Goal: Task Accomplishment & Management: Manage account settings

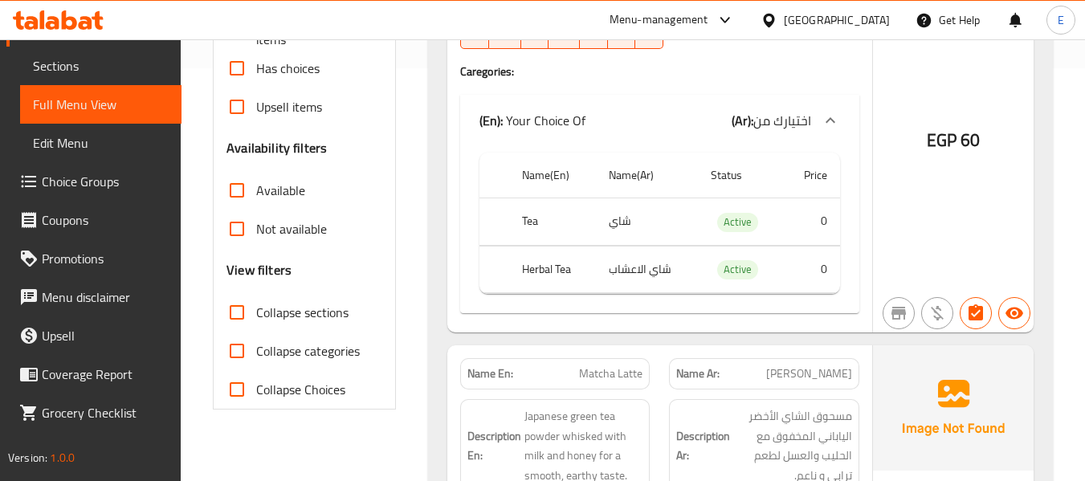
scroll to position [562, 0]
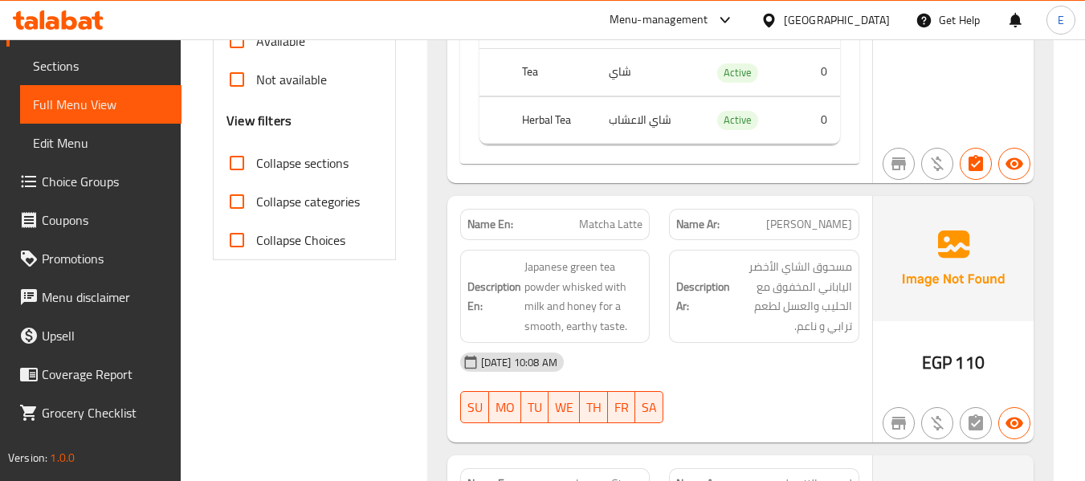
click at [235, 171] on input "Collapse sections" at bounding box center [237, 163] width 39 height 39
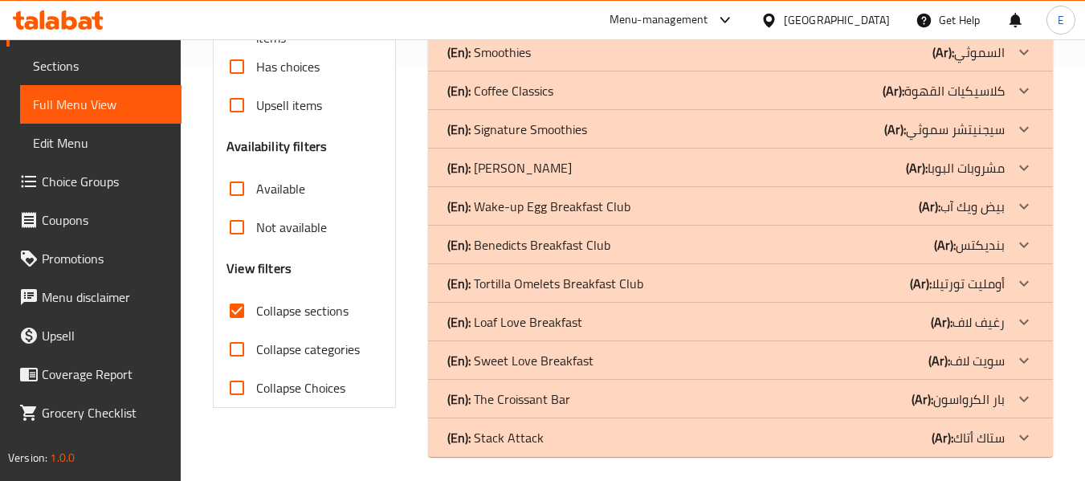
scroll to position [422, 0]
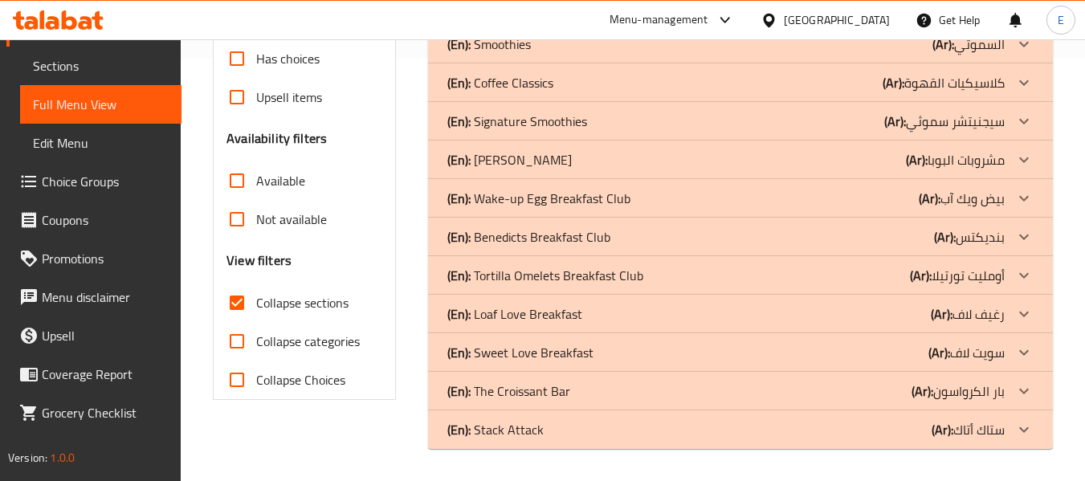
click at [615, 211] on div "(En): Wake-up Egg Breakfast Club (Ar): بيض ويك آب" at bounding box center [740, 198] width 625 height 39
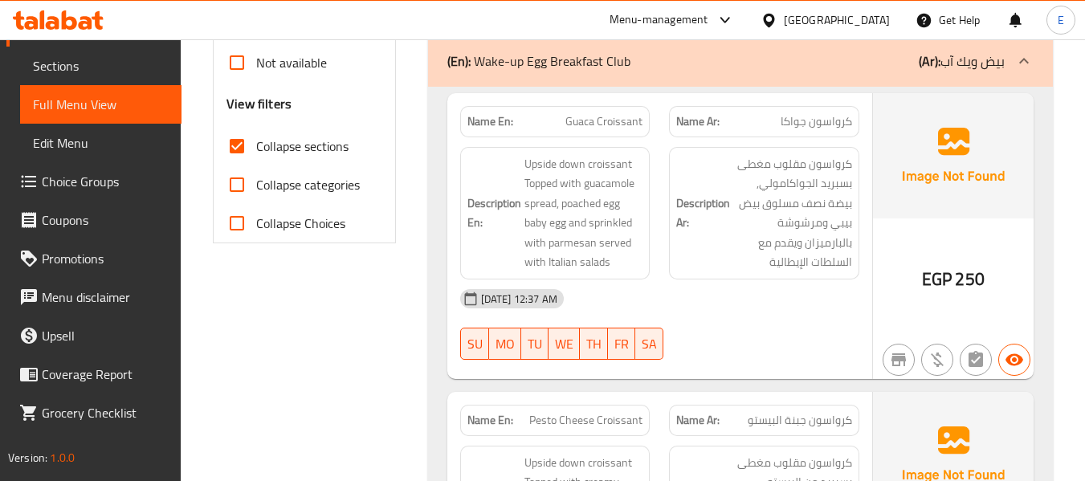
scroll to position [583, 0]
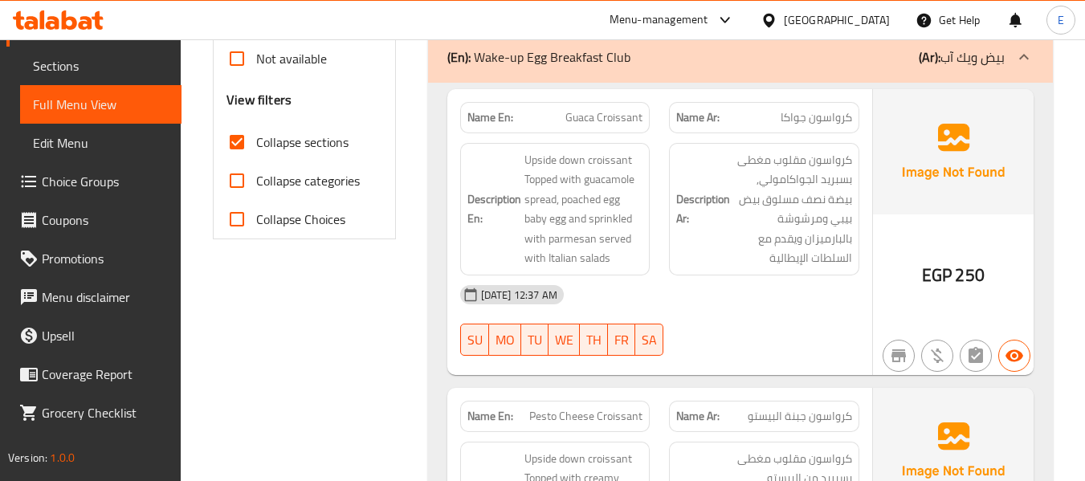
click at [960, 299] on div "EGP 250" at bounding box center [953, 232] width 161 height 286
click at [810, 120] on span "كرواسون جواكا" at bounding box center [815, 117] width 71 height 17
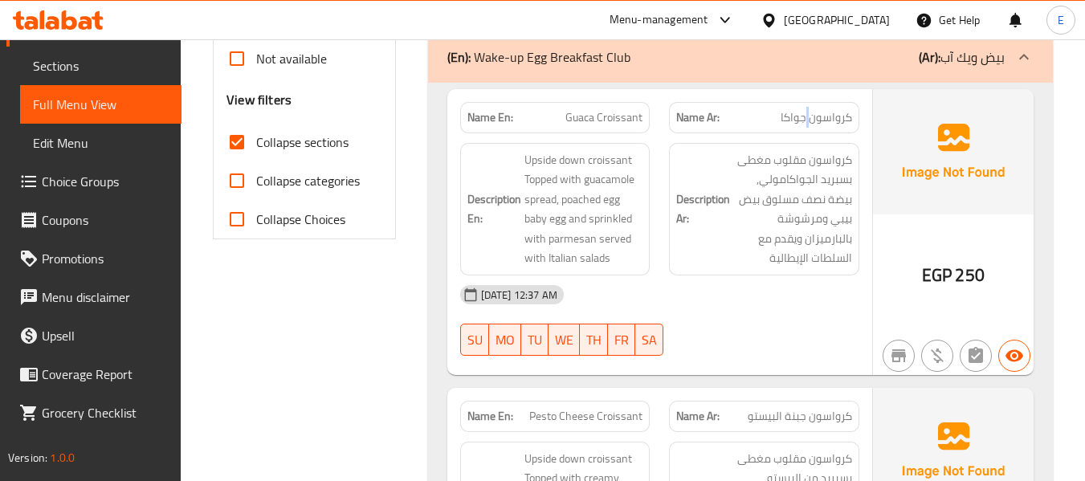
click at [810, 120] on span "كرواسون جواكا" at bounding box center [815, 117] width 71 height 17
click at [249, 137] on input "Collapse sections" at bounding box center [237, 142] width 39 height 39
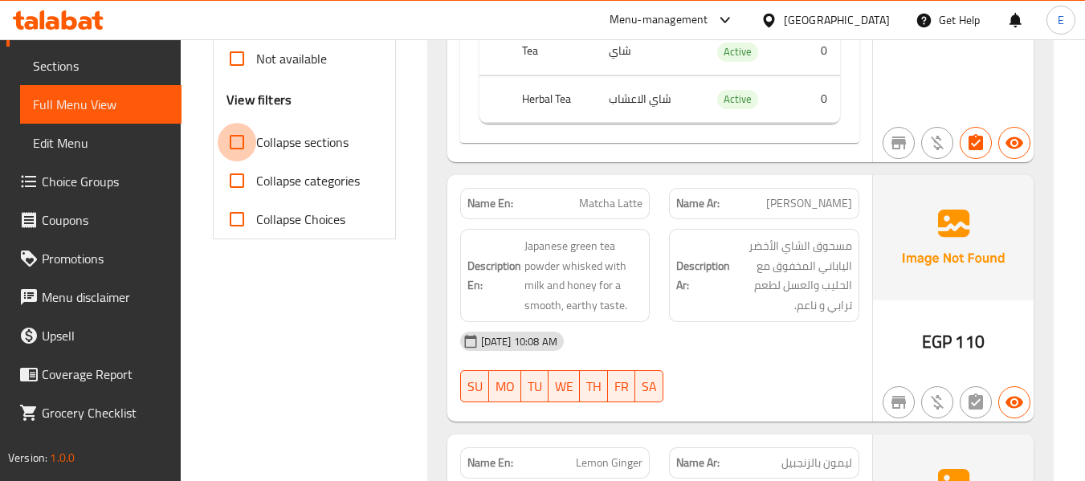
click at [249, 137] on input "Collapse sections" at bounding box center [237, 142] width 39 height 39
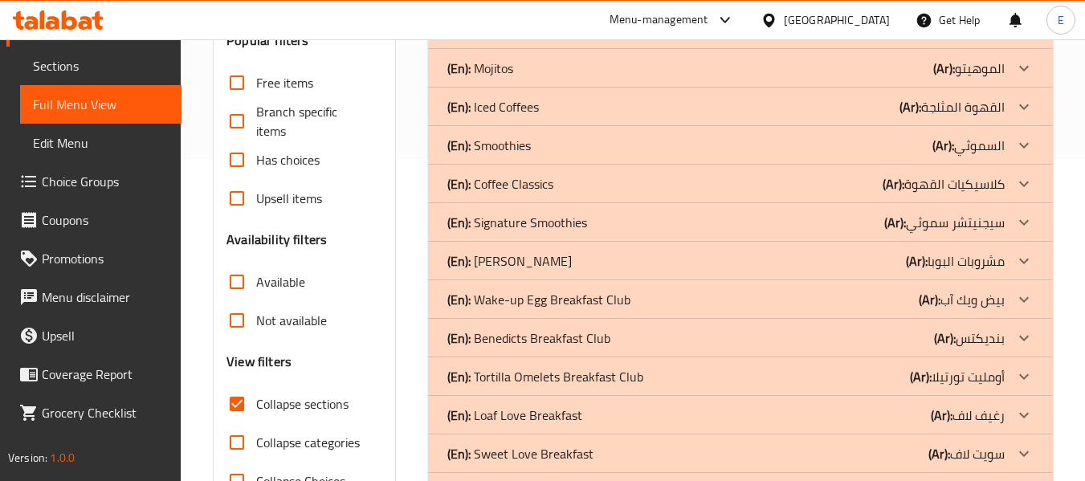
scroll to position [101, 0]
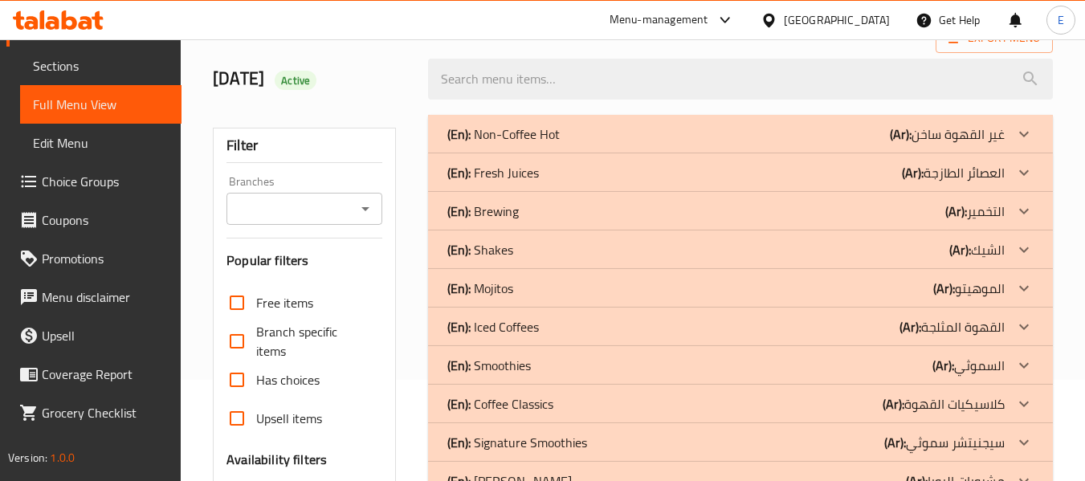
click at [847, 136] on div "(En): Non-Coffee Hot (Ar): غير القهوة ساخن" at bounding box center [725, 133] width 557 height 19
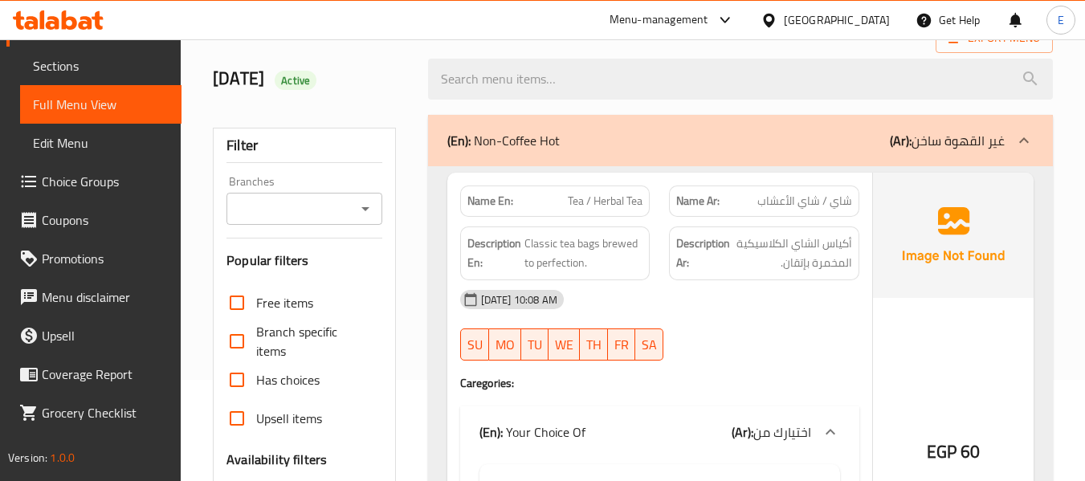
click at [847, 136] on div "(En): Non-Coffee Hot (Ar): غير القهوة ساخن" at bounding box center [725, 140] width 557 height 19
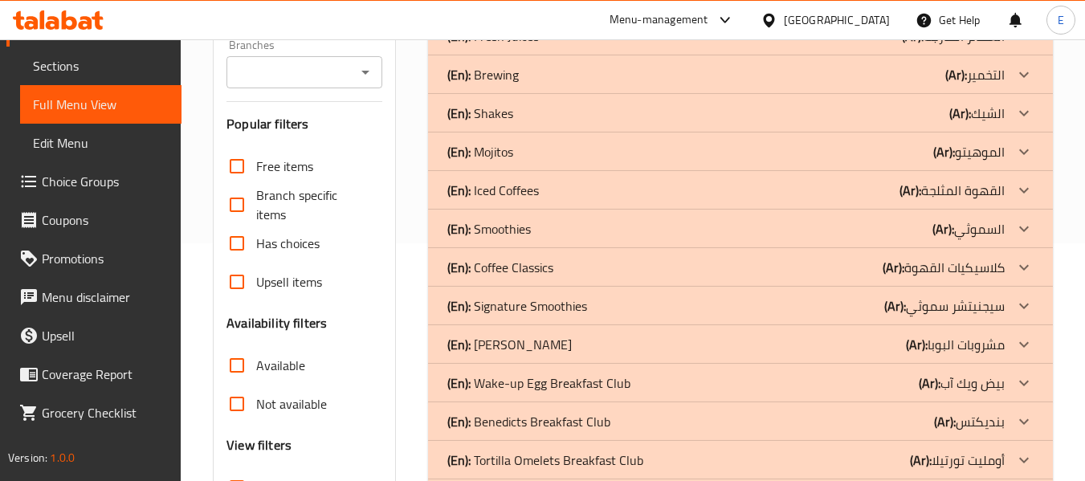
scroll to position [262, 0]
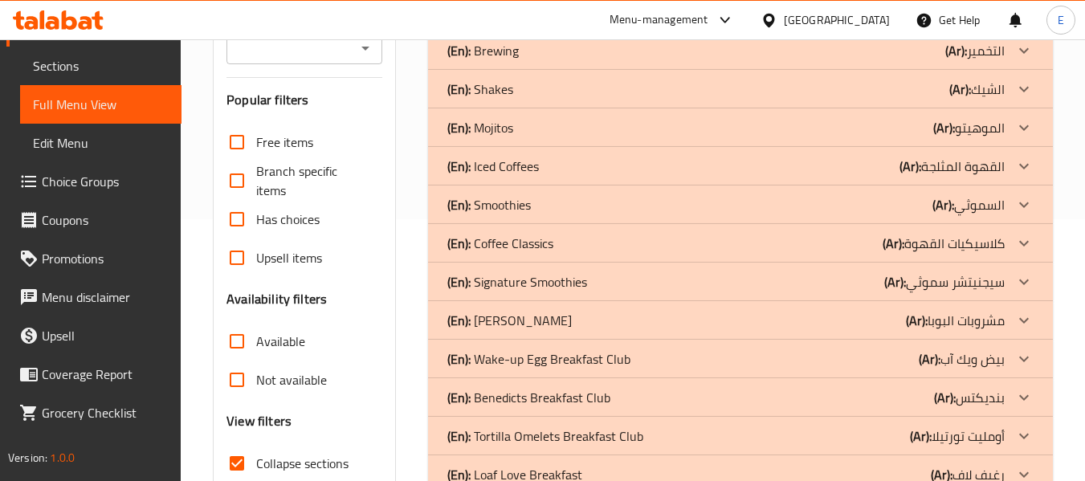
click at [737, 374] on div "(En): Wake-up Egg Breakfast Club (Ar): بيض ويك آب" at bounding box center [740, 359] width 625 height 39
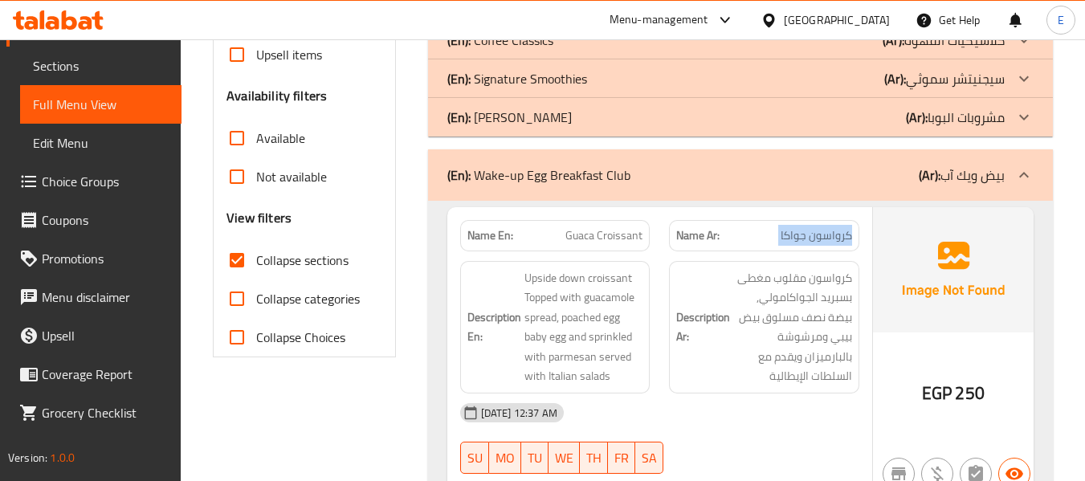
scroll to position [503, 0]
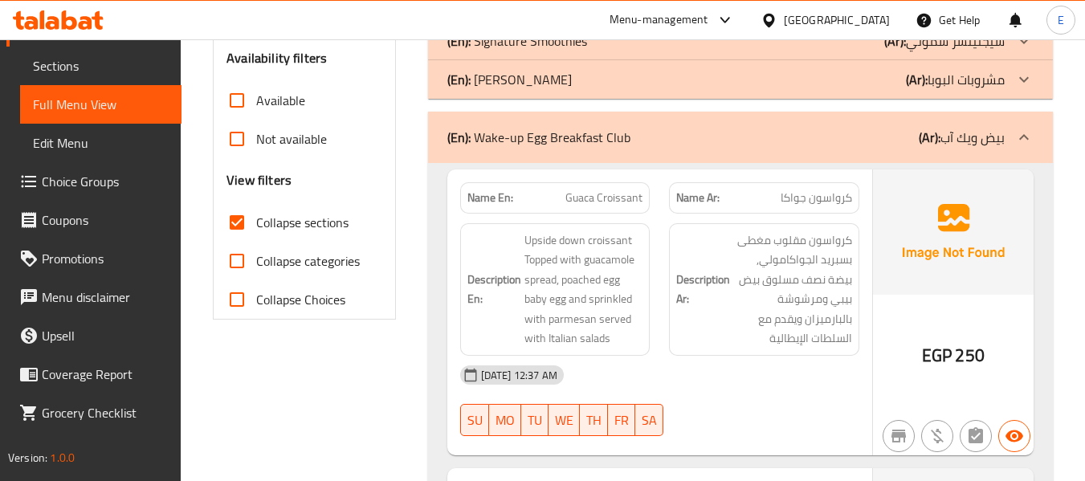
click at [812, 375] on div "[DATE] 12:37 AM" at bounding box center [659, 375] width 418 height 39
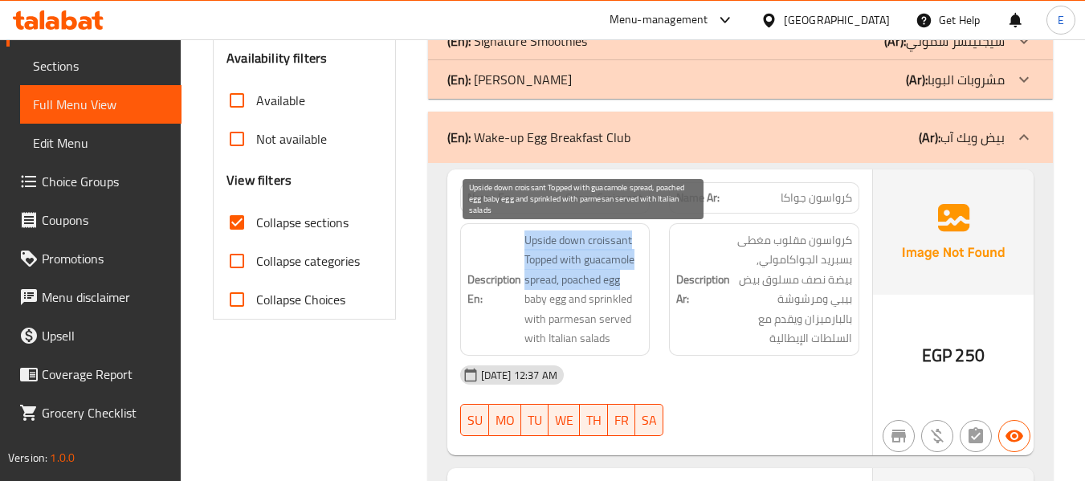
drag, startPoint x: 523, startPoint y: 232, endPoint x: 636, endPoint y: 282, distance: 123.7
click at [636, 282] on h6 "Description En: Upside down croissant Topped with guacamole spread, poached egg…" at bounding box center [555, 289] width 176 height 118
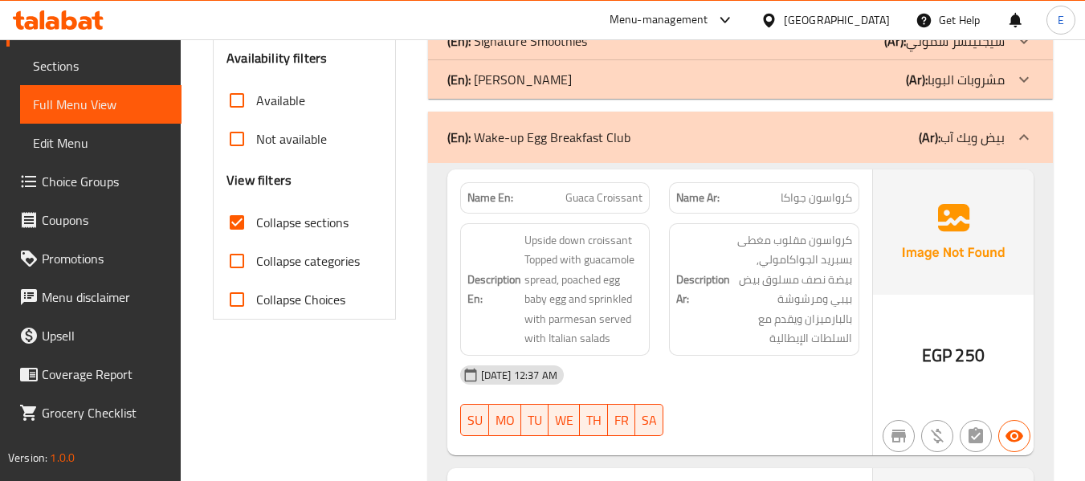
click at [786, 228] on div "Description Ar: كرواسون مقلوب مغطى بسبريد الجواكامولي, بيضة نصف مسلوق بيض بيبي …" at bounding box center [764, 289] width 190 height 132
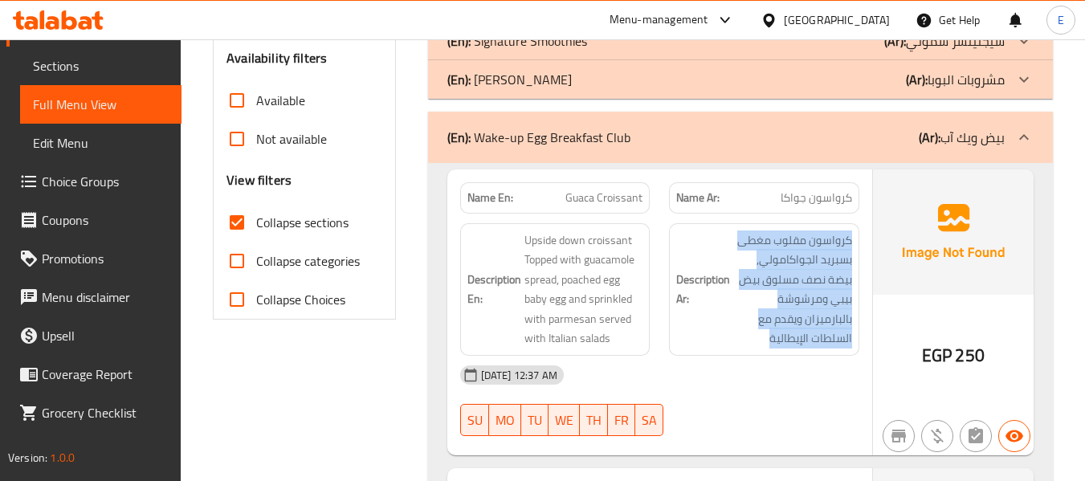
click at [786, 228] on div "Description Ar: كرواسون مقلوب مغطى بسبريد الجواكامولي, بيضة نصف مسلوق بيض بيبي …" at bounding box center [764, 289] width 190 height 132
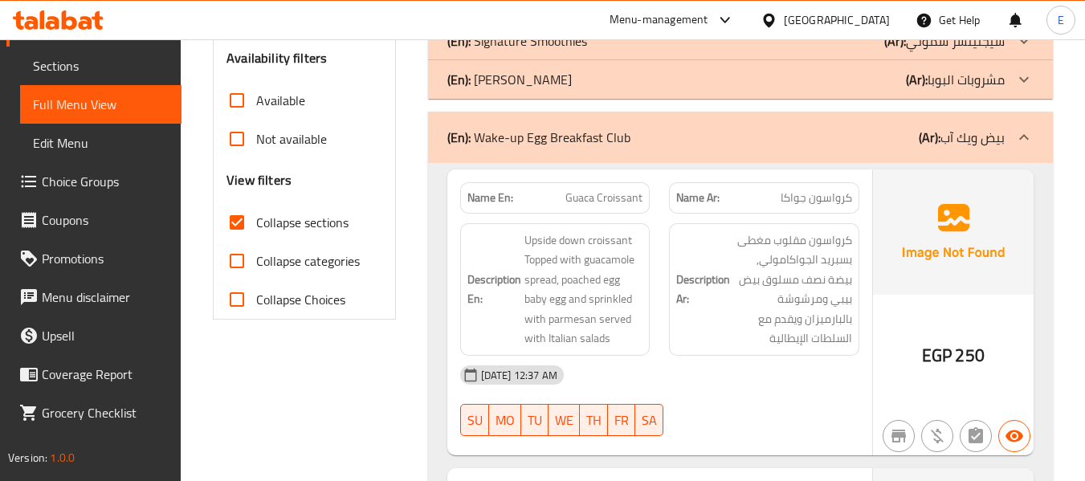
click at [666, 315] on div "Description Ar: كرواسون مقلوب مغطى بسبريد الجواكامولي, بيضة نصف مسلوق بيض بيبي …" at bounding box center [764, 290] width 210 height 152
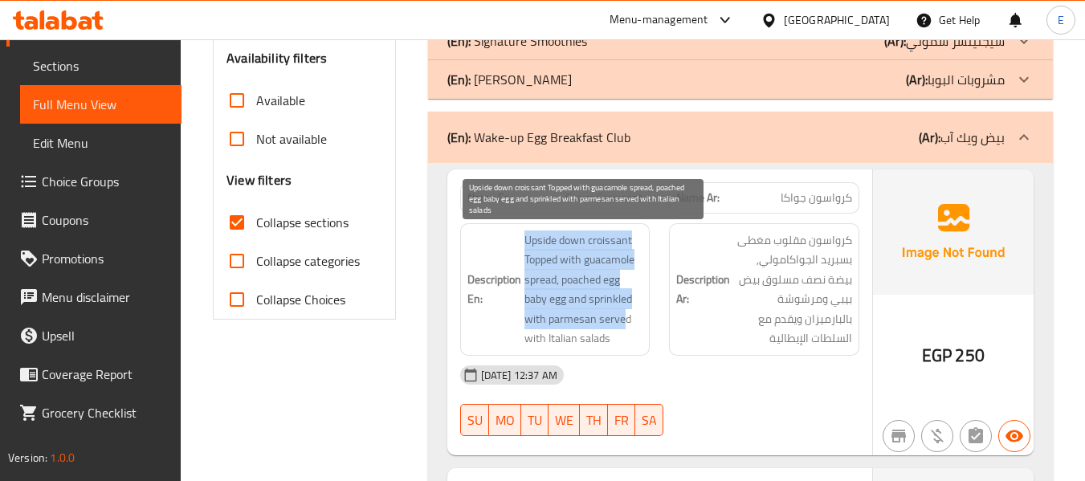
drag, startPoint x: 521, startPoint y: 227, endPoint x: 625, endPoint y: 327, distance: 143.7
click at [625, 327] on div "Description En: Upside down croissant Topped with guacamole spread, poached egg…" at bounding box center [555, 289] width 190 height 132
click at [625, 327] on span "Upside down croissant Topped with guacamole spread, poached egg baby egg and sp…" at bounding box center [583, 289] width 119 height 118
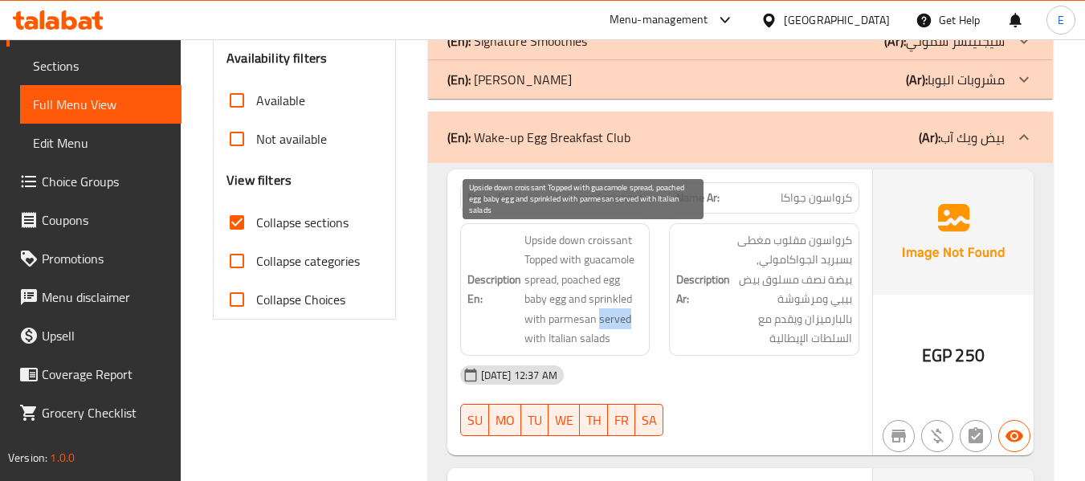
click at [625, 327] on span "Upside down croissant Topped with guacamole spread, poached egg baby egg and sp…" at bounding box center [583, 289] width 119 height 118
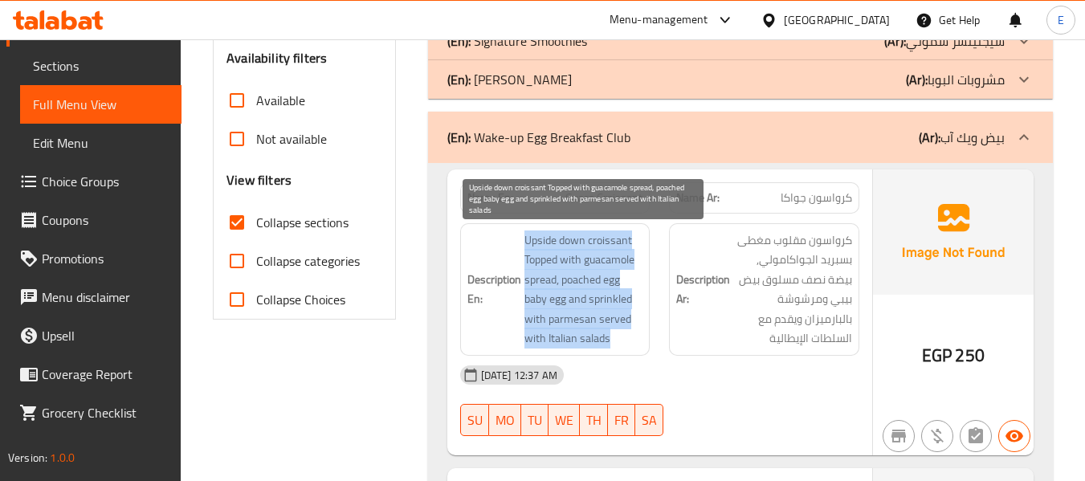
click at [625, 327] on span "Upside down croissant Topped with guacamole spread, poached egg baby egg and sp…" at bounding box center [583, 289] width 119 height 118
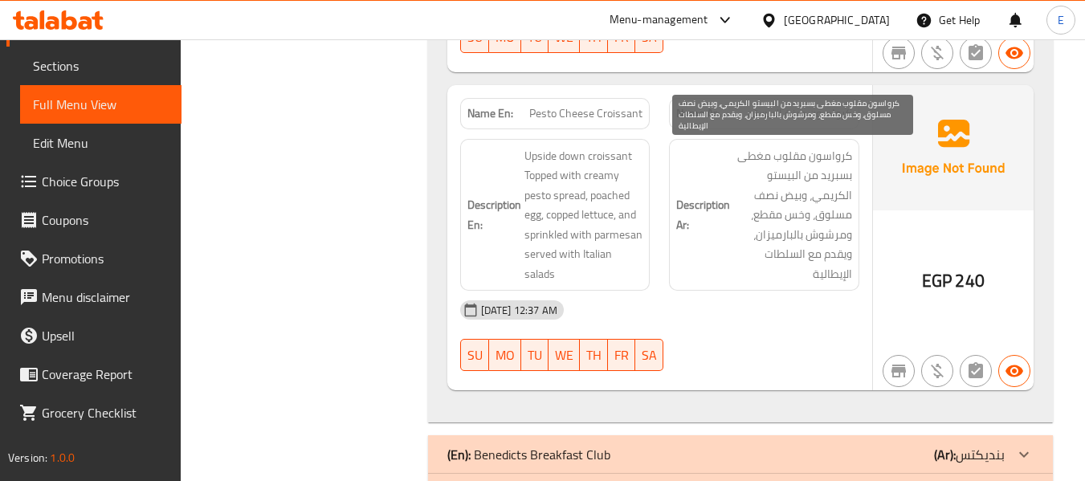
scroll to position [904, 0]
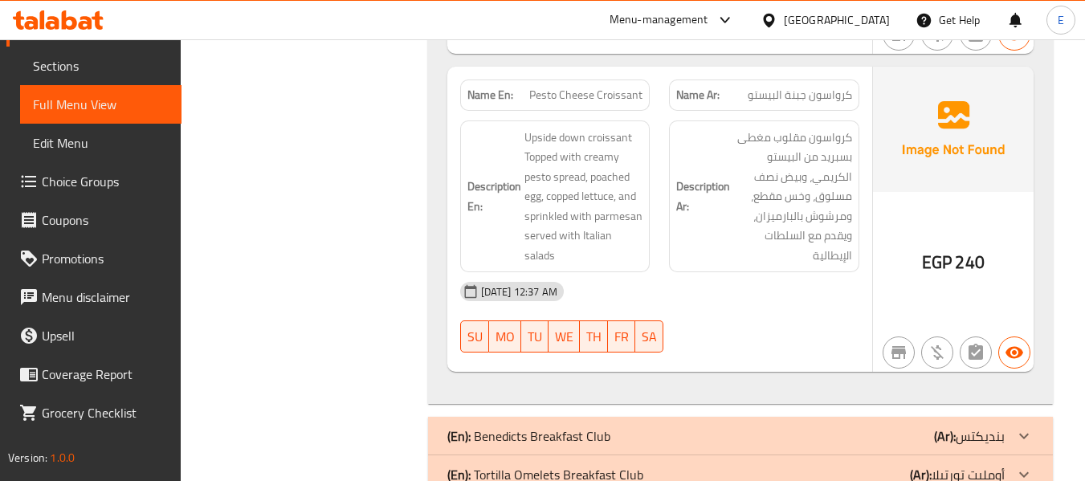
click at [824, 91] on span "كرواسون جبنة البيستو" at bounding box center [799, 95] width 104 height 17
click at [589, 104] on span "Pesto Cheese Croissant" at bounding box center [585, 95] width 113 height 17
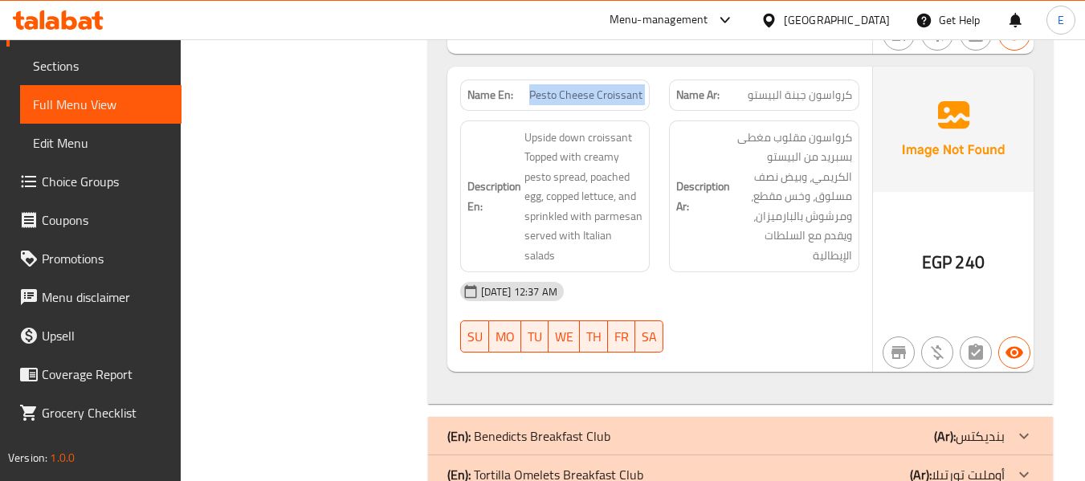
click at [589, 104] on span "Pesto Cheese Croissant" at bounding box center [585, 95] width 113 height 17
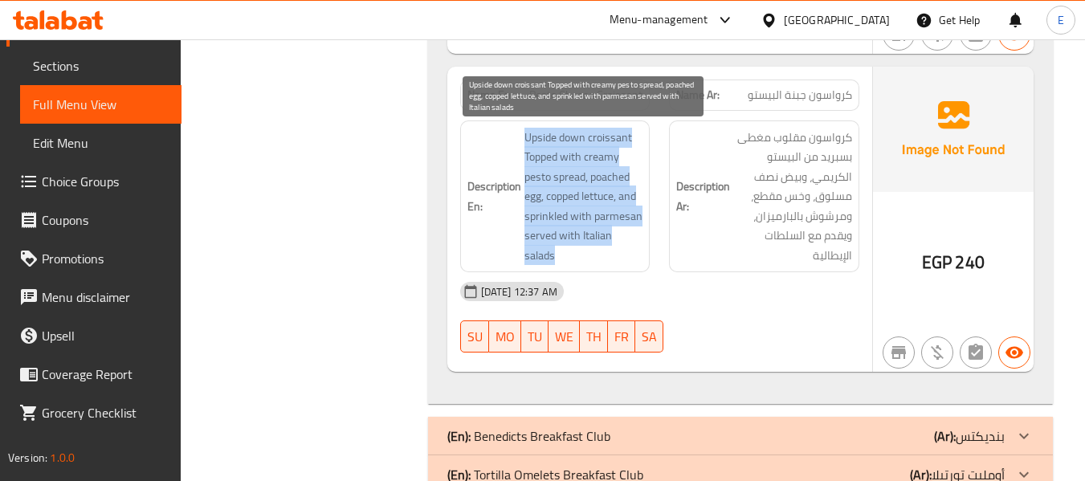
drag, startPoint x: 511, startPoint y: 134, endPoint x: 633, endPoint y: 249, distance: 167.6
click at [633, 249] on h6 "Description En: Upside down croissant Topped with creamy pesto spread, poached …" at bounding box center [555, 197] width 176 height 138
click at [633, 249] on span "Upside down croissant Topped with creamy pesto spread, poached egg, copped lett…" at bounding box center [583, 197] width 119 height 138
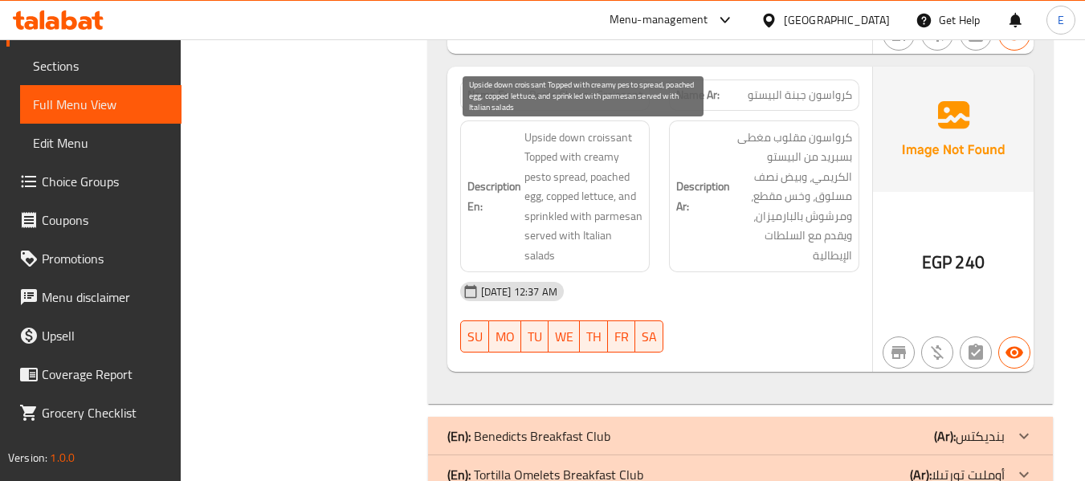
click at [633, 249] on span "Upside down croissant Topped with creamy pesto spread, poached egg, copped lett…" at bounding box center [583, 197] width 119 height 138
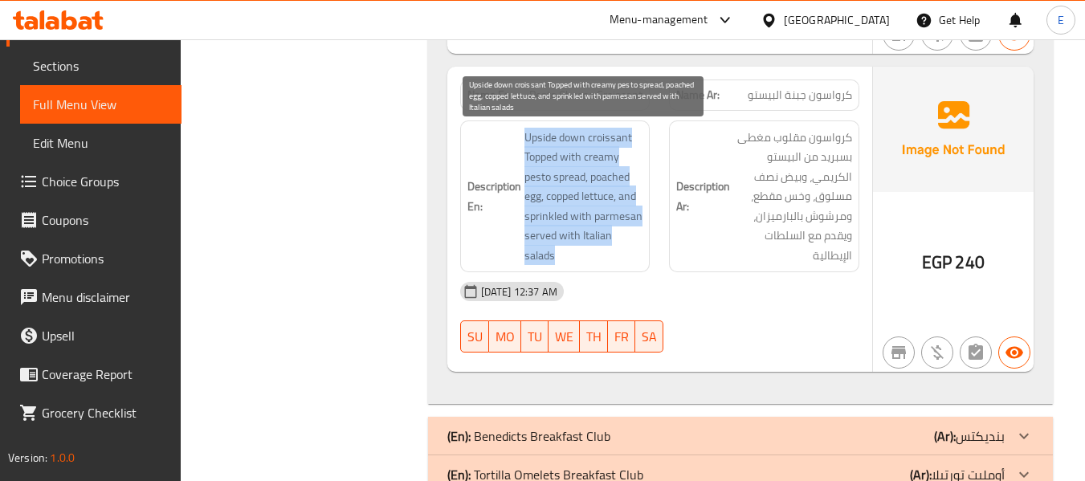
click at [633, 249] on span "Upside down croissant Topped with creamy pesto spread, poached egg, copped lett…" at bounding box center [583, 197] width 119 height 138
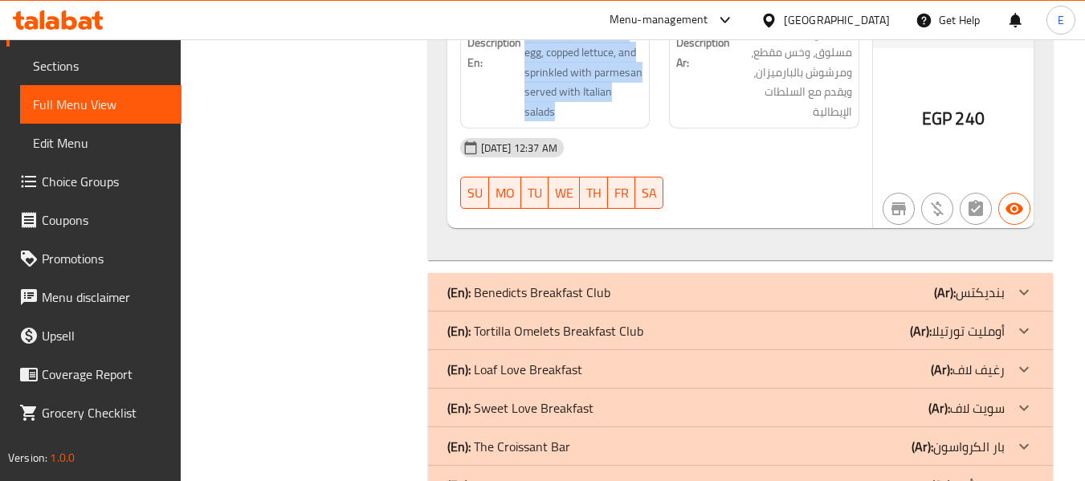
scroll to position [1065, 0]
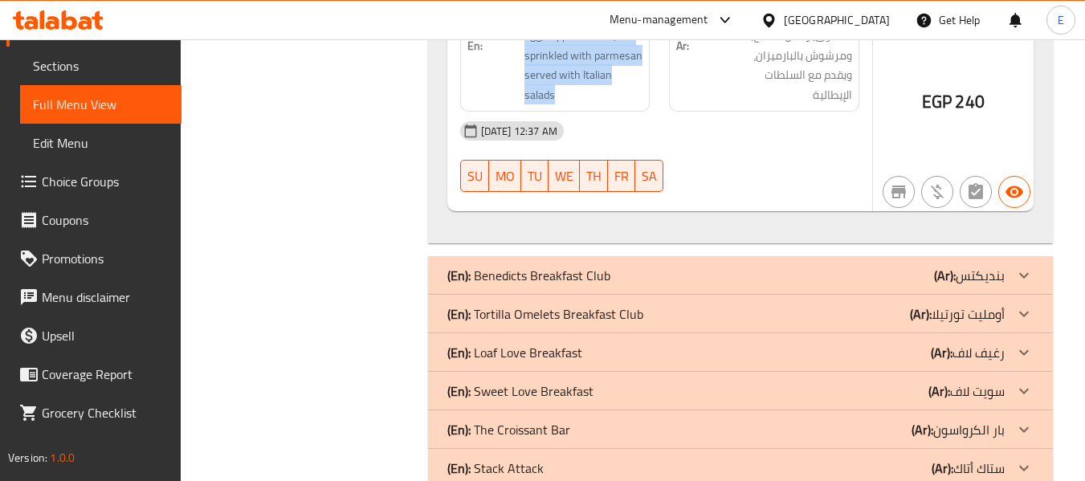
click at [771, 283] on div "(En): Benedicts Breakfast Club (Ar): بنديكتس" at bounding box center [725, 275] width 557 height 19
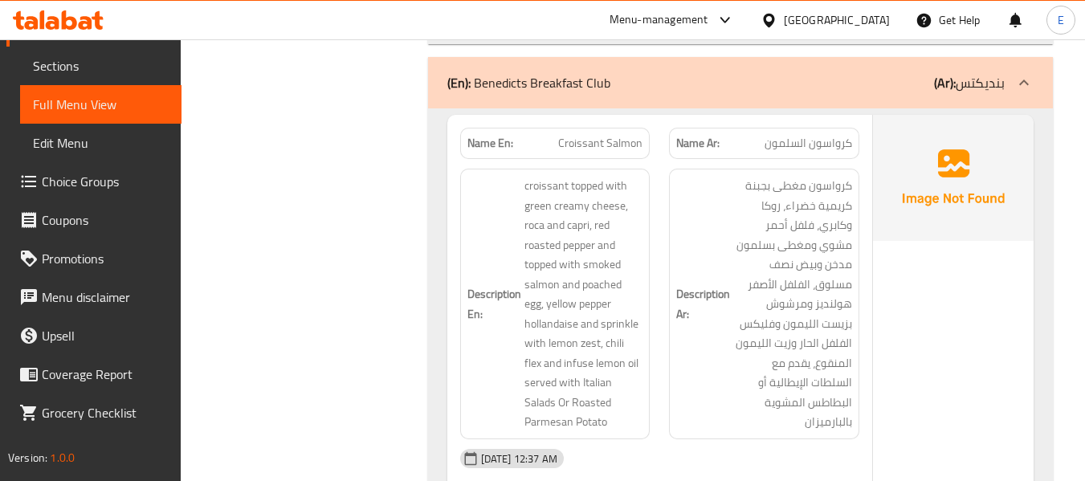
scroll to position [1305, 0]
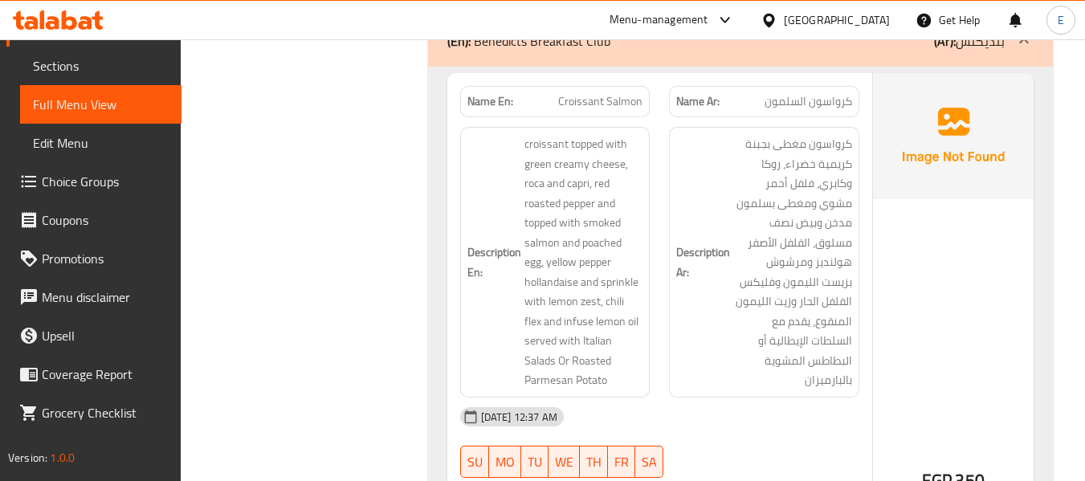
click at [800, 101] on span "كرواسون السلمون" at bounding box center [808, 101] width 88 height 17
click at [600, 105] on span "Croissant Salmon" at bounding box center [600, 101] width 84 height 17
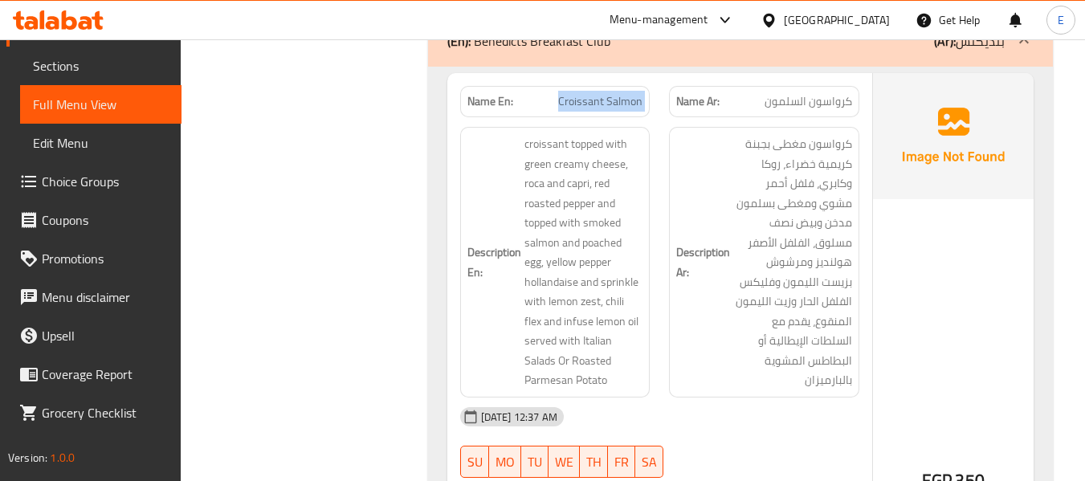
click at [600, 105] on span "Croissant Salmon" at bounding box center [600, 101] width 84 height 17
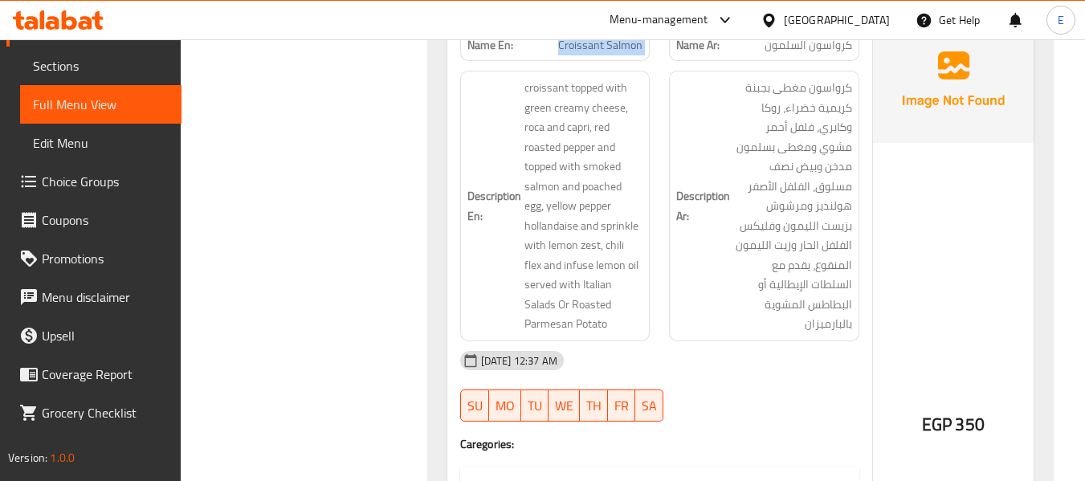
scroll to position [1386, 0]
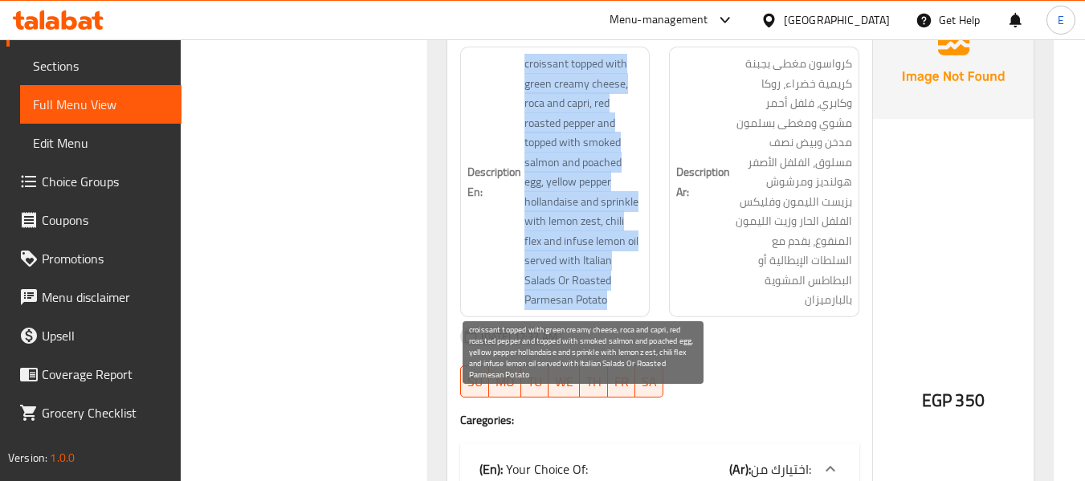
drag, startPoint x: 511, startPoint y: 60, endPoint x: 629, endPoint y: 300, distance: 267.2
click at [629, 300] on h6 "Description En: croissant topped with green creamy cheese, roca and capri, red …" at bounding box center [555, 182] width 176 height 256
click at [629, 300] on span "croissant topped with green creamy cheese, roca and capri, red roasted pepper a…" at bounding box center [583, 182] width 119 height 256
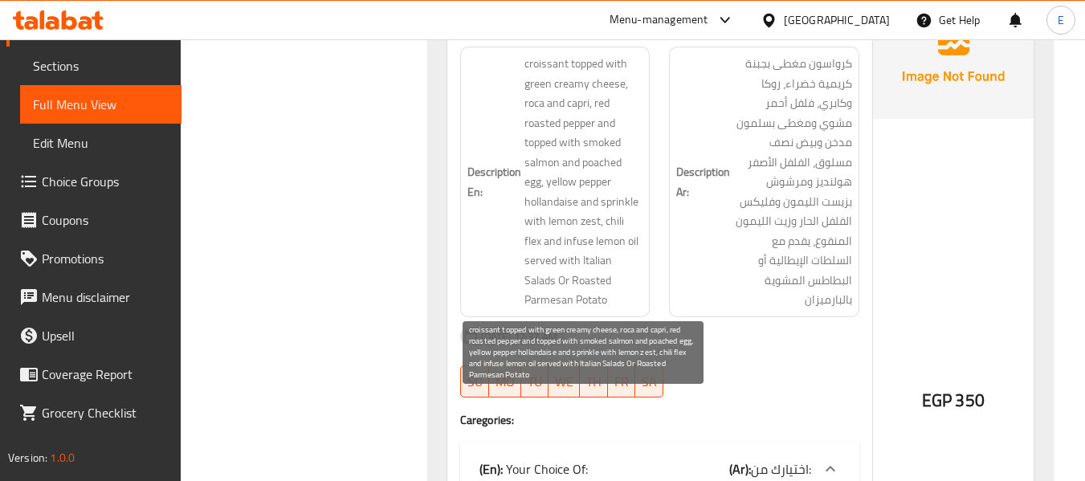
click at [629, 300] on span "croissant topped with green creamy cheese, roca and capri, red roasted pepper a…" at bounding box center [583, 182] width 119 height 256
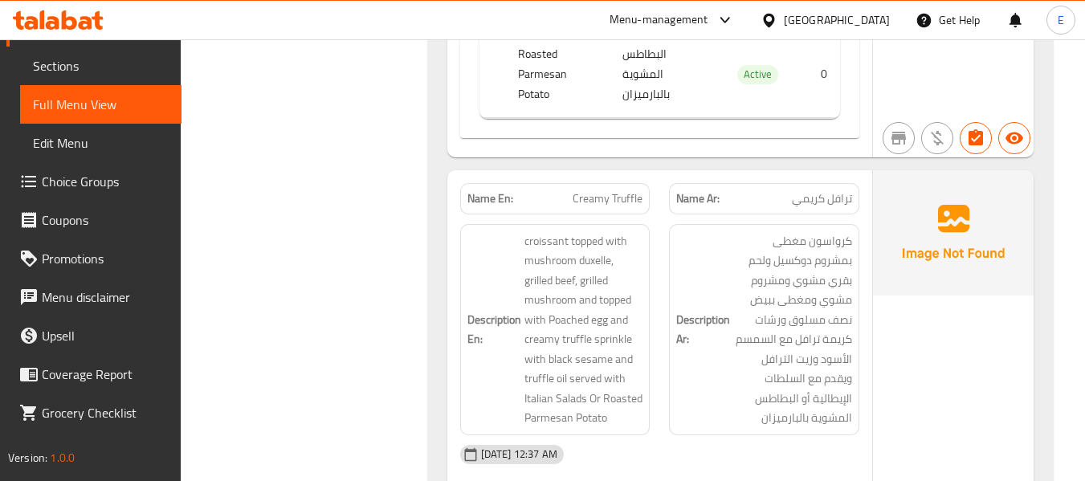
scroll to position [1948, 0]
click at [813, 192] on span "ترافل كريمي" at bounding box center [822, 200] width 60 height 17
click at [552, 190] on div "Name En: Creamy Truffle" at bounding box center [555, 200] width 190 height 31
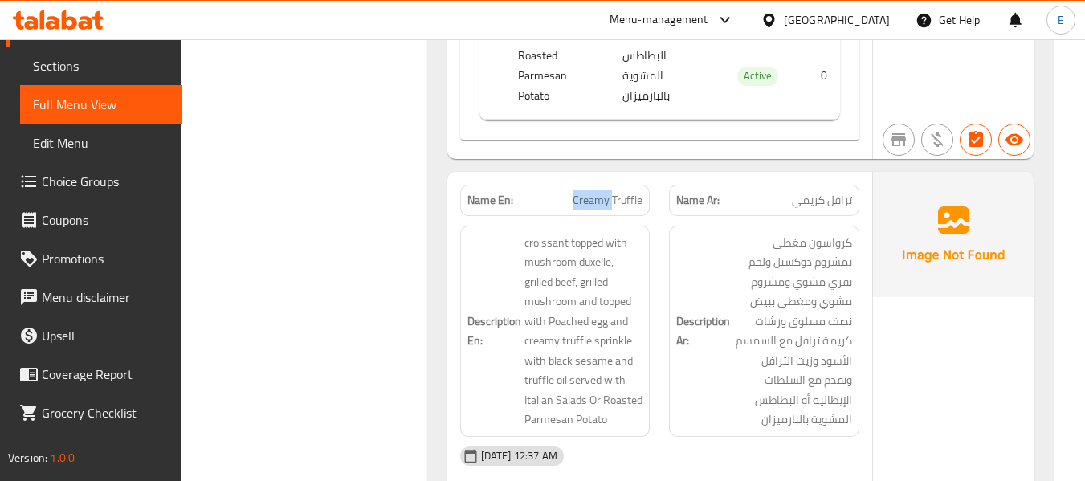
click at [552, 190] on div "Name En: Creamy Truffle" at bounding box center [555, 200] width 190 height 31
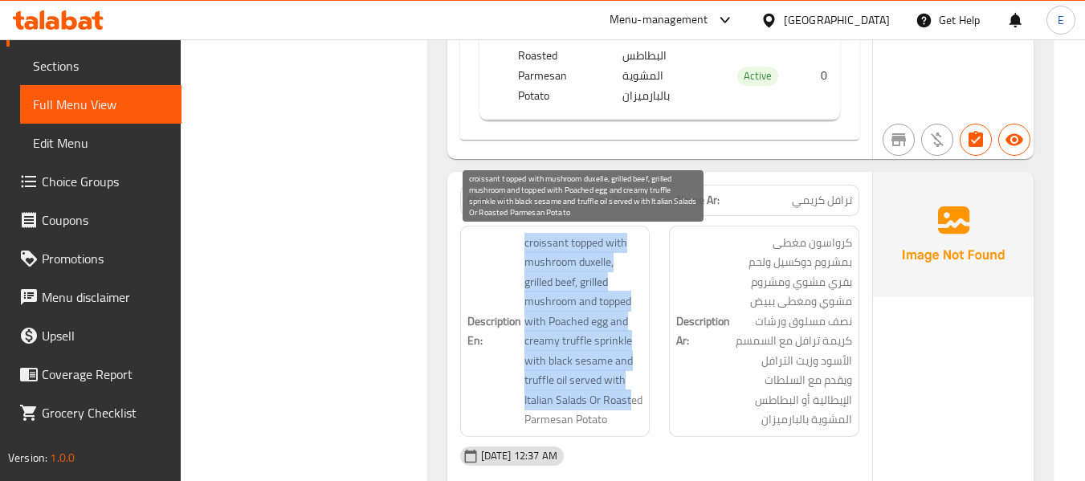
drag, startPoint x: 523, startPoint y: 235, endPoint x: 633, endPoint y: 399, distance: 196.9
click at [633, 399] on span "croissant topped with mushroom duxelle, grilled beef, grilled mushroom and topp…" at bounding box center [583, 331] width 119 height 197
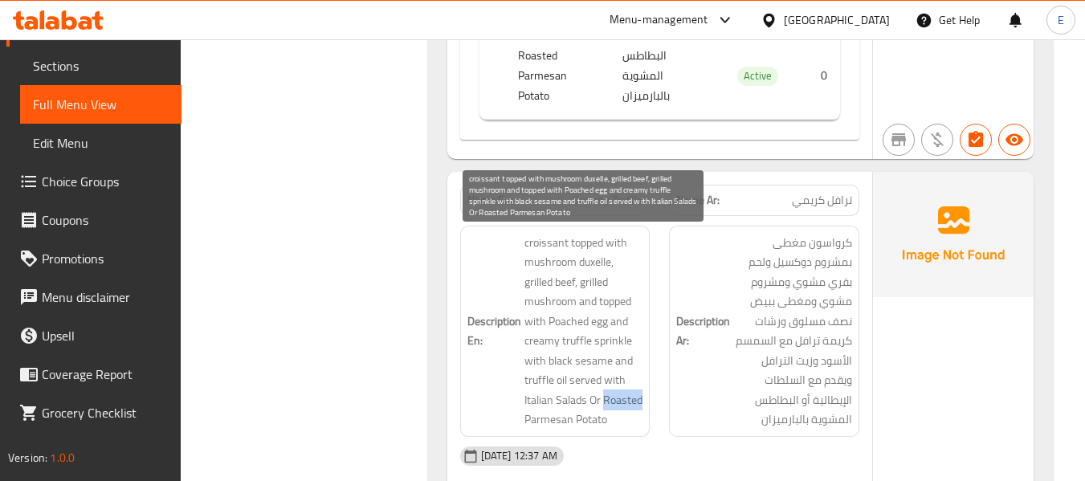
click at [633, 399] on span "croissant topped with mushroom duxelle, grilled beef, grilled mushroom and topp…" at bounding box center [583, 331] width 119 height 197
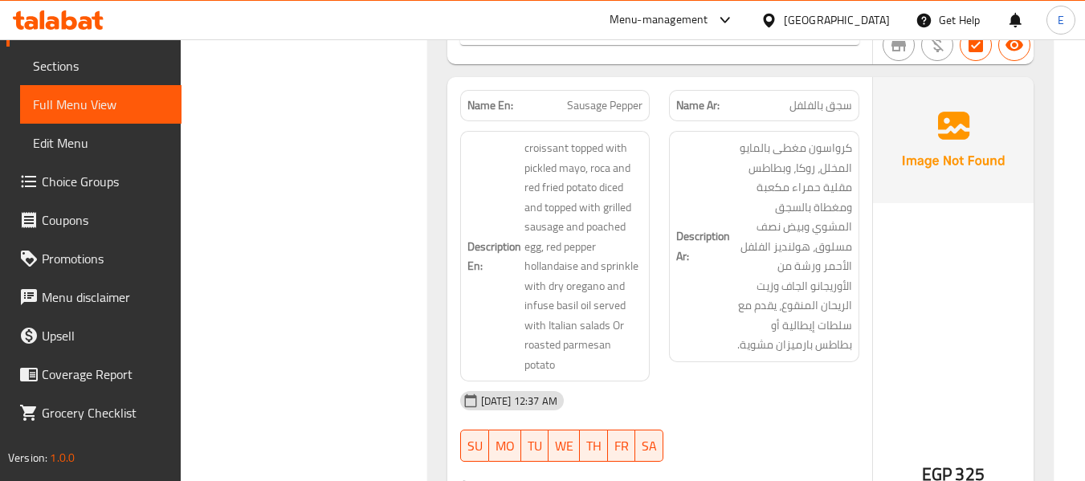
scroll to position [2751, 0]
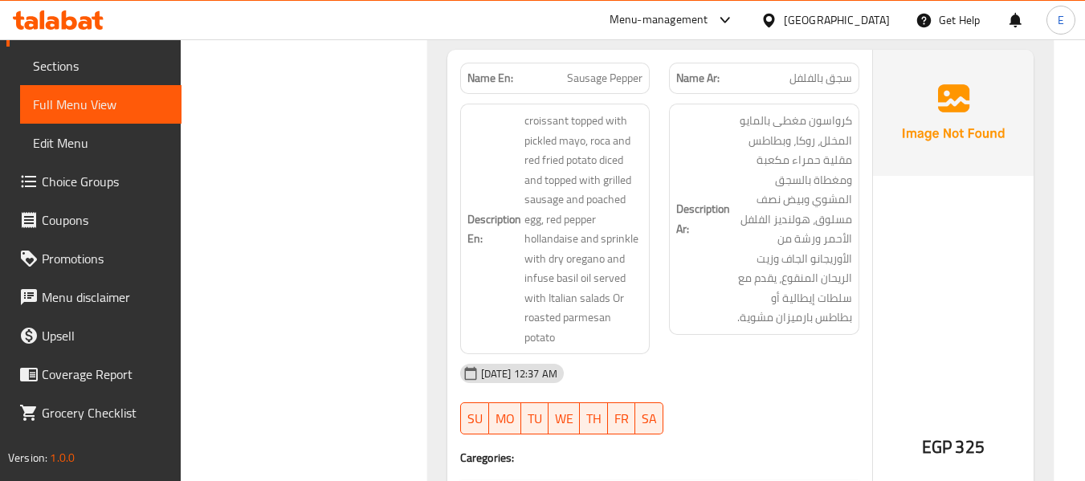
click at [829, 87] on span "سجق بالفلفل" at bounding box center [820, 78] width 63 height 17
click at [830, 87] on span "سجق بالفلفل" at bounding box center [820, 78] width 63 height 17
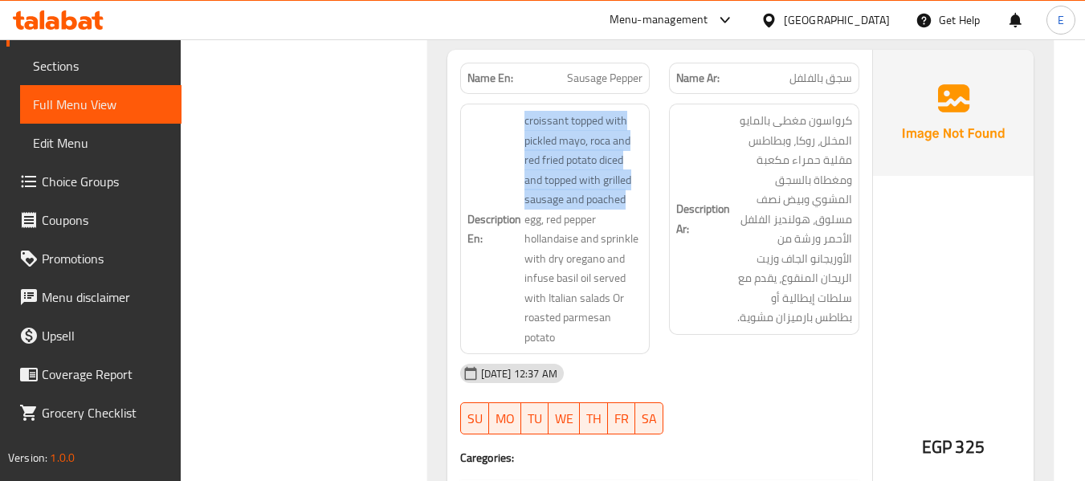
drag, startPoint x: 510, startPoint y: 111, endPoint x: 648, endPoint y: 192, distance: 160.1
click at [648, 192] on div "Description En: croissant topped with pickled mayo, roca and red fried potato d…" at bounding box center [555, 229] width 190 height 251
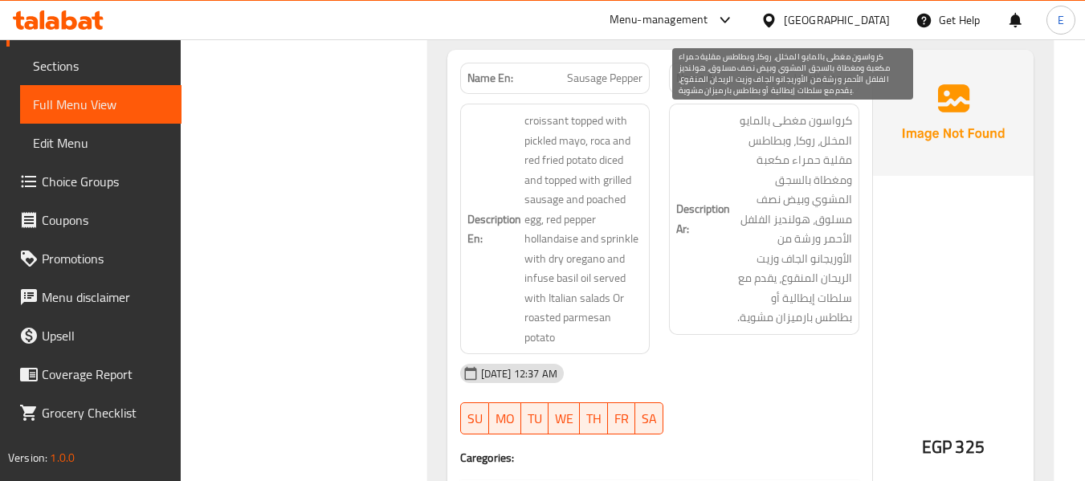
click at [833, 140] on span "كرواسون مغطى بالمايو المخلل، روكا، وبطاطس مقلية حمراء مكعبة ومغطاة بالسجق المشو…" at bounding box center [792, 219] width 119 height 217
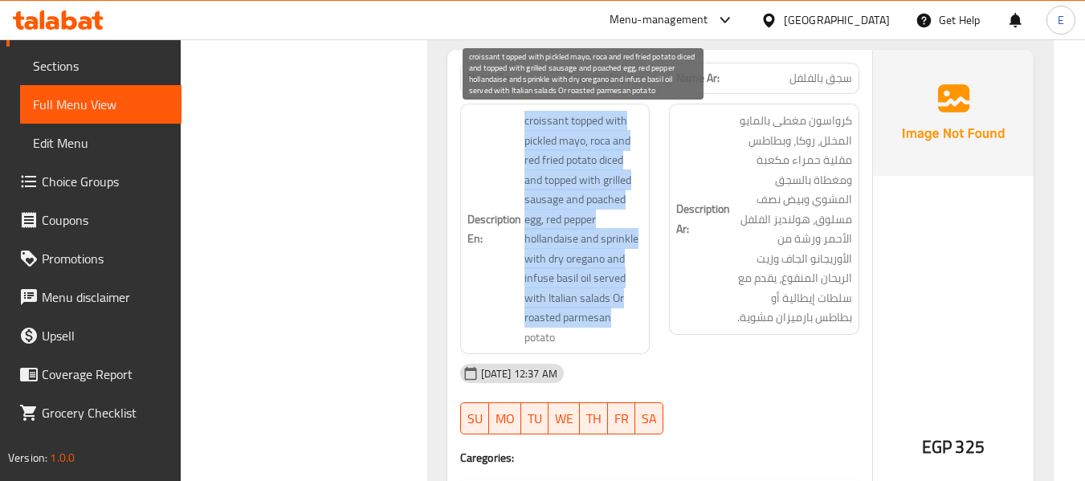
drag, startPoint x: 527, startPoint y: 107, endPoint x: 612, endPoint y: 321, distance: 230.4
click at [612, 321] on div "Description En: croissant topped with pickled mayo, roca and red fried potato d…" at bounding box center [555, 229] width 190 height 251
click at [612, 321] on span "croissant topped with pickled mayo, roca and red fried potato diced and topped …" at bounding box center [583, 229] width 119 height 236
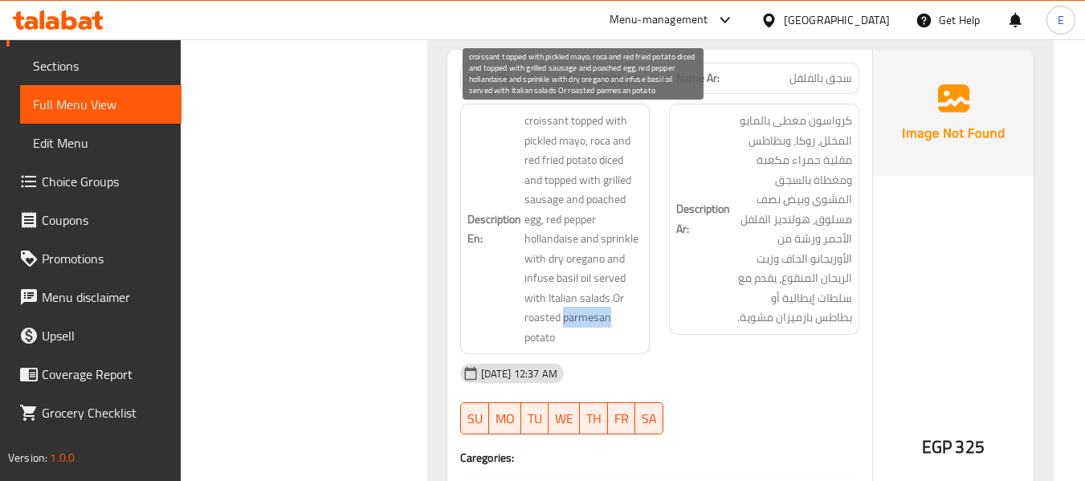
click at [612, 321] on span "croissant topped with pickled mayo, roca and red fried potato diced and topped …" at bounding box center [583, 229] width 119 height 236
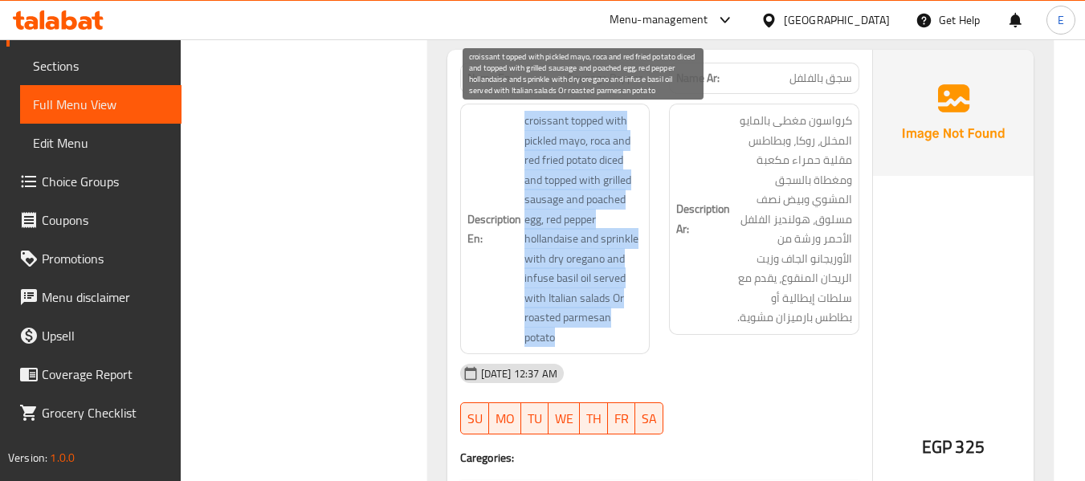
click at [612, 321] on span "croissant topped with pickled mayo, roca and red fried potato diced and topped …" at bounding box center [583, 229] width 119 height 236
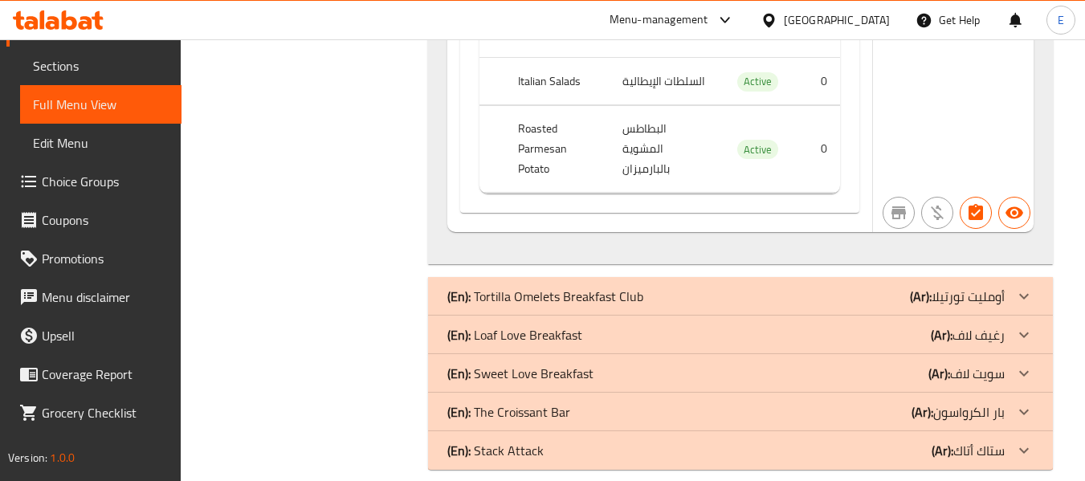
scroll to position [3297, 0]
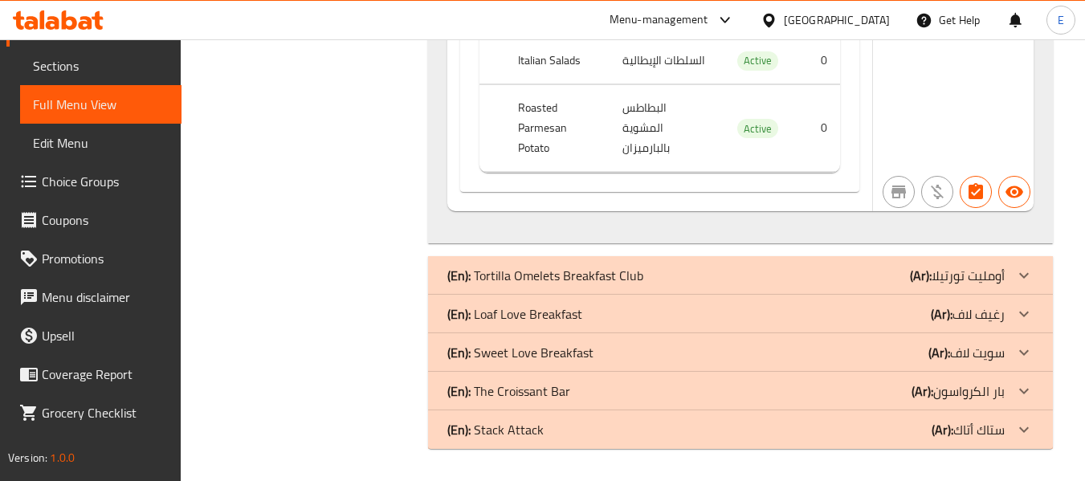
click at [840, 279] on div "(En): Tortilla Omelets Breakfast Club (Ar): أومليت تورتيلا" at bounding box center [725, 275] width 557 height 19
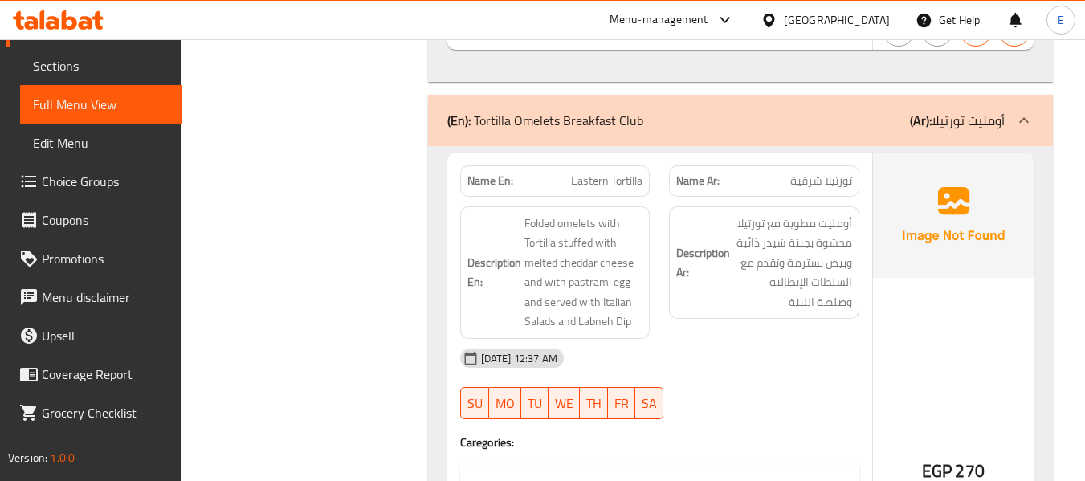
scroll to position [3458, 0]
click at [807, 185] on span "تورتيلا شرقية" at bounding box center [821, 181] width 62 height 17
click at [596, 173] on span "Eastern Tortilla" at bounding box center [606, 181] width 71 height 17
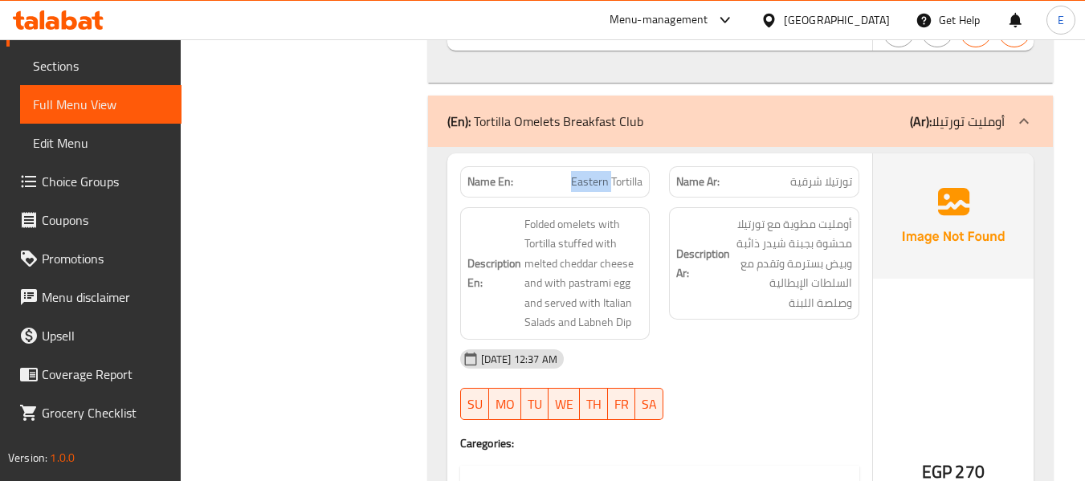
click at [596, 173] on span "Eastern Tortilla" at bounding box center [606, 181] width 71 height 17
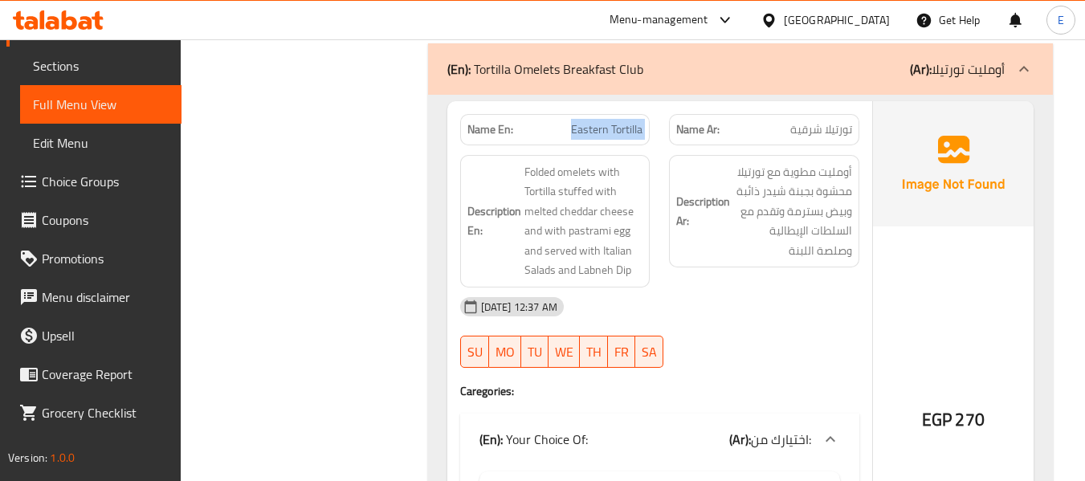
scroll to position [3619, 0]
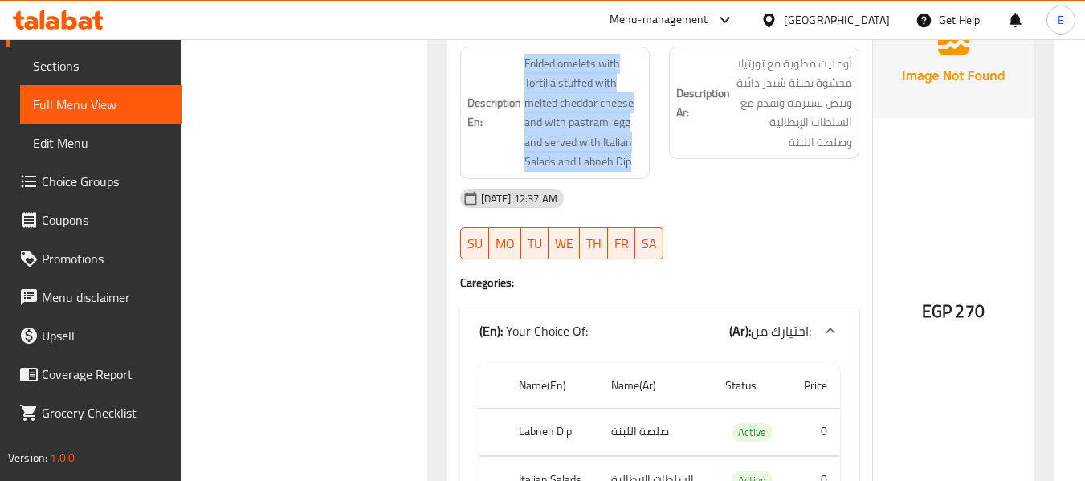
drag, startPoint x: 525, startPoint y: 61, endPoint x: 646, endPoint y: 173, distance: 164.7
click at [646, 173] on div "Description En: Folded omelets with Tortilla stuffed with melted cheddar cheese…" at bounding box center [555, 113] width 190 height 132
click at [645, 173] on div "Description En: Folded omelets with Tortilla stuffed with melted cheddar cheese…" at bounding box center [555, 113] width 190 height 132
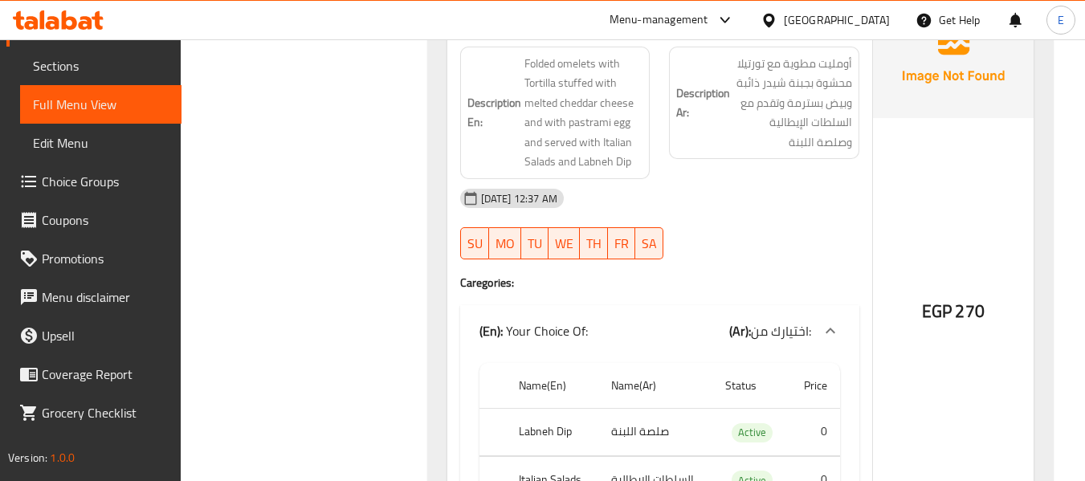
click at [645, 173] on div "Description En: Folded omelets with Tortilla stuffed with melted cheddar cheese…" at bounding box center [555, 113] width 190 height 132
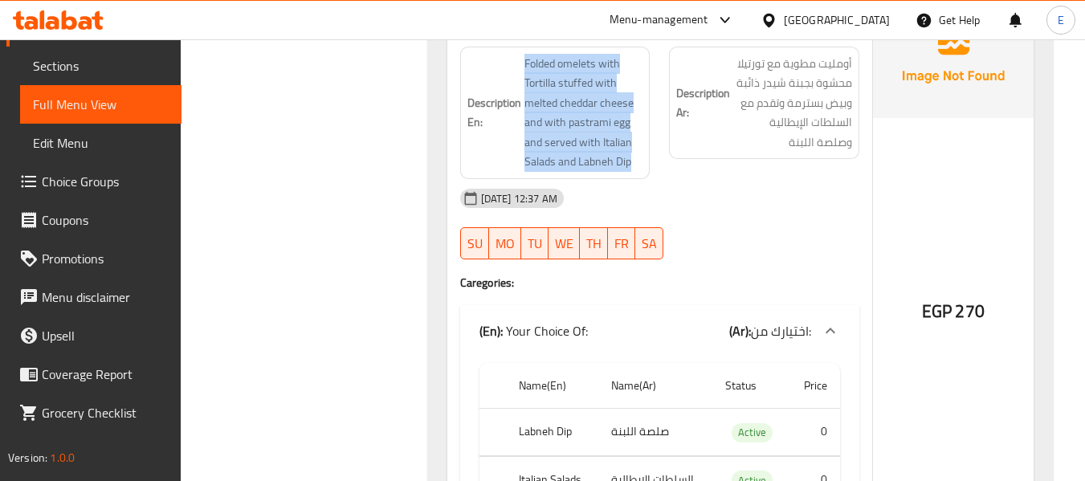
click at [645, 173] on div "Description En: Folded omelets with Tortilla stuffed with melted cheddar cheese…" at bounding box center [555, 113] width 190 height 132
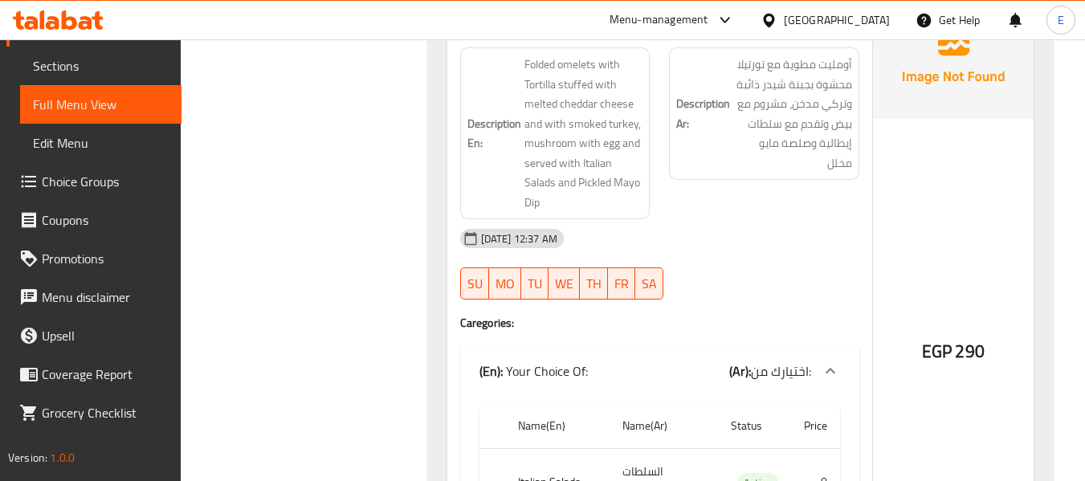
scroll to position [4100, 0]
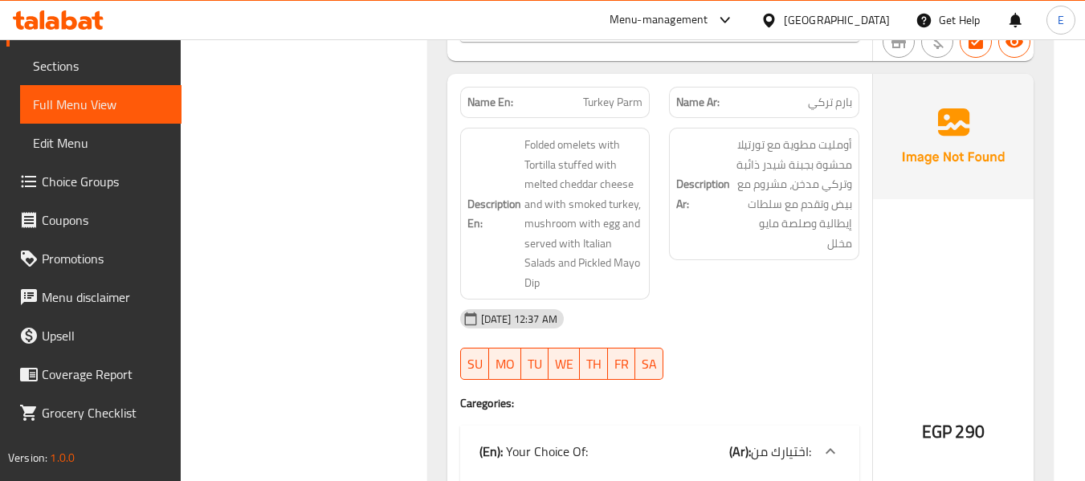
click at [855, 119] on div "Description Ar: أومليت مطوية مع تورتيلا محشوة بجبنة شيدر ذائبة وتركي مدخن، مشرو…" at bounding box center [764, 213] width 210 height 191
click at [571, 105] on p "Name En: Turkey Parm" at bounding box center [555, 102] width 176 height 17
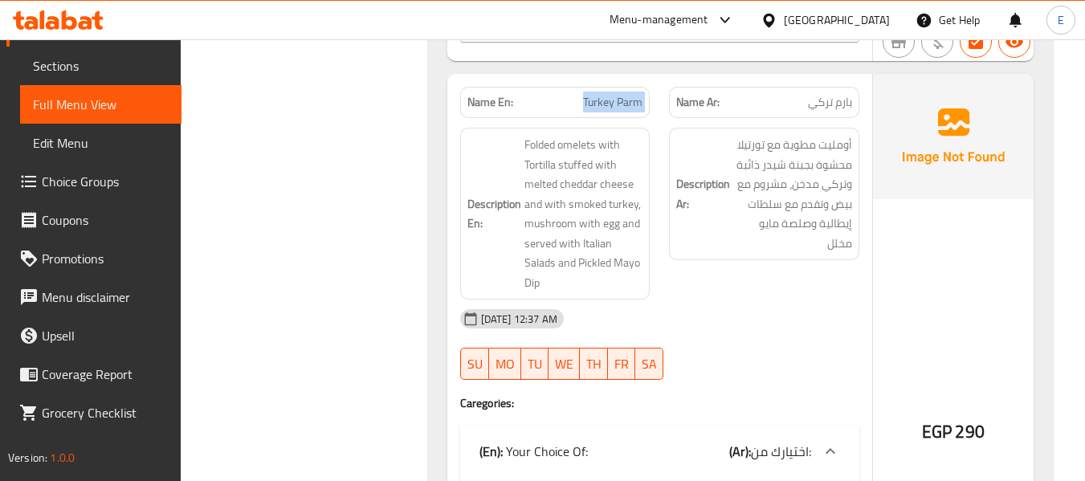
click at [571, 105] on p "Name En: Turkey Parm" at bounding box center [555, 102] width 176 height 17
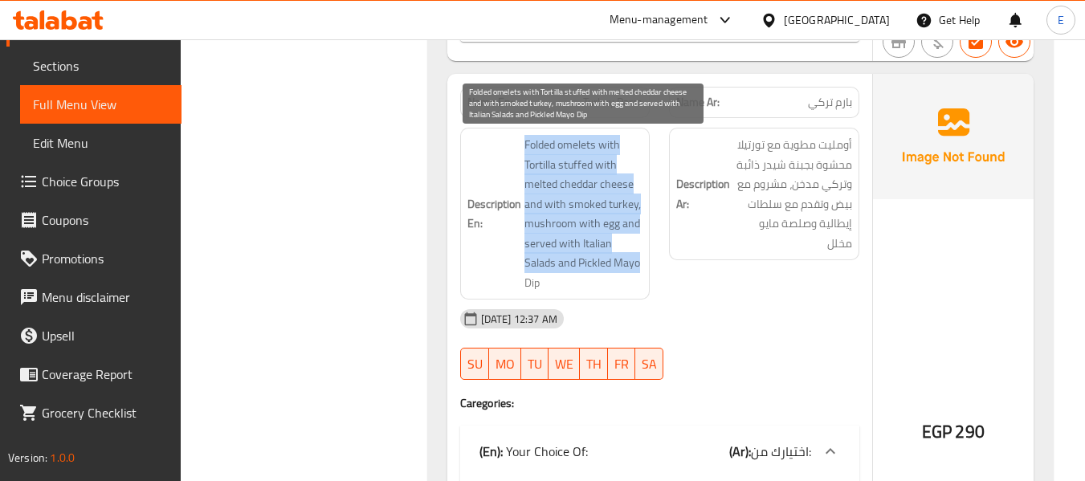
drag, startPoint x: 519, startPoint y: 138, endPoint x: 639, endPoint y: 271, distance: 178.5
click at [639, 271] on h6 "Description En: Folded omelets with Tortilla stuffed with melted cheddar cheese…" at bounding box center [555, 213] width 176 height 157
click at [639, 271] on span "Folded omelets with Tortilla stuffed with melted cheddar cheese and with smoked…" at bounding box center [583, 213] width 119 height 157
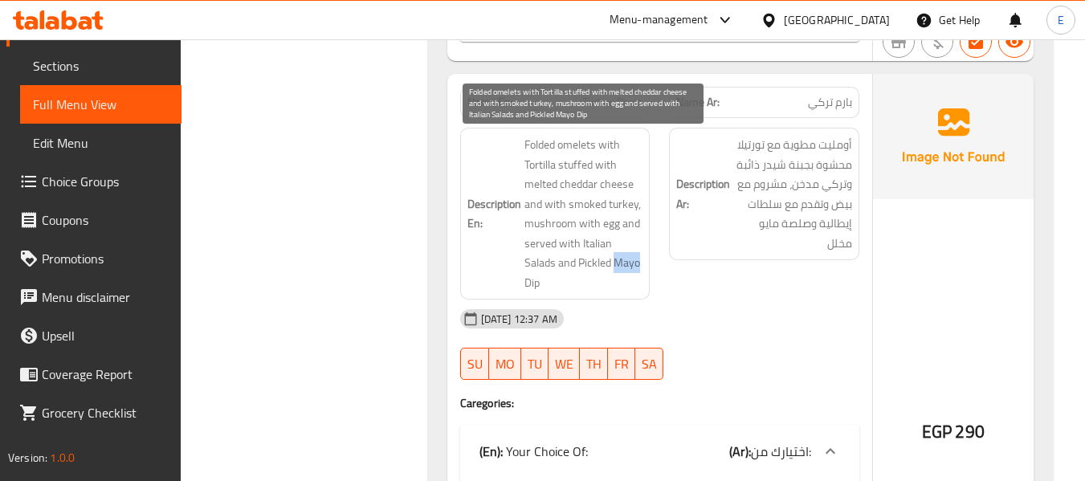
click at [639, 271] on span "Folded omelets with Tortilla stuffed with melted cheddar cheese and with smoked…" at bounding box center [583, 213] width 119 height 157
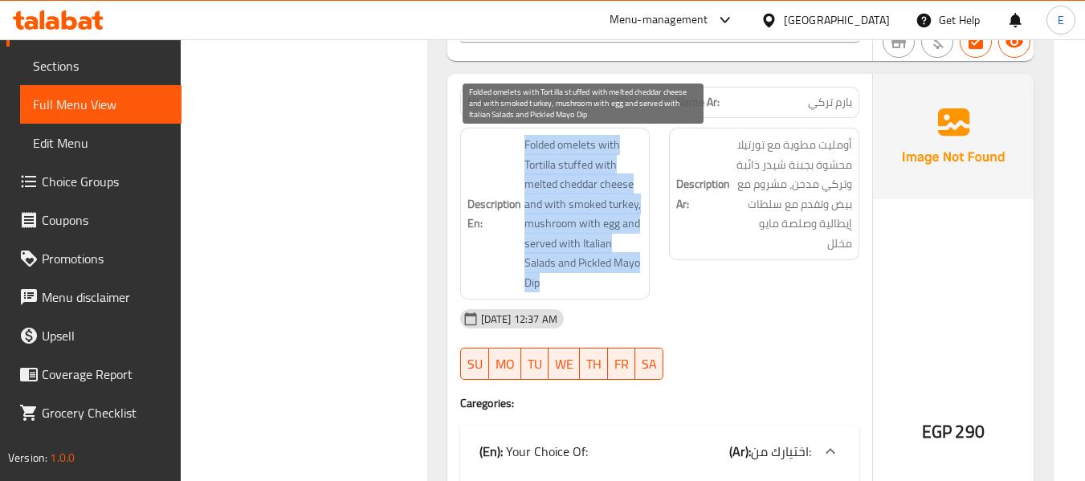
click at [639, 271] on span "Folded omelets with Tortilla stuffed with melted cheddar cheese and with smoked…" at bounding box center [583, 213] width 119 height 157
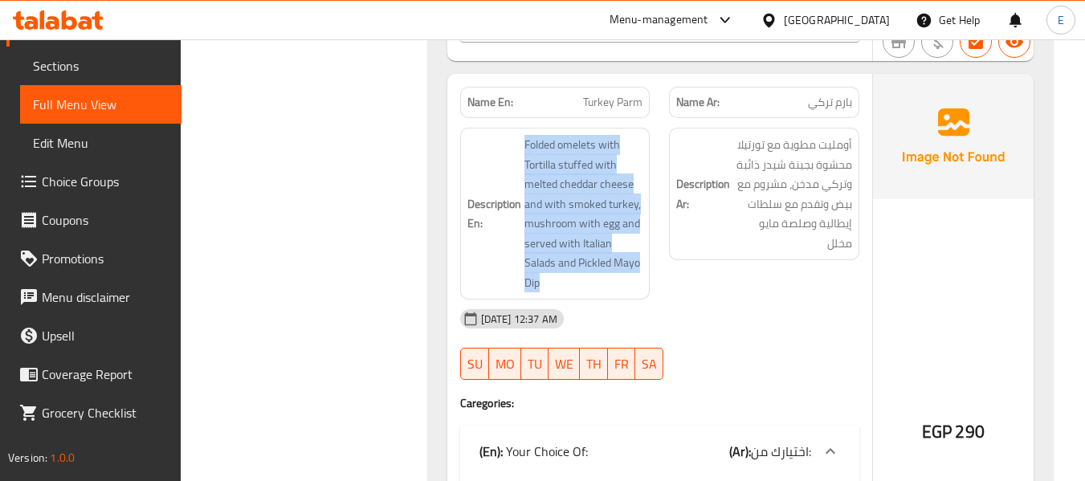
click at [548, 134] on div "Description En: Folded omelets with Tortilla stuffed with melted cheddar cheese…" at bounding box center [555, 214] width 190 height 172
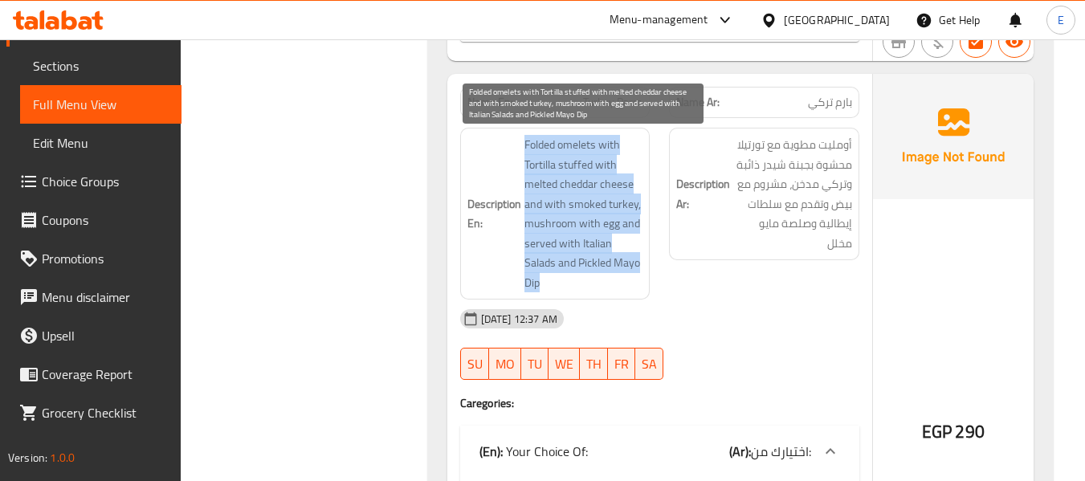
drag, startPoint x: 524, startPoint y: 139, endPoint x: 637, endPoint y: 273, distance: 175.5
click at [637, 273] on span "Folded omelets with Tortilla stuffed with melted cheddar cheese and with smoked…" at bounding box center [583, 213] width 119 height 157
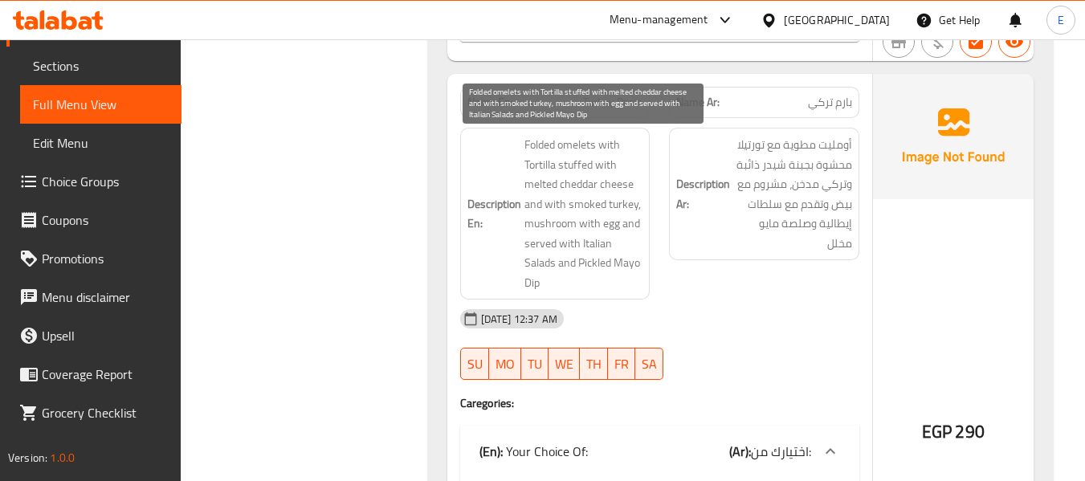
click at [637, 273] on span "Folded omelets with Tortilla stuffed with melted cheddar cheese and with smoked…" at bounding box center [583, 213] width 119 height 157
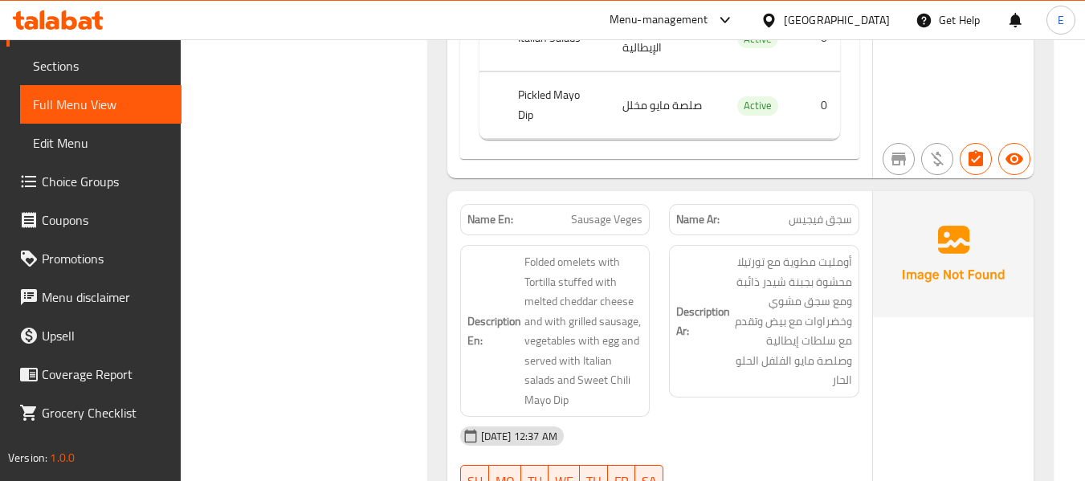
scroll to position [4662, 0]
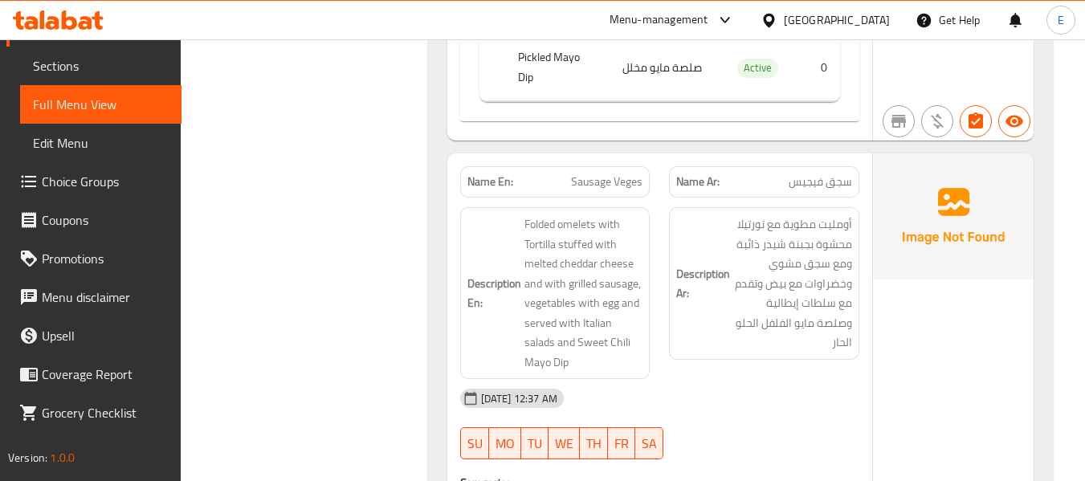
click at [825, 166] on div "Name Ar: سجق فيجيس" at bounding box center [764, 181] width 190 height 31
click at [605, 173] on span "Sausage Veges" at bounding box center [606, 181] width 71 height 17
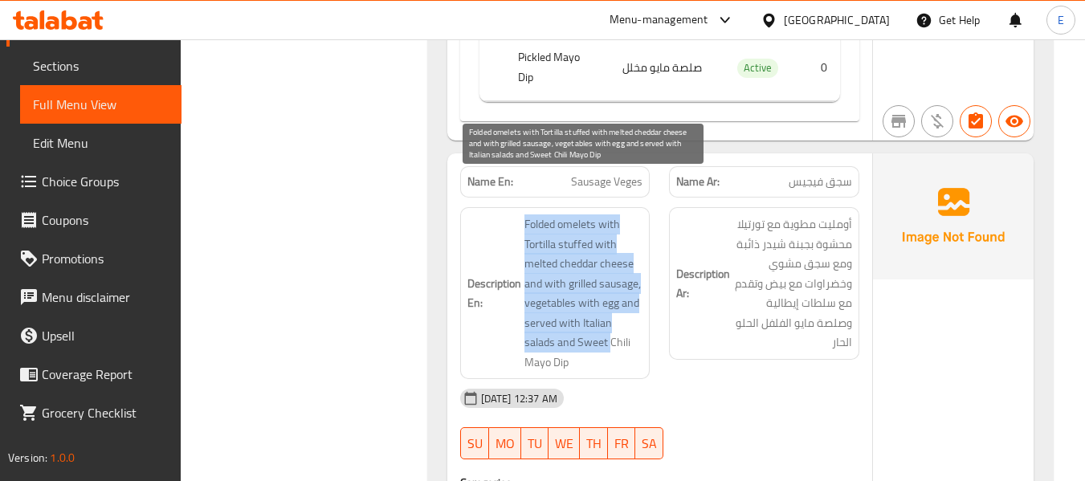
drag, startPoint x: 513, startPoint y: 182, endPoint x: 610, endPoint y: 310, distance: 160.4
click at [610, 310] on h6 "Description En: Folded omelets with Tortilla stuffed with melted cheddar cheese…" at bounding box center [555, 292] width 176 height 157
click at [610, 310] on span "Folded omelets with Tortilla stuffed with melted cheddar cheese and with grille…" at bounding box center [583, 292] width 119 height 157
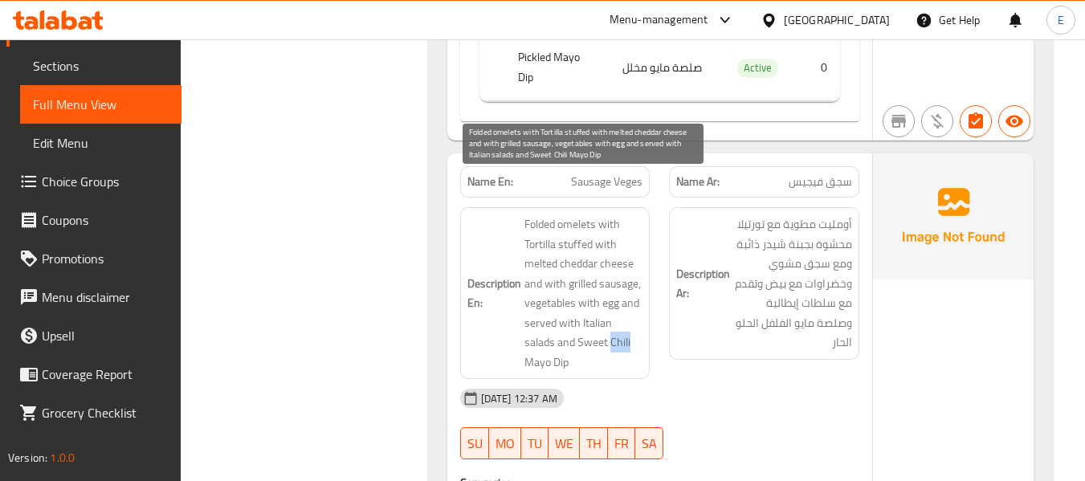
click at [610, 310] on span "Folded omelets with Tortilla stuffed with melted cheddar cheese and with grille…" at bounding box center [583, 292] width 119 height 157
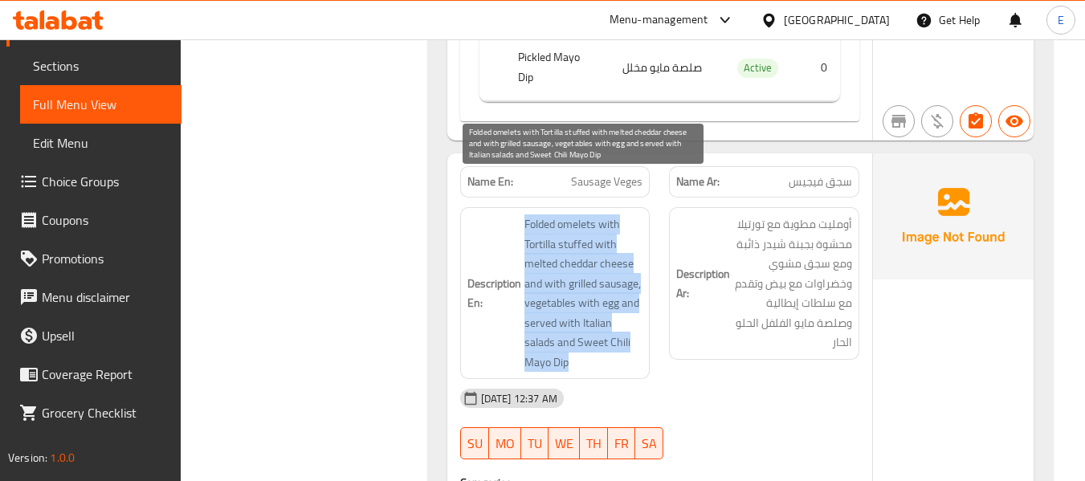
click at [610, 310] on span "Folded omelets with Tortilla stuffed with melted cheddar cheese and with grille…" at bounding box center [583, 292] width 119 height 157
click at [613, 309] on span "Folded omelets with Tortilla stuffed with melted cheddar cheese and with grille…" at bounding box center [583, 292] width 119 height 157
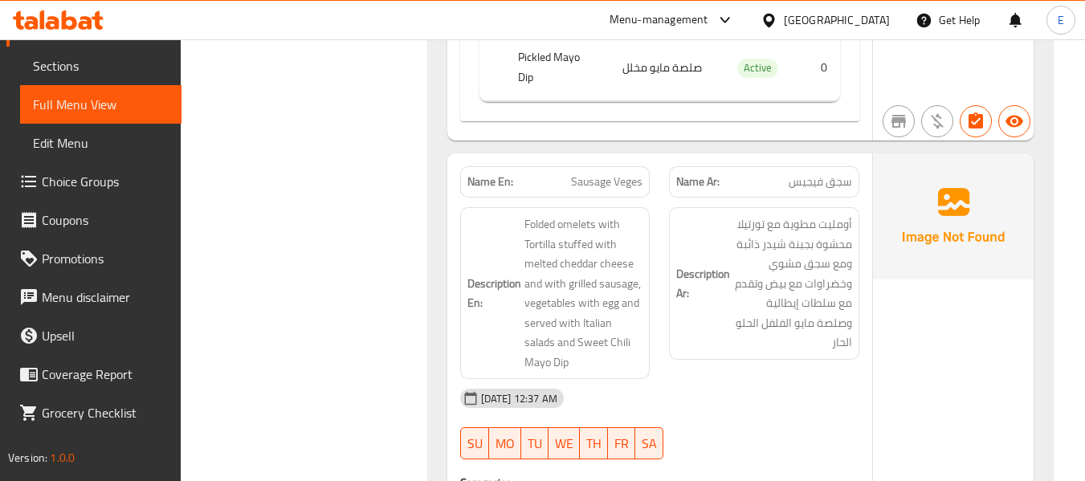
drag, startPoint x: 531, startPoint y: 178, endPoint x: 621, endPoint y: 342, distance: 186.9
click at [621, 342] on div "Name En: Sausage Veges Name Ar: سجق فيجيس Description En: Folded omelets with T…" at bounding box center [659, 457] width 425 height 609
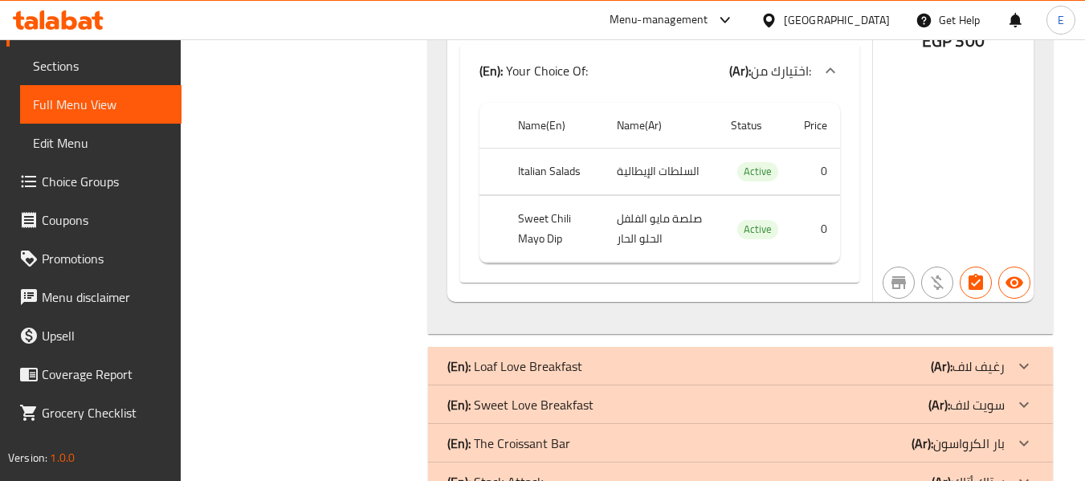
scroll to position [5136, 0]
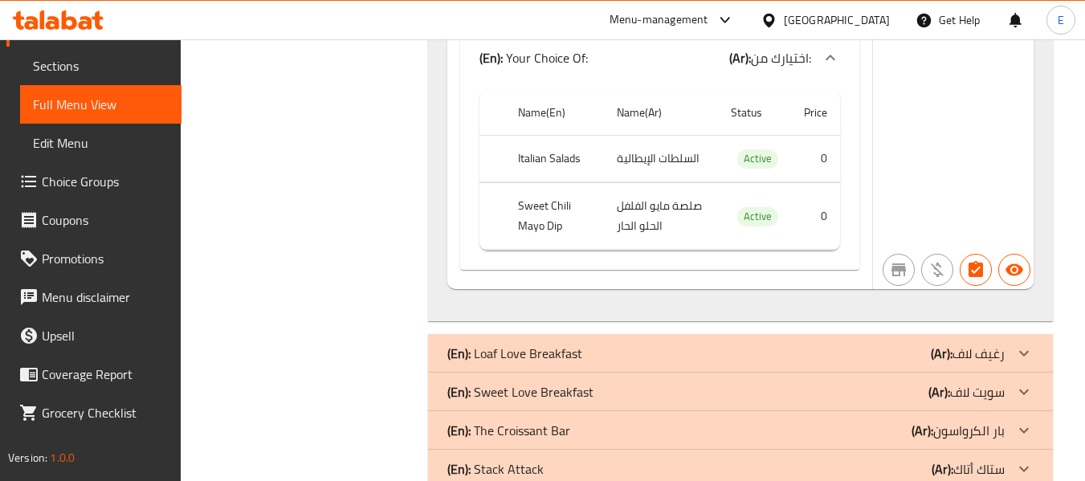
click at [919, 344] on div "(En): Loaf Love Breakfast (Ar): رغيف لاف" at bounding box center [725, 353] width 557 height 19
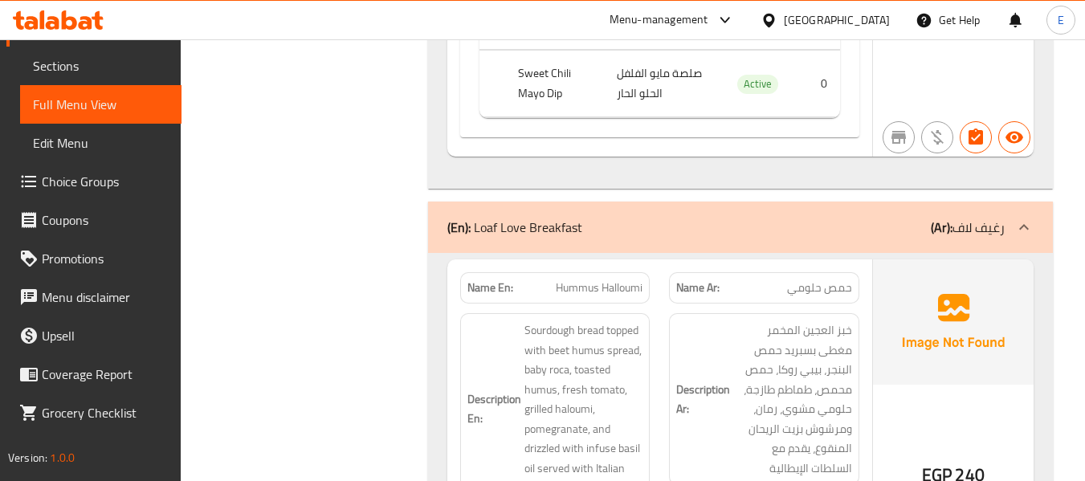
scroll to position [5377, 0]
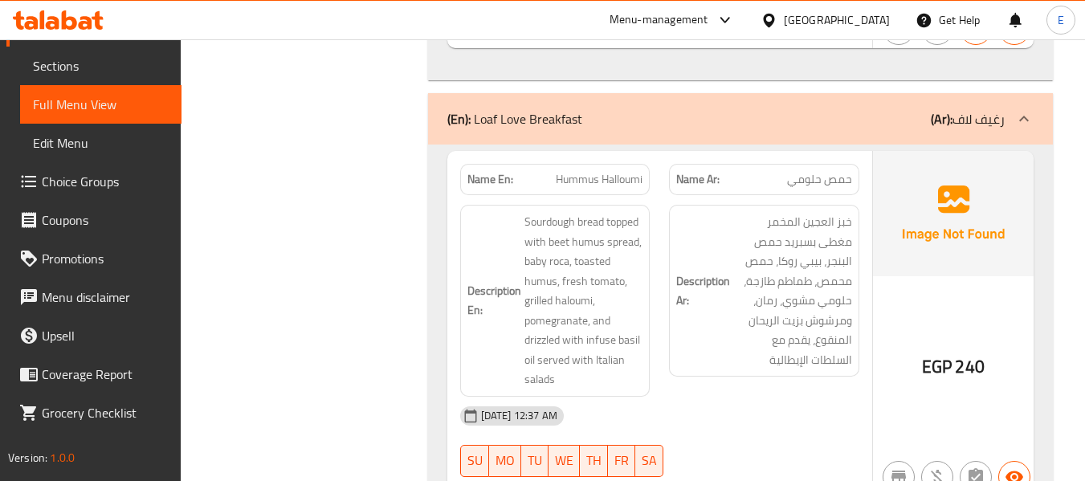
click at [940, 351] on span "EGP" at bounding box center [937, 366] width 30 height 31
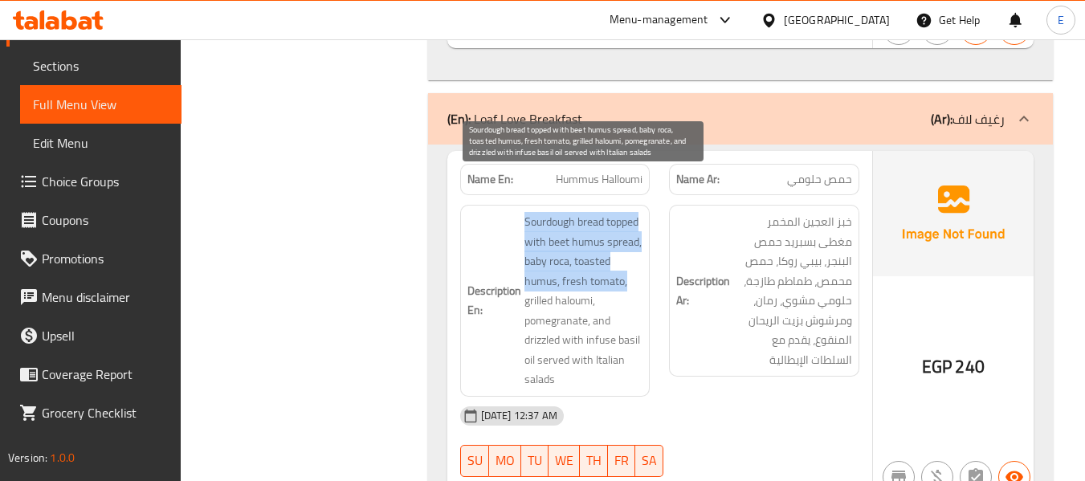
drag, startPoint x: 519, startPoint y: 177, endPoint x: 638, endPoint y: 243, distance: 136.2
click at [638, 243] on h6 "Description En: Sourdough bread topped with beet humus spread, baby roca, toast…" at bounding box center [555, 300] width 176 height 177
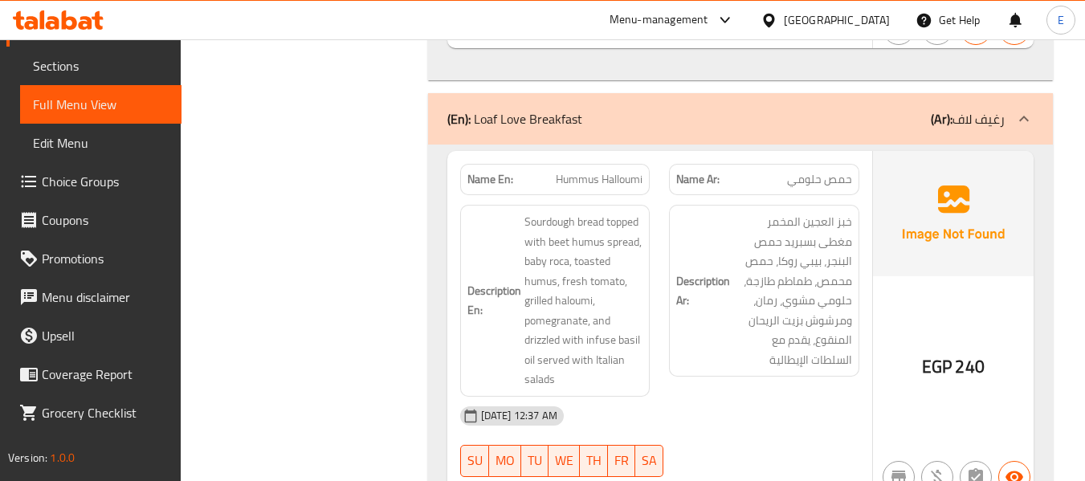
click at [767, 336] on div "Description Ar: خبز العجين المخمر مغطى بسبريد حمص البنجر، بيبي روكا، حمص محمص، …" at bounding box center [764, 291] width 190 height 172
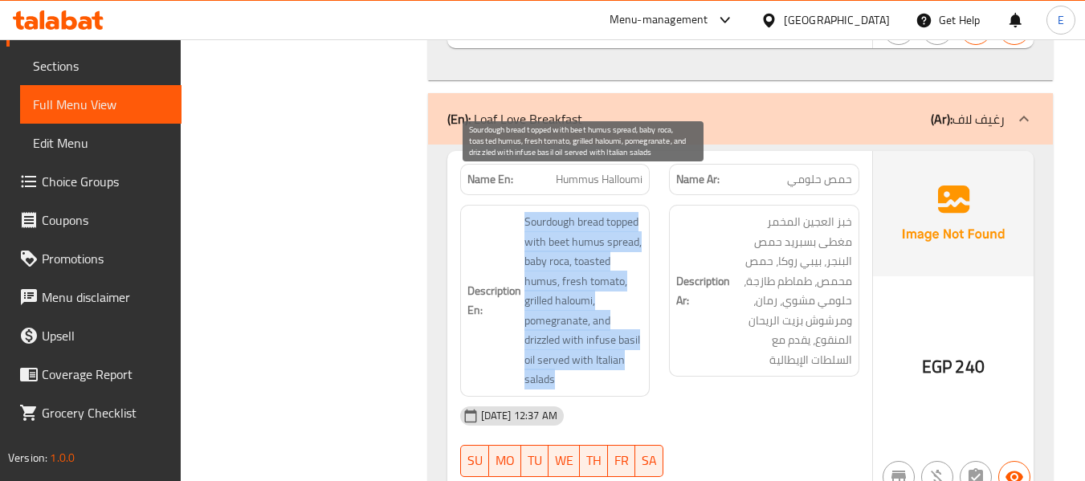
drag, startPoint x: 512, startPoint y: 184, endPoint x: 629, endPoint y: 336, distance: 191.9
click at [629, 336] on h6 "Description En: Sourdough bread topped with beet humus spread, baby roca, toast…" at bounding box center [555, 300] width 176 height 177
click at [628, 336] on span "Sourdough bread topped with beet humus spread, baby roca, toasted humus, fresh …" at bounding box center [583, 300] width 119 height 177
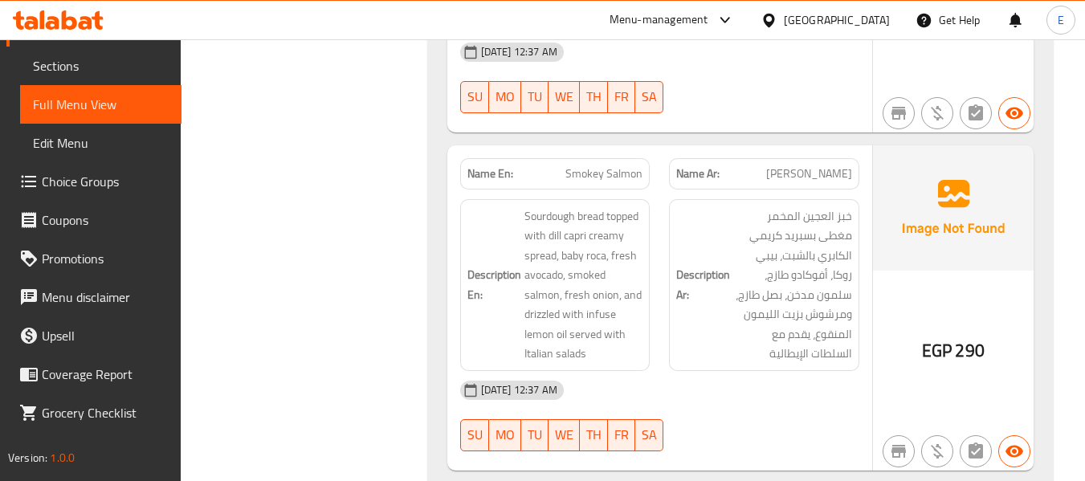
scroll to position [5778, 0]
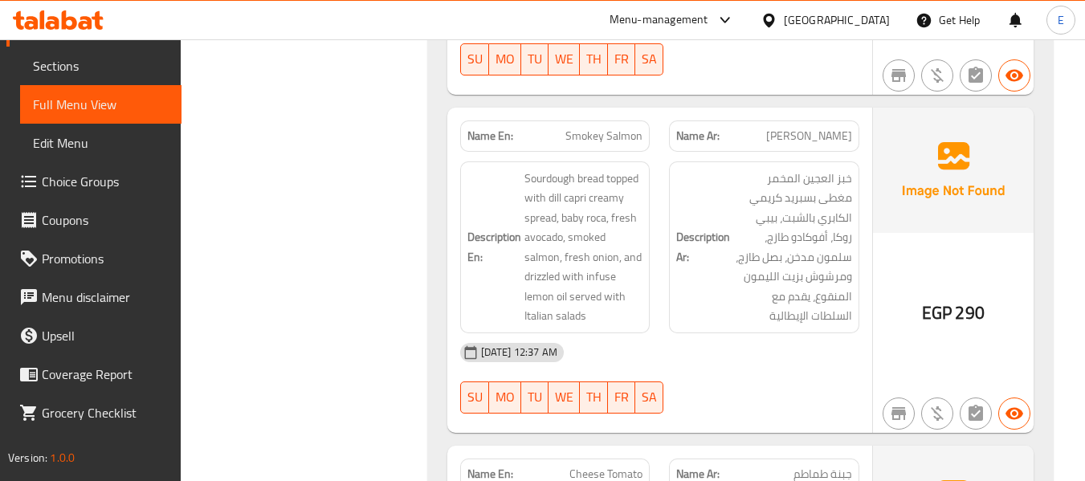
click at [832, 128] on span "سلمون سموكي" at bounding box center [809, 136] width 86 height 17
click at [629, 128] on span "Smokey Salmon" at bounding box center [603, 136] width 77 height 17
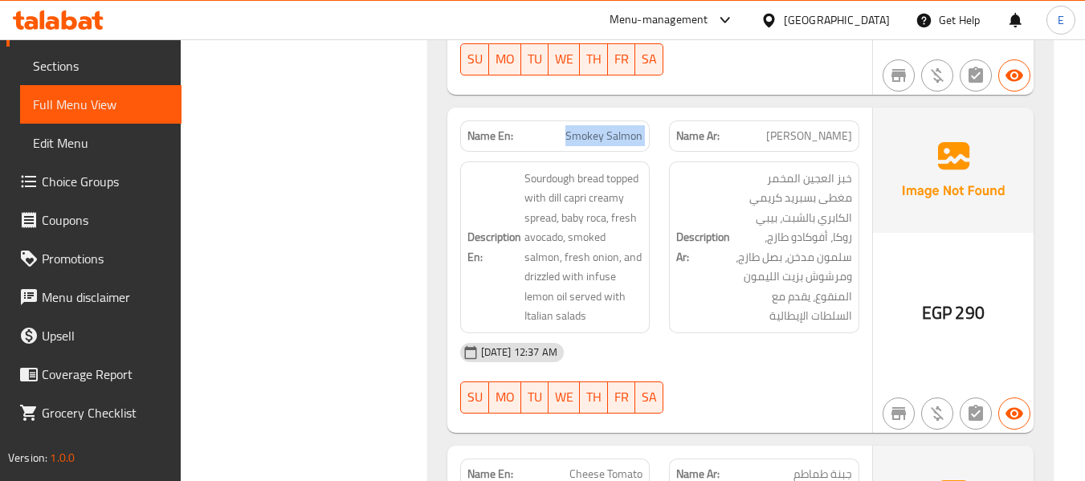
click at [629, 128] on span "Smokey Salmon" at bounding box center [603, 136] width 77 height 17
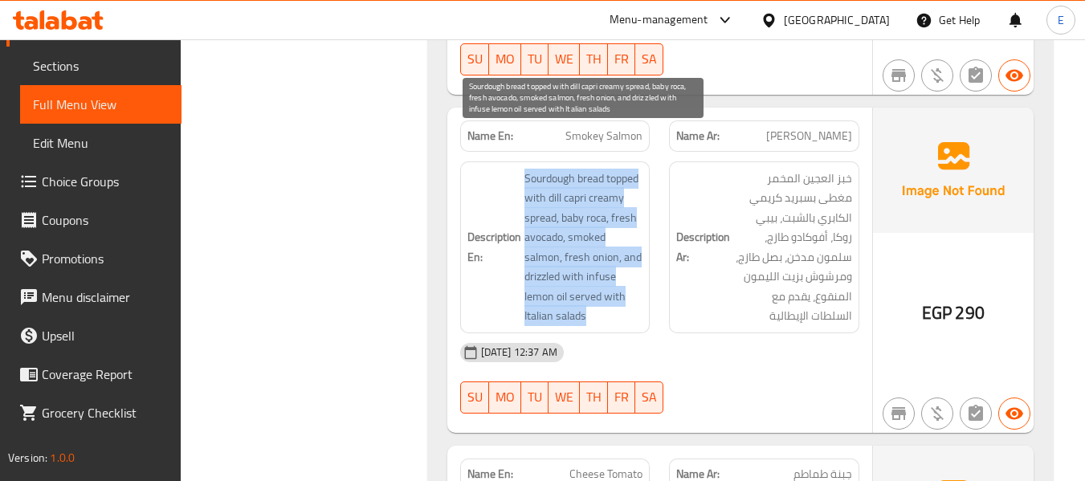
drag, startPoint x: 519, startPoint y: 140, endPoint x: 621, endPoint y: 274, distance: 168.9
click at [621, 274] on h6 "Description En: Sourdough bread topped with dill capri creamy spread, baby roca…" at bounding box center [555, 247] width 176 height 157
click at [621, 274] on span "Sourdough bread topped with dill capri creamy spread, baby roca, fresh avocado,…" at bounding box center [583, 247] width 119 height 157
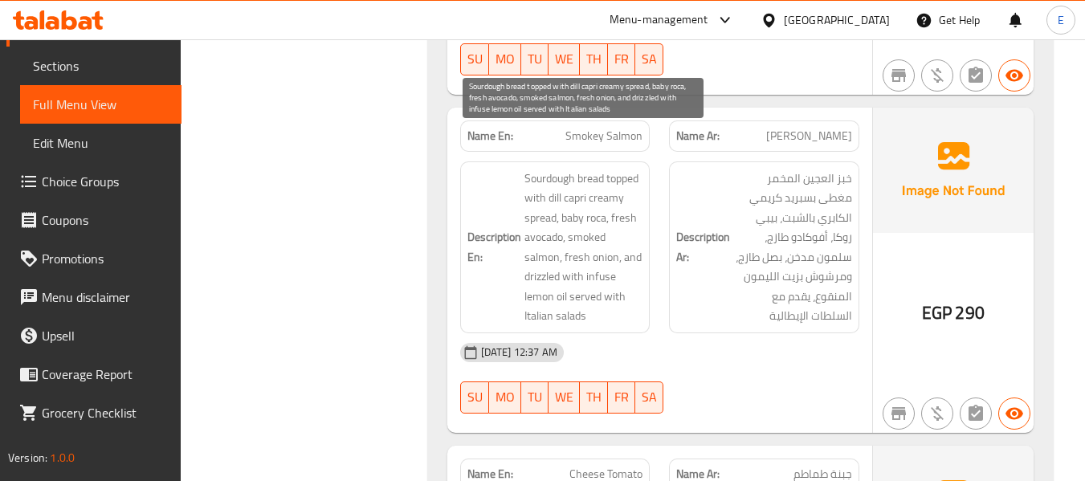
click at [621, 274] on span "Sourdough bread topped with dill capri creamy spread, baby roca, fresh avocado,…" at bounding box center [583, 247] width 119 height 157
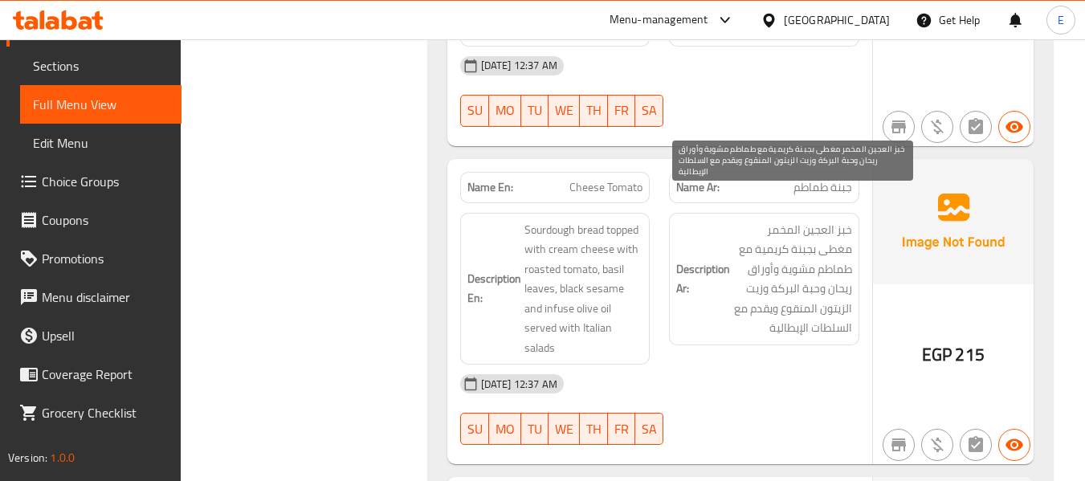
scroll to position [6100, 0]
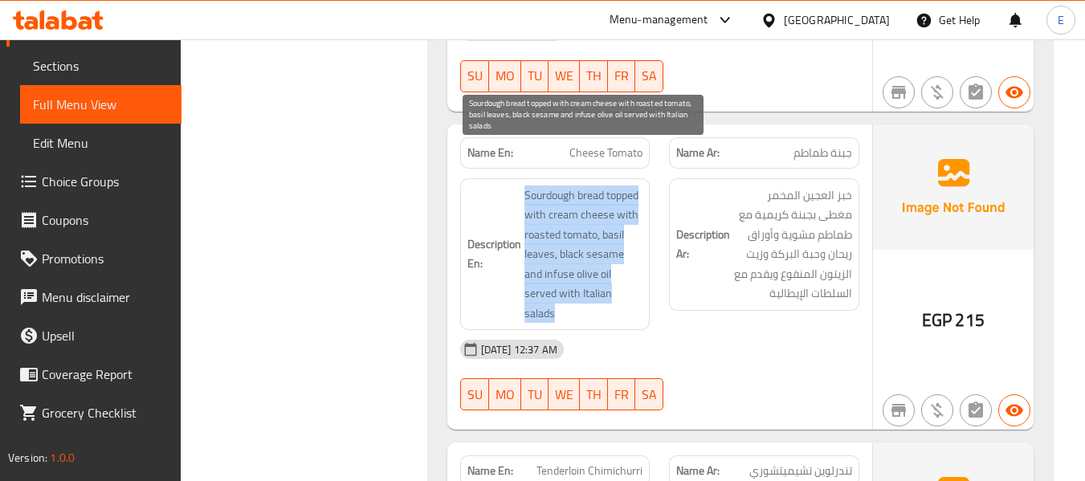
drag, startPoint x: 515, startPoint y: 150, endPoint x: 626, endPoint y: 274, distance: 166.0
click at [626, 274] on h6 "Description En: Sourdough bread topped with cream cheese with roasted tomato, b…" at bounding box center [555, 254] width 176 height 138
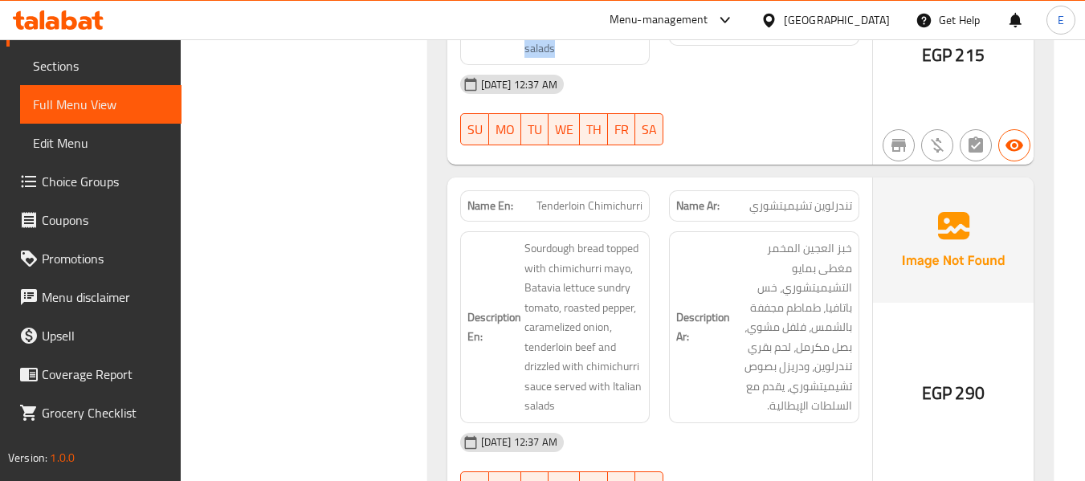
scroll to position [6421, 0]
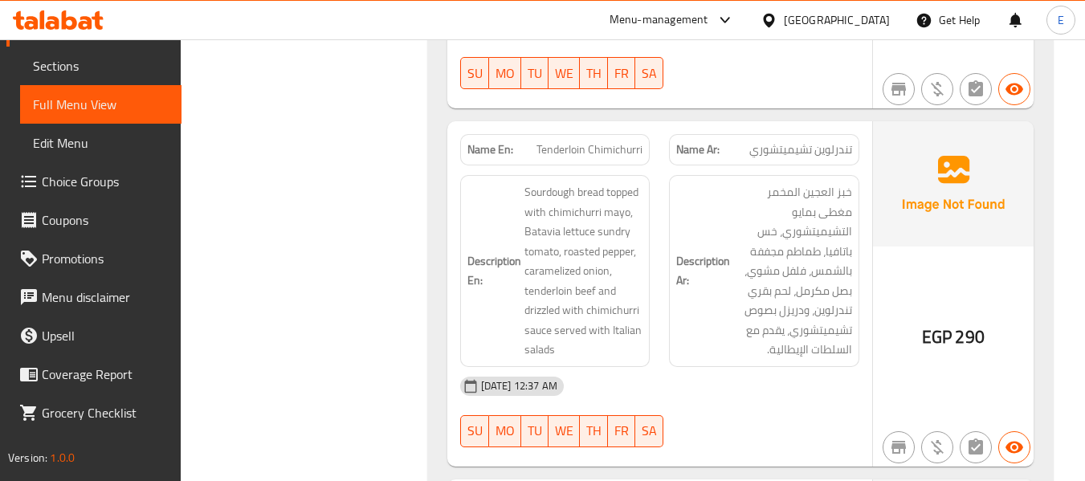
click at [789, 134] on div "Name Ar: تندرلوين تشيميتشوري" at bounding box center [764, 149] width 190 height 31
click at [646, 134] on div "Name En: Tenderloin Chimichurri" at bounding box center [555, 149] width 190 height 31
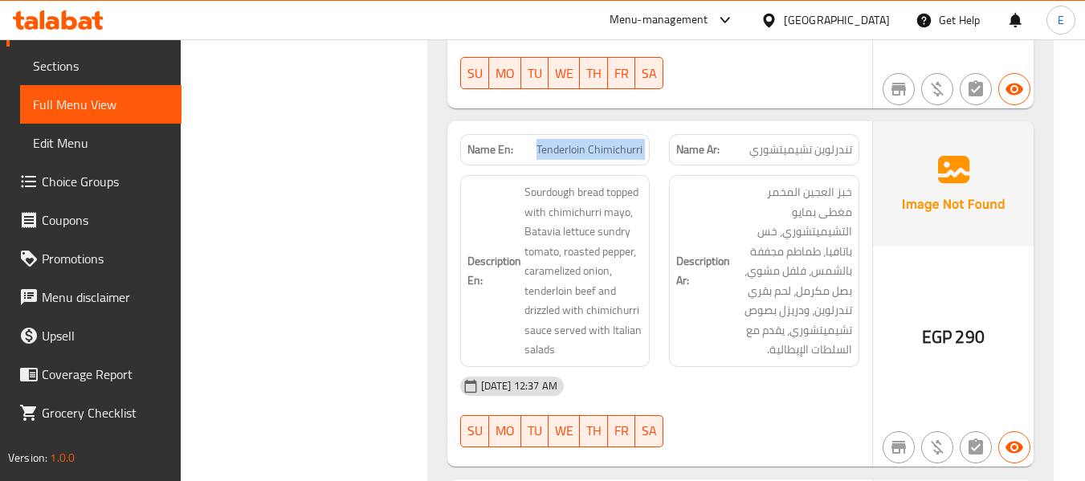
click at [646, 134] on div "Name En: Tenderloin Chimichurri" at bounding box center [555, 149] width 190 height 31
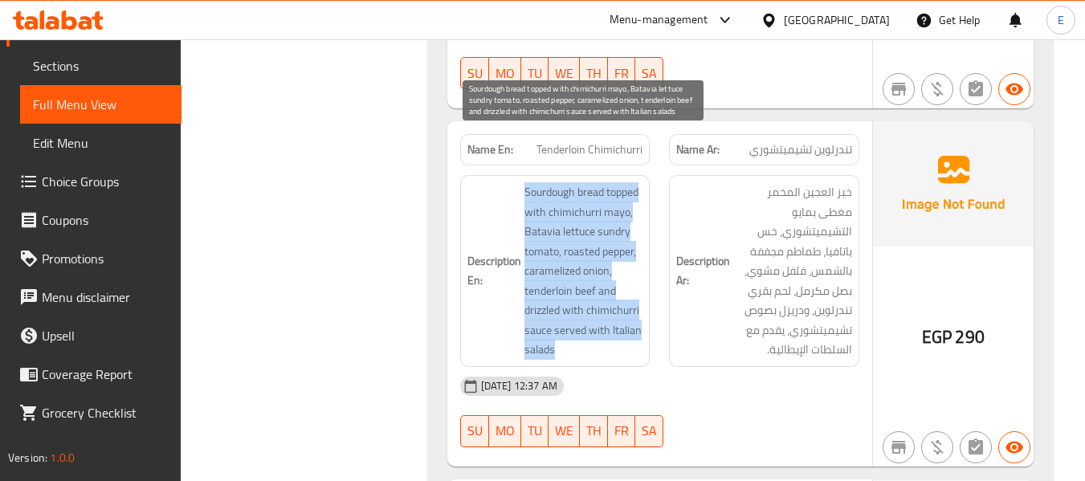
drag, startPoint x: 515, startPoint y: 145, endPoint x: 623, endPoint y: 305, distance: 192.6
click at [623, 305] on h6 "Description En: Sourdough bread topped with chimichurri mayo, Batavia lettuce s…" at bounding box center [555, 270] width 176 height 177
click at [623, 305] on span "Sourdough bread topped with chimichurri mayo, Batavia lettuce sundry tomato, ro…" at bounding box center [583, 270] width 119 height 177
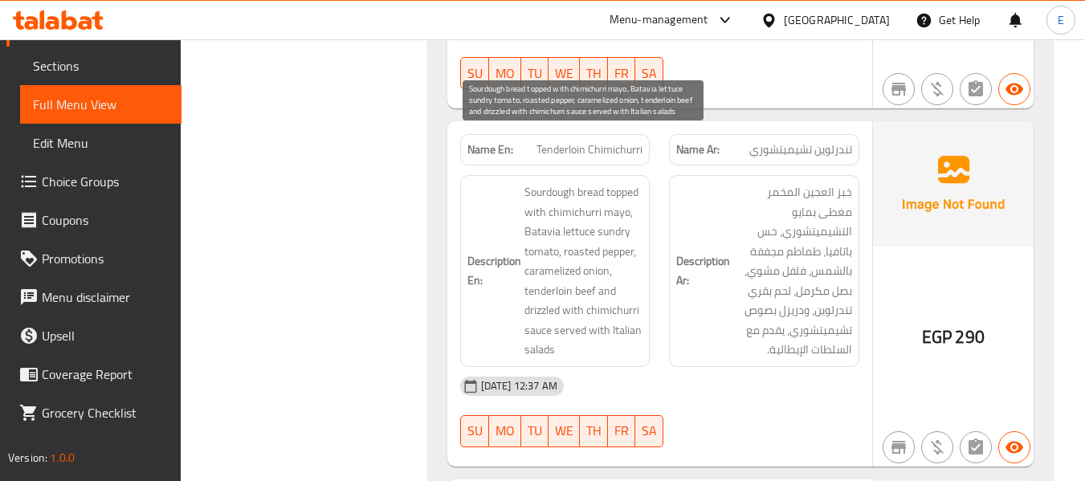
click at [623, 305] on span "Sourdough bread topped with chimichurri mayo, Batavia lettuce sundry tomato, ro…" at bounding box center [583, 270] width 119 height 177
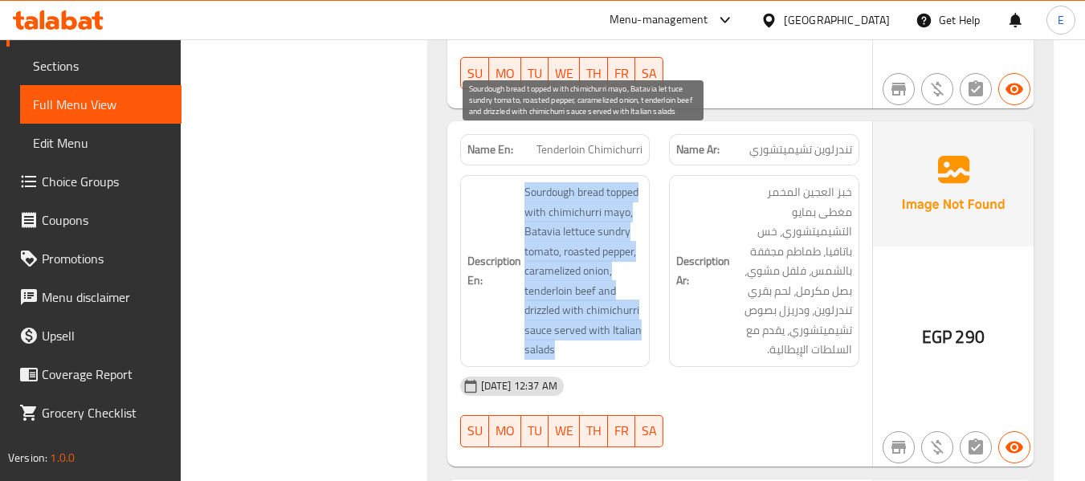
click at [623, 305] on span "Sourdough bread topped with chimichurri mayo, Batavia lettuce sundry tomato, ro…" at bounding box center [583, 270] width 119 height 177
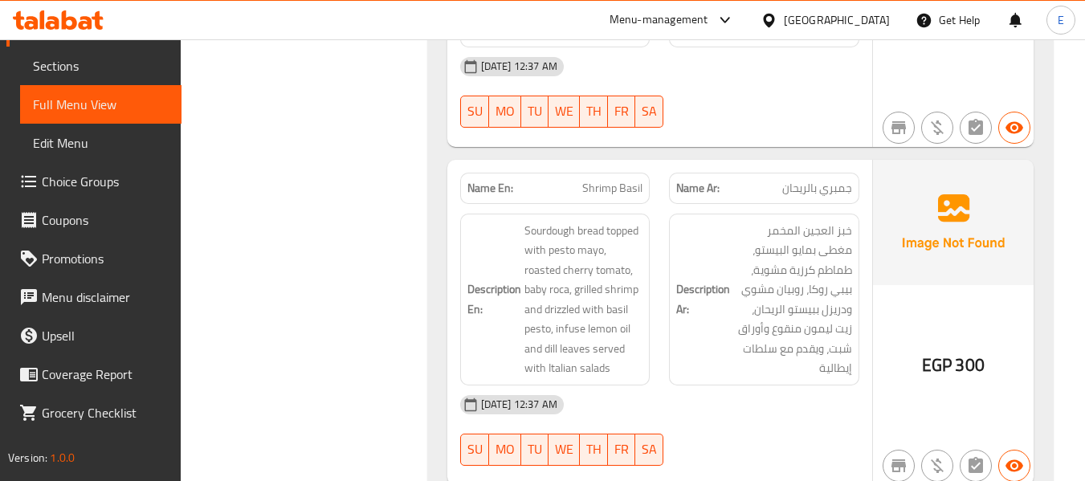
scroll to position [6742, 0]
click at [853, 171] on div "Name Ar: جمبري بالريحان" at bounding box center [764, 186] width 190 height 31
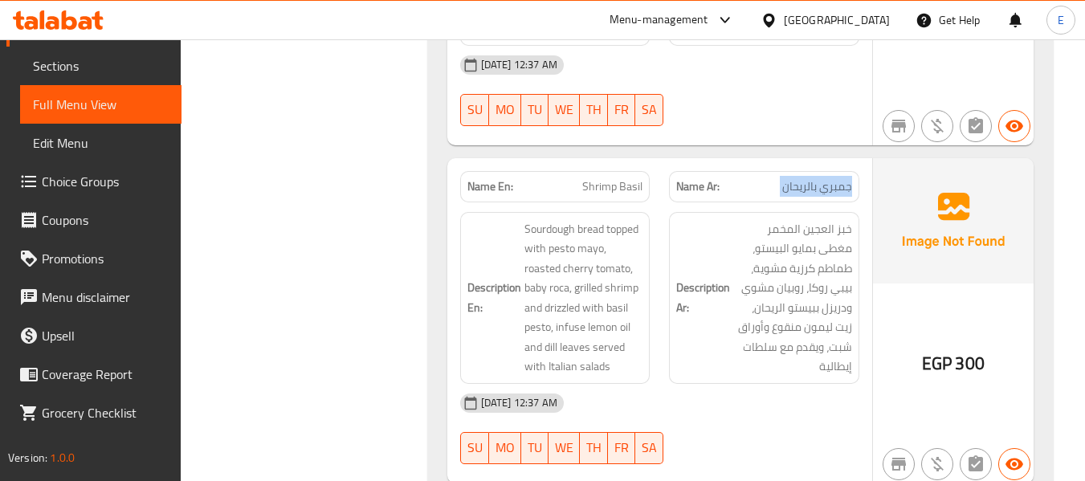
click at [853, 171] on div "Name Ar: جمبري بالريحان" at bounding box center [764, 186] width 190 height 31
click at [631, 178] on span "Shrimp Basil" at bounding box center [612, 186] width 60 height 17
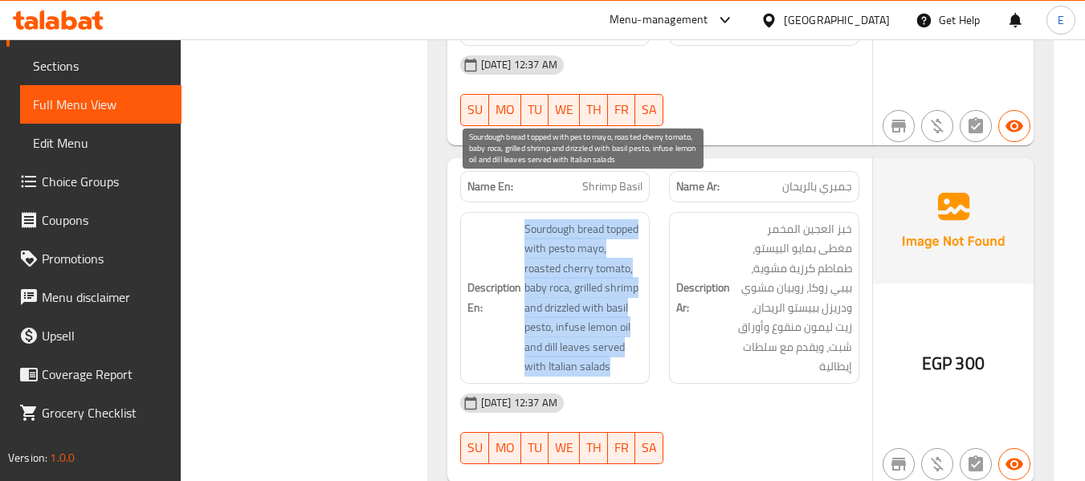
drag, startPoint x: 523, startPoint y: 181, endPoint x: 621, endPoint y: 322, distance: 170.8
click at [621, 322] on span "Sourdough bread topped with pesto mayo, roasted cherry tomato, baby roca, grill…" at bounding box center [583, 297] width 119 height 157
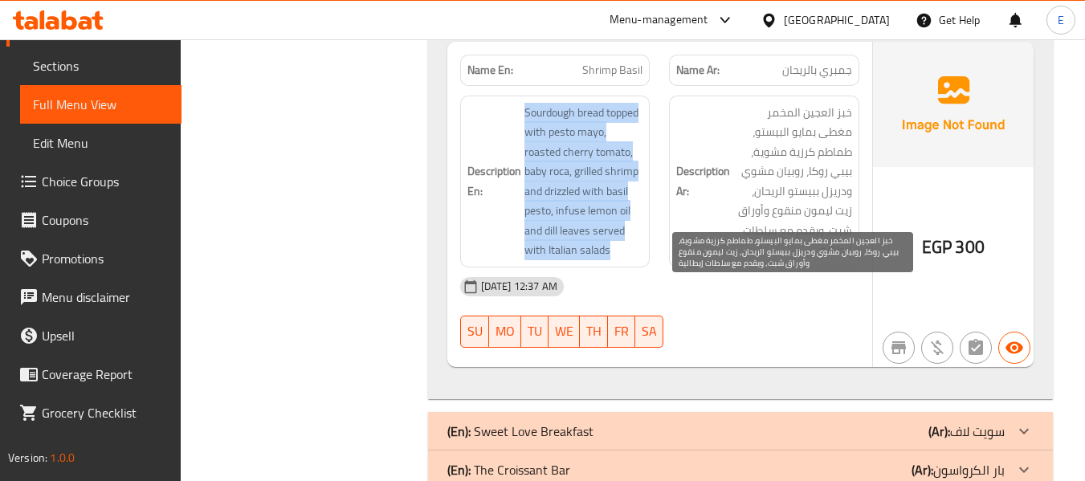
scroll to position [6898, 0]
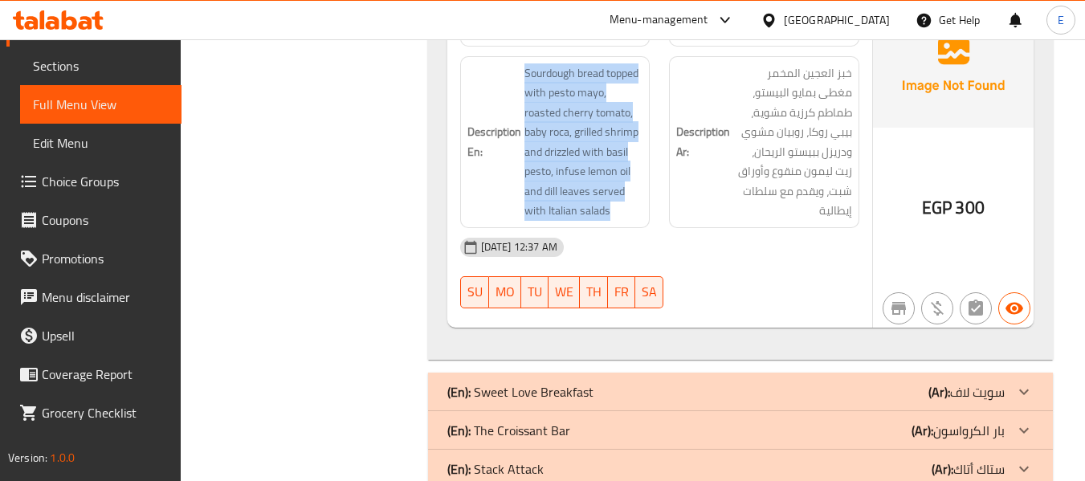
click at [910, 382] on div "(En): Sweet Love Breakfast (Ar): سويت لاف" at bounding box center [725, 391] width 557 height 19
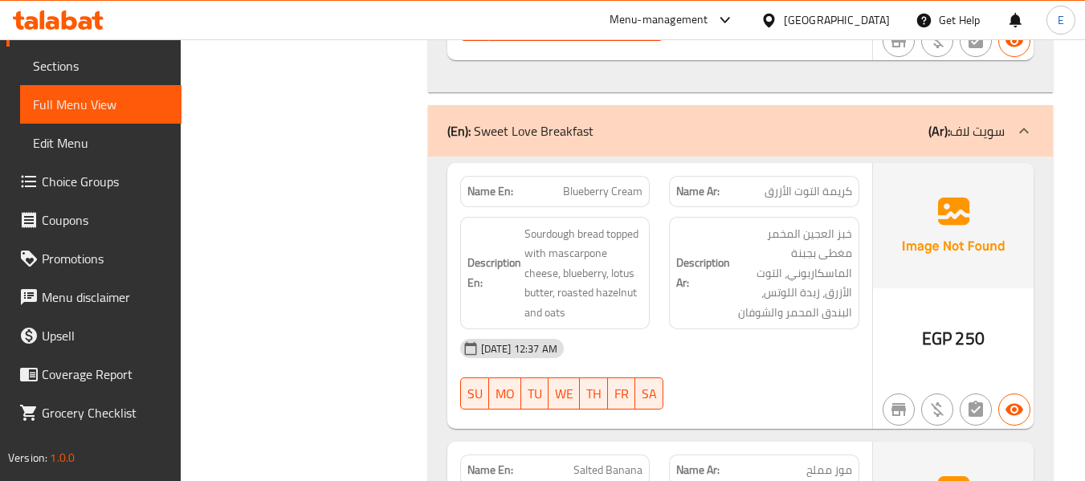
scroll to position [7219, 0]
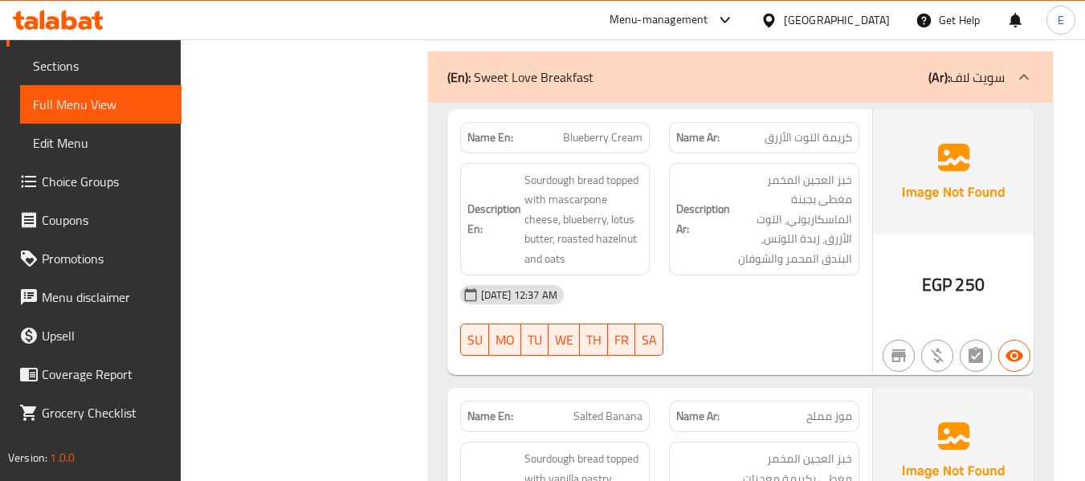
click at [842, 129] on span "كريمة التوت الأزرق" at bounding box center [808, 137] width 88 height 17
click at [620, 129] on span "Blueberry Cream" at bounding box center [602, 137] width 79 height 17
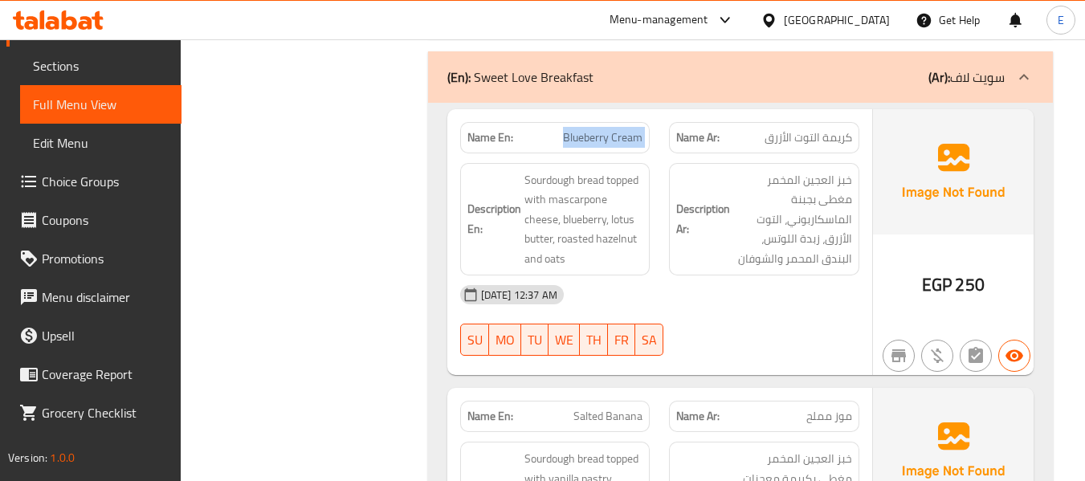
click at [620, 129] on span "Blueberry Cream" at bounding box center [602, 137] width 79 height 17
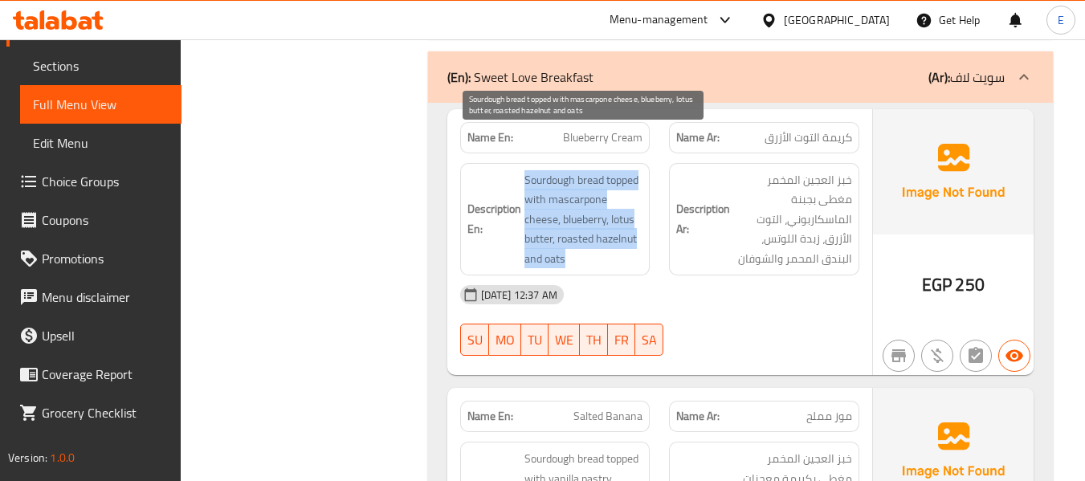
drag, startPoint x: 523, startPoint y: 127, endPoint x: 634, endPoint y: 219, distance: 144.8
click at [634, 219] on div "Description En: Sourdough bread topped with mascarpone cheese, blueberry, lotus…" at bounding box center [555, 219] width 190 height 113
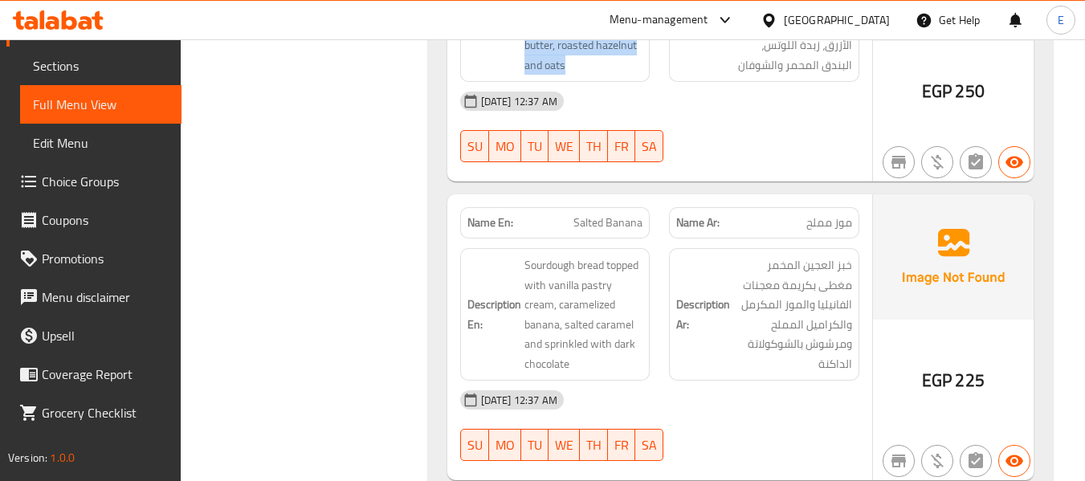
scroll to position [7460, 0]
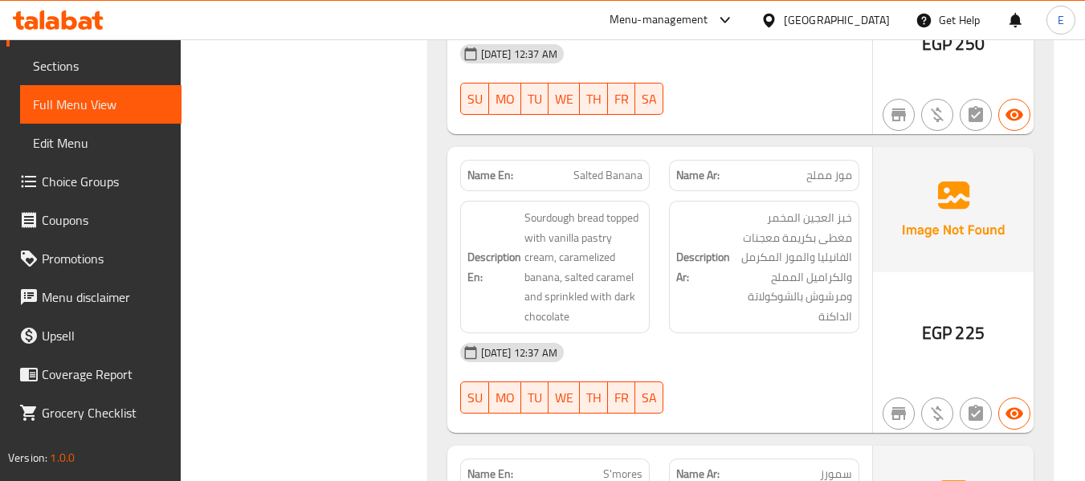
click at [839, 191] on div "Description Ar: خبز العجين المخمر مغطى بكريمة معجنات الفانيليا والموز المكرمل و…" at bounding box center [764, 267] width 210 height 152
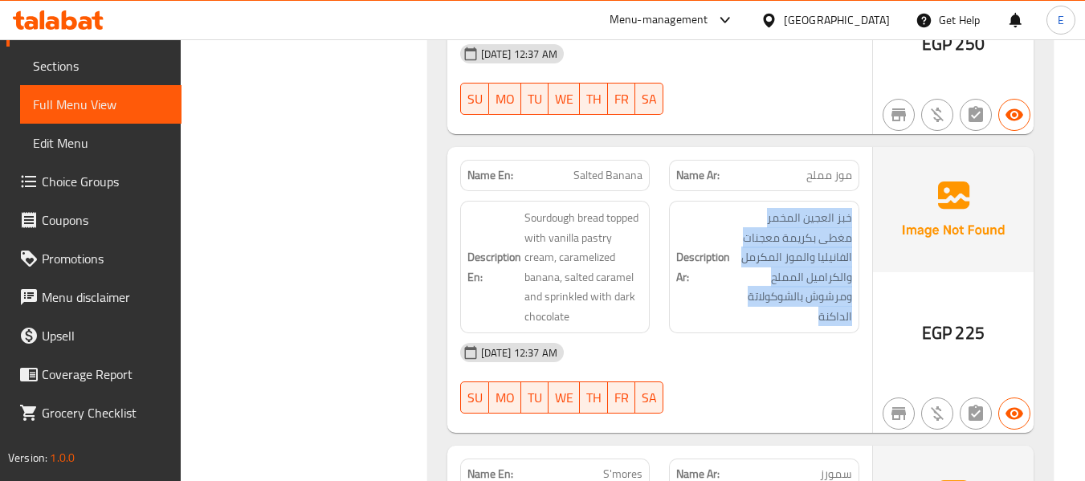
click at [839, 191] on div "Description Ar: خبز العجين المخمر مغطى بكريمة معجنات الفانيليا والموز المكرمل و…" at bounding box center [764, 267] width 210 height 152
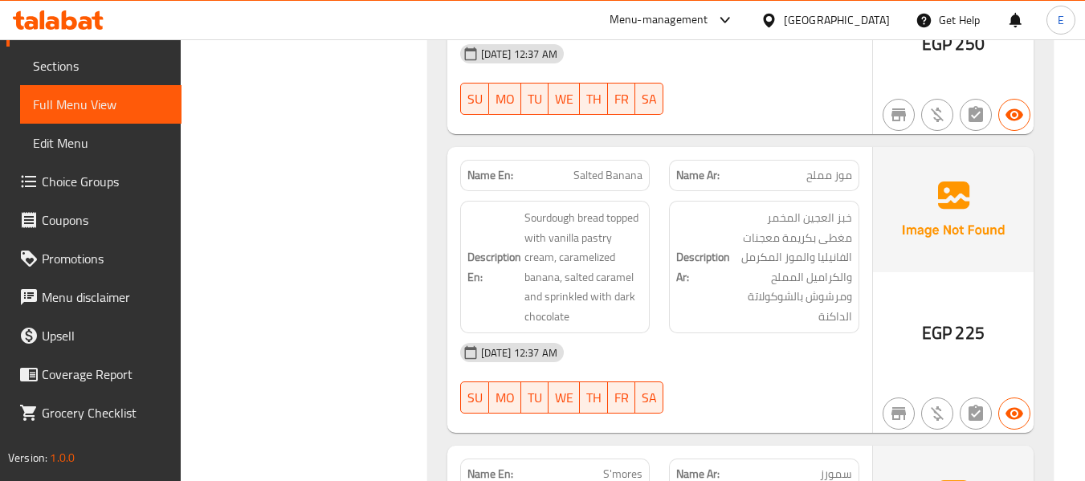
click at [494, 208] on h6 "Description En: Sourdough bread topped with vanilla pastry cream, caramelized b…" at bounding box center [555, 267] width 176 height 118
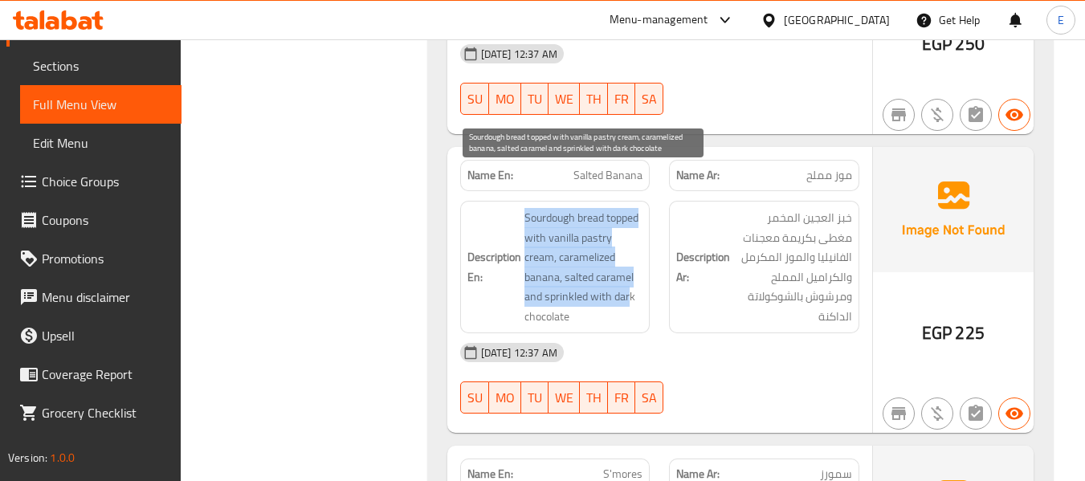
drag, startPoint x: 505, startPoint y: 171, endPoint x: 627, endPoint y: 262, distance: 152.1
click at [627, 262] on h6 "Description En: Sourdough bread topped with vanilla pastry cream, caramelized b…" at bounding box center [555, 267] width 176 height 118
click at [627, 262] on span "Sourdough bread topped with vanilla pastry cream, caramelized banana, salted ca…" at bounding box center [583, 267] width 119 height 118
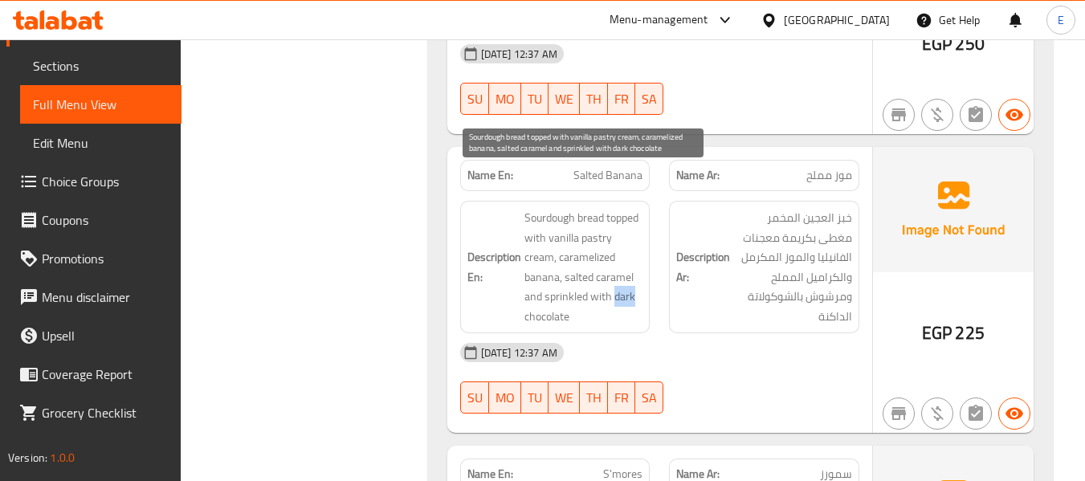
click at [627, 262] on span "Sourdough bread topped with vanilla pastry cream, caramelized banana, salted ca…" at bounding box center [583, 267] width 119 height 118
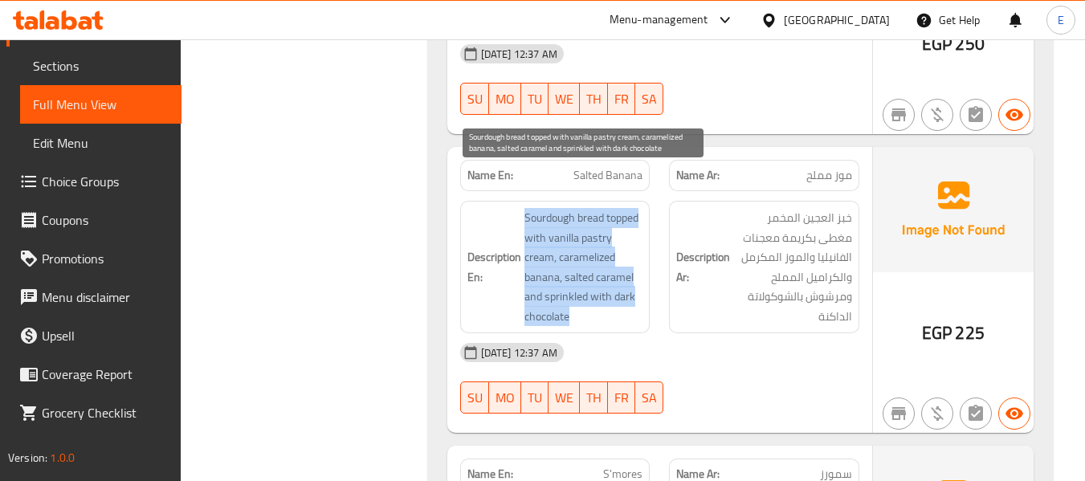
click at [627, 262] on span "Sourdough bread topped with vanilla pastry cream, caramelized banana, salted ca…" at bounding box center [583, 267] width 119 height 118
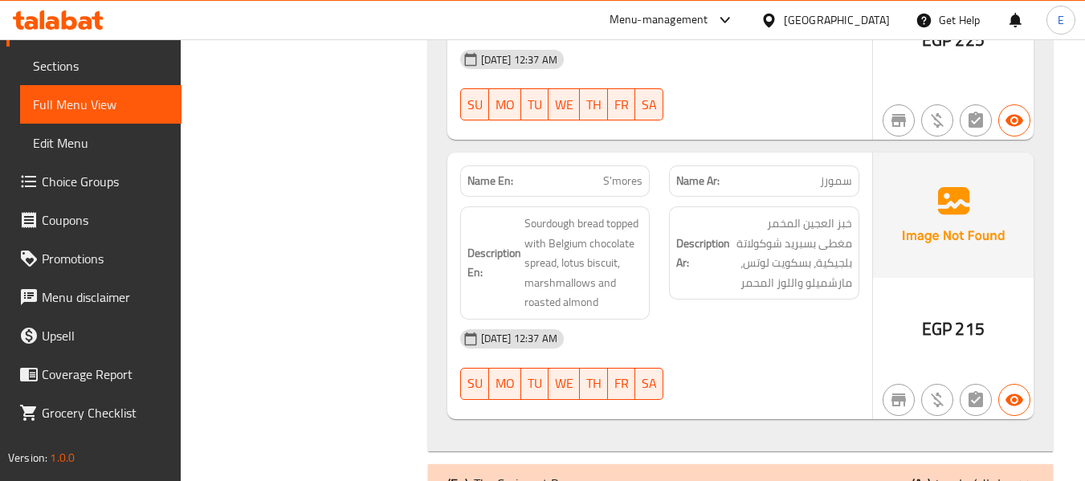
scroll to position [7781, 0]
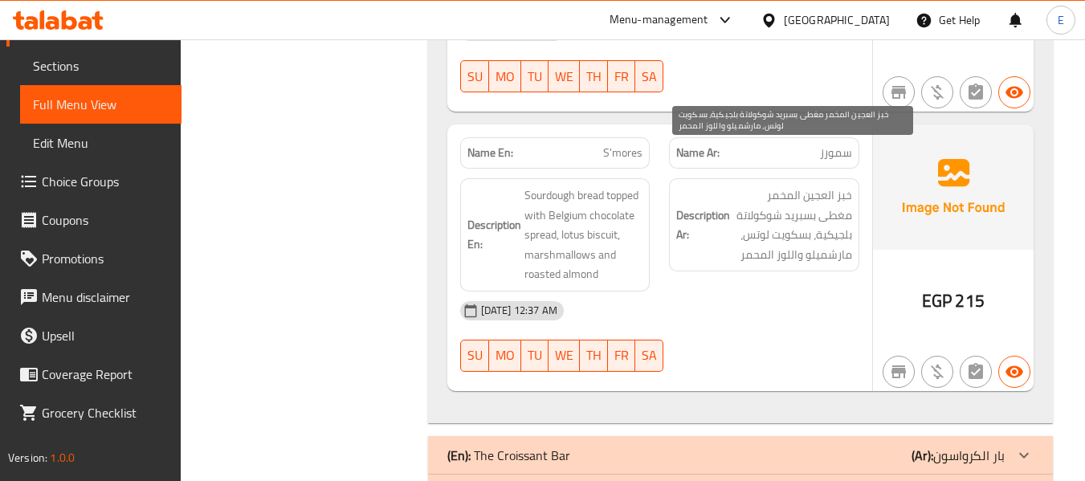
click at [735, 214] on span "خبز العجين المخمر مغطى بسبريد شوكولاتة بلجيكية، بسكويت لوتس، مارشميلو واللوز ال…" at bounding box center [792, 224] width 119 height 79
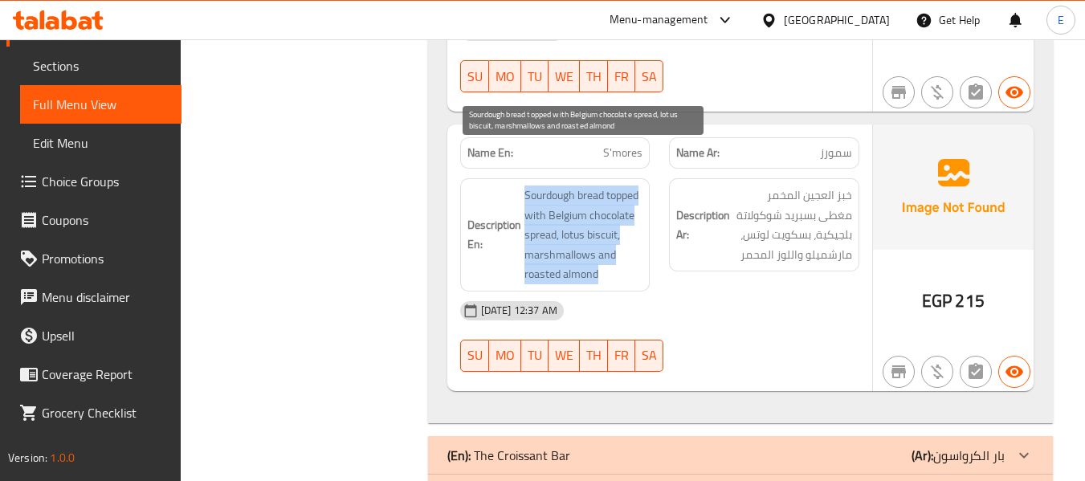
drag, startPoint x: 514, startPoint y: 149, endPoint x: 633, endPoint y: 240, distance: 150.6
click at [633, 240] on h6 "Description En: Sourdough bread topped with Belgium chocolate spread, lotus bis…" at bounding box center [555, 234] width 176 height 99
click at [633, 240] on span "Sourdough bread topped with Belgium chocolate spread, lotus biscuit, marshmallo…" at bounding box center [583, 234] width 119 height 99
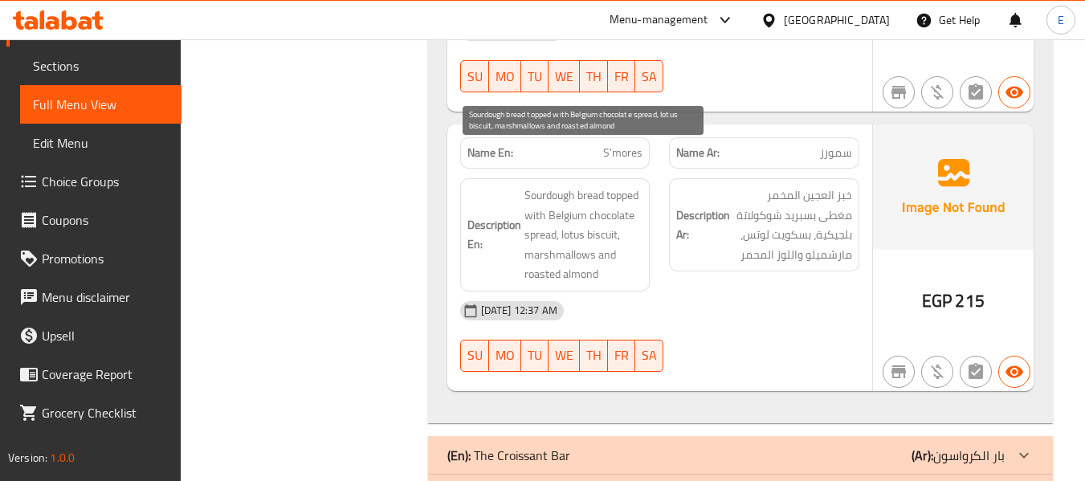
click at [633, 240] on span "Sourdough bread topped with Belgium chocolate spread, lotus biscuit, marshmallo…" at bounding box center [583, 234] width 119 height 99
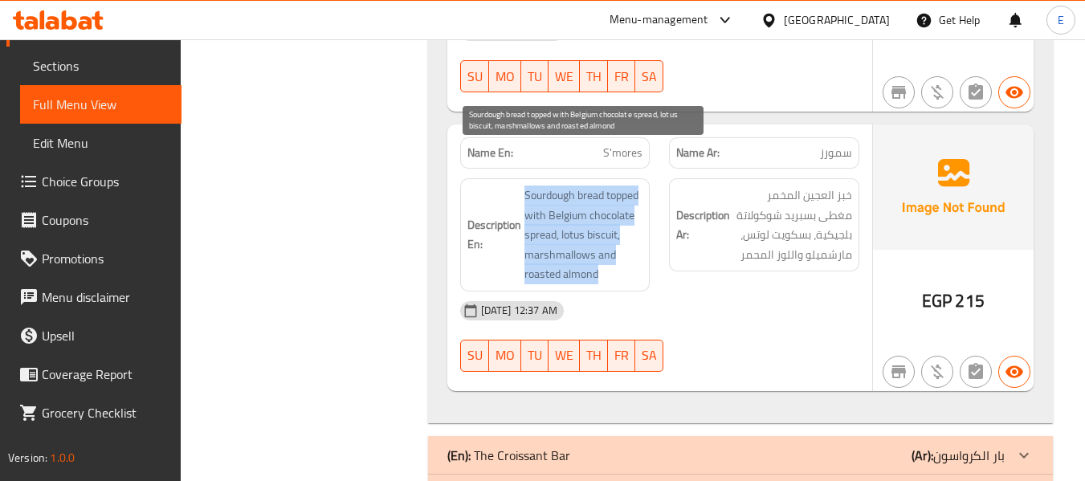
click at [633, 240] on span "Sourdough bread topped with Belgium chocolate spread, lotus biscuit, marshmallo…" at bounding box center [583, 234] width 119 height 99
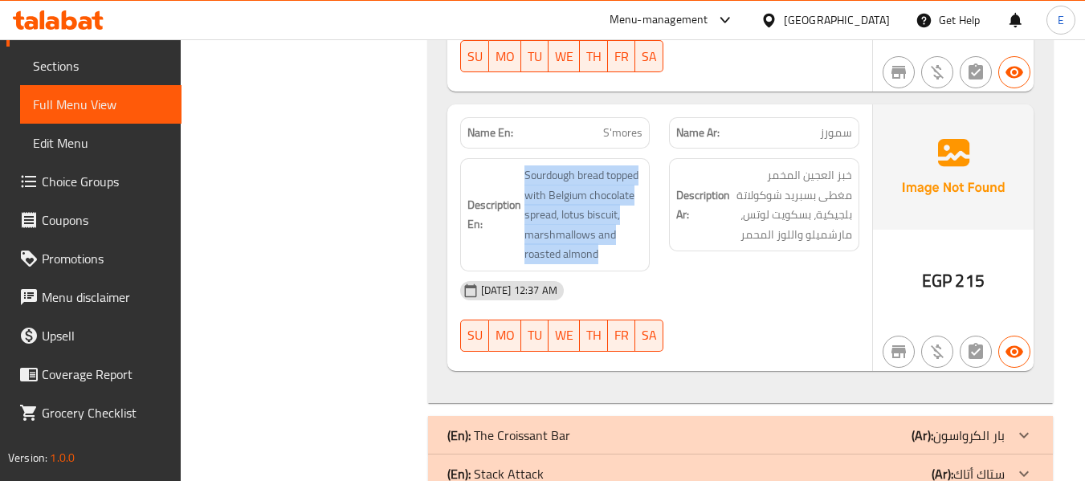
scroll to position [7806, 0]
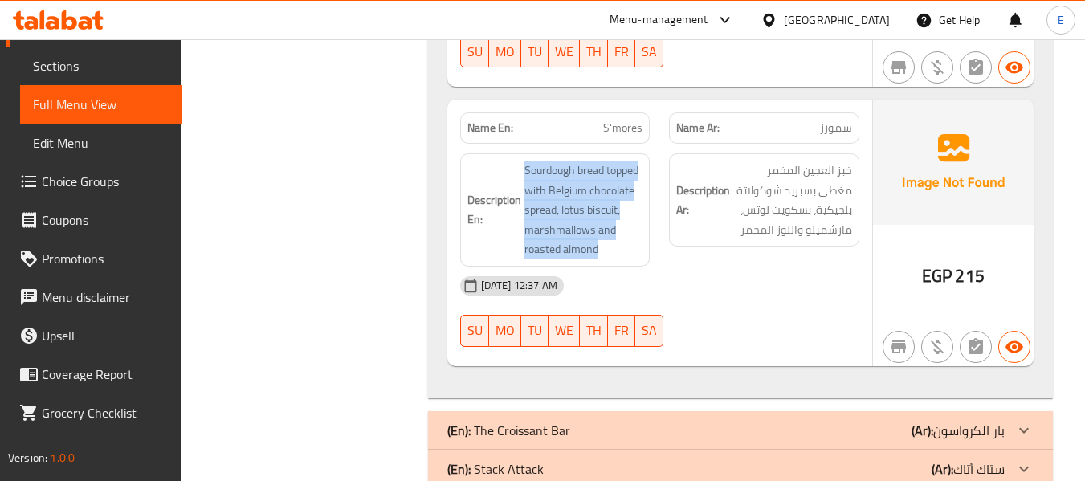
click at [813, 421] on div "(En): The Croissant Bar (Ar): بار الكرواسون" at bounding box center [725, 430] width 557 height 19
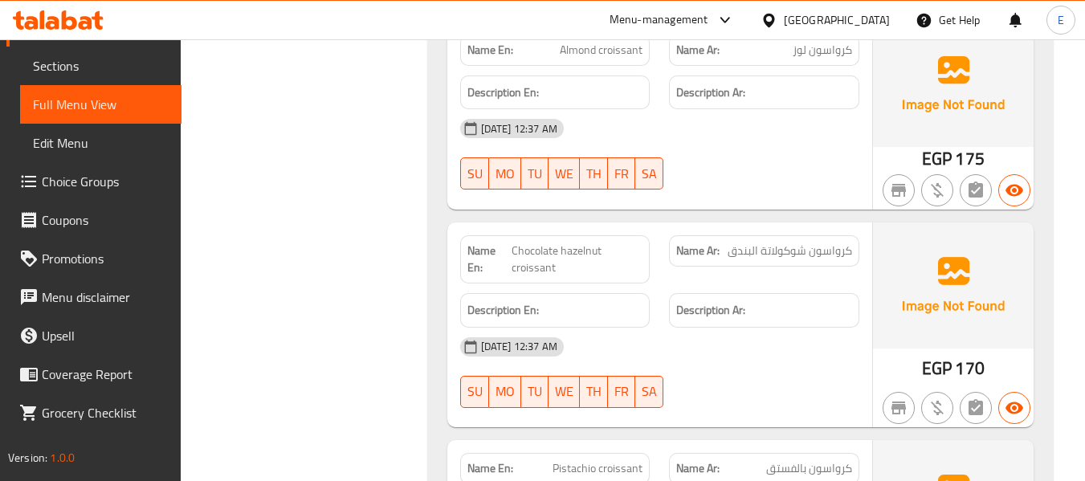
scroll to position [8528, 0]
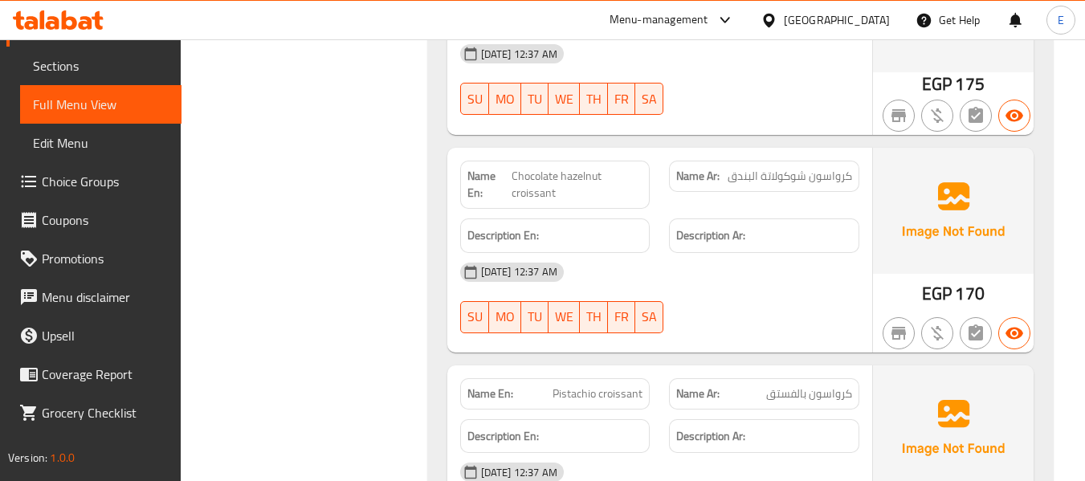
click at [838, 154] on div "Name Ar: كرواسون شوكولاتة البندق" at bounding box center [764, 184] width 210 height 67
click at [661, 151] on div "Name Ar: كرواسون شوكولاتة البندق" at bounding box center [764, 184] width 210 height 67
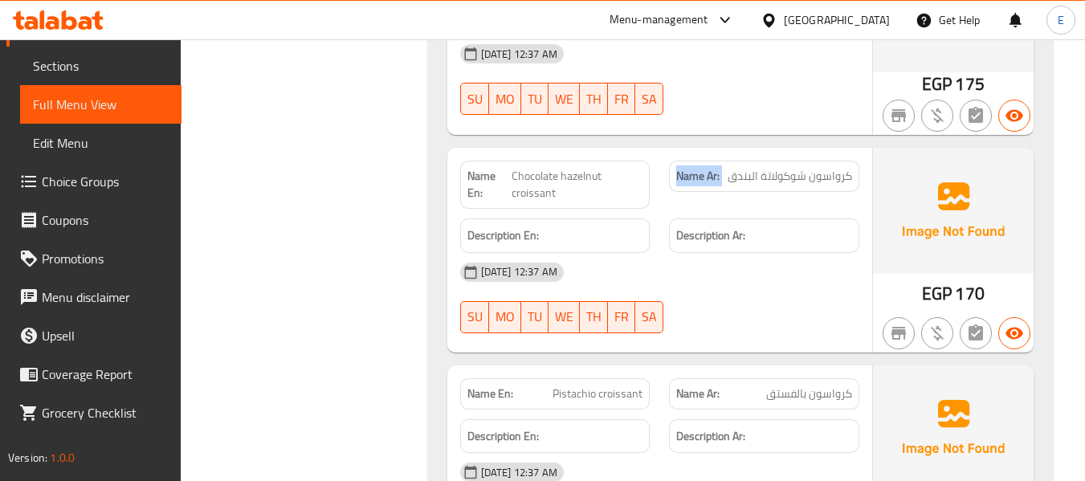
click at [661, 151] on div "Name Ar: كرواسون شوكولاتة البندق" at bounding box center [764, 184] width 210 height 67
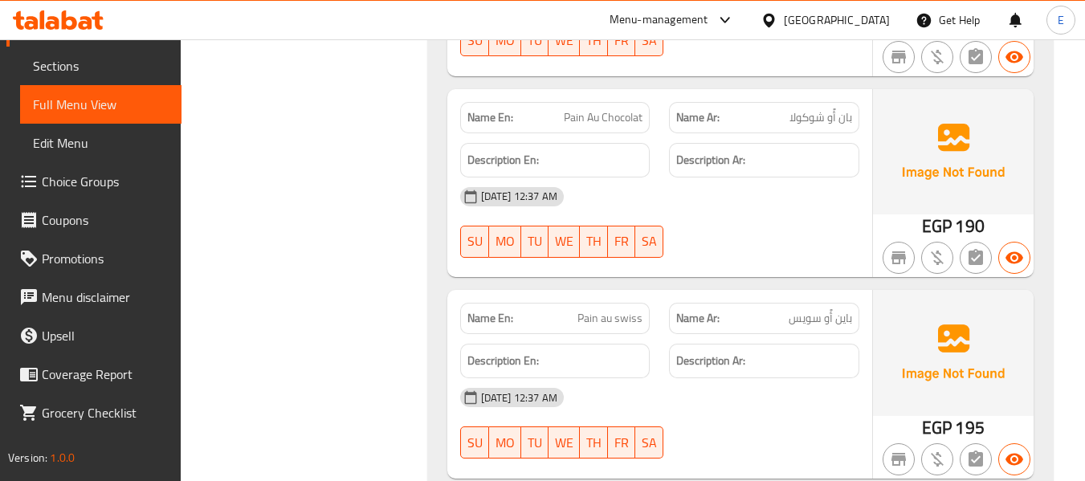
scroll to position [9010, 0]
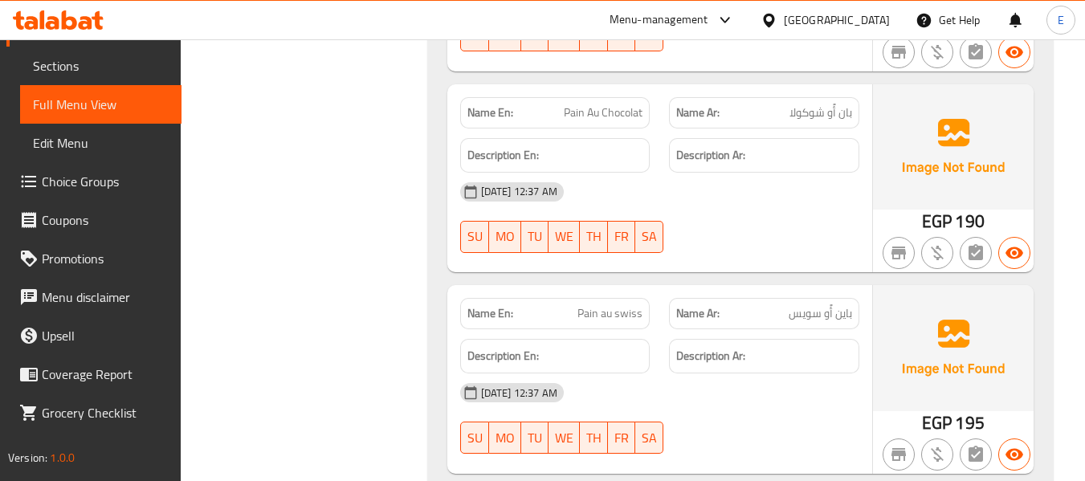
click at [766, 173] on div "29-08-2025 12:37 AM" at bounding box center [659, 192] width 418 height 39
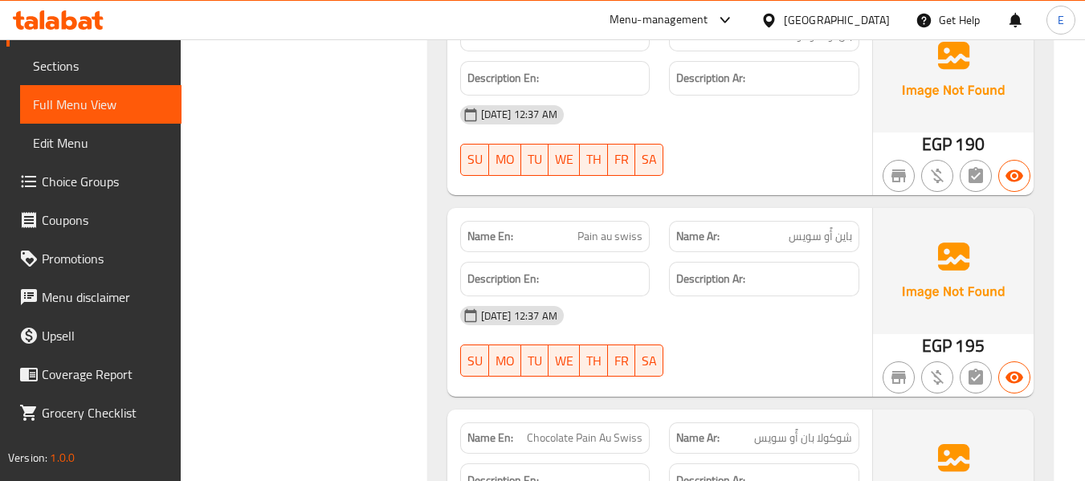
scroll to position [9171, 0]
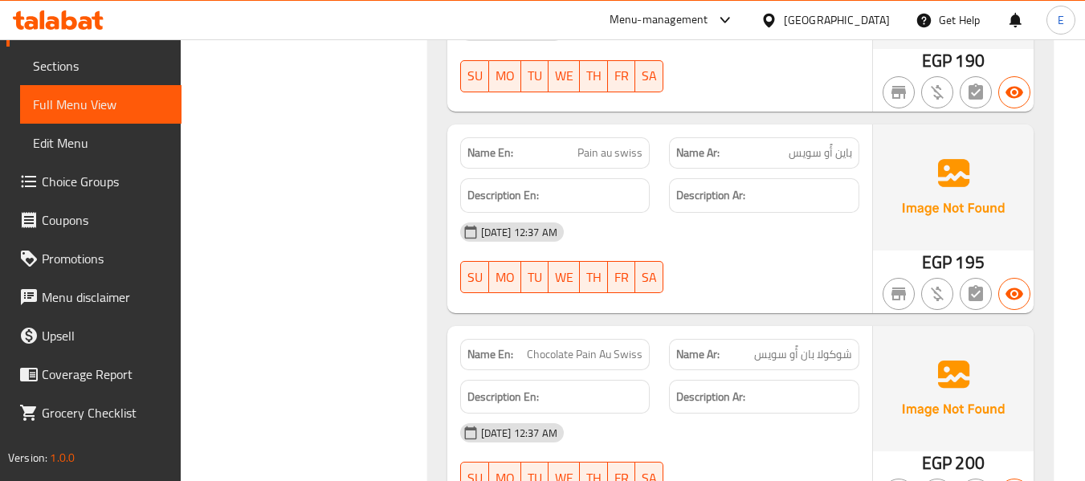
click at [646, 137] on div "Name En: Pain au swiss" at bounding box center [555, 152] width 190 height 31
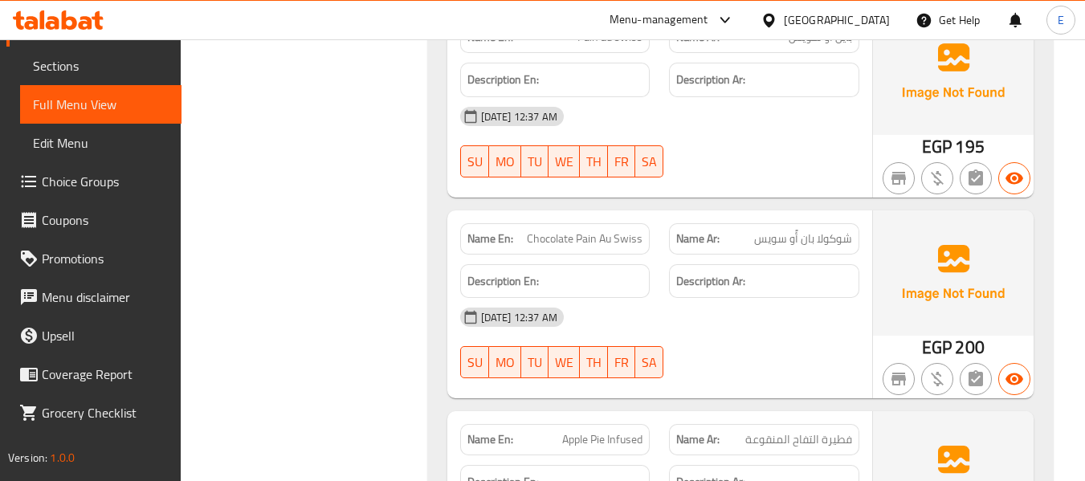
scroll to position [9331, 0]
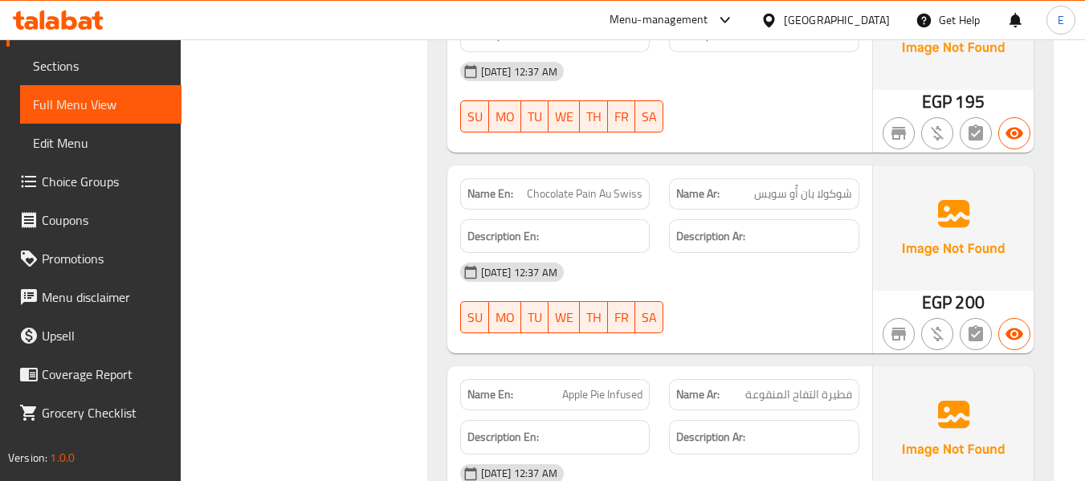
click at [627, 185] on span "Chocolate Pain Au Swiss" at bounding box center [585, 193] width 116 height 17
click at [845, 185] on span "شوكولا بان أًو سويس" at bounding box center [803, 193] width 98 height 17
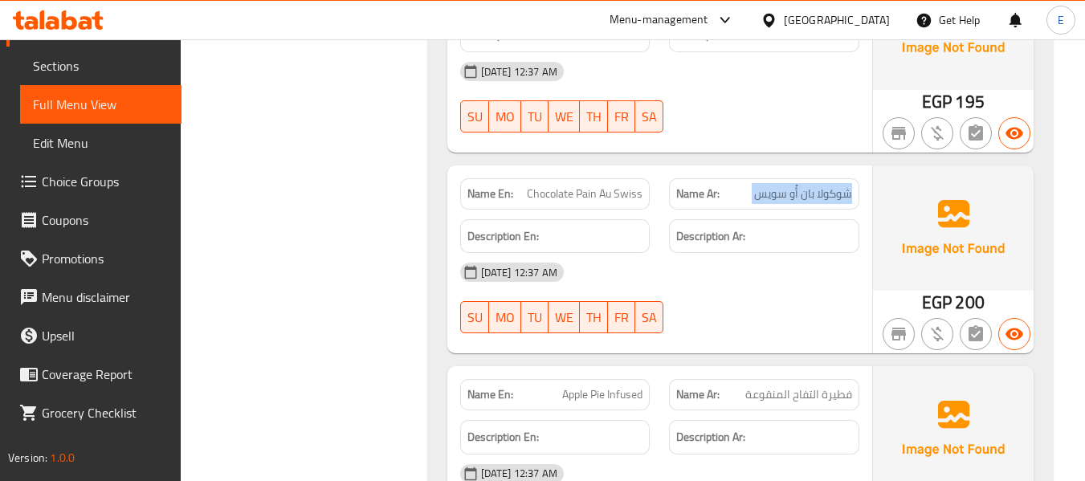
click at [845, 185] on span "شوكولا بان أًو سويس" at bounding box center [803, 193] width 98 height 17
click at [785, 185] on span "شوكولا بان أًو سويس" at bounding box center [803, 193] width 98 height 17
click at [597, 178] on div "Name En: Chocolate Pain Au Swiss" at bounding box center [555, 193] width 190 height 31
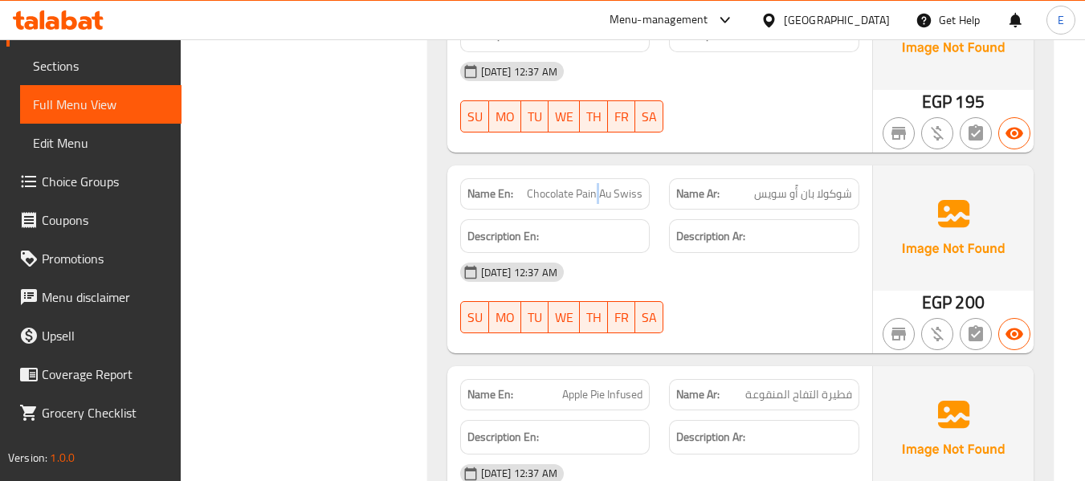
click at [597, 178] on div "Name En: Chocolate Pain Au Swiss" at bounding box center [555, 193] width 190 height 31
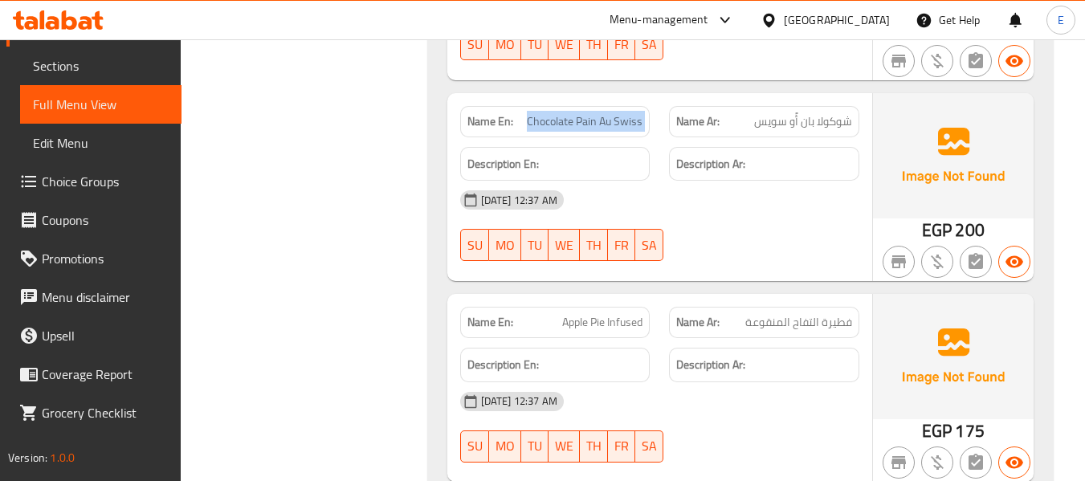
scroll to position [9572, 0]
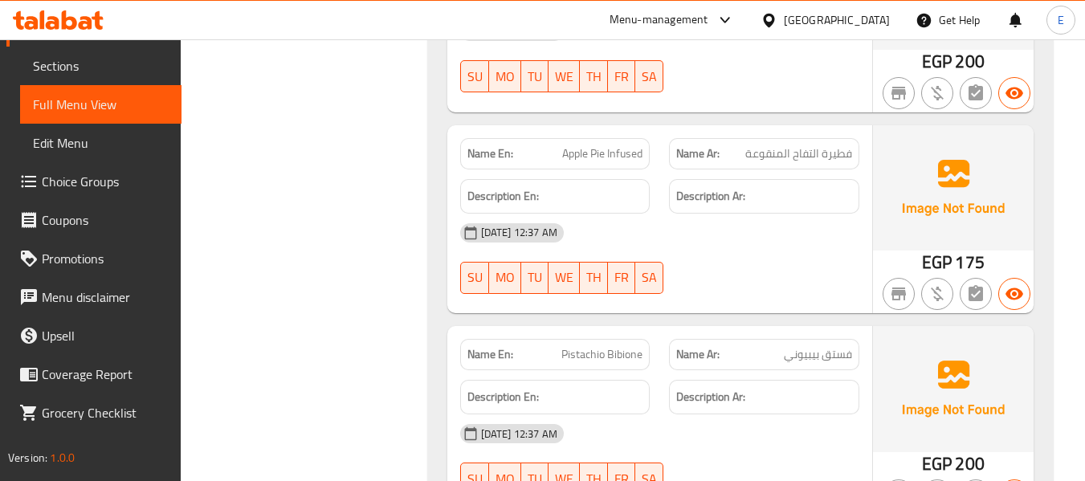
click at [819, 138] on div "Name Ar: فطيرة التفاح المنقوعة" at bounding box center [764, 153] width 190 height 31
click at [642, 128] on div "Name En: Apple Pie Infused" at bounding box center [555, 153] width 210 height 51
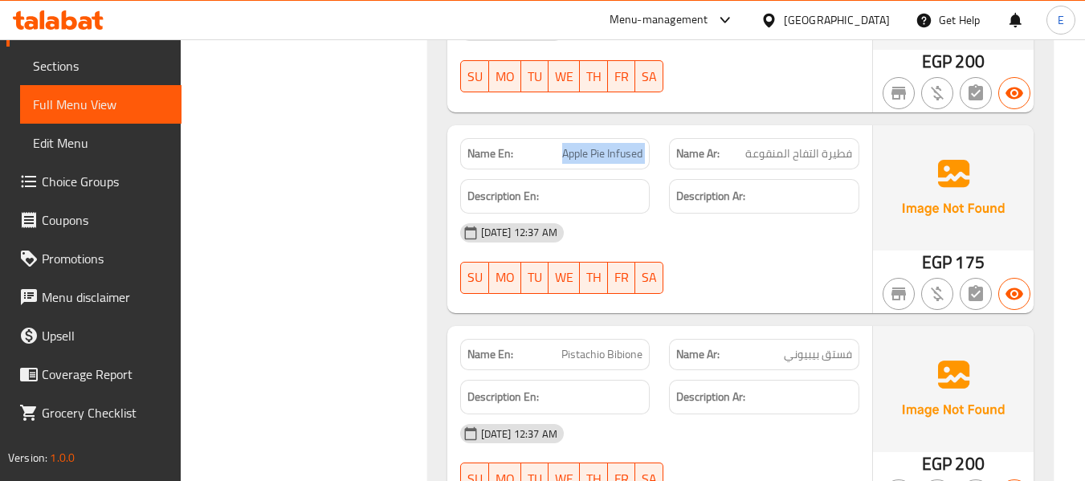
click at [642, 128] on div "Name En: Apple Pie Infused" at bounding box center [555, 153] width 210 height 51
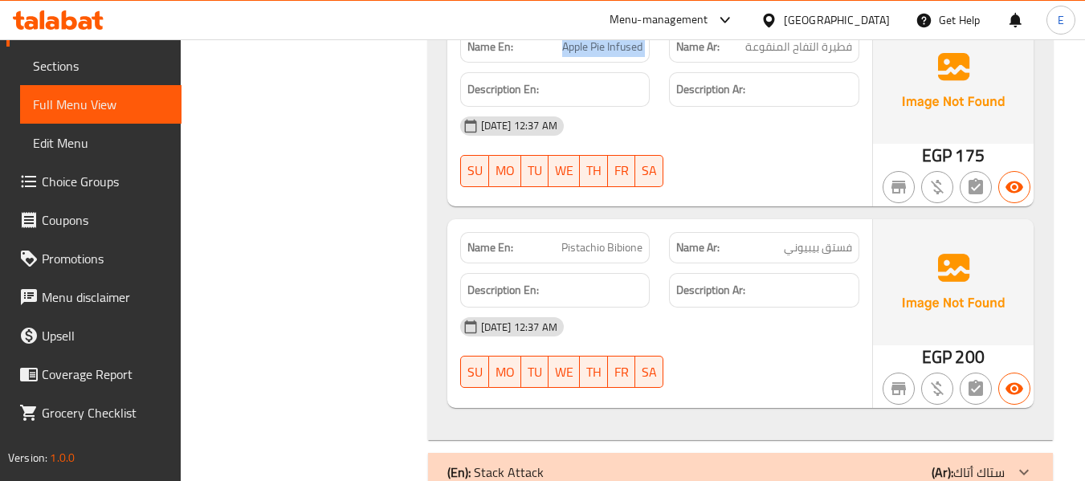
scroll to position [9682, 0]
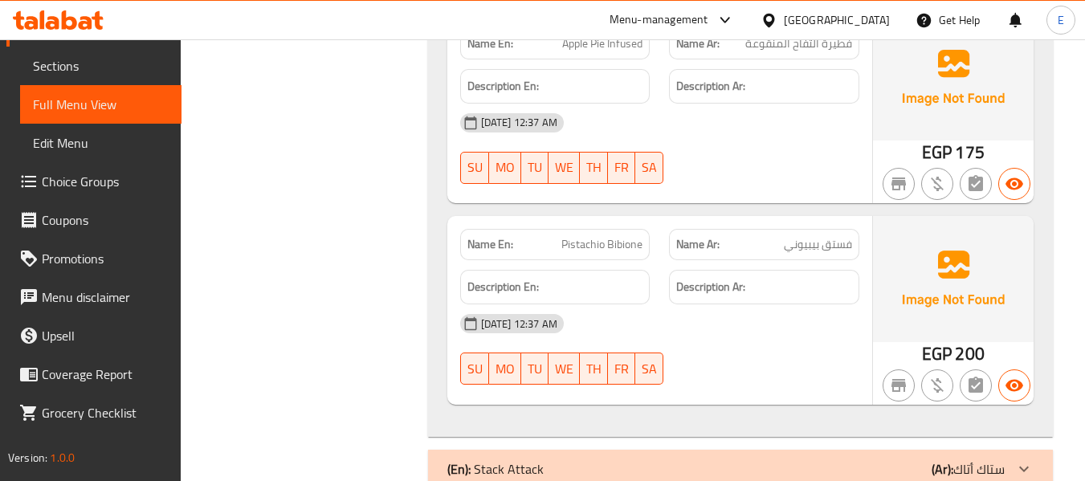
click at [817, 219] on div "Name Ar: فستق بيبيوني" at bounding box center [764, 244] width 210 height 51
click at [567, 236] on span "Pistachio Bibione" at bounding box center [601, 244] width 81 height 17
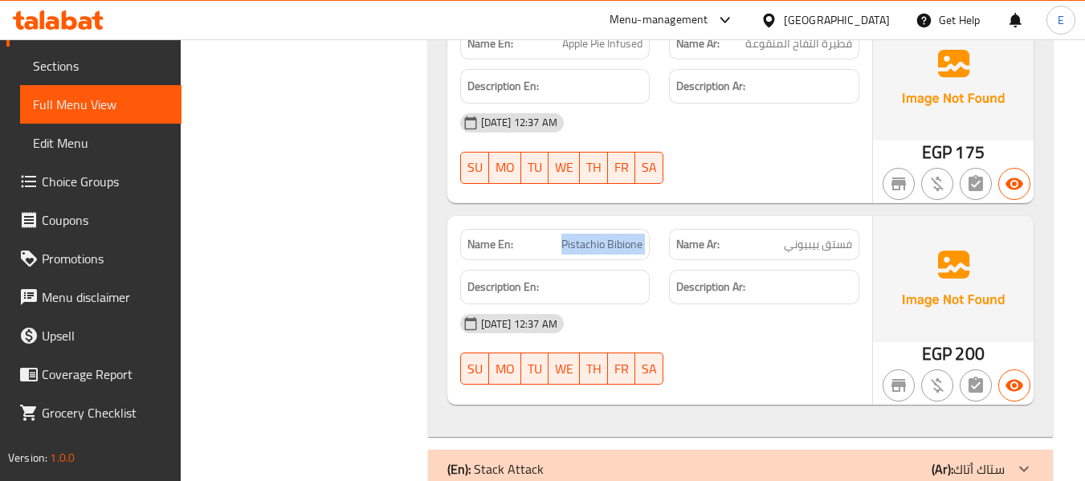
click at [567, 236] on span "Pistachio Bibione" at bounding box center [601, 244] width 81 height 17
click at [810, 450] on div "(En): Stack Attack (Ar): ستاك أتاك" at bounding box center [740, 469] width 625 height 39
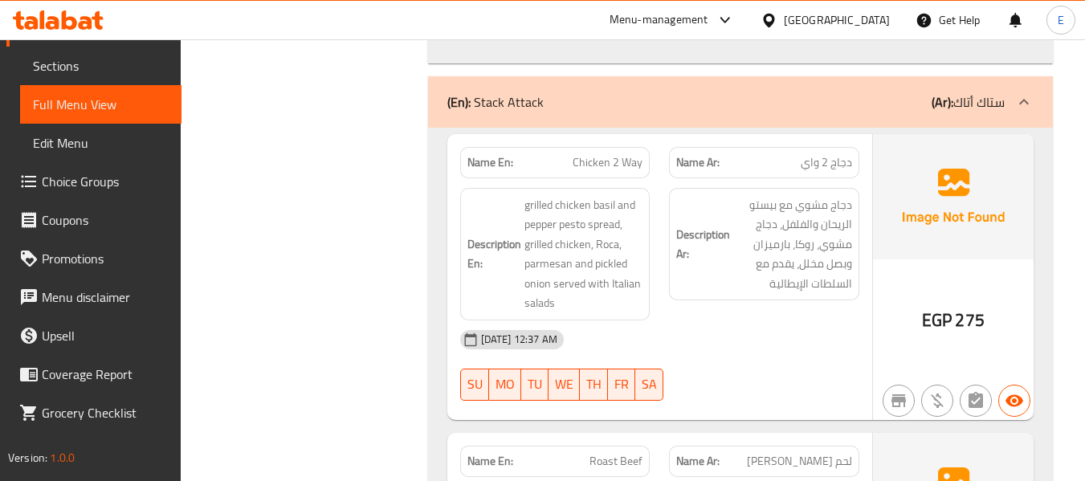
scroll to position [10083, 0]
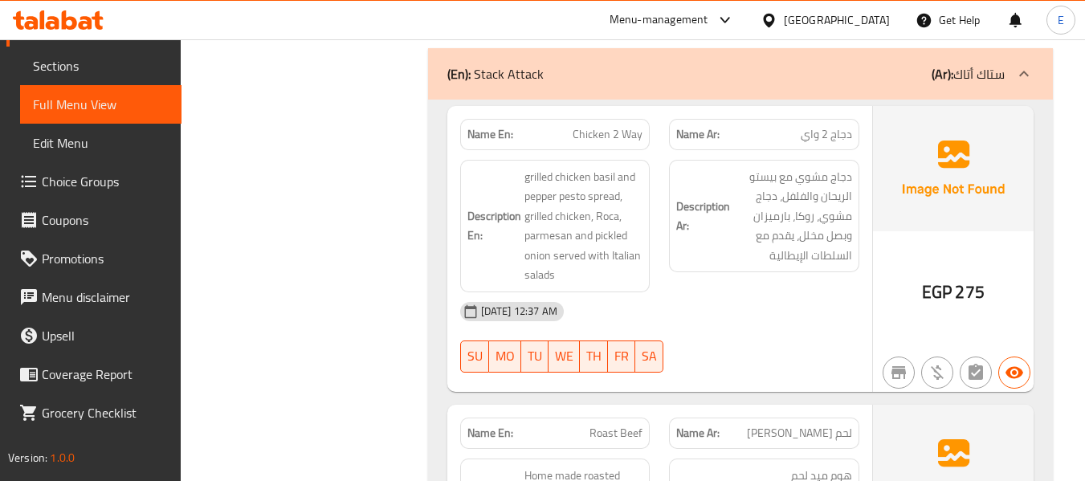
click at [951, 276] on span "EGP" at bounding box center [937, 291] width 30 height 31
click at [833, 126] on span "دجاج 2 واي" at bounding box center [825, 134] width 51 height 17
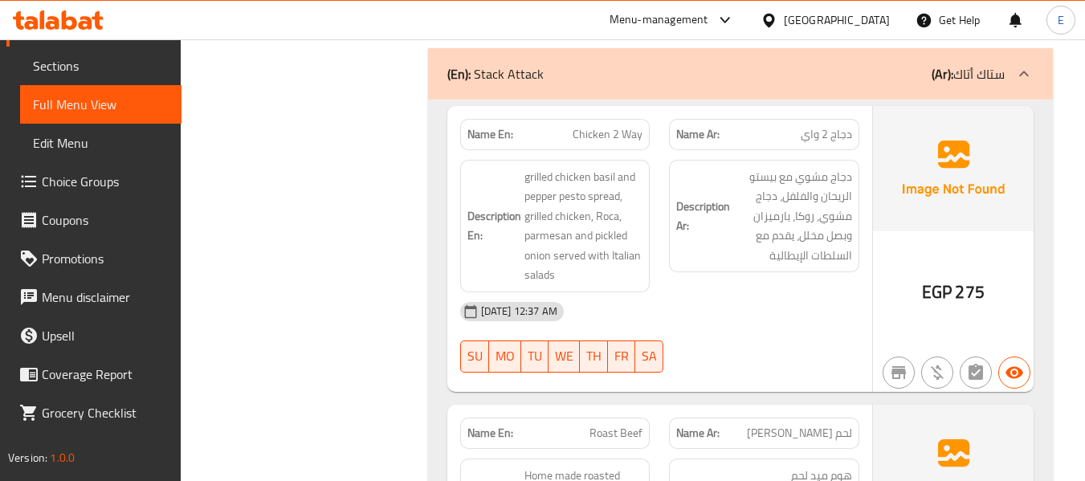
click at [626, 126] on span "Chicken 2 Way" at bounding box center [607, 134] width 70 height 17
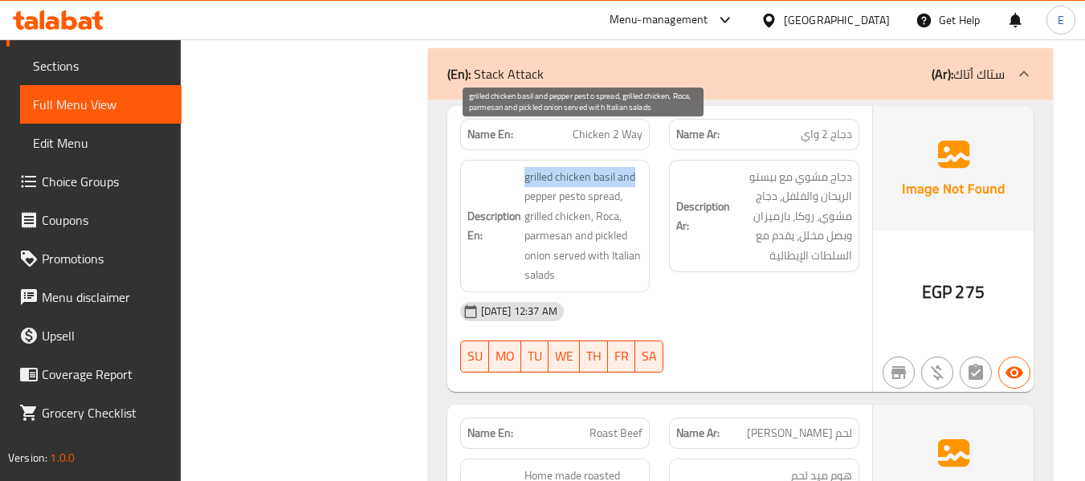
drag, startPoint x: 524, startPoint y: 139, endPoint x: 637, endPoint y: 139, distance: 112.4
click at [637, 167] on span "grilled chicken basil and pepper pesto spread, grilled chicken, Roca, parmesan …" at bounding box center [583, 226] width 119 height 118
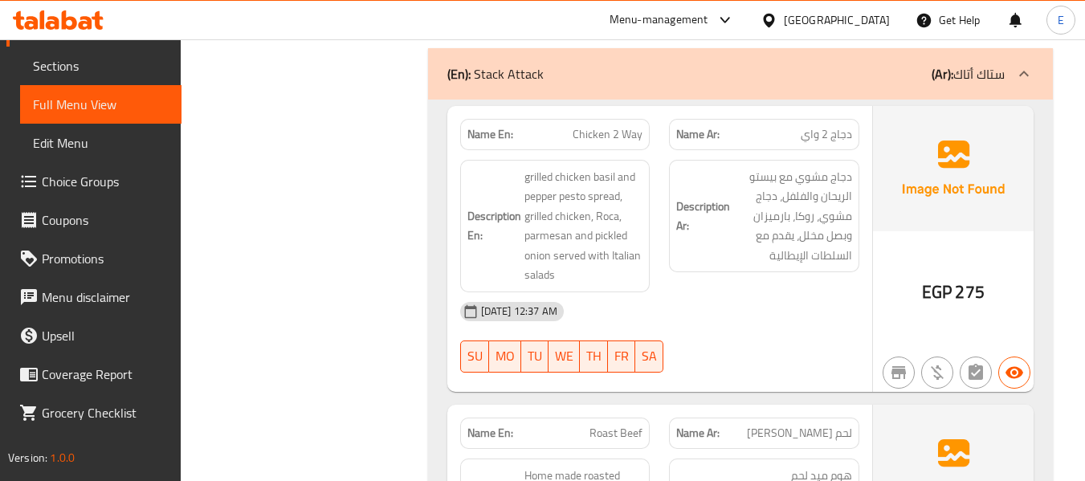
click at [833, 126] on span "دجاج 2 واي" at bounding box center [825, 134] width 51 height 17
click at [791, 347] on div "Name En: Chicken 2 Way Name Ar: دجاج 2 واي Description En: grilled chicken basi…" at bounding box center [659, 249] width 425 height 286
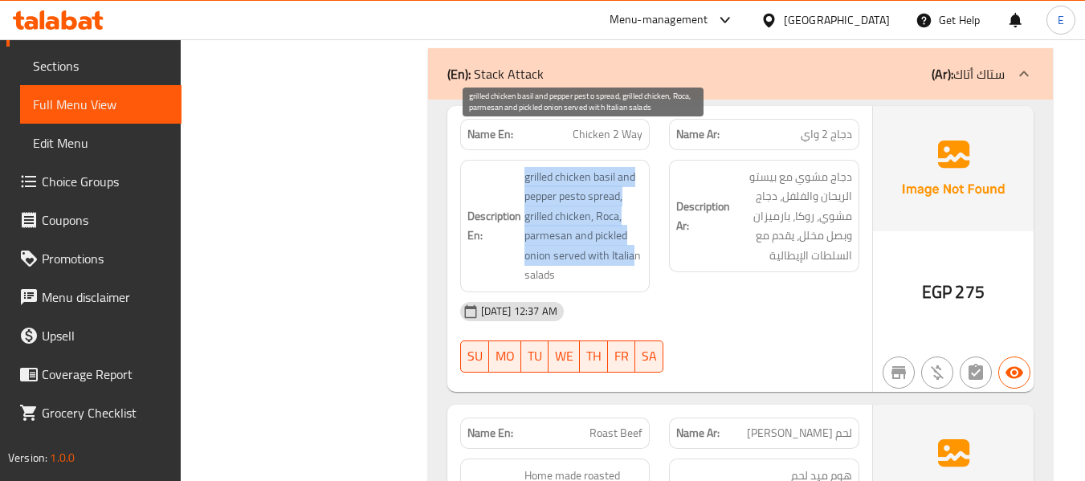
drag, startPoint x: 515, startPoint y: 132, endPoint x: 633, endPoint y: 222, distance: 148.4
click at [633, 222] on h6 "Description En: grilled chicken basil and pepper pesto spread, grilled chicken,…" at bounding box center [555, 226] width 176 height 118
click at [633, 222] on span "grilled chicken basil and pepper pesto spread, grilled chicken, Roca, parmesan …" at bounding box center [583, 226] width 119 height 118
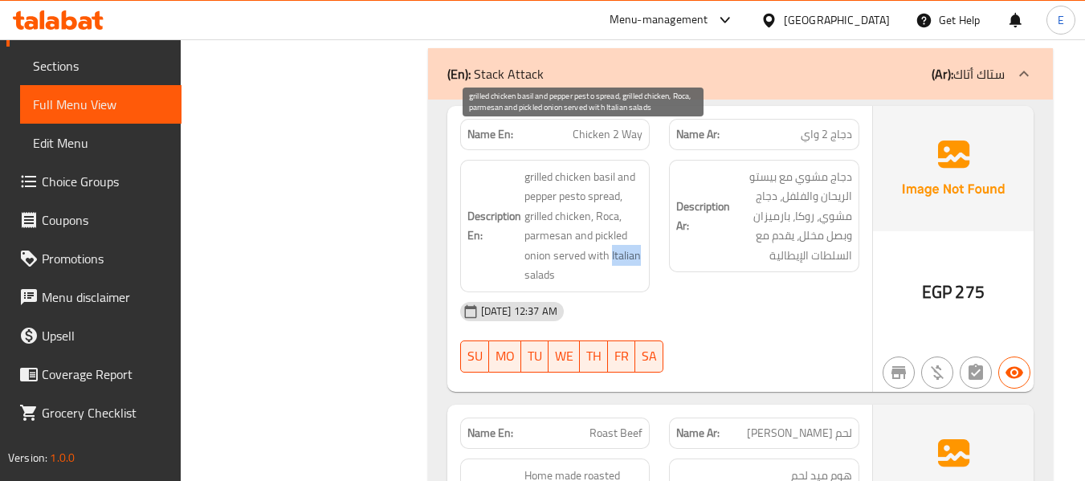
click at [633, 222] on span "grilled chicken basil and pepper pesto spread, grilled chicken, Roca, parmesan …" at bounding box center [583, 226] width 119 height 118
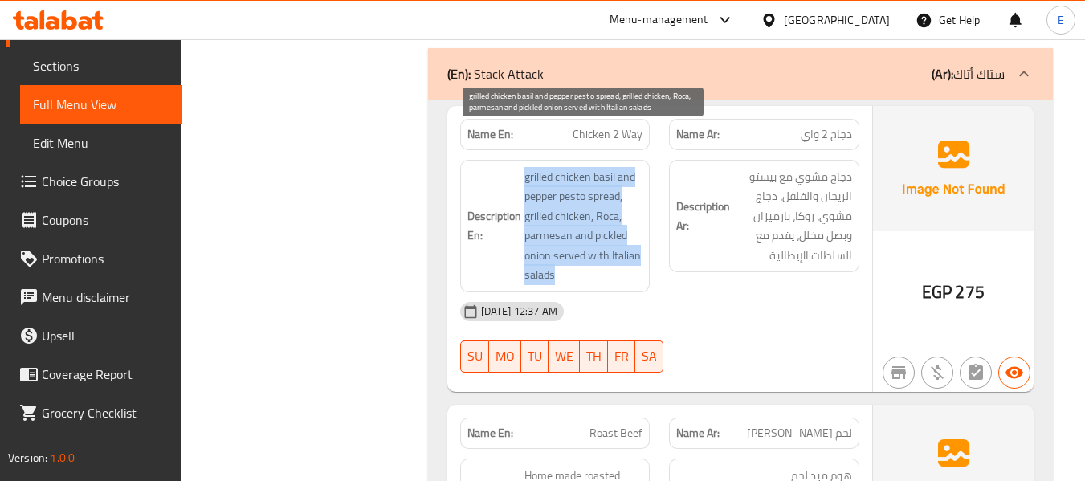
click at [633, 222] on span "grilled chicken basil and pepper pesto spread, grilled chicken, Roca, parmesan …" at bounding box center [583, 226] width 119 height 118
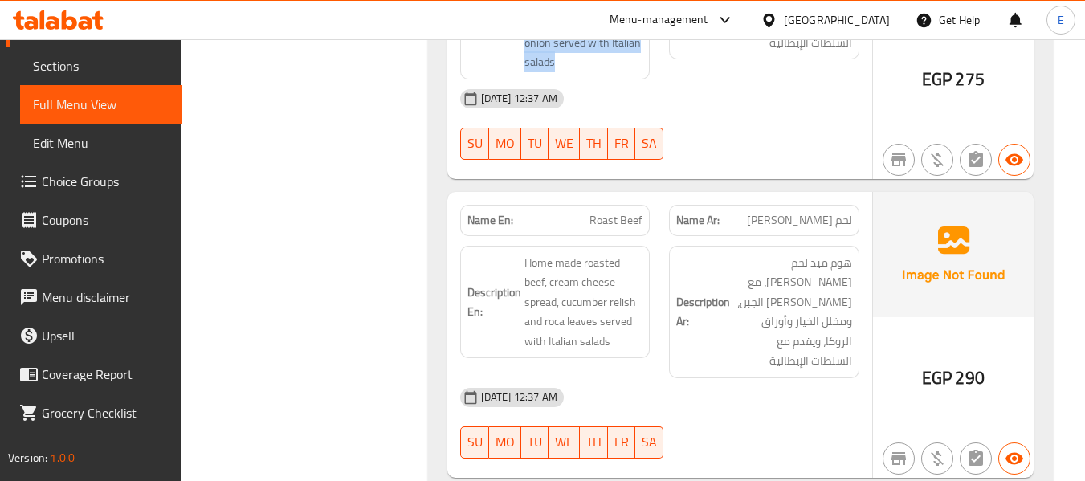
scroll to position [10324, 0]
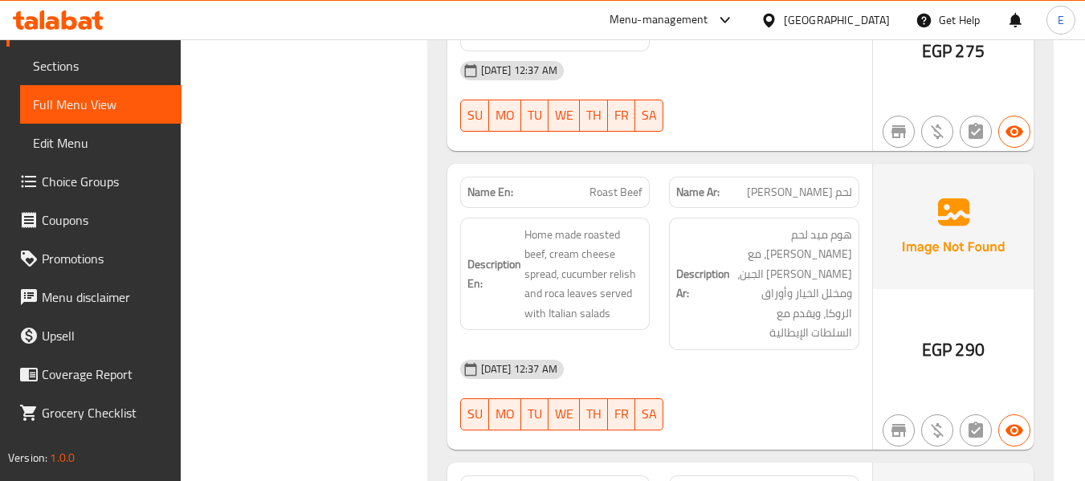
click at [823, 184] on span "لحم بقري مشوي" at bounding box center [799, 192] width 105 height 17
click at [595, 184] on span "Roast Beef" at bounding box center [615, 192] width 53 height 17
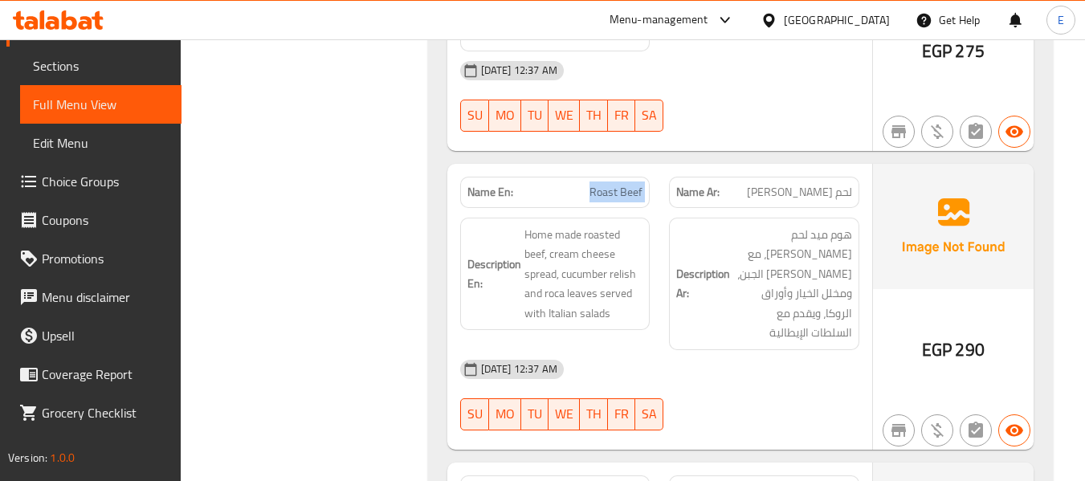
click at [595, 184] on span "Roast Beef" at bounding box center [615, 192] width 53 height 17
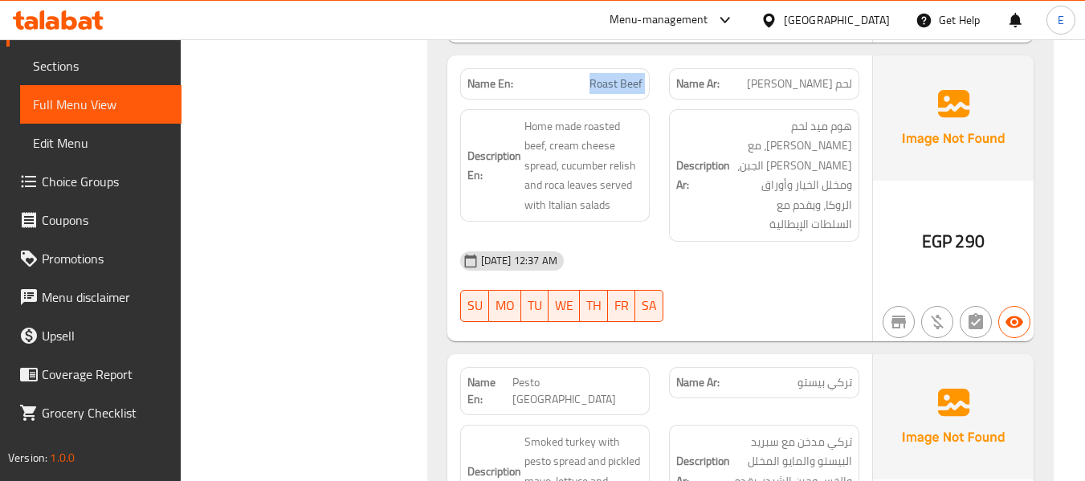
scroll to position [10405, 0]
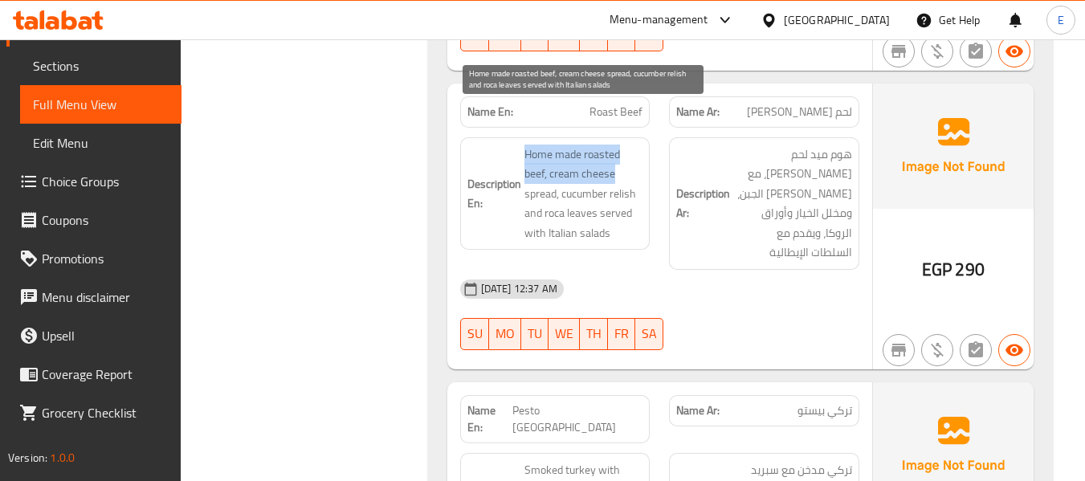
drag, startPoint x: 518, startPoint y: 109, endPoint x: 442, endPoint y: 9, distance: 125.6
click at [629, 145] on h6 "Description En: Home made roasted beef, cream cheese spread, cucumber relish an…" at bounding box center [555, 194] width 176 height 99
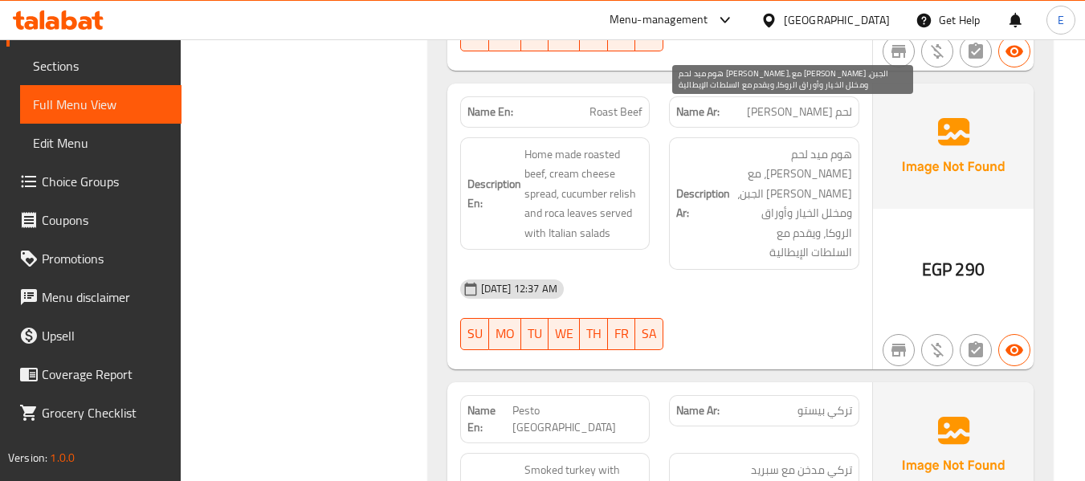
click at [792, 145] on span "هوم ميد لحم بقري مشوي، مع سبريد كريمة الجبن، ومخلل الخيار وأوراق الروكا، ويقدم …" at bounding box center [792, 204] width 119 height 118
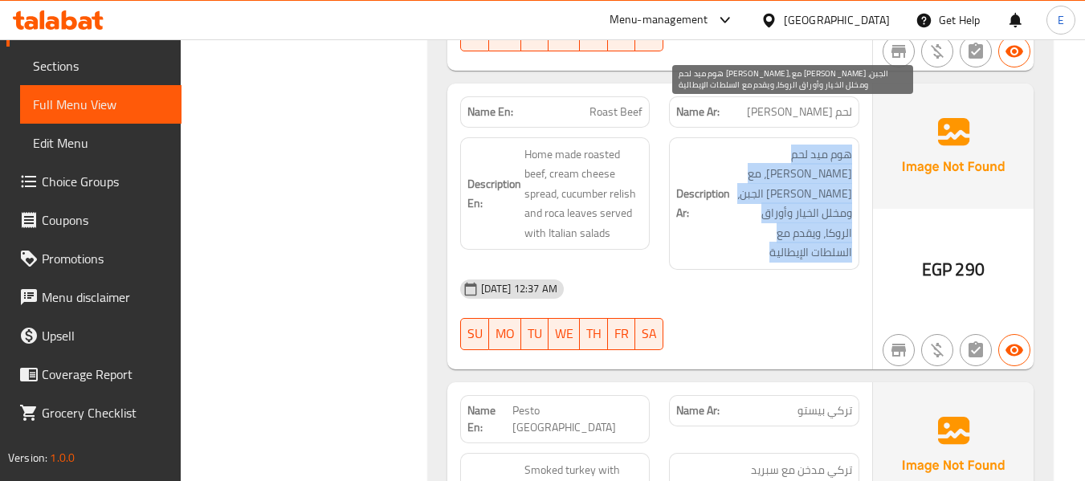
click at [792, 145] on span "هوم ميد لحم بقري مشوي، مع سبريد كريمة الجبن، ومخلل الخيار وأوراق الروكا، ويقدم …" at bounding box center [792, 204] width 119 height 118
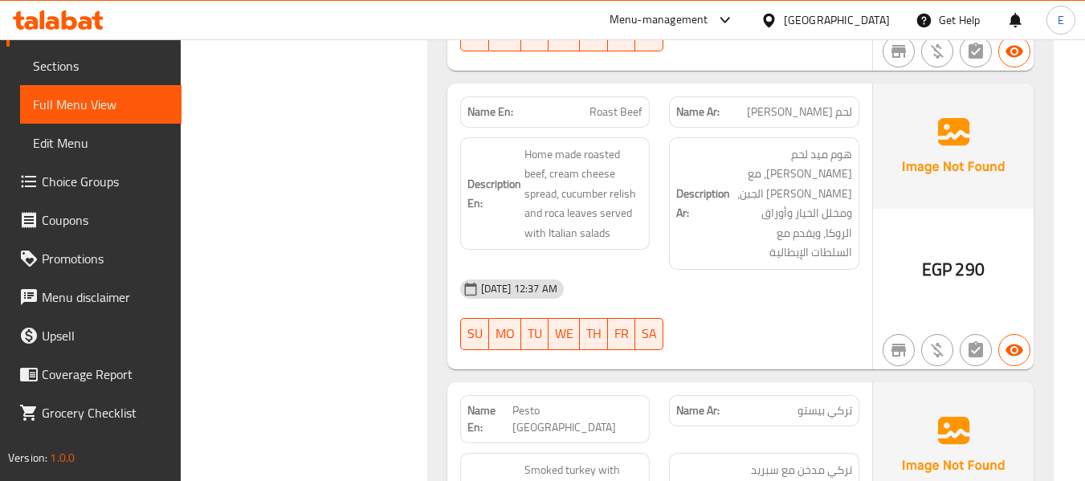
drag, startPoint x: 772, startPoint y: 255, endPoint x: 555, endPoint y: 121, distance: 255.2
click at [772, 270] on div "29-08-2025 12:37 AM SU MO TU WE TH FR SA" at bounding box center [659, 315] width 418 height 90
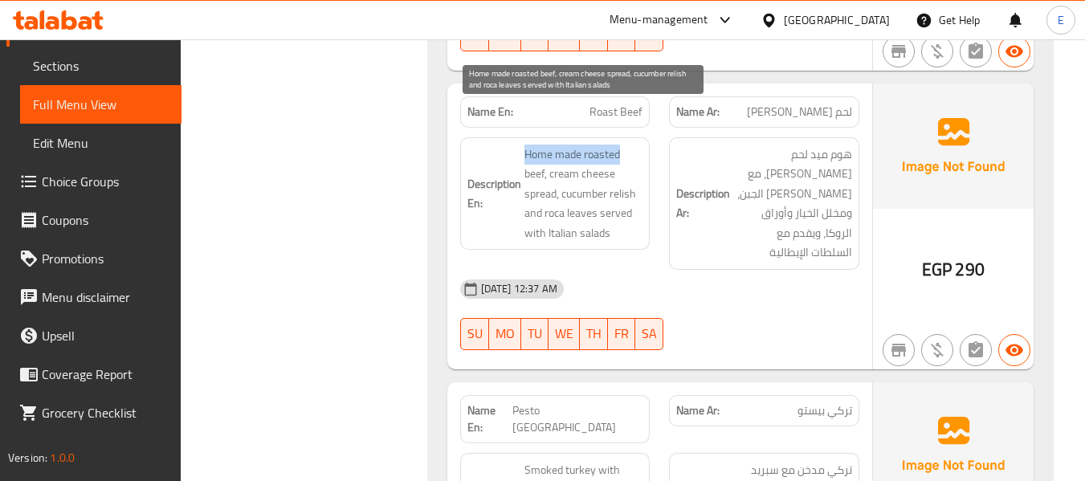
drag, startPoint x: 516, startPoint y: 111, endPoint x: 629, endPoint y: 117, distance: 113.4
click at [629, 145] on h6 "Description En: Home made roasted beef, cream cheese spread, cucumber relish an…" at bounding box center [555, 194] width 176 height 99
click at [601, 157] on span "Home made roasted beef, cream cheese spread, cucumber relish and roca leaves se…" at bounding box center [583, 194] width 119 height 99
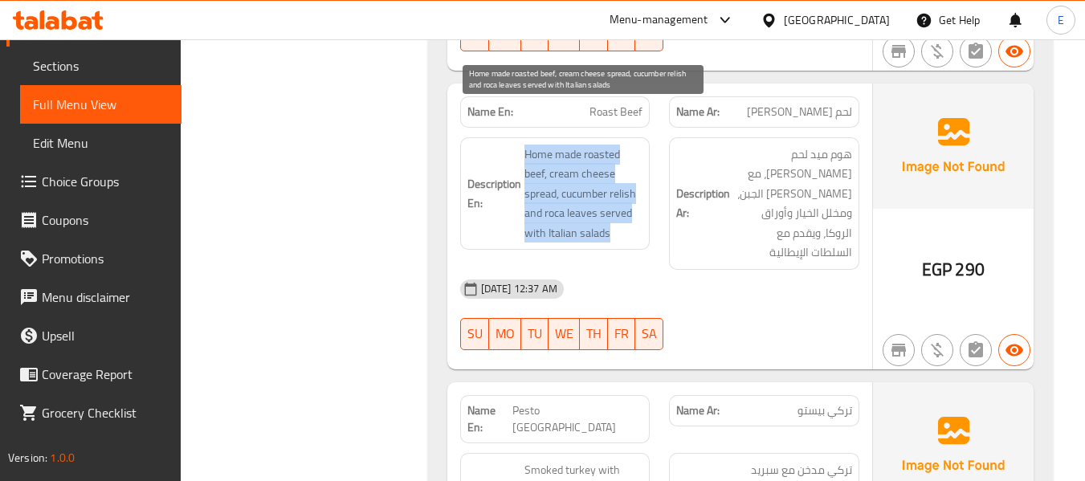
drag, startPoint x: 514, startPoint y: 106, endPoint x: 634, endPoint y: 188, distance: 145.6
click at [634, 193] on h6 "Description En: Home made roasted beef, cream cheese spread, cucumber relish an…" at bounding box center [555, 194] width 176 height 99
click at [634, 188] on span "Home made roasted beef, cream cheese spread, cucumber relish and roca leaves se…" at bounding box center [583, 194] width 119 height 99
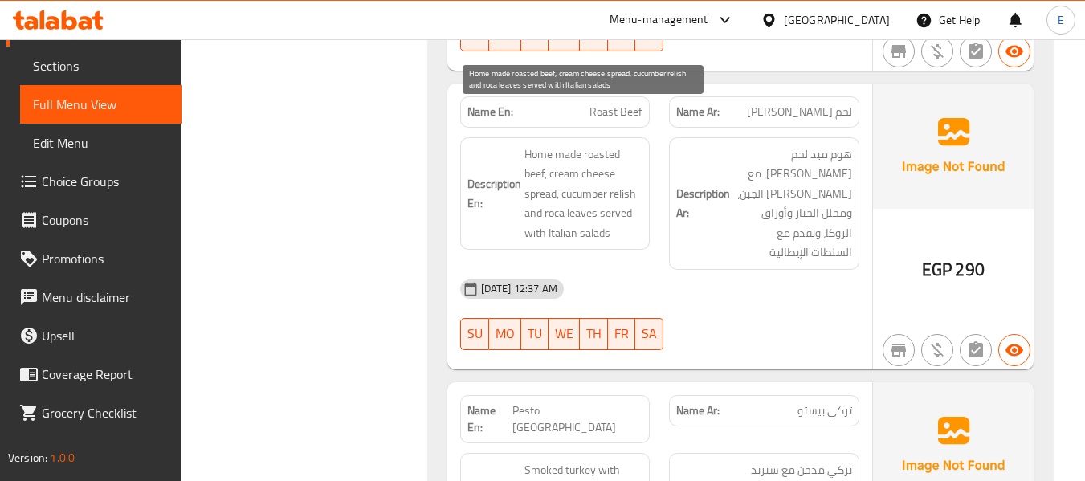
click at [634, 188] on span "Home made roasted beef, cream cheese spread, cucumber relish and roca leaves se…" at bounding box center [583, 194] width 119 height 99
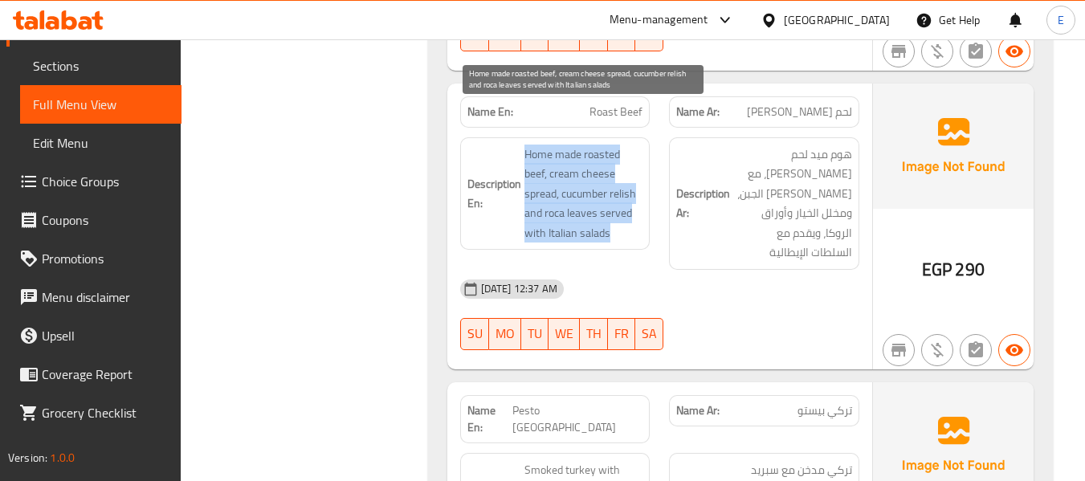
click at [634, 188] on span "Home made roasted beef, cream cheese spread, cucumber relish and roca leaves se…" at bounding box center [583, 194] width 119 height 99
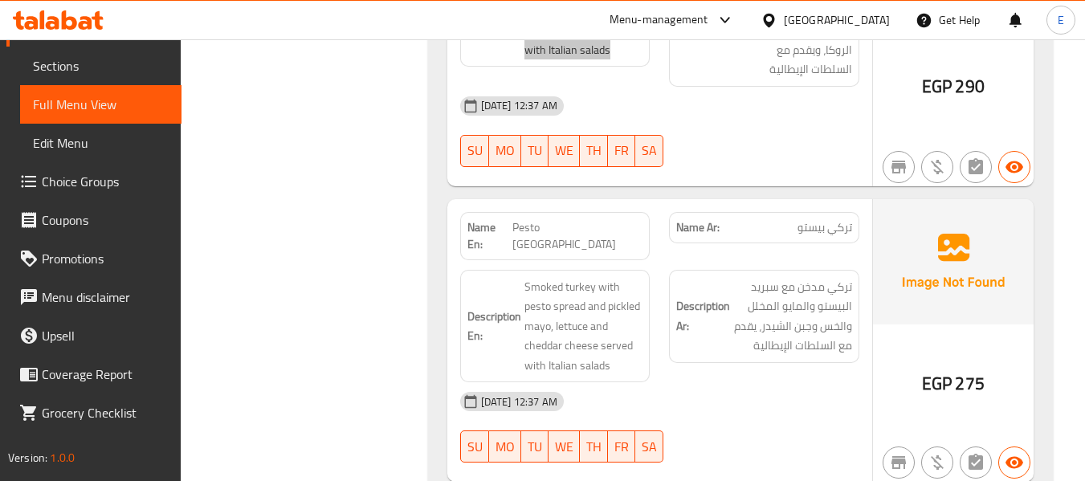
scroll to position [10645, 0]
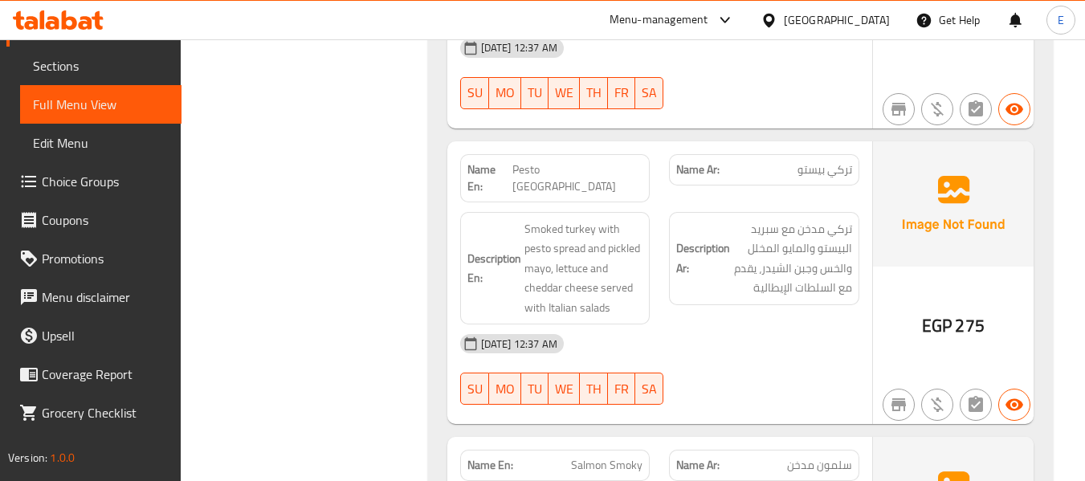
click at [840, 161] on span "تركي بيستو" at bounding box center [824, 169] width 55 height 17
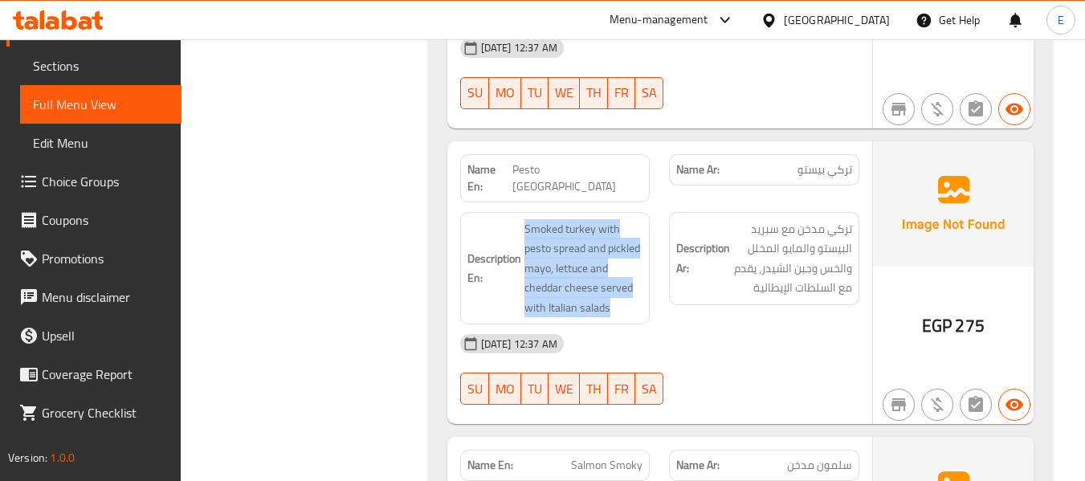
drag, startPoint x: 540, startPoint y: 151, endPoint x: 652, endPoint y: 231, distance: 137.5
click at [652, 231] on div "Description En: Smoked turkey with pesto spread and pickled mayo, lettuce and c…" at bounding box center [555, 268] width 210 height 132
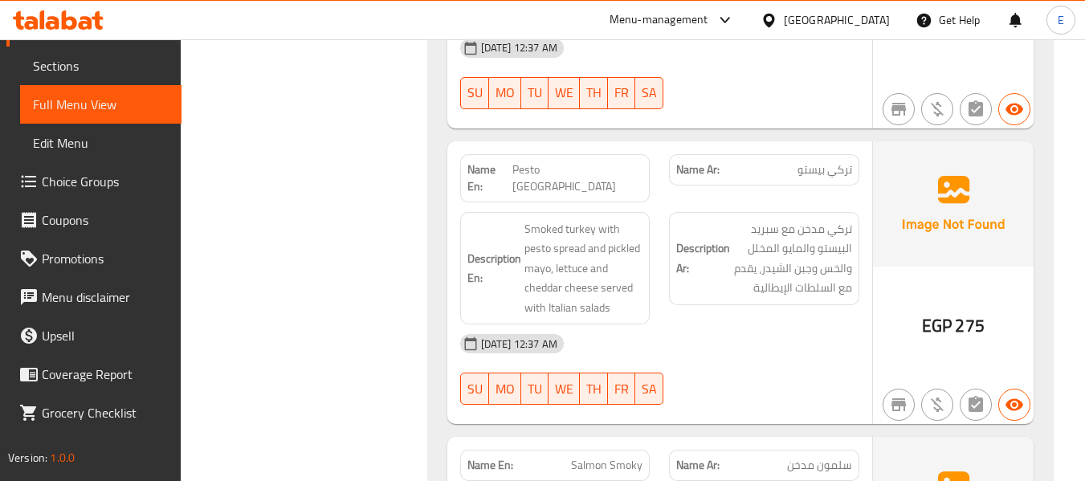
click at [878, 277] on div "EGP 275" at bounding box center [953, 282] width 161 height 283
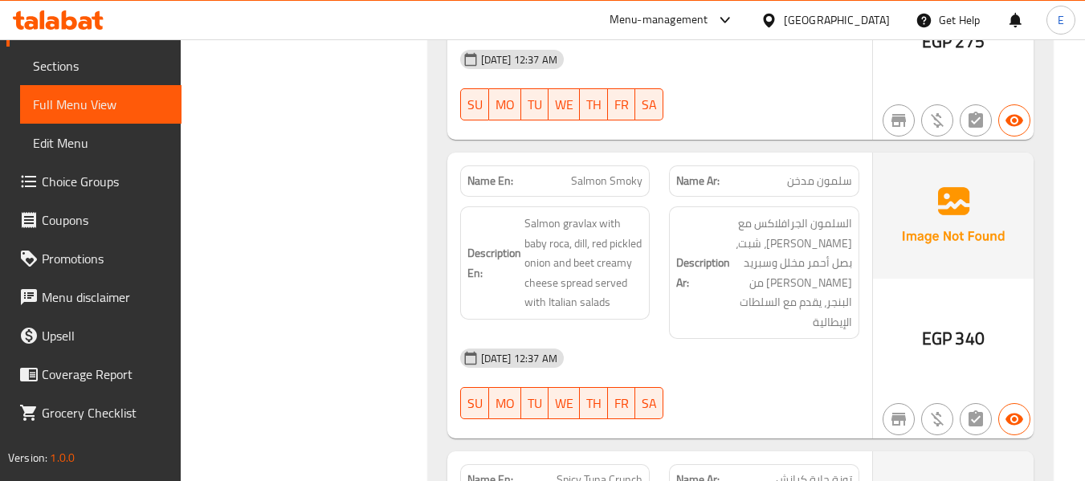
scroll to position [10967, 0]
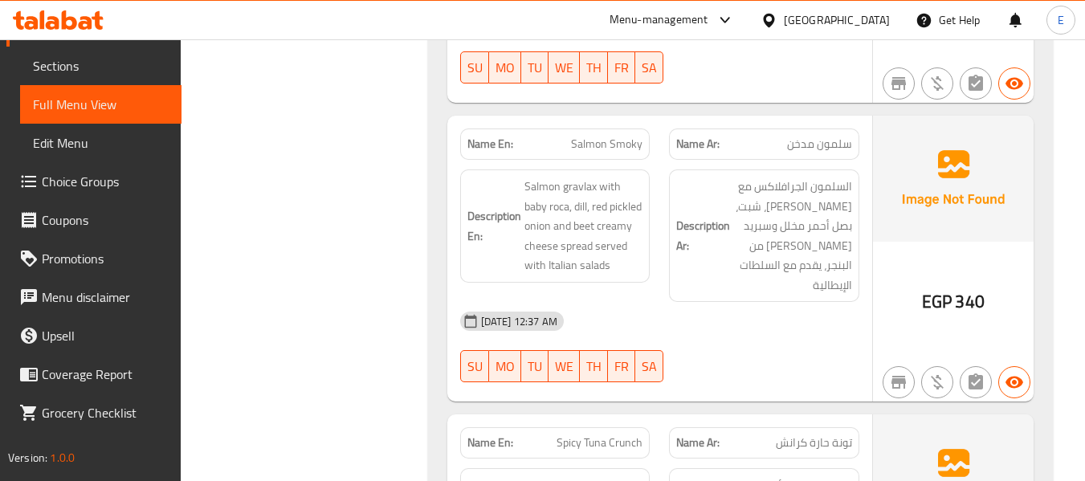
click at [847, 119] on div "Name Ar: سلمون مدخن" at bounding box center [764, 144] width 210 height 51
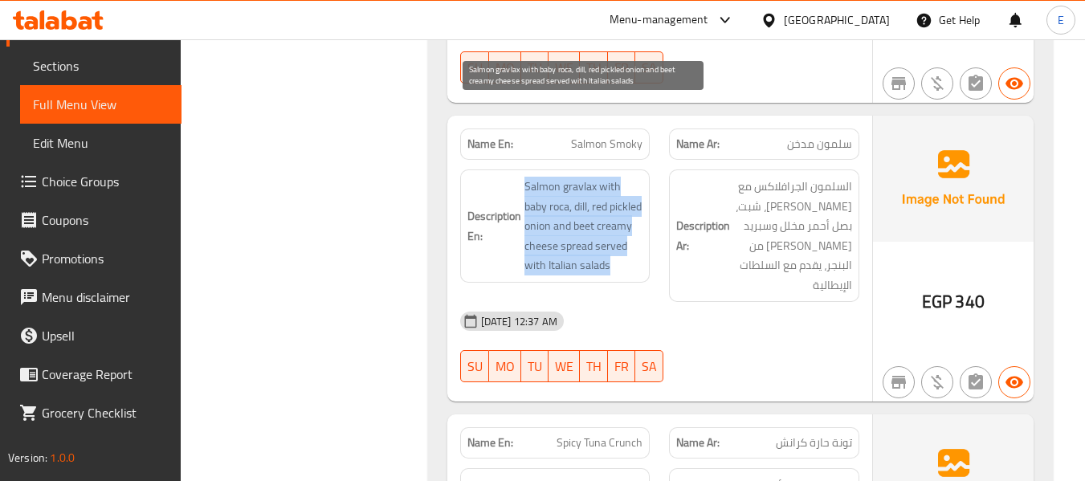
drag, startPoint x: 517, startPoint y: 106, endPoint x: 604, endPoint y: 218, distance: 141.3
click at [605, 218] on h6 "Description En: Salmon gravlax with baby roca, dill, red pickled onion and beet…" at bounding box center [555, 226] width 176 height 99
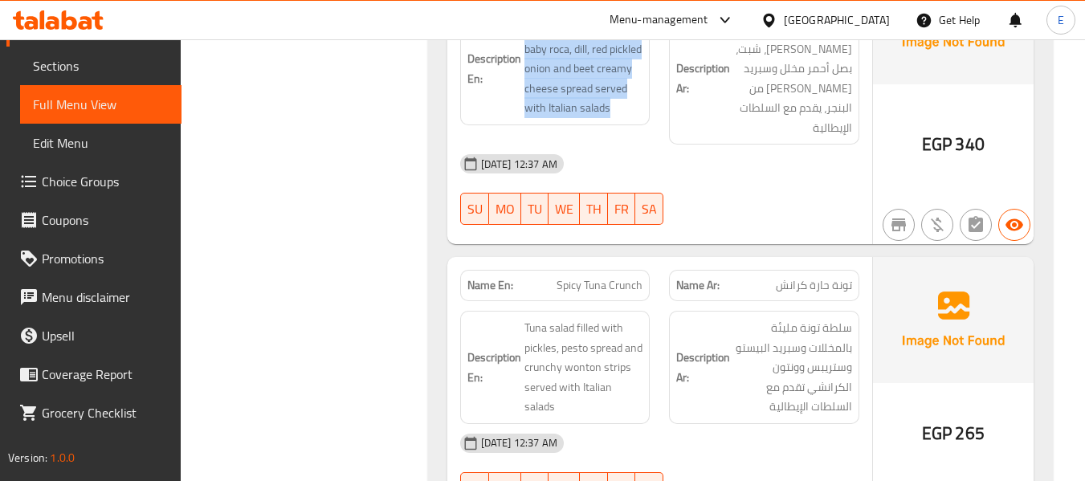
scroll to position [11155, 0]
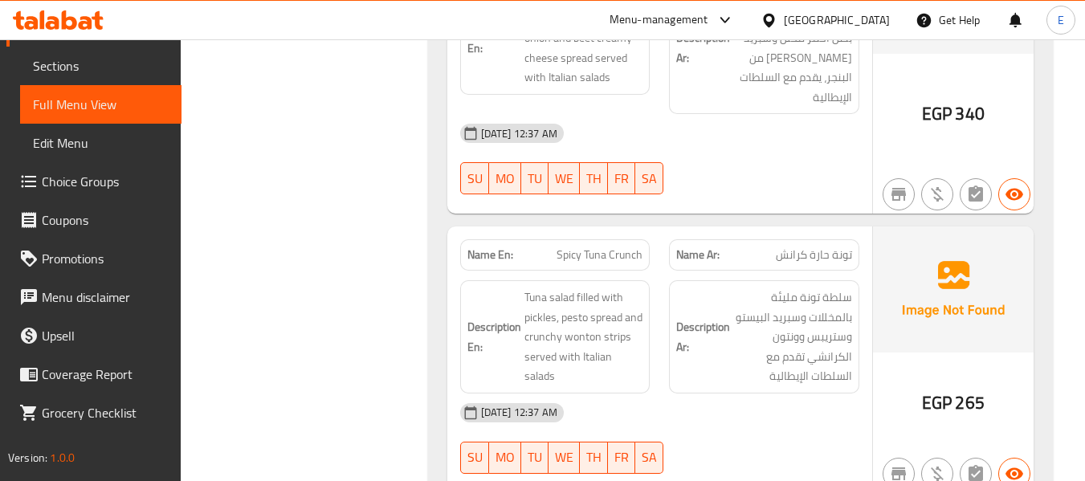
click at [830, 246] on span "تونة حارة كرانش" at bounding box center [814, 254] width 76 height 17
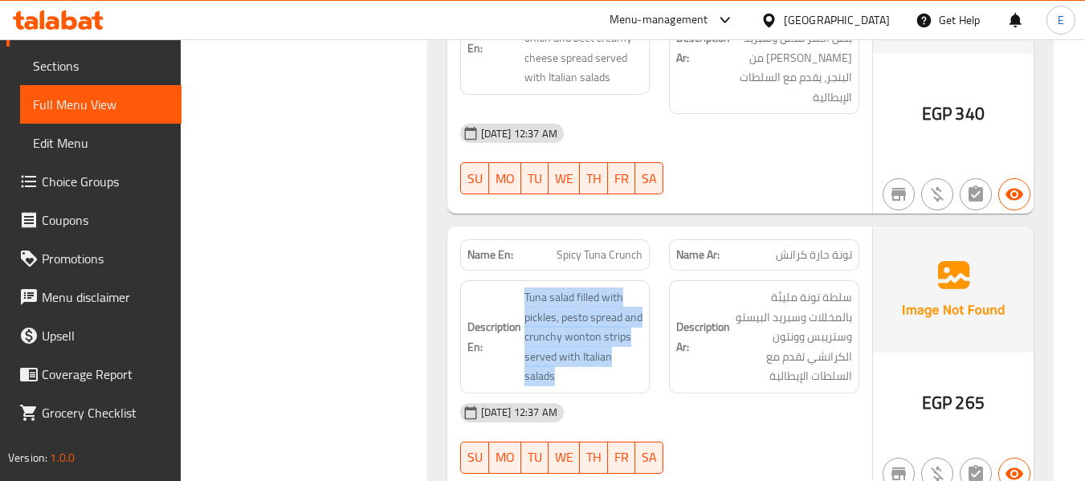
drag, startPoint x: 516, startPoint y: 219, endPoint x: 656, endPoint y: 291, distance: 157.3
click at [656, 291] on div "Description En: Tuna salad filled with pickles, pesto spread and crunchy wonton…" at bounding box center [555, 337] width 210 height 132
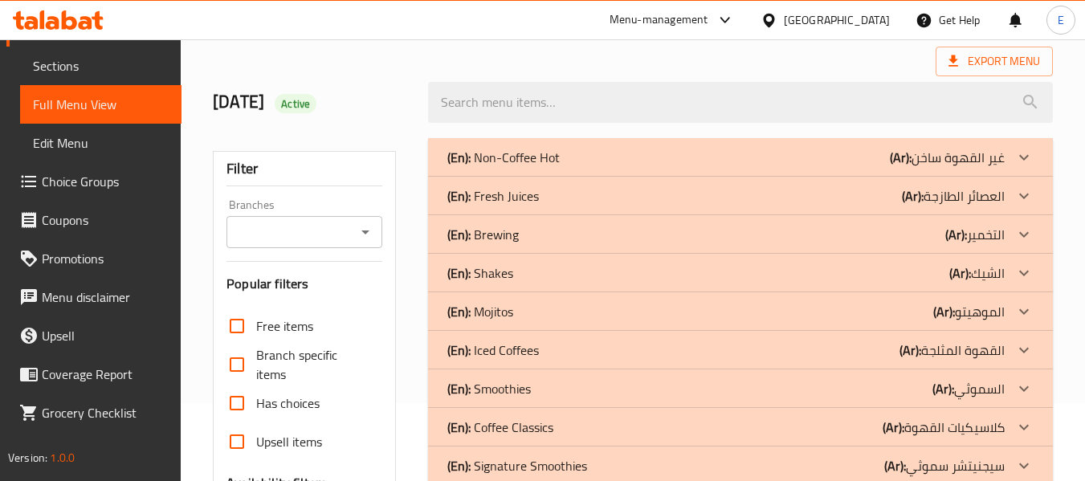
scroll to position [80, 0]
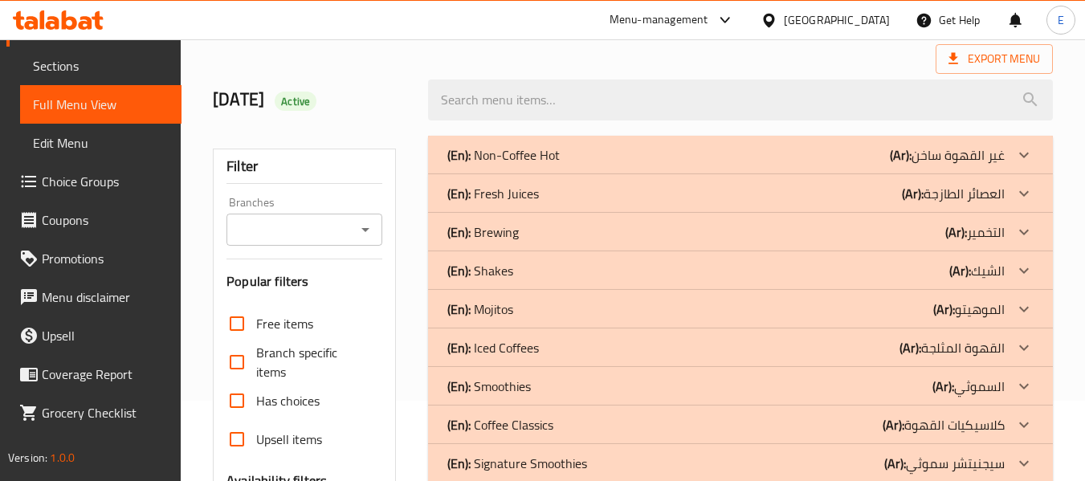
click at [857, 422] on div "(En): Coffee Classics (Ar): كلاسيكيات القهوة" at bounding box center [725, 424] width 557 height 19
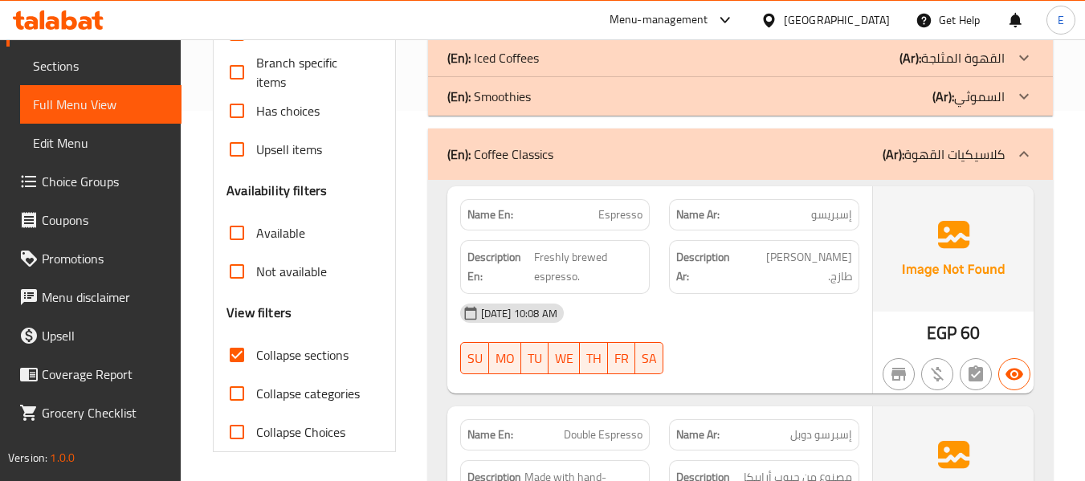
scroll to position [401, 0]
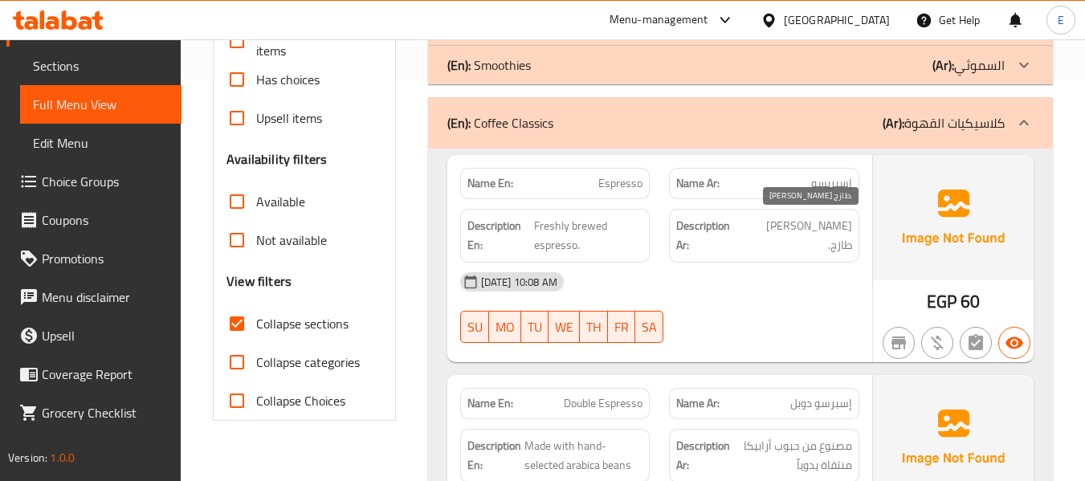
click at [841, 223] on span "اسبريسو مخمر طازج." at bounding box center [798, 235] width 107 height 39
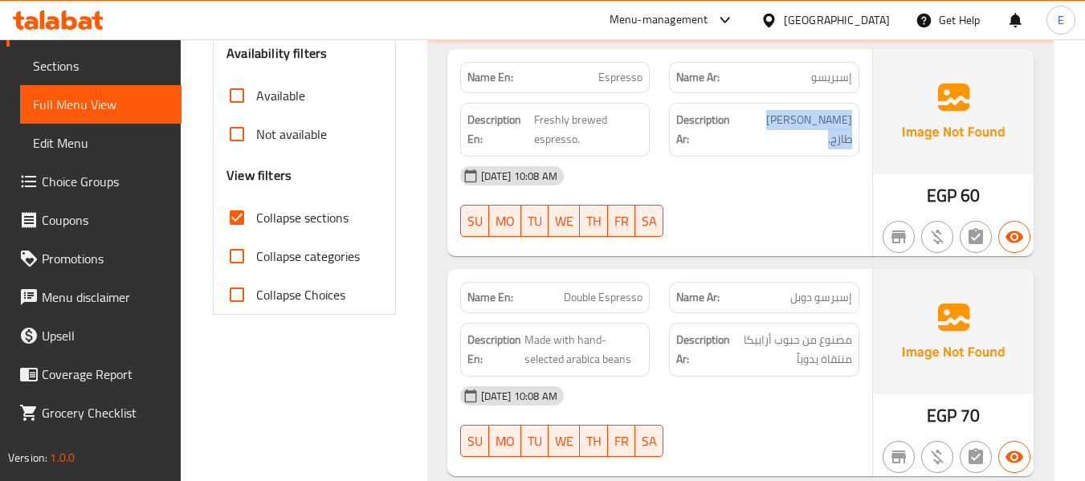
scroll to position [642, 0]
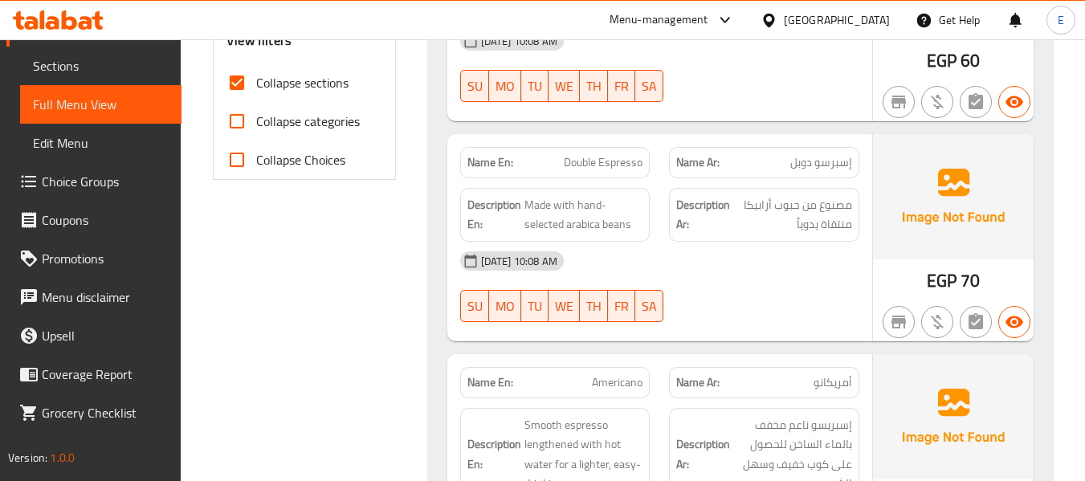
click at [605, 165] on span "Double Espresso" at bounding box center [603, 162] width 79 height 17
click at [828, 157] on span "إسبرسو دوبل" at bounding box center [821, 162] width 62 height 17
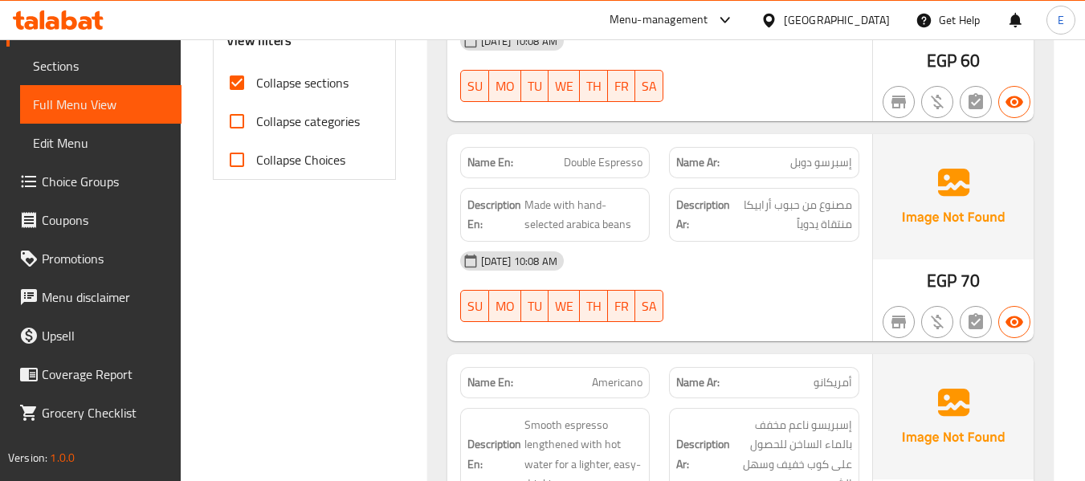
click at [842, 236] on div "Description Ar: مصنوع من حبوب أرابيكا منتقاة يدوياً" at bounding box center [764, 215] width 190 height 54
click at [589, 226] on span "Made with hand-selected arabica beans" at bounding box center [583, 214] width 119 height 39
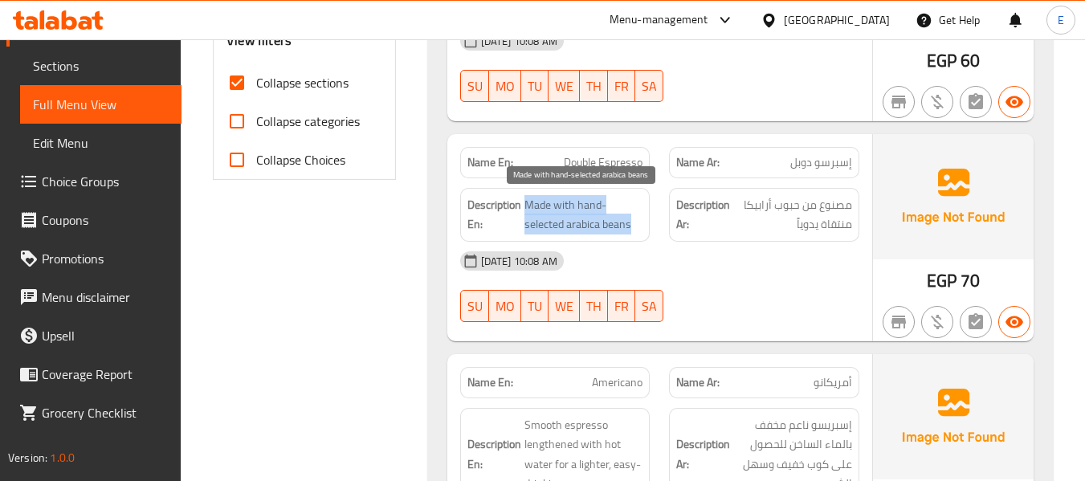
click at [589, 226] on span "Made with hand-selected arabica beans" at bounding box center [583, 214] width 119 height 39
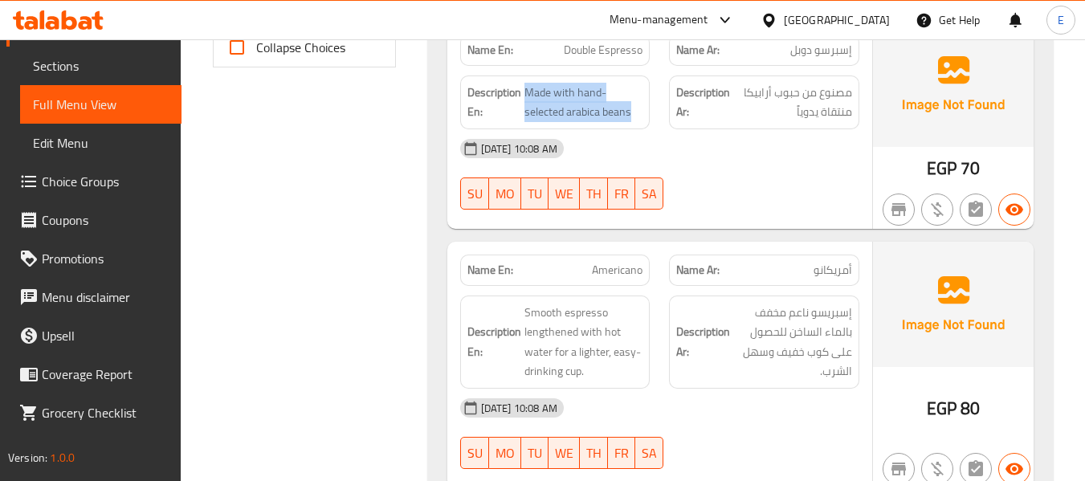
scroll to position [883, 0]
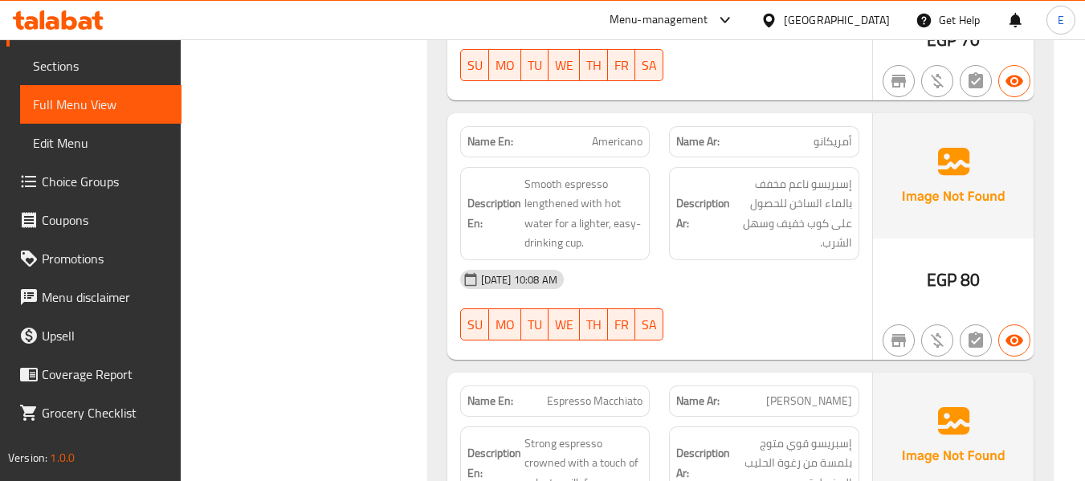
click at [889, 120] on img at bounding box center [953, 175] width 161 height 125
click at [827, 133] on span "أمريكانو" at bounding box center [832, 141] width 39 height 17
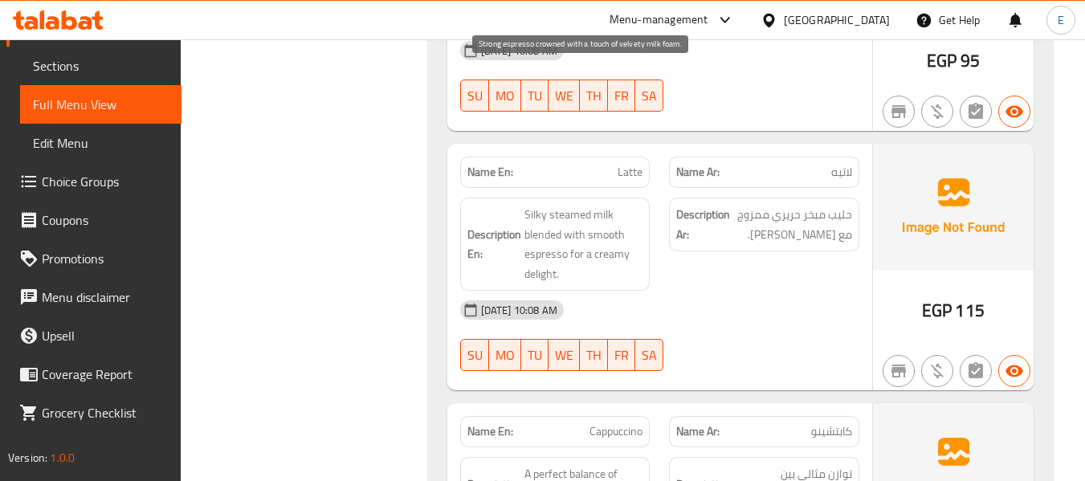
scroll to position [1365, 0]
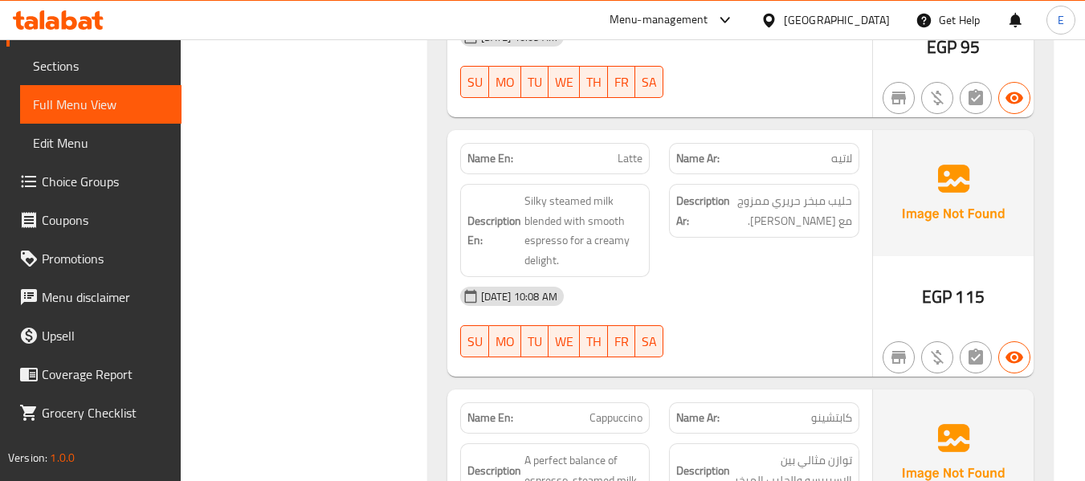
click at [544, 214] on span "Silky steamed milk blended with smooth espresso for a creamy delight." at bounding box center [583, 230] width 119 height 79
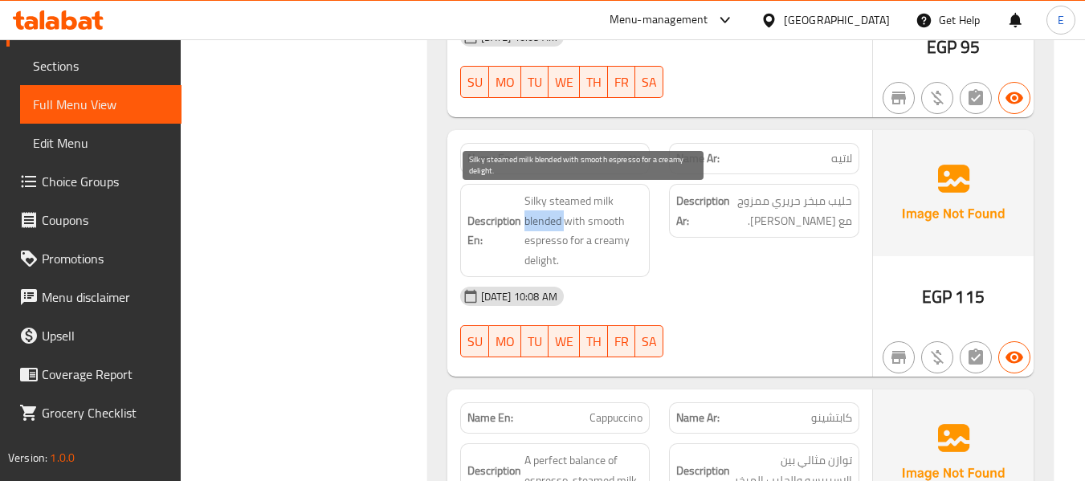
click at [544, 214] on span "Silky steamed milk blended with smooth espresso for a creamy delight." at bounding box center [583, 230] width 119 height 79
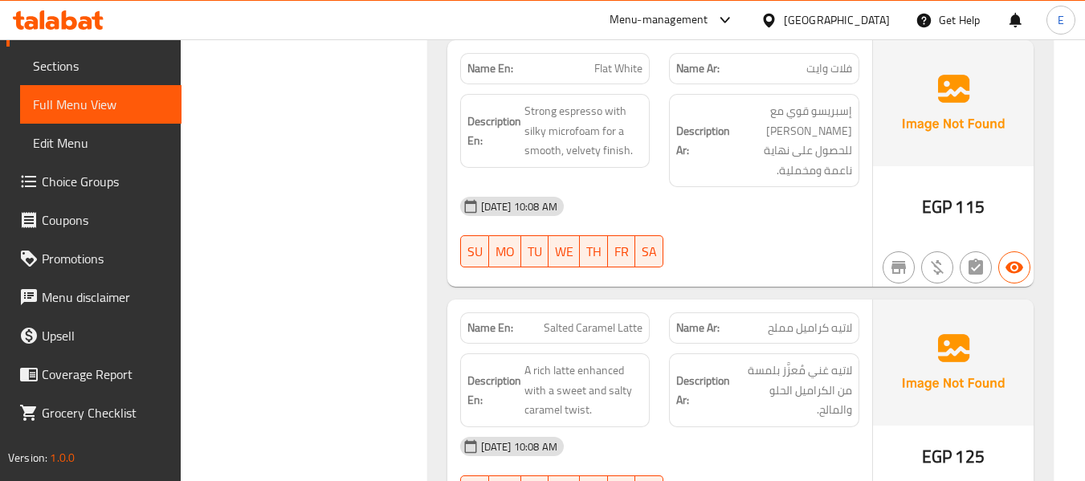
scroll to position [2168, 0]
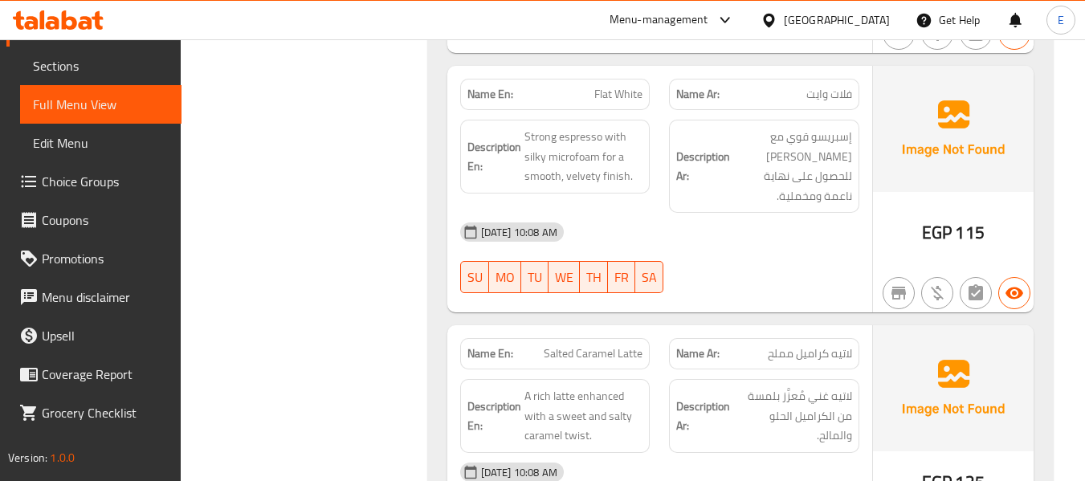
click at [827, 101] on span "فلات وايت" at bounding box center [829, 94] width 46 height 17
click at [828, 101] on span "فلات وايت" at bounding box center [829, 94] width 46 height 17
click at [594, 91] on span "Flat White" at bounding box center [618, 94] width 48 height 17
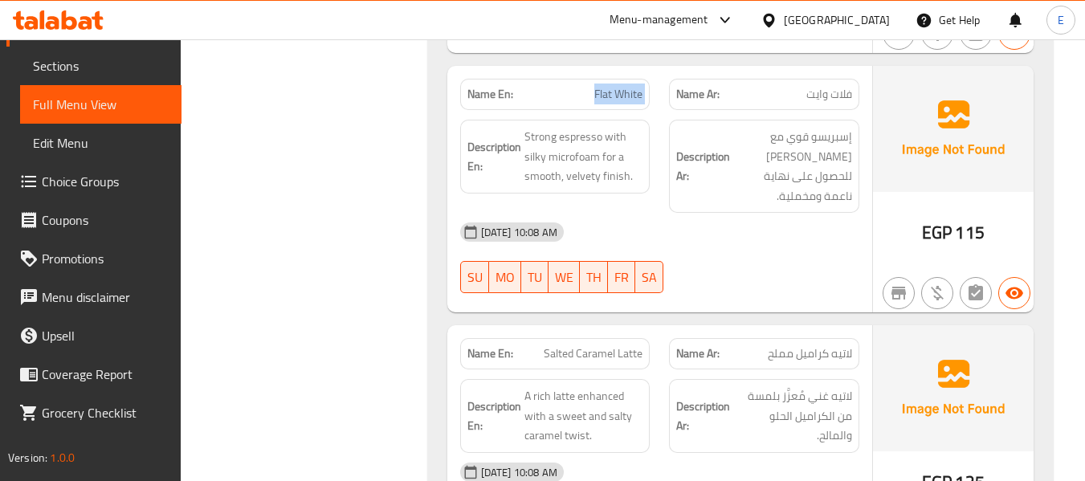
click at [594, 91] on span "Flat White" at bounding box center [618, 94] width 48 height 17
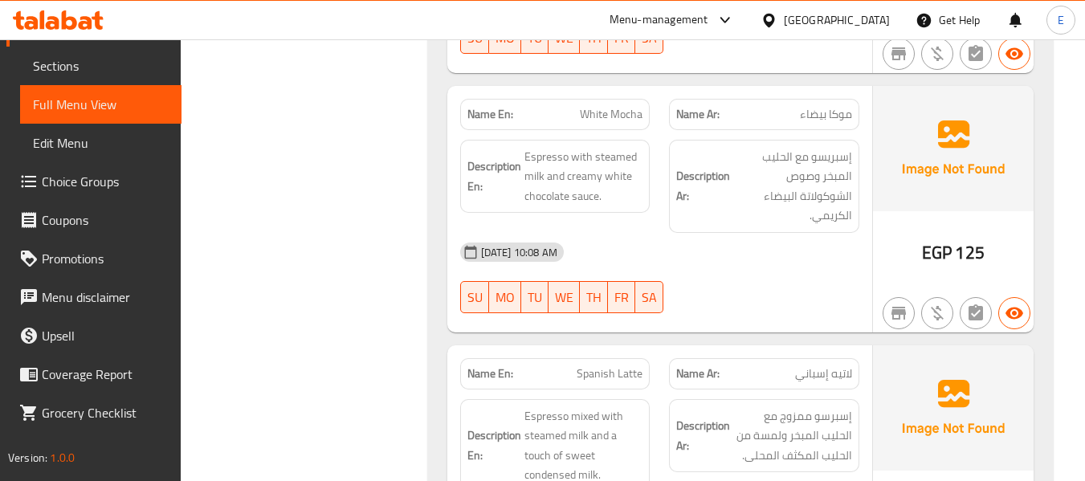
scroll to position [2650, 0]
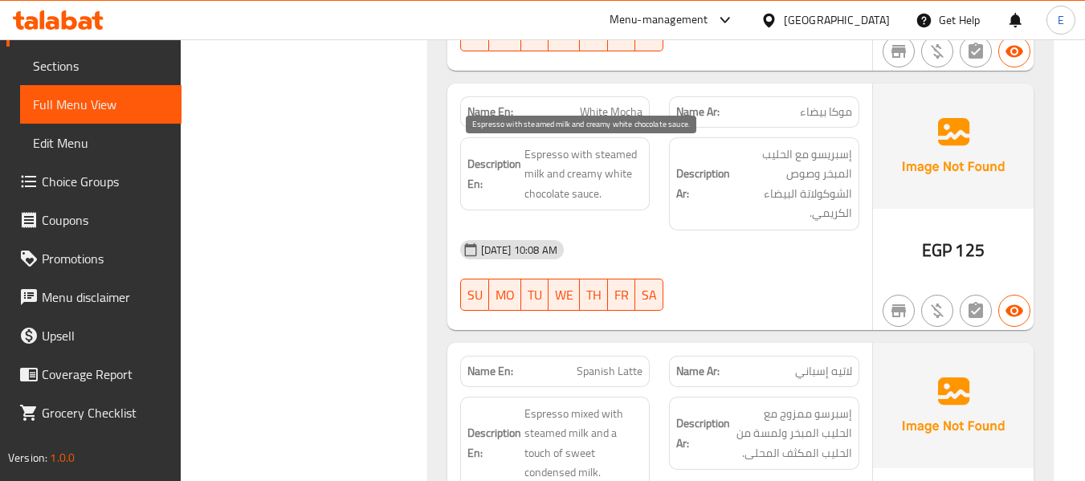
click at [605, 153] on span "Espresso with steamed milk and creamy white chocolate sauce." at bounding box center [583, 174] width 119 height 59
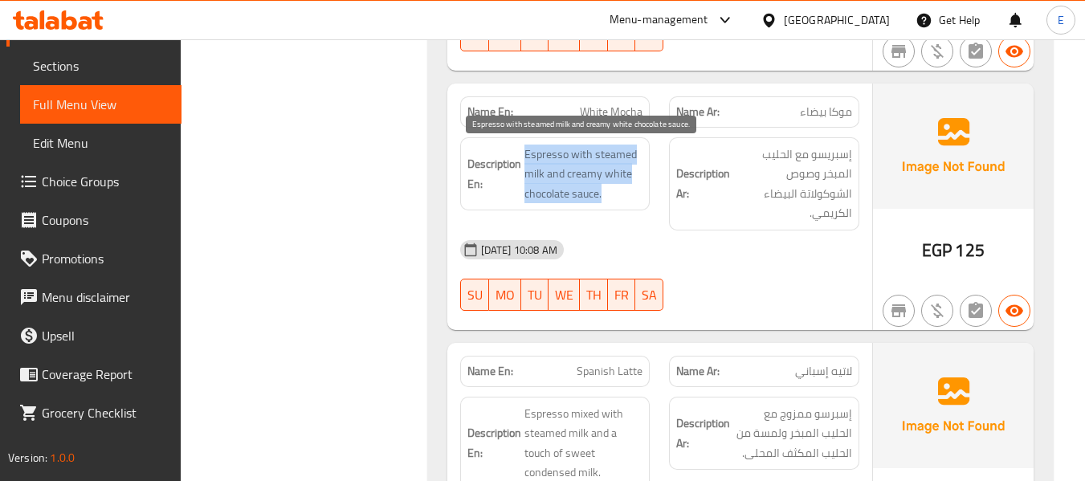
click at [605, 153] on span "Espresso with steamed milk and creamy white chocolate sauce." at bounding box center [583, 174] width 119 height 59
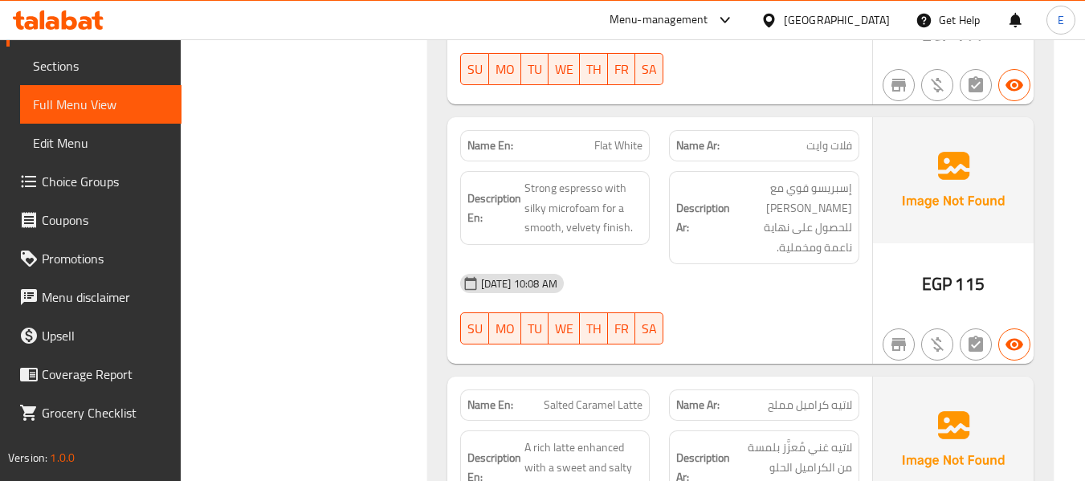
scroll to position [0, 0]
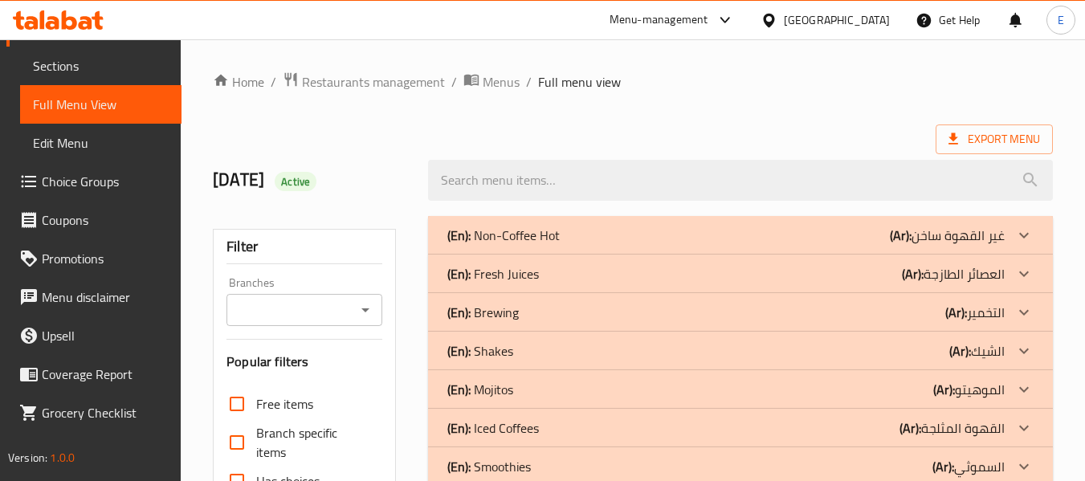
click at [824, 229] on div "(En): Non-Coffee Hot (Ar): غير القهوة ساخن" at bounding box center [725, 235] width 557 height 19
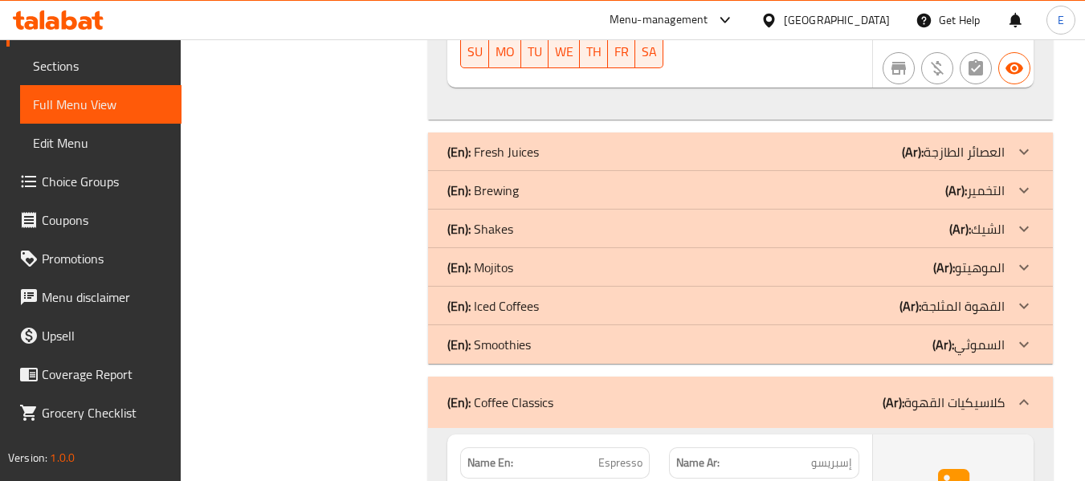
scroll to position [1686, 0]
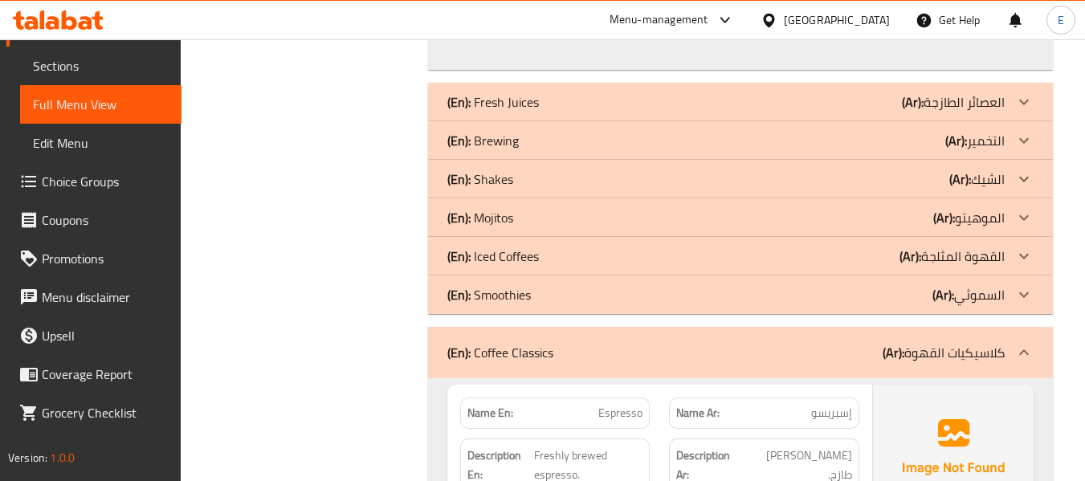
click at [736, 145] on div "(En): Brewing (Ar): التخمير" at bounding box center [725, 140] width 557 height 19
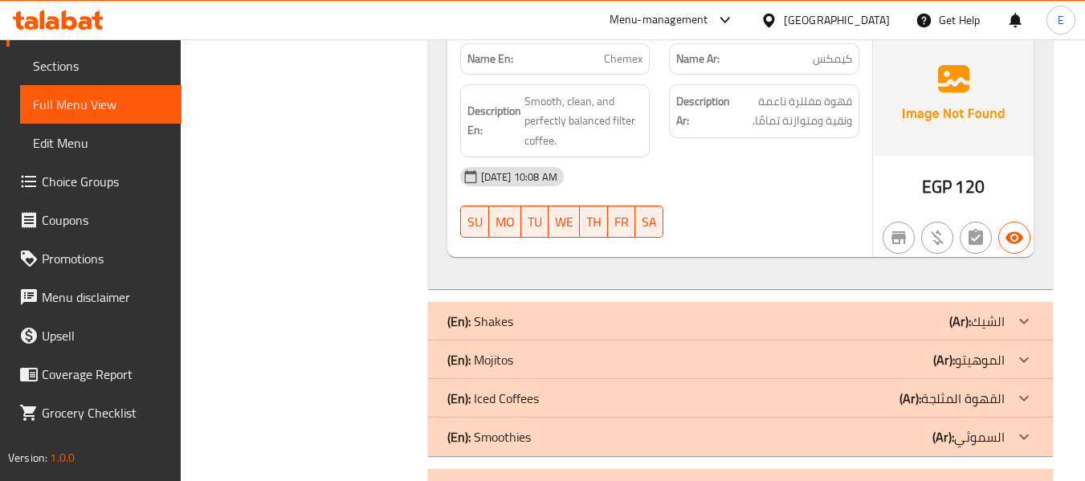
scroll to position [2328, 0]
click at [879, 389] on div "(En): Iced Coffees (Ar): القهوة المثلجة" at bounding box center [725, 396] width 557 height 19
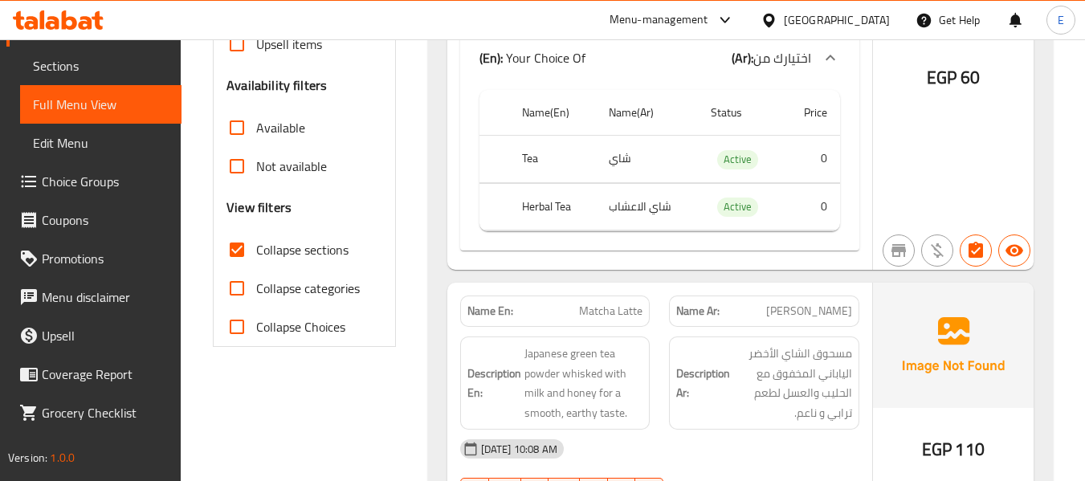
scroll to position [482, 0]
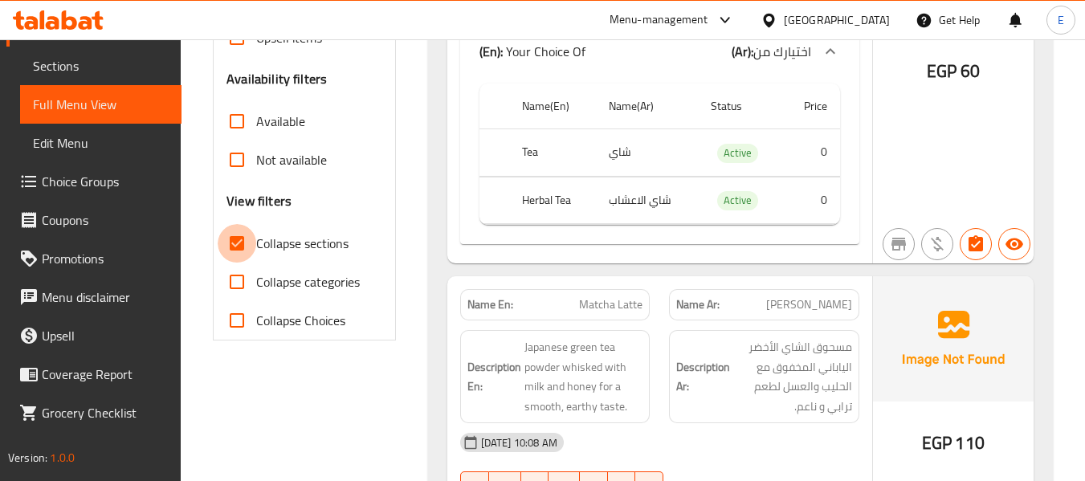
click at [231, 243] on input "Collapse sections" at bounding box center [237, 243] width 39 height 39
checkbox input "true"
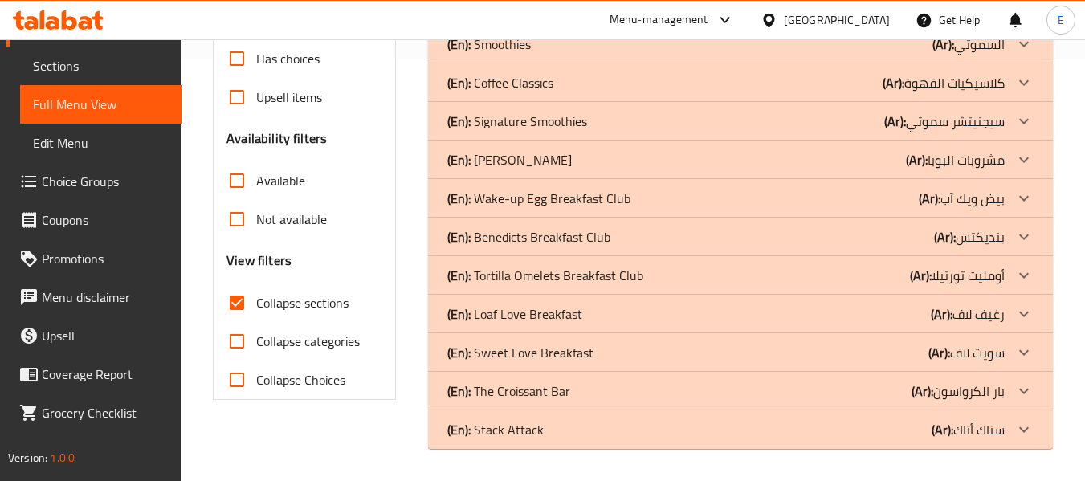
scroll to position [342, 0]
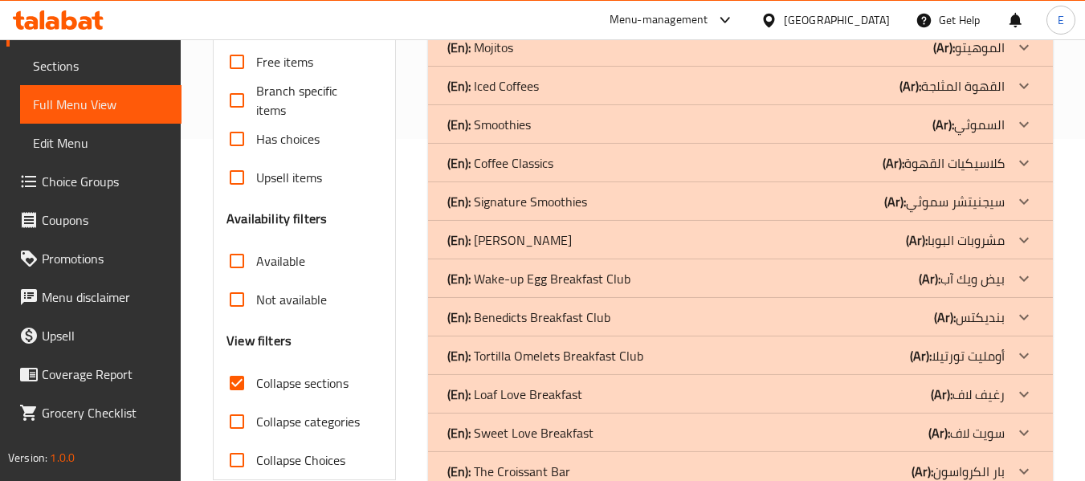
click at [896, 106] on div "(En): Smoothies (Ar): السموثي" at bounding box center [740, 124] width 625 height 39
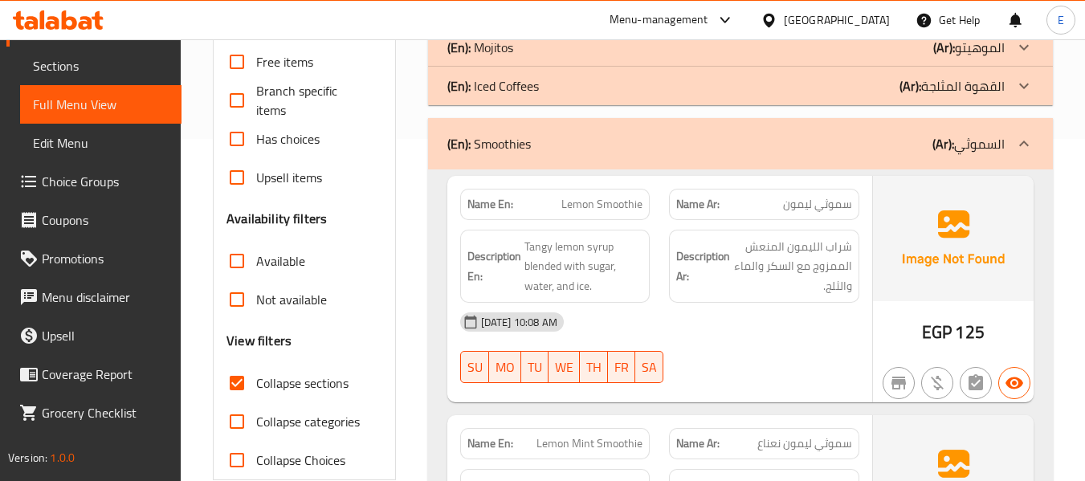
click at [821, 157] on div "(En): Smoothies (Ar): السموثي" at bounding box center [740, 143] width 625 height 51
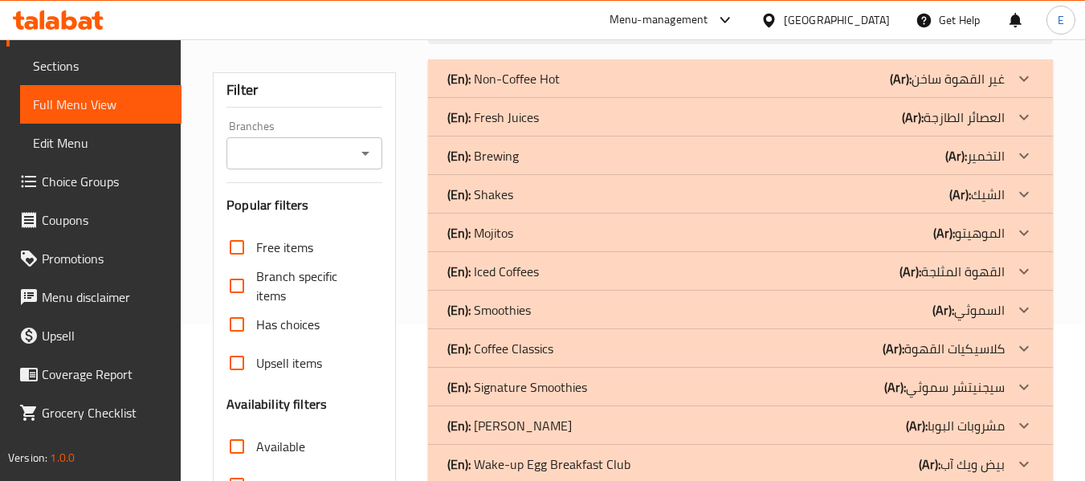
scroll to position [101, 0]
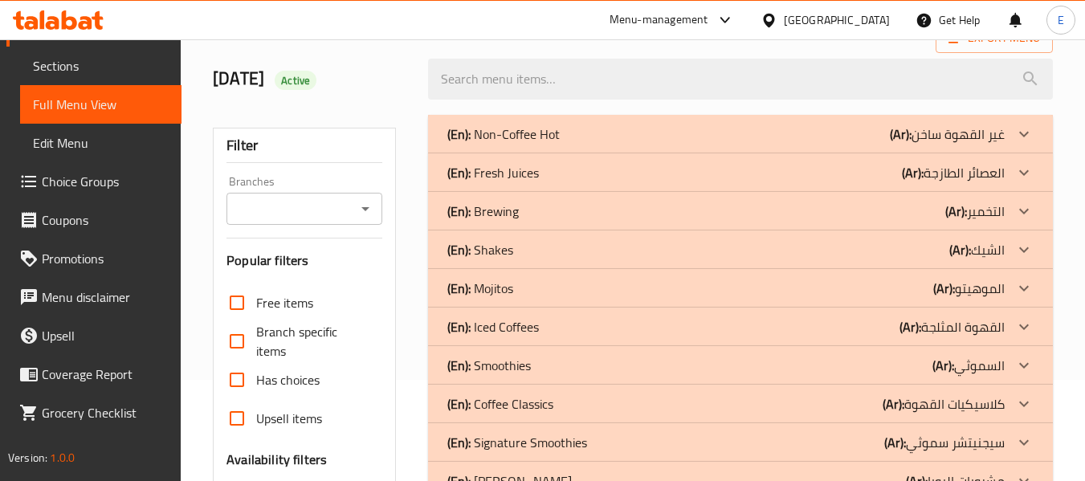
click at [837, 244] on div "(En): Shakes (Ar): الشيك" at bounding box center [725, 249] width 557 height 19
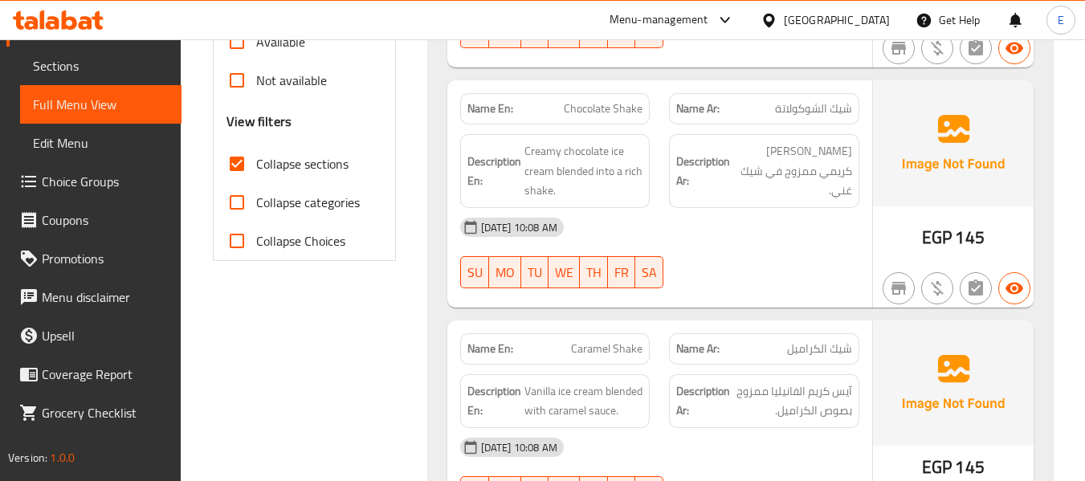
scroll to position [422, 0]
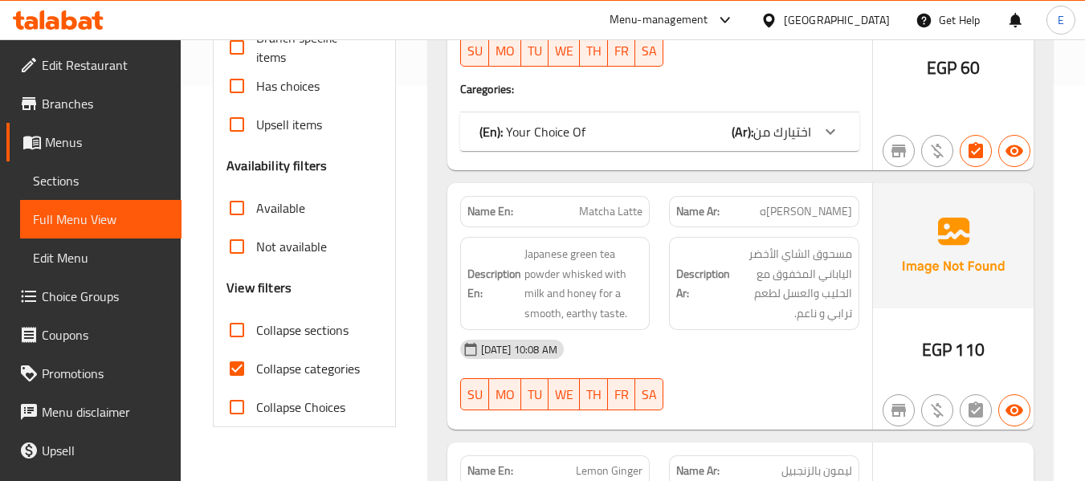
scroll to position [401, 0]
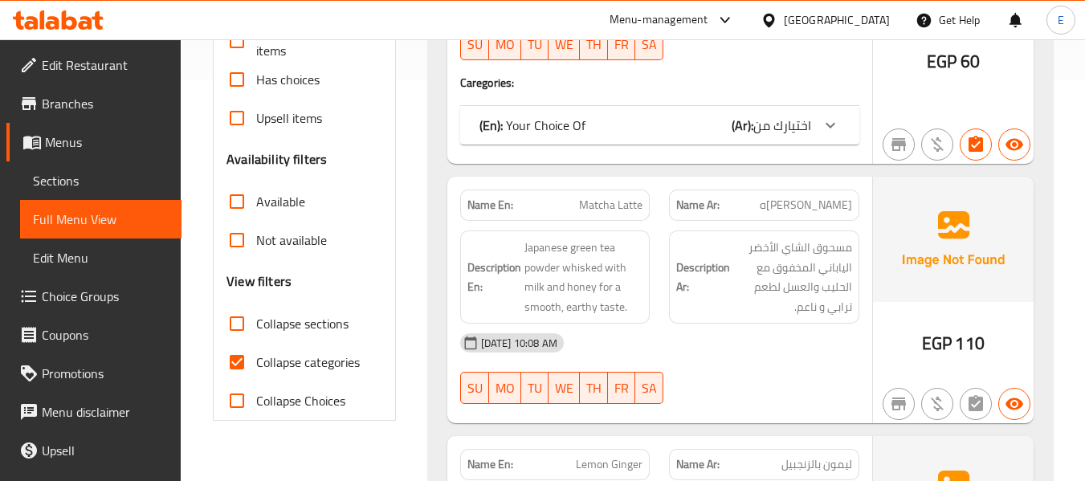
click at [234, 360] on input "Collapse categories" at bounding box center [237, 362] width 39 height 39
checkbox input "false"
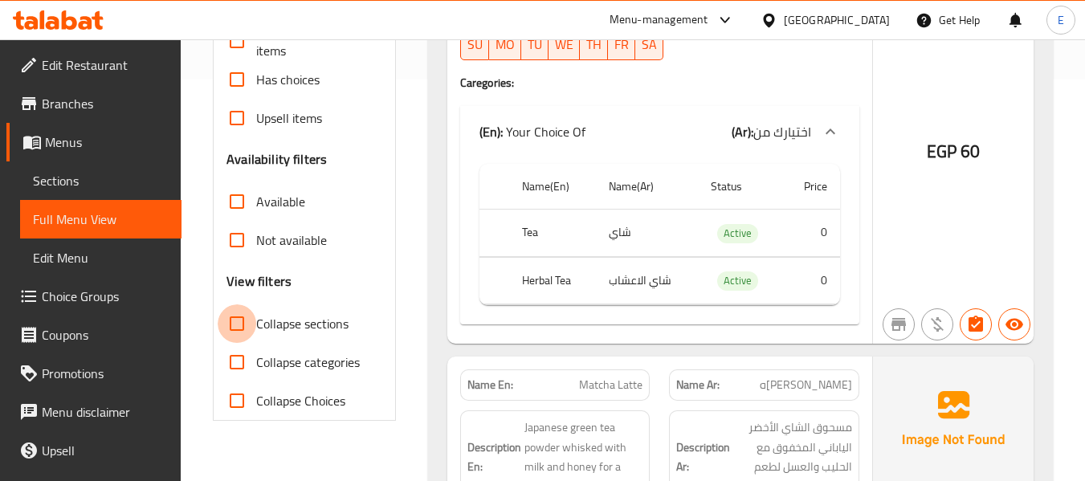
click at [242, 323] on input "Collapse sections" at bounding box center [237, 323] width 39 height 39
checkbox input "true"
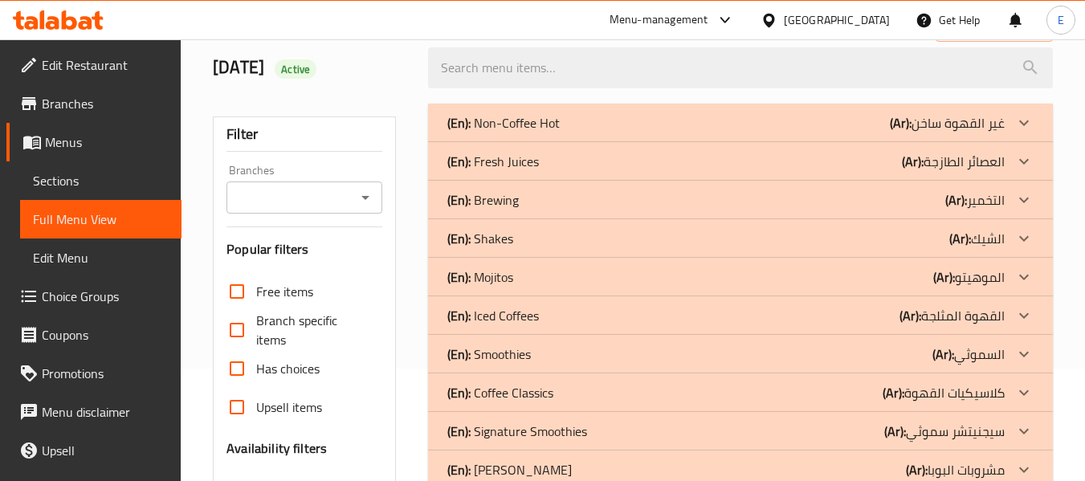
scroll to position [101, 0]
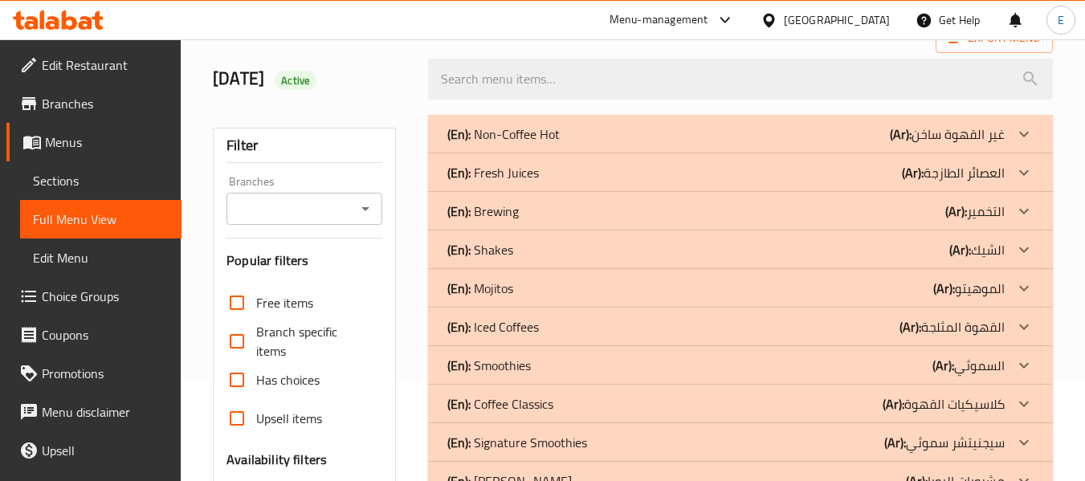
click at [845, 173] on div "(En): Fresh Juices (Ar): العصائر الطازجة" at bounding box center [725, 172] width 557 height 19
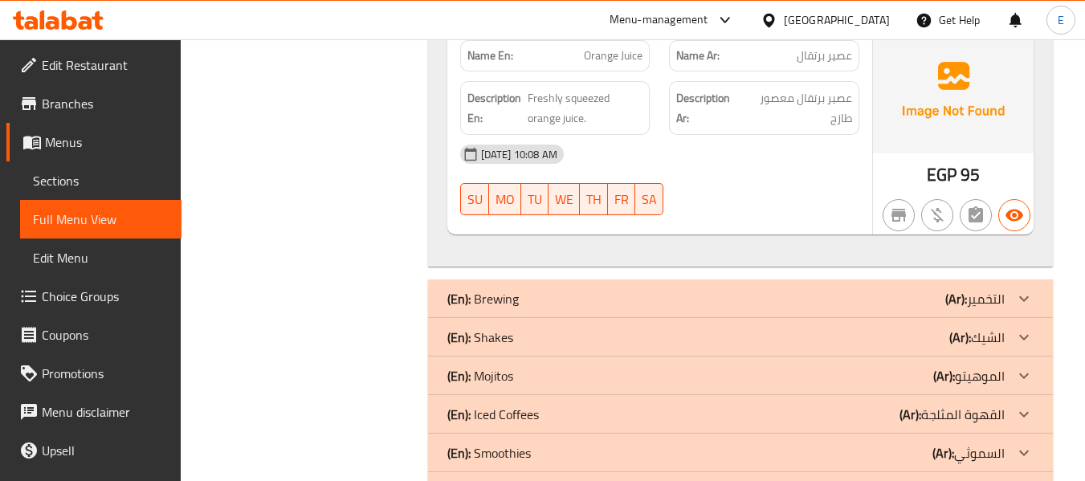
scroll to position [1225, 0]
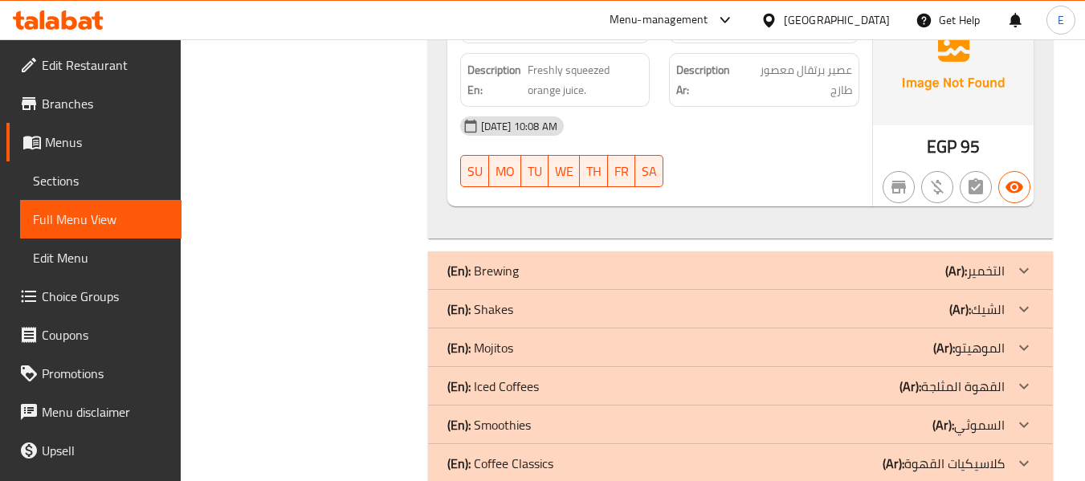
click at [890, 345] on div "(En): Mojitos (Ar): الموهيتو" at bounding box center [725, 347] width 557 height 19
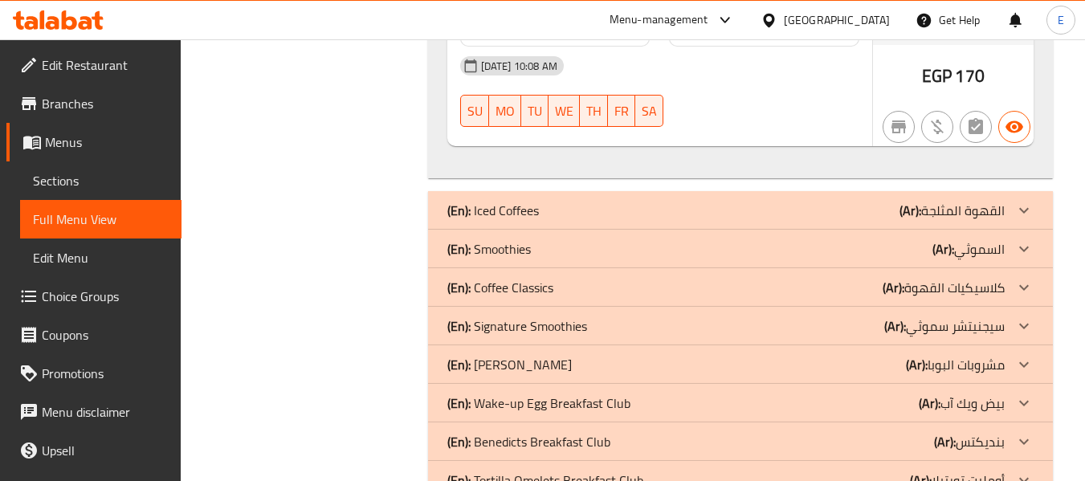
scroll to position [3313, 0]
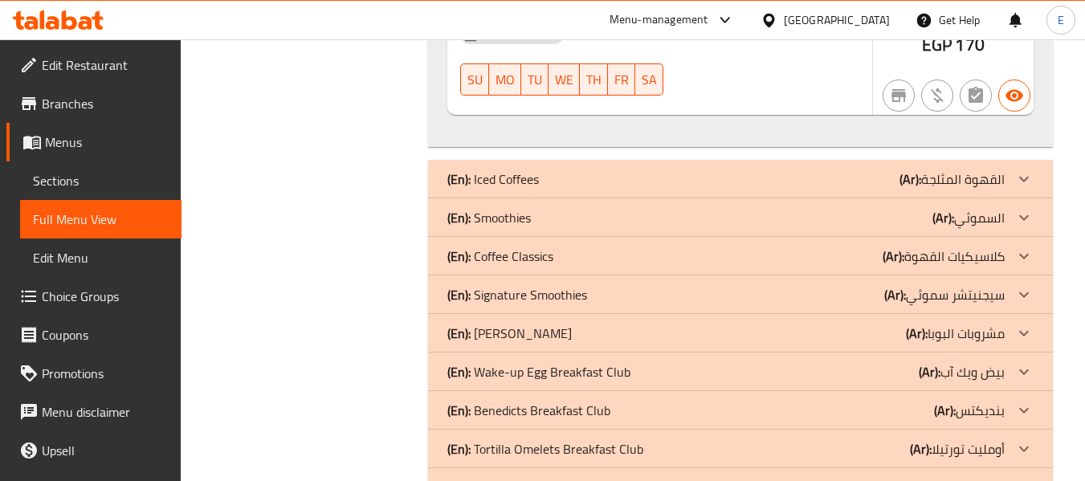
click at [812, 221] on div "(En): Smoothies (Ar): السموثي" at bounding box center [725, 217] width 557 height 19
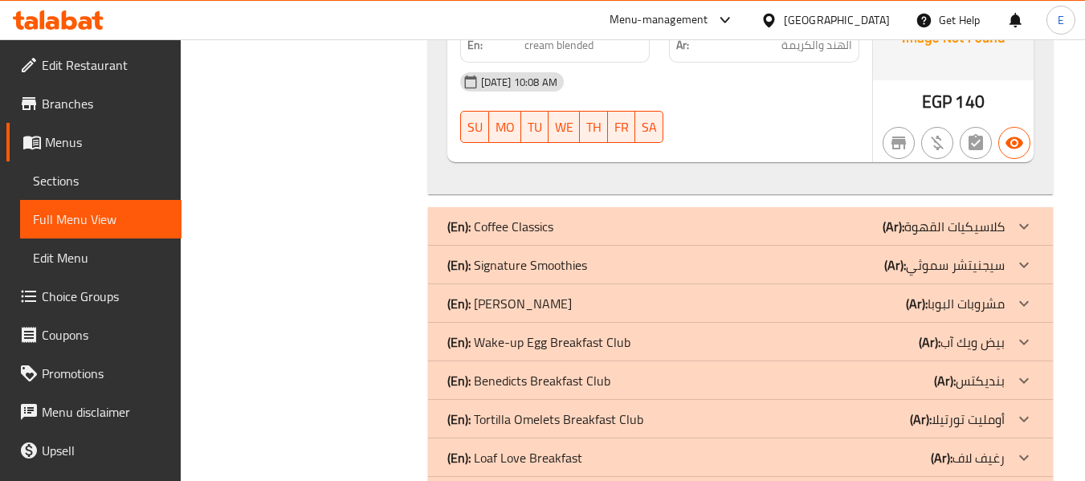
scroll to position [5320, 0]
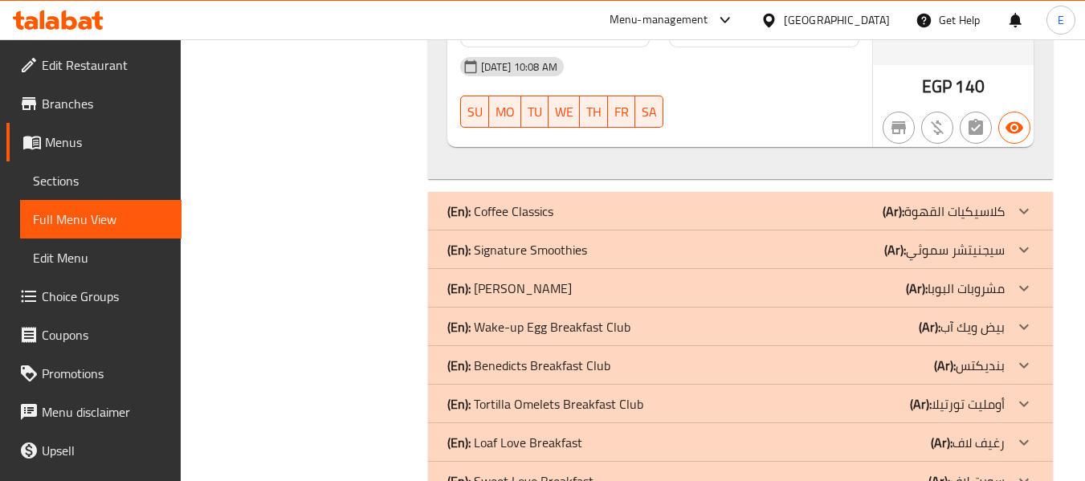
click at [669, 279] on div "(En): Boba Drinks (Ar): مشروبات البوبا" at bounding box center [725, 288] width 557 height 19
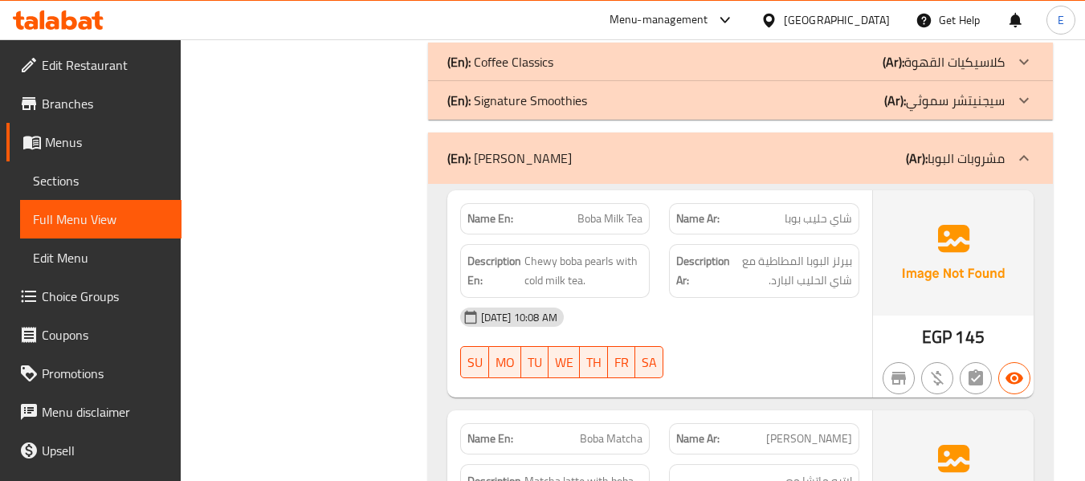
scroll to position [5561, 0]
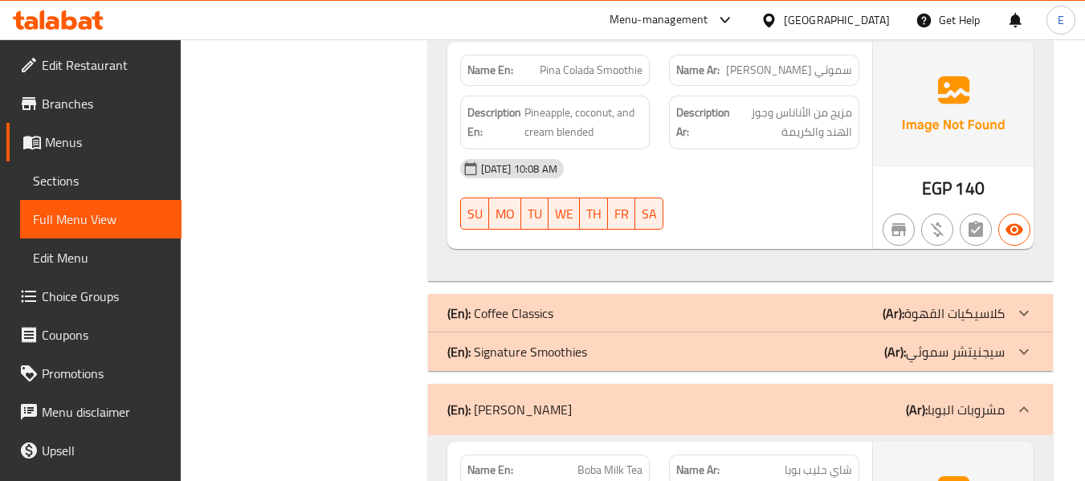
scroll to position [5246, 0]
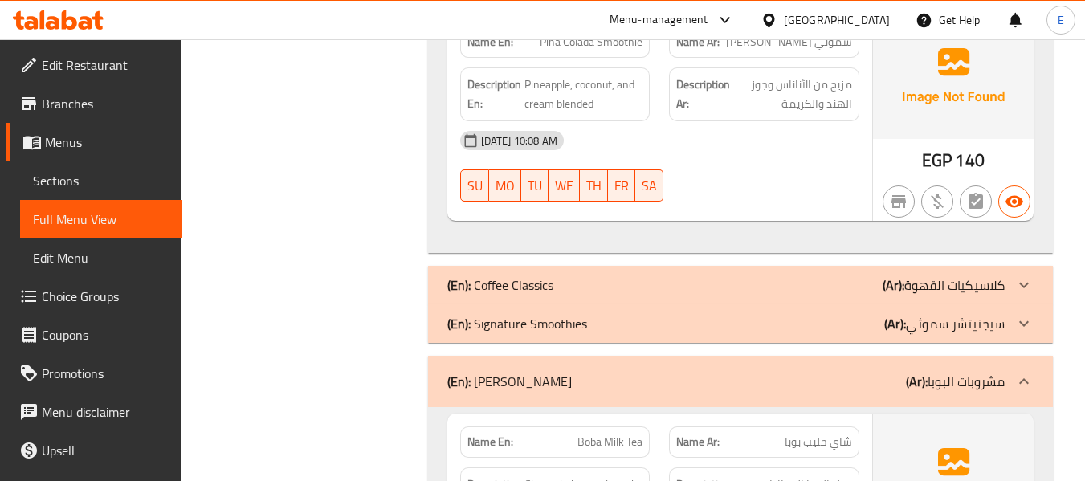
click at [946, 314] on p "(Ar): سيجنيتشر سموثي" at bounding box center [944, 323] width 120 height 19
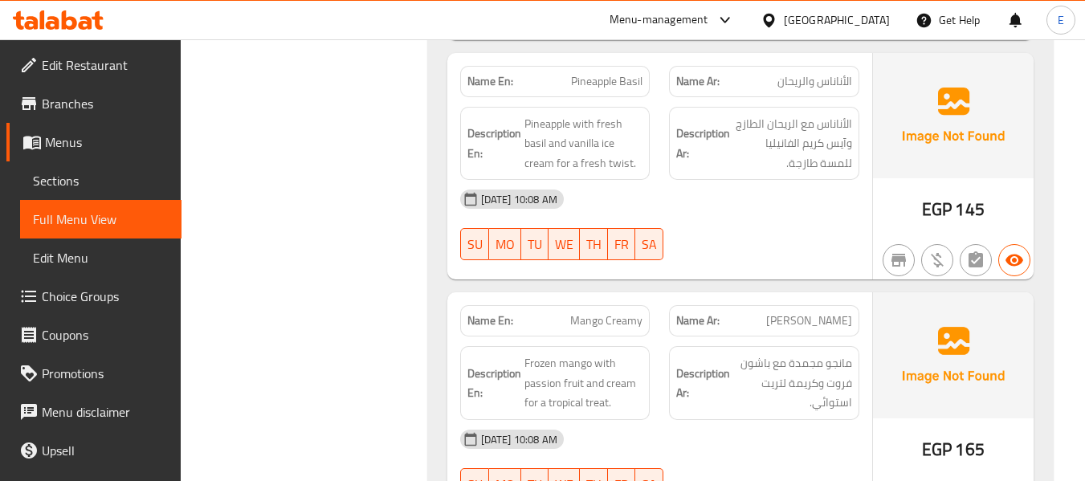
scroll to position [6049, 0]
click at [58, 179] on span "Sections" at bounding box center [101, 180] width 136 height 19
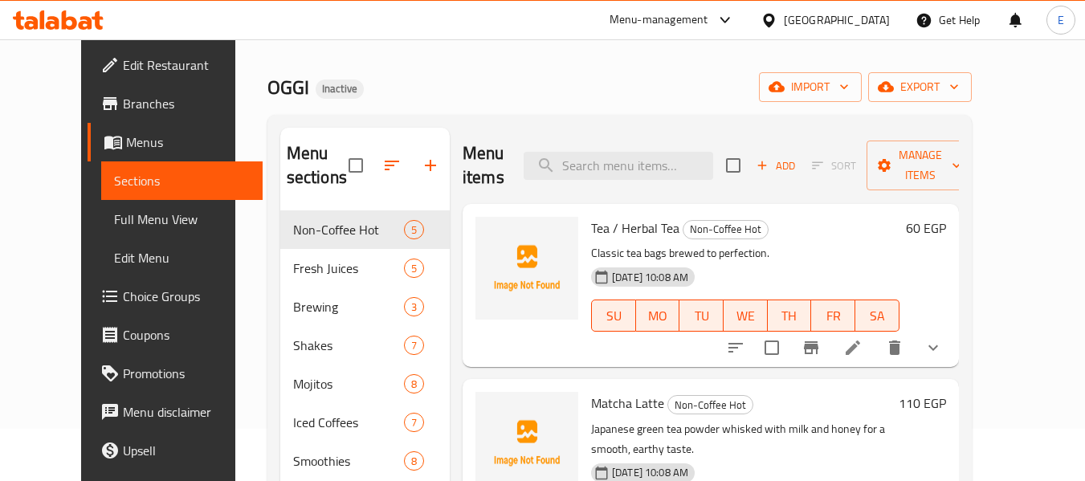
scroll to position [80, 0]
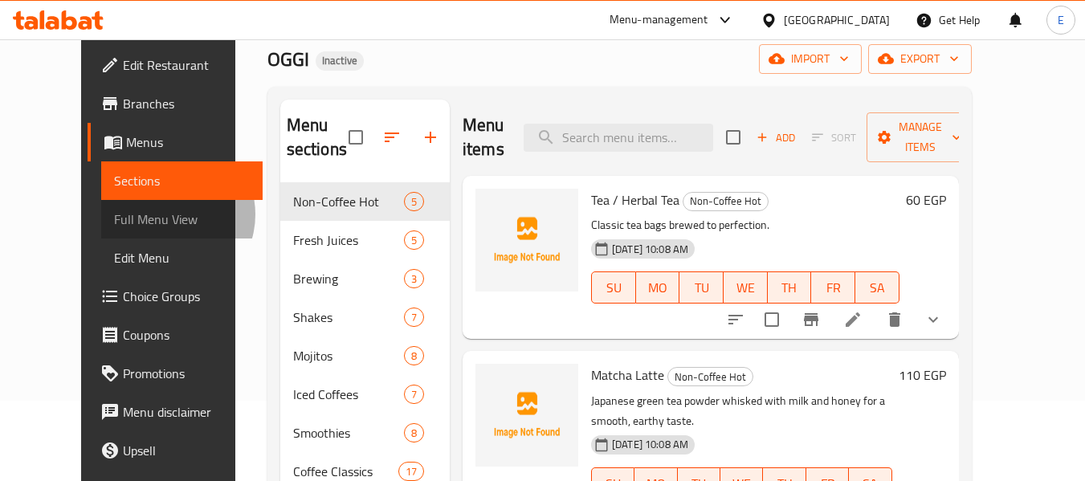
click at [114, 214] on span "Full Menu View" at bounding box center [182, 219] width 136 height 19
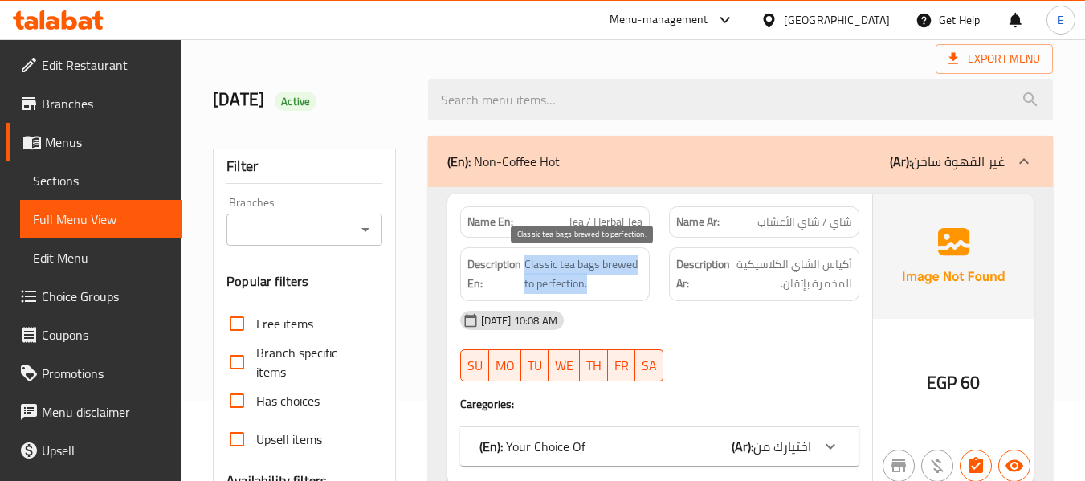
drag, startPoint x: 541, startPoint y: 267, endPoint x: 626, endPoint y: 287, distance: 87.6
click at [626, 287] on h6 "Description En: Classic tea bags brewed to perfection." at bounding box center [555, 274] width 176 height 39
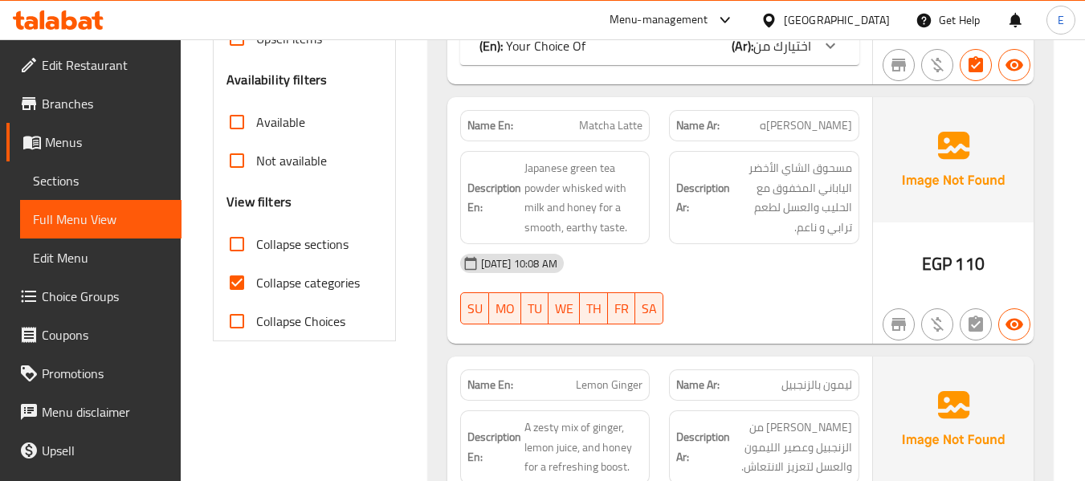
scroll to position [482, 0]
click at [242, 283] on input "Collapse categories" at bounding box center [237, 282] width 39 height 39
checkbox input "false"
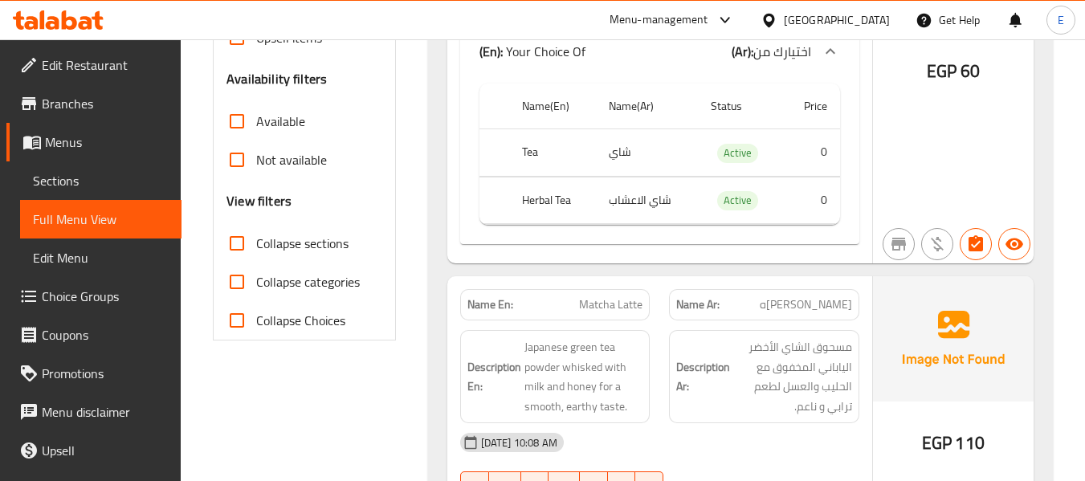
scroll to position [562, 0]
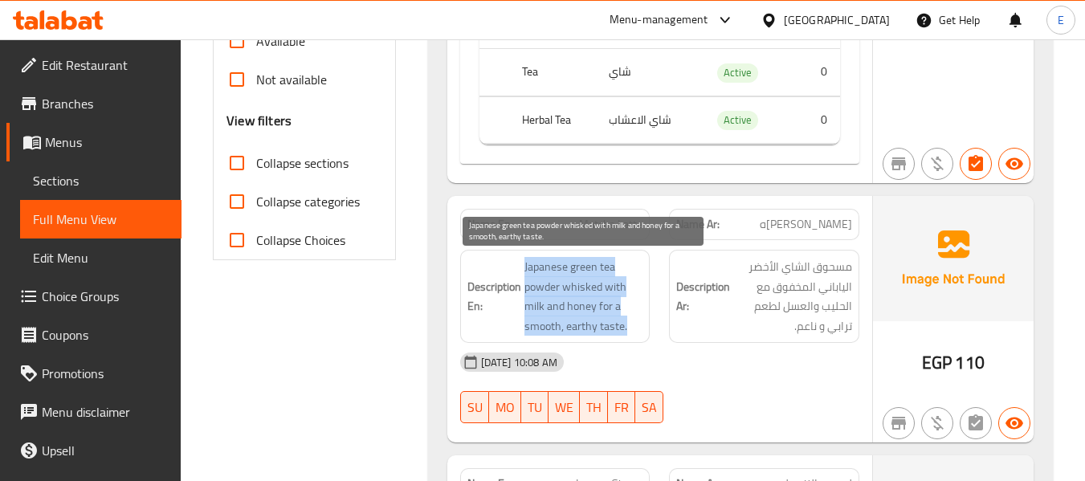
drag, startPoint x: 515, startPoint y: 262, endPoint x: 631, endPoint y: 325, distance: 131.9
click at [631, 325] on h6 "Description En: Japanese green tea powder whisked with milk and honey for a smo…" at bounding box center [555, 296] width 176 height 79
click at [631, 325] on span "Japanese green tea powder whisked with milk and honey for a smooth, earthy tast…" at bounding box center [583, 296] width 119 height 79
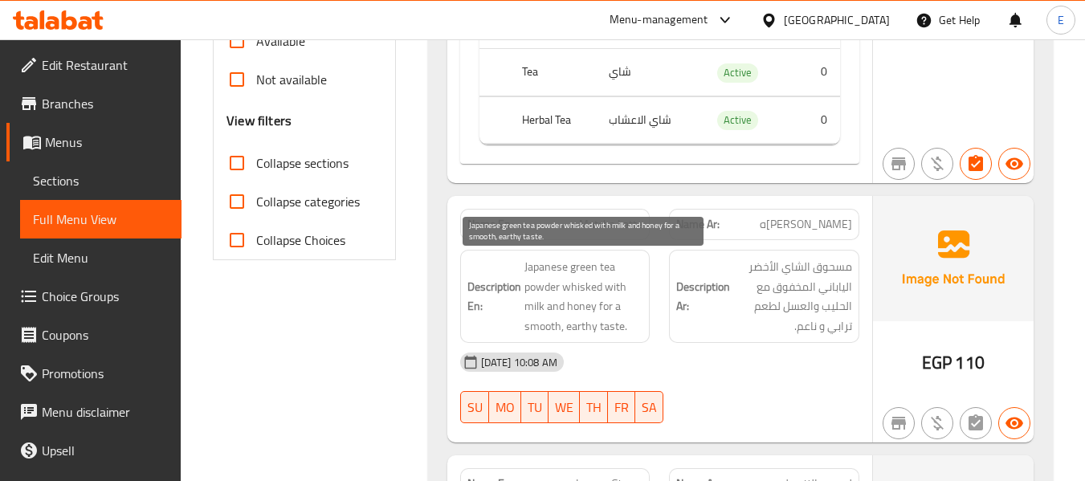
click at [631, 325] on span "Japanese green tea powder whisked with milk and honey for a smooth, earthy tast…" at bounding box center [583, 296] width 119 height 79
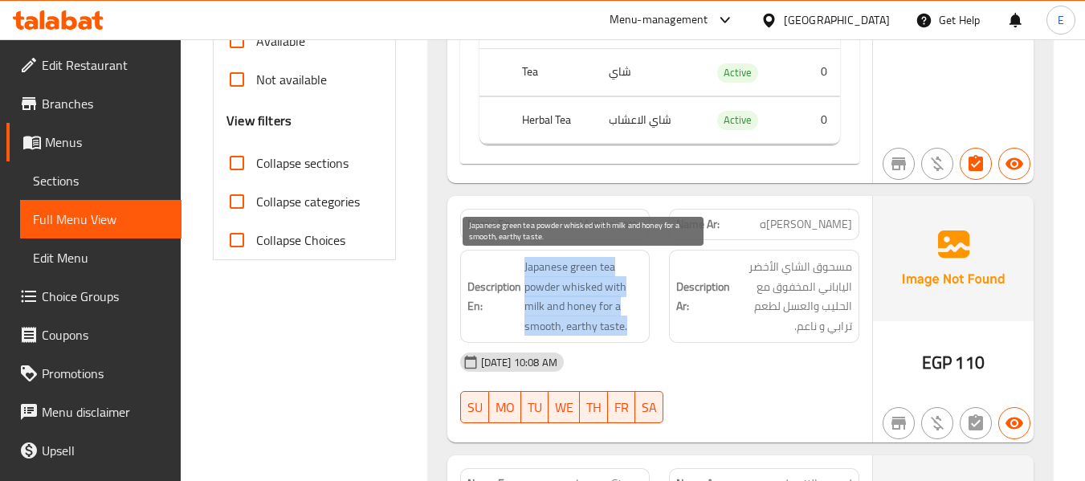
click at [631, 325] on span "Japanese green tea powder whisked with milk and honey for a smooth, earthy tast…" at bounding box center [583, 296] width 119 height 79
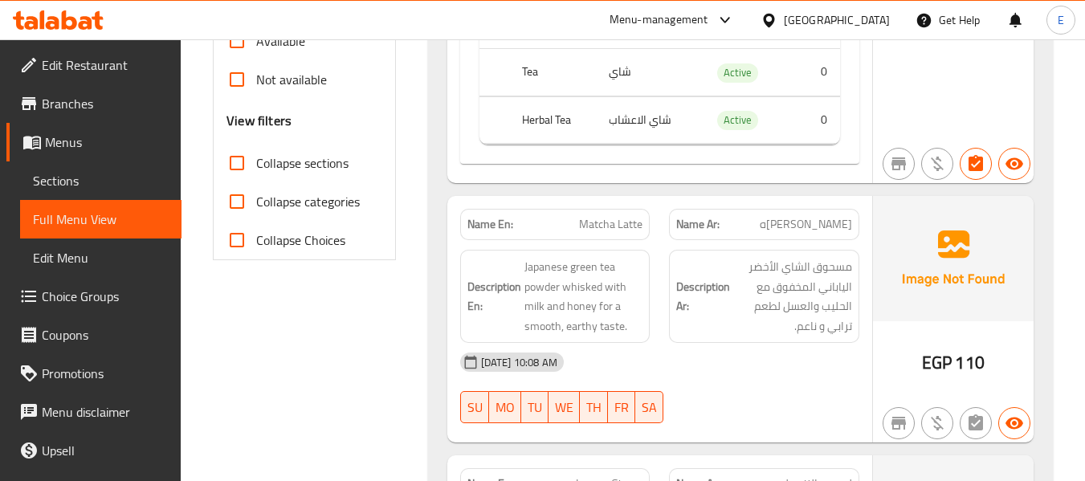
click at [727, 362] on div "[DATE] 10:08 AM" at bounding box center [659, 362] width 418 height 39
click at [49, 184] on span "Sections" at bounding box center [101, 180] width 136 height 19
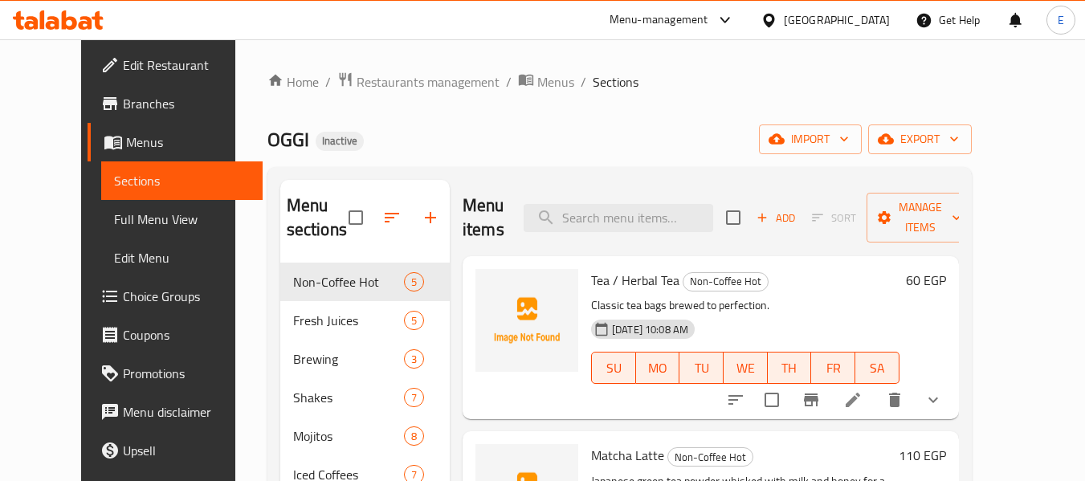
drag, startPoint x: 63, startPoint y: 216, endPoint x: 13, endPoint y: 230, distance: 51.8
click at [114, 216] on span "Full Menu View" at bounding box center [182, 219] width 136 height 19
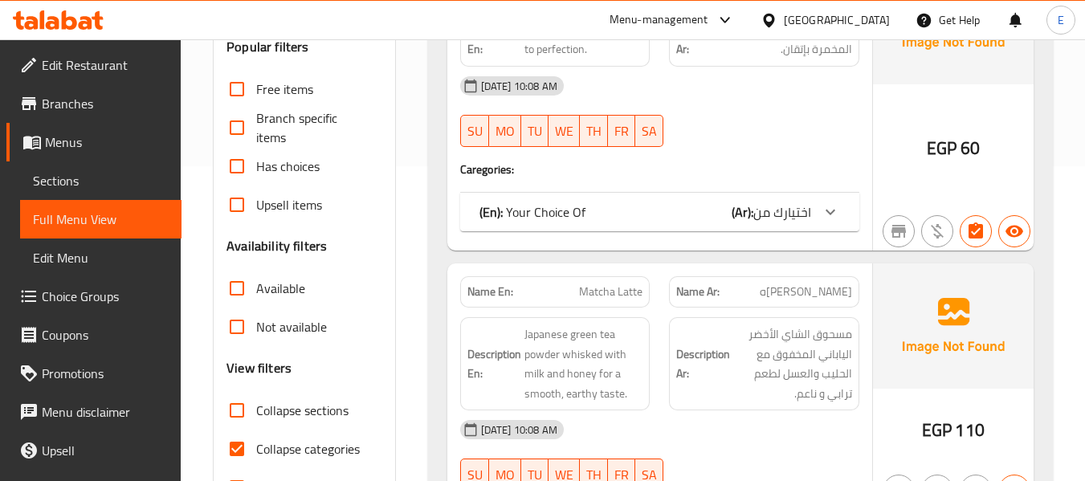
scroll to position [321, 0]
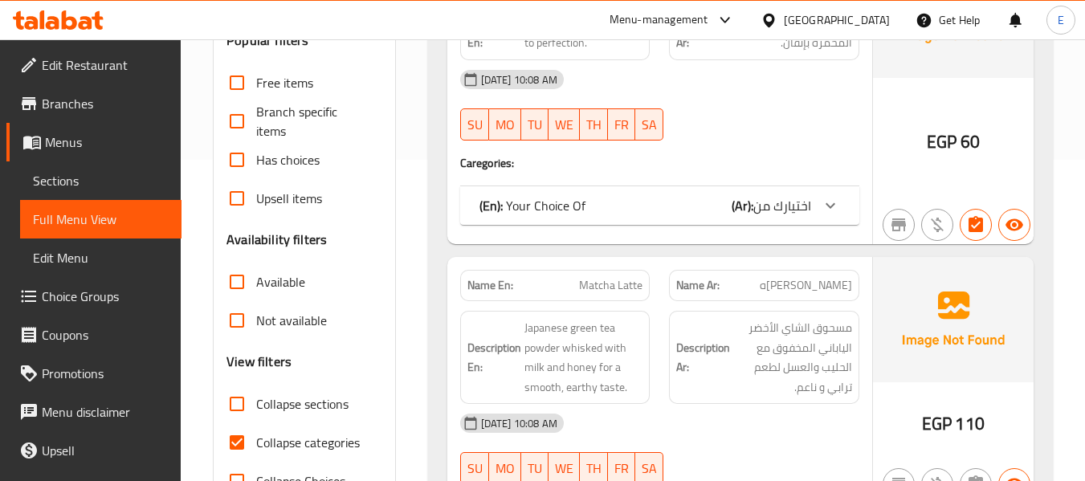
click at [226, 449] on input "Collapse categories" at bounding box center [237, 442] width 39 height 39
checkbox input "false"
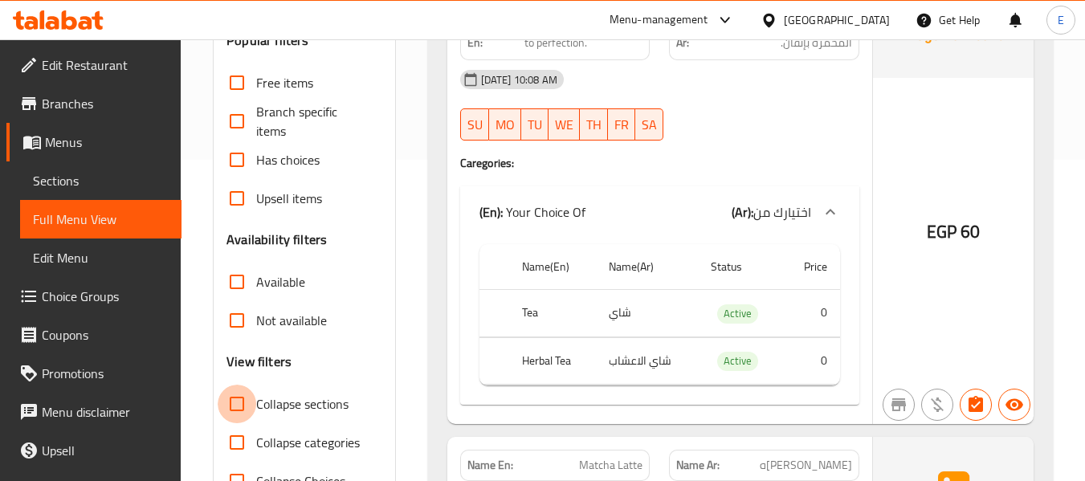
click at [233, 407] on input "Collapse sections" at bounding box center [237, 404] width 39 height 39
checkbox input "true"
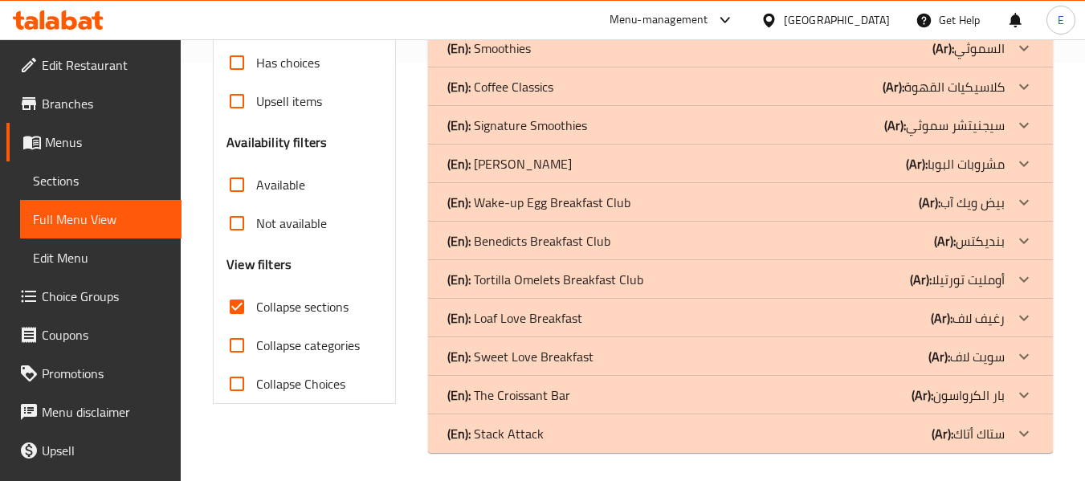
scroll to position [422, 0]
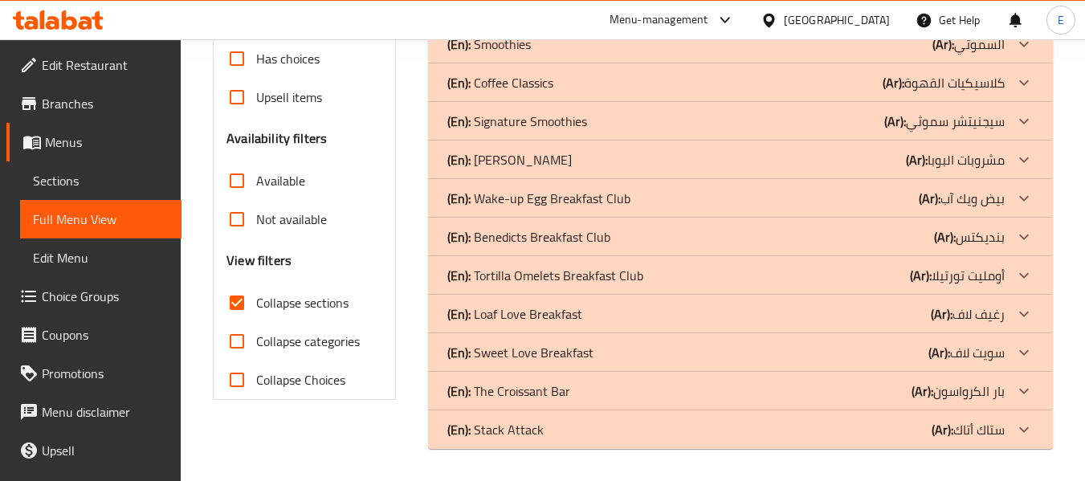
click at [858, 273] on div "(En): Tortilla Omelets Breakfast Club (Ar): أومليت تورتيلا" at bounding box center [725, 275] width 557 height 19
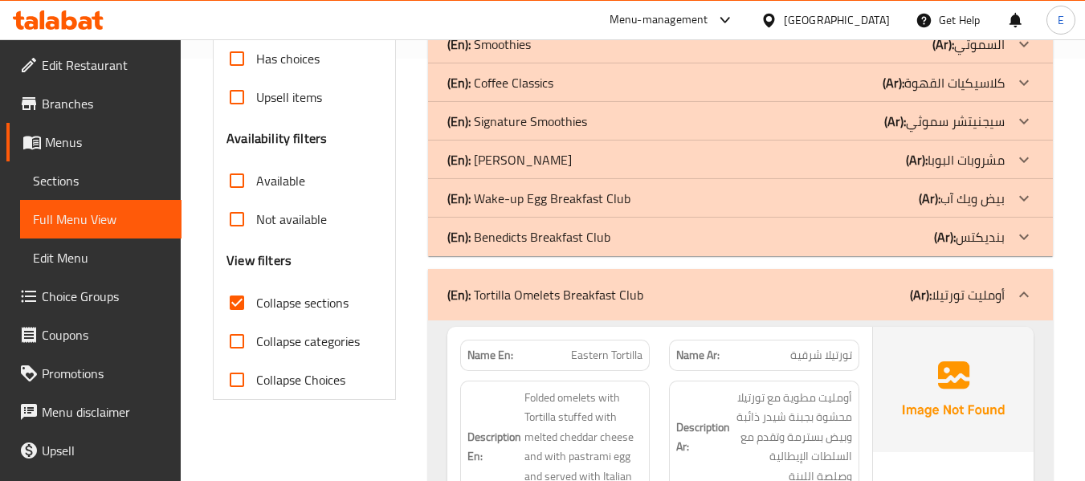
click at [858, 273] on div "(En): Tortilla Omelets Breakfast Club (Ar): أومليت تورتيلا" at bounding box center [740, 294] width 625 height 51
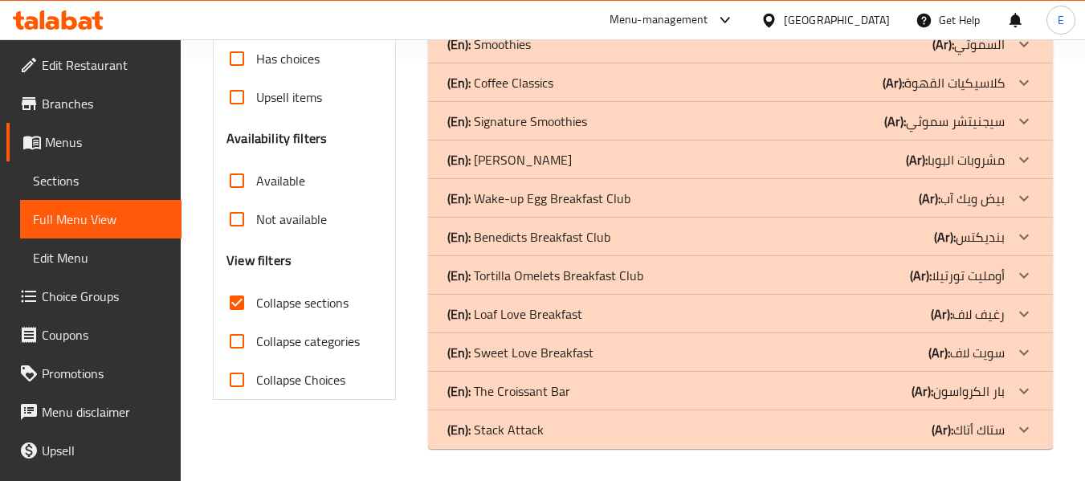
click at [275, 429] on div "Filter Branches Branches Popular filters Free items Branch specific items Has c…" at bounding box center [310, 121] width 214 height 674
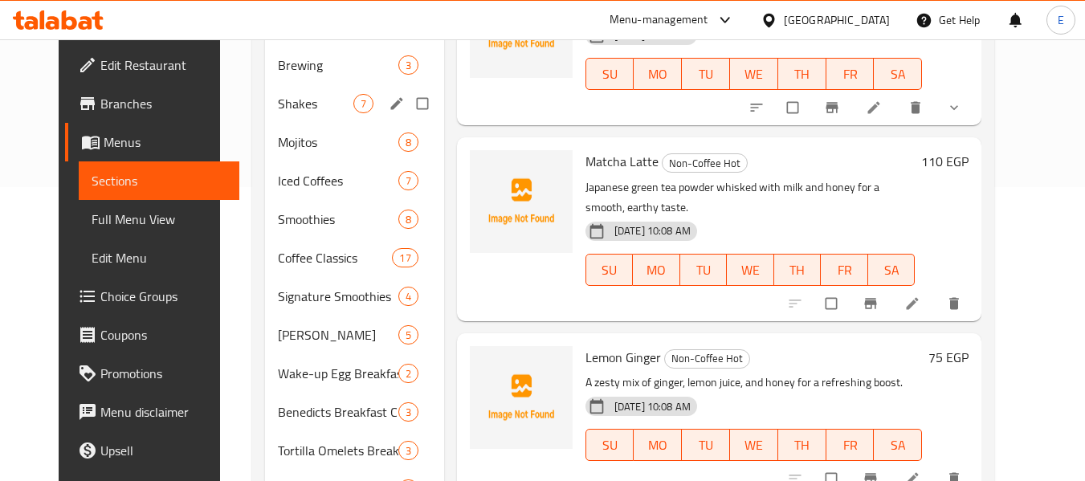
scroll to position [321, 0]
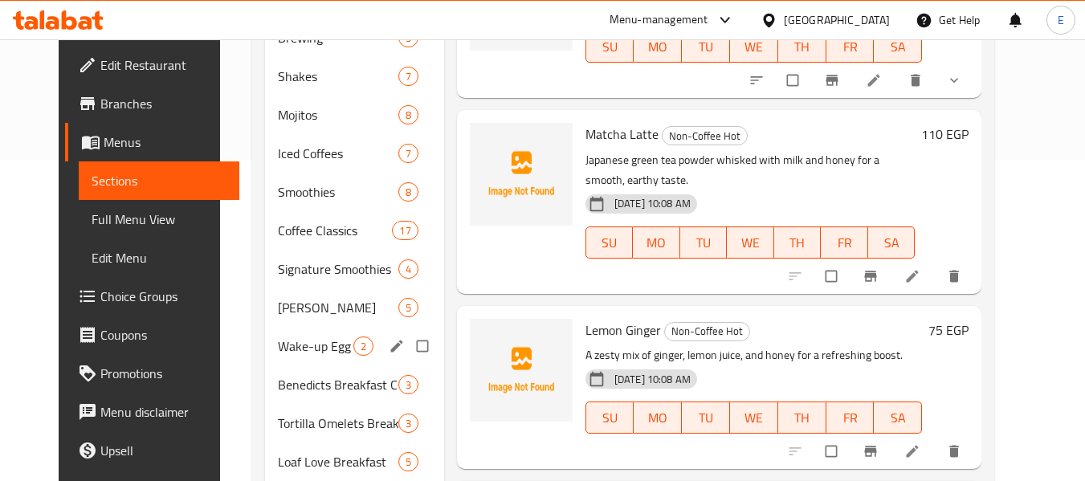
drag, startPoint x: 369, startPoint y: 342, endPoint x: 379, endPoint y: 342, distance: 10.4
click at [389, 342] on icon "edit" at bounding box center [397, 346] width 16 height 16
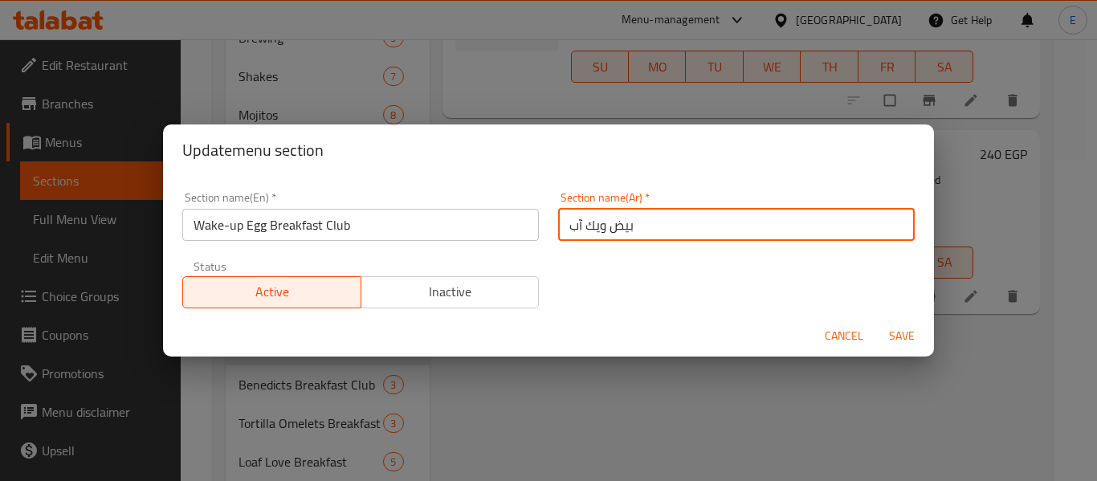
click at [690, 220] on input "بيض ويك آب" at bounding box center [736, 225] width 356 height 32
type input "بيض ويك آب كلوب فطار"
click at [907, 336] on span "Save" at bounding box center [901, 336] width 39 height 20
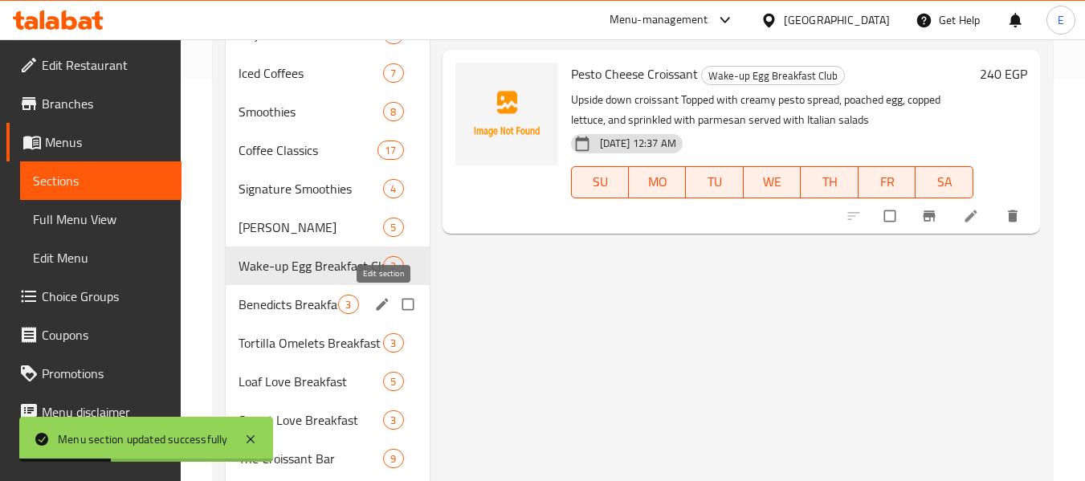
click at [384, 304] on icon "edit" at bounding box center [382, 304] width 12 height 12
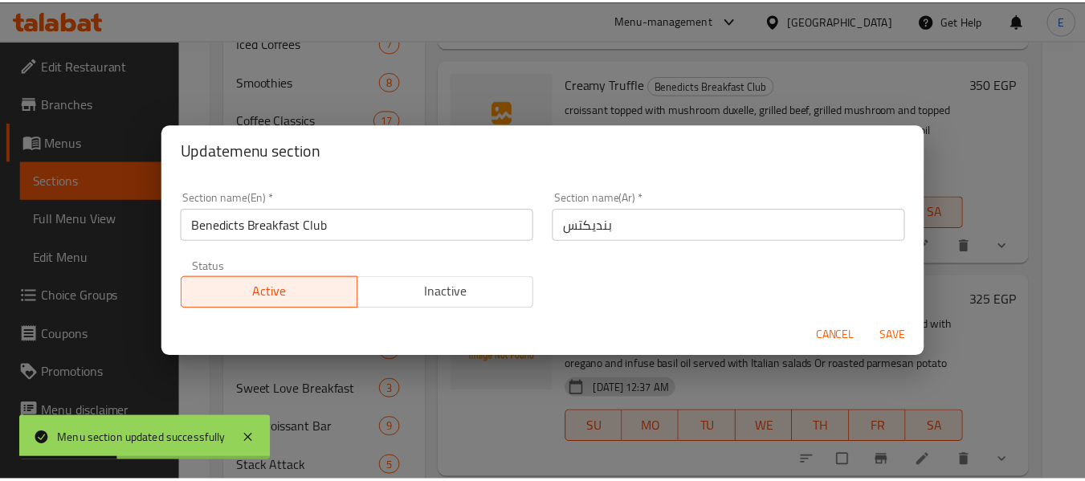
scroll to position [482, 0]
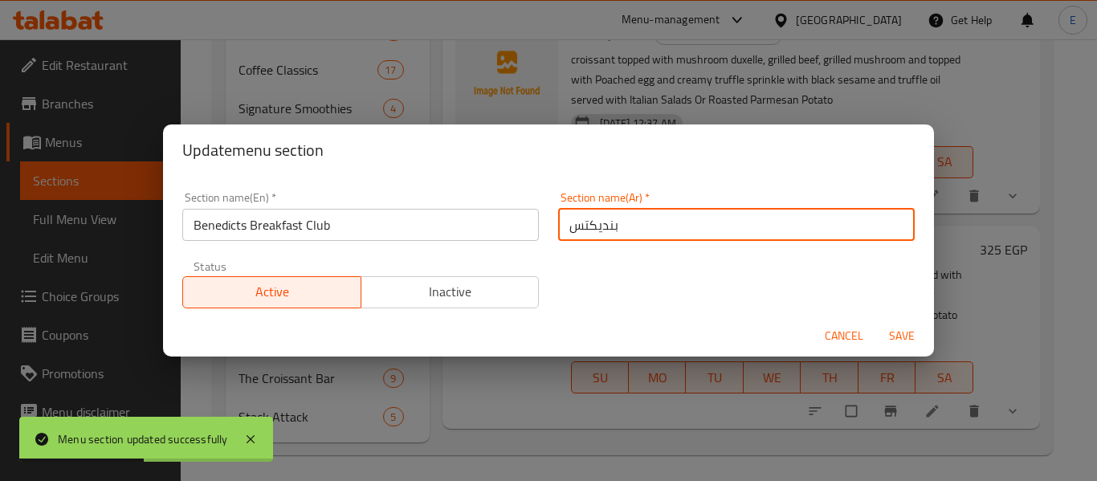
click at [668, 216] on input "بنديكتس" at bounding box center [736, 225] width 356 height 32
type input "بنديكتس كلوب فطار"
click at [905, 340] on span "Save" at bounding box center [901, 336] width 39 height 20
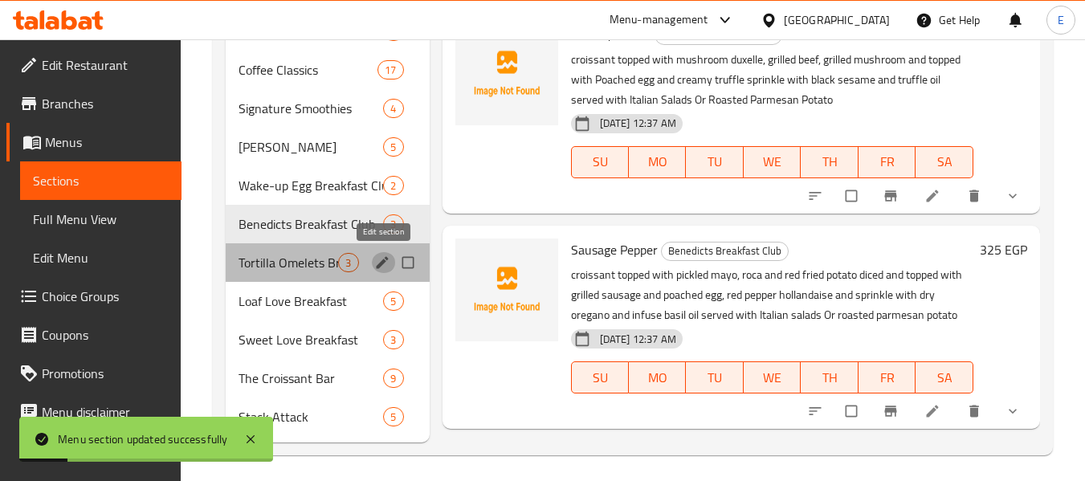
click at [380, 263] on icon "edit" at bounding box center [382, 262] width 12 height 12
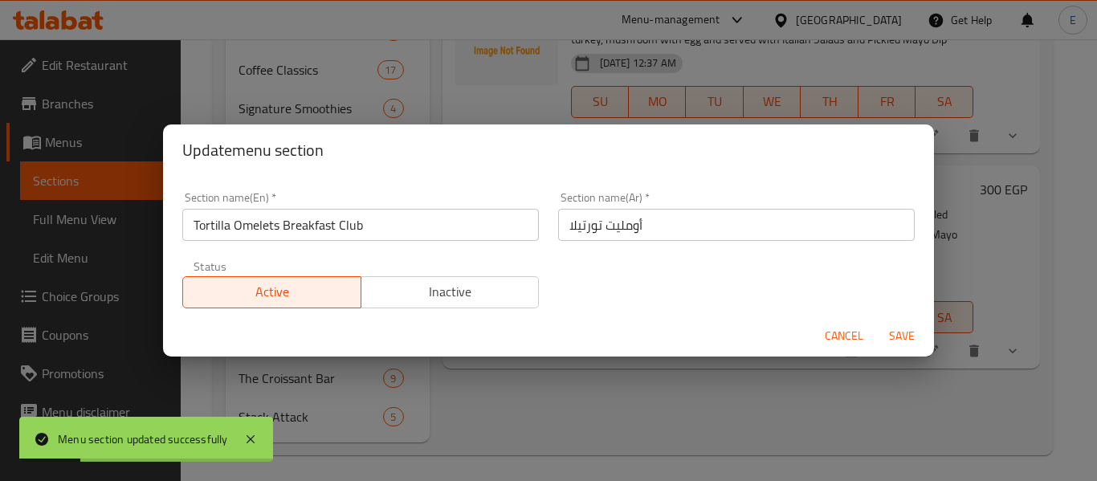
click at [723, 228] on input "أومليت تورتيلا" at bounding box center [736, 225] width 356 height 32
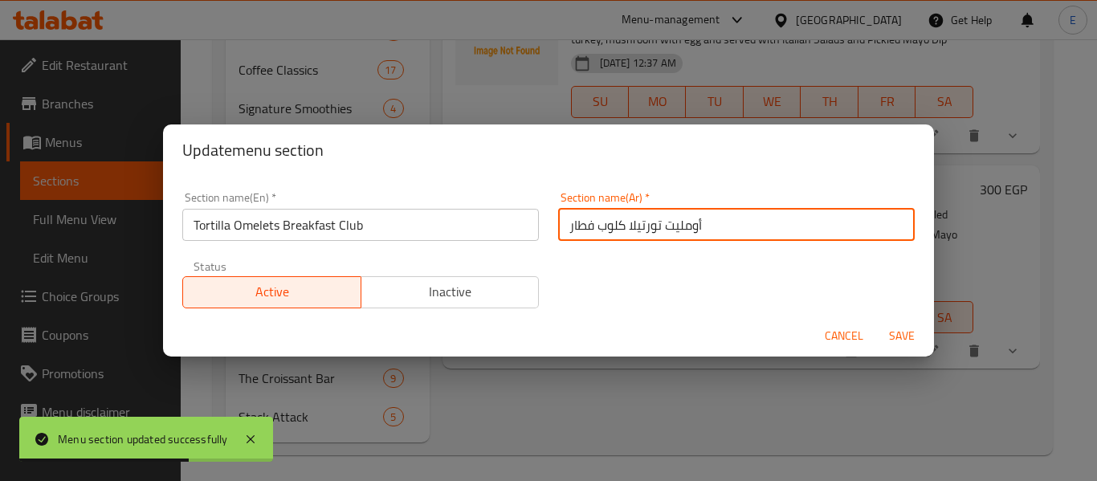
type input "أومليت تورتيلا كلوب فطار"
click at [902, 337] on span "Save" at bounding box center [901, 336] width 39 height 20
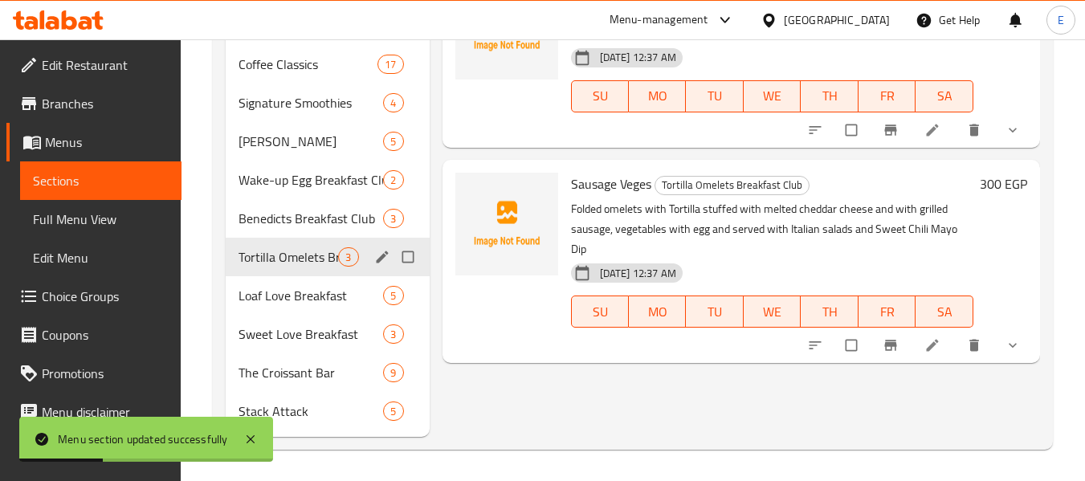
scroll to position [488, 0]
click at [385, 260] on icon "edit" at bounding box center [382, 256] width 16 height 16
click at [379, 302] on icon "edit" at bounding box center [382, 295] width 16 height 16
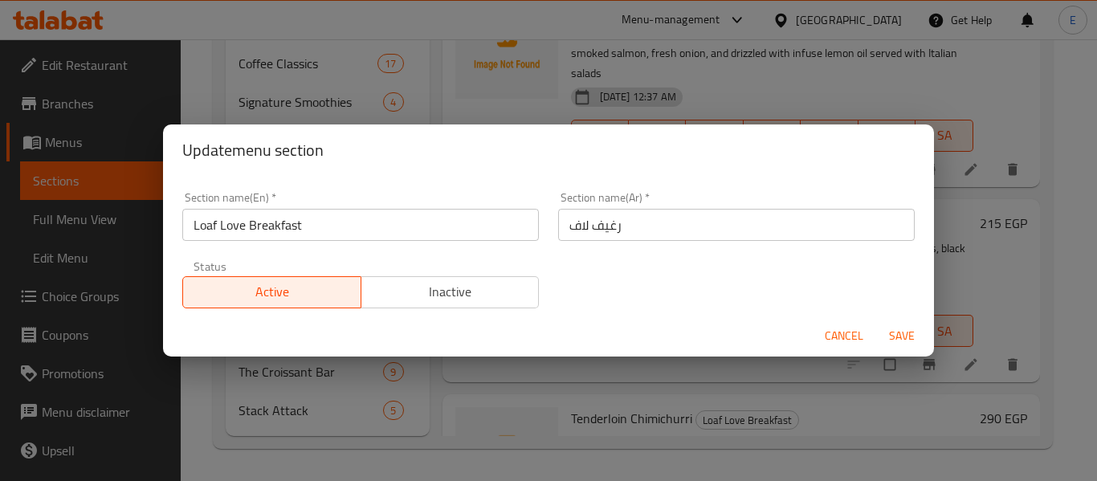
click at [710, 212] on input "رغيف لاف" at bounding box center [736, 225] width 356 height 32
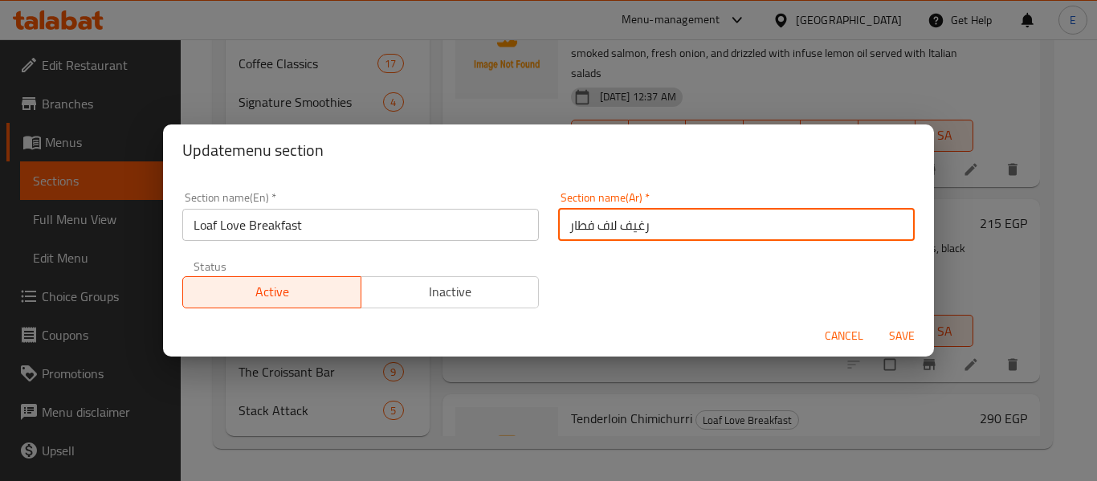
type input "رغيف لاف فطار"
click at [910, 327] on span "Save" at bounding box center [901, 336] width 39 height 20
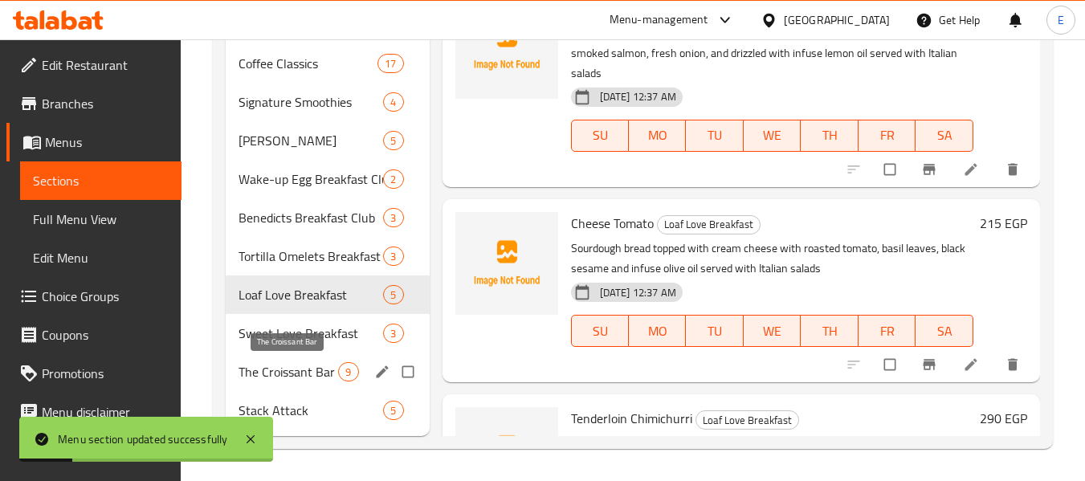
click at [267, 377] on span "The Croissant Bar" at bounding box center [288, 371] width 100 height 19
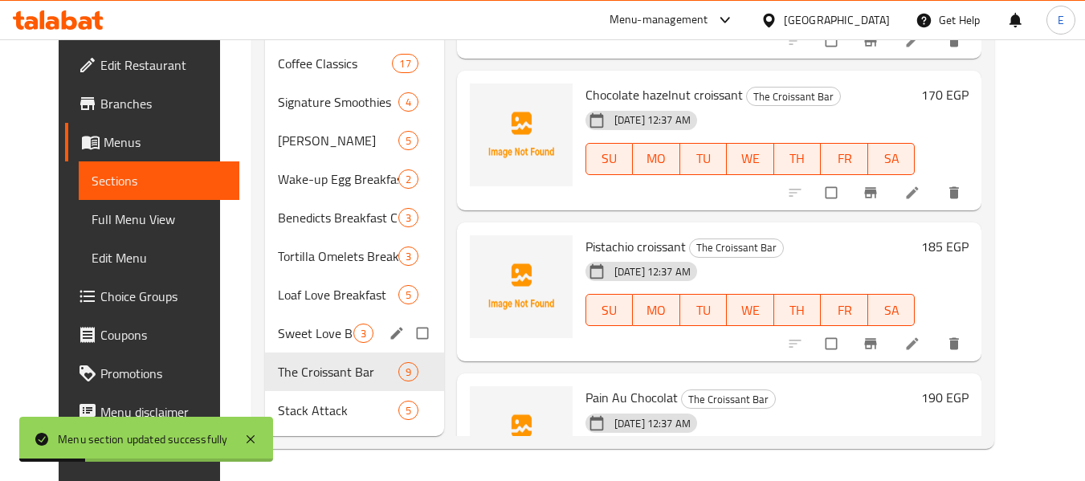
click at [278, 339] on span "Sweet Love Breakfast" at bounding box center [315, 333] width 75 height 19
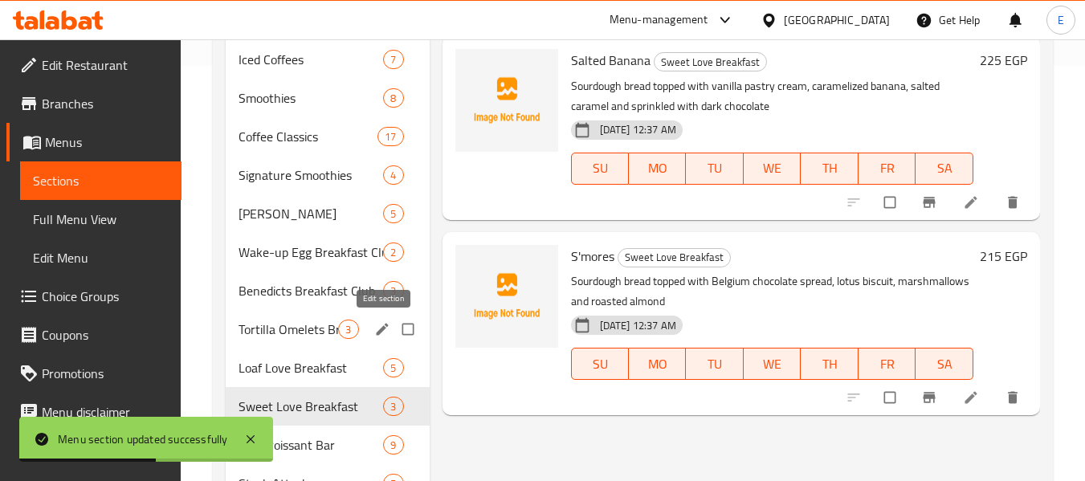
scroll to position [488, 0]
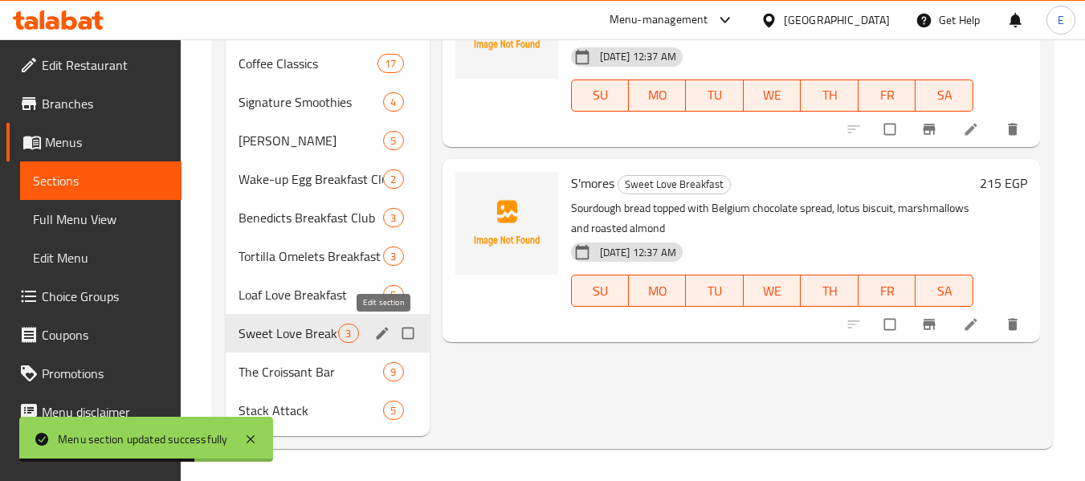
click at [381, 336] on icon "edit" at bounding box center [382, 333] width 16 height 16
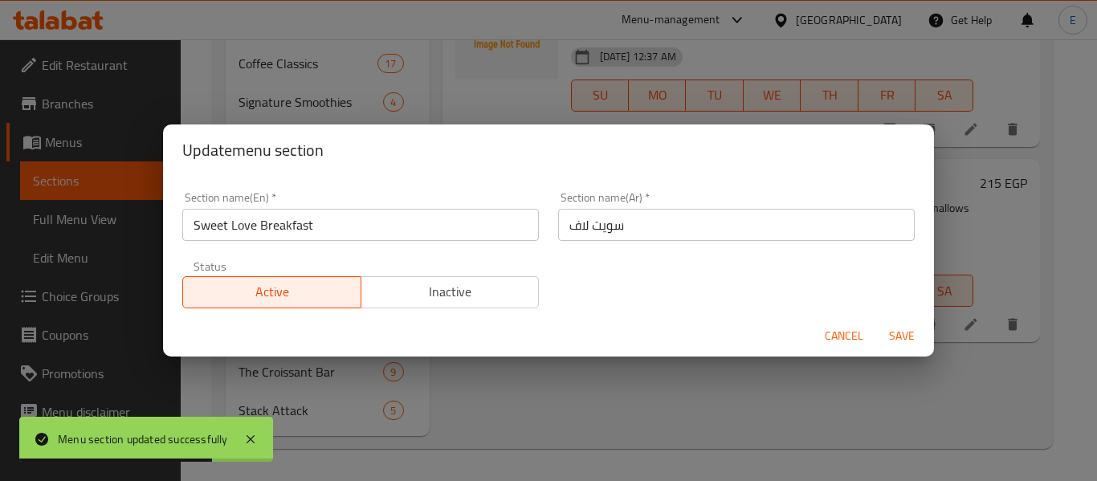
click at [702, 218] on input "سويت لاف" at bounding box center [736, 225] width 356 height 32
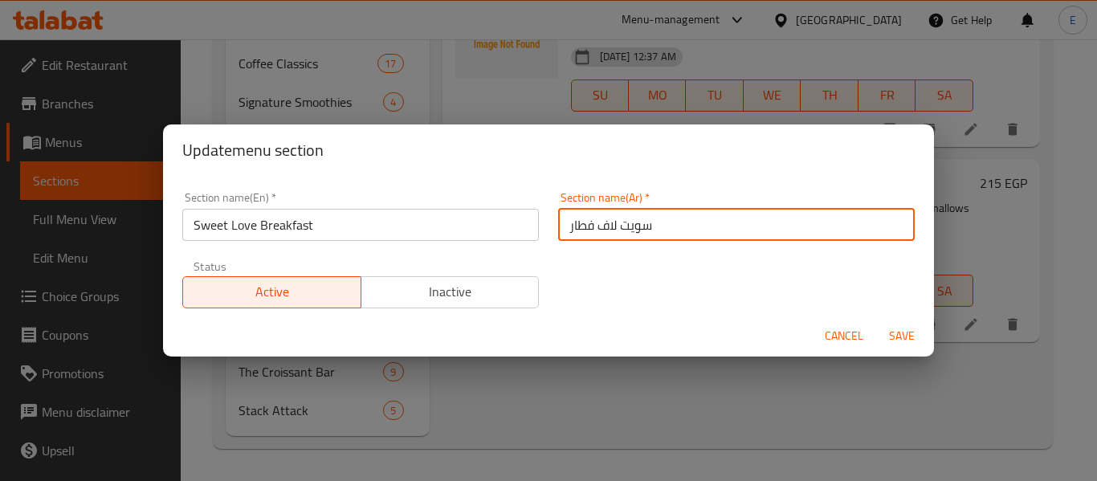
type input "سويت لاف فطار"
click at [908, 335] on span "Save" at bounding box center [901, 336] width 39 height 20
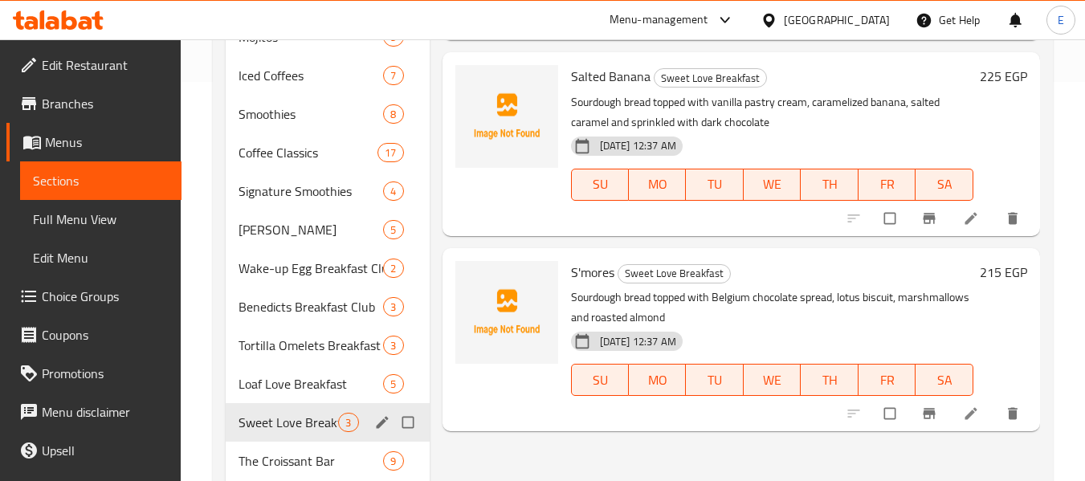
scroll to position [167, 0]
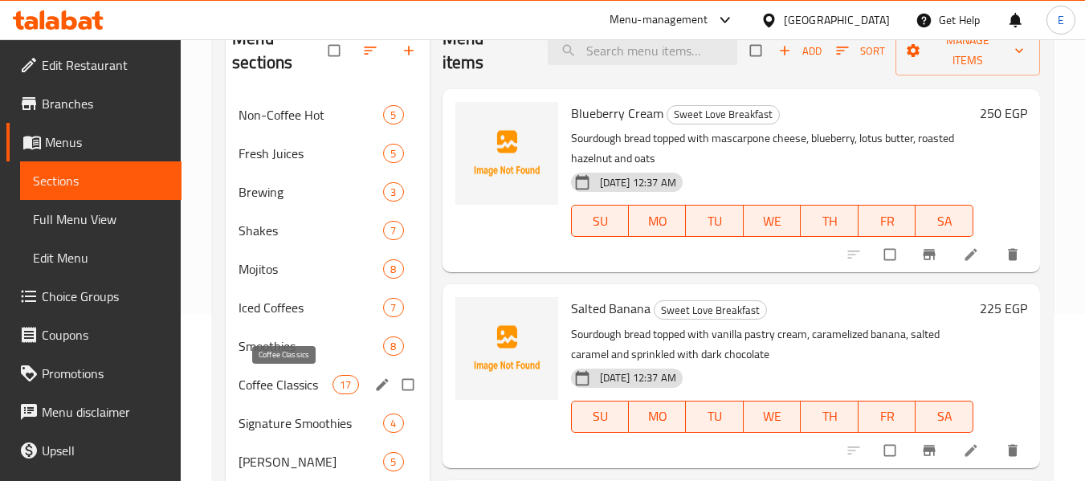
click at [309, 377] on span "Coffee Classics" at bounding box center [285, 384] width 94 height 19
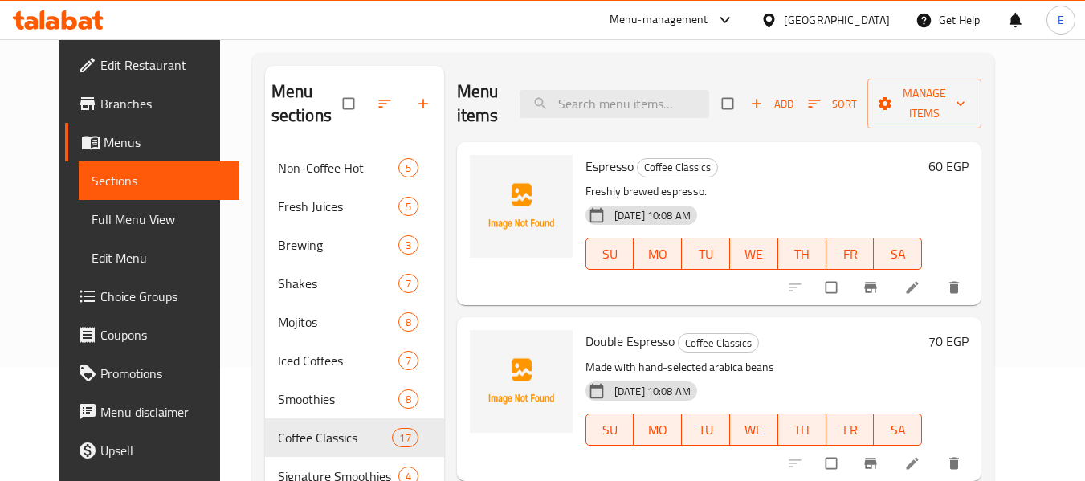
scroll to position [87, 0]
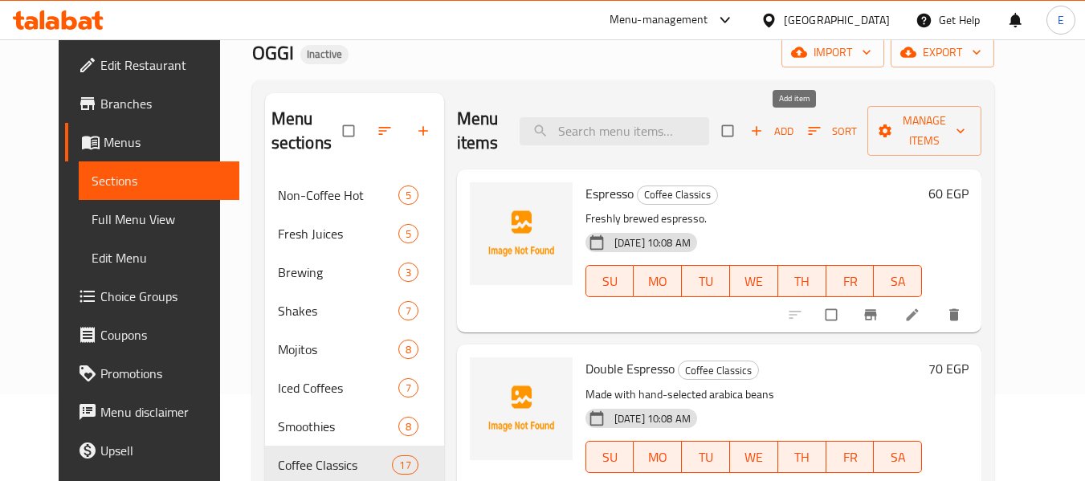
click at [793, 128] on span "Add" at bounding box center [771, 131] width 43 height 18
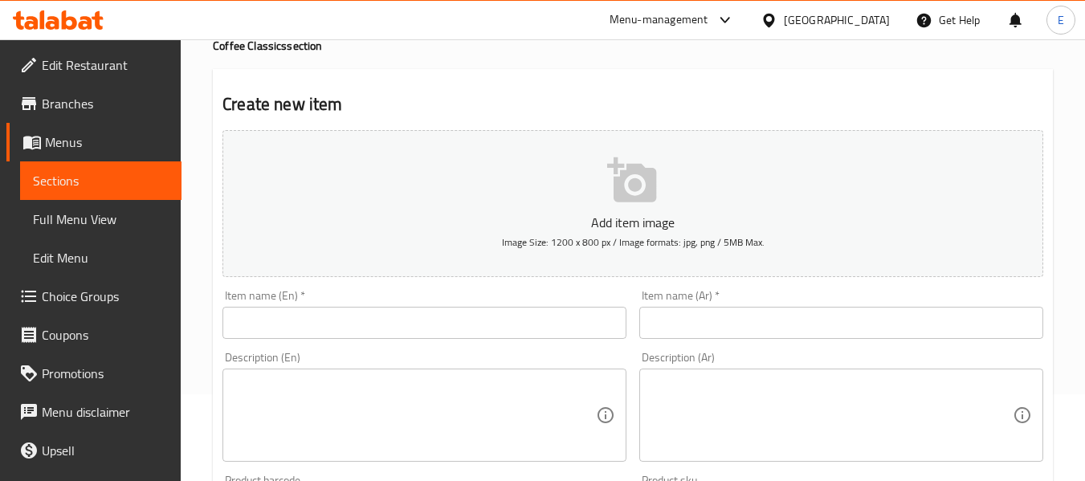
click at [348, 326] on input "text" at bounding box center [424, 323] width 404 height 32
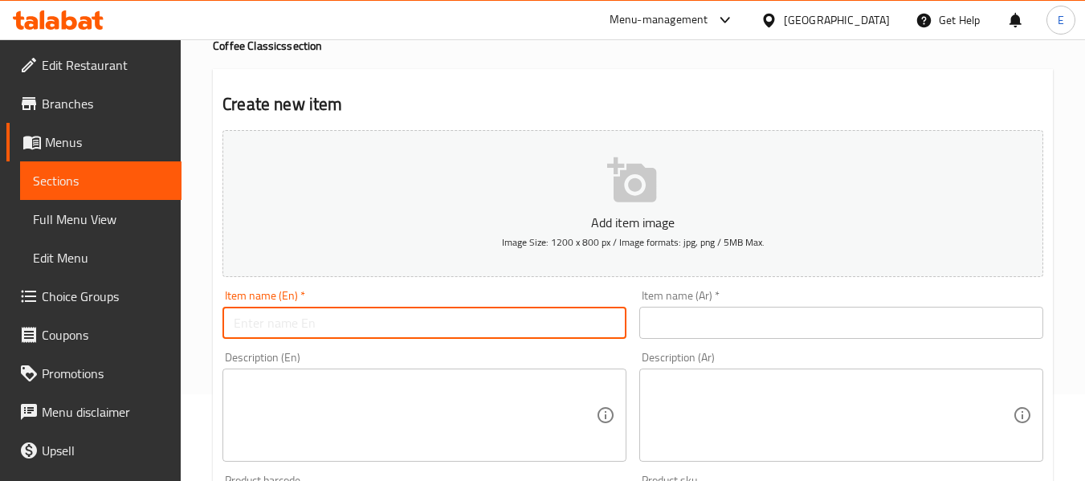
paste input "Caramel Macchiato"
type input "Caramel Macchiato"
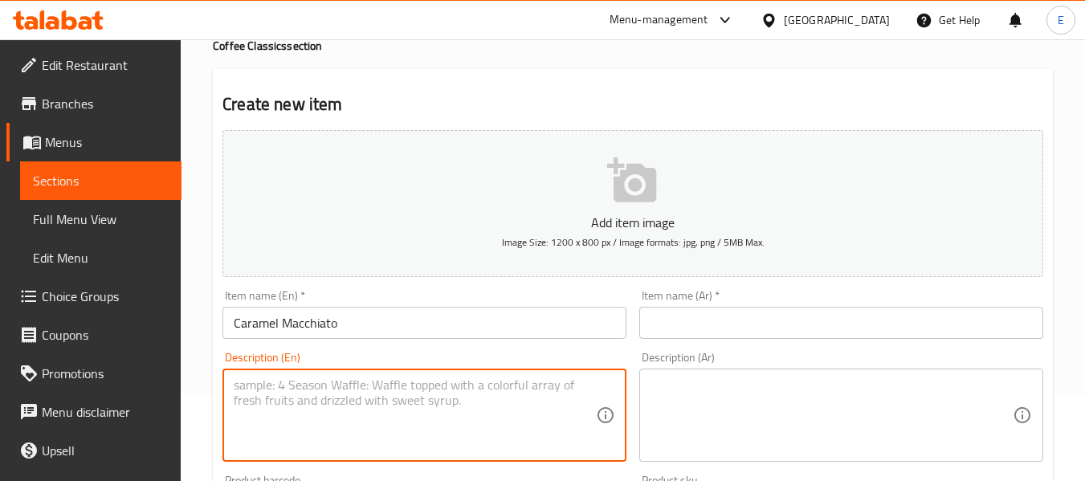
click at [321, 383] on textarea at bounding box center [415, 415] width 362 height 76
click at [683, 320] on input "text" at bounding box center [841, 323] width 404 height 32
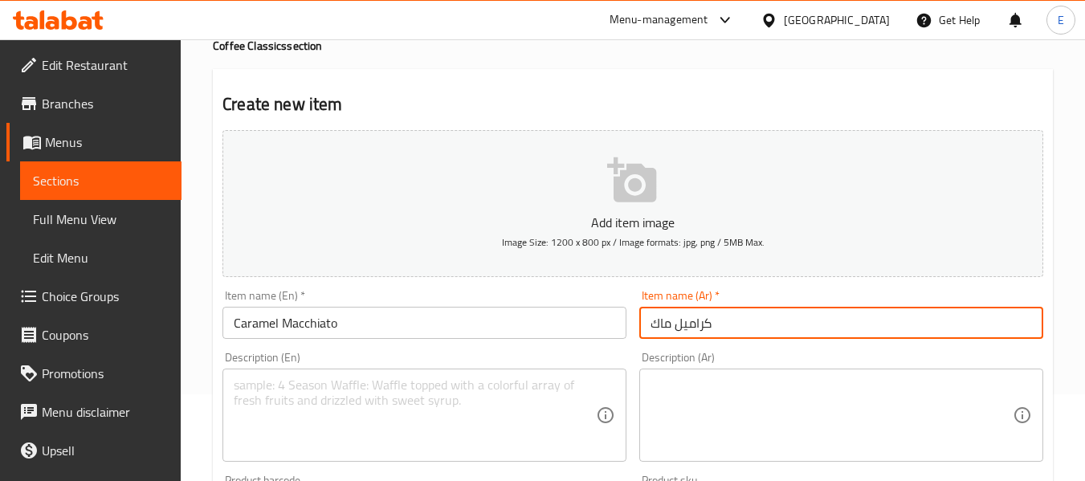
type input "كراميل ماكياتو"
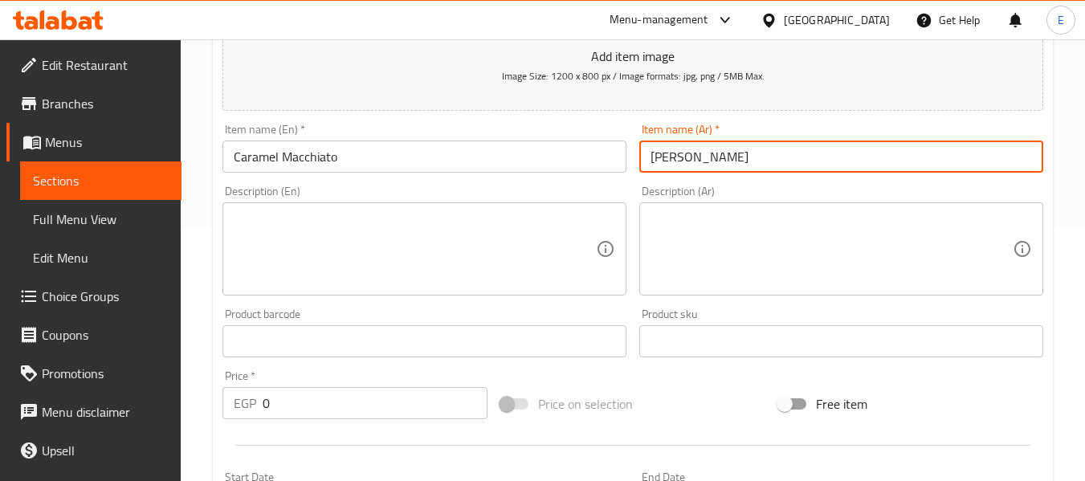
scroll to position [328, 0]
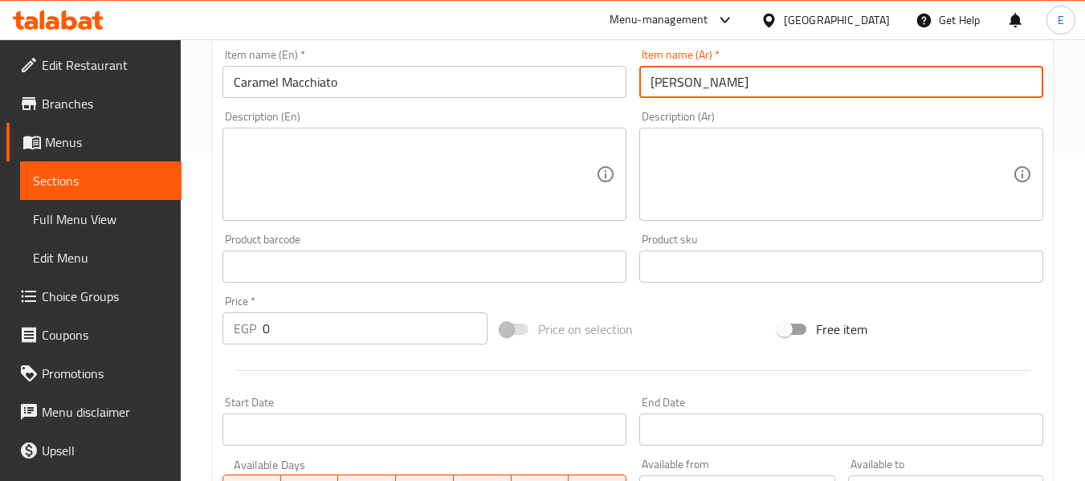
click at [325, 336] on input "0" at bounding box center [375, 328] width 225 height 32
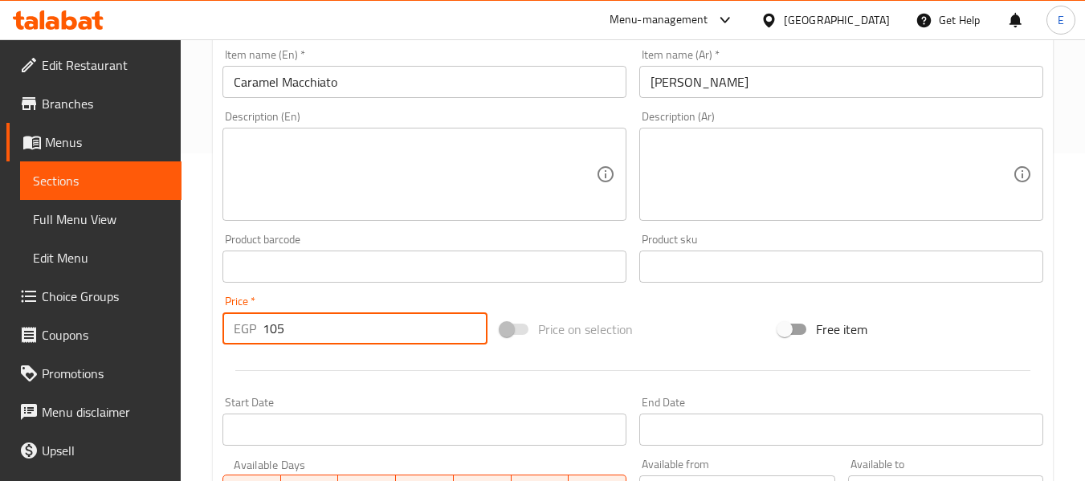
type input "105"
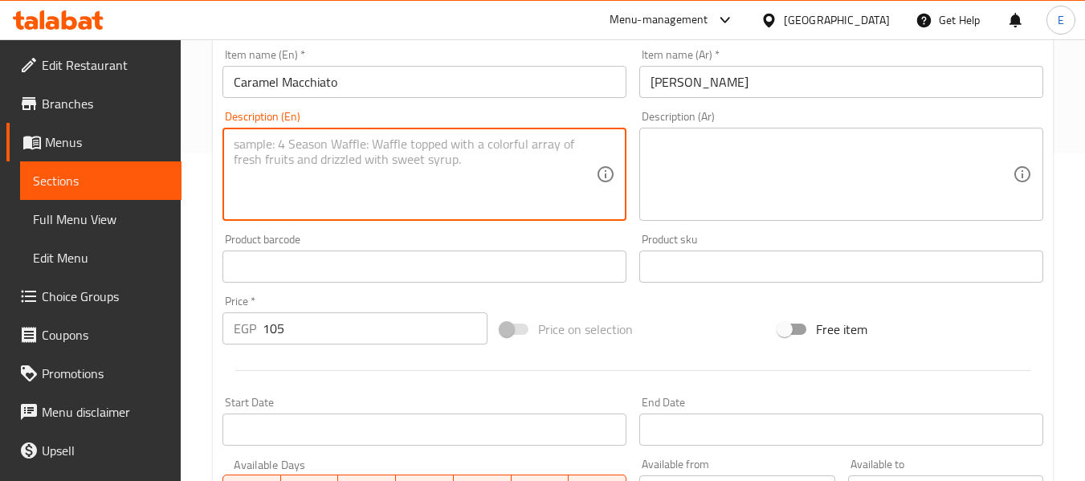
click at [368, 169] on textarea at bounding box center [415, 174] width 362 height 76
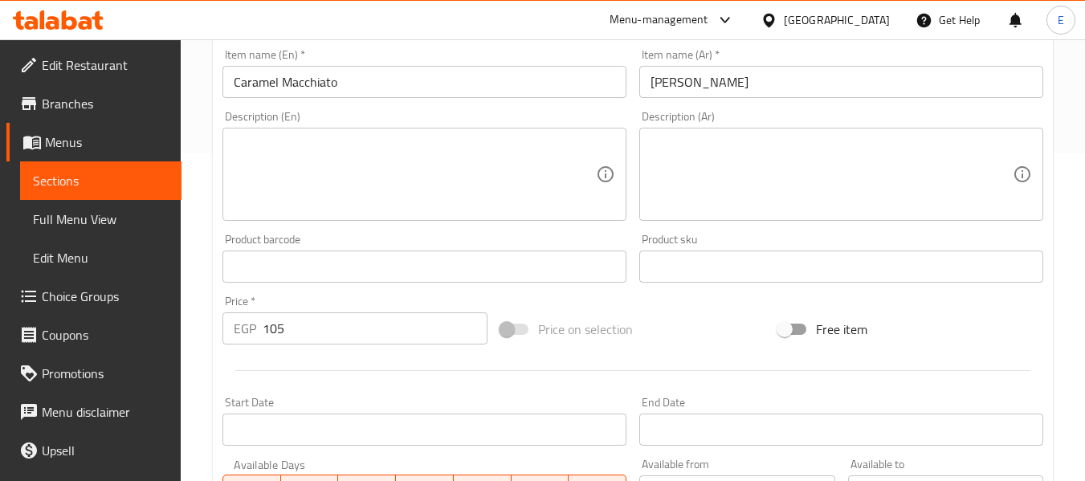
click at [542, 151] on textarea at bounding box center [415, 174] width 362 height 76
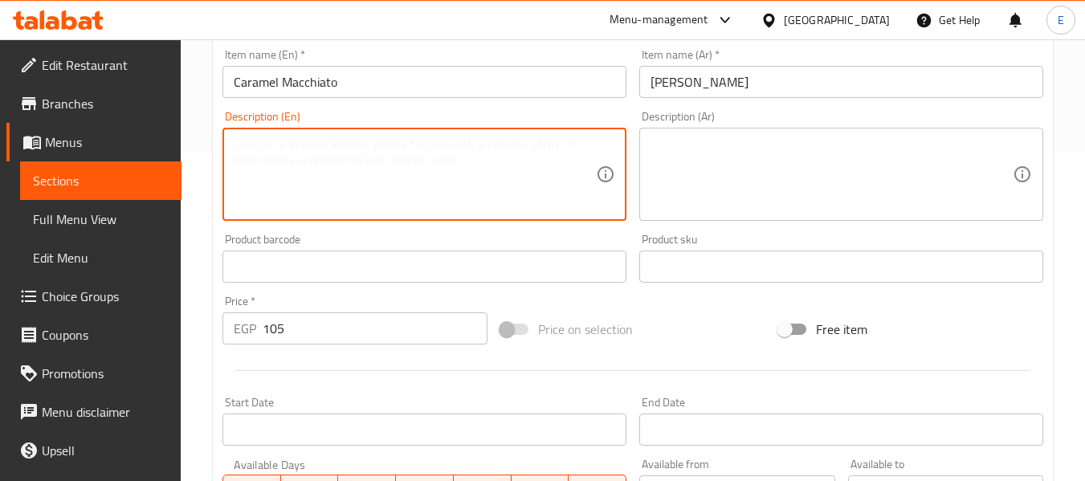
paste textarea "Espresso with steamed milk and creamy white chocolate sauce."
type textarea "Espresso with steamed milk and creamy white chocolate sauce."
click at [705, 147] on textarea at bounding box center [831, 174] width 362 height 76
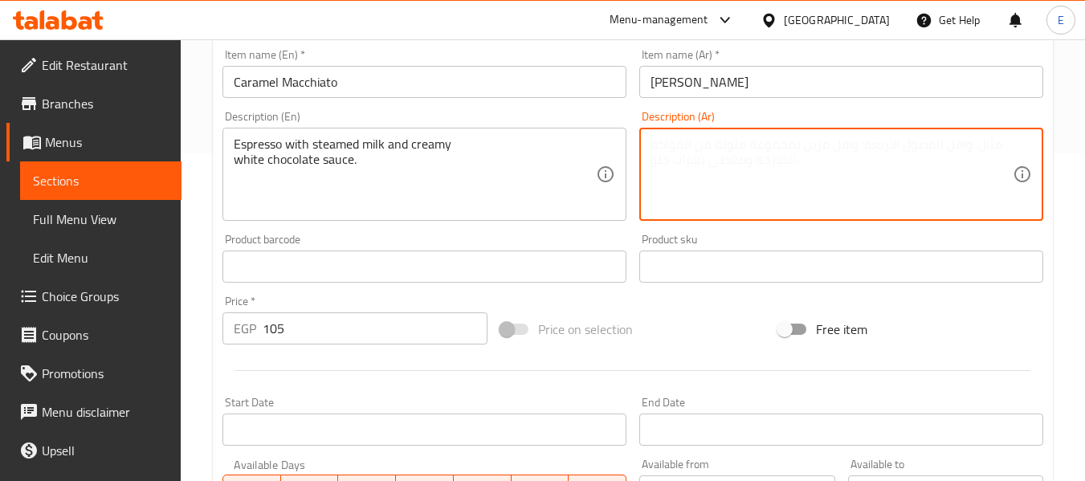
paste textarea "إسبرسو مع الحليب المبخر وصلصة الشوكولاتة البيضاء الكريمية."
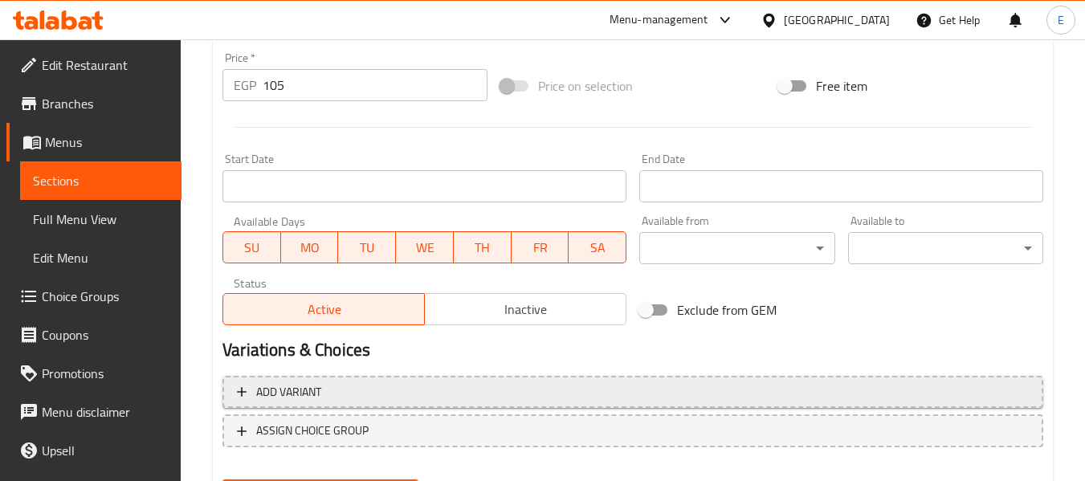
scroll to position [654, 0]
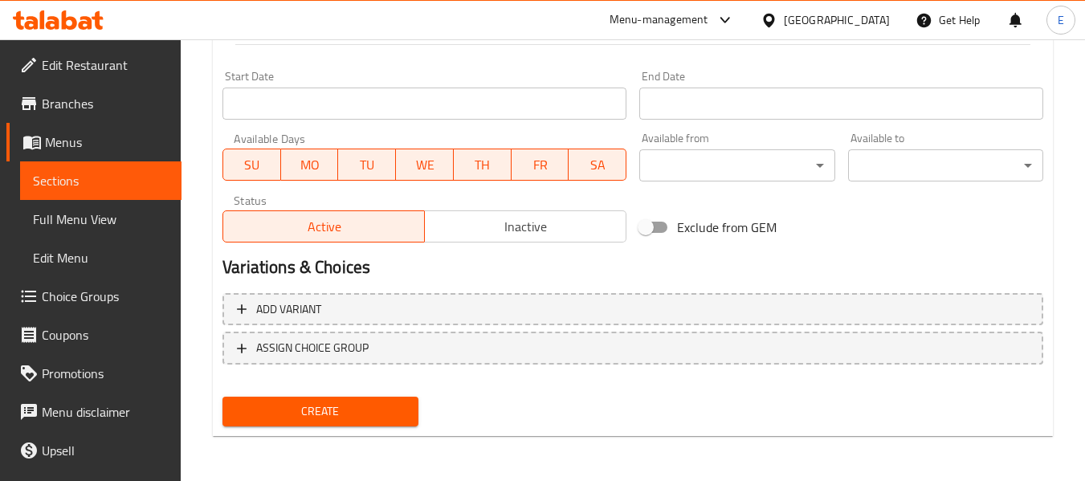
type textarea "إسبرسو مع الحليب المبخر وصلصة الشوكولاتة البيضاء الكريمية."
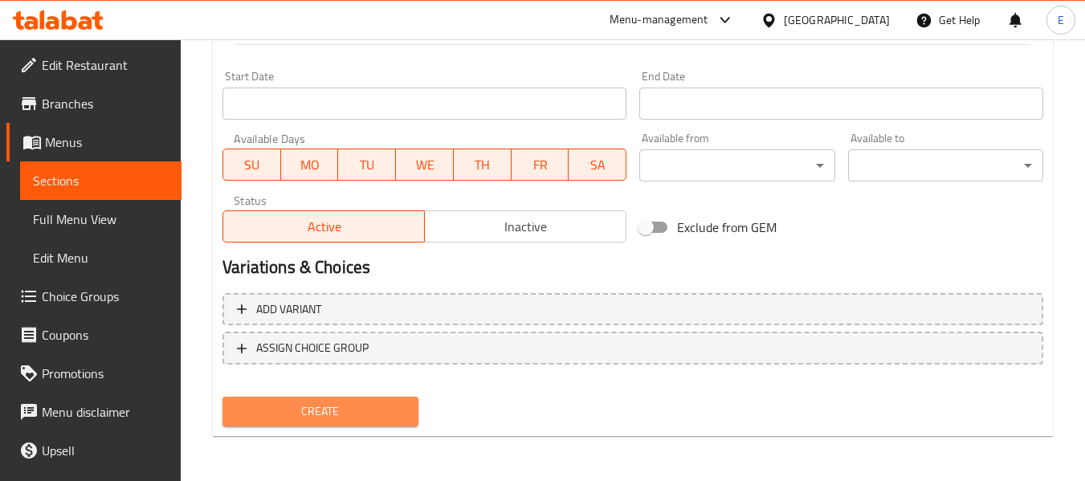
click at [384, 408] on span "Create" at bounding box center [319, 411] width 169 height 20
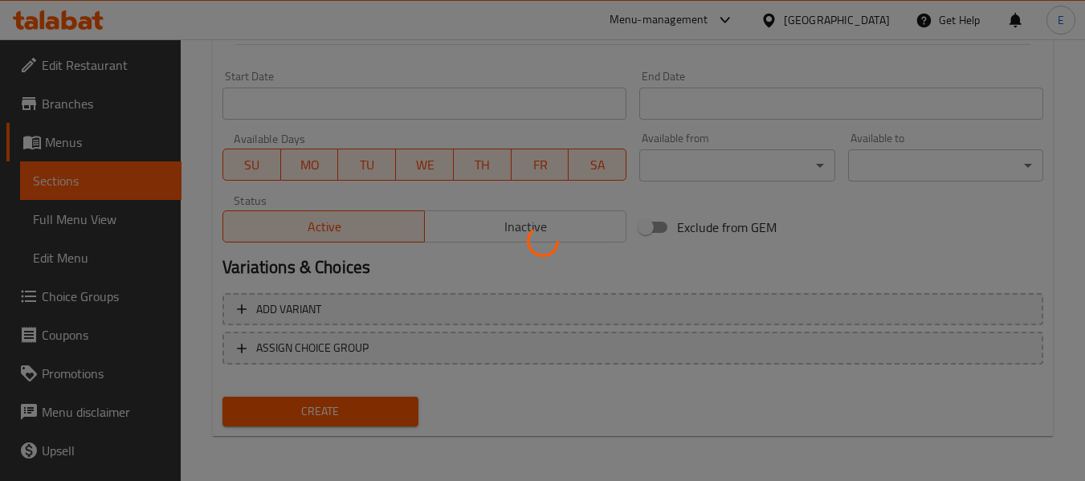
type input "0"
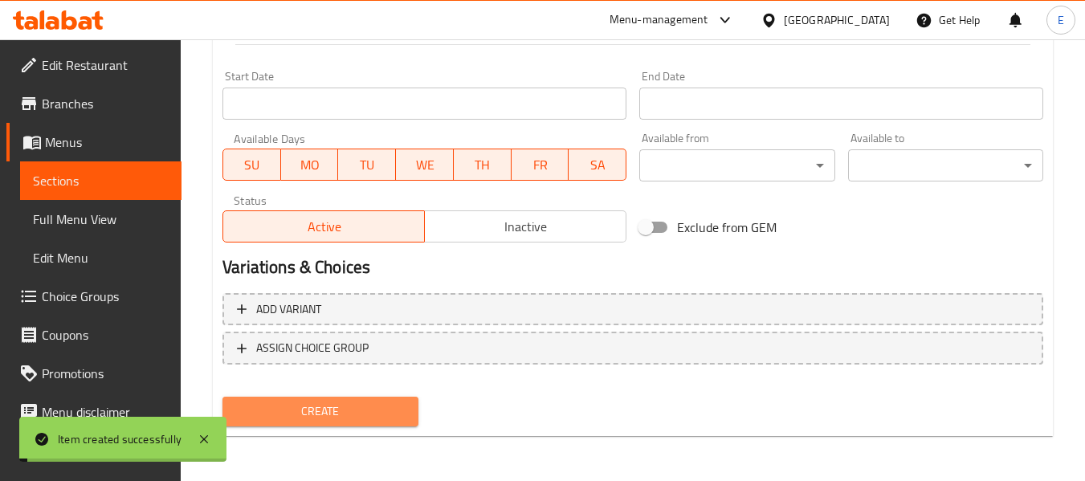
click at [384, 408] on span "Create" at bounding box center [319, 411] width 169 height 20
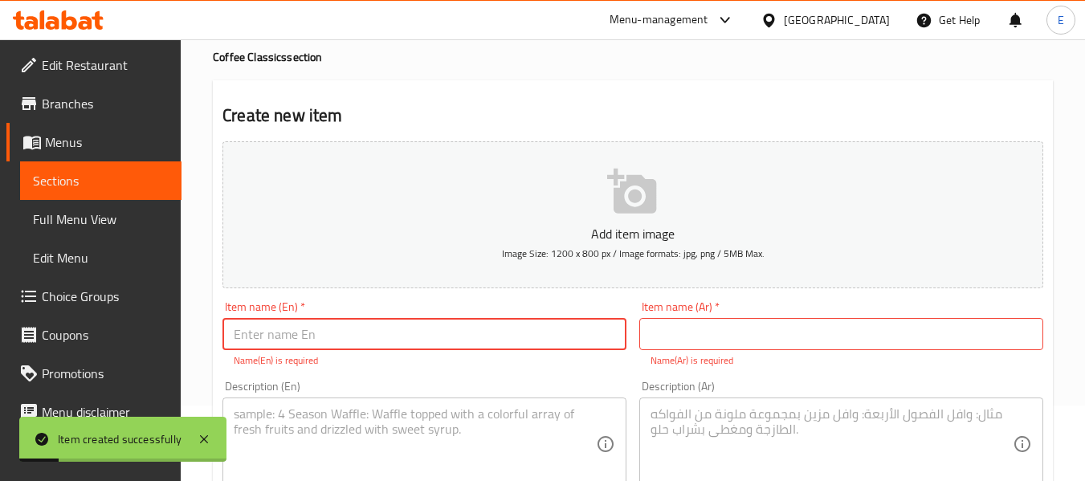
scroll to position [0, 0]
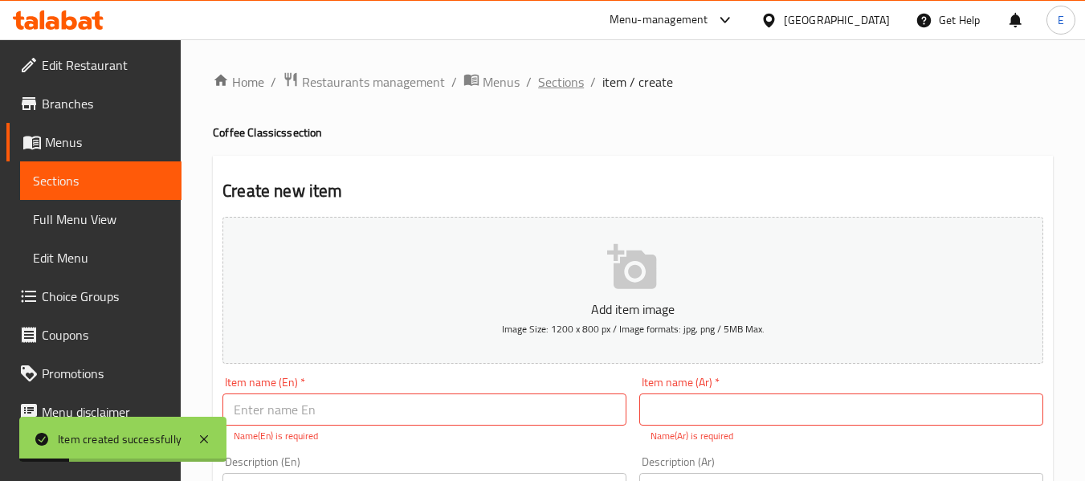
click at [559, 79] on span "Sections" at bounding box center [561, 81] width 46 height 19
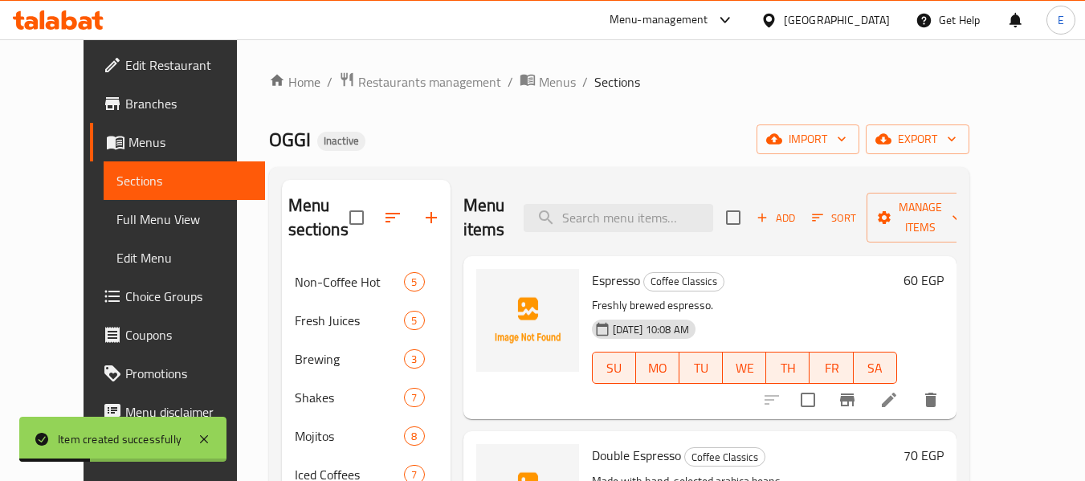
click at [697, 148] on div "OGGI Inactive import export" at bounding box center [619, 139] width 700 height 30
click at [657, 229] on input "search" at bounding box center [617, 218] width 189 height 28
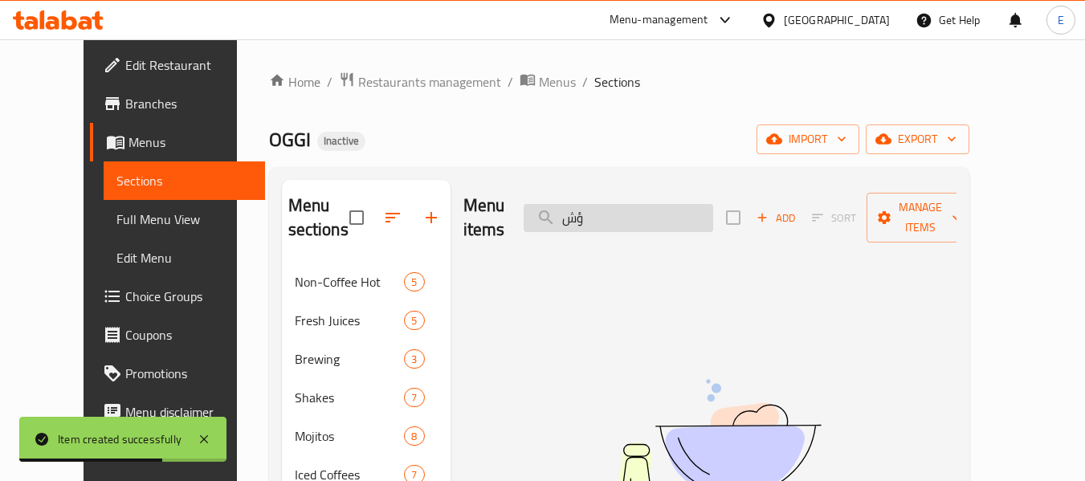
type input "ؤ"
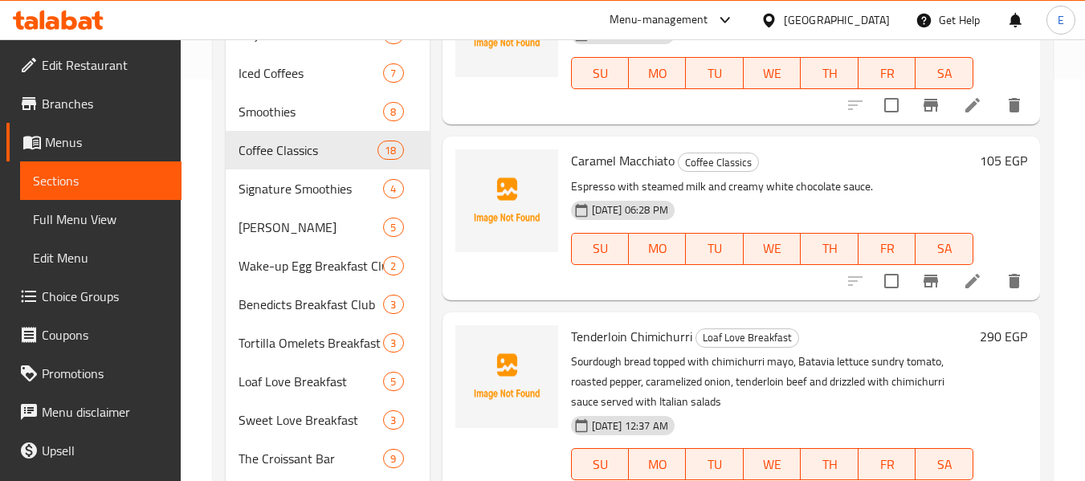
scroll to position [543, 0]
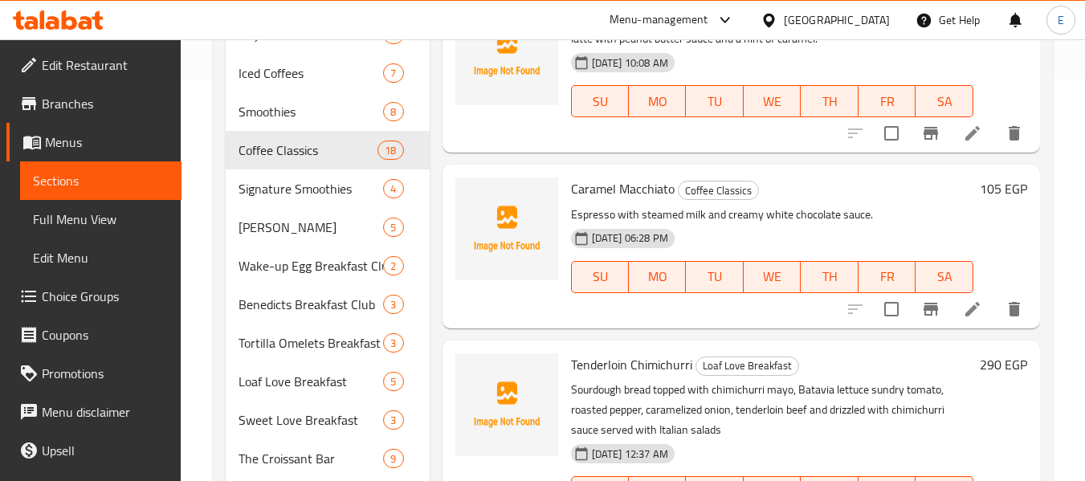
type input "caramel"
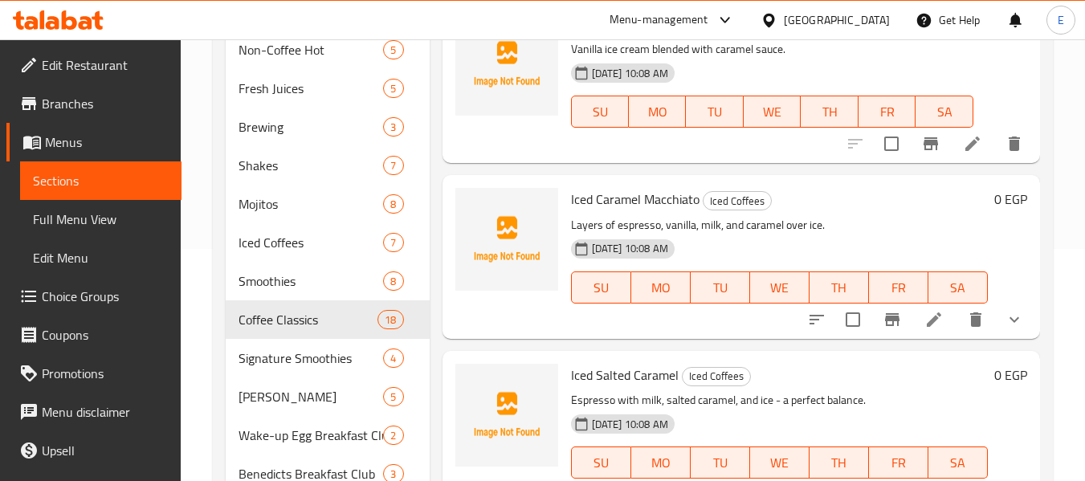
scroll to position [80, 0]
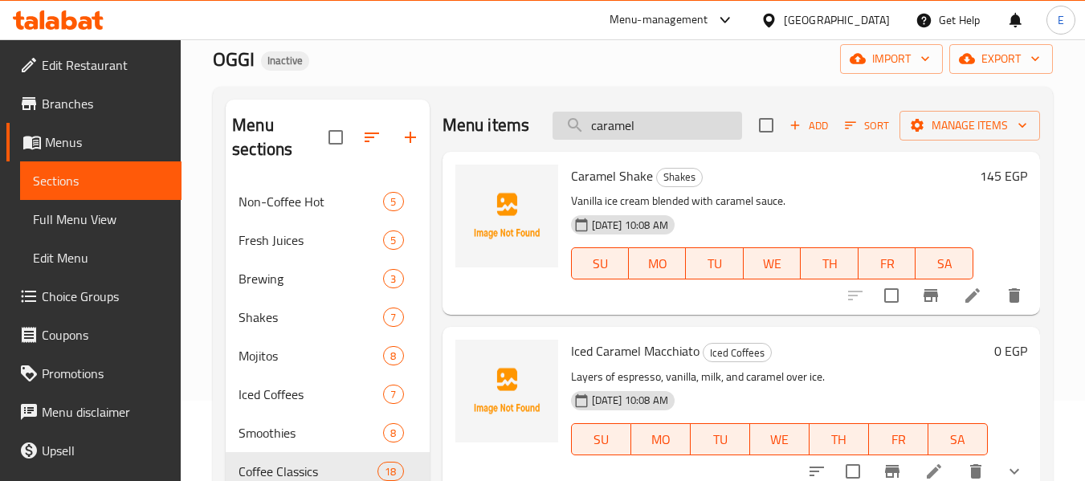
click at [677, 135] on input "caramel" at bounding box center [646, 126] width 189 height 28
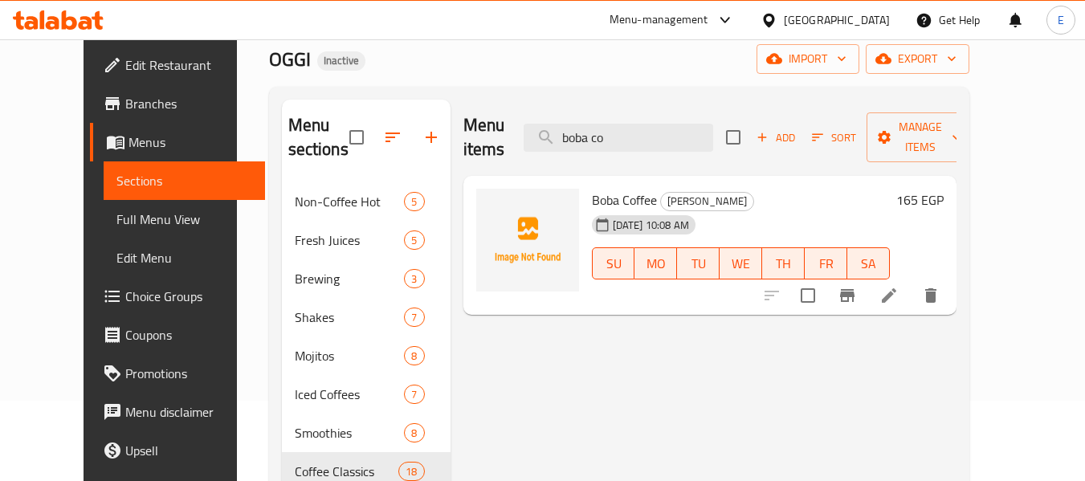
type input "boba co"
click at [898, 286] on icon at bounding box center [888, 295] width 19 height 19
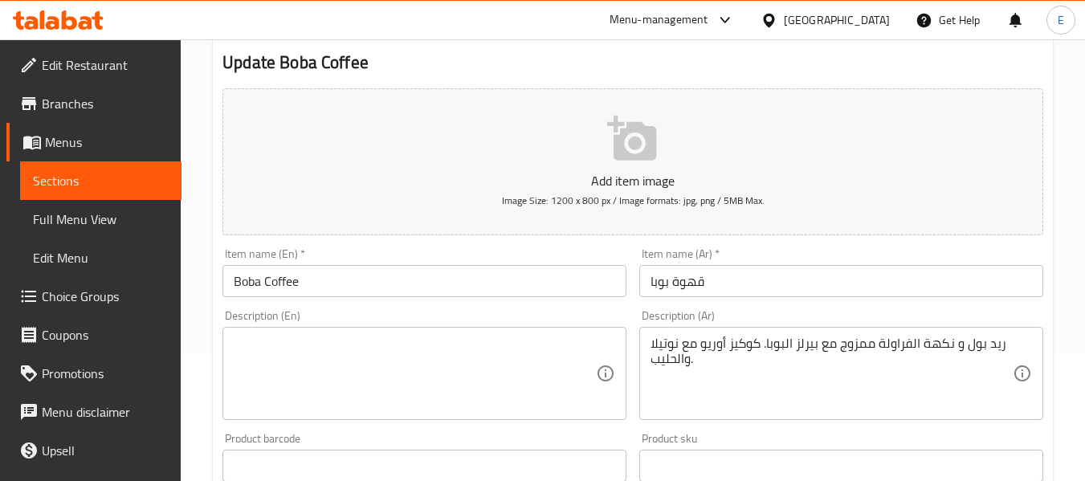
scroll to position [241, 0]
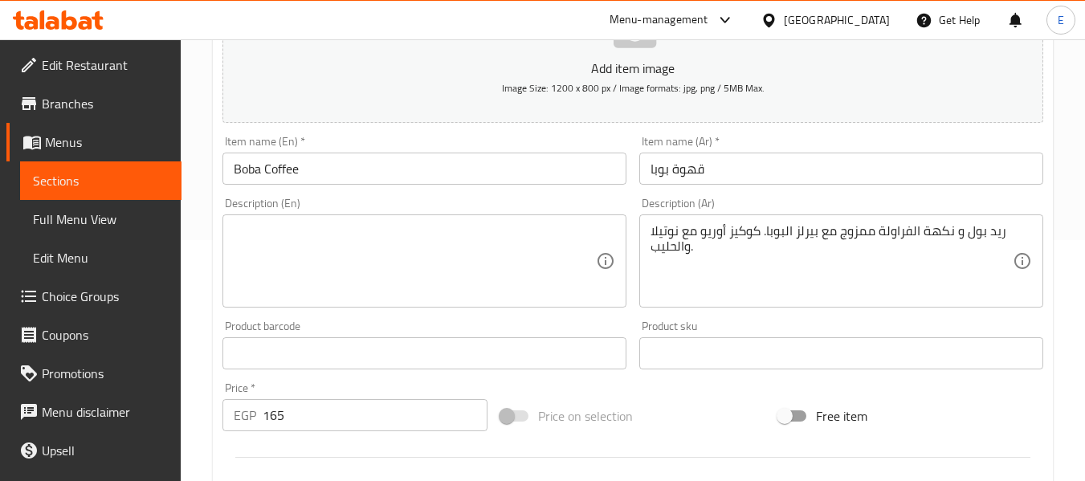
click at [764, 218] on div "ريد بول و نكهة الفراولة ممزوج مع بيرلز البوبا. كوكيز أوريو مع نوتيلا والحليب. D…" at bounding box center [841, 260] width 404 height 93
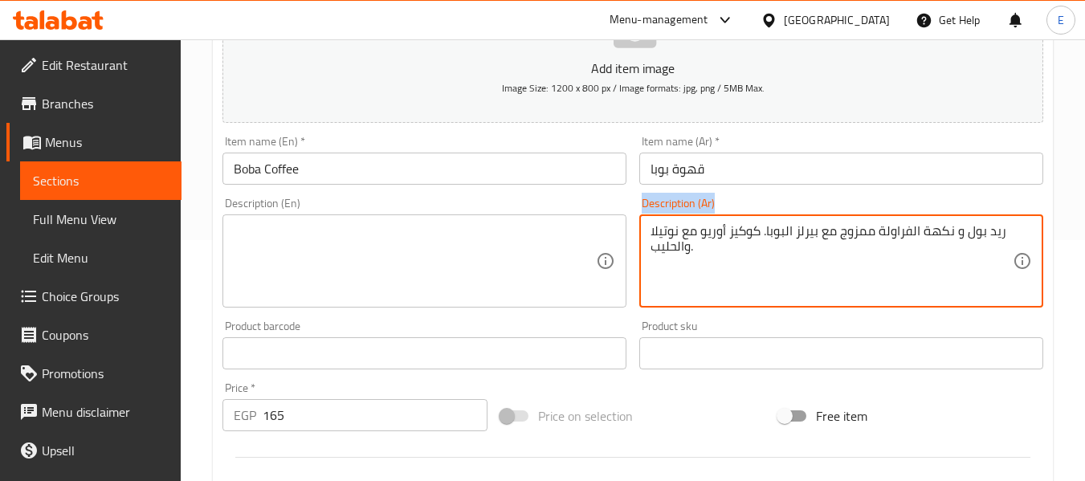
click at [764, 218] on div "ريد بول و نكهة الفراولة ممزوج مع بيرلز البوبا. كوكيز أوريو مع نوتيلا والحليب. D…" at bounding box center [841, 260] width 404 height 93
click at [774, 226] on textarea "ريد بول و نكهة الفراولة ممزوج مع بيرلز البوبا. كوكيز أوريو مع نوتيلا والحليب." at bounding box center [831, 261] width 362 height 76
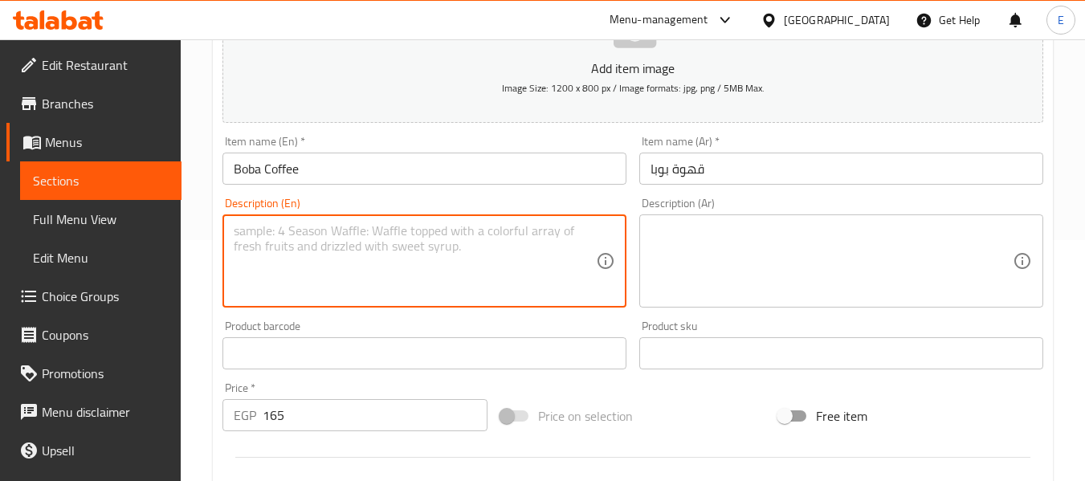
click at [453, 239] on textarea at bounding box center [415, 261] width 362 height 76
paste textarea "Coffee with boba pearls for a unique twist."
click at [405, 231] on textarea "Coffee with boba pearls" at bounding box center [415, 261] width 362 height 76
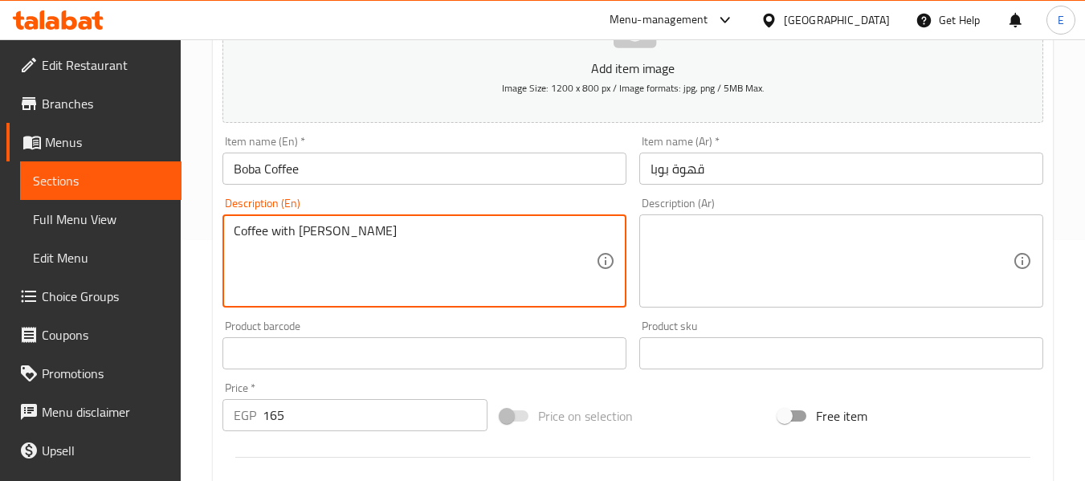
type textarea "Coffee with boba pearls"
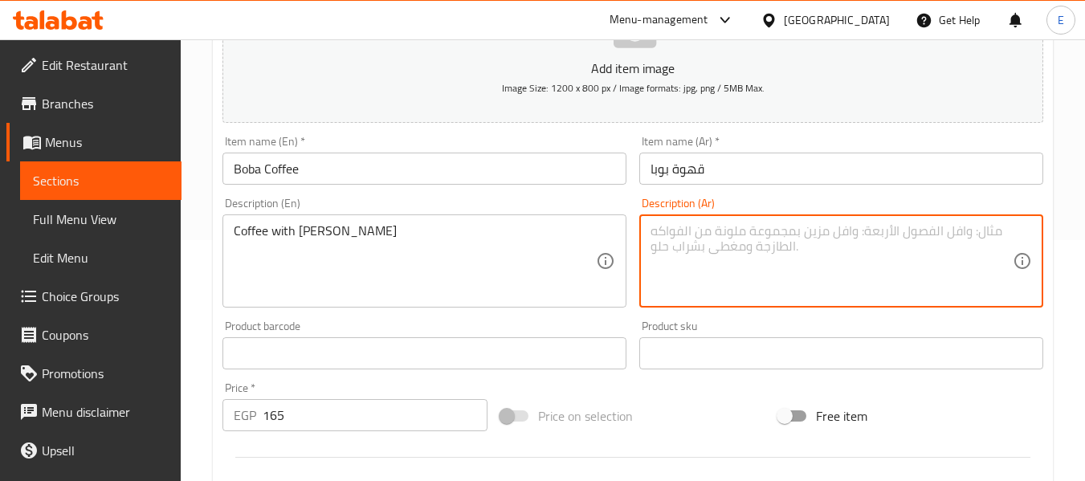
click at [703, 223] on textarea at bounding box center [831, 261] width 362 height 76
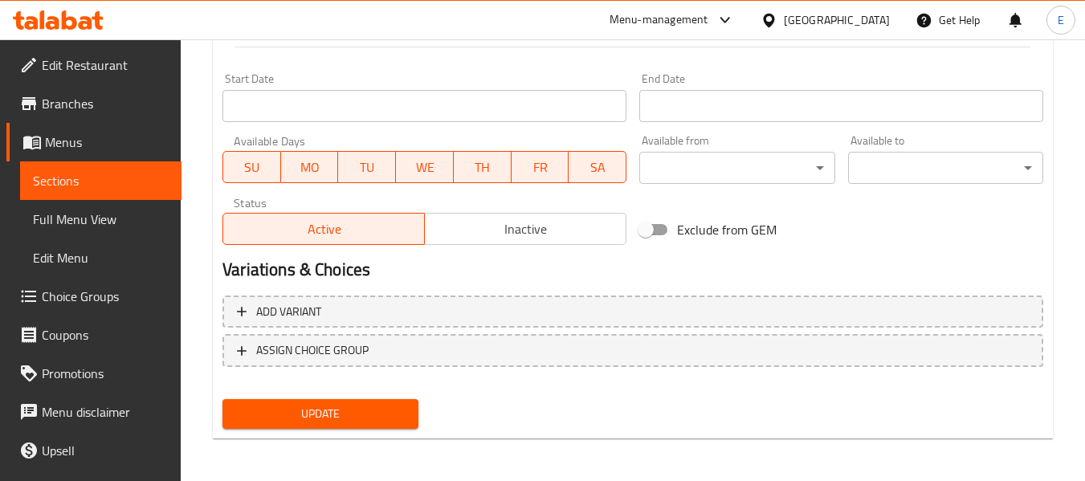
scroll to position [654, 0]
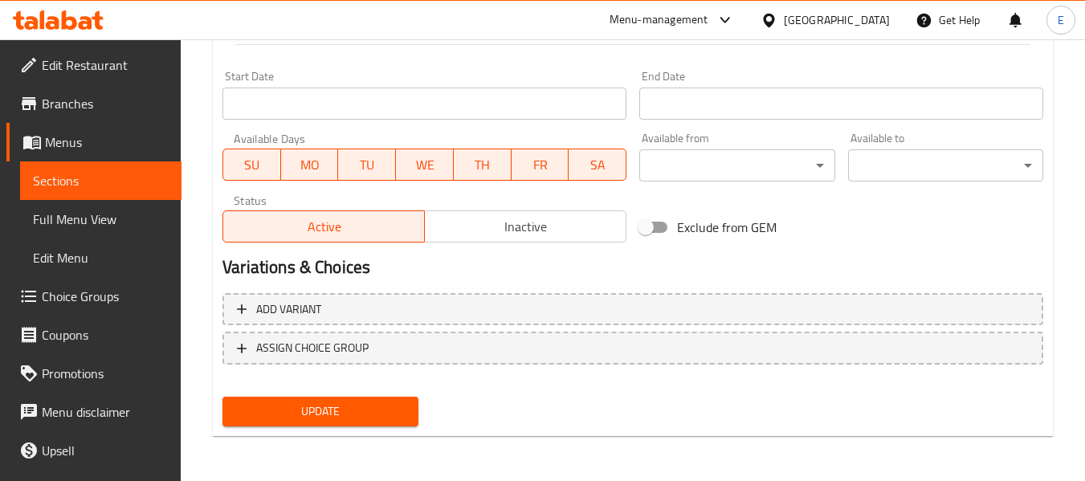
type textarea "قهوة من بيرلز البوبا"
click at [370, 421] on span "Update" at bounding box center [319, 411] width 169 height 20
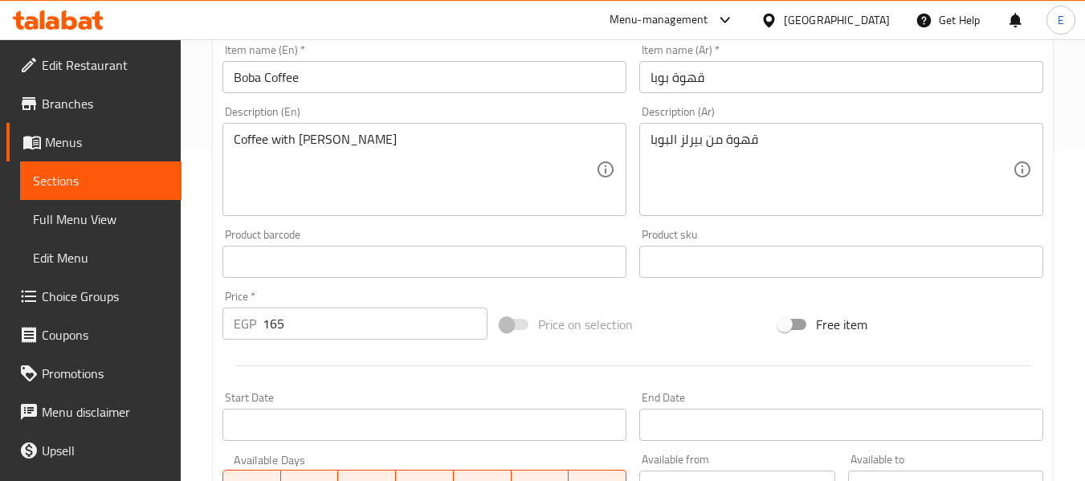
scroll to position [11, 0]
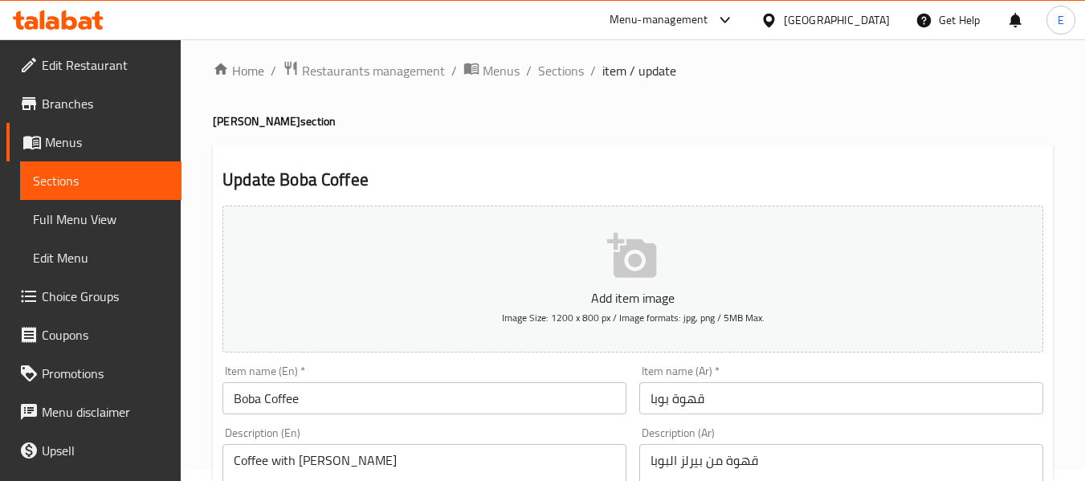
click at [245, 396] on input "Boba Coffee" at bounding box center [424, 398] width 404 height 32
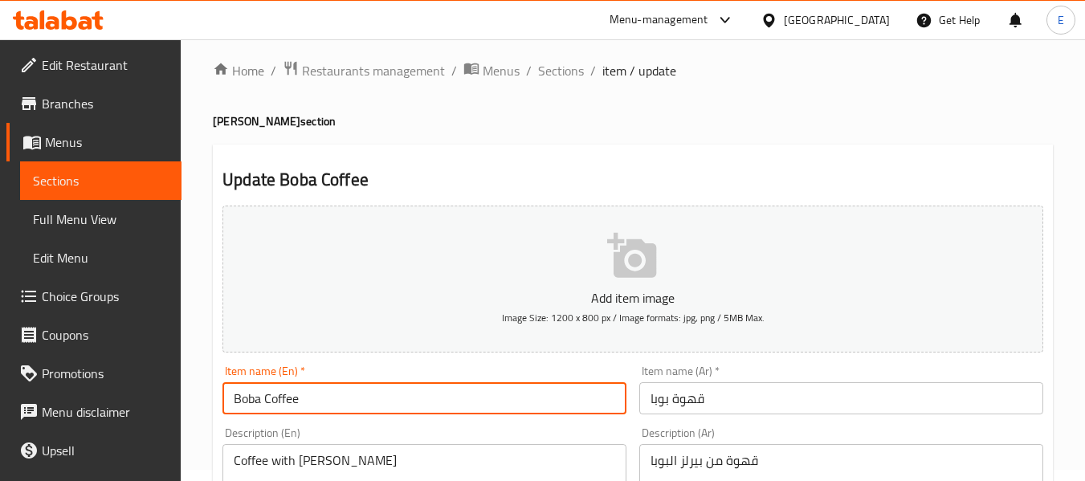
click at [245, 396] on input "Boba Coffee" at bounding box center [424, 398] width 404 height 32
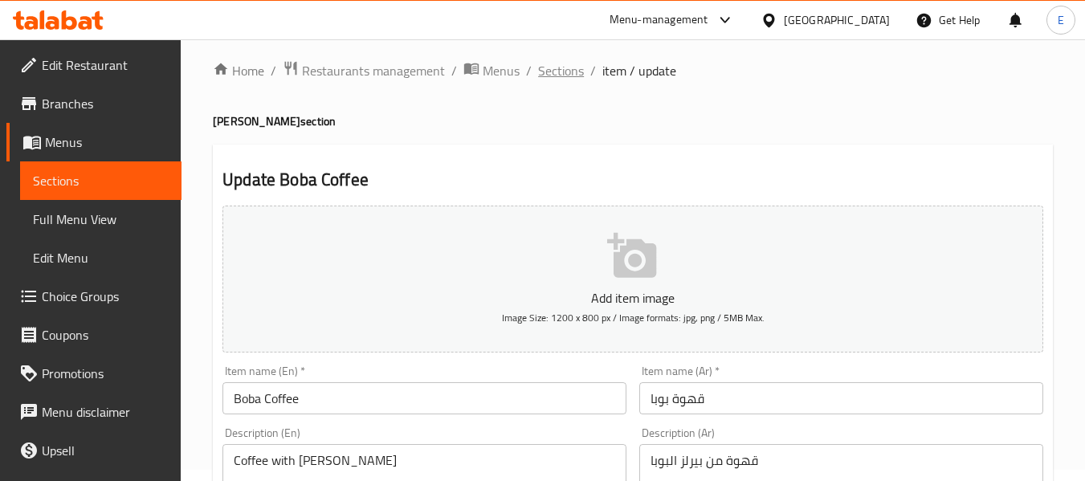
click at [566, 75] on span "Sections" at bounding box center [561, 70] width 46 height 19
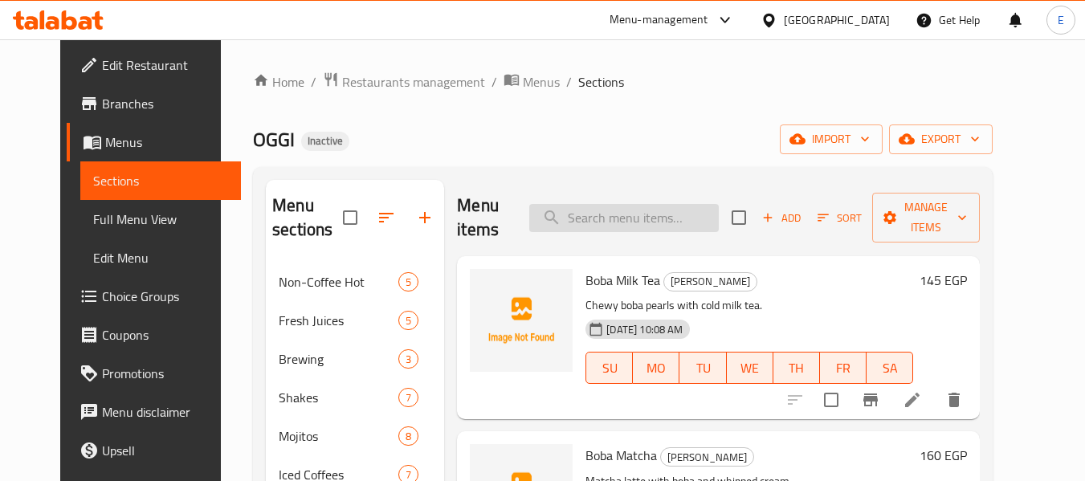
click at [646, 221] on input "search" at bounding box center [623, 218] width 189 height 28
click at [102, 224] on span "Full Menu View" at bounding box center [161, 219] width 136 height 19
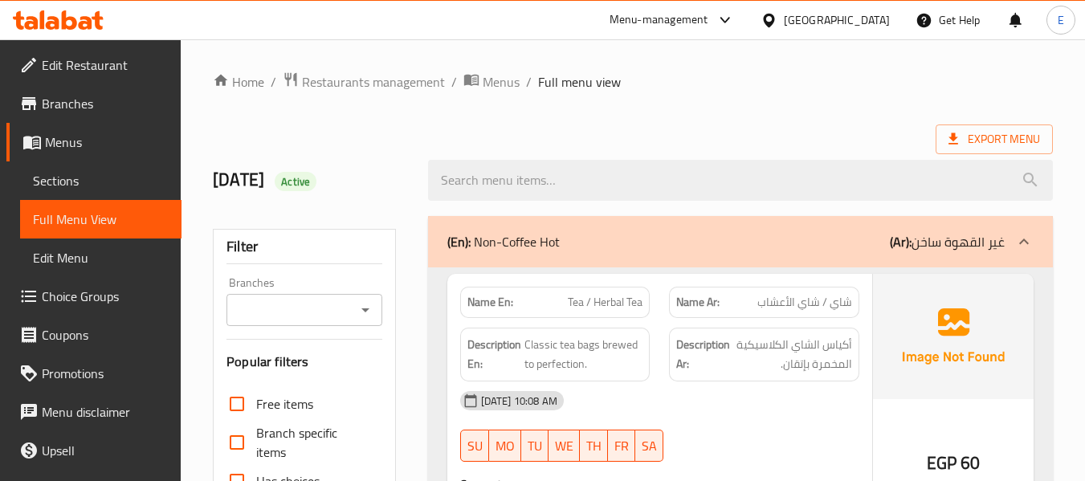
click at [672, 131] on div "Export Menu" at bounding box center [633, 139] width 840 height 30
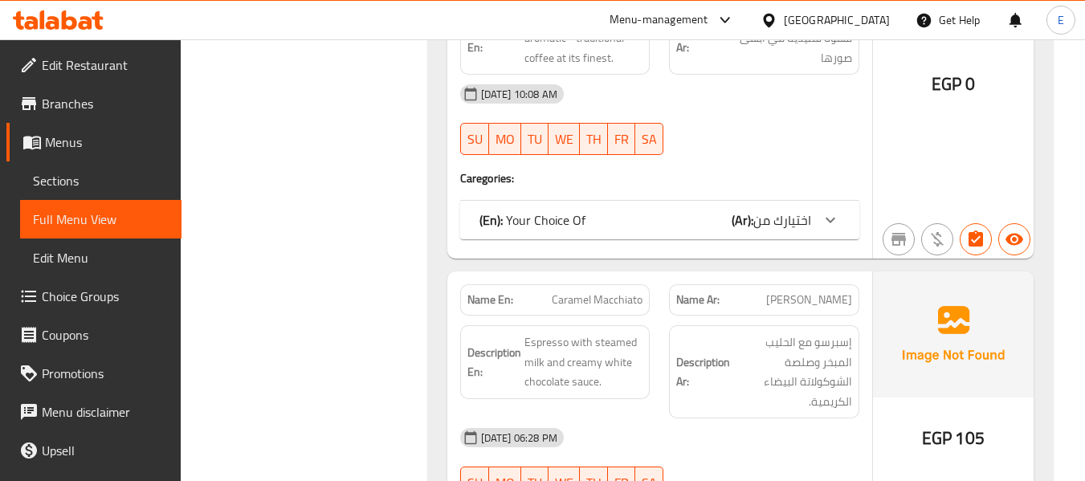
scroll to position [8059, 0]
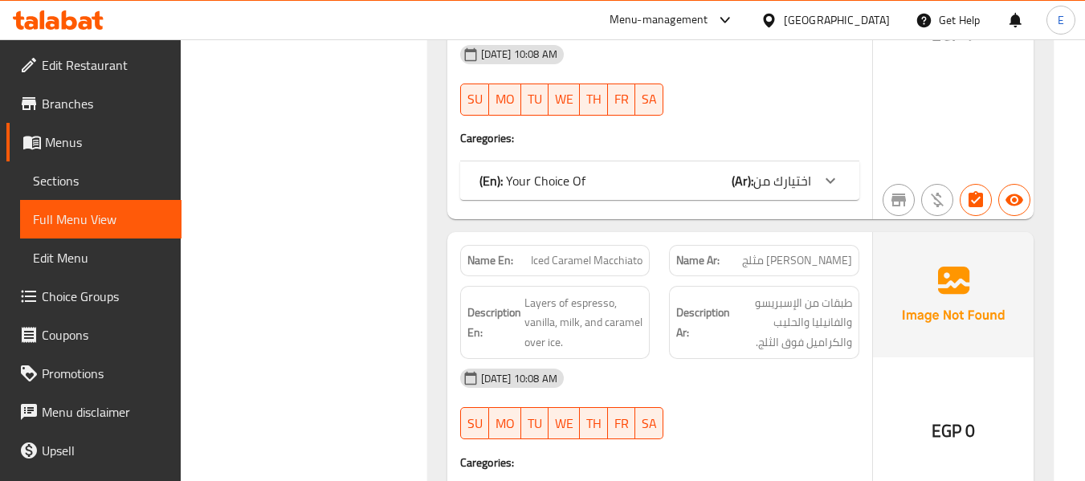
click at [610, 176] on div "(En): Your Choice Of (Ar): اختيارك من" at bounding box center [659, 180] width 399 height 39
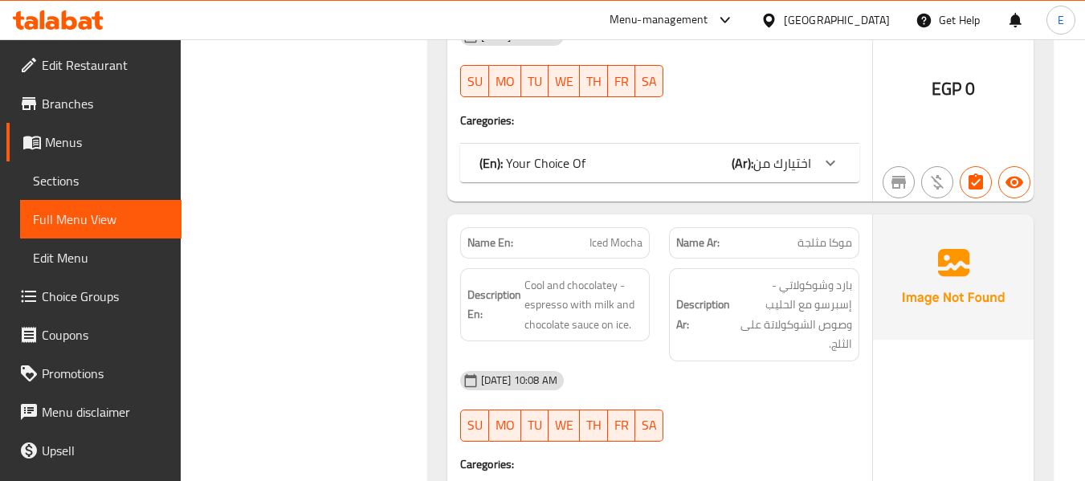
scroll to position [7597, 0]
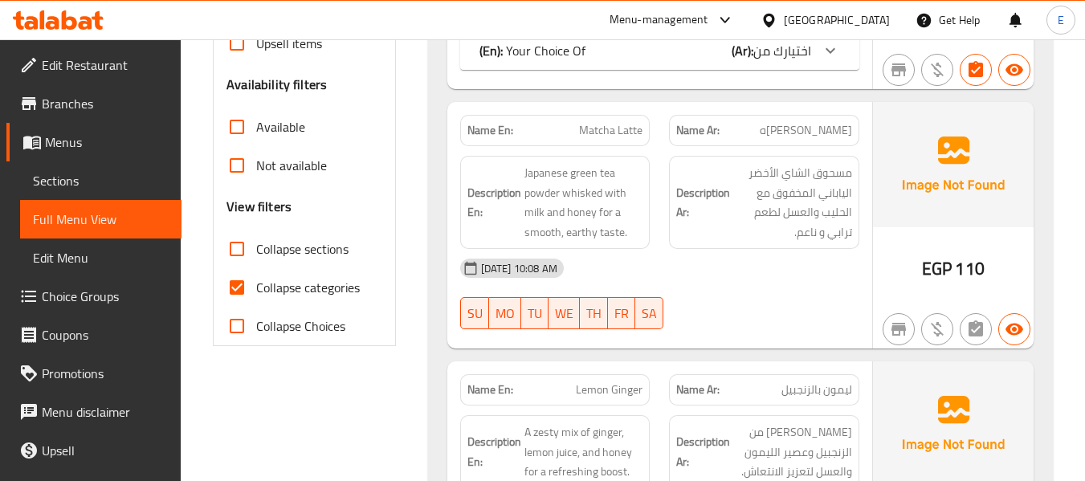
scroll to position [482, 0]
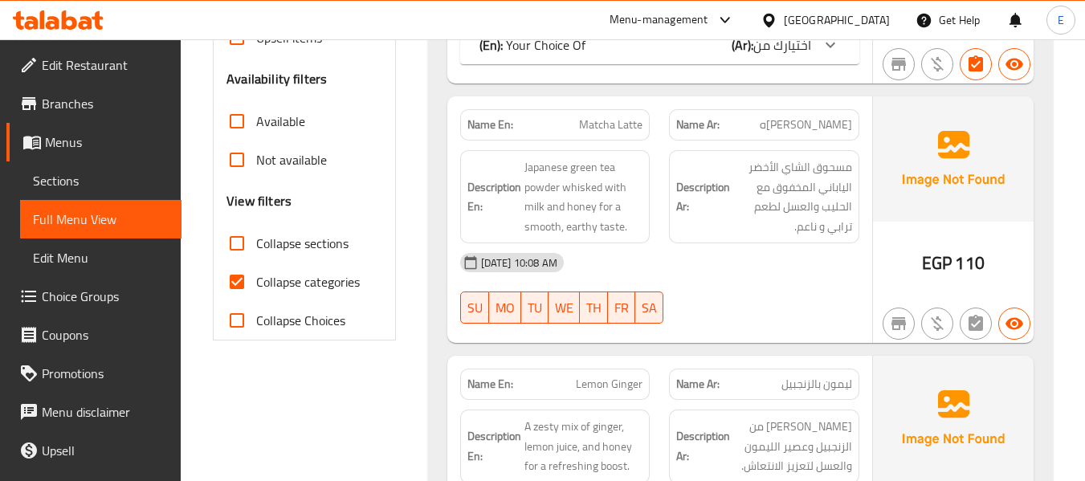
click at [239, 279] on input "Collapse categories" at bounding box center [237, 282] width 39 height 39
checkbox input "false"
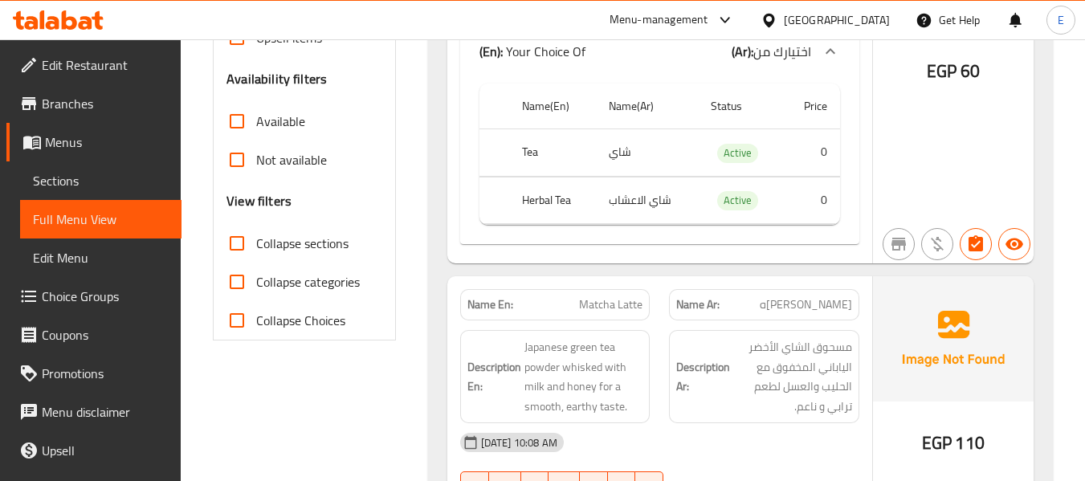
click at [238, 246] on input "Collapse sections" at bounding box center [237, 243] width 39 height 39
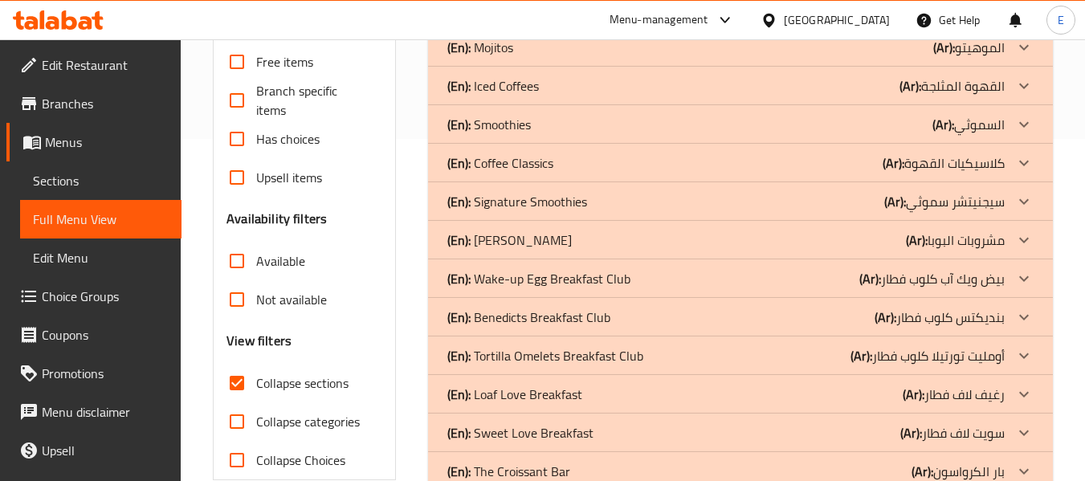
scroll to position [422, 0]
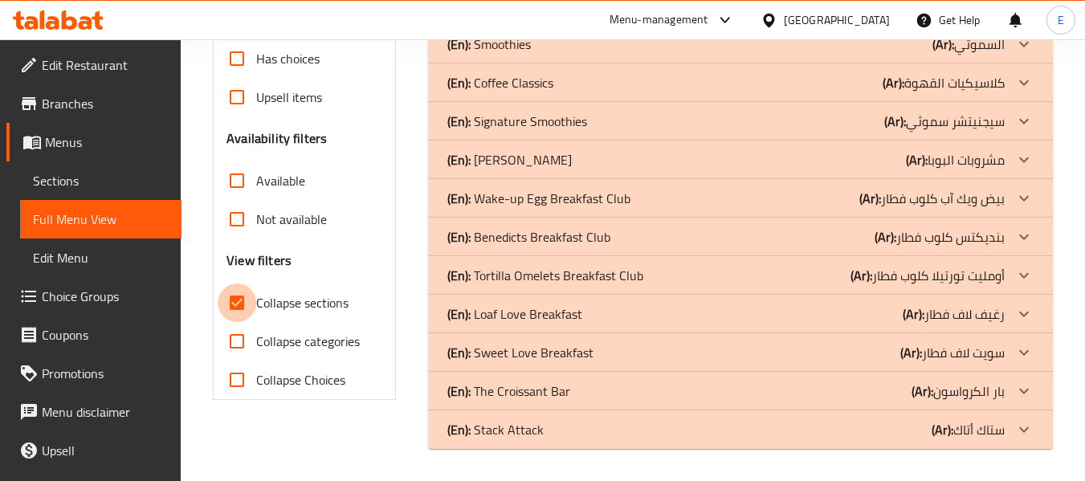
click at [226, 299] on input "Collapse sections" at bounding box center [237, 302] width 39 height 39
checkbox input "false"
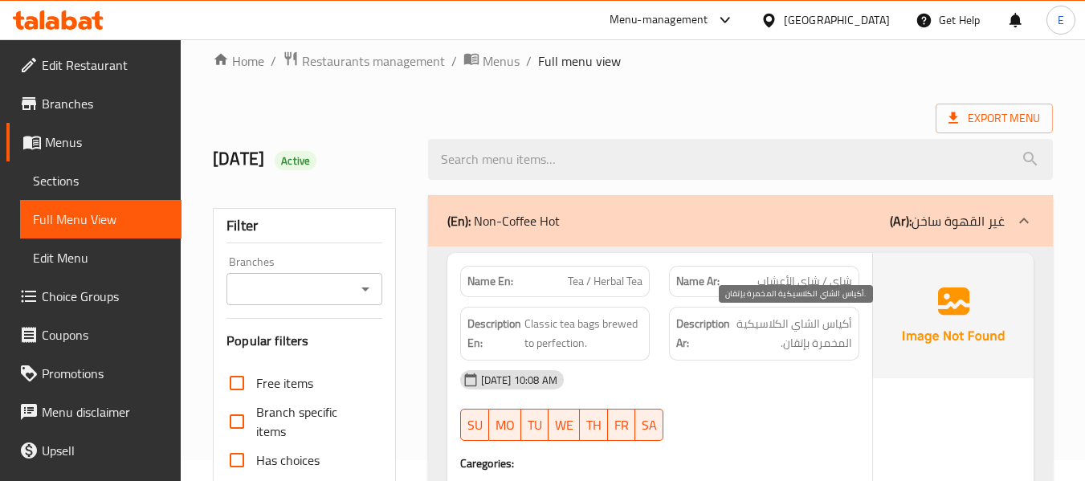
scroll to position [0, 0]
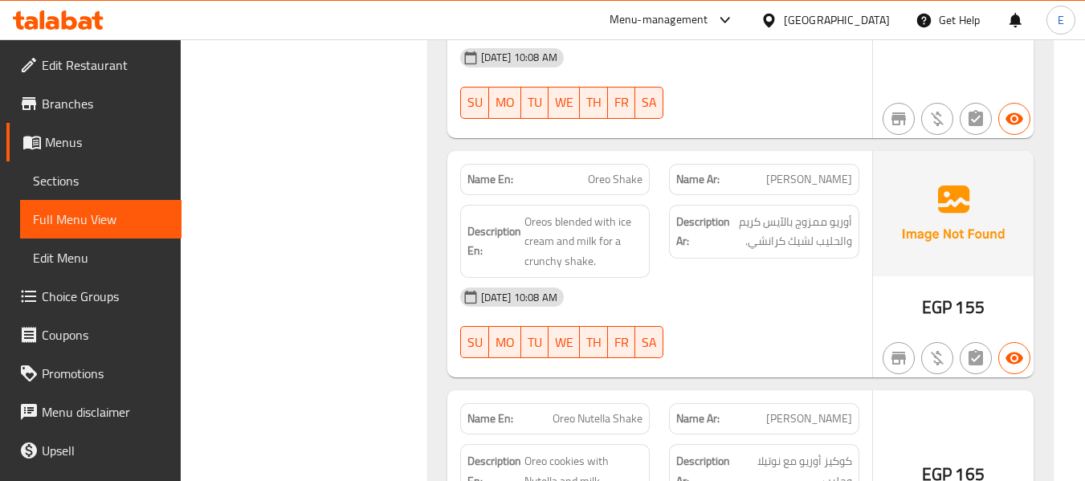
scroll to position [2764, 0]
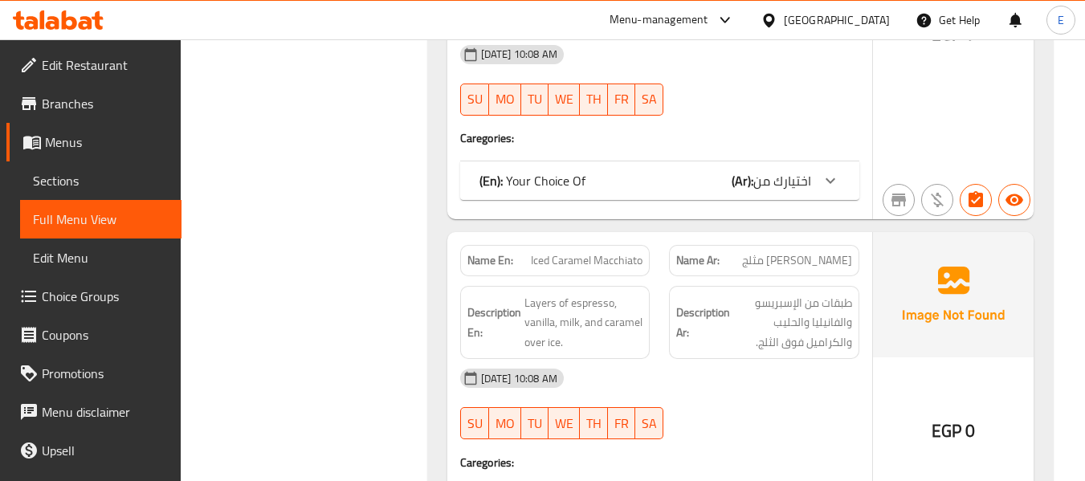
scroll to position [15651, 0]
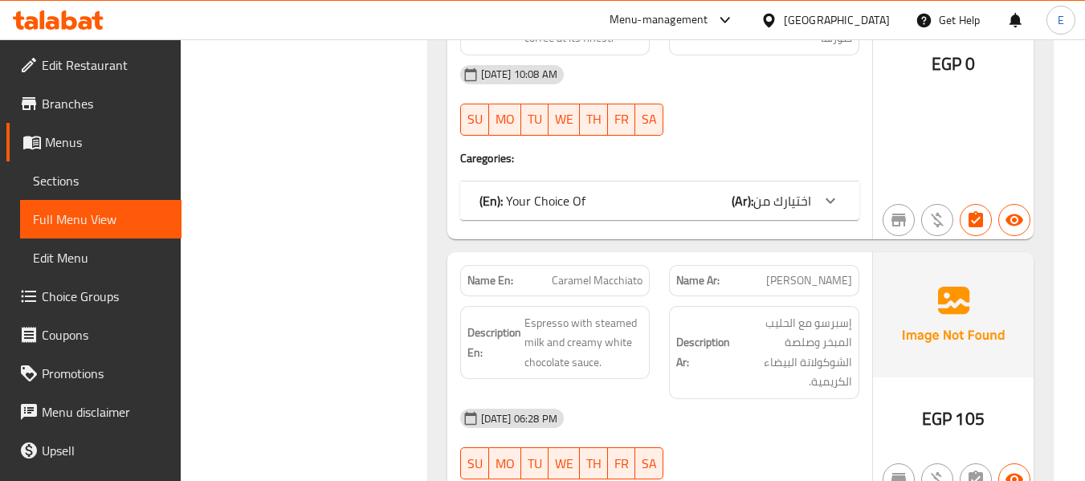
click at [939, 403] on span "EGP" at bounding box center [937, 418] width 30 height 31
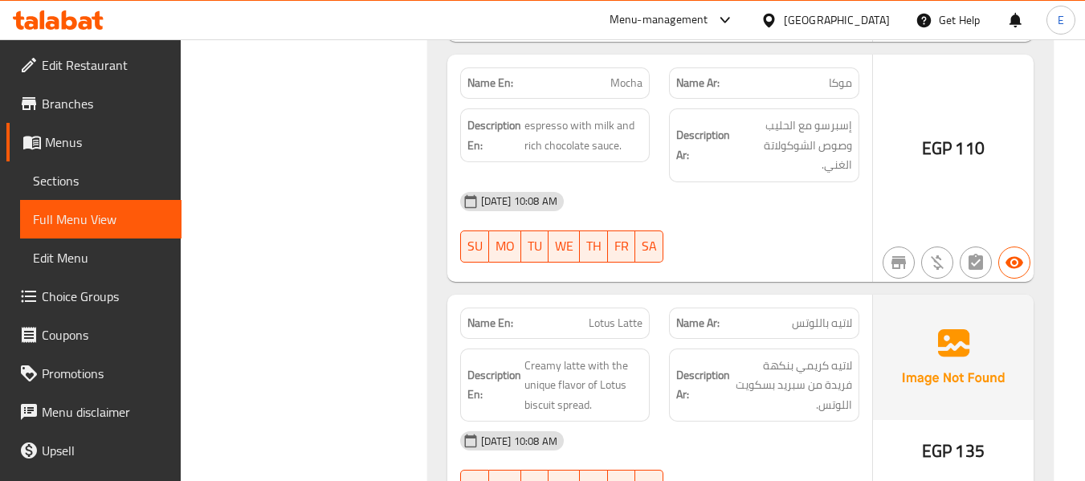
scroll to position [14527, 0]
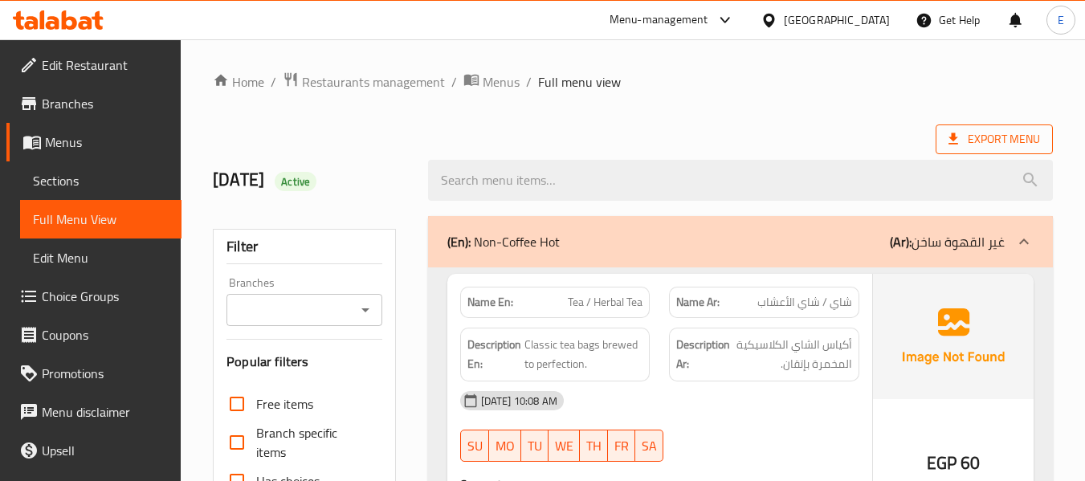
click at [986, 142] on span "Export Menu" at bounding box center [994, 139] width 92 height 20
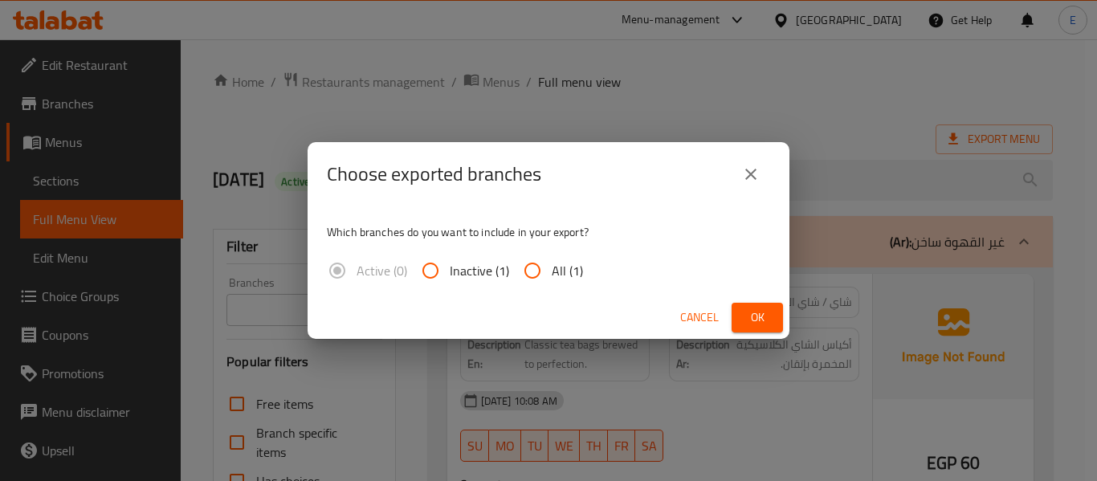
click at [580, 283] on label "All (1)" at bounding box center [548, 270] width 70 height 39
click at [552, 283] on input "All (1)" at bounding box center [532, 270] width 39 height 39
radio input "true"
click at [736, 320] on button "Ok" at bounding box center [756, 318] width 51 height 30
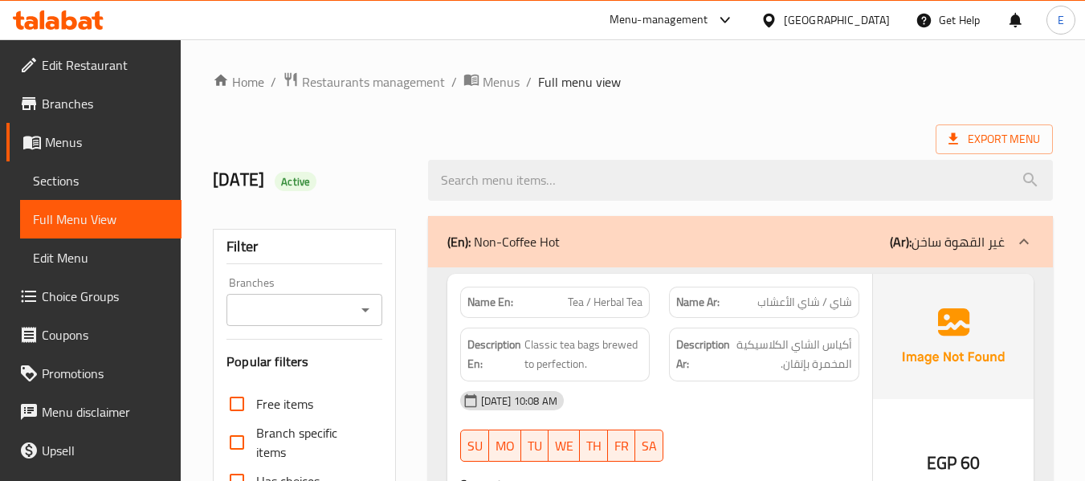
click at [868, 14] on div "[GEOGRAPHIC_DATA]" at bounding box center [837, 20] width 106 height 18
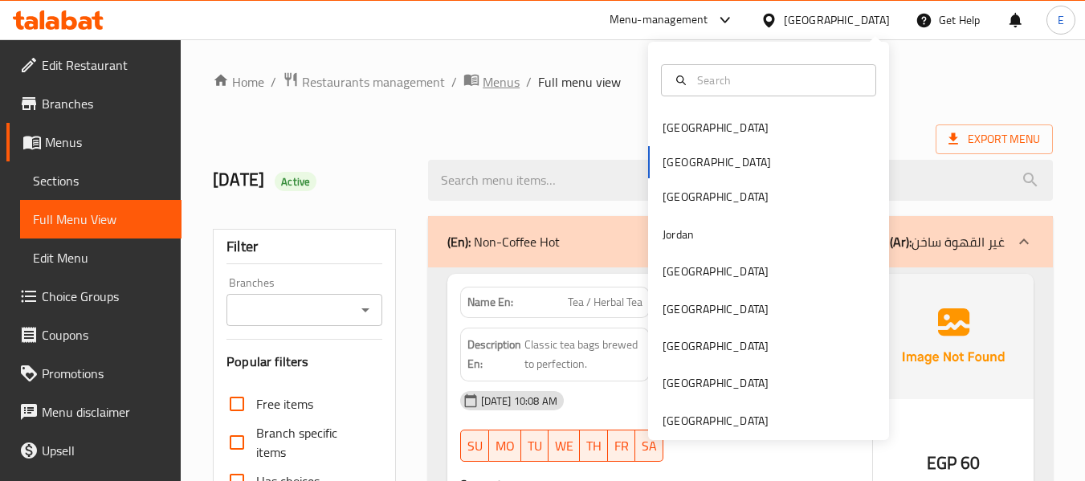
click at [499, 88] on span "Menus" at bounding box center [501, 81] width 37 height 19
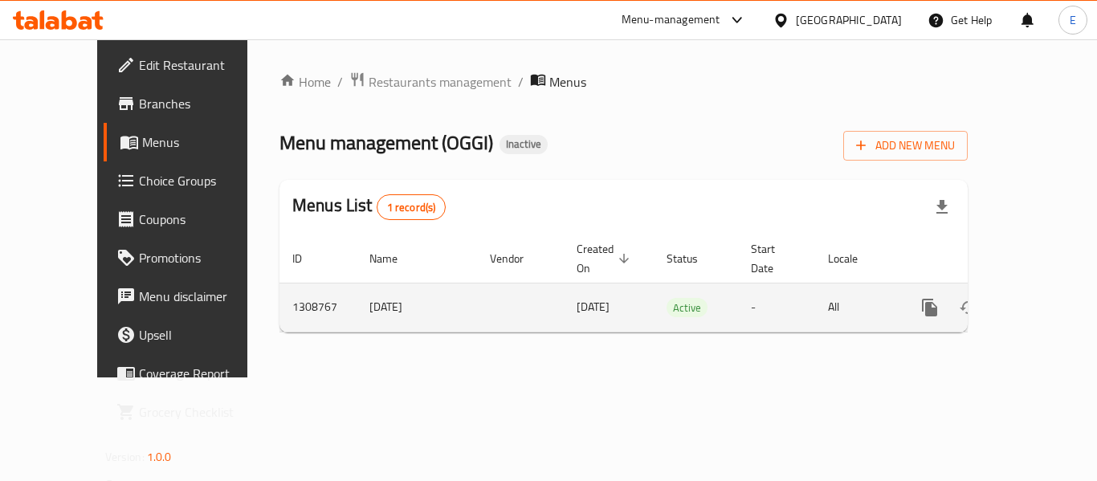
click at [1036, 298] on icon "enhanced table" at bounding box center [1045, 307] width 19 height 19
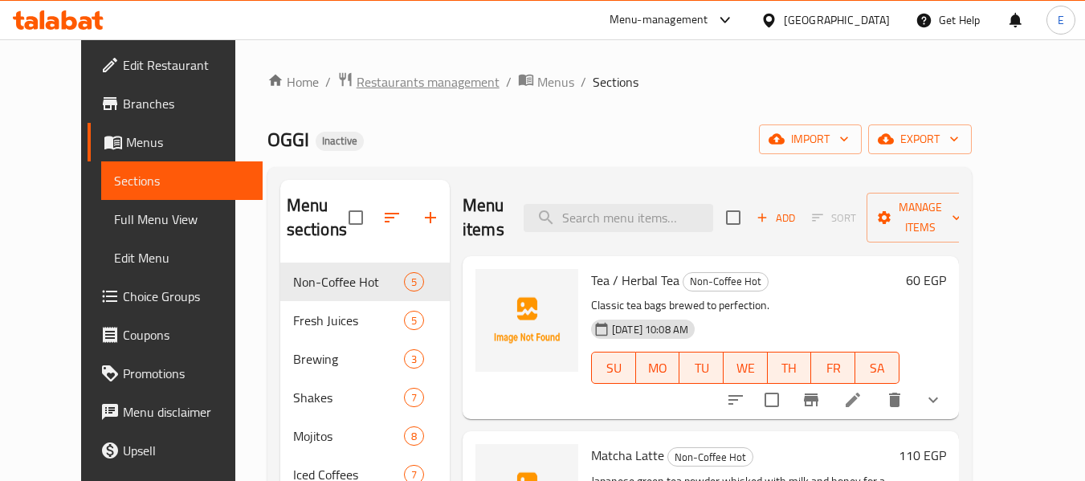
click at [356, 77] on span "Restaurants management" at bounding box center [427, 81] width 143 height 19
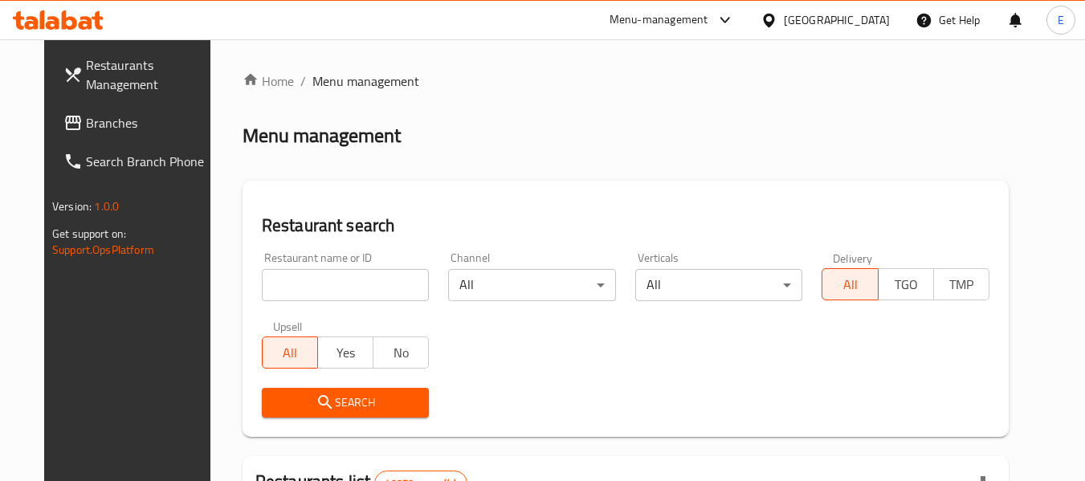
click at [865, 26] on div "[GEOGRAPHIC_DATA]" at bounding box center [837, 20] width 106 height 18
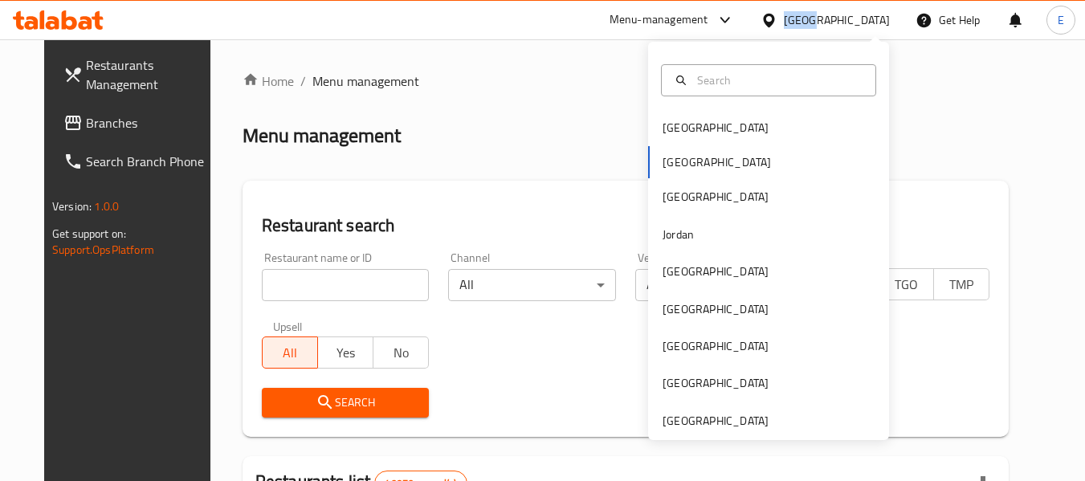
click at [865, 26] on div "[GEOGRAPHIC_DATA]" at bounding box center [837, 20] width 106 height 18
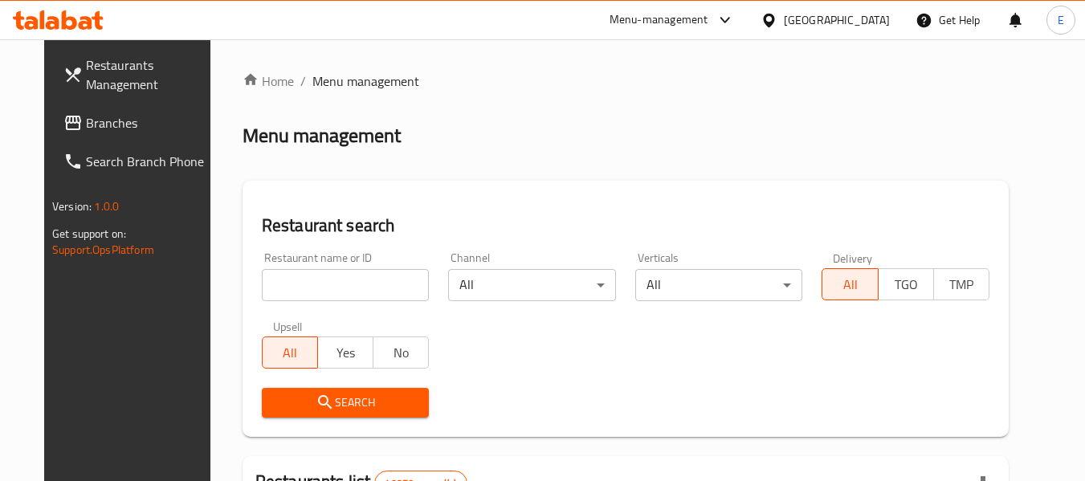
click at [857, 31] on div "[GEOGRAPHIC_DATA]" at bounding box center [824, 20] width 155 height 39
click at [889, 16] on div "[GEOGRAPHIC_DATA]" at bounding box center [837, 20] width 106 height 18
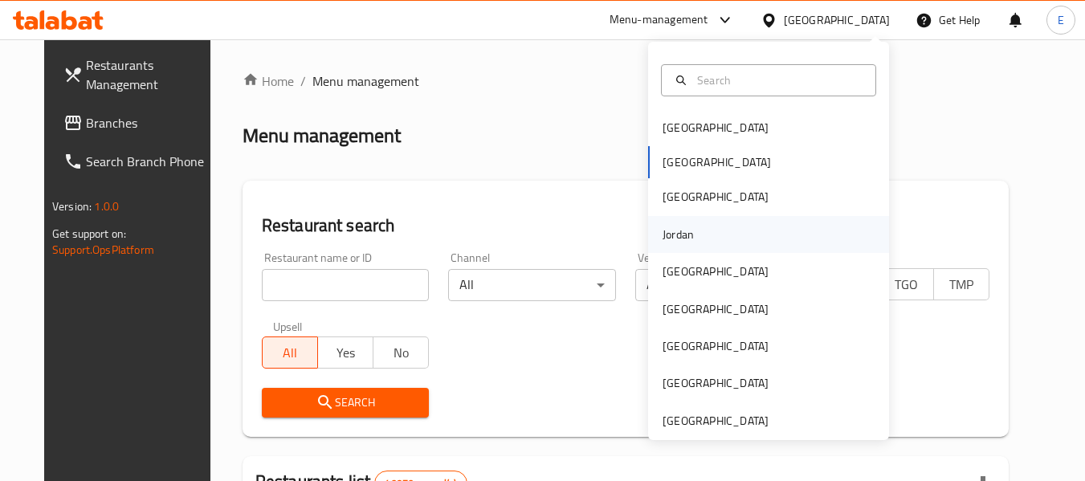
click at [671, 233] on div "Jordan" at bounding box center [677, 235] width 31 height 18
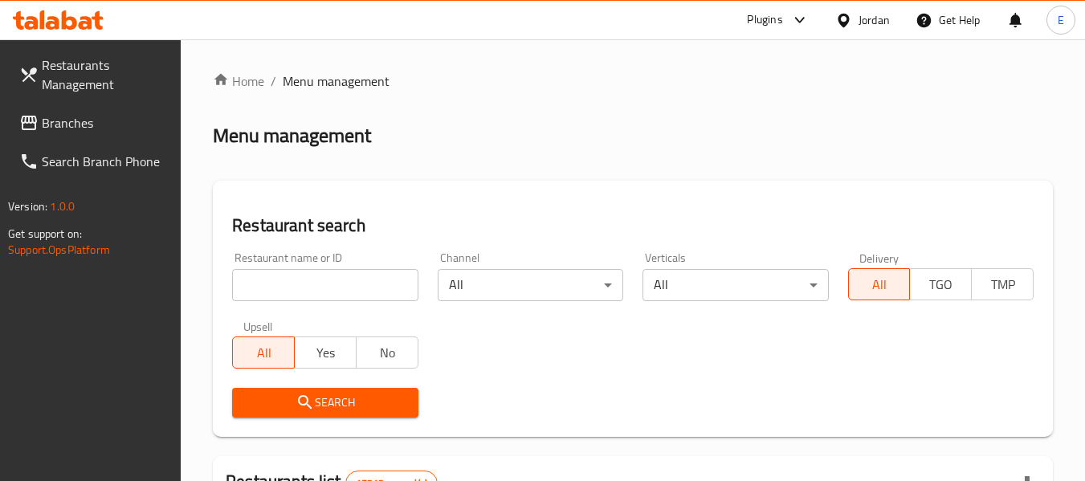
click at [57, 124] on span "Branches" at bounding box center [105, 122] width 127 height 19
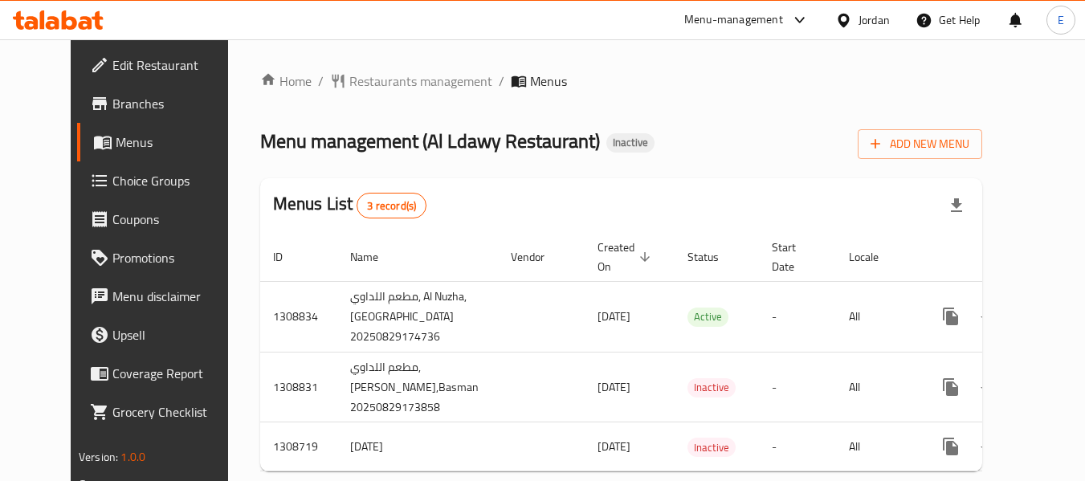
scroll to position [58, 0]
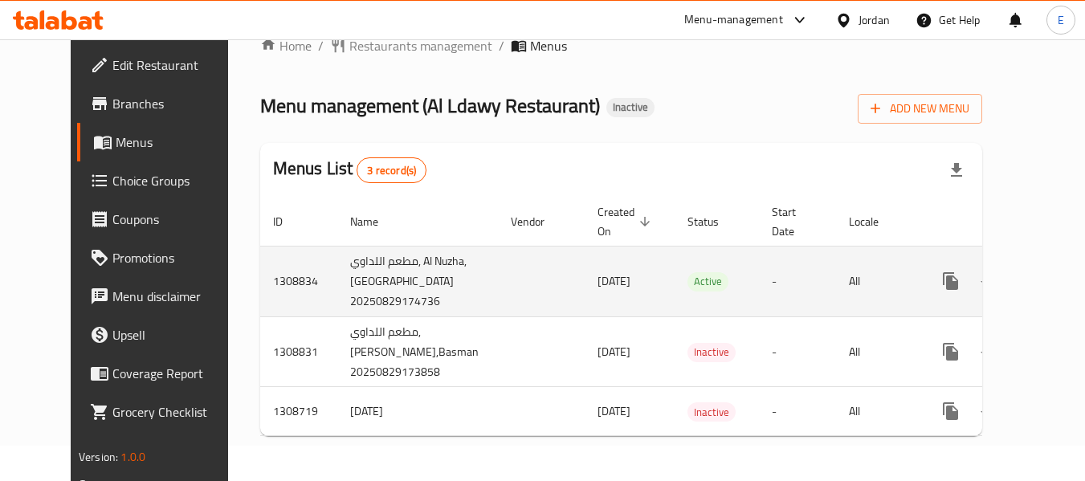
click at [1059, 274] on icon "enhanced table" at bounding box center [1066, 281] width 14 height 14
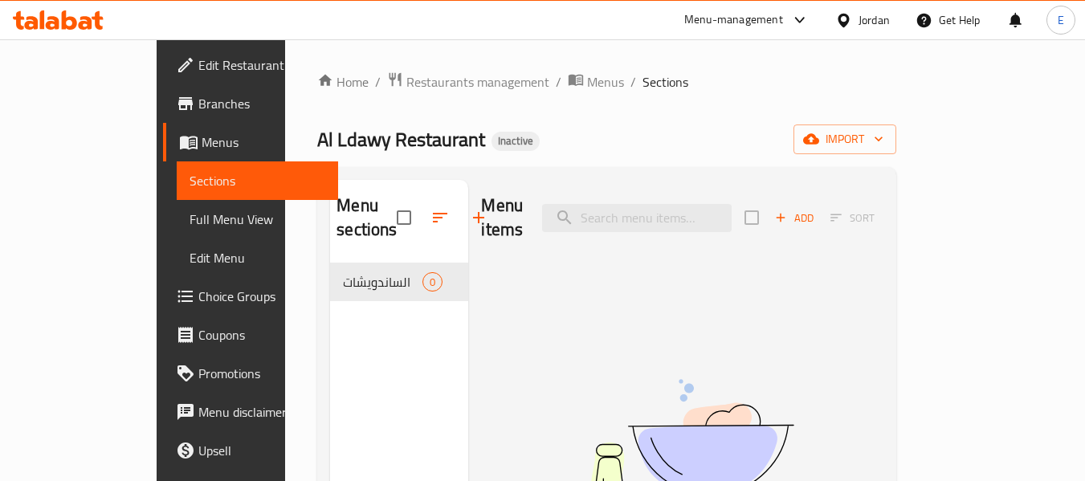
click at [177, 238] on link "Edit Menu" at bounding box center [257, 257] width 161 height 39
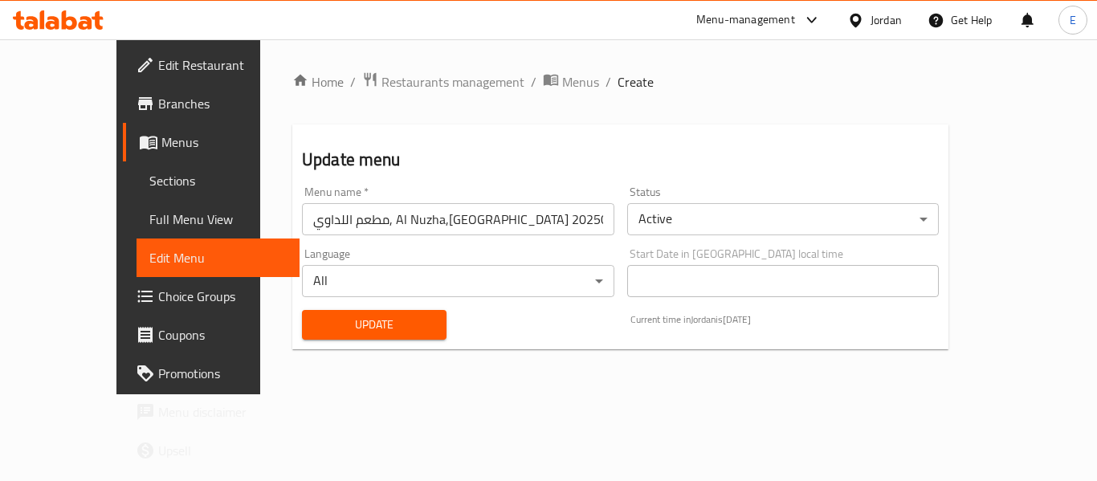
click at [149, 227] on span "Full Menu View" at bounding box center [217, 219] width 137 height 19
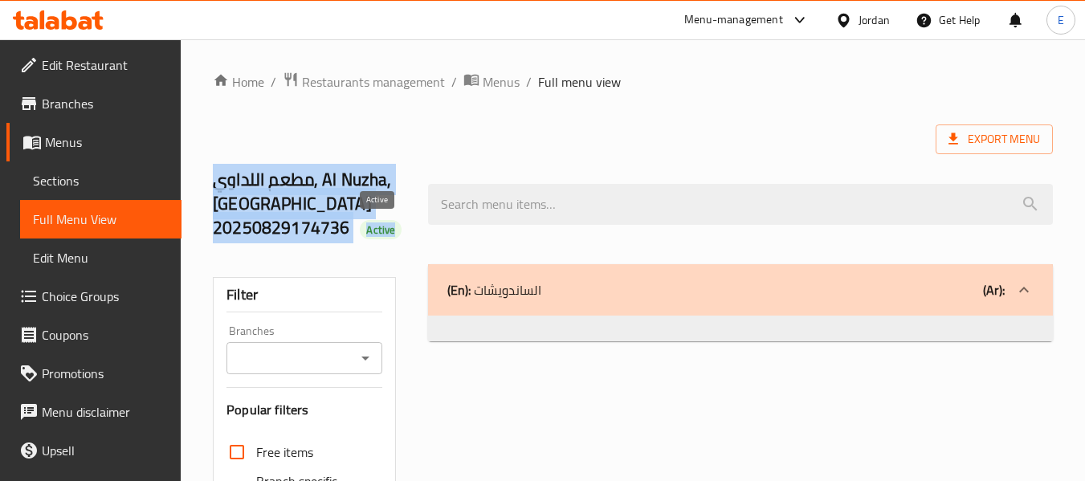
drag, startPoint x: 212, startPoint y: 176, endPoint x: 392, endPoint y: 238, distance: 190.2
click at [392, 238] on div "مطعم اللداوي, Al Nuzha,[GEOGRAPHIC_DATA] 20250829174736 Active" at bounding box center [310, 205] width 214 height 120
copy h2 "مطعم اللداوي, Al Nuzha,[GEOGRAPHIC_DATA] 20250829174736 Active"
click at [391, 238] on div "Active" at bounding box center [381, 229] width 42 height 19
drag, startPoint x: 193, startPoint y: 173, endPoint x: 343, endPoint y: 228, distance: 159.3
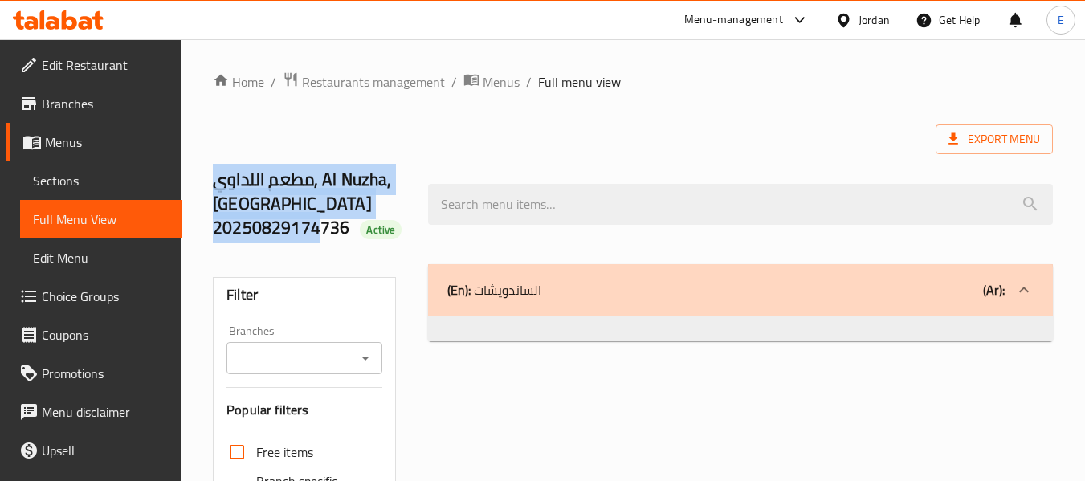
click at [343, 228] on div "Home / Restaurants management / Menus / Full menu view Export Menu مطعم اللداوي…" at bounding box center [633, 470] width 904 height 863
copy h2 "مطعم اللداوي, Al Nuzha,[GEOGRAPHIC_DATA] 20250829174736"
click at [113, 138] on span "Menus" at bounding box center [107, 141] width 124 height 19
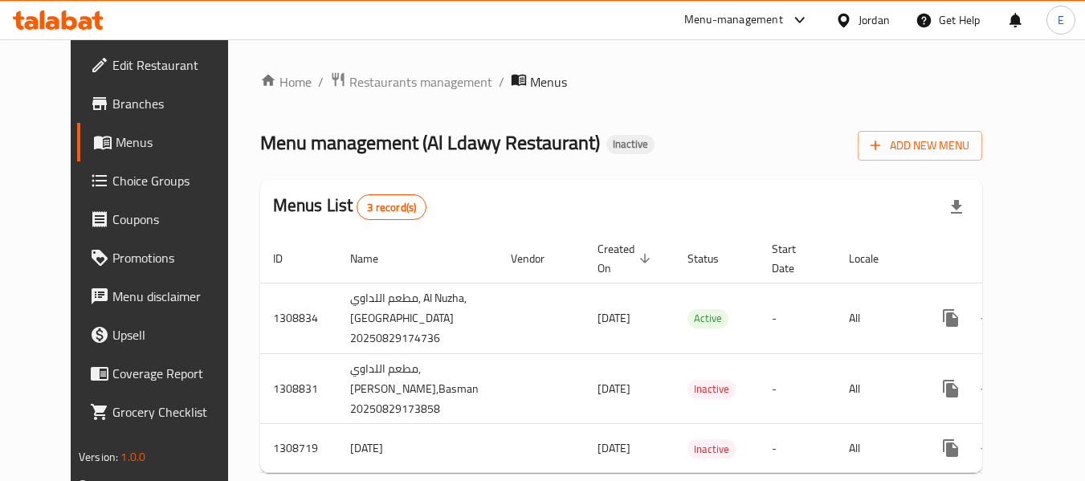
click at [747, 148] on div "Menu management ( Al Ldawy Restaurant ) Inactive Add New Menu" at bounding box center [621, 142] width 722 height 36
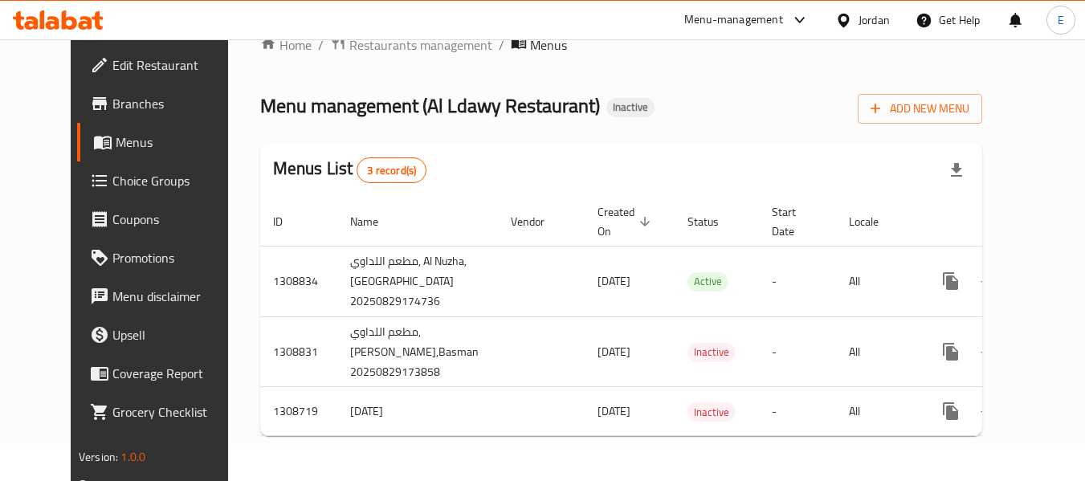
scroll to position [59, 0]
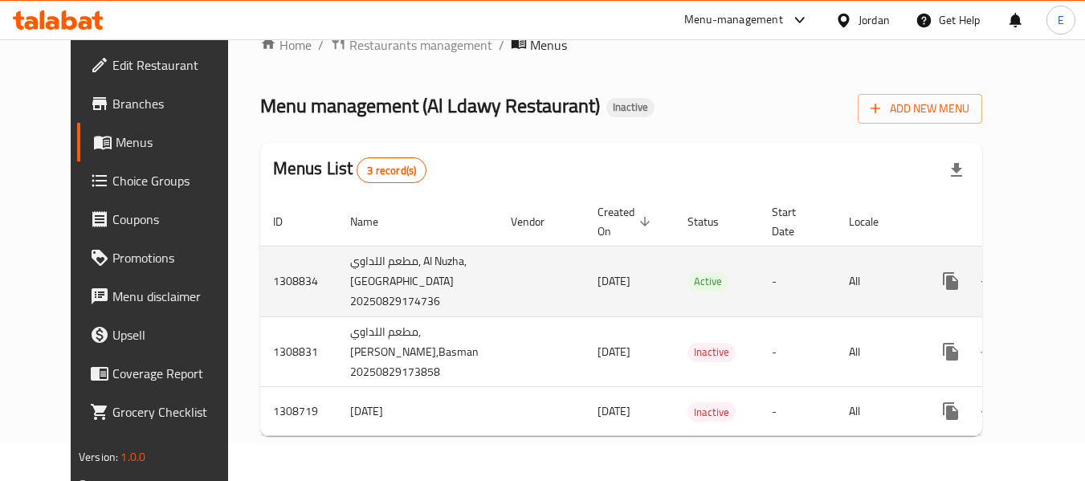
drag, startPoint x: 1065, startPoint y: 236, endPoint x: 1044, endPoint y: 276, distance: 45.2
click at [1014, 236] on div "Home / Restaurants management / Menus Menu management ( [GEOGRAPHIC_DATA] Resta…" at bounding box center [621, 241] width 786 height 479
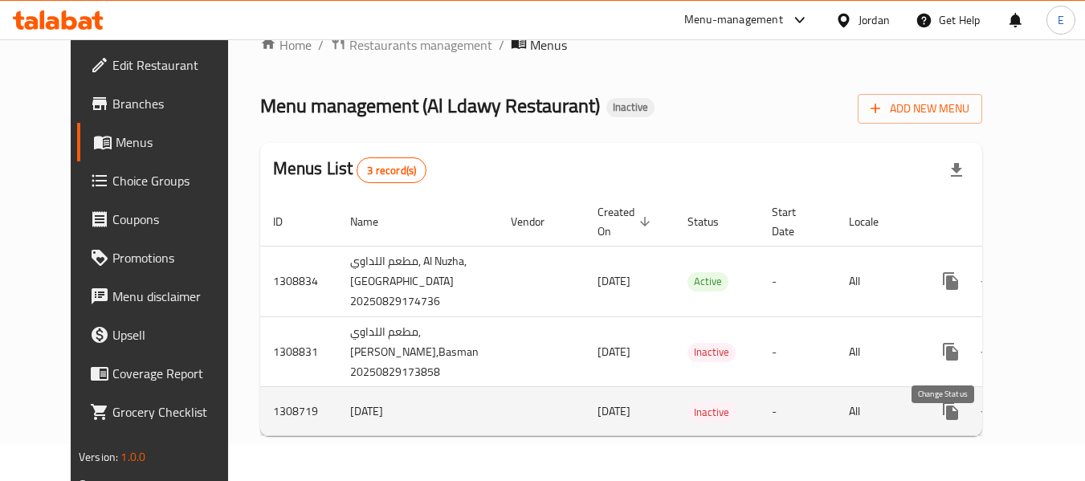
click at [980, 411] on icon "enhanced table" at bounding box center [989, 411] width 18 height 13
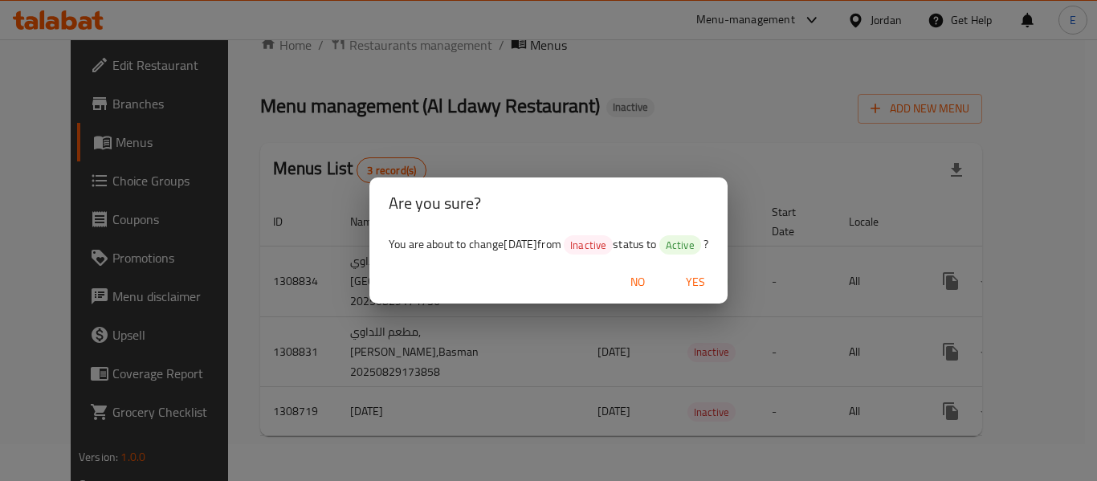
click at [715, 283] on span "Yes" at bounding box center [695, 282] width 39 height 20
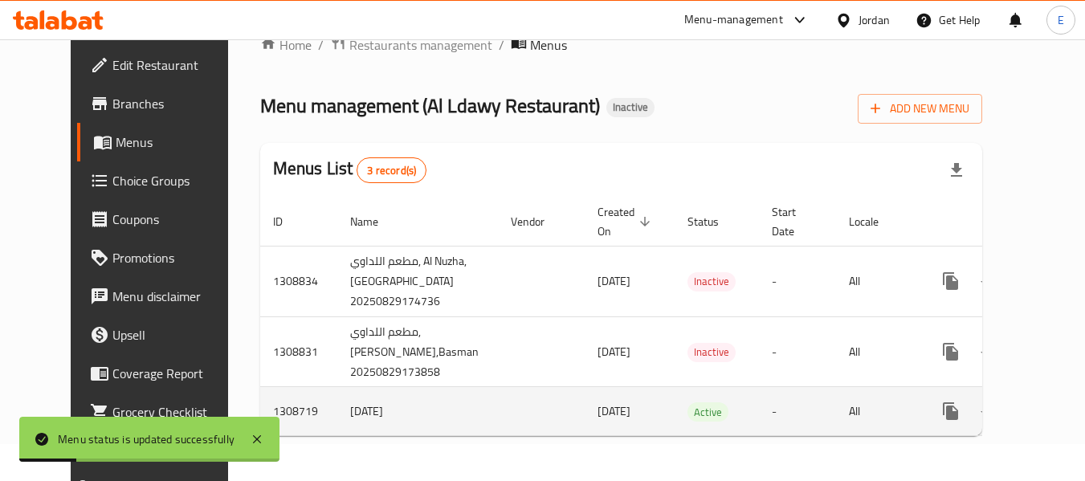
click at [1057, 418] on icon "enhanced table" at bounding box center [1066, 410] width 19 height 19
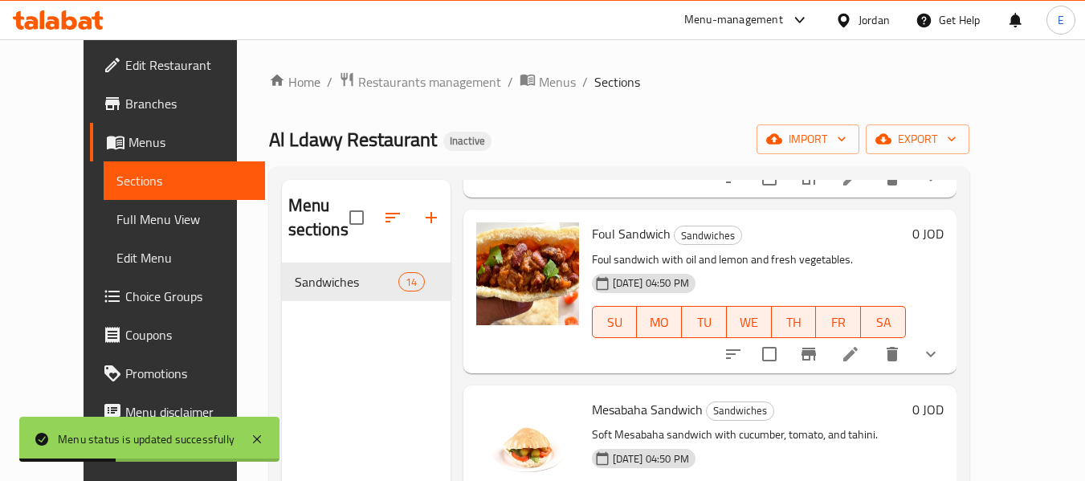
scroll to position [321, 0]
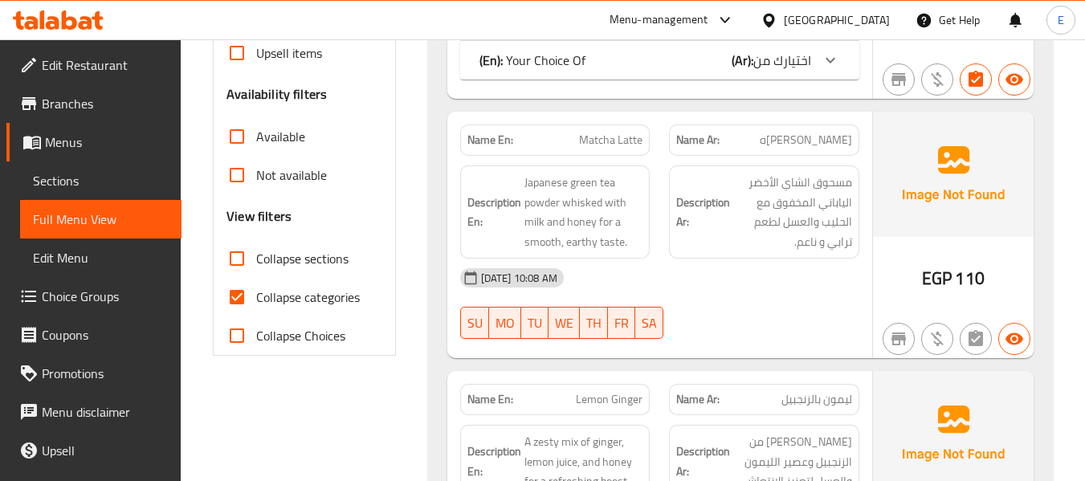
scroll to position [482, 0]
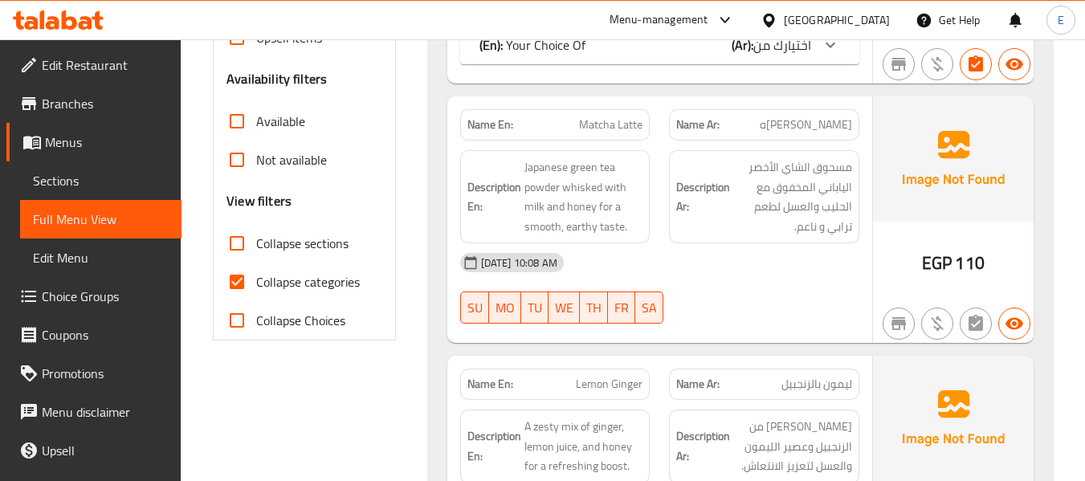
drag, startPoint x: 238, startPoint y: 287, endPoint x: 415, endPoint y: 244, distance: 182.7
click at [238, 287] on input "Collapse categories" at bounding box center [237, 282] width 39 height 39
checkbox input "false"
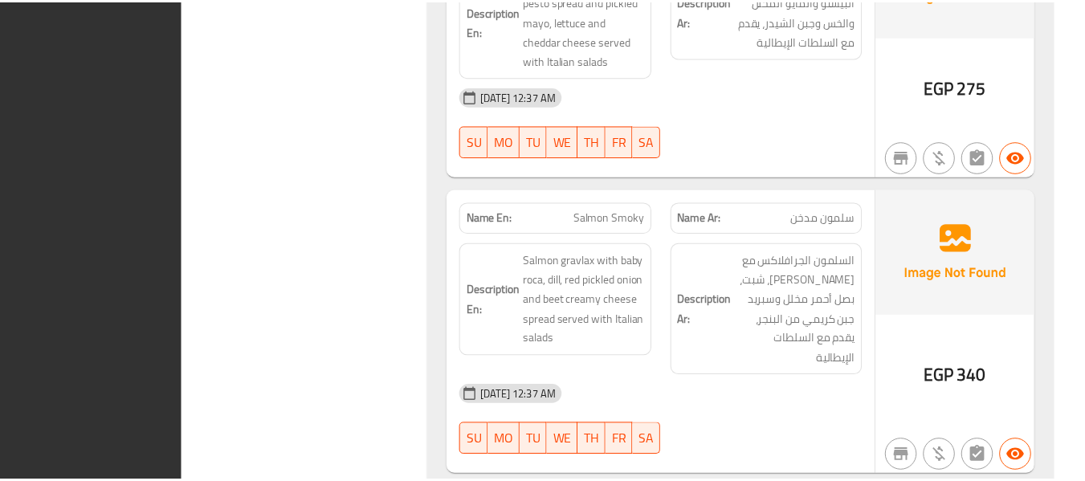
scroll to position [30237, 0]
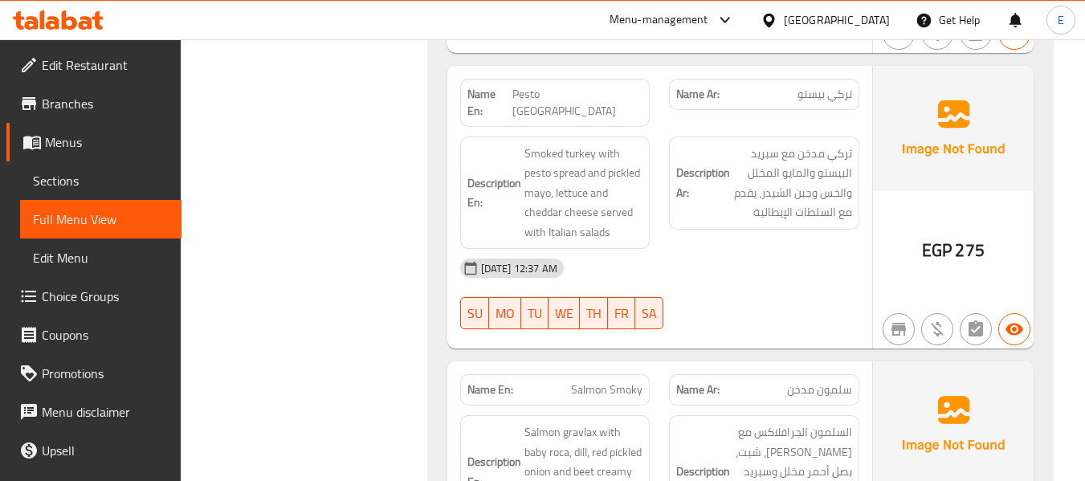
click at [865, 14] on div "Egypt" at bounding box center [837, 20] width 106 height 18
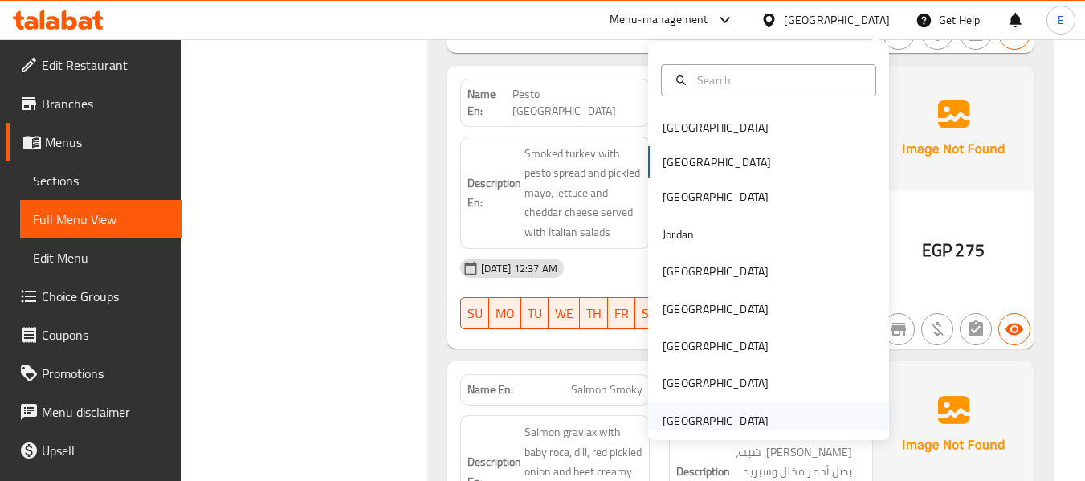
click at [691, 417] on div "[GEOGRAPHIC_DATA]" at bounding box center [715, 421] width 106 height 18
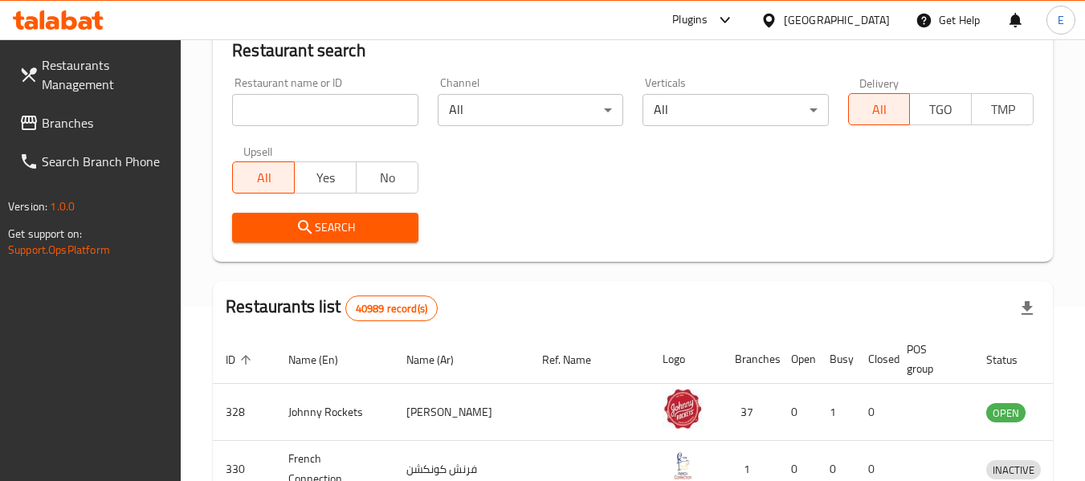
scroll to position [735, 0]
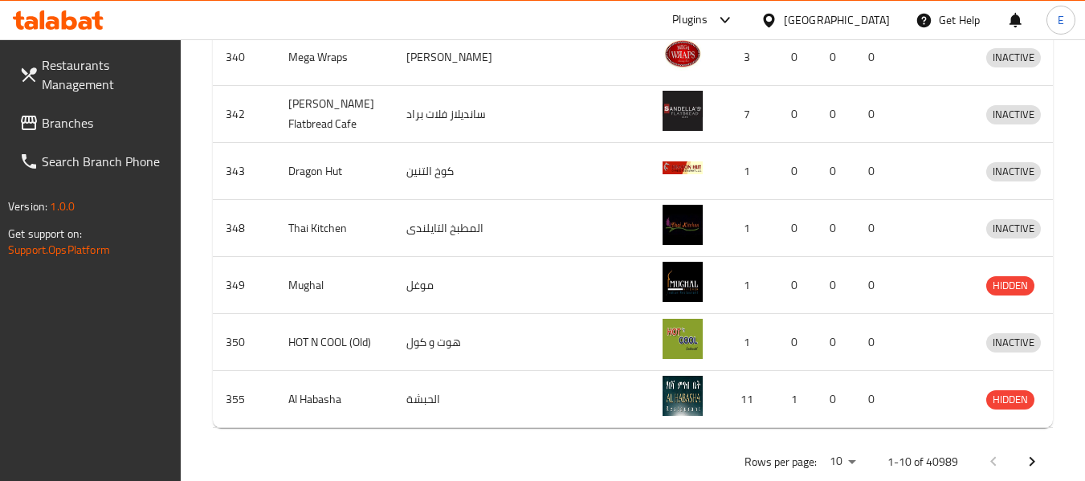
click at [104, 115] on span "Branches" at bounding box center [105, 122] width 127 height 19
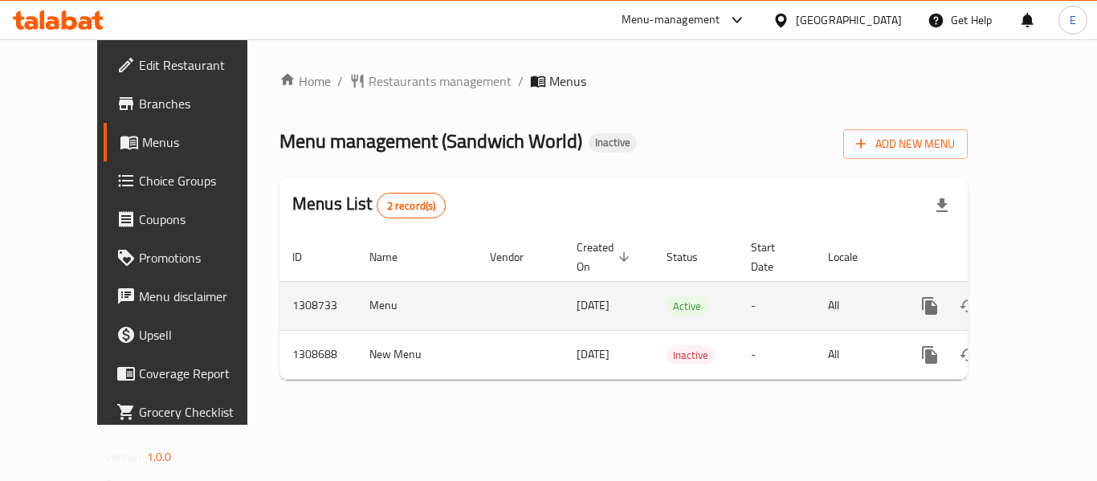
click at [1038, 299] on icon "enhanced table" at bounding box center [1045, 306] width 14 height 14
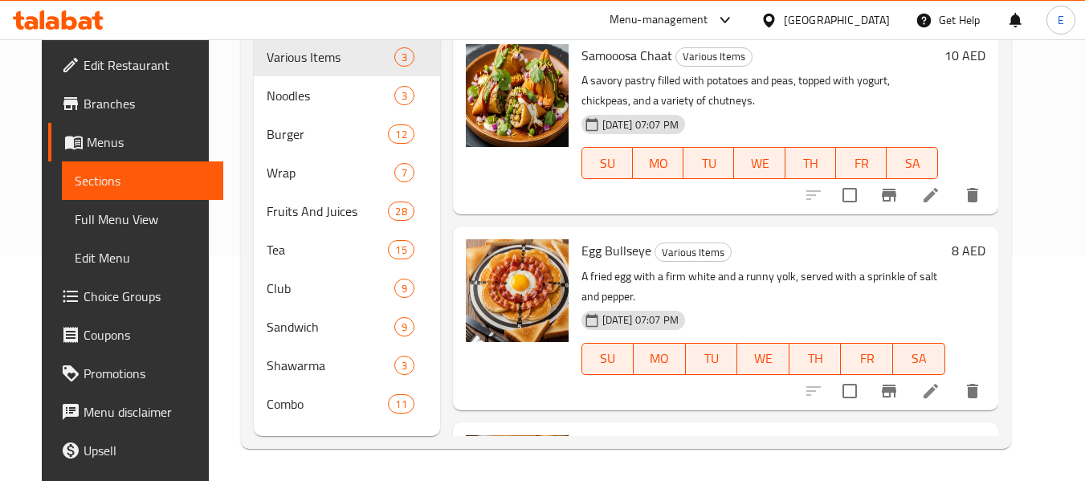
click at [93, 218] on span "Full Menu View" at bounding box center [143, 219] width 136 height 19
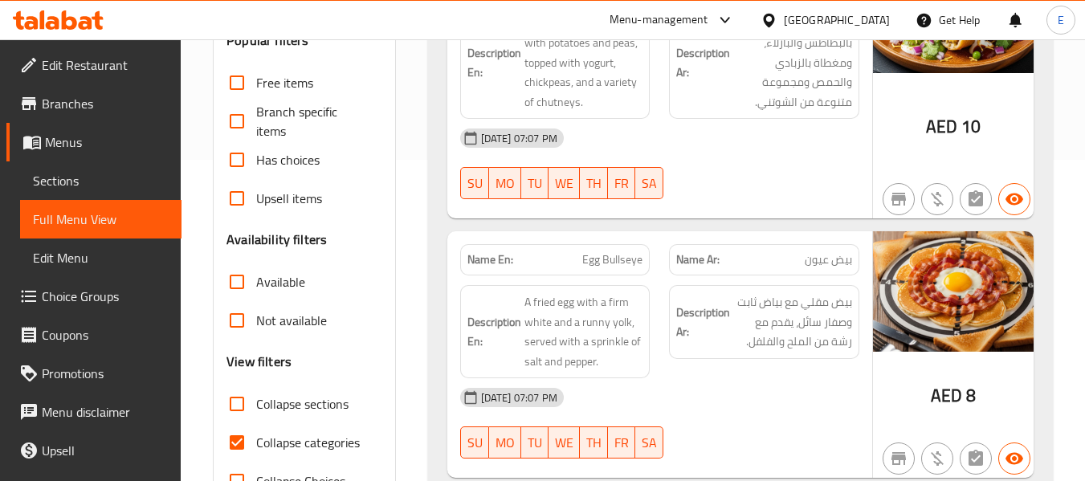
scroll to position [482, 0]
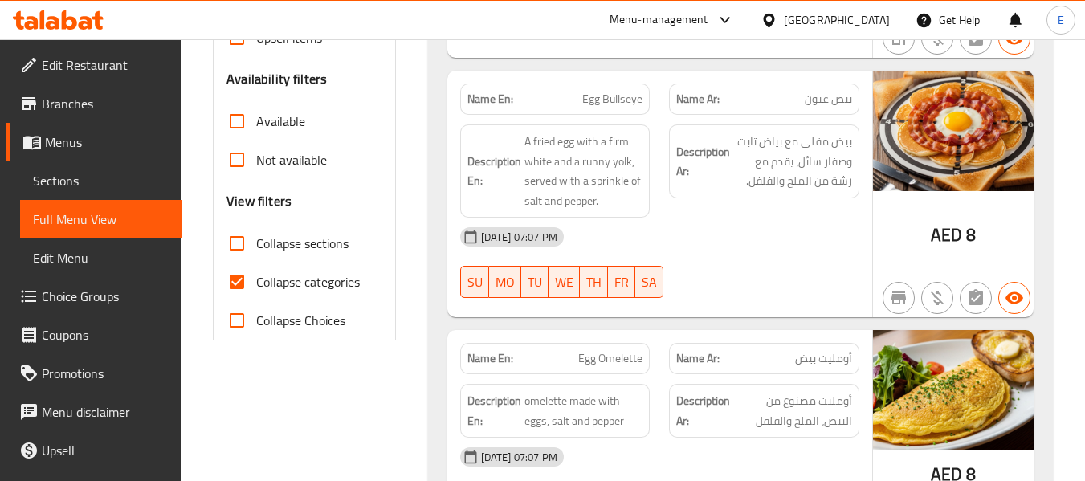
click at [231, 285] on input "Collapse categories" at bounding box center [237, 282] width 39 height 39
checkbox input "false"
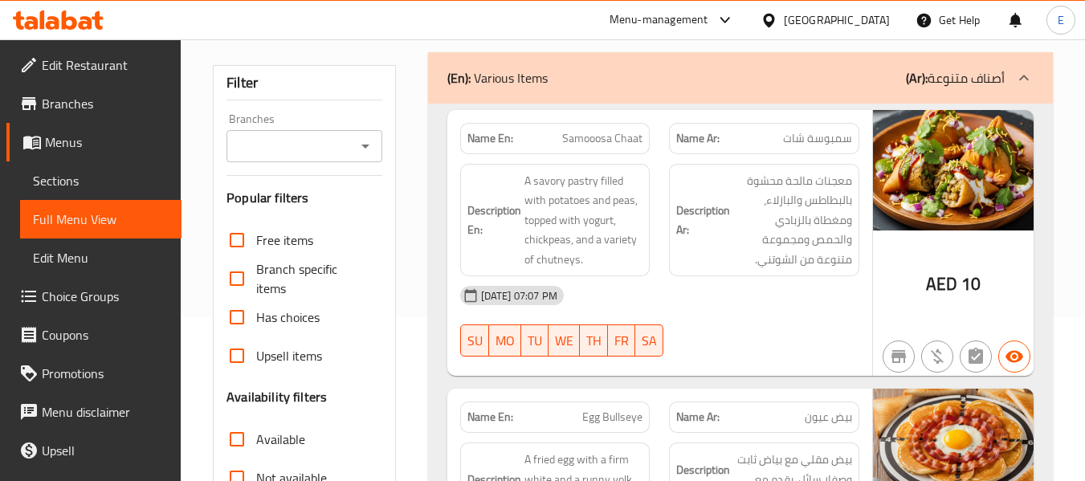
scroll to position [161, 0]
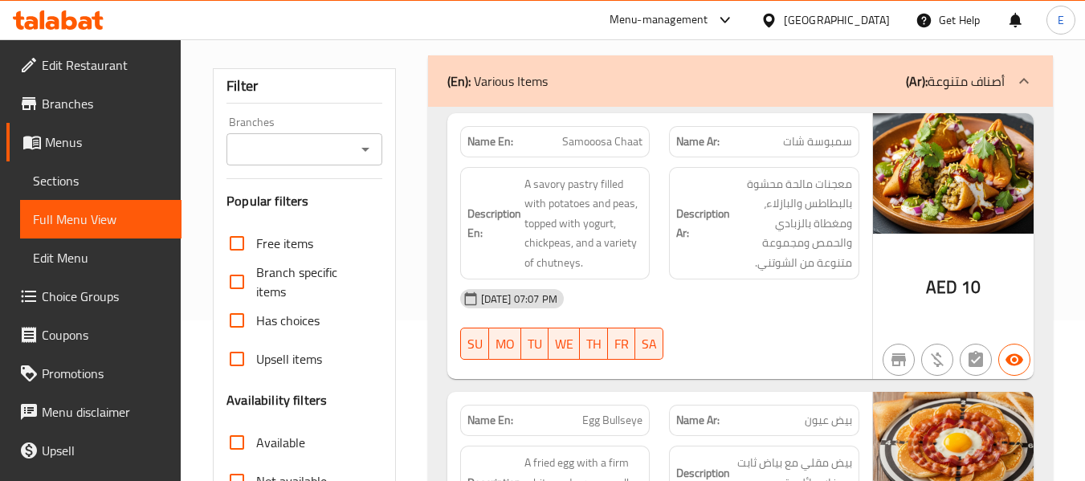
click at [778, 75] on div "(En): Various Items (Ar): أصناف متنوعة" at bounding box center [725, 80] width 557 height 19
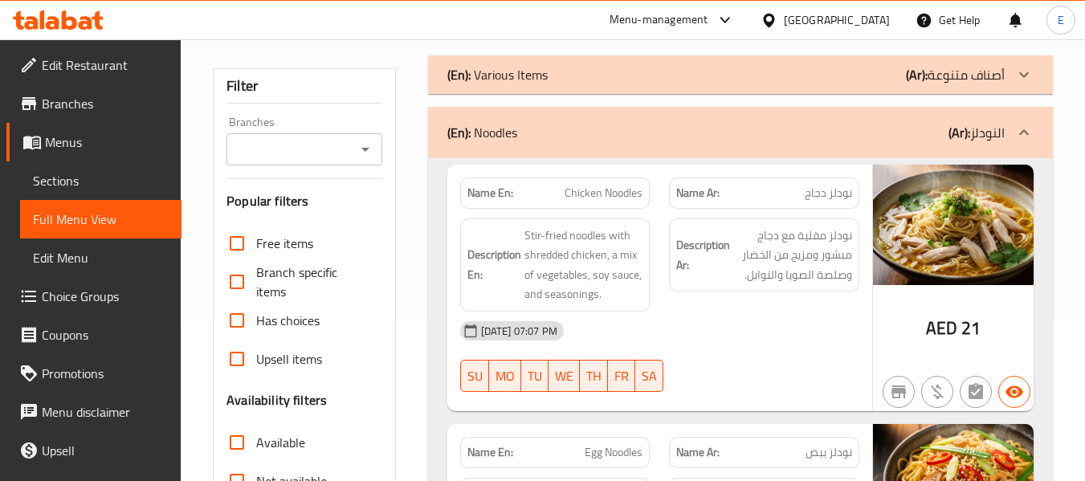
click at [776, 140] on div "(En): Noodles (Ar): النودلز" at bounding box center [725, 132] width 557 height 19
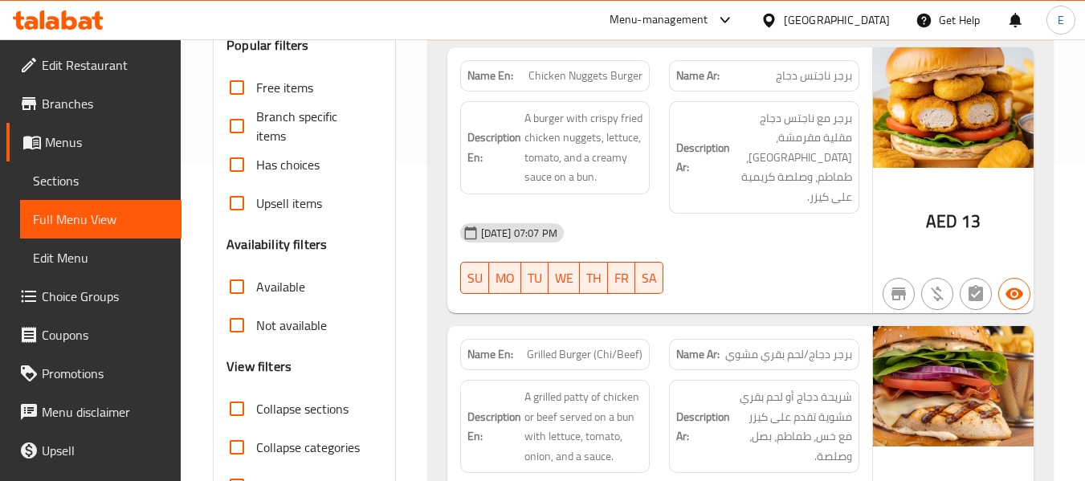
scroll to position [401, 0]
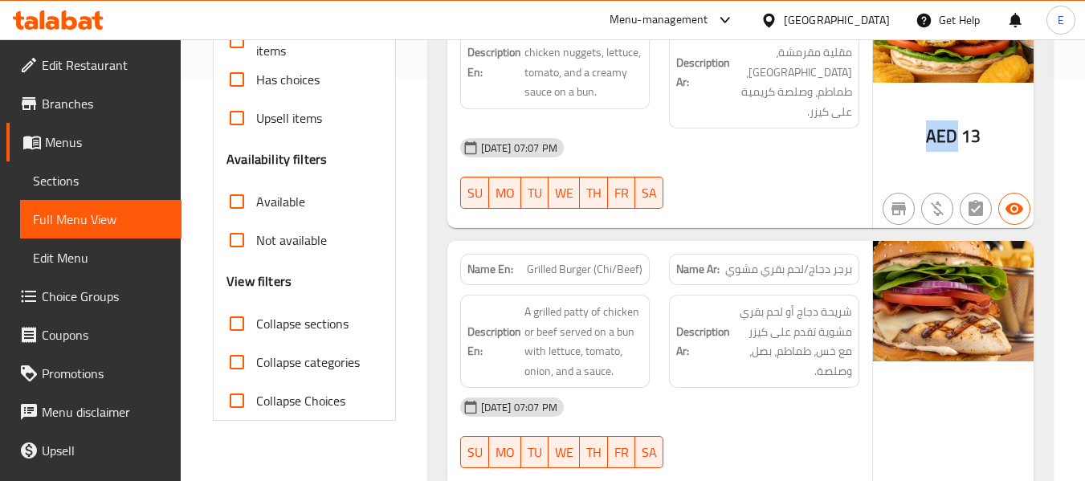
drag, startPoint x: 910, startPoint y: 126, endPoint x: 957, endPoint y: 132, distance: 47.7
click at [957, 132] on div "AED 13" at bounding box center [953, 95] width 161 height 267
copy span "AED"
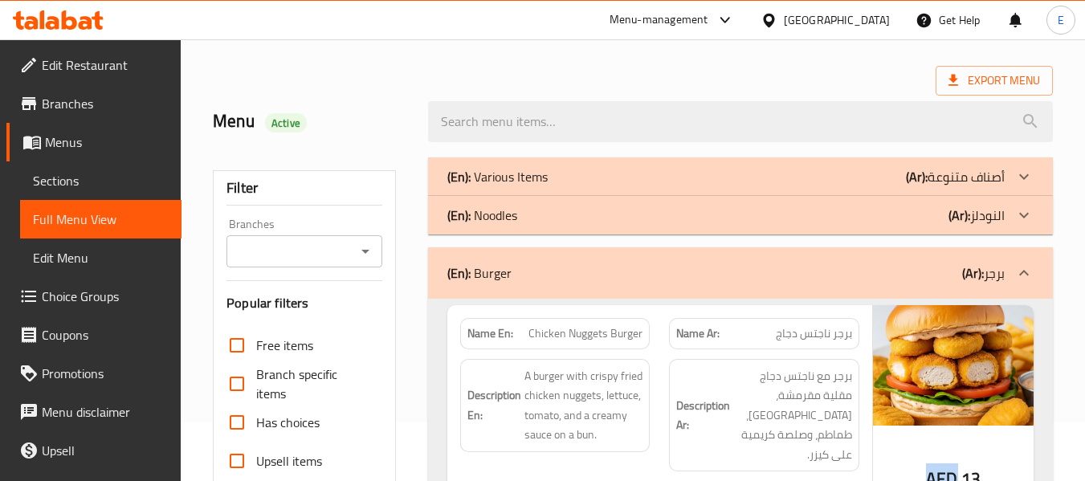
scroll to position [0, 0]
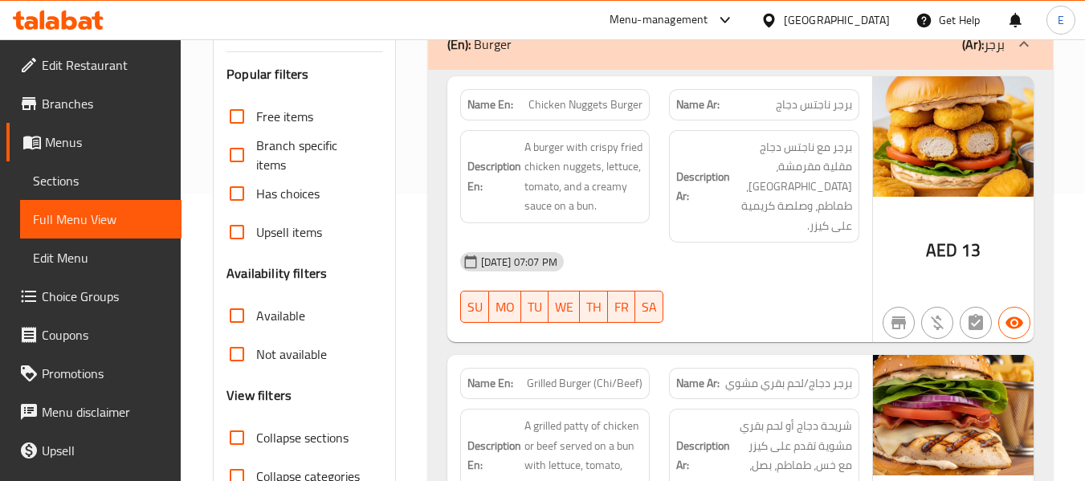
click at [833, 97] on span "برجر ناجتس دجاج" at bounding box center [814, 104] width 76 height 17
click at [586, 96] on span "Chicken Nuggets Burger" at bounding box center [585, 104] width 114 height 17
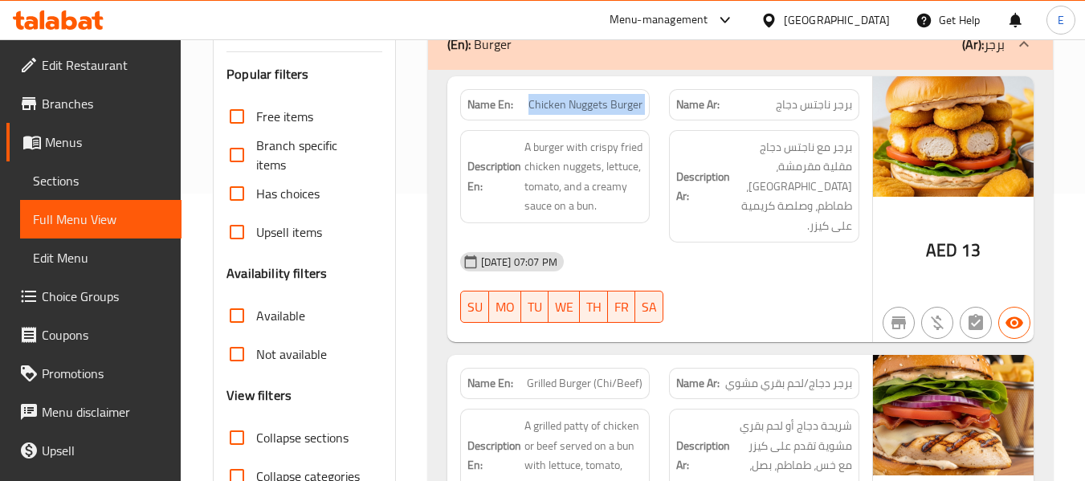
click at [586, 96] on span "Chicken Nuggets Burger" at bounding box center [585, 104] width 114 height 17
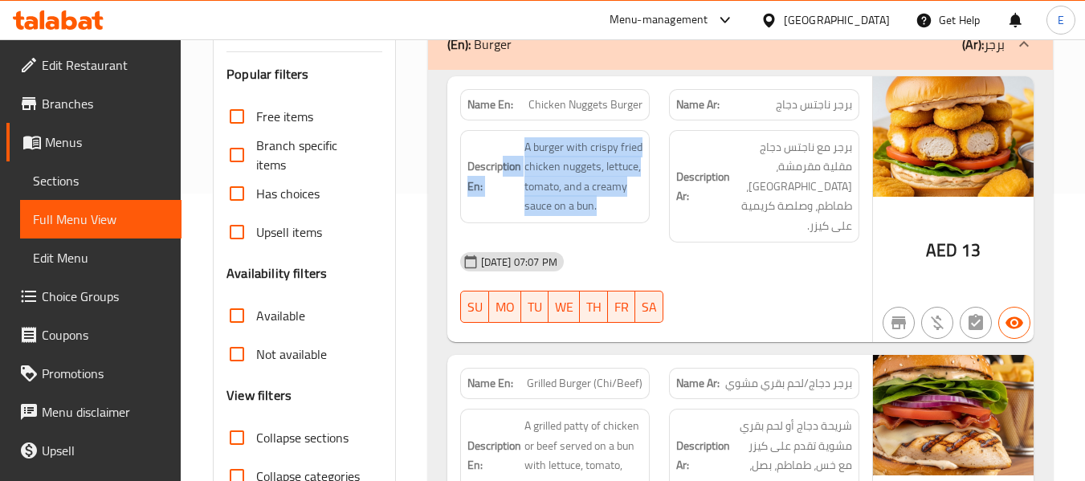
drag, startPoint x: 535, startPoint y: 141, endPoint x: 643, endPoint y: 197, distance: 121.7
click at [643, 197] on div "Description En: A burger with crispy fried chicken nuggets, lettuce, tomato, an…" at bounding box center [555, 176] width 190 height 93
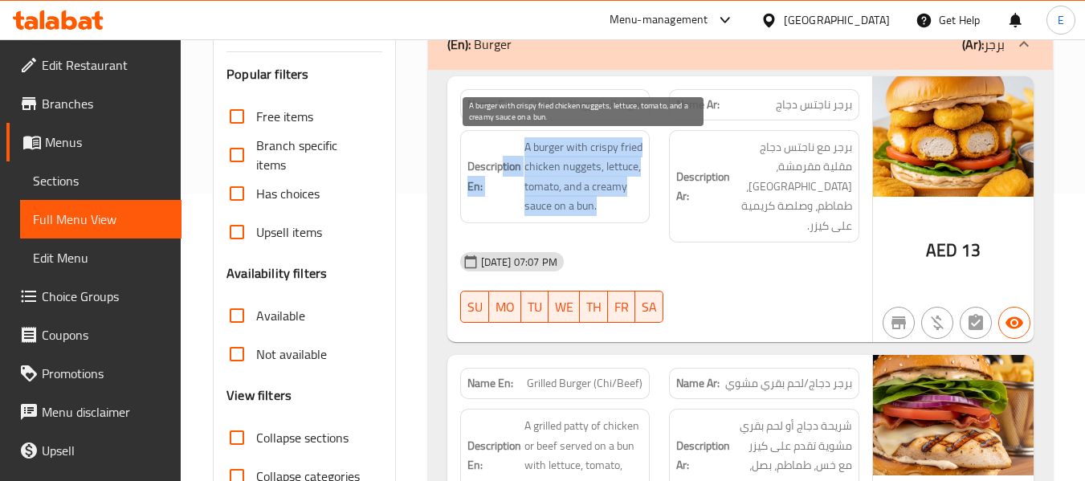
click at [642, 197] on span "A burger with crispy fried chicken nuggets, lettuce, tomato, and a creamy sauce…" at bounding box center [583, 176] width 119 height 79
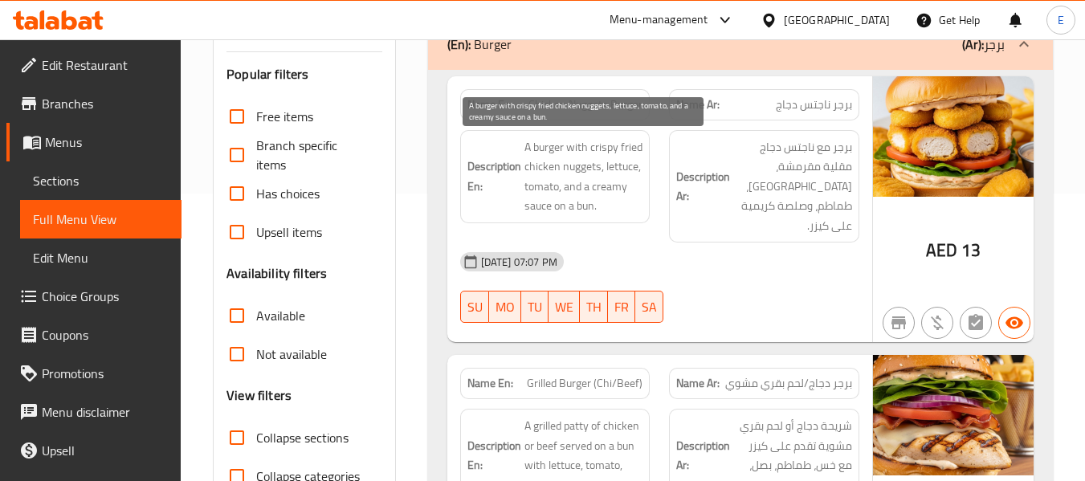
click at [642, 197] on span "A burger with crispy fried chicken nuggets, lettuce, tomato, and a creamy sauce…" at bounding box center [583, 176] width 119 height 79
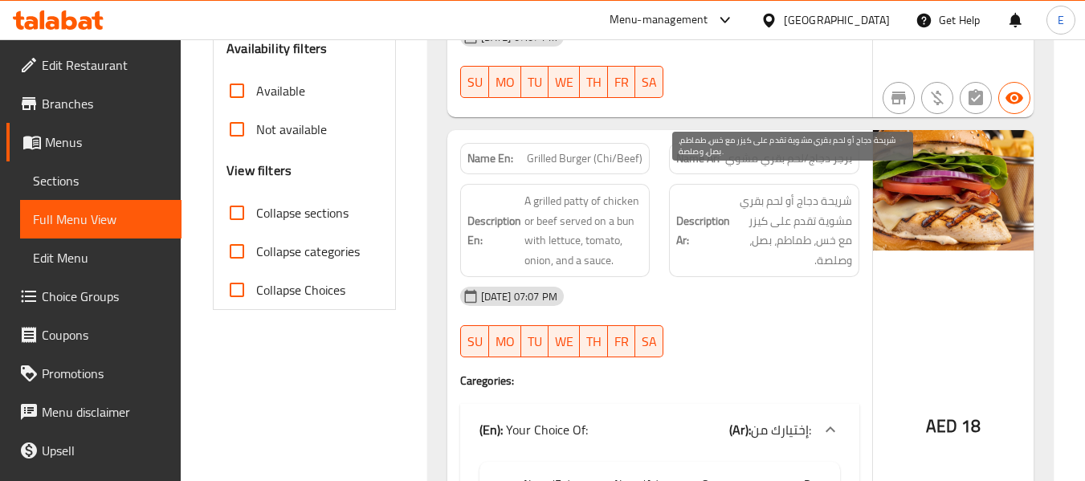
scroll to position [528, 0]
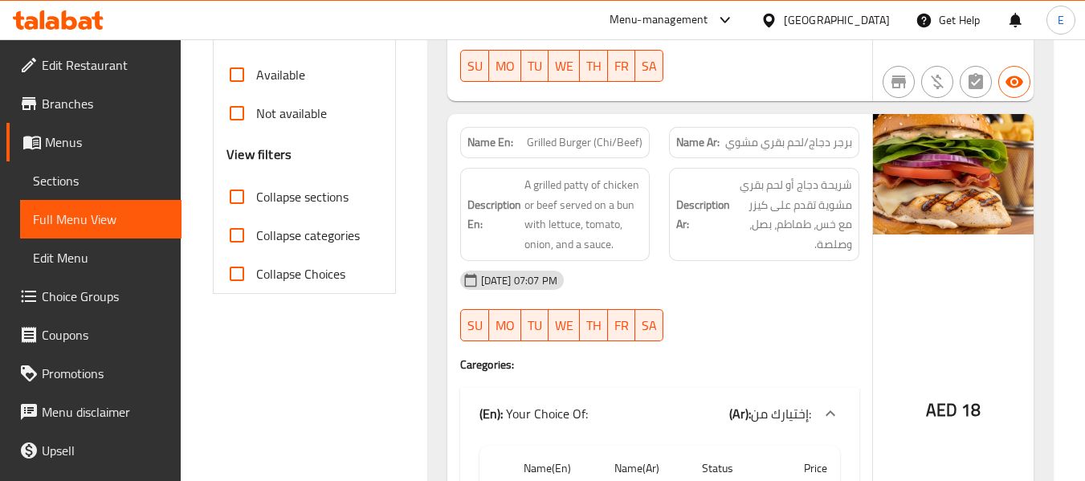
click at [620, 134] on span "Grilled Burger (Chi/Beef)" at bounding box center [585, 142] width 116 height 17
click at [829, 134] on span "برجر دجاج/لحم بقري مشوي" at bounding box center [788, 142] width 127 height 17
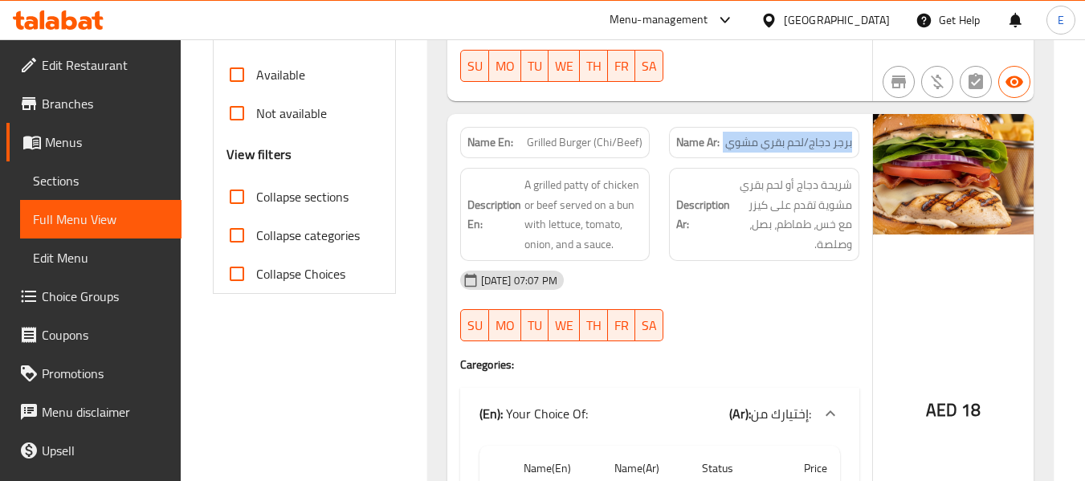
click at [829, 134] on span "برجر دجاج/لحم بقري مشوي" at bounding box center [788, 142] width 127 height 17
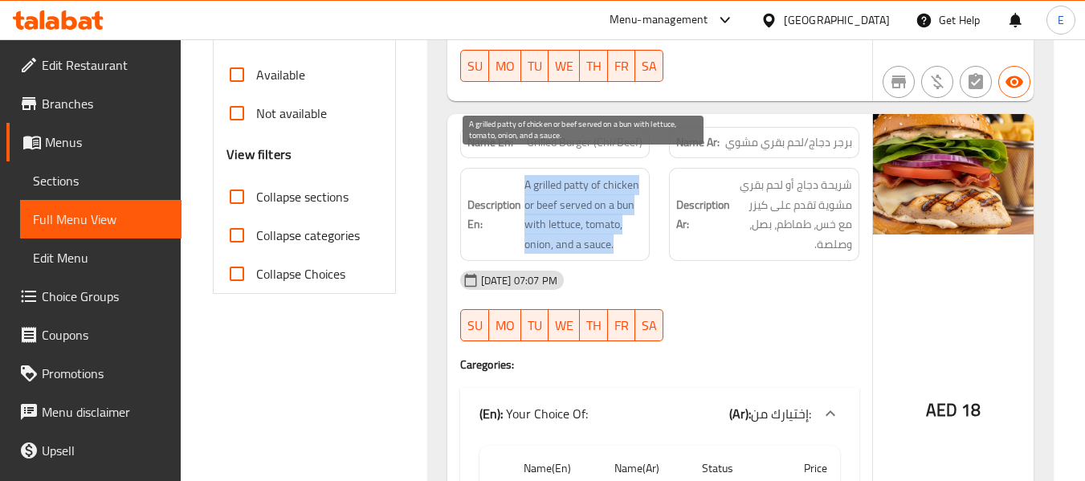
drag, startPoint x: 555, startPoint y: 166, endPoint x: 621, endPoint y: 233, distance: 93.7
click at [636, 231] on h6 "Description En: A grilled patty of chicken or beef served on a bun with lettuce…" at bounding box center [555, 214] width 176 height 79
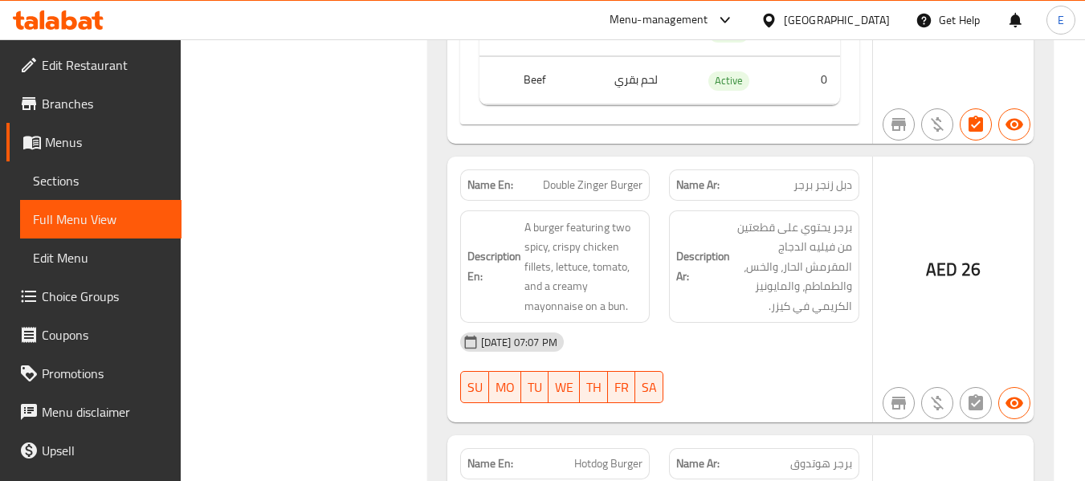
scroll to position [1090, 0]
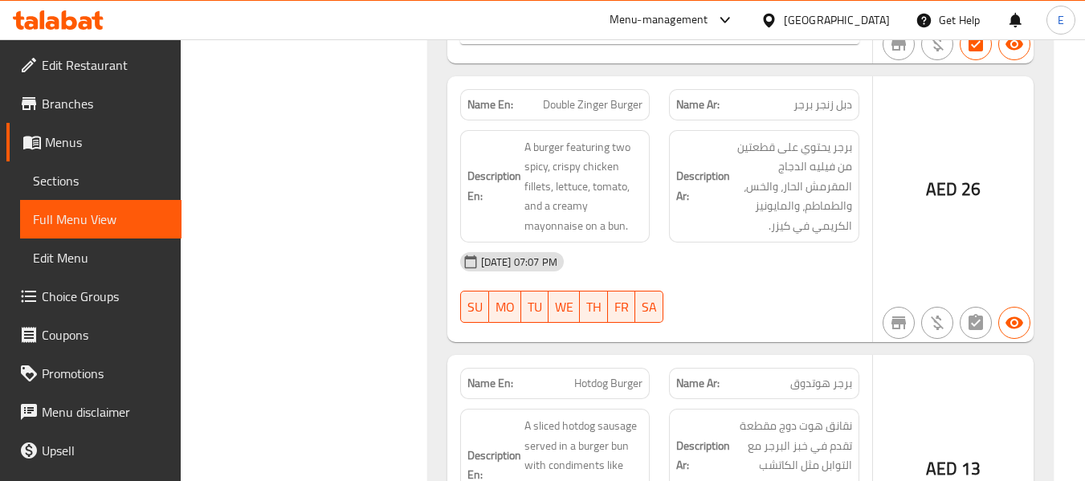
click at [813, 96] on span "دبل زنجر برجر" at bounding box center [822, 104] width 59 height 17
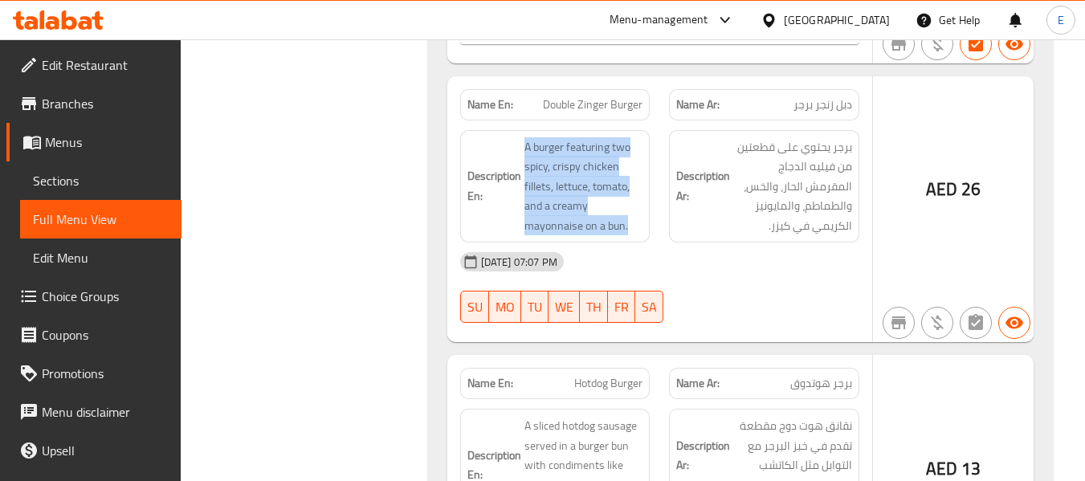
drag, startPoint x: 520, startPoint y: 125, endPoint x: 645, endPoint y: 202, distance: 146.4
click at [645, 202] on div "Description En: A burger featuring two spicy, crispy chicken fillets, lettuce, …" at bounding box center [555, 186] width 190 height 113
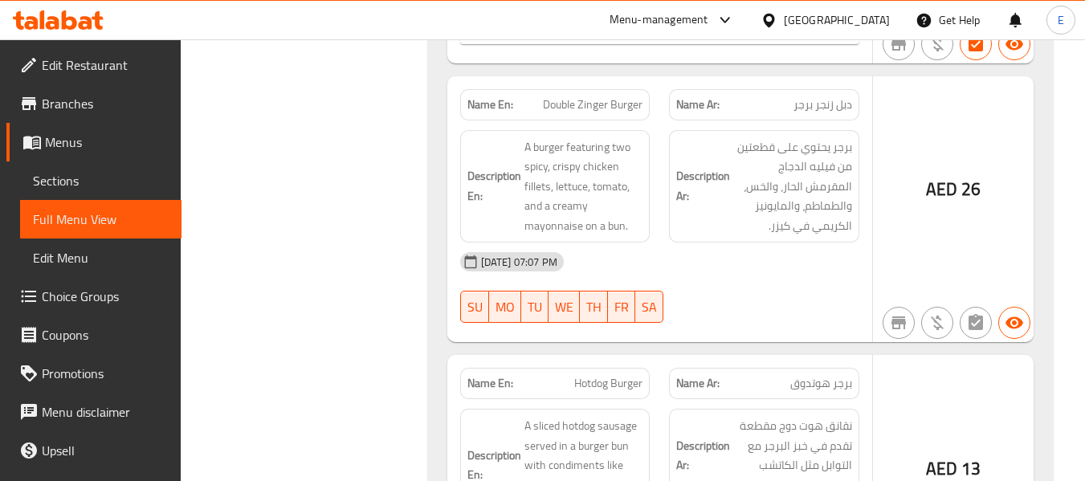
click at [645, 202] on div "Description En: A burger featuring two spicy, crispy chicken fillets, lettuce, …" at bounding box center [555, 186] width 190 height 113
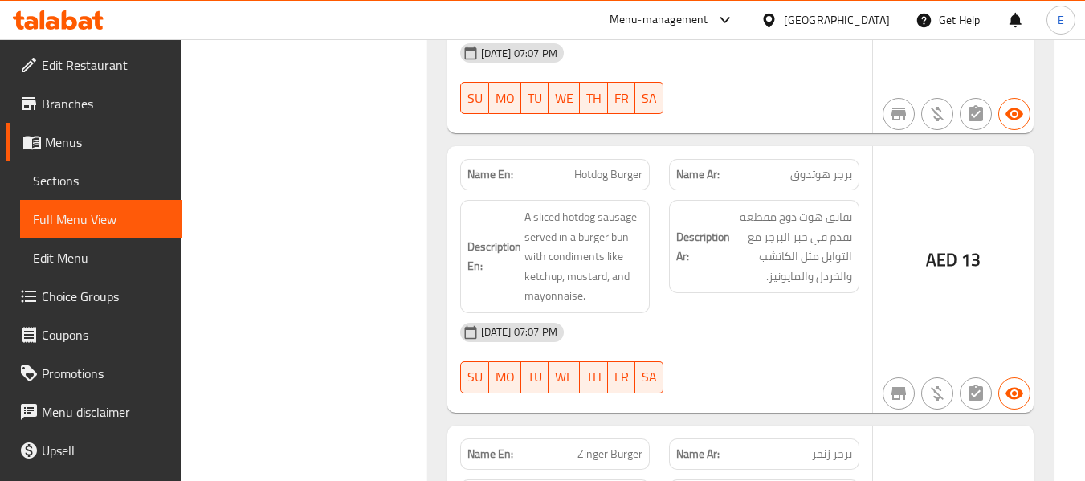
scroll to position [1331, 0]
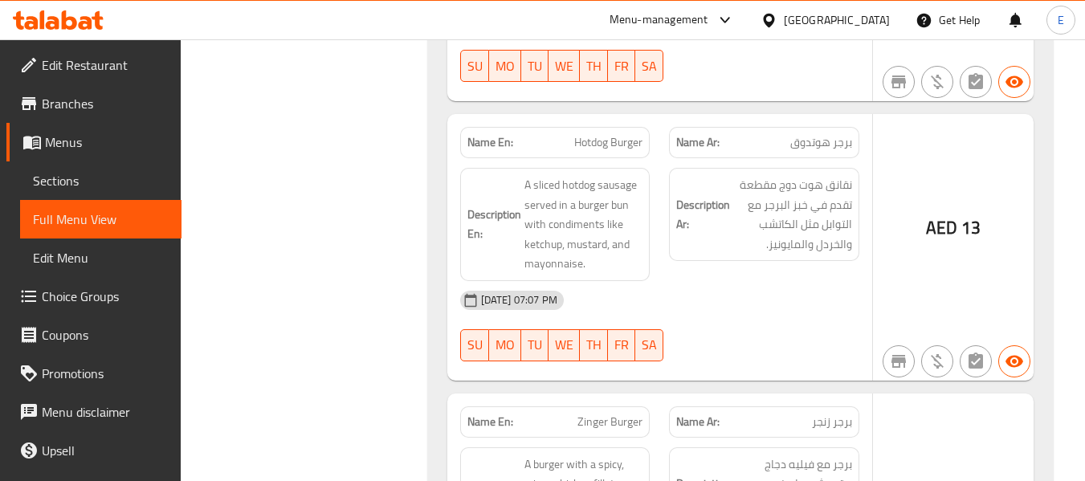
click at [809, 134] on span "برجر هوتدوق" at bounding box center [821, 142] width 62 height 17
click at [629, 134] on span "Hotdog Burger" at bounding box center [608, 142] width 68 height 17
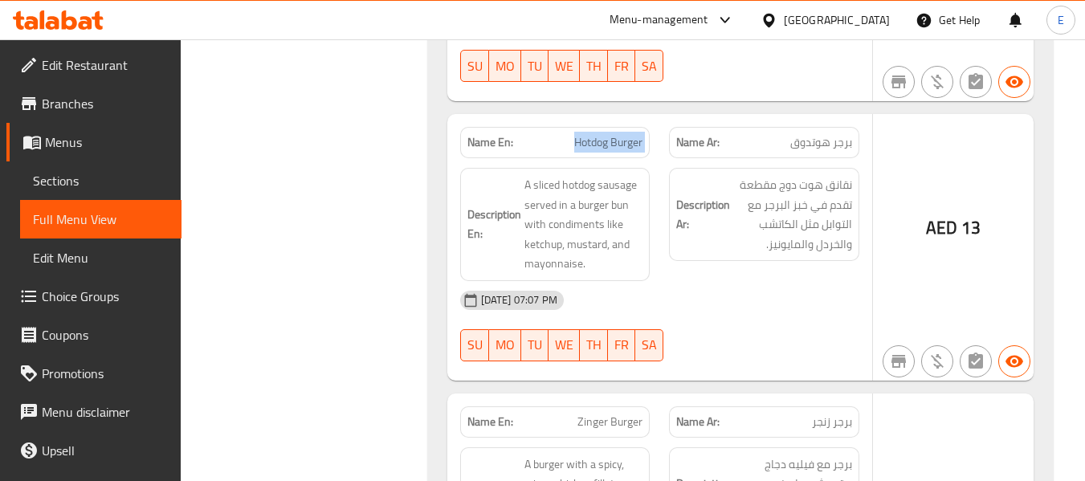
click at [629, 134] on span "Hotdog Burger" at bounding box center [608, 142] width 68 height 17
click at [752, 239] on div "Description Ar: نقانق هوت دوج مقطعة تقدم في خبز البرجر مع التوابل مثل الكاتشب و…" at bounding box center [764, 214] width 190 height 93
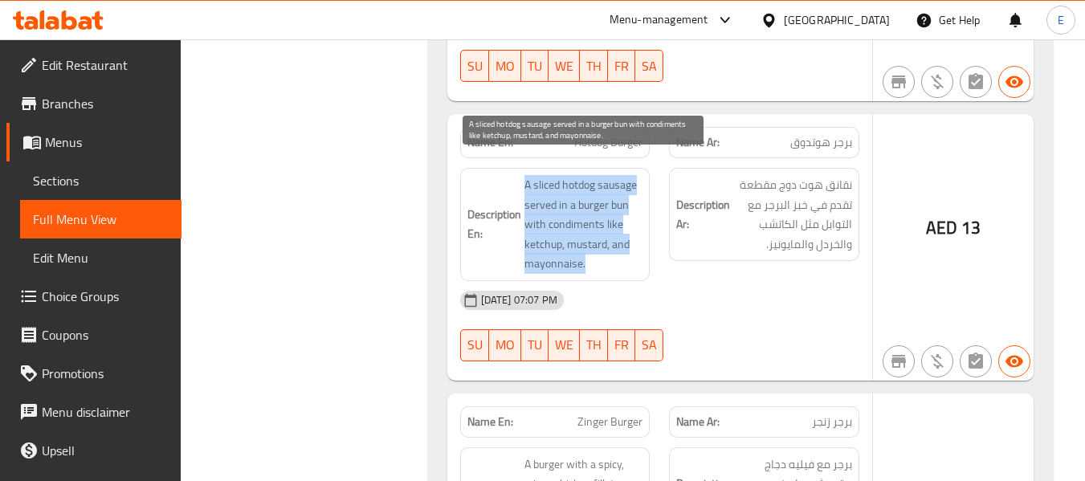
drag, startPoint x: 523, startPoint y: 165, endPoint x: 627, endPoint y: 239, distance: 127.9
click at [627, 239] on h6 "Description En: A sliced hotdog sausage served in a burger bun with condiments …" at bounding box center [555, 224] width 176 height 99
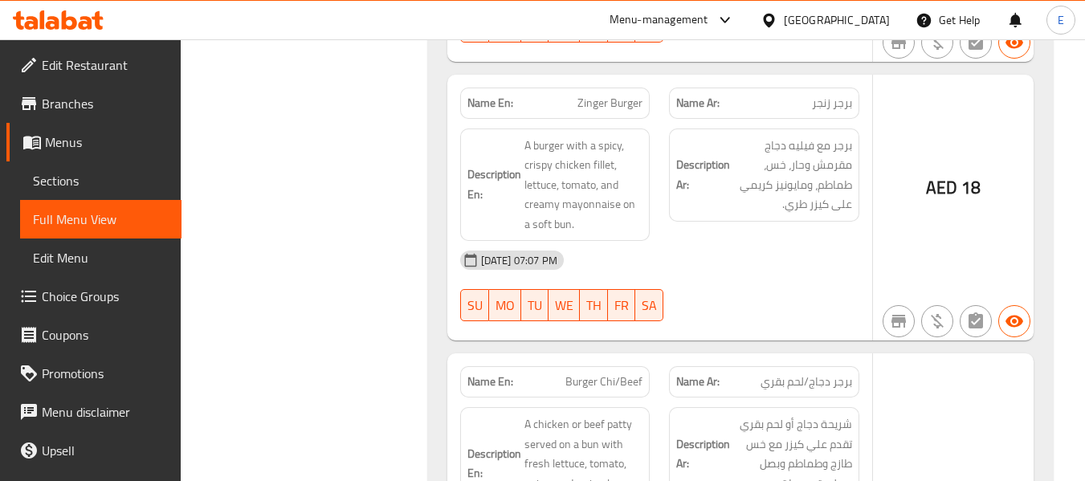
scroll to position [1652, 0]
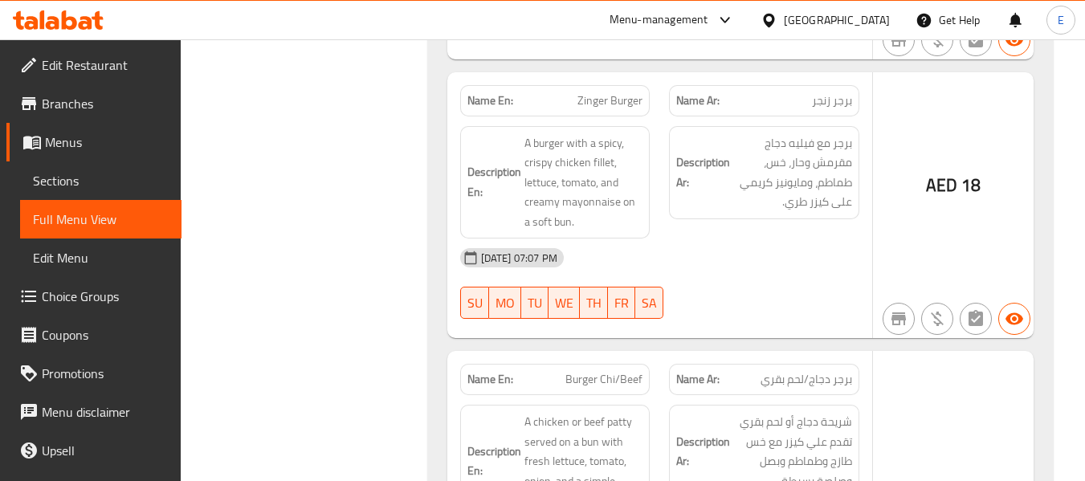
click at [621, 92] on span "Zinger Burger" at bounding box center [609, 100] width 65 height 17
click at [816, 92] on span "برجر زنجر" at bounding box center [832, 100] width 40 height 17
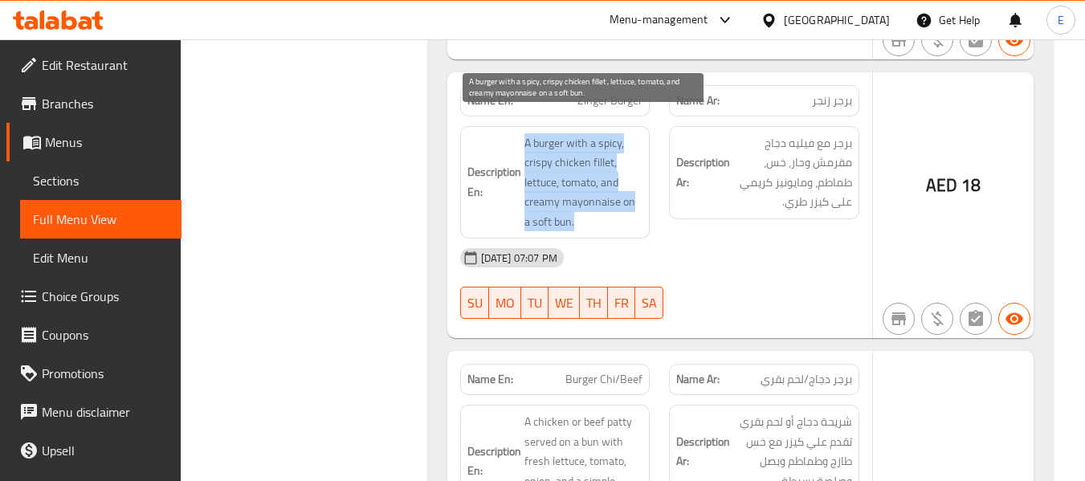
drag, startPoint x: 517, startPoint y: 120, endPoint x: 640, endPoint y: 202, distance: 147.2
click at [640, 202] on h6 "Description En: A burger with a spicy, crispy chicken fillet, lettuce, tomato, …" at bounding box center [555, 182] width 176 height 99
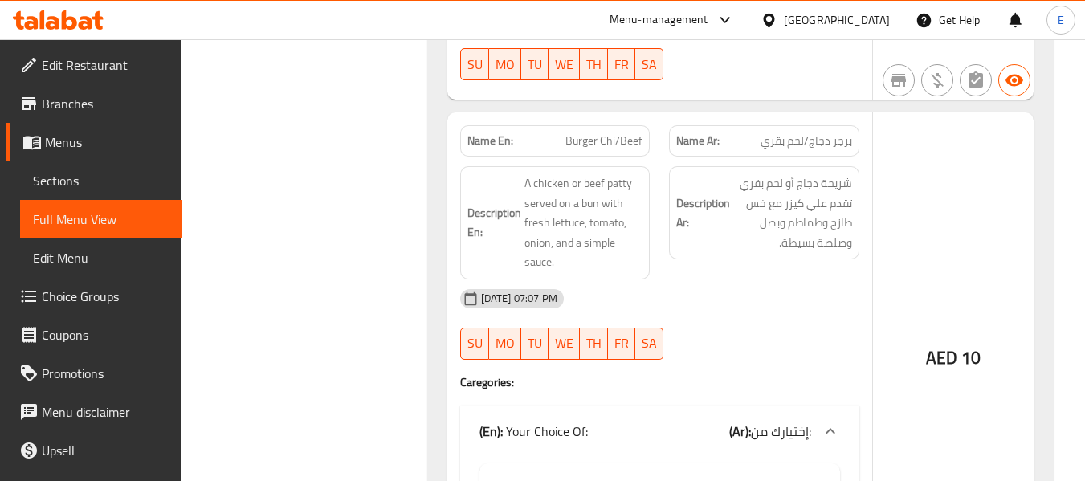
scroll to position [1893, 0]
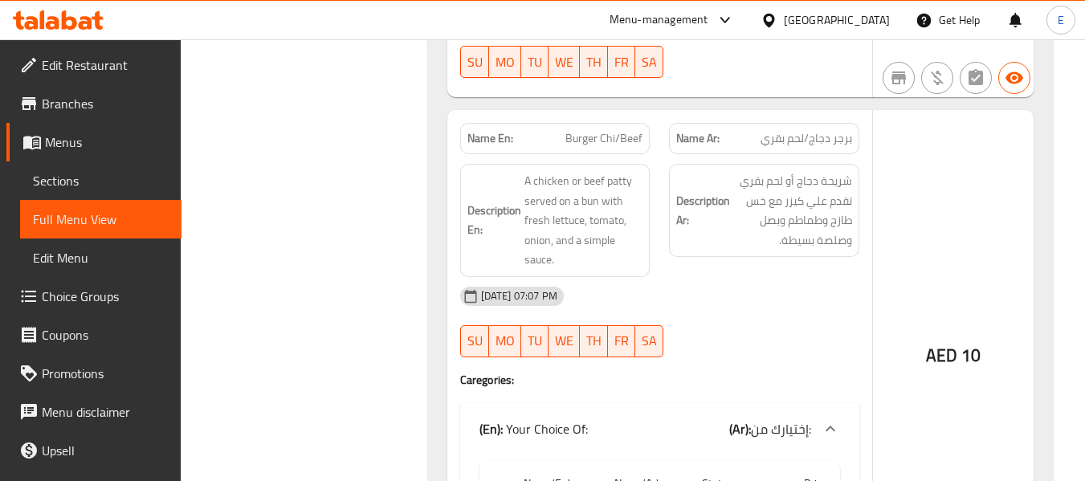
click at [857, 124] on div "Name Ar: برجر دجاج/لحم بقري" at bounding box center [764, 138] width 190 height 31
click at [612, 123] on div "Name En: Burger Chi/Beef" at bounding box center [555, 138] width 190 height 31
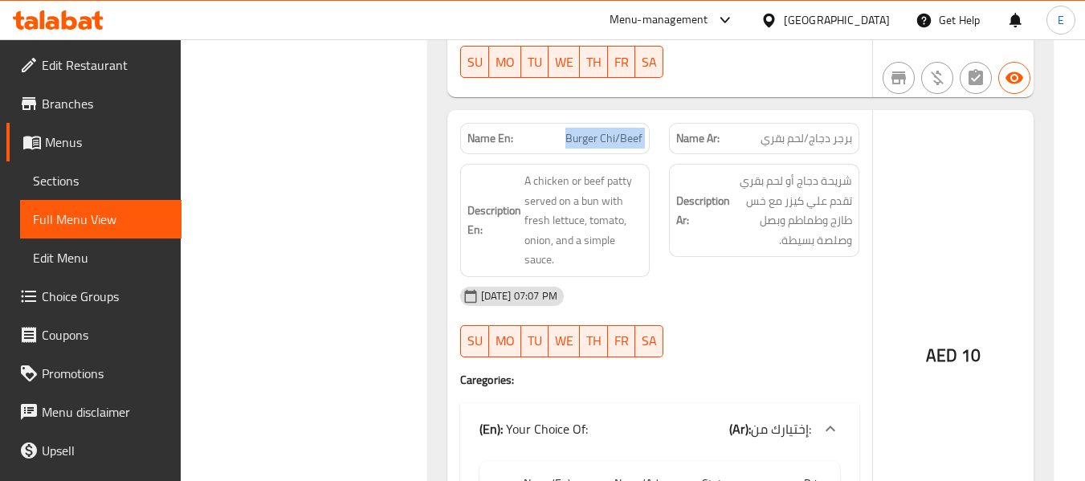
click at [612, 123] on div "Name En: Burger Chi/Beef" at bounding box center [555, 138] width 190 height 31
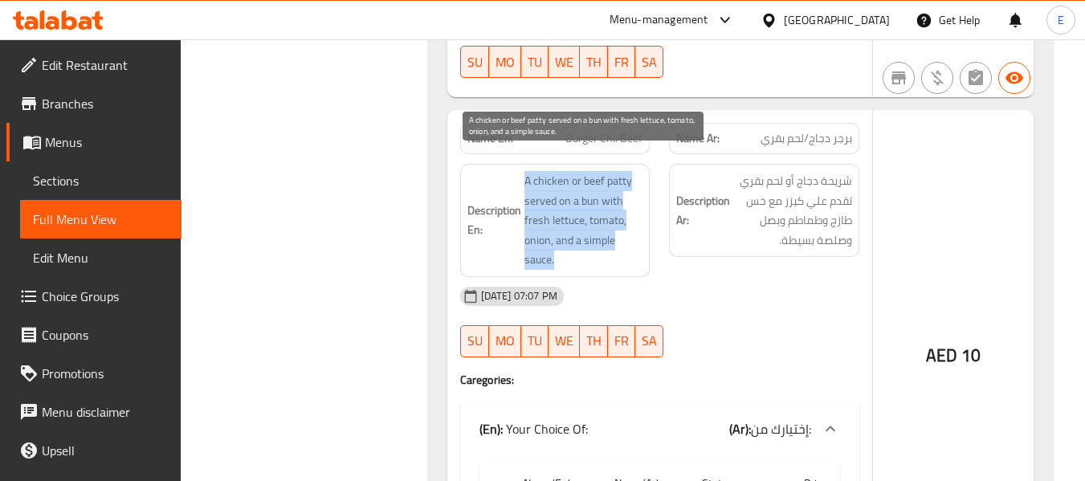
drag, startPoint x: 515, startPoint y: 151, endPoint x: 623, endPoint y: 242, distance: 141.3
click at [623, 242] on h6 "Description En: A chicken or beef patty served on a bun with fresh lettuce, tom…" at bounding box center [555, 220] width 176 height 99
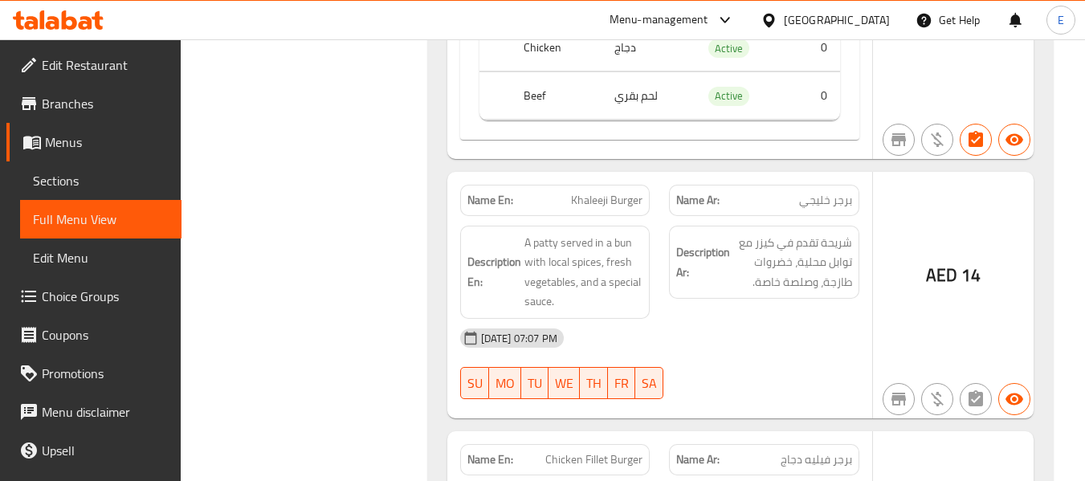
scroll to position [2455, 0]
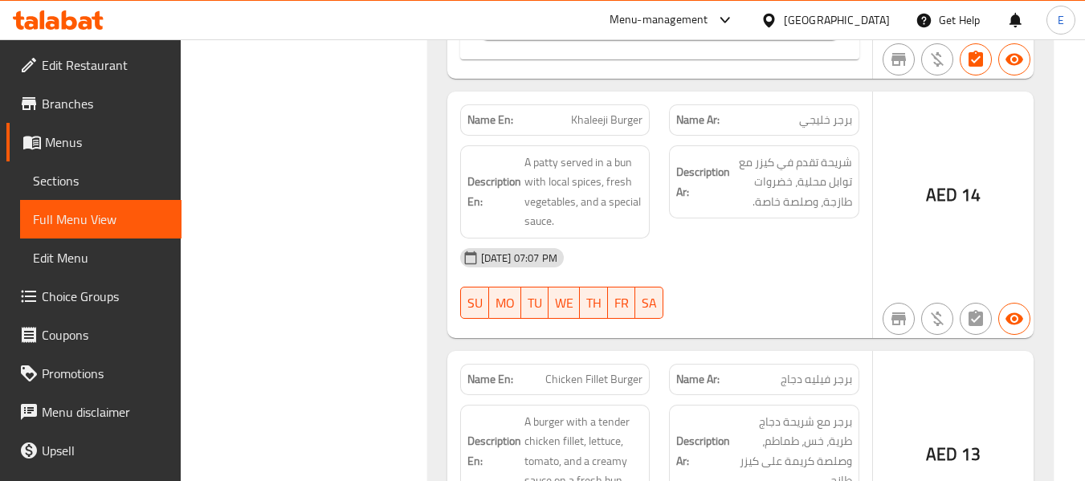
click at [842, 112] on span "برجر خليجي" at bounding box center [825, 120] width 53 height 17
click at [627, 112] on span "Khaleeji Burger" at bounding box center [606, 120] width 71 height 17
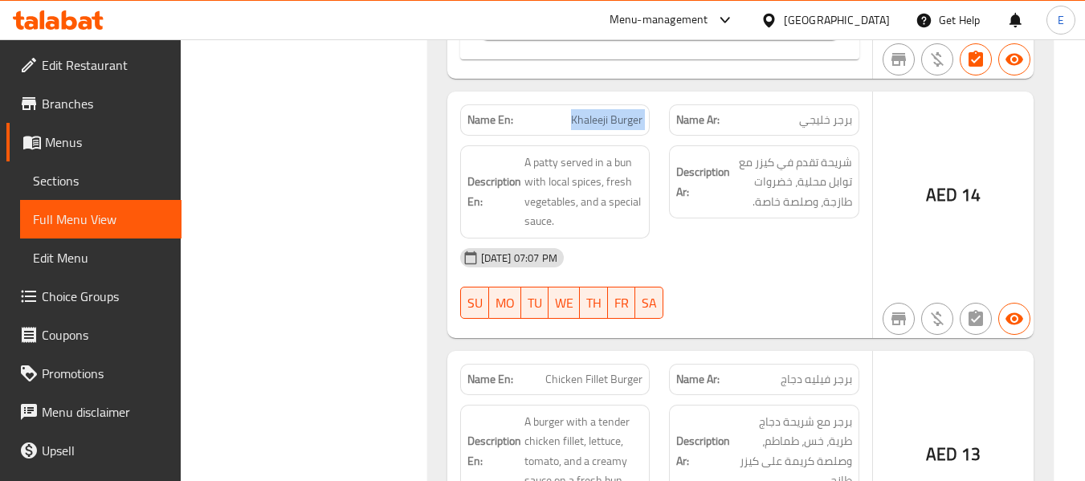
click at [627, 112] on span "Khaleeji Burger" at bounding box center [606, 120] width 71 height 17
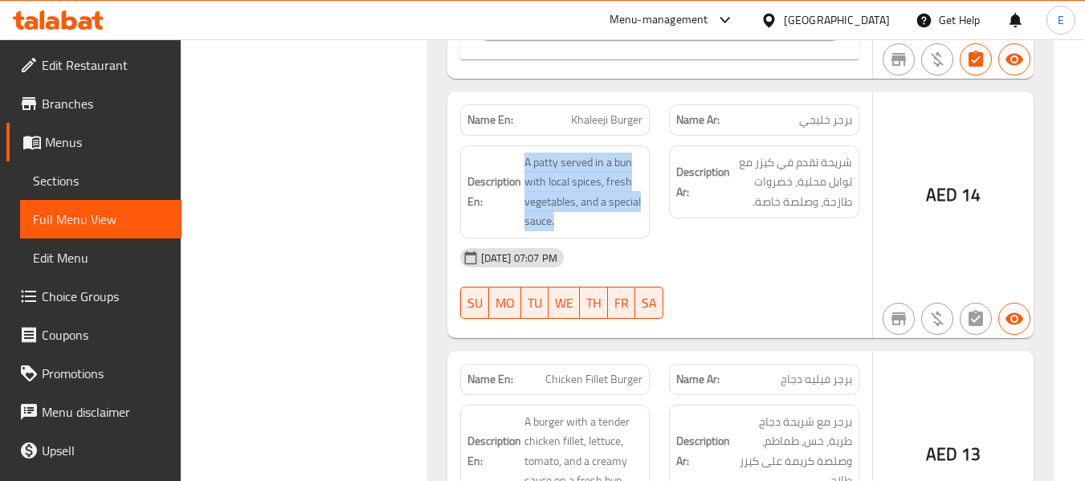
drag, startPoint x: 514, startPoint y: 128, endPoint x: 654, endPoint y: 210, distance: 162.6
click at [654, 210] on div "Description En: A patty served in a bun with local spices, fresh vegetables, an…" at bounding box center [555, 192] width 210 height 112
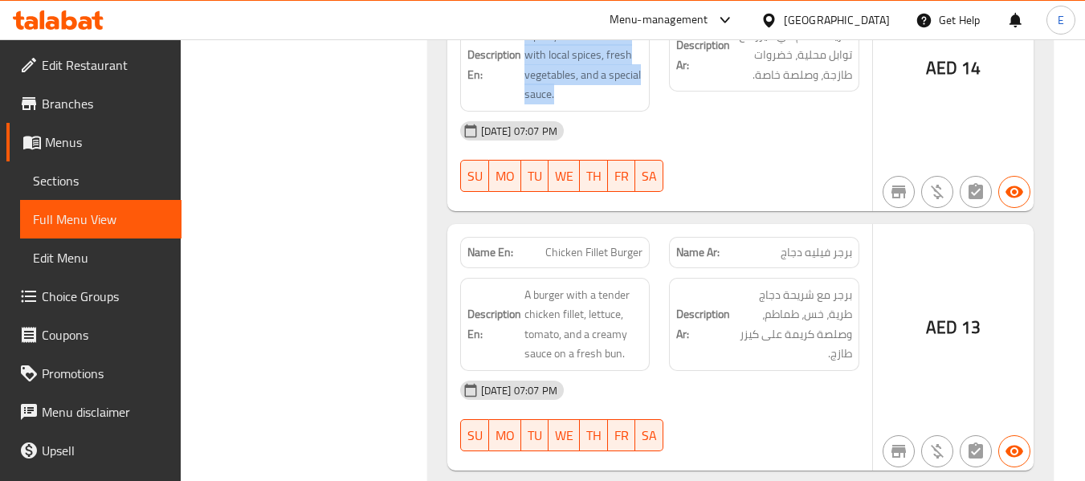
scroll to position [2696, 0]
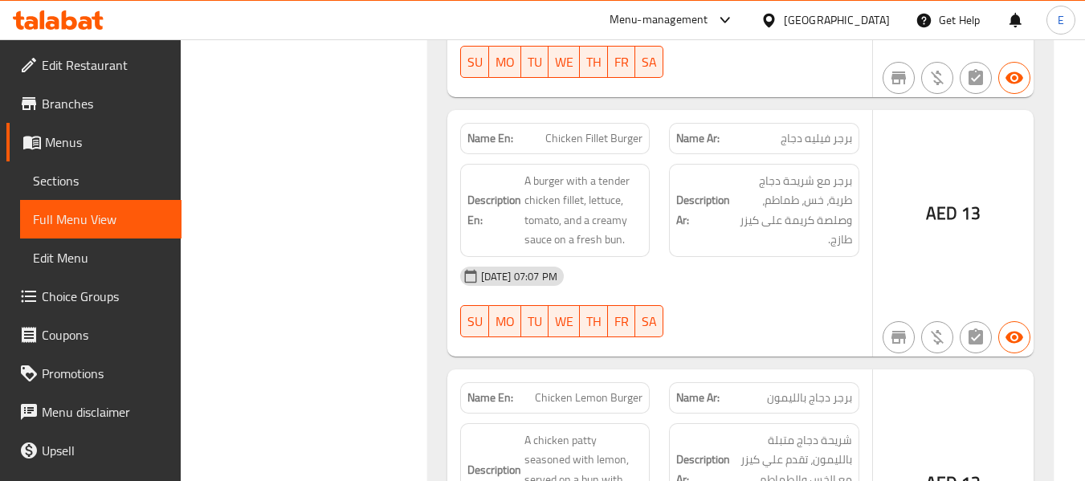
click at [789, 130] on span "برجر فيليه دجاج" at bounding box center [815, 138] width 71 height 17
click at [556, 130] on span "Chicken Fillet Burger" at bounding box center [593, 138] width 97 height 17
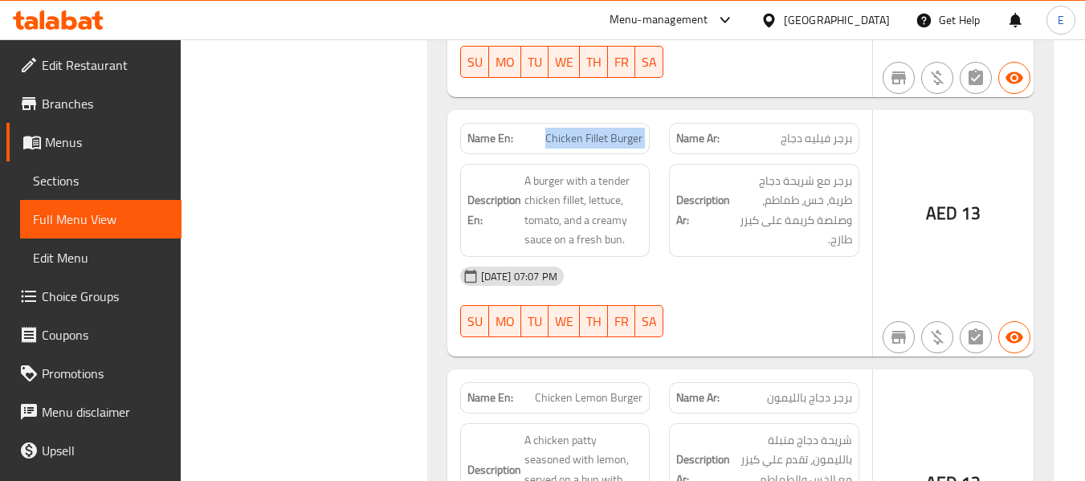
click at [556, 130] on span "Chicken Fillet Burger" at bounding box center [593, 138] width 97 height 17
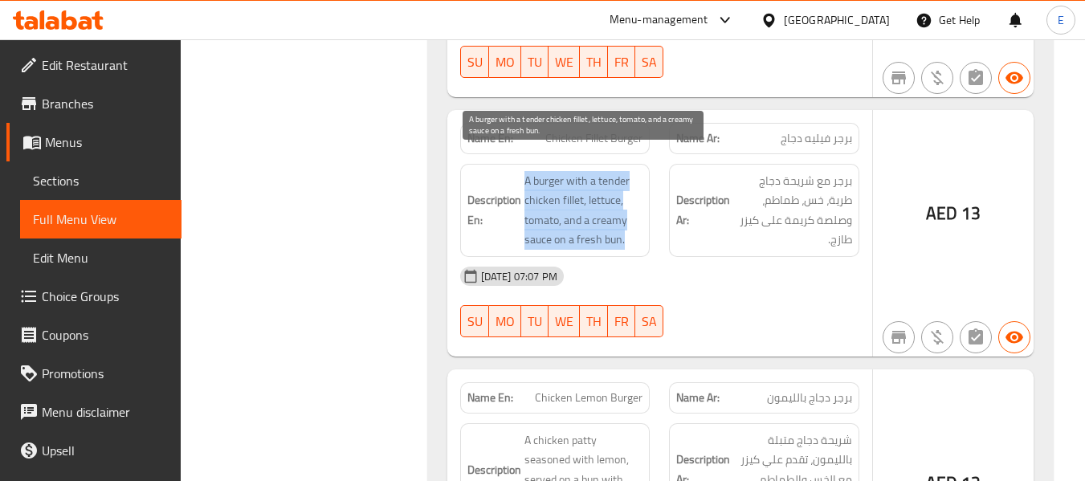
drag, startPoint x: 517, startPoint y: 157, endPoint x: 635, endPoint y: 223, distance: 135.5
click at [635, 223] on h6 "Description En: A burger with a tender chicken fillet, lettuce, tomato, and a c…" at bounding box center [555, 210] width 176 height 79
click at [635, 223] on span "A burger with a tender chicken fillet, lettuce, tomato, and a creamy sauce on a…" at bounding box center [583, 210] width 119 height 79
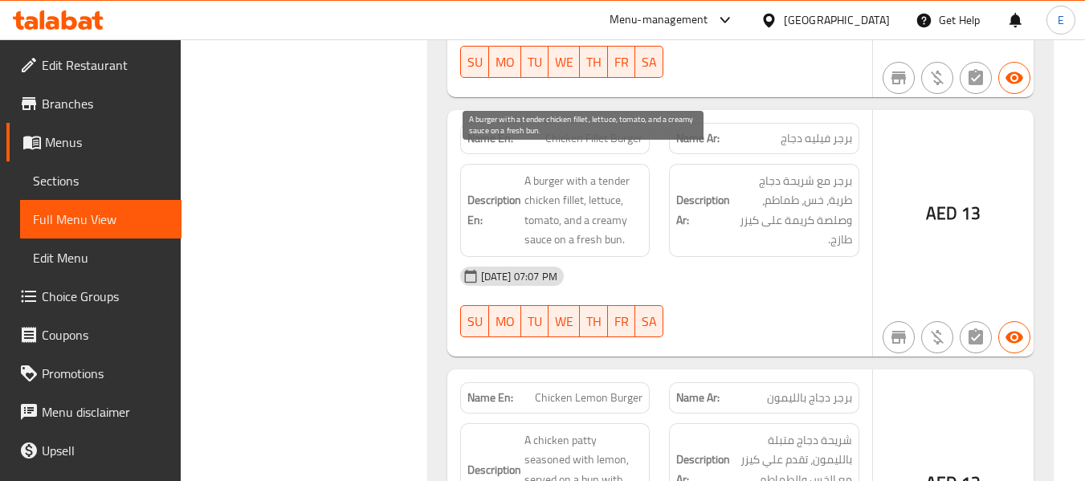
click at [635, 223] on span "A burger with a tender chicken fillet, lettuce, tomato, and a creamy sauce on a…" at bounding box center [583, 210] width 119 height 79
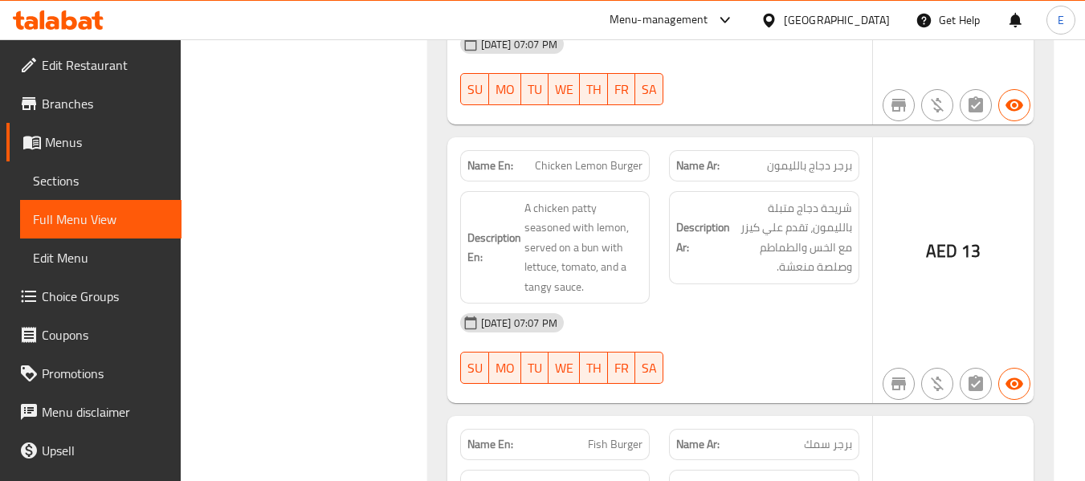
scroll to position [2937, 0]
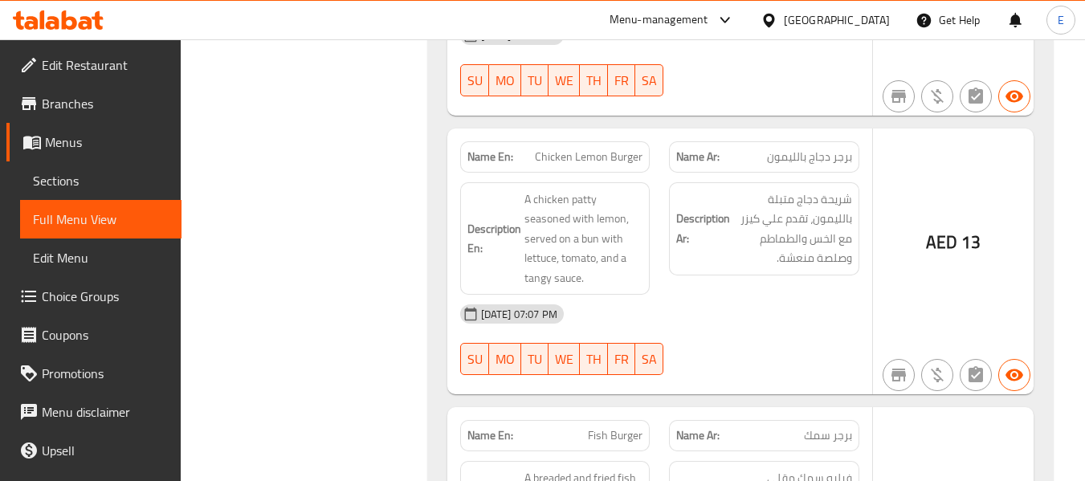
click at [609, 149] on span "Chicken Lemon Burger" at bounding box center [589, 157] width 108 height 17
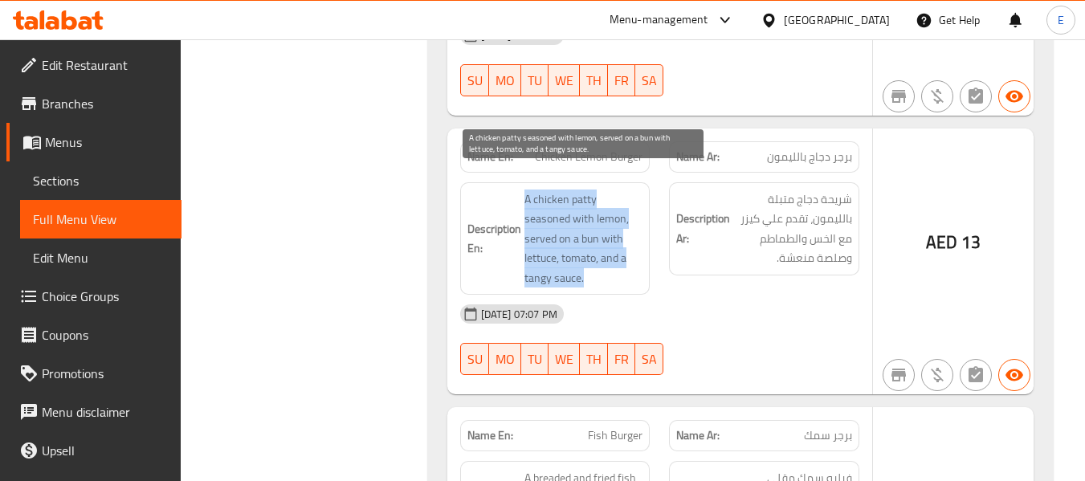
drag, startPoint x: 516, startPoint y: 173, endPoint x: 632, endPoint y: 264, distance: 147.0
click at [632, 264] on h6 "Description En: A chicken patty seasoned with lemon, served on a bun with lettu…" at bounding box center [555, 238] width 176 height 99
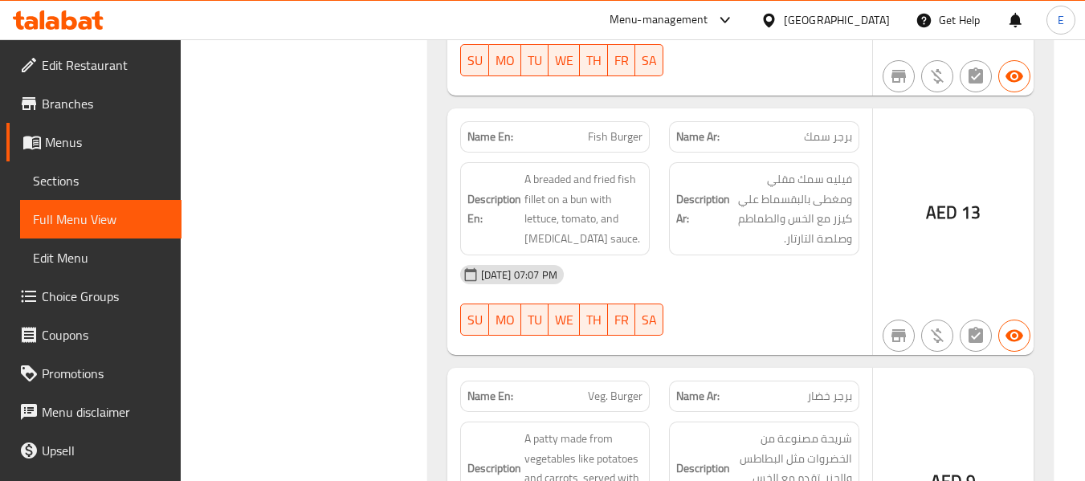
scroll to position [3258, 0]
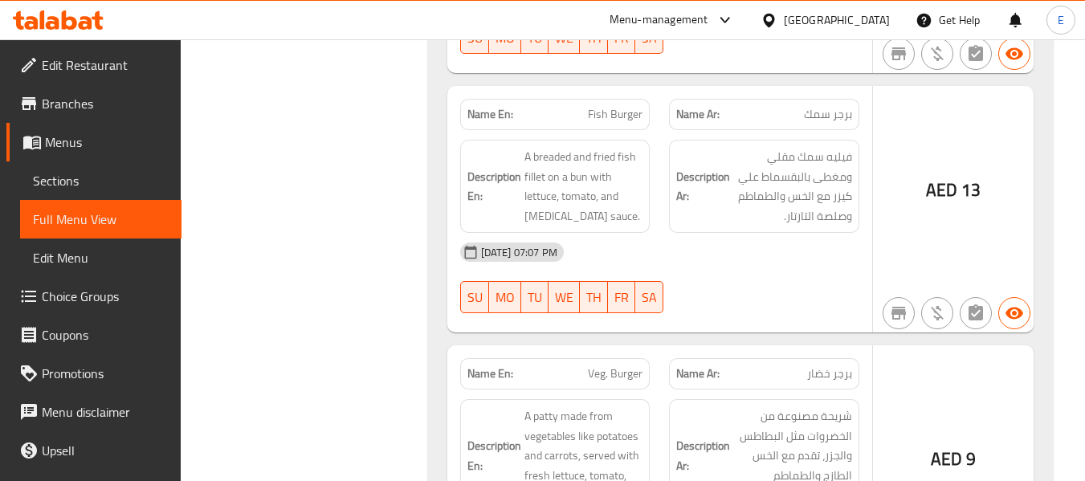
click at [633, 108] on div "Name En: Fish Burger" at bounding box center [555, 114] width 190 height 31
click at [839, 106] on span "برجر سمك" at bounding box center [828, 114] width 48 height 17
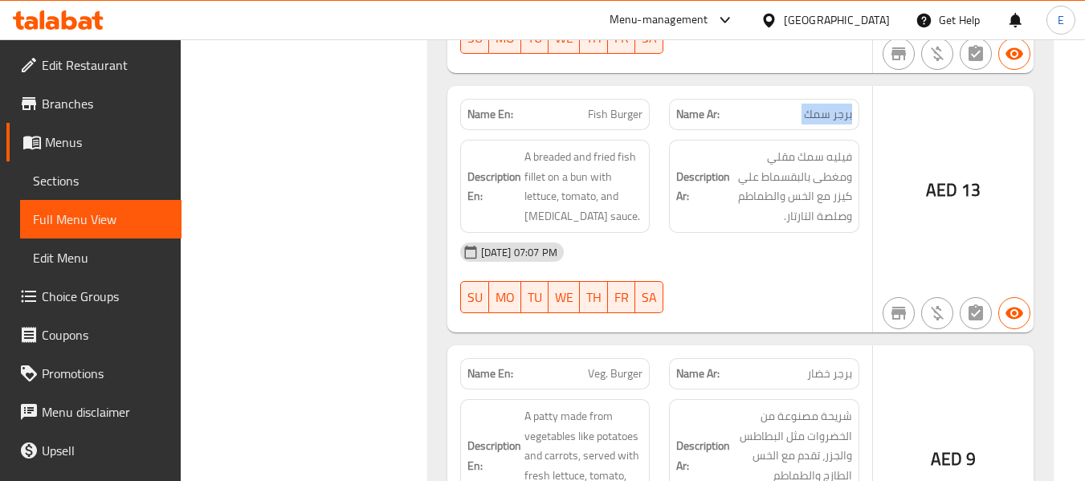
click at [839, 106] on span "برجر سمك" at bounding box center [828, 114] width 48 height 17
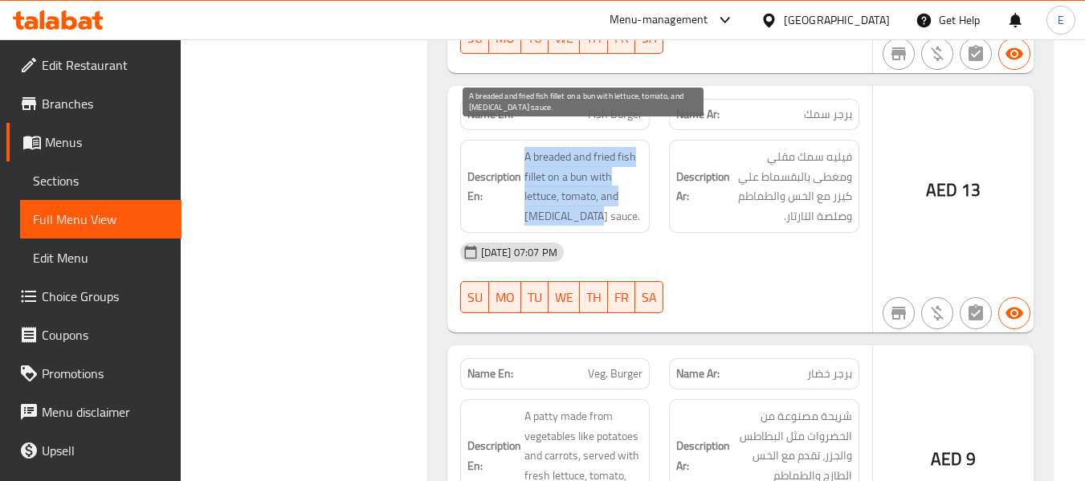
drag, startPoint x: 516, startPoint y: 128, endPoint x: 625, endPoint y: 195, distance: 128.3
click at [625, 195] on h6 "Description En: A breaded and fried fish fillet on a bun with lettuce, tomato, …" at bounding box center [555, 186] width 176 height 79
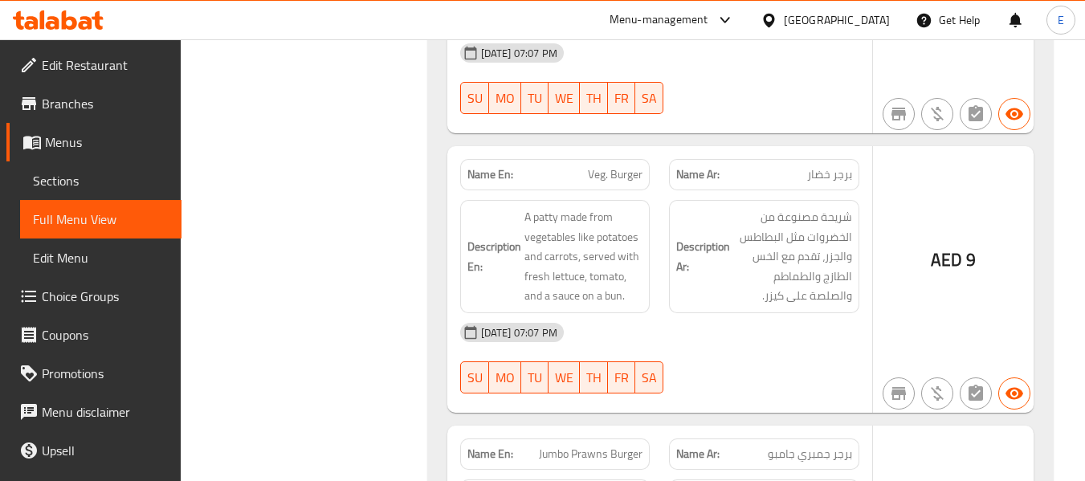
scroll to position [3499, 0]
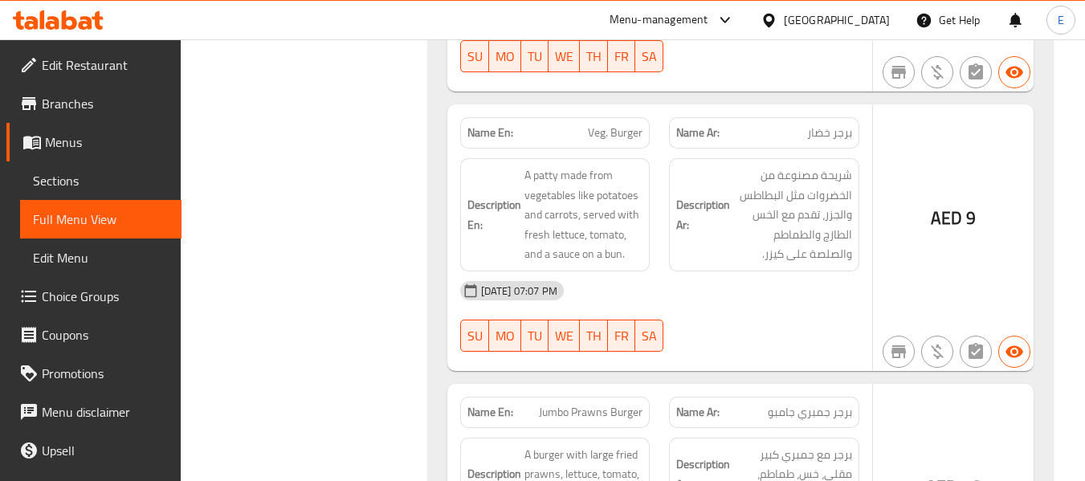
click at [609, 124] on span "Veg. Burger" at bounding box center [615, 132] width 55 height 17
click at [833, 127] on div "Name Ar: برجر خضار" at bounding box center [764, 132] width 190 height 31
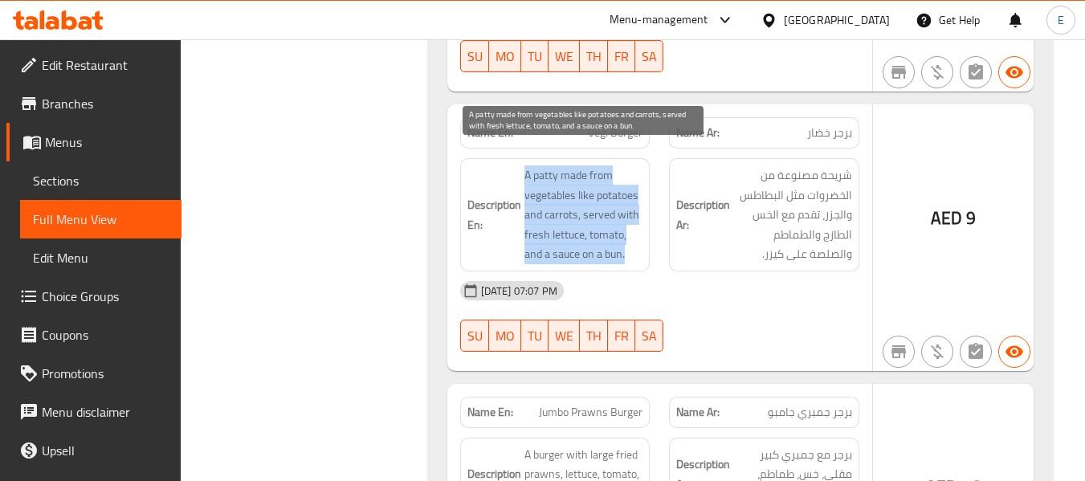
drag, startPoint x: 519, startPoint y: 157, endPoint x: 639, endPoint y: 230, distance: 140.2
click at [639, 230] on h6 "Description En: A patty made from vegetables like potatoes and carrots, served …" at bounding box center [555, 214] width 176 height 99
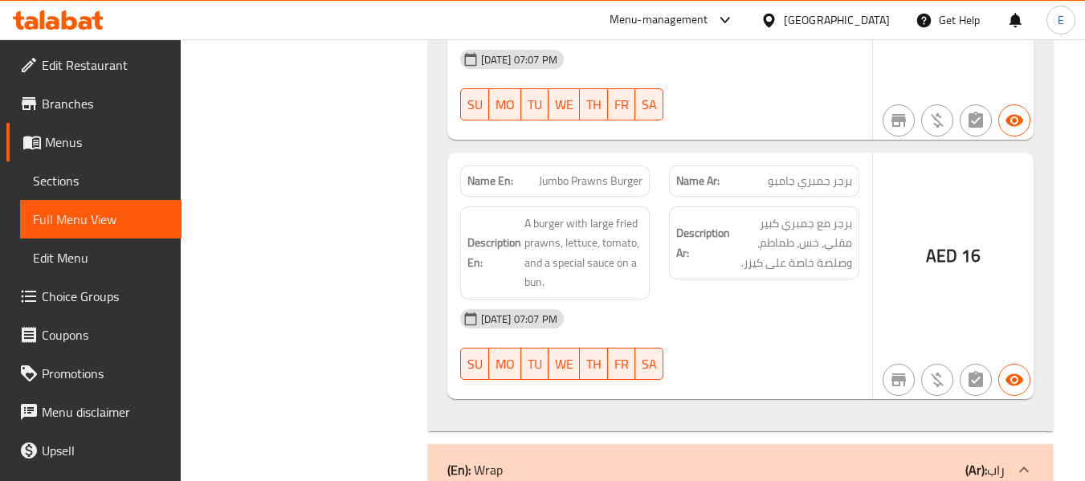
scroll to position [3740, 0]
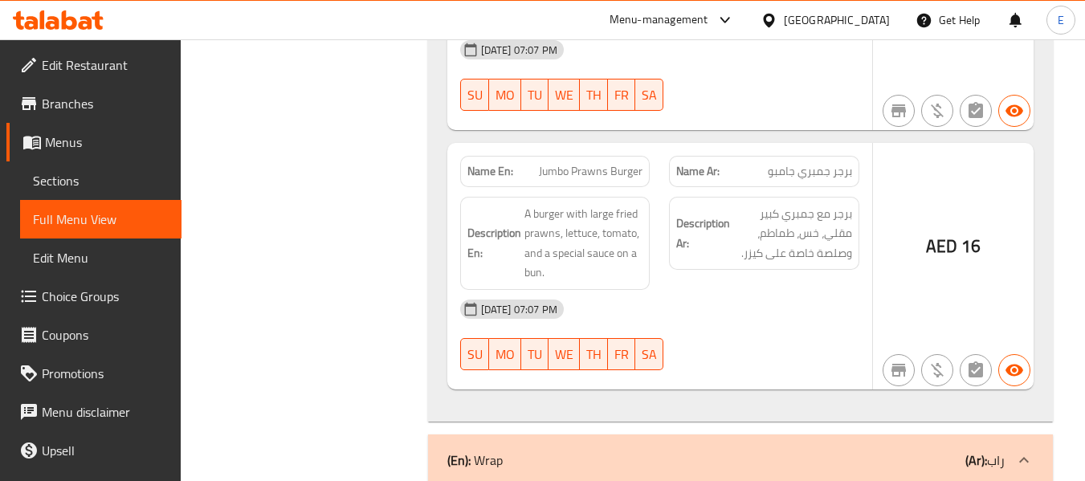
click at [612, 161] on div "Name En: Jumbo Prawns Burger" at bounding box center [555, 171] width 190 height 31
click at [735, 163] on p "Name Ar: برجر جمبري جامبو" at bounding box center [764, 171] width 176 height 17
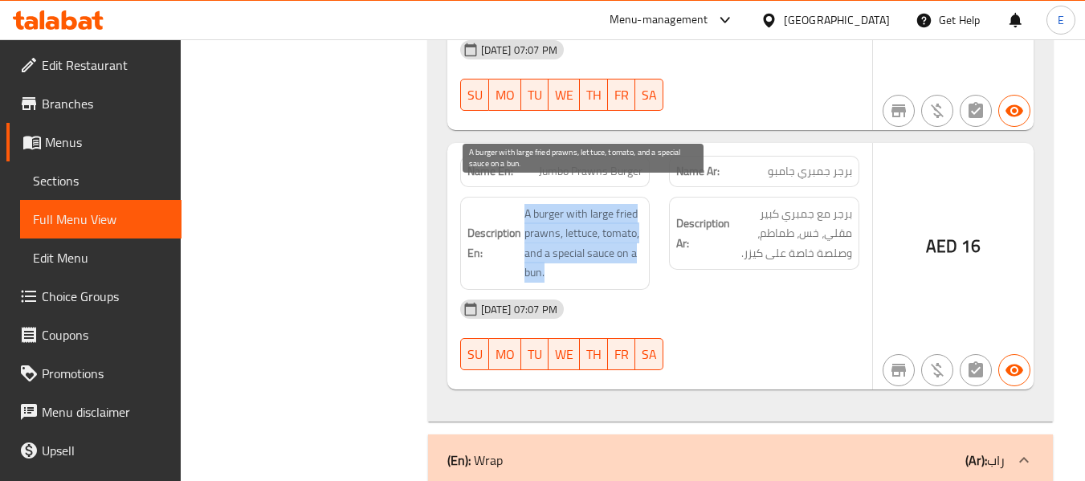
drag, startPoint x: 516, startPoint y: 187, endPoint x: 636, endPoint y: 252, distance: 136.2
click at [636, 252] on h6 "Description En: A burger with large fried prawns, lettuce, tomato, and a specia…" at bounding box center [555, 243] width 176 height 79
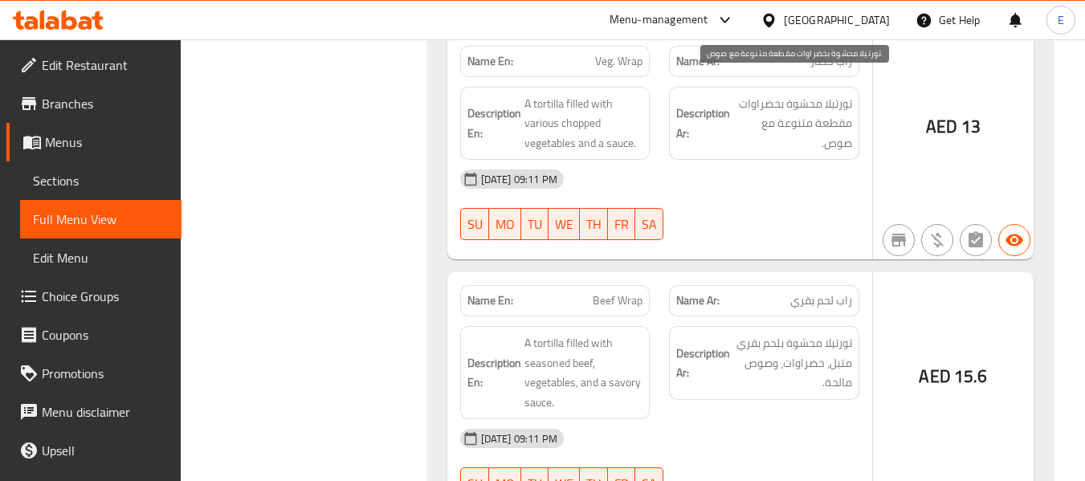
scroll to position [4061, 0]
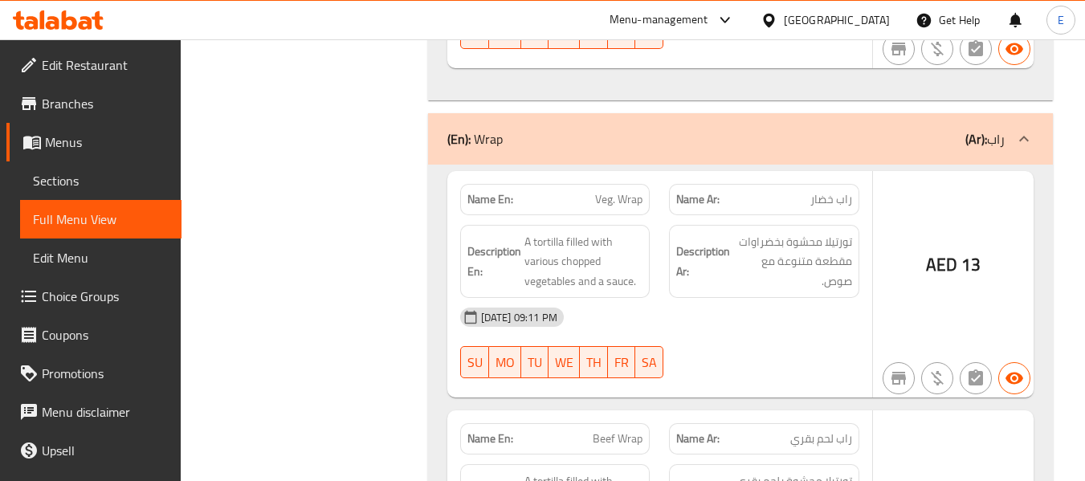
click at [832, 129] on div "(En): Wrap (Ar): راب" at bounding box center [725, 138] width 557 height 19
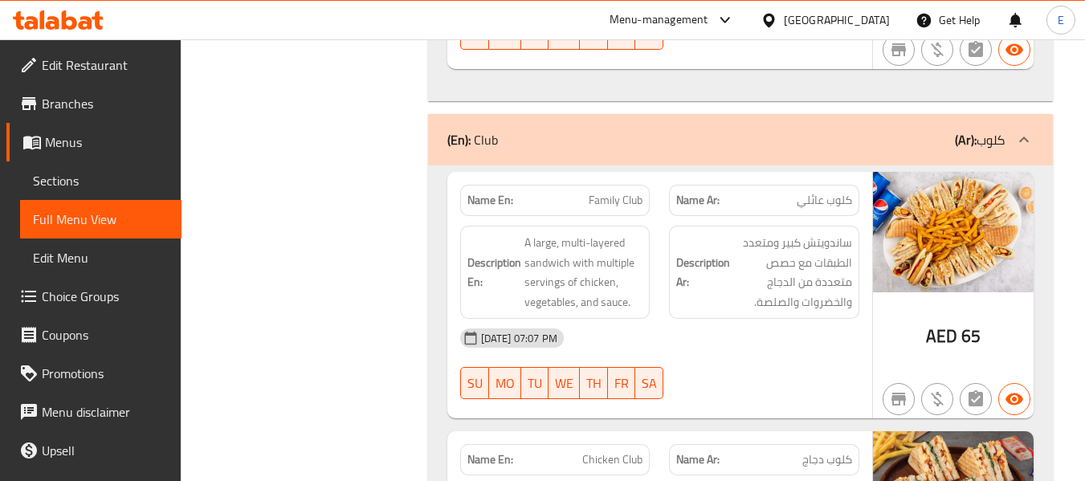
scroll to position [15675, 0]
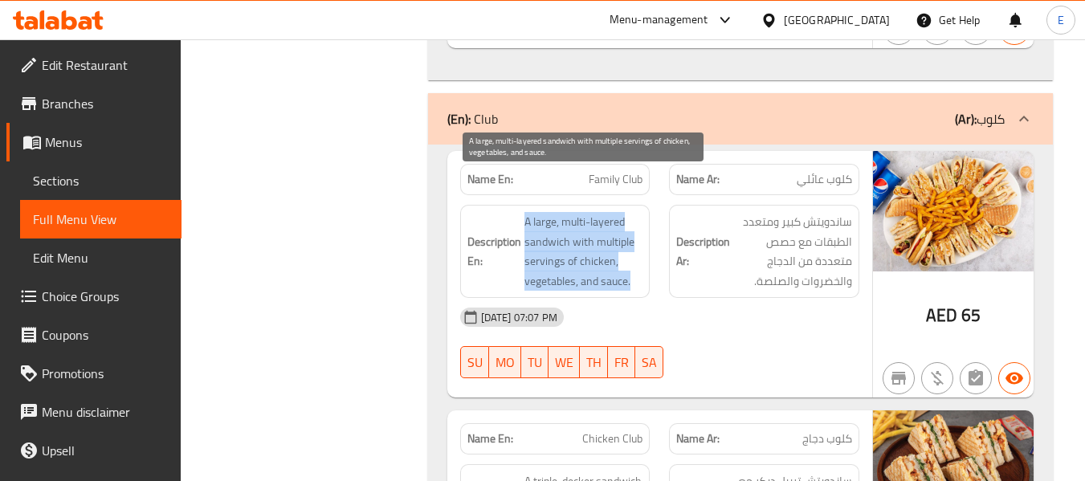
drag, startPoint x: 522, startPoint y: 177, endPoint x: 634, endPoint y: 237, distance: 127.1
click at [634, 237] on h6 "Description En: A large, multi-layered sandwich with multiple servings of chick…" at bounding box center [555, 251] width 176 height 79
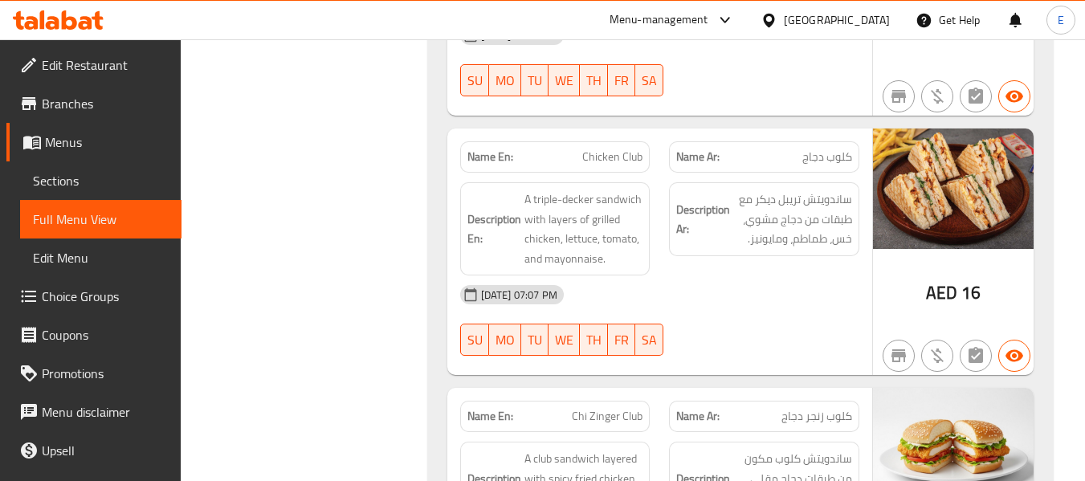
scroll to position [15996, 0]
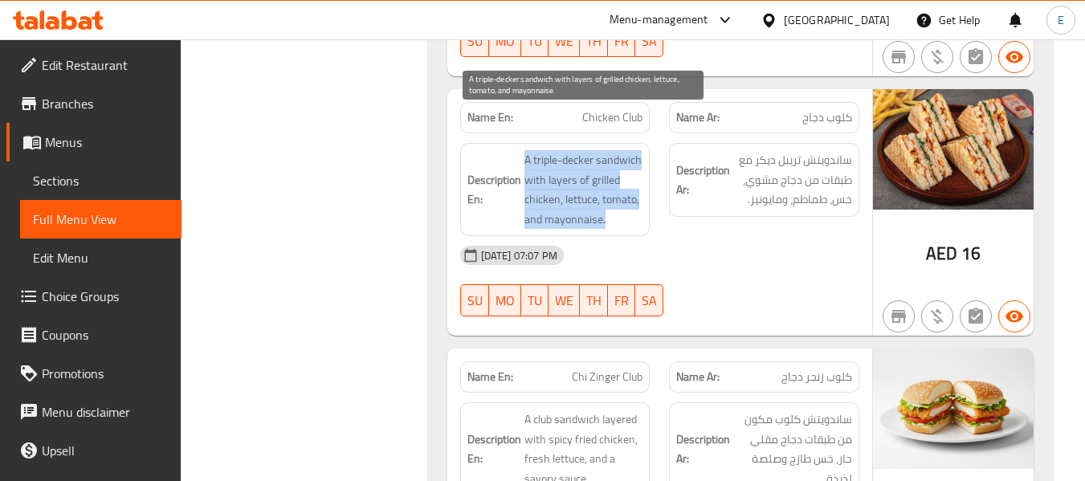
drag, startPoint x: 518, startPoint y: 118, endPoint x: 638, endPoint y: 181, distance: 136.1
click at [638, 181] on h6 "Description En: A triple-decker sandwich with layers of grilled chicken, lettuc…" at bounding box center [555, 189] width 176 height 79
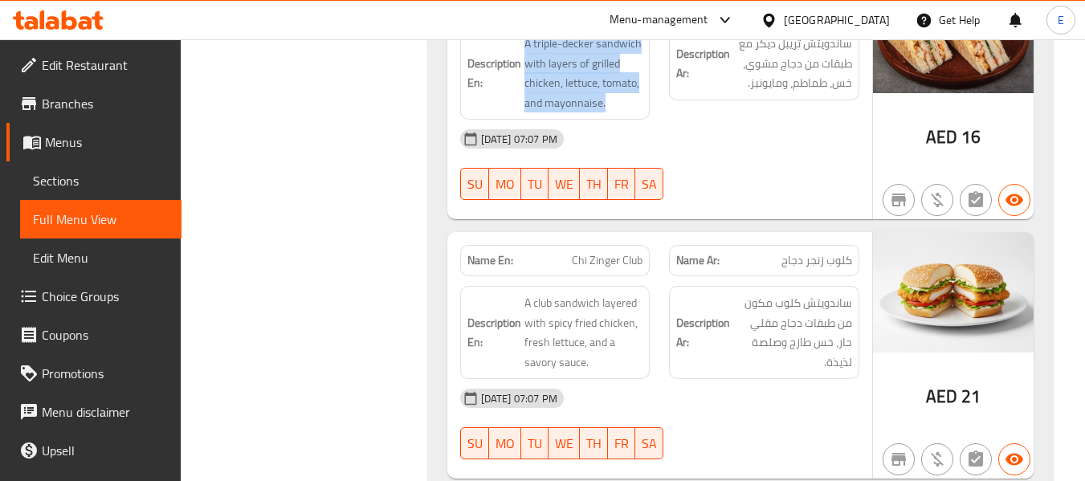
scroll to position [16237, 0]
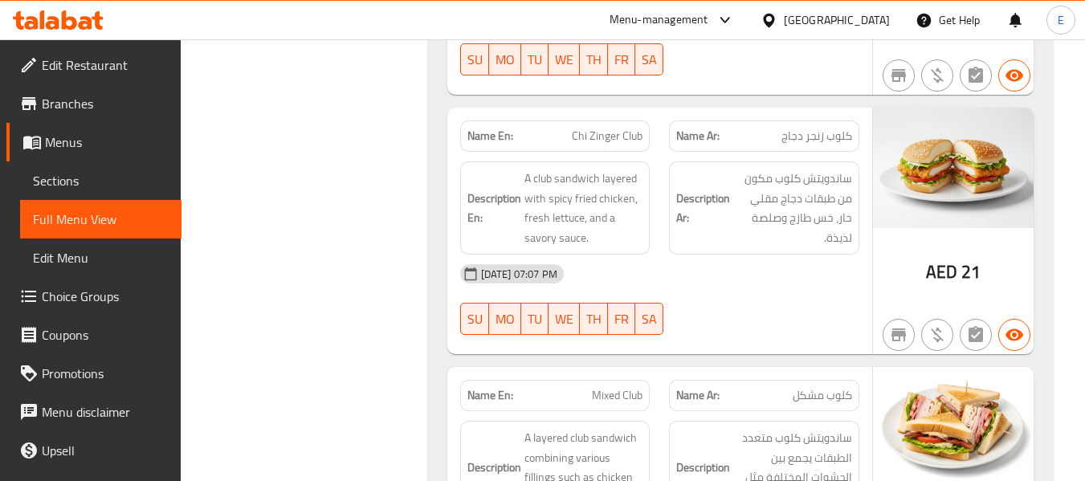
click at [818, 128] on span "كلوب زنجر دجاج" at bounding box center [816, 136] width 71 height 17
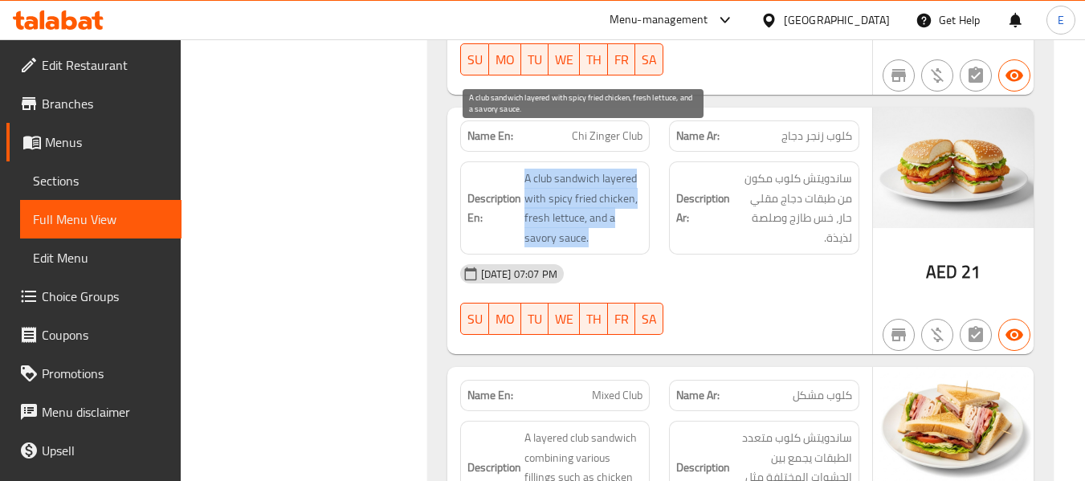
drag, startPoint x: 523, startPoint y: 127, endPoint x: 637, endPoint y: 208, distance: 140.6
click at [637, 208] on div "Description En: A club sandwich layered with spicy fried chicken, fresh lettuce…" at bounding box center [555, 207] width 190 height 93
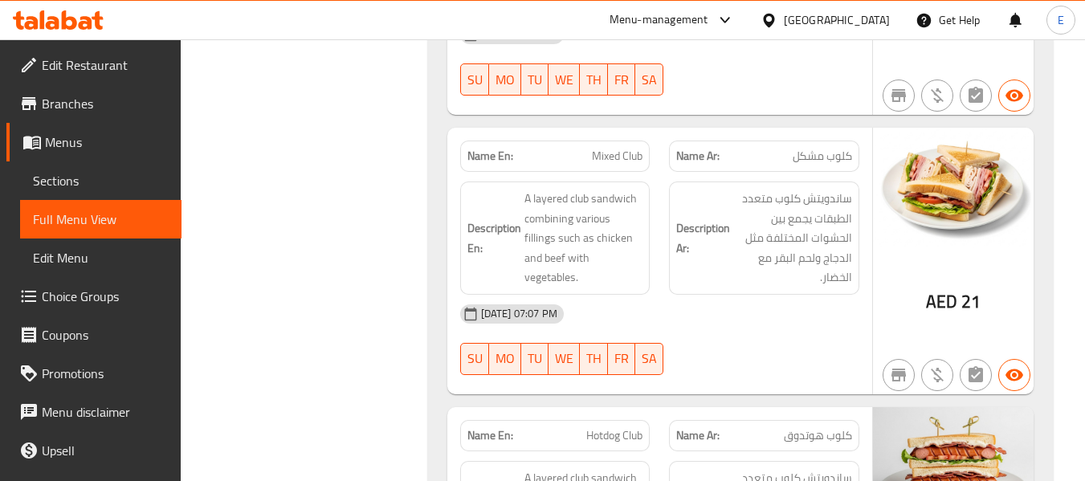
scroll to position [16478, 0]
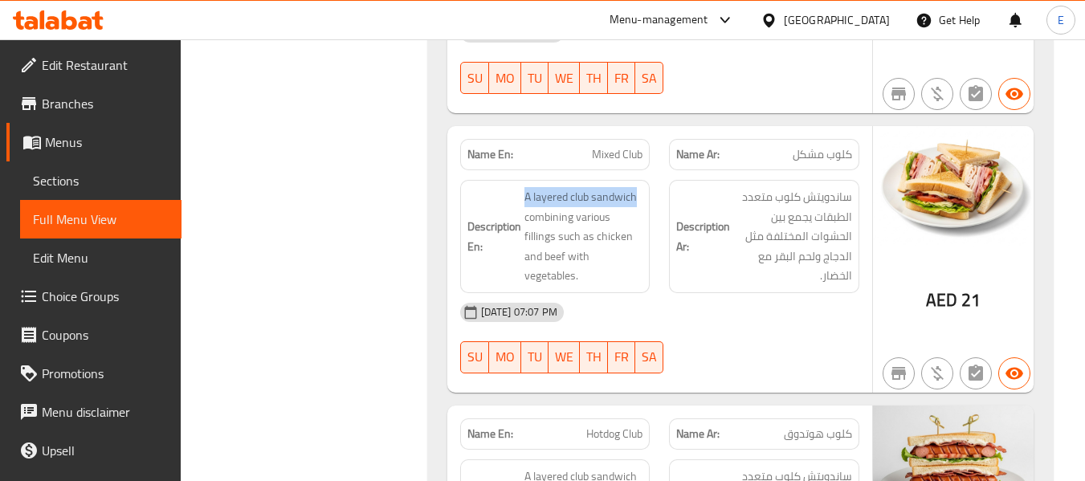
drag, startPoint x: 522, startPoint y: 151, endPoint x: 306, endPoint y: 33, distance: 246.1
click at [573, 170] on div "Description En: A layered club sandwich combining various fillings such as chic…" at bounding box center [555, 236] width 210 height 132
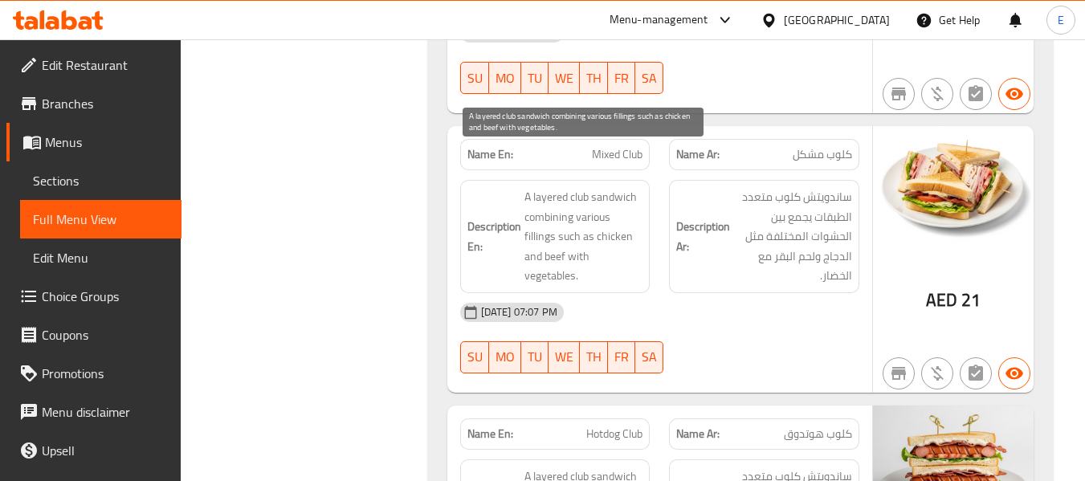
click at [587, 187] on span "A layered club sandwich combining various fillings such as chicken and beef wit…" at bounding box center [583, 236] width 119 height 99
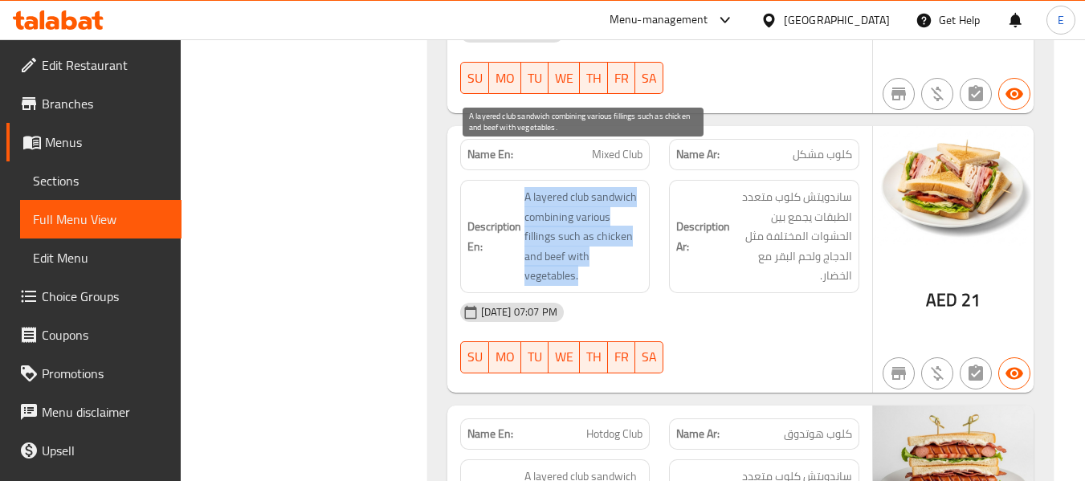
click at [587, 187] on span "A layered club sandwich combining various fillings such as chicken and beef wit…" at bounding box center [583, 236] width 119 height 99
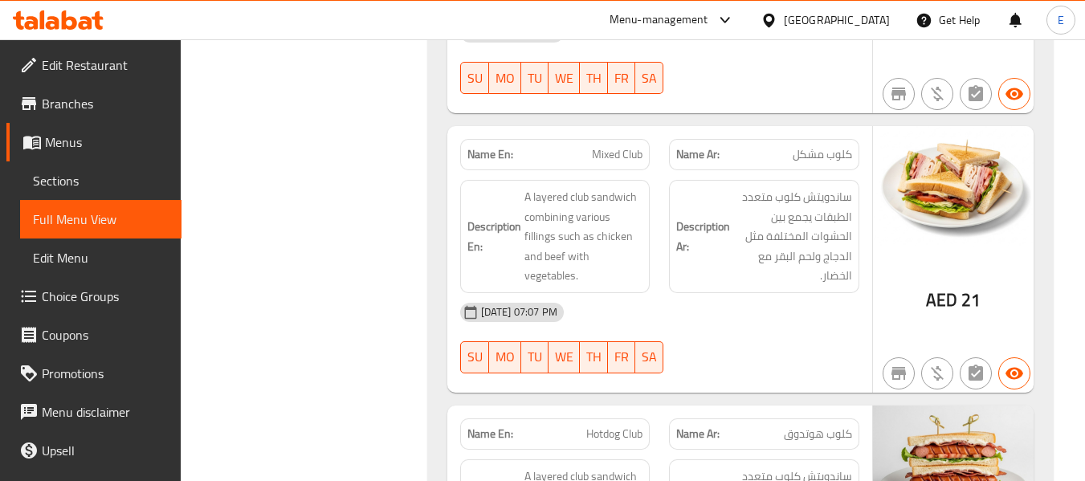
click at [519, 217] on strong "Description En:" at bounding box center [494, 236] width 54 height 39
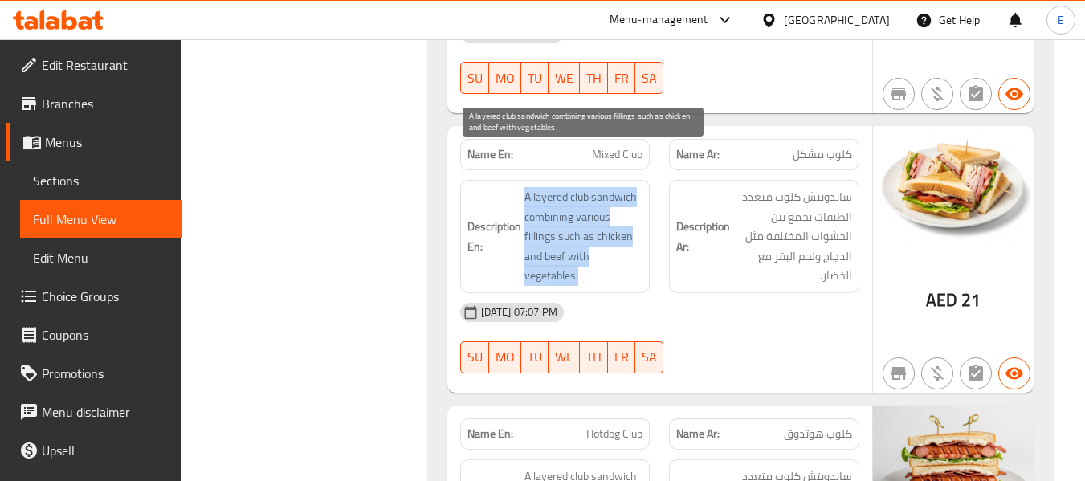
drag, startPoint x: 513, startPoint y: 160, endPoint x: 640, endPoint y: 238, distance: 148.9
click at [640, 238] on h6 "Description En: A layered club sandwich combining various fillings such as chic…" at bounding box center [555, 236] width 176 height 99
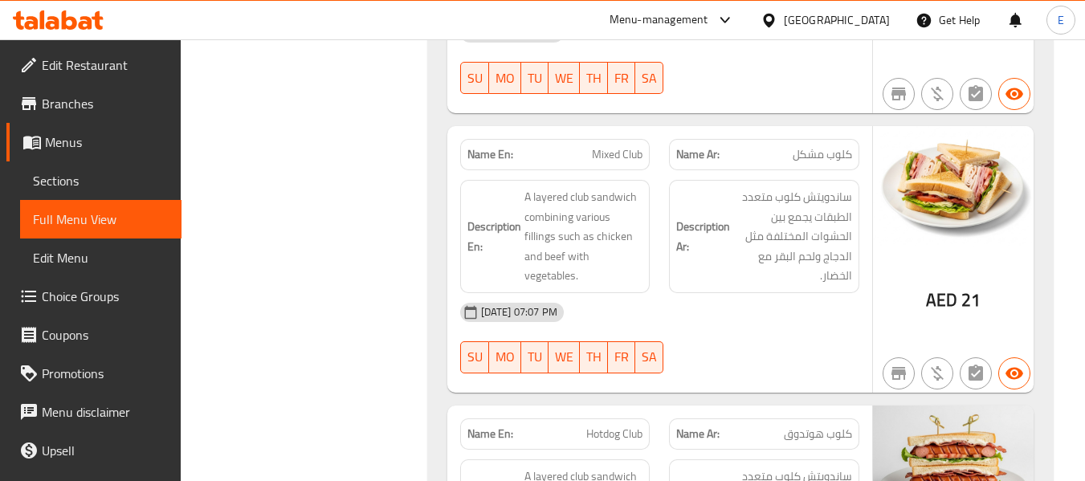
click at [616, 146] on span "Mixed Club" at bounding box center [617, 154] width 51 height 17
copy span "Mixed Club"
click at [834, 146] on span "كلوب مشكل" at bounding box center [821, 154] width 59 height 17
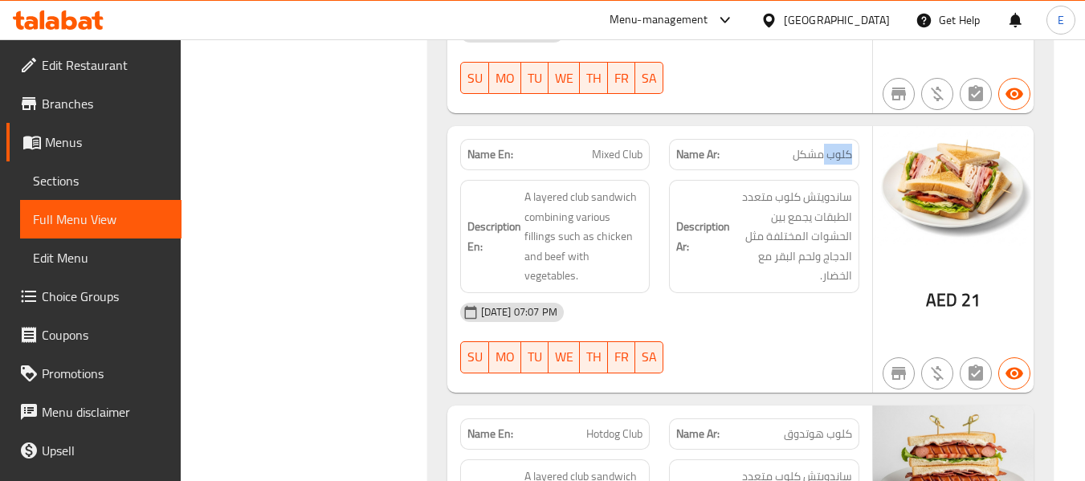
click at [834, 146] on span "كلوب مشكل" at bounding box center [821, 154] width 59 height 17
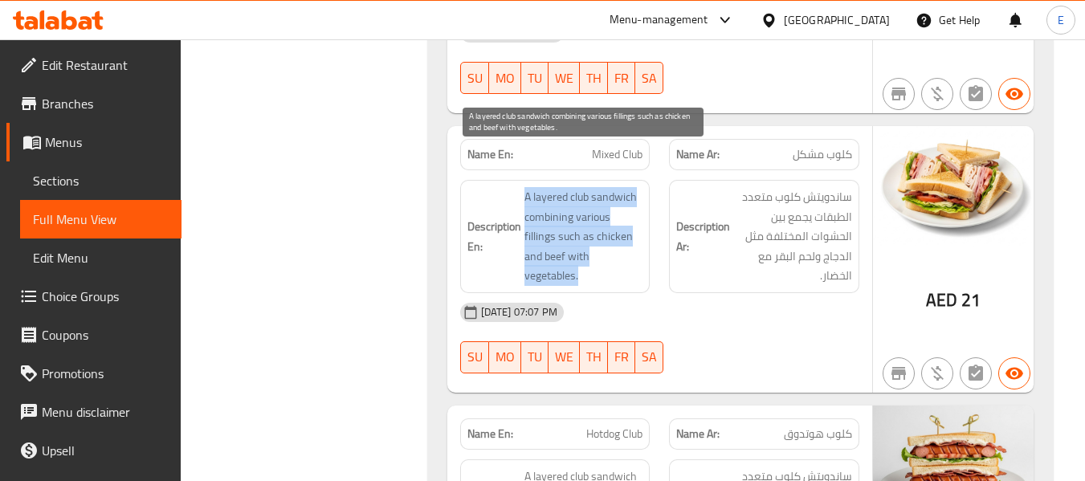
drag, startPoint x: 518, startPoint y: 157, endPoint x: 629, endPoint y: 240, distance: 139.4
click at [629, 240] on h6 "Description En: A layered club sandwich combining various fillings such as chic…" at bounding box center [555, 236] width 176 height 99
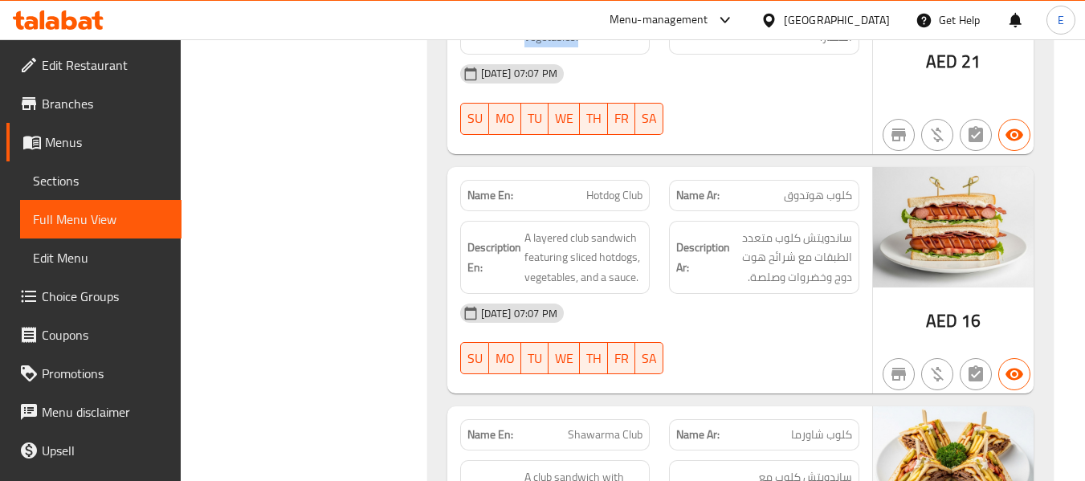
scroll to position [16719, 0]
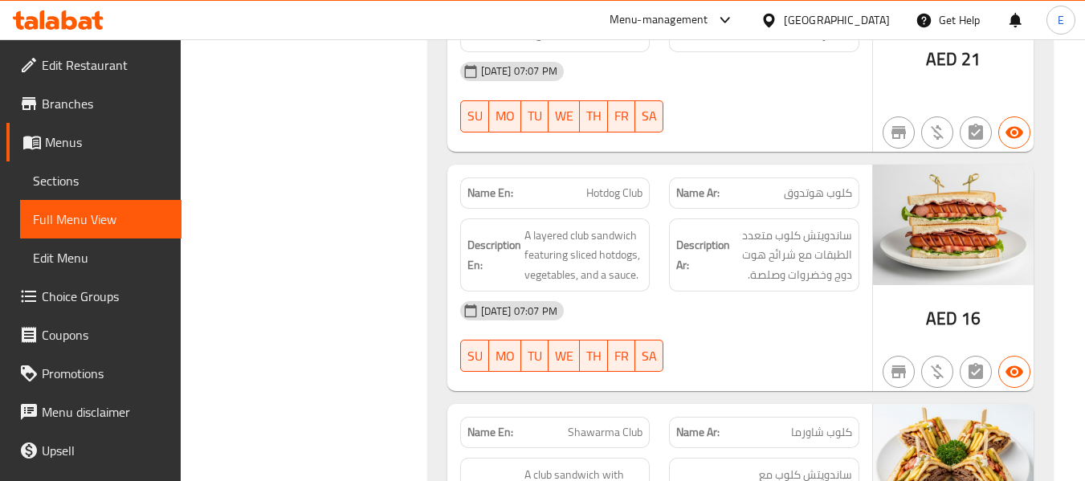
click at [806, 185] on span "كلوب هوتدوق" at bounding box center [818, 193] width 68 height 17
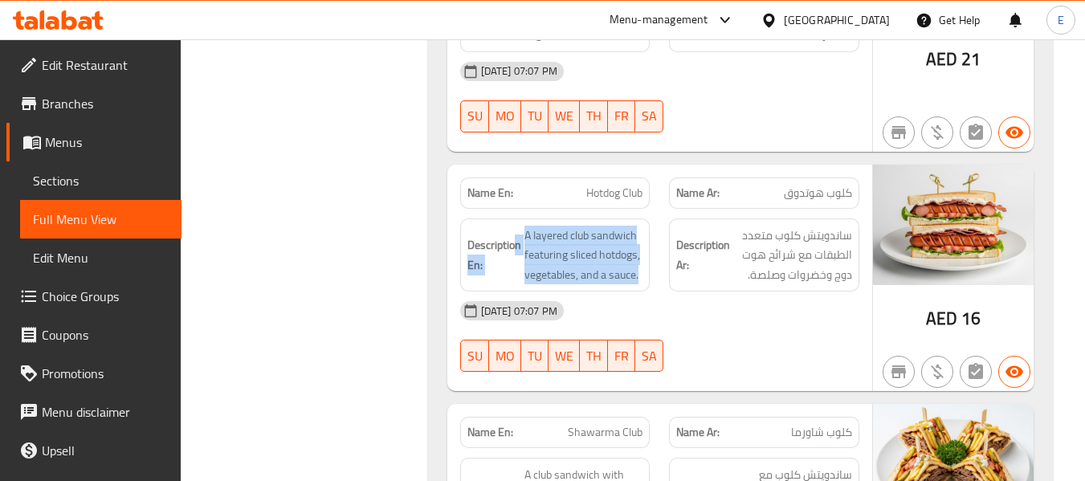
drag, startPoint x: 516, startPoint y: 193, endPoint x: 644, endPoint y: 241, distance: 136.2
click at [644, 241] on div "Description En: A layered club sandwich featuring sliced hotdogs, vegetables, a…" at bounding box center [555, 255] width 190 height 74
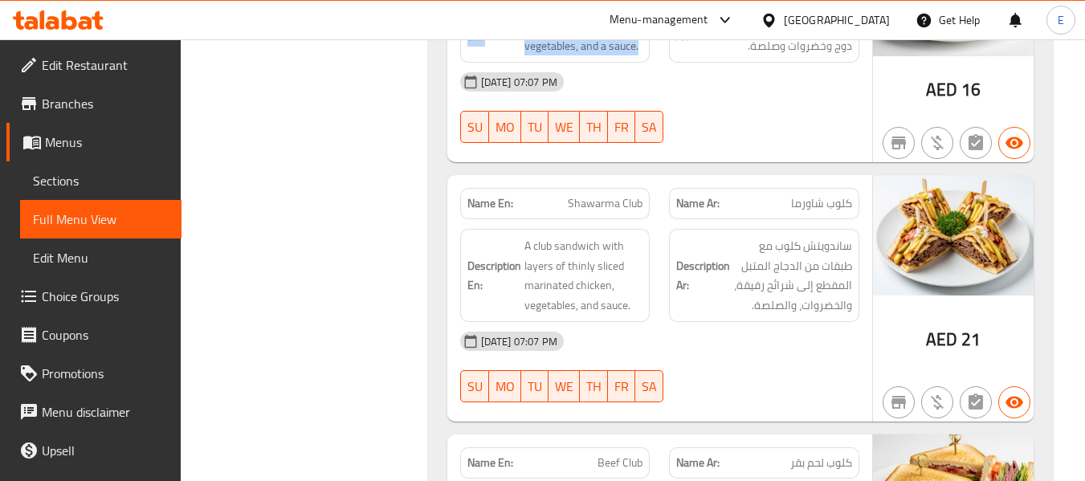
scroll to position [16959, 0]
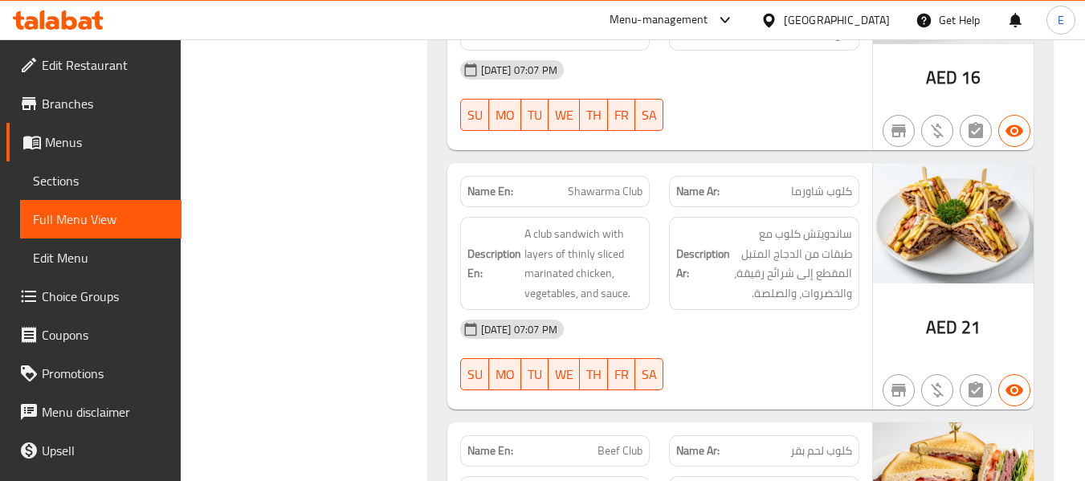
click at [826, 176] on div "Name Ar: كلوب شاورما" at bounding box center [764, 191] width 190 height 31
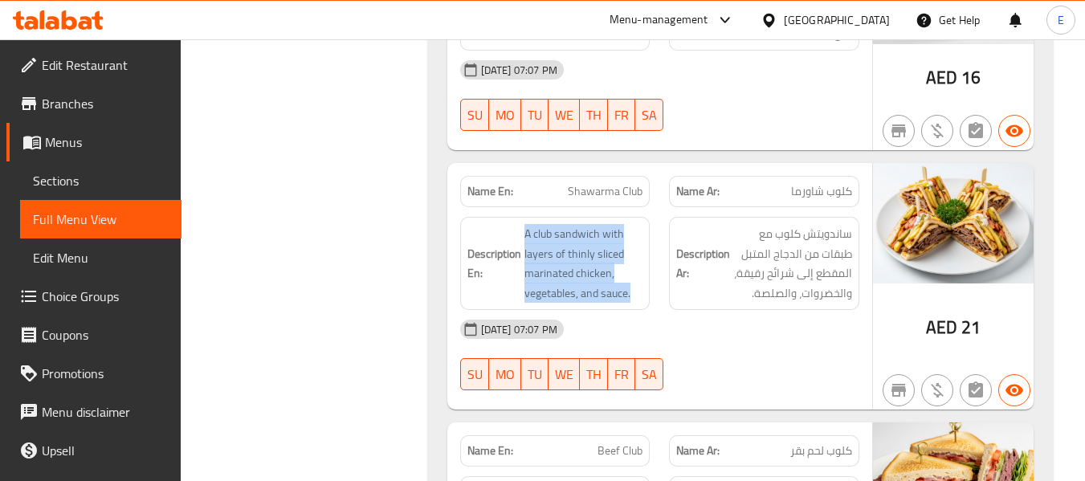
drag, startPoint x: 523, startPoint y: 187, endPoint x: 643, endPoint y: 251, distance: 135.4
click at [643, 251] on div "Description En: A club sandwich with layers of thinly sliced marinated chicken,…" at bounding box center [555, 263] width 190 height 93
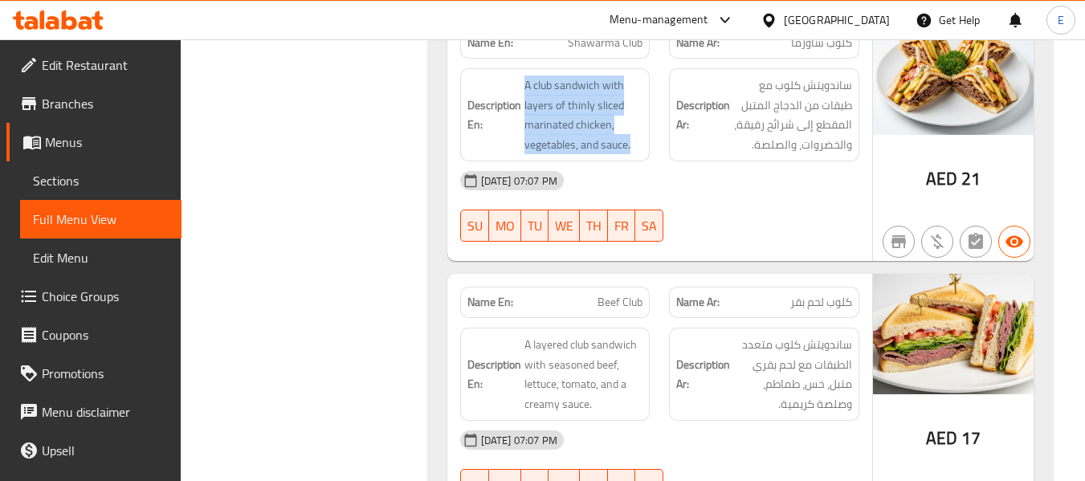
scroll to position [17200, 0]
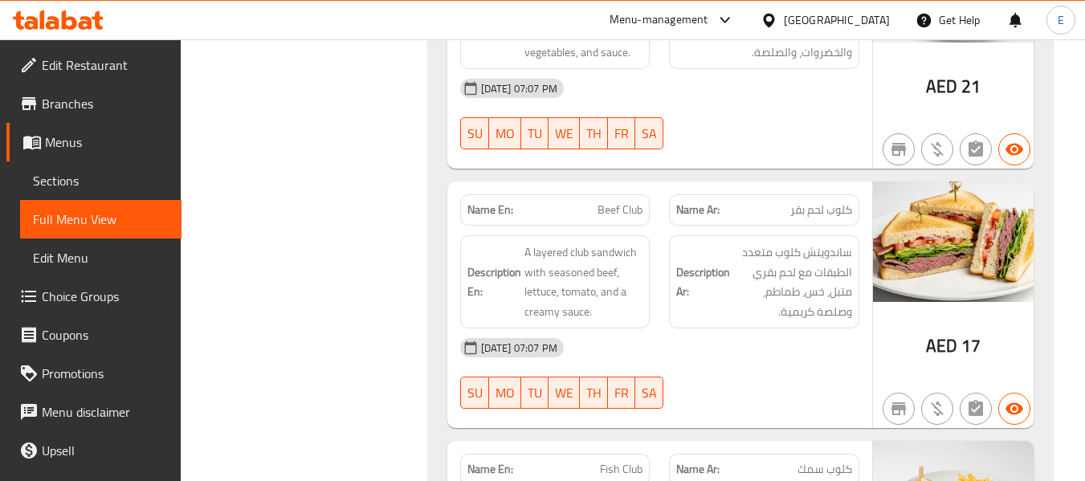
click at [598, 202] on span "Beef Club" at bounding box center [619, 210] width 45 height 17
click at [816, 202] on span "كلوب لحم بقر" at bounding box center [821, 210] width 62 height 17
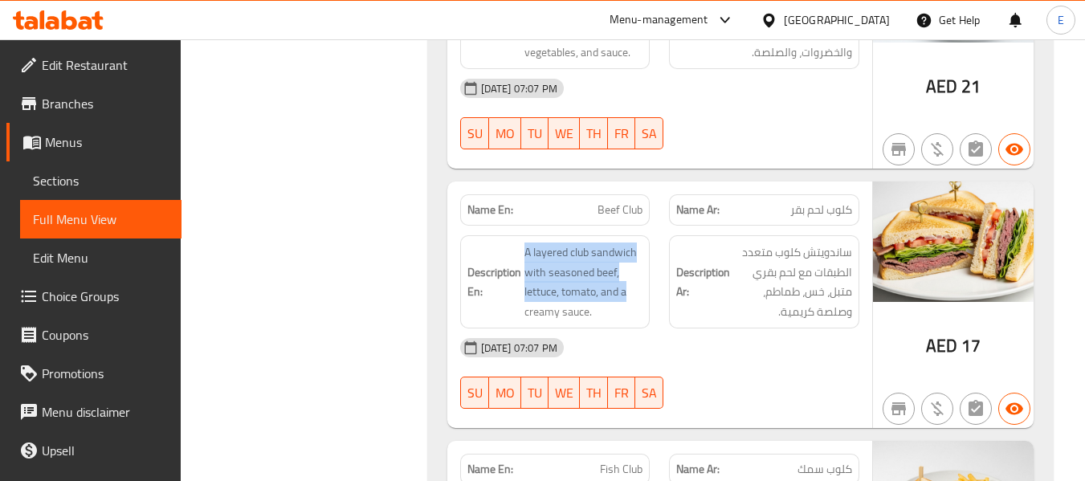
drag, startPoint x: 538, startPoint y: 205, endPoint x: 653, endPoint y: 251, distance: 123.6
click at [653, 251] on div "Description En: A layered club sandwich with seasoned beef, lettuce, tomato, an…" at bounding box center [555, 282] width 210 height 112
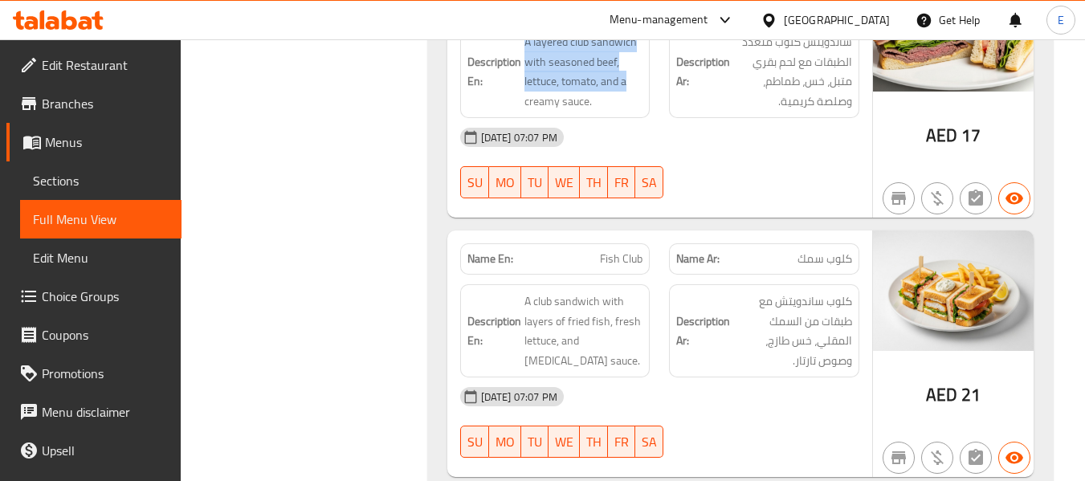
scroll to position [17441, 0]
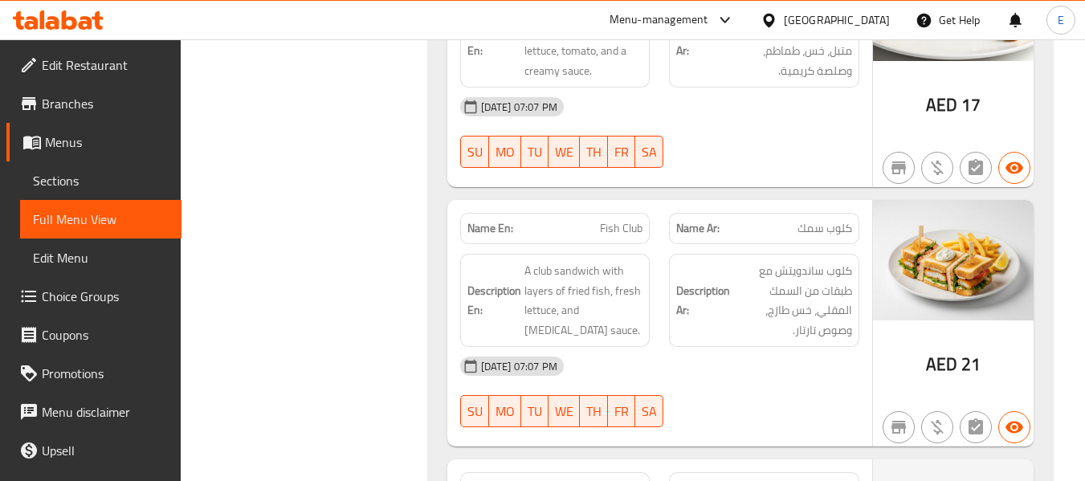
click at [574, 220] on p "Name En: Fish Club" at bounding box center [555, 228] width 176 height 17
click at [801, 220] on span "كلوب سمك" at bounding box center [824, 228] width 55 height 17
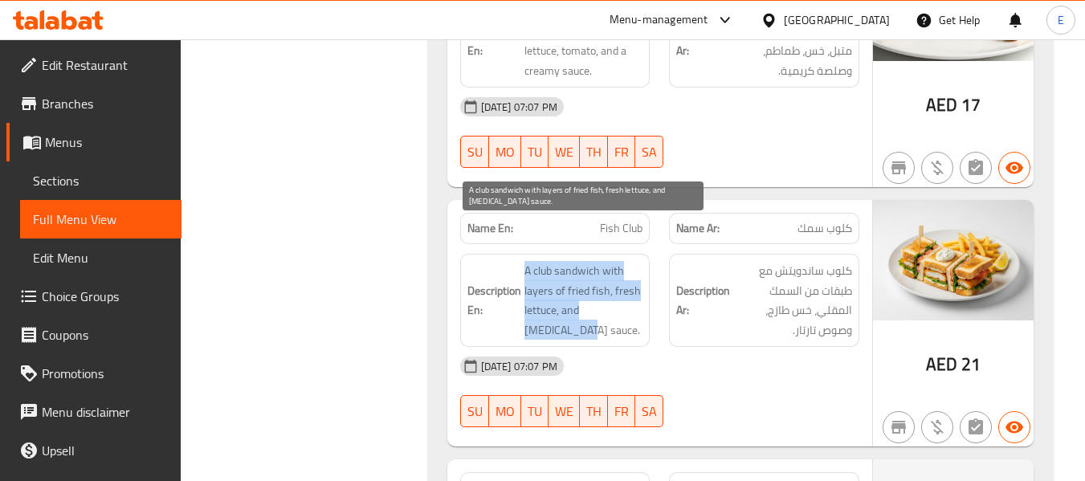
drag, startPoint x: 516, startPoint y: 220, endPoint x: 638, endPoint y: 278, distance: 135.0
click at [638, 278] on div "Description En: A club sandwich with layers of fried fish, fresh lettuce, and t…" at bounding box center [555, 300] width 190 height 93
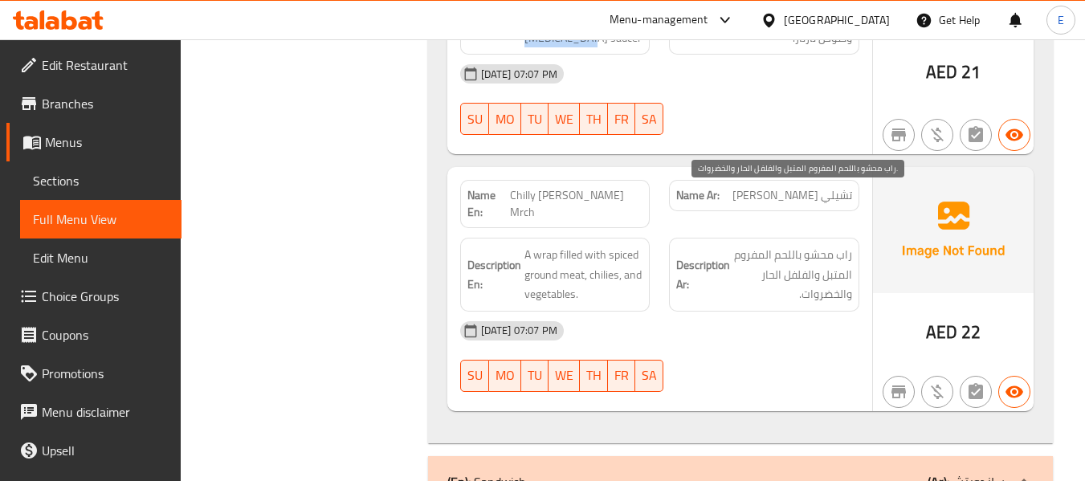
scroll to position [17762, 0]
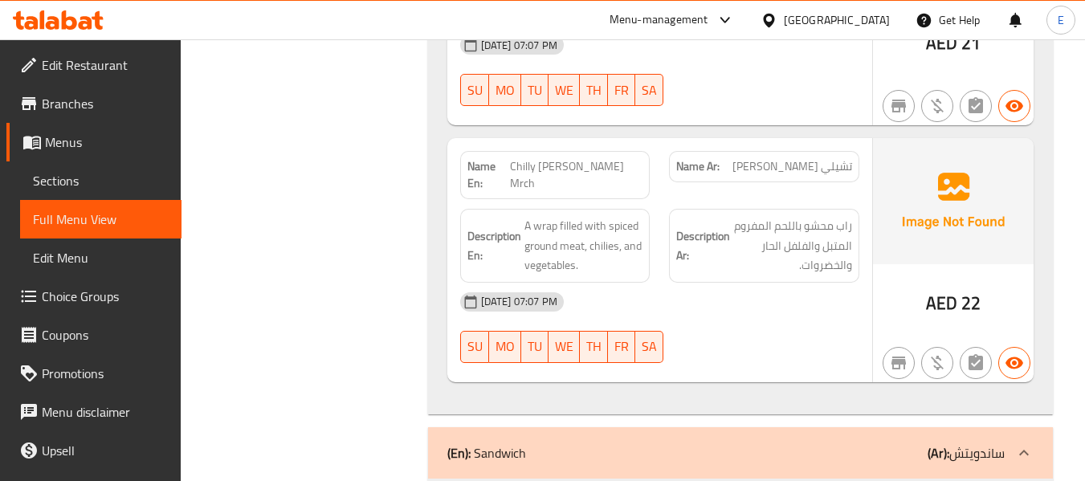
click at [825, 158] on span "تشيلي [PERSON_NAME]" at bounding box center [792, 166] width 120 height 17
click at [617, 151] on div "Name En: Chilly Willy Mrch" at bounding box center [555, 175] width 190 height 48
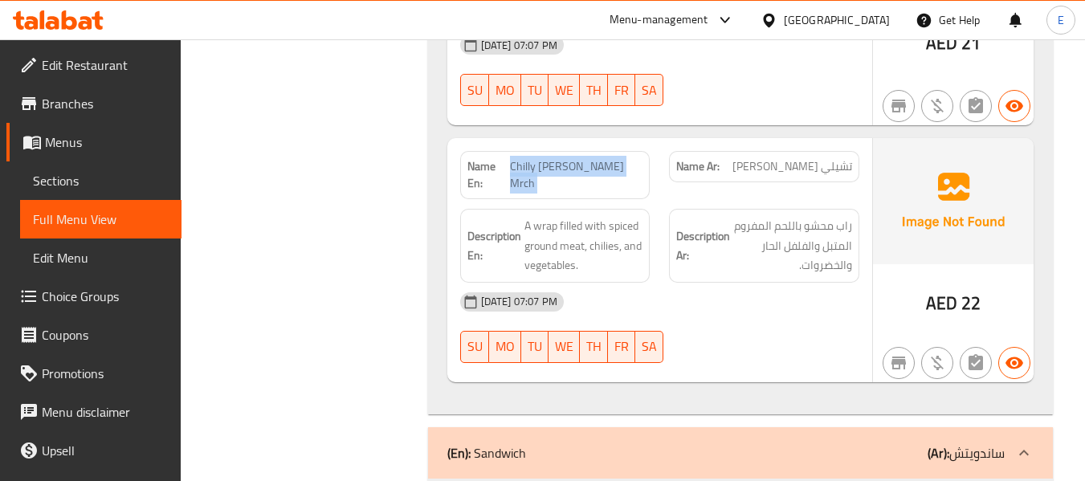
click at [617, 151] on div "Name En: Chilly Willy Mrch" at bounding box center [555, 175] width 190 height 48
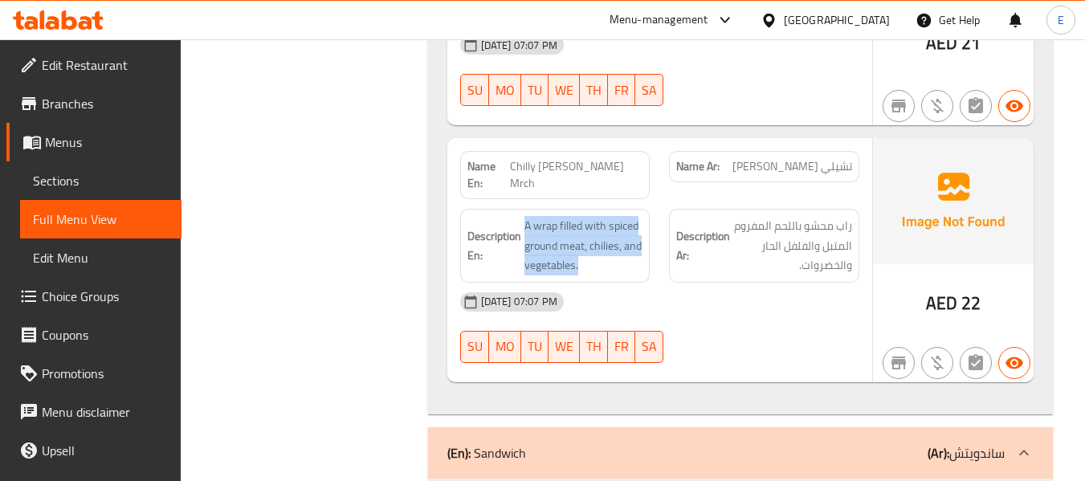
drag, startPoint x: 519, startPoint y: 161, endPoint x: 645, endPoint y: 218, distance: 137.3
click at [645, 218] on div "Description En: A wrap filled with spiced ground meat, chilies, and vegetables." at bounding box center [555, 246] width 190 height 74
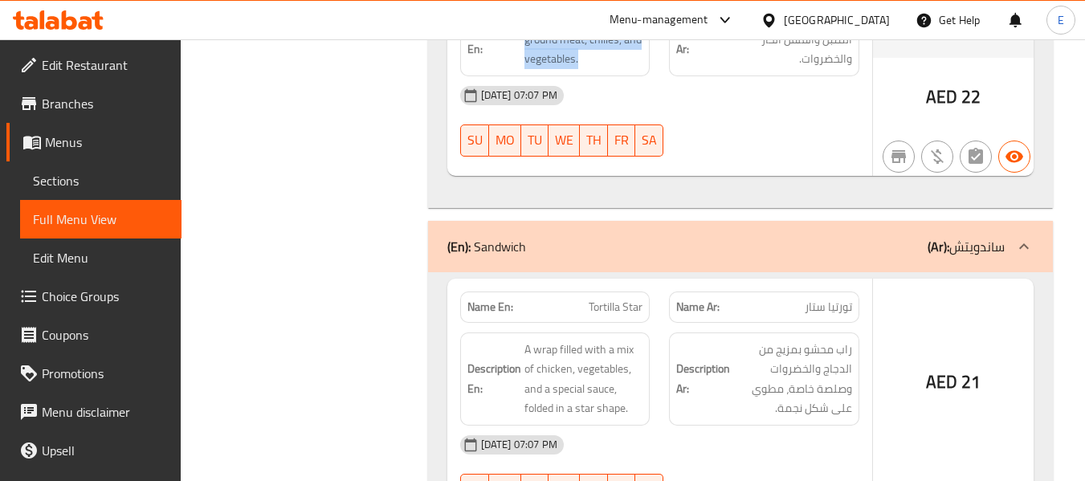
scroll to position [18083, 0]
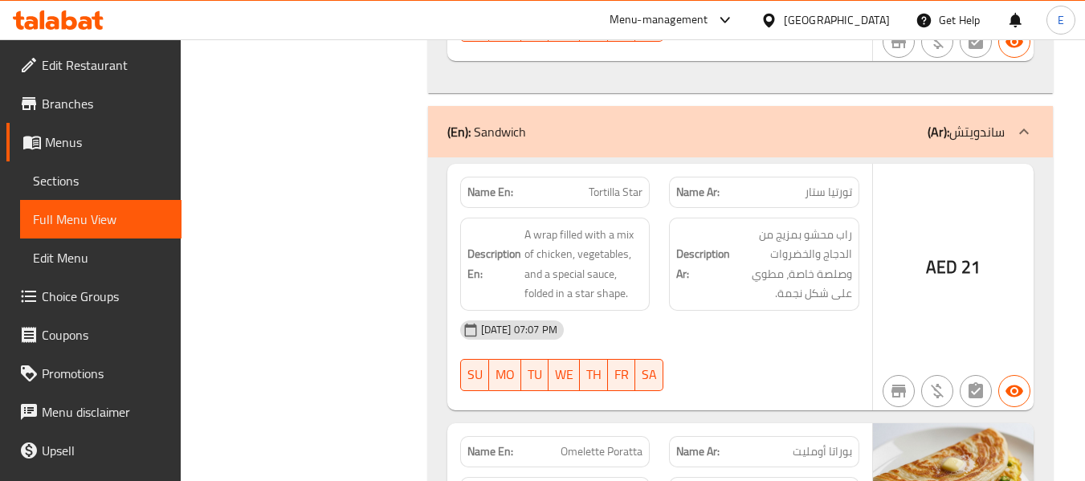
click at [629, 184] on span "Tortilla Star" at bounding box center [616, 192] width 54 height 17
click at [772, 184] on p "Name Ar: تورتيا ستار" at bounding box center [764, 192] width 176 height 17
click at [816, 184] on span "تورتيا ستار" at bounding box center [827, 192] width 47 height 17
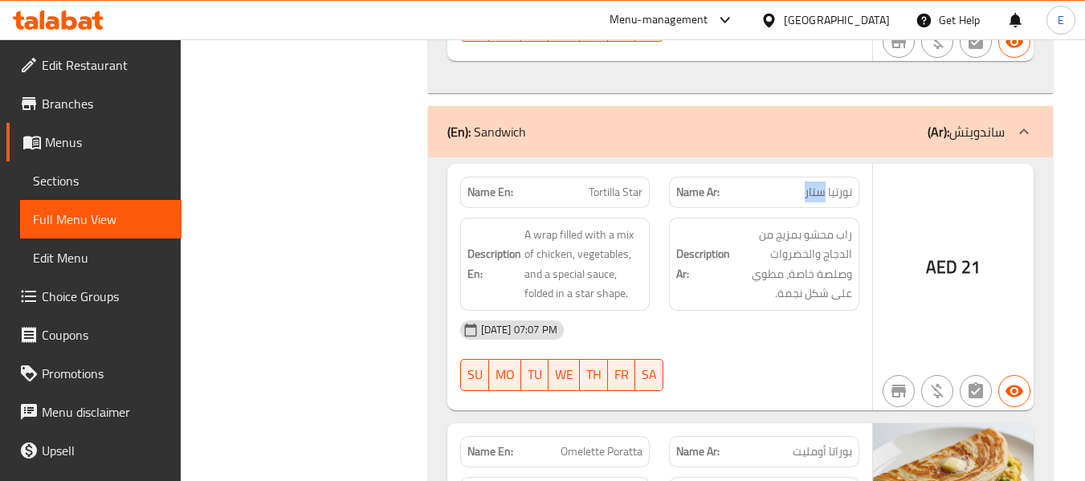
click at [816, 184] on span "تورتيا ستار" at bounding box center [827, 192] width 47 height 17
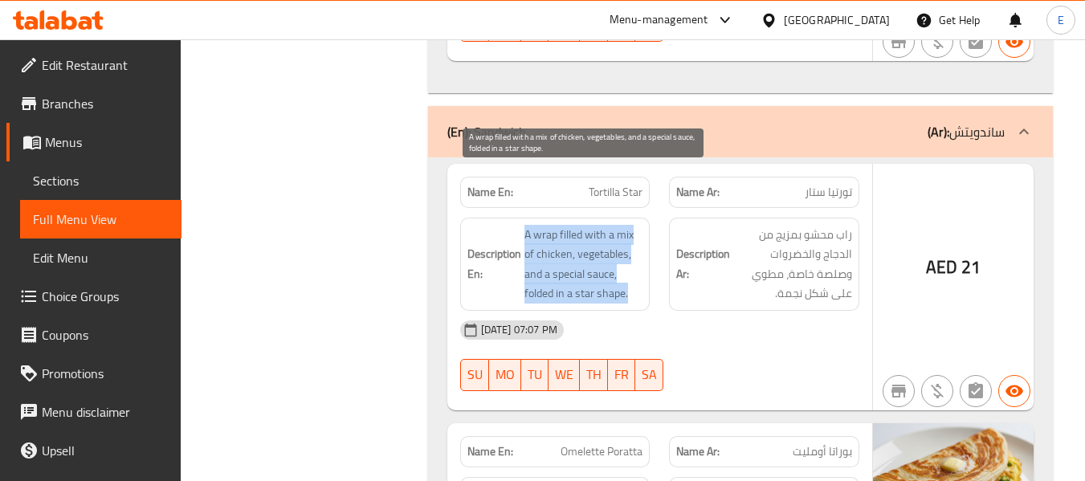
drag, startPoint x: 514, startPoint y: 170, endPoint x: 633, endPoint y: 243, distance: 139.5
click at [633, 243] on h6 "Description En: A wrap filled with a mix of chicken, vegetables, and a special …" at bounding box center [555, 264] width 176 height 79
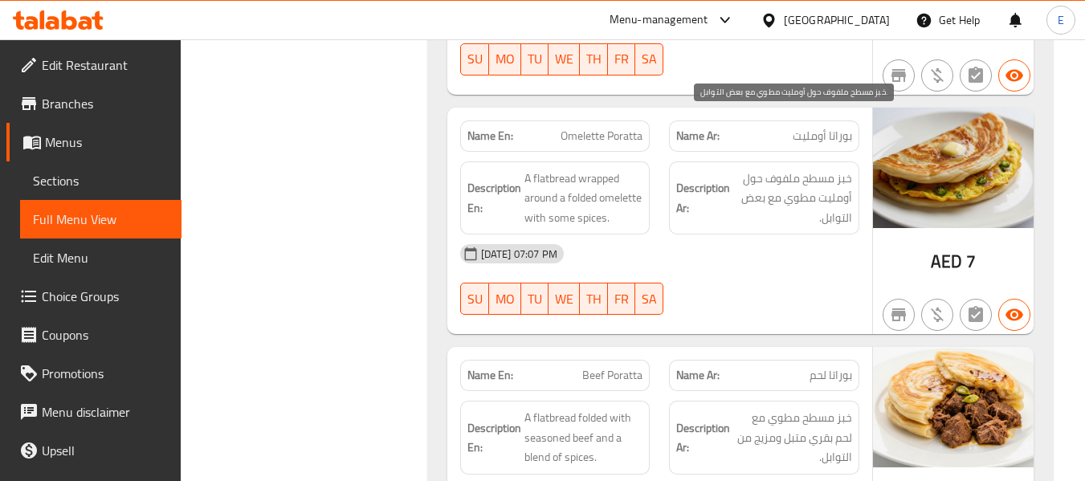
scroll to position [18405, 0]
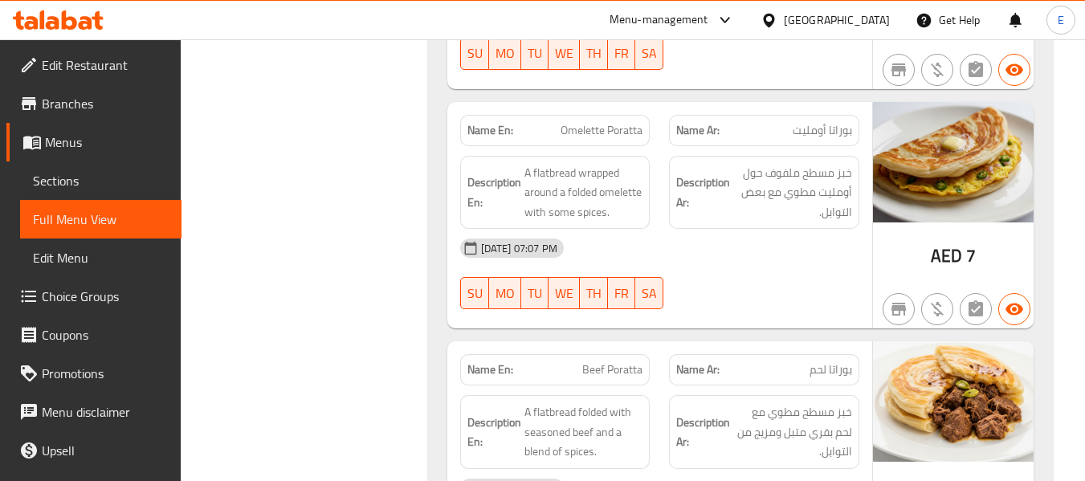
click at [825, 122] on span "بوراتا أومليت" at bounding box center [821, 130] width 59 height 17
drag, startPoint x: 526, startPoint y: 104, endPoint x: 646, endPoint y: 161, distance: 132.2
click at [646, 161] on div "Description En: A flatbread wrapped around a folded omelette with some spices." at bounding box center [555, 193] width 190 height 74
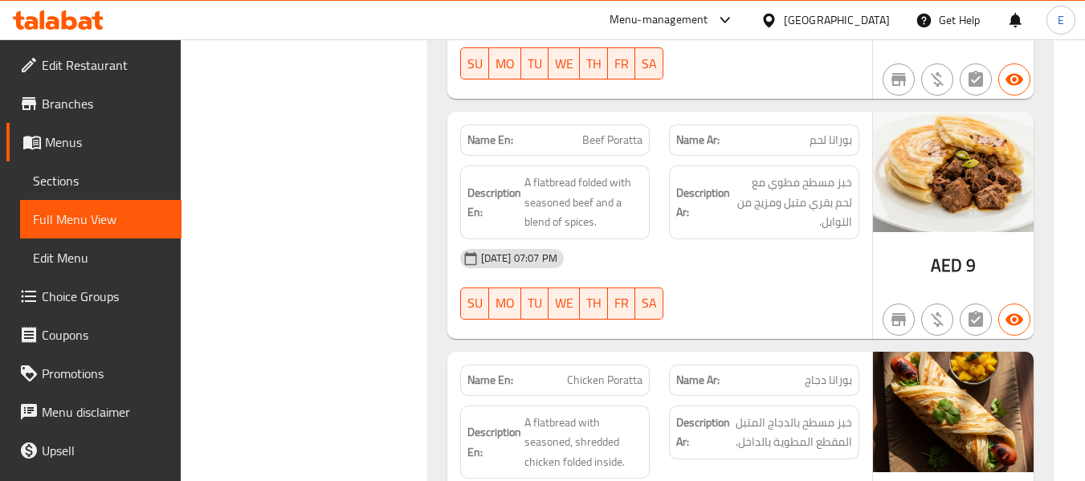
scroll to position [18645, 0]
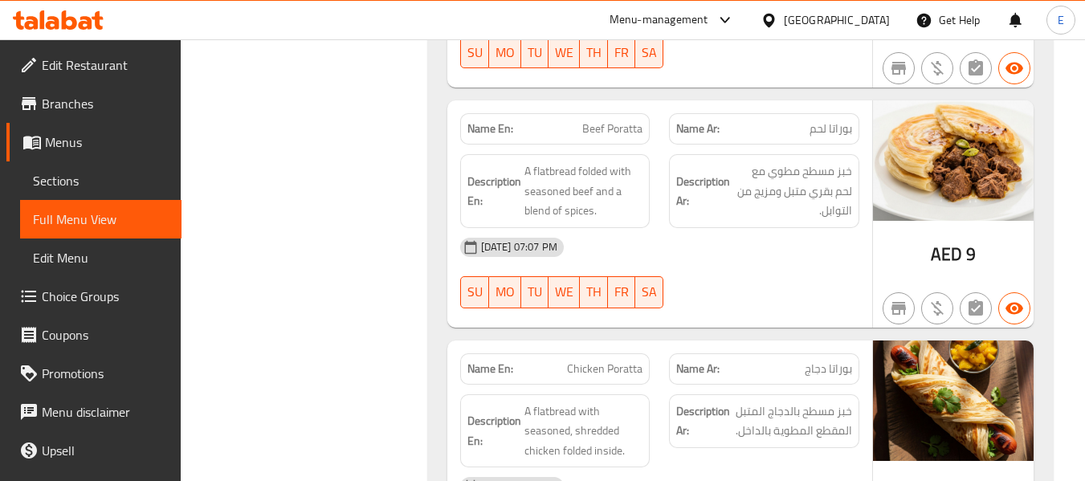
click at [606, 120] on span "Beef Poratta" at bounding box center [612, 128] width 60 height 17
click at [845, 120] on span "بوراتا لحم" at bounding box center [830, 128] width 43 height 17
click at [846, 120] on span "بوراتا لحم" at bounding box center [830, 128] width 43 height 17
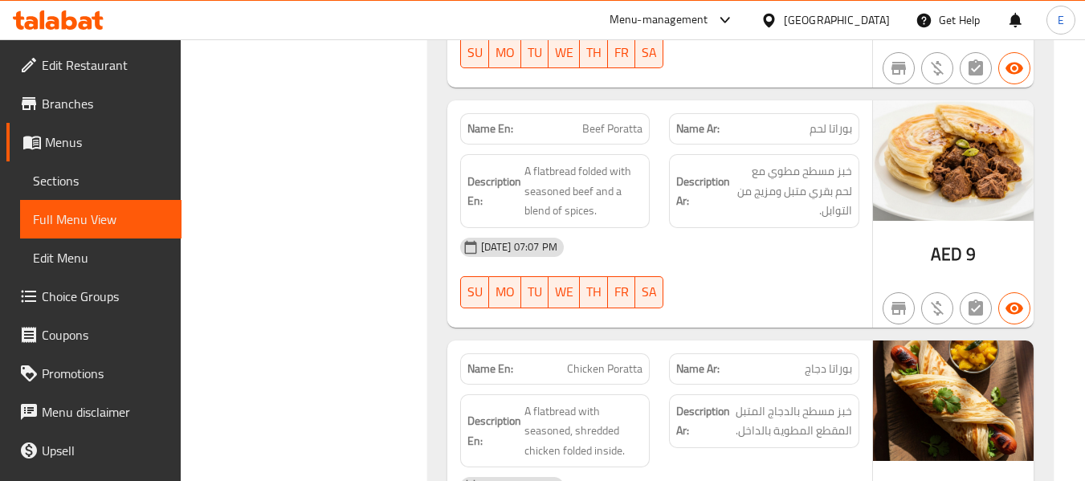
click at [597, 120] on span "Beef Poratta" at bounding box center [612, 128] width 60 height 17
copy span "Beef"
click at [727, 228] on div "[DATE] 07:07 PM" at bounding box center [659, 247] width 418 height 39
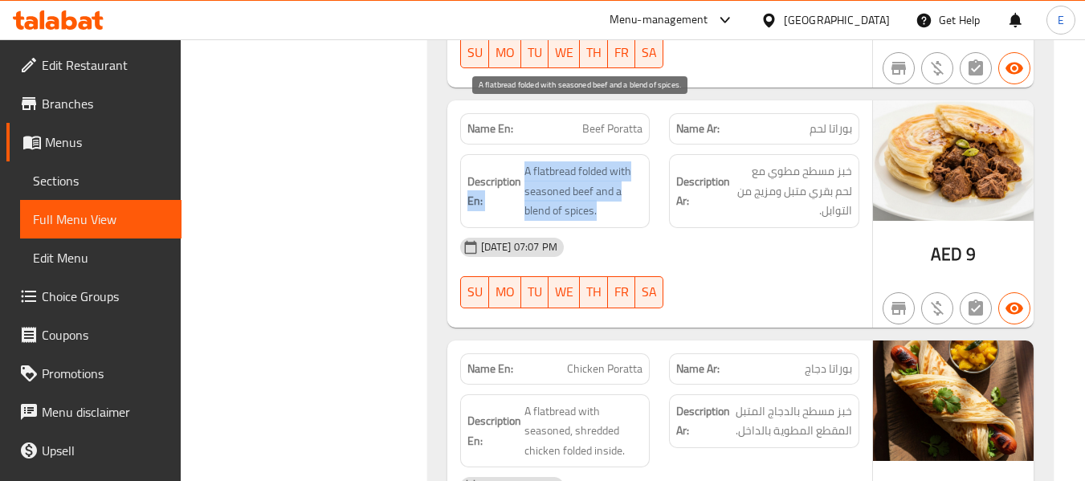
drag, startPoint x: 519, startPoint y: 115, endPoint x: 639, endPoint y: 158, distance: 127.2
click at [639, 161] on h6 "Description En: A flatbread folded with seasoned beef and a blend of spices." at bounding box center [555, 190] width 176 height 59
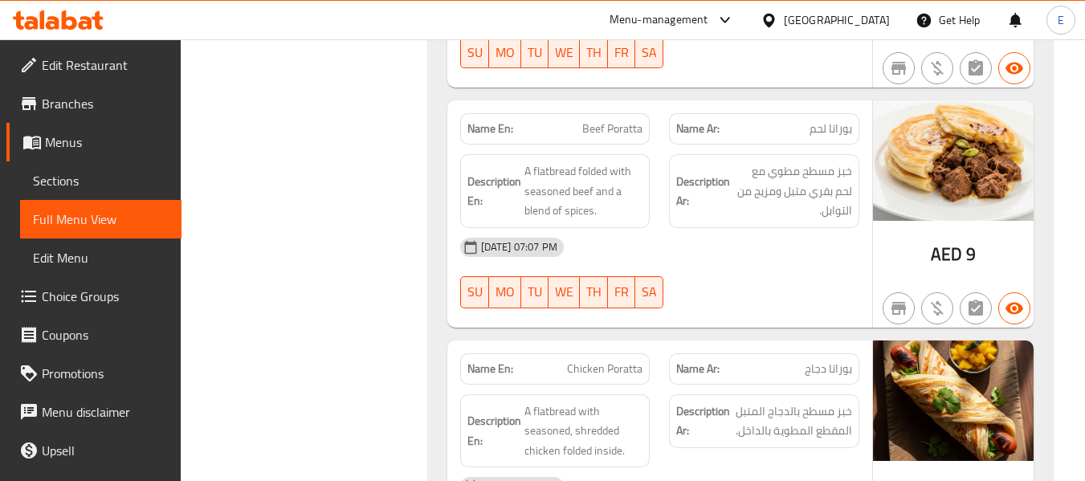
click at [821, 228] on div "28-08-2025 07:07 PM SU MO TU WE TH FR SA" at bounding box center [659, 273] width 418 height 90
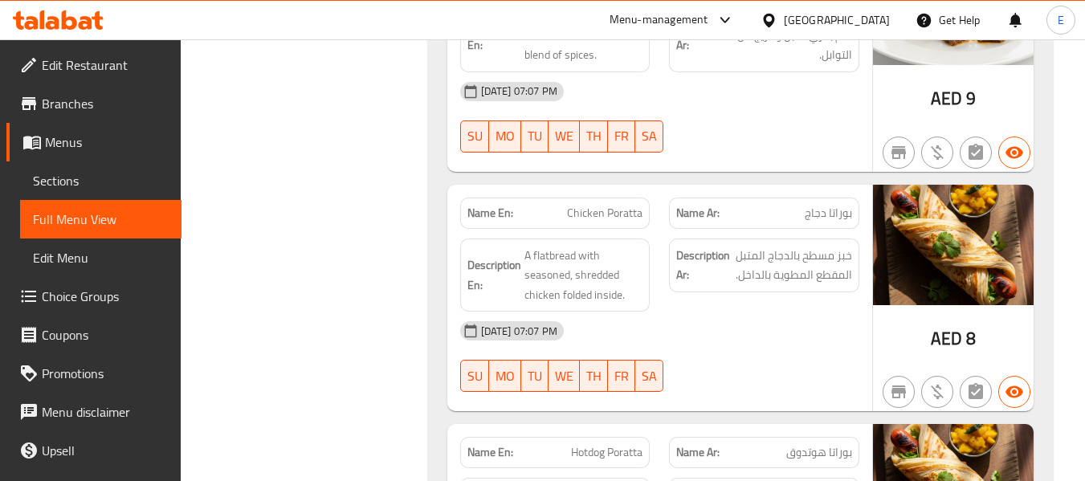
scroll to position [18806, 0]
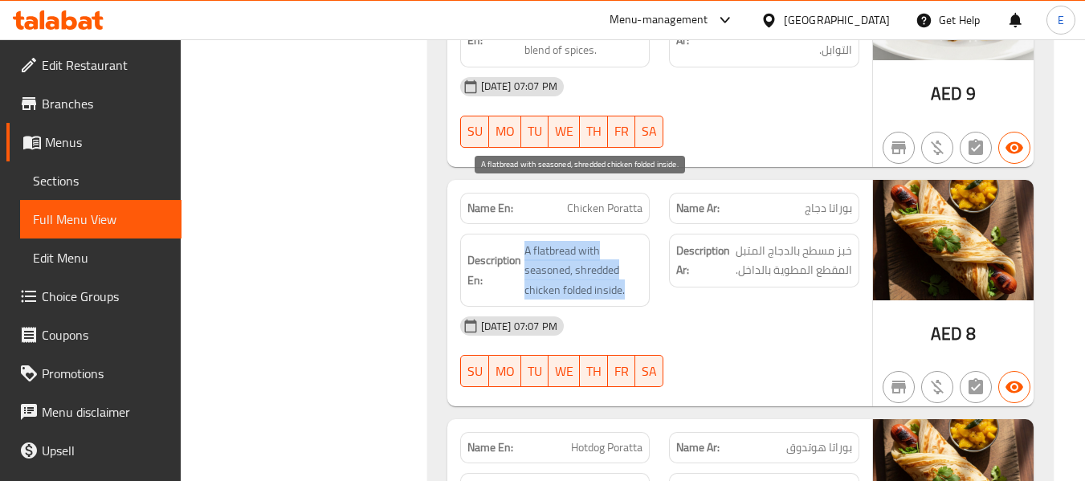
drag, startPoint x: 520, startPoint y: 188, endPoint x: 635, endPoint y: 228, distance: 121.6
click at [635, 241] on h6 "Description En: A flatbread with seasoned, shredded chicken folded inside." at bounding box center [555, 270] width 176 height 59
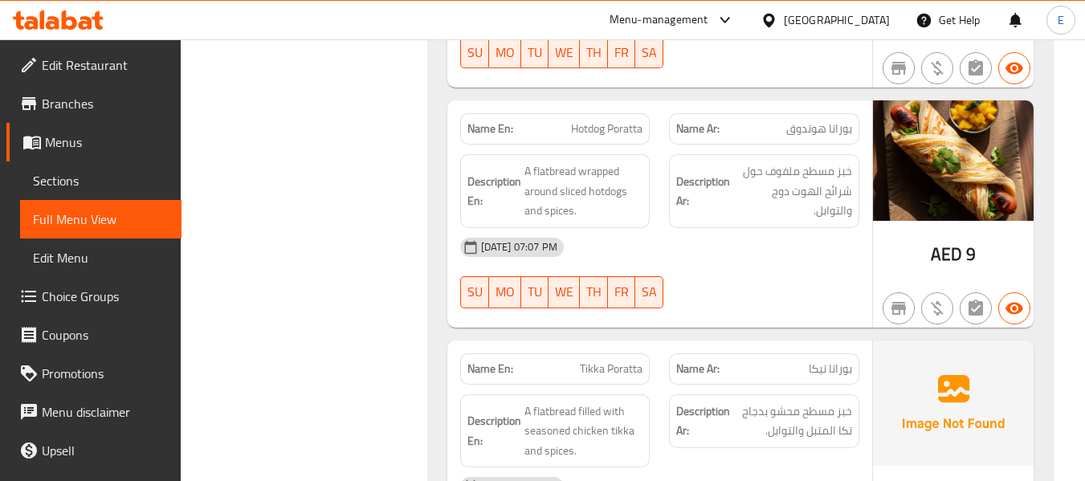
scroll to position [19127, 0]
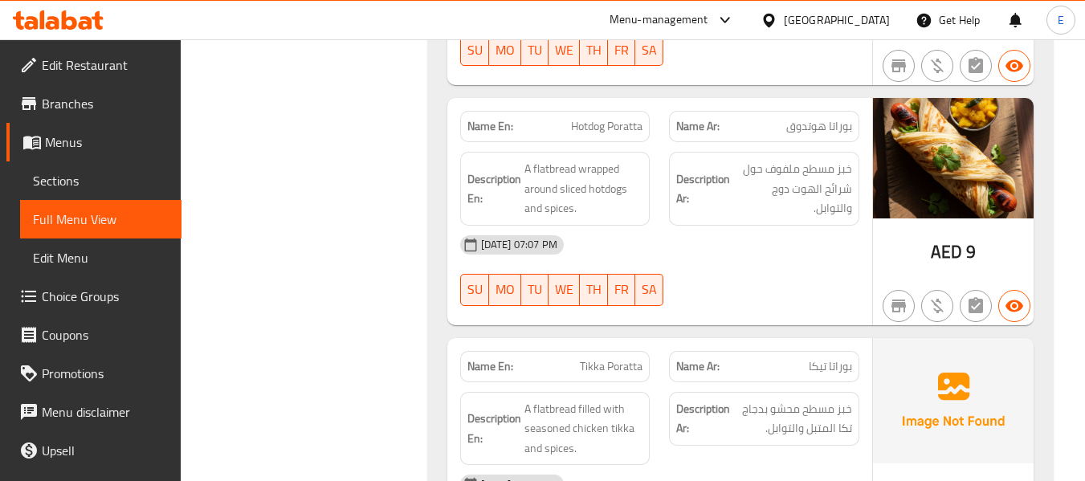
click at [824, 118] on span "بوراتا هوتدوق" at bounding box center [819, 126] width 66 height 17
click at [605, 118] on span "Hotdog Poratta" at bounding box center [606, 126] width 71 height 17
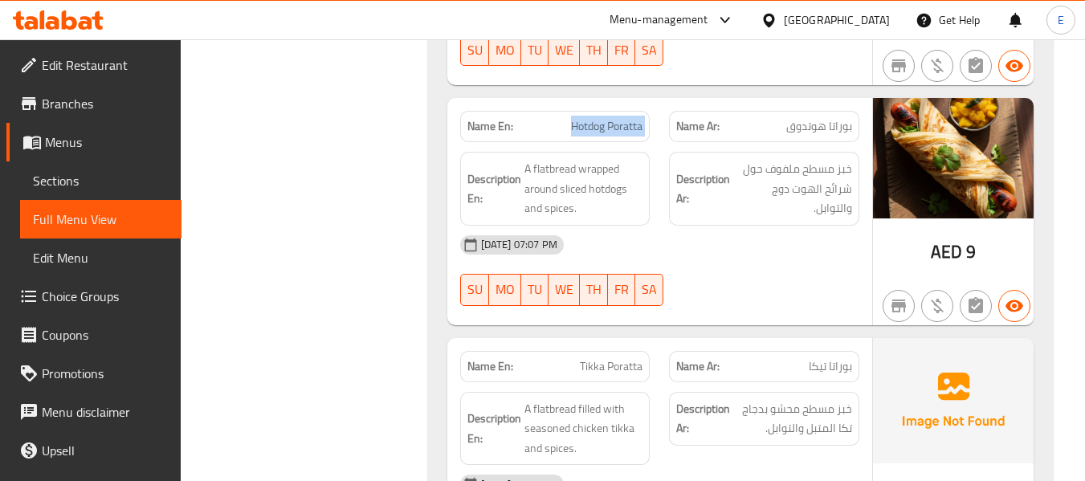
click at [605, 118] on span "Hotdog Poratta" at bounding box center [606, 126] width 71 height 17
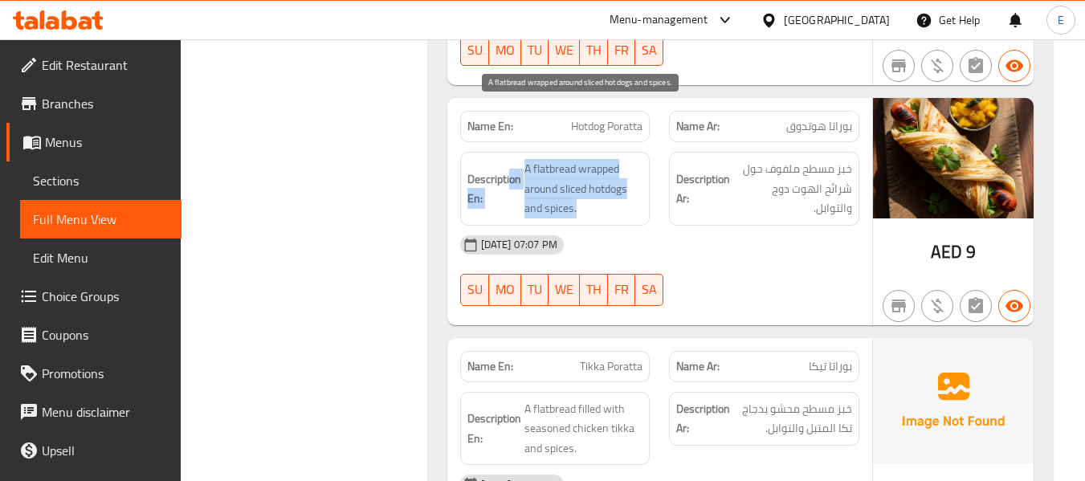
drag, startPoint x: 511, startPoint y: 102, endPoint x: 627, endPoint y: 152, distance: 125.9
click at [627, 152] on div "Description En: A flatbread wrapped around sliced hotdogs and spices." at bounding box center [555, 189] width 190 height 74
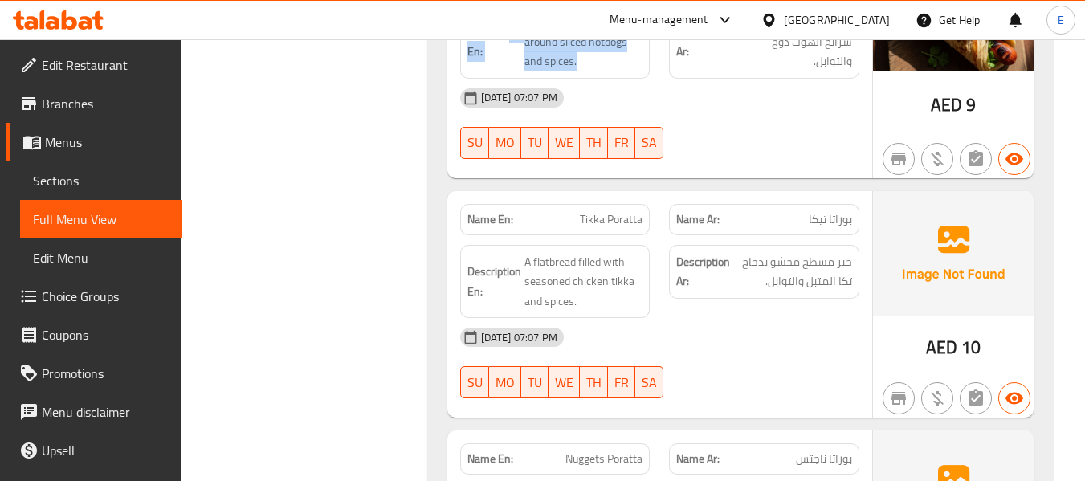
scroll to position [19288, 0]
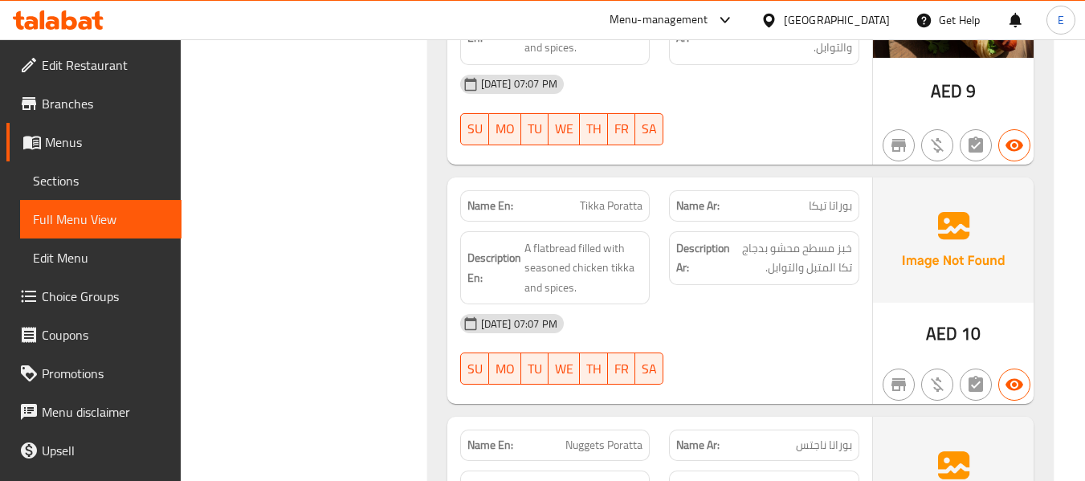
click at [627, 198] on span "Tikka Poratta" at bounding box center [611, 206] width 63 height 17
click at [843, 198] on span "بوراتا تيكا" at bounding box center [830, 206] width 43 height 17
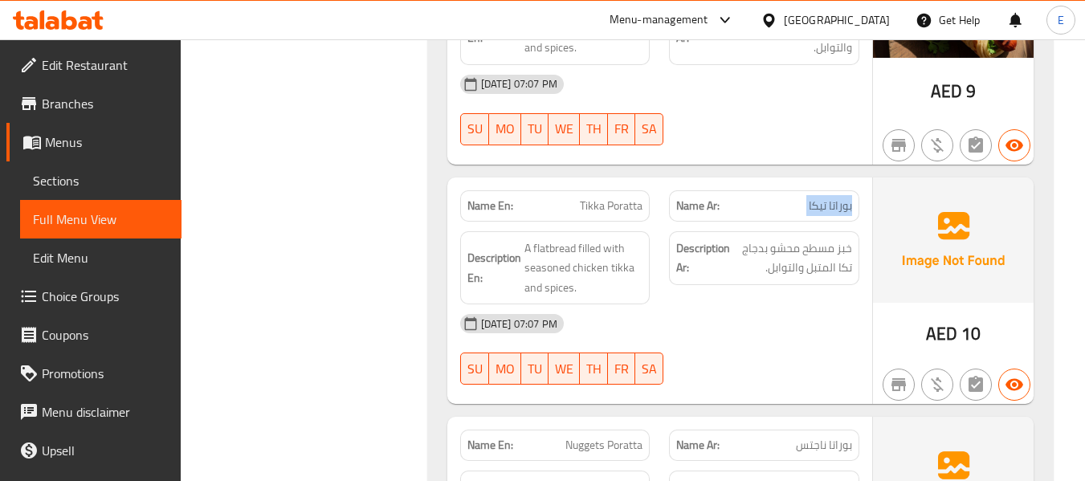
click at [843, 198] on span "بوراتا تيكا" at bounding box center [830, 206] width 43 height 17
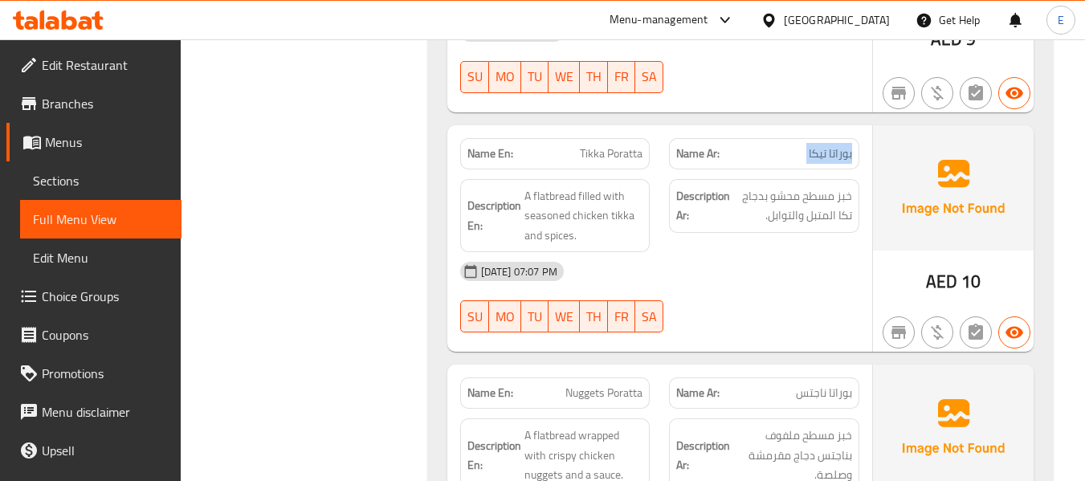
scroll to position [19368, 0]
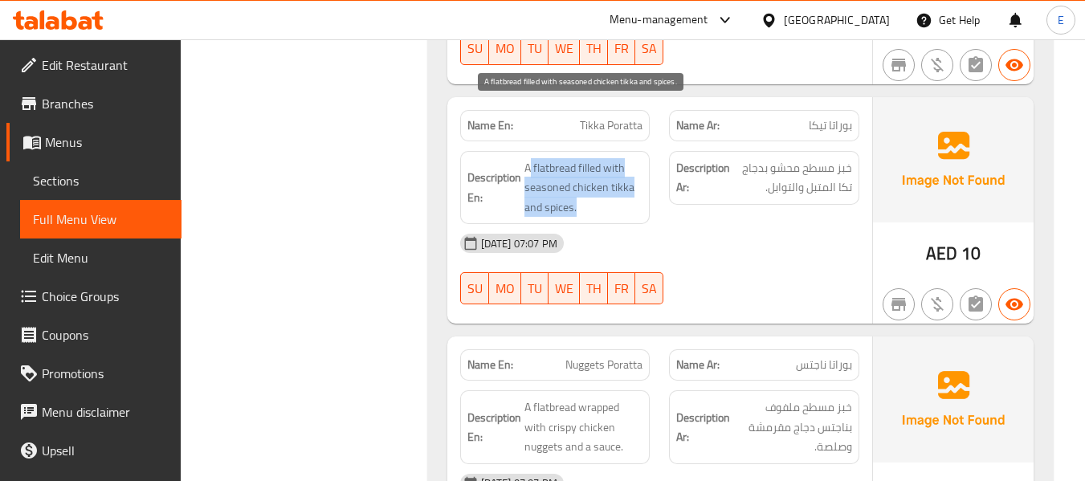
drag, startPoint x: 527, startPoint y: 108, endPoint x: 637, endPoint y: 146, distance: 115.5
click at [637, 158] on span "A flatbread filled with seasoned chicken tikka and spices." at bounding box center [583, 187] width 119 height 59
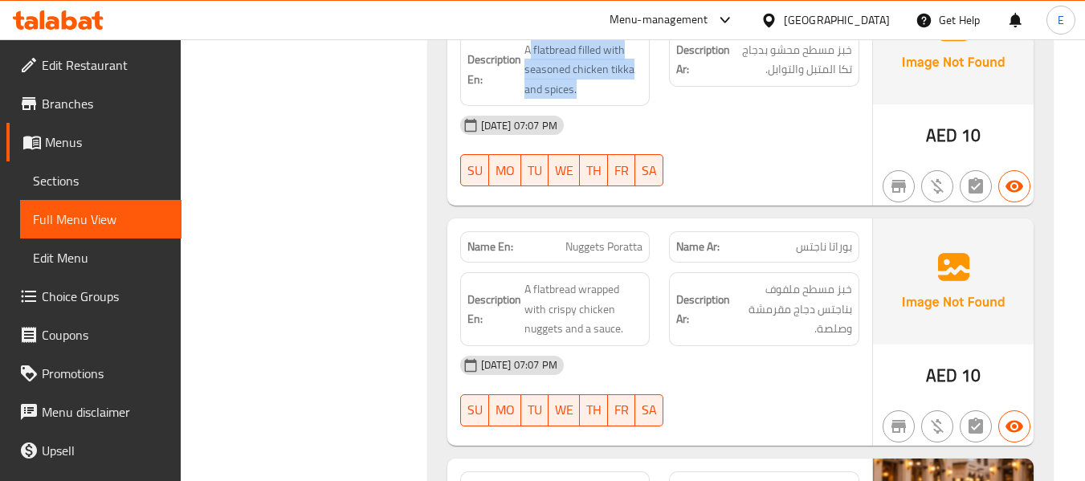
scroll to position [19529, 0]
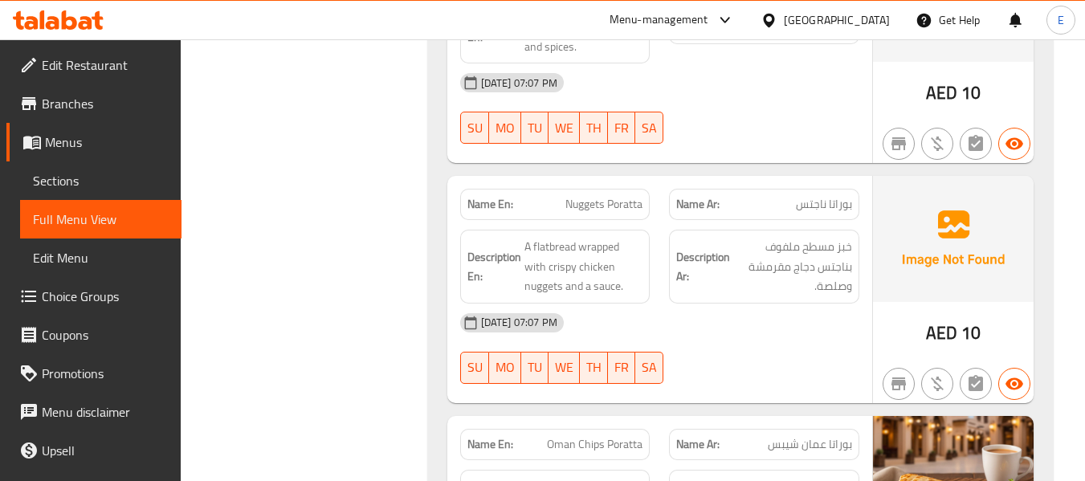
click at [628, 196] on span "Nuggets Poratta" at bounding box center [603, 204] width 77 height 17
click at [825, 196] on span "بوراتا ناجتس" at bounding box center [824, 204] width 56 height 17
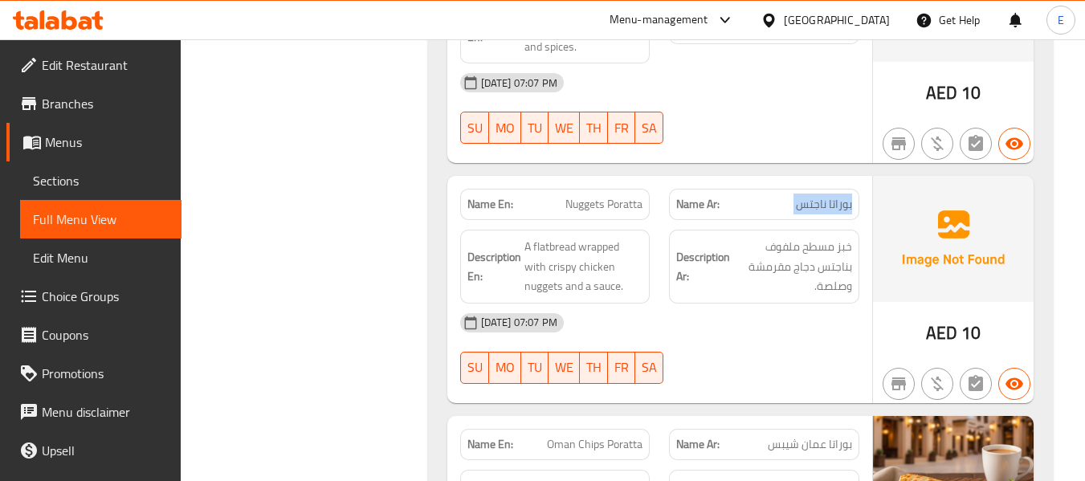
click at [825, 196] on span "بوراتا ناجتس" at bounding box center [824, 204] width 56 height 17
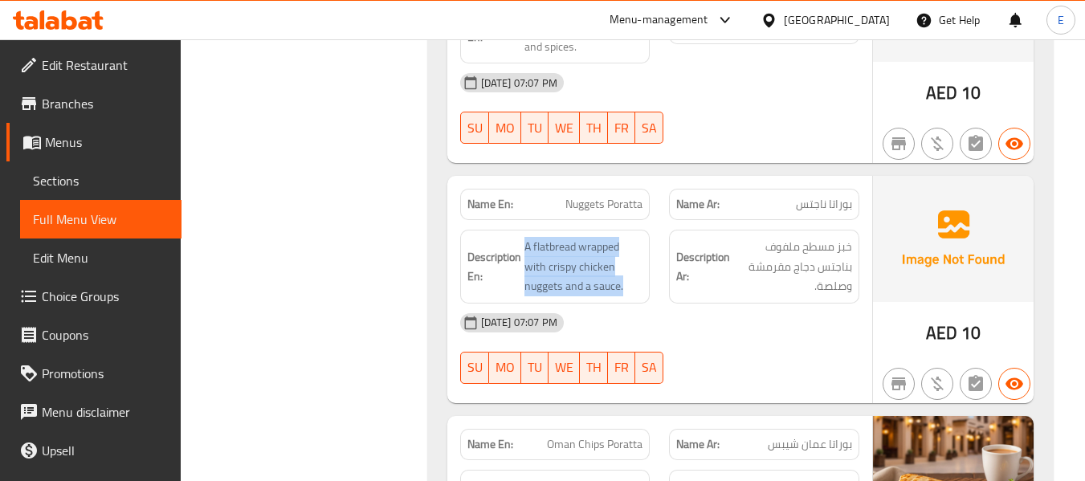
drag, startPoint x: 519, startPoint y: 173, endPoint x: 644, endPoint y: 234, distance: 139.3
click at [644, 234] on div "Description En: A flatbread wrapped with crispy chicken nuggets and a sauce." at bounding box center [555, 266] width 210 height 93
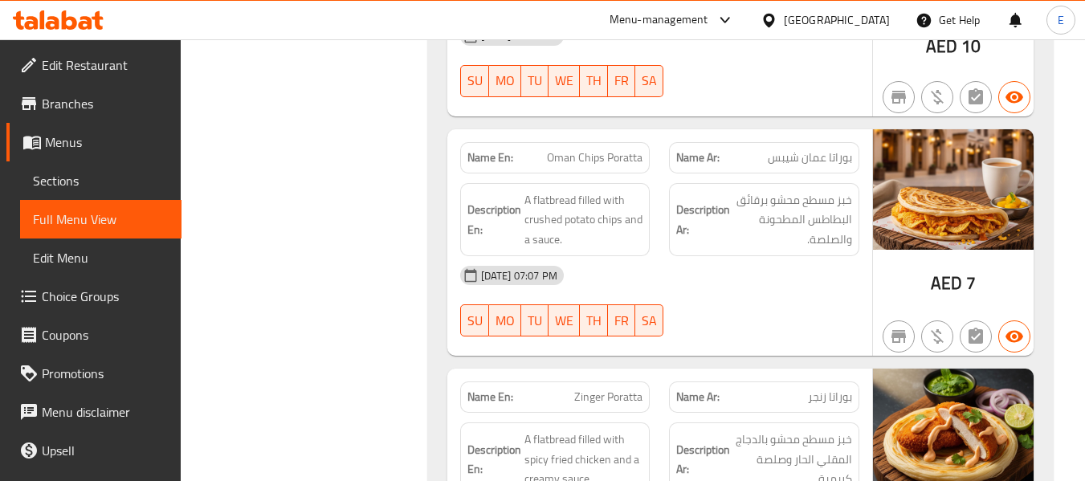
scroll to position [19850, 0]
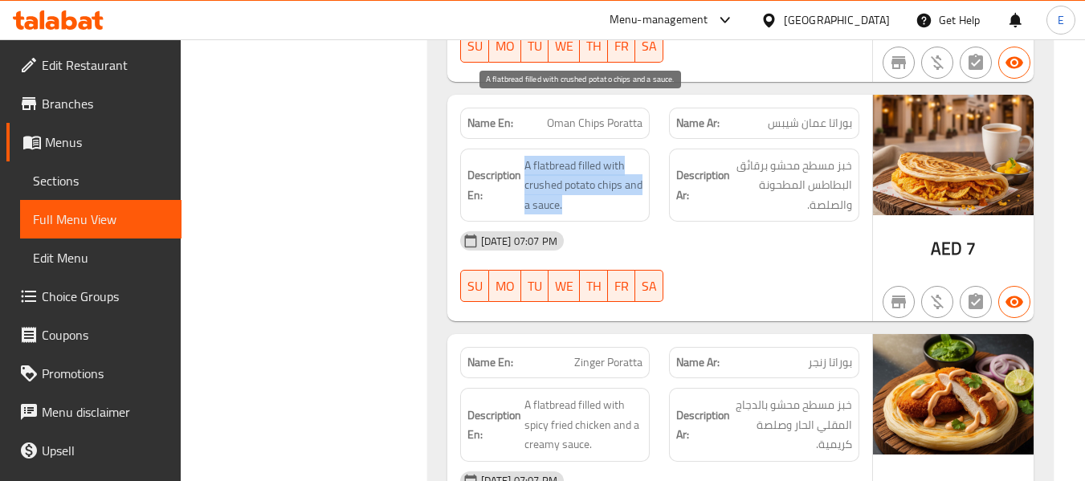
drag, startPoint x: 514, startPoint y: 96, endPoint x: 633, endPoint y: 142, distance: 127.6
click at [633, 149] on div "Description En: A flatbread filled with crushed potato chips and a sauce." at bounding box center [555, 186] width 190 height 74
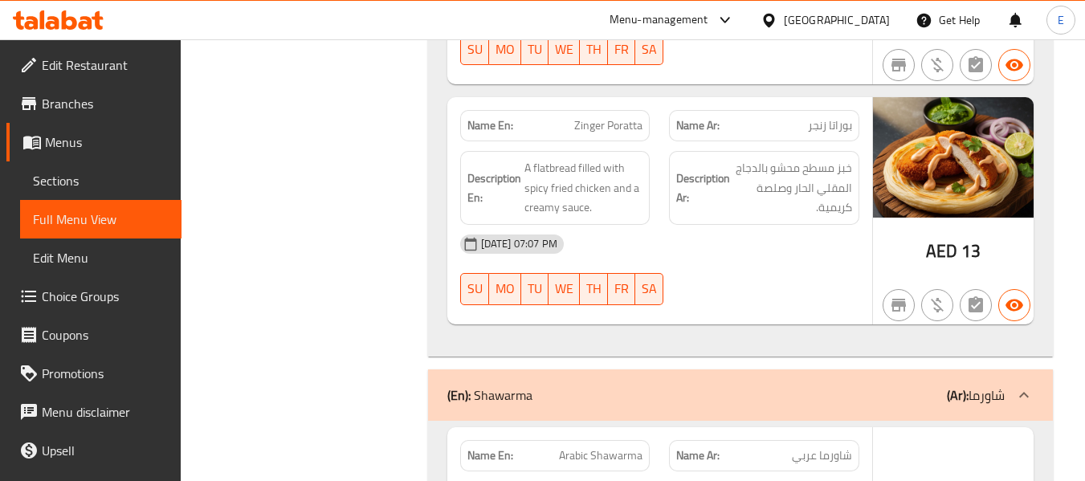
scroll to position [20091, 0]
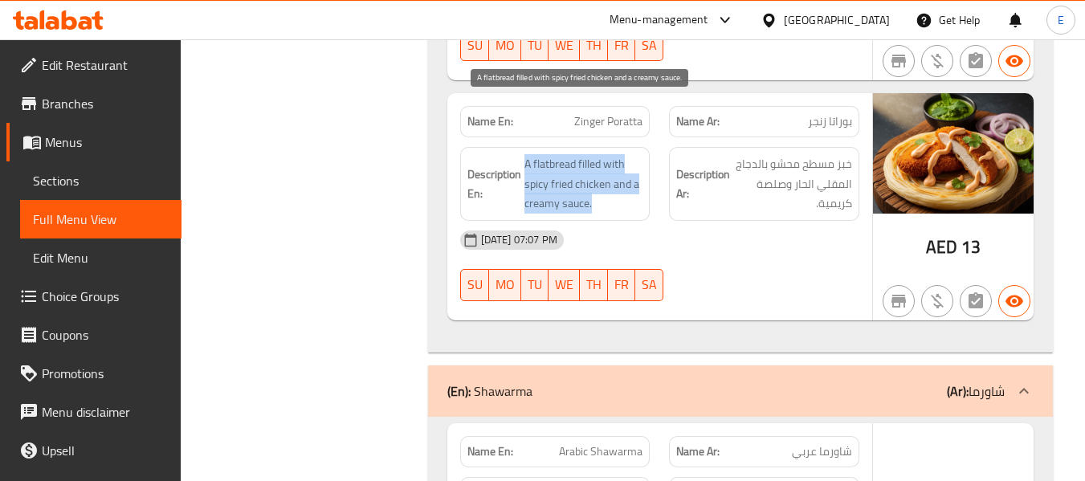
drag, startPoint x: 518, startPoint y: 86, endPoint x: 640, endPoint y: 149, distance: 137.2
click at [640, 149] on div "Description En: A flatbread filled with spicy fried chicken and a creamy sauce." at bounding box center [555, 183] width 210 height 93
click at [640, 154] on span "A flatbread filled with spicy fried chicken and a creamy sauce." at bounding box center [583, 183] width 119 height 59
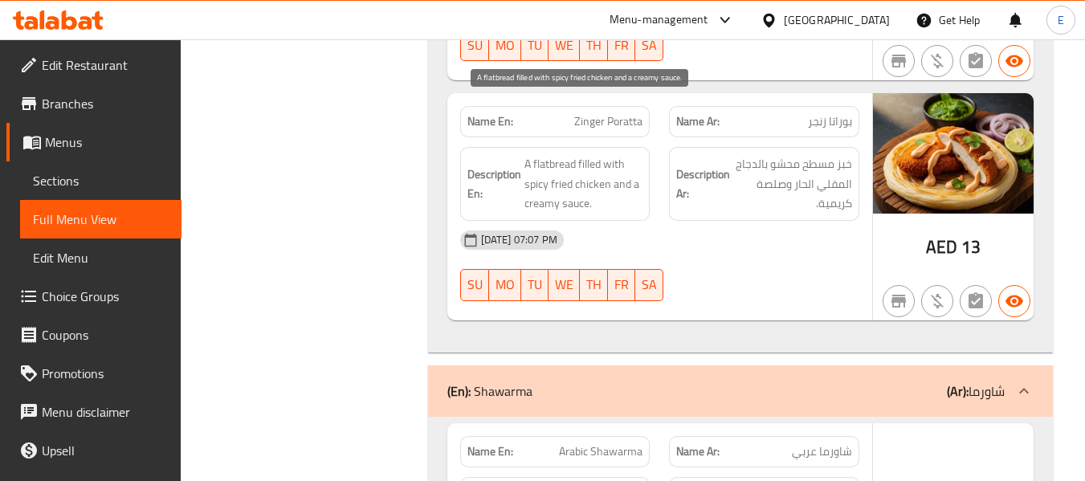
click at [640, 154] on span "A flatbread filled with spicy fried chicken and a creamy sauce." at bounding box center [583, 183] width 119 height 59
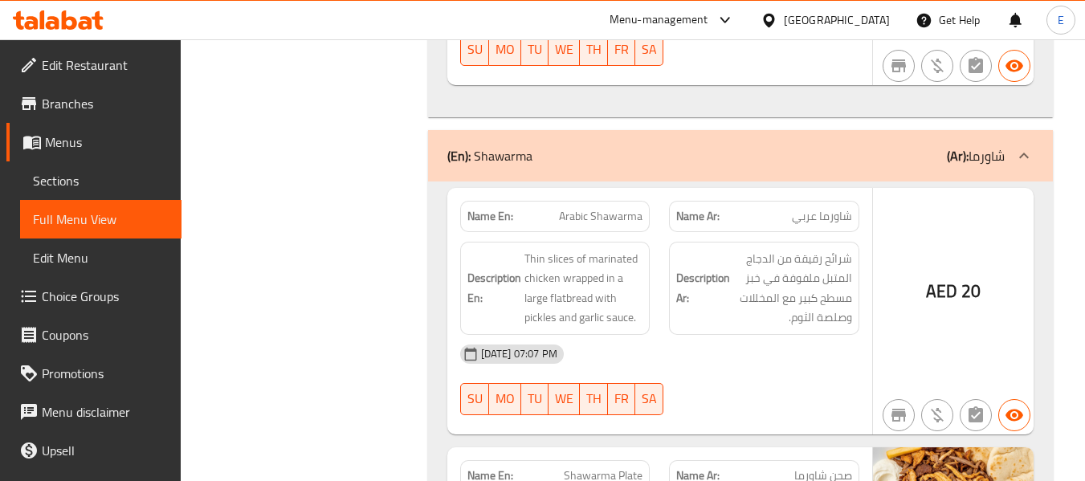
scroll to position [20332, 0]
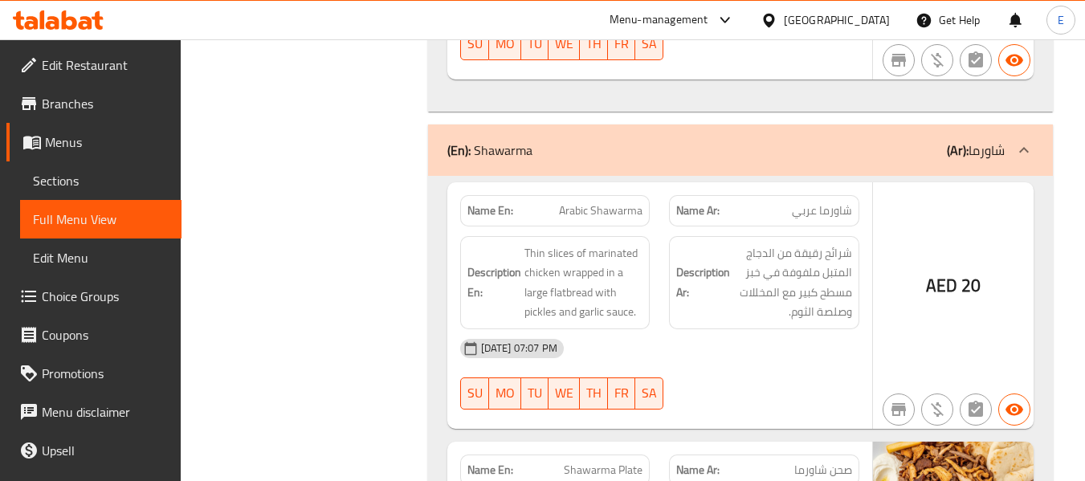
click at [593, 202] on span "Arabic Shawarma" at bounding box center [601, 210] width 84 height 17
click at [809, 202] on span "شاورما عربي" at bounding box center [822, 210] width 60 height 17
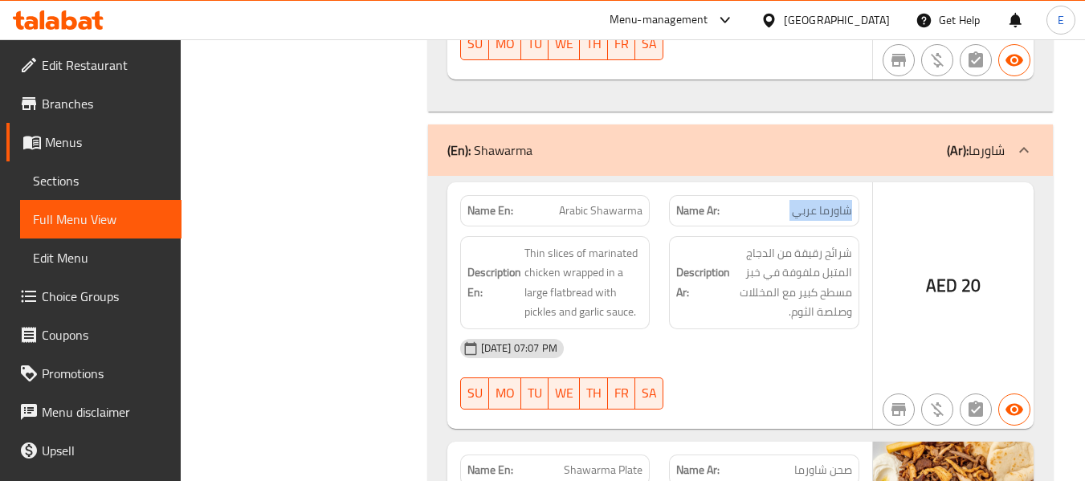
click at [809, 202] on span "شاورما عربي" at bounding box center [822, 210] width 60 height 17
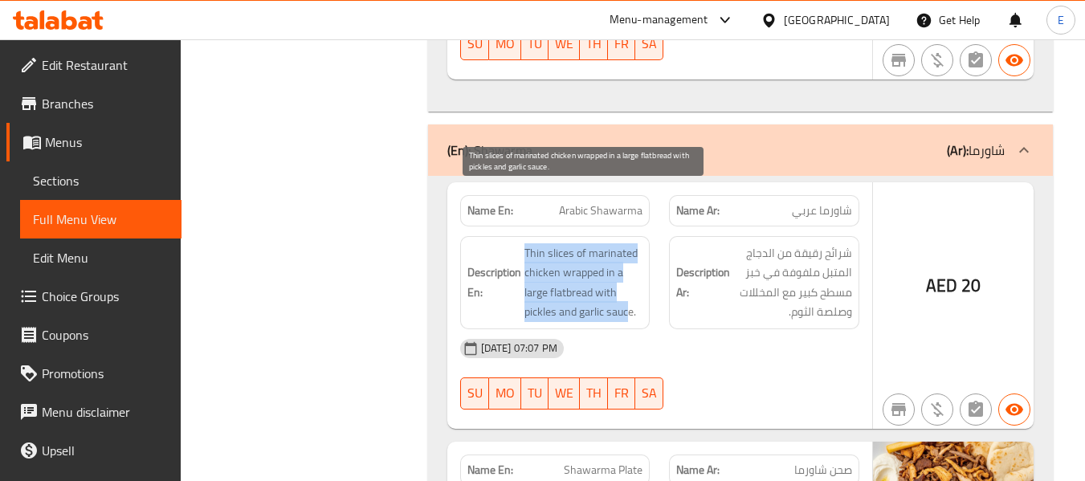
drag, startPoint x: 514, startPoint y: 192, endPoint x: 630, endPoint y: 265, distance: 137.4
click at [630, 265] on h6 "Description En: Thin slices of marinated chicken wrapped in a large flatbread w…" at bounding box center [555, 282] width 176 height 79
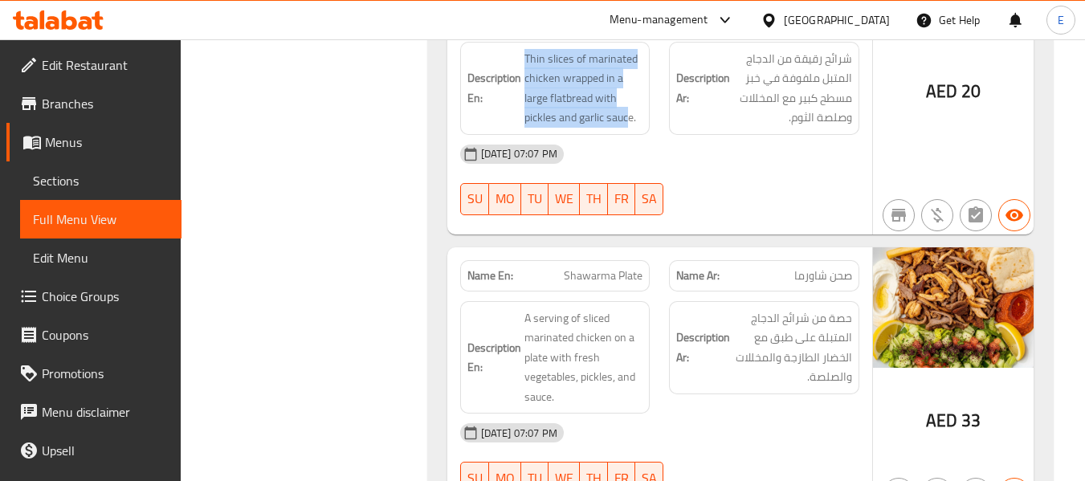
scroll to position [20572, 0]
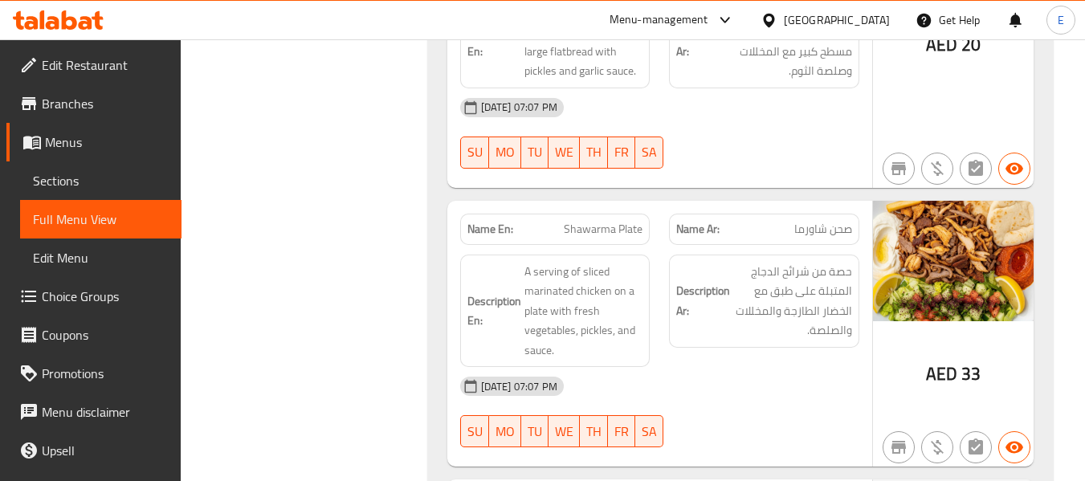
click at [803, 221] on span "صحن شاورما" at bounding box center [823, 229] width 58 height 17
click at [586, 221] on span "Shawarma Plate" at bounding box center [603, 229] width 79 height 17
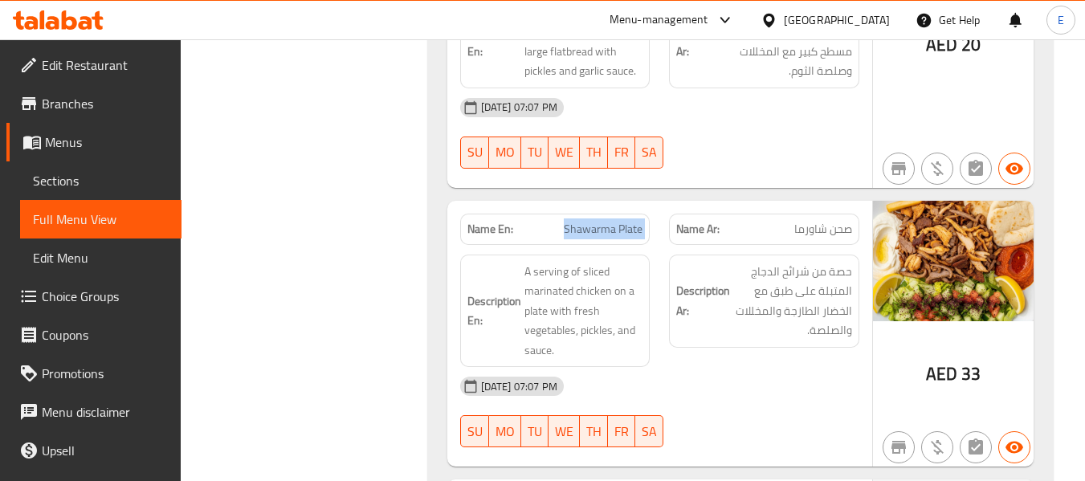
click at [586, 221] on span "Shawarma Plate" at bounding box center [603, 229] width 79 height 17
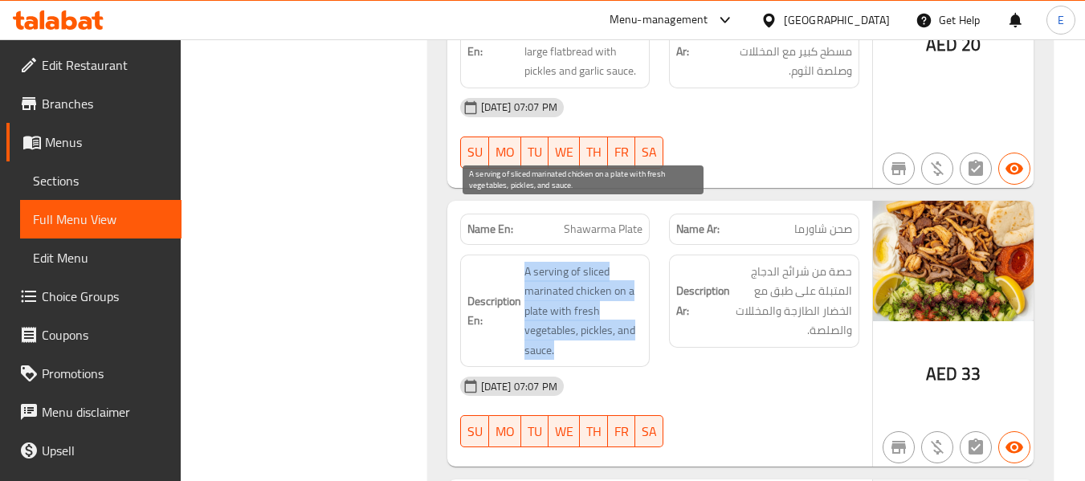
drag, startPoint x: 525, startPoint y: 210, endPoint x: 614, endPoint y: 300, distance: 127.2
click at [614, 300] on span "A serving of sliced marinated chicken on a plate with fresh vegetables, pickles…" at bounding box center [583, 311] width 119 height 99
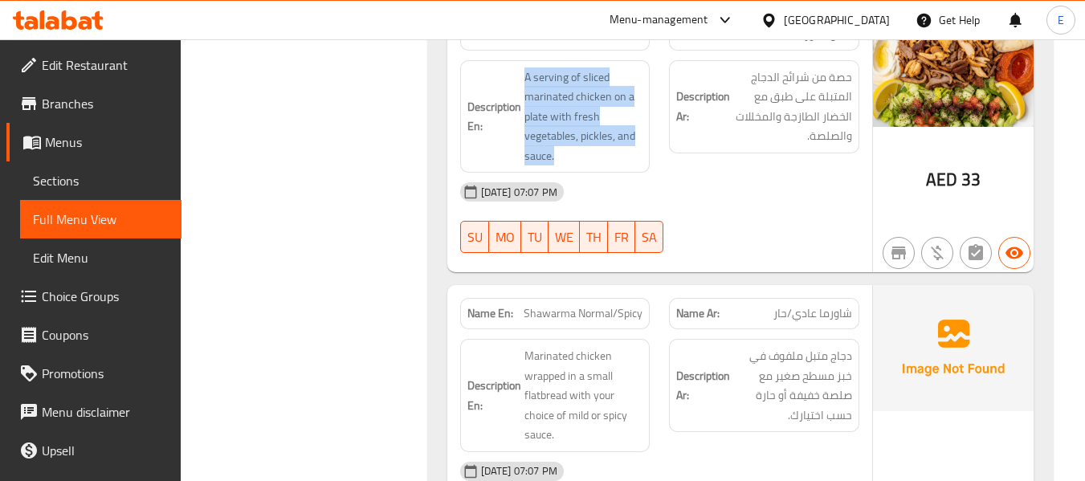
scroll to position [20813, 0]
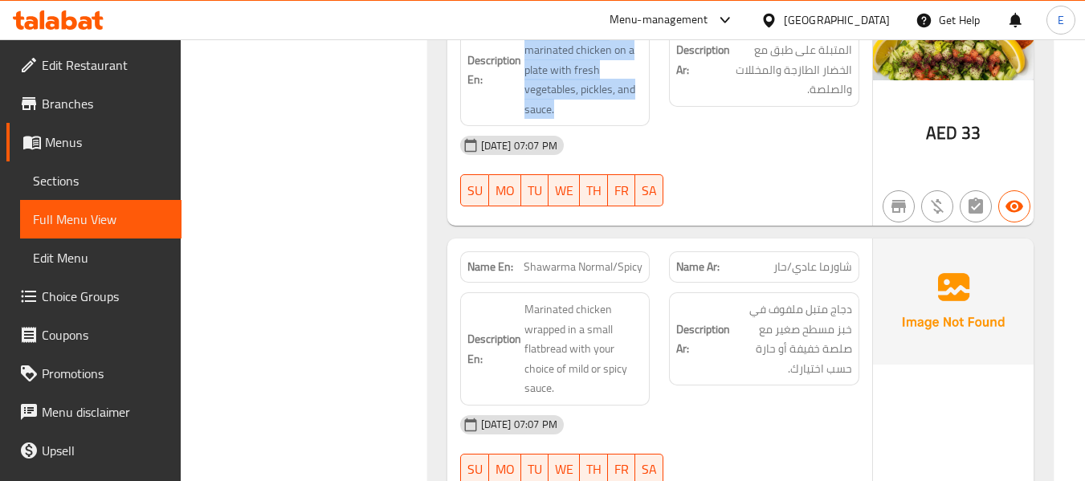
click at [567, 283] on div "Description En: Marinated chicken wrapped in a small flatbread with your choice…" at bounding box center [555, 349] width 210 height 132
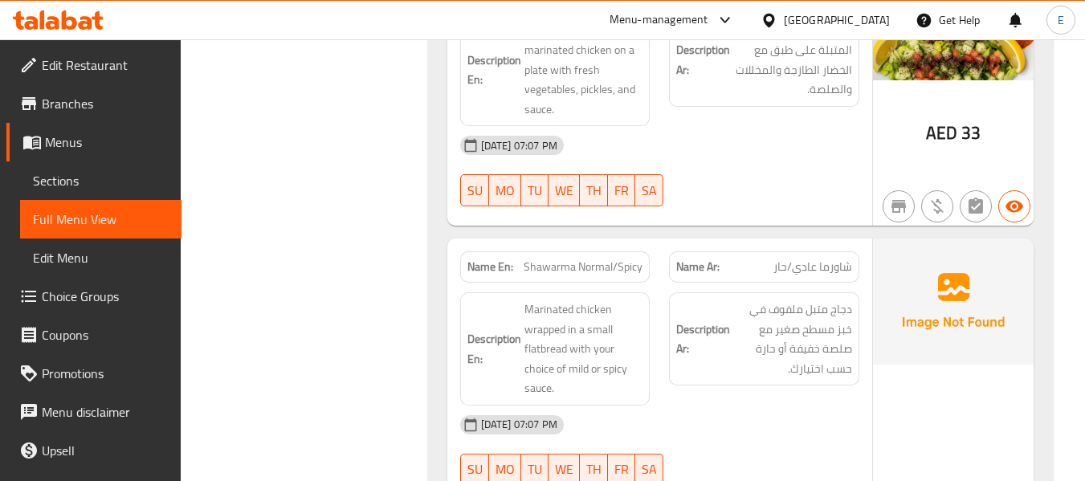
click at [572, 259] on span "Shawarma Normal/Spicy" at bounding box center [582, 267] width 119 height 17
click at [827, 259] on span "شاورما عادي/حار" at bounding box center [812, 267] width 79 height 17
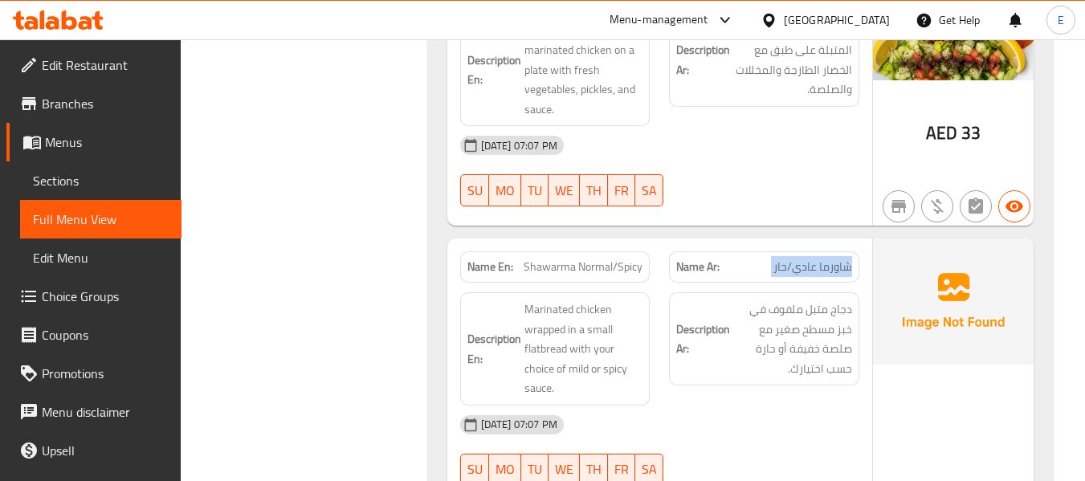
click at [827, 259] on span "شاورما عادي/حار" at bounding box center [812, 267] width 79 height 17
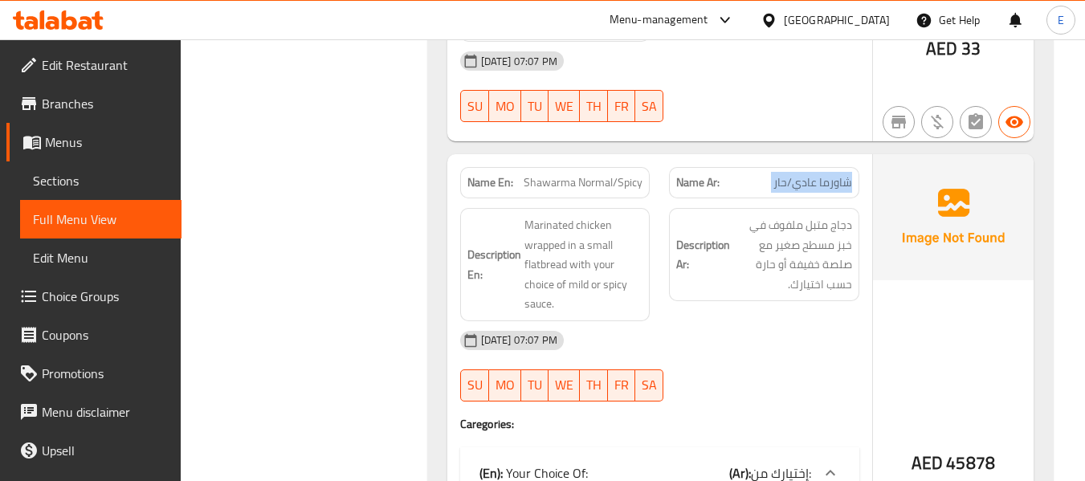
scroll to position [20894, 0]
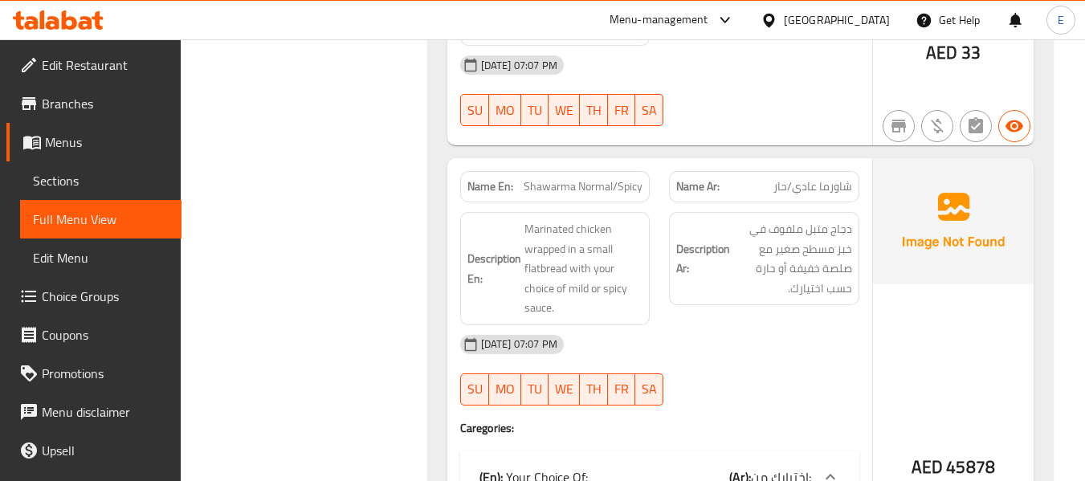
click at [1037, 266] on div "Name En: Arabic Shawarma Name Ar: شاورما عربي Description En: Thin slices of ma…" at bounding box center [740, 167] width 625 height 1107
click at [772, 325] on div "[DATE] 07:07 PM" at bounding box center [659, 344] width 418 height 39
click at [580, 178] on span "Shawarma Normal/Spicy" at bounding box center [582, 186] width 119 height 17
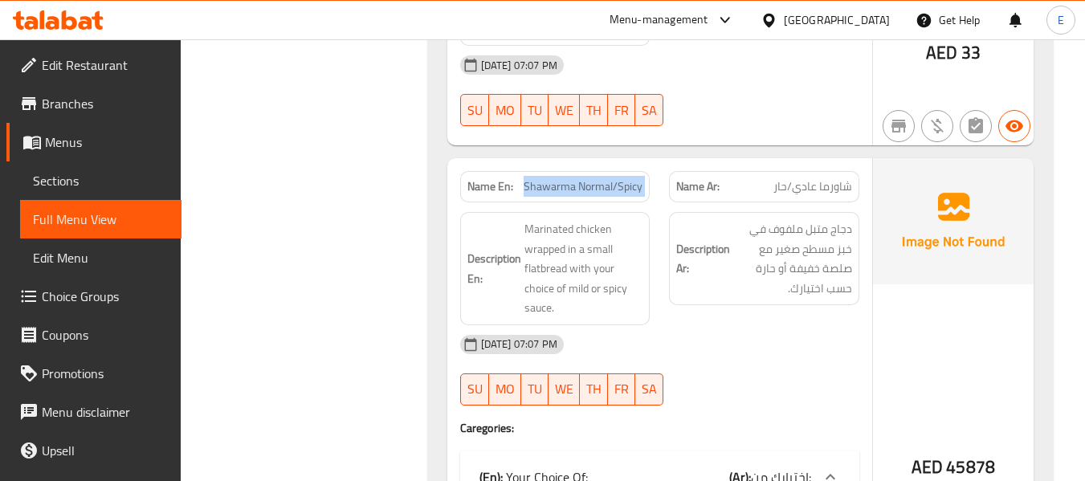
copy span "Shawarma Normal/Spicy"
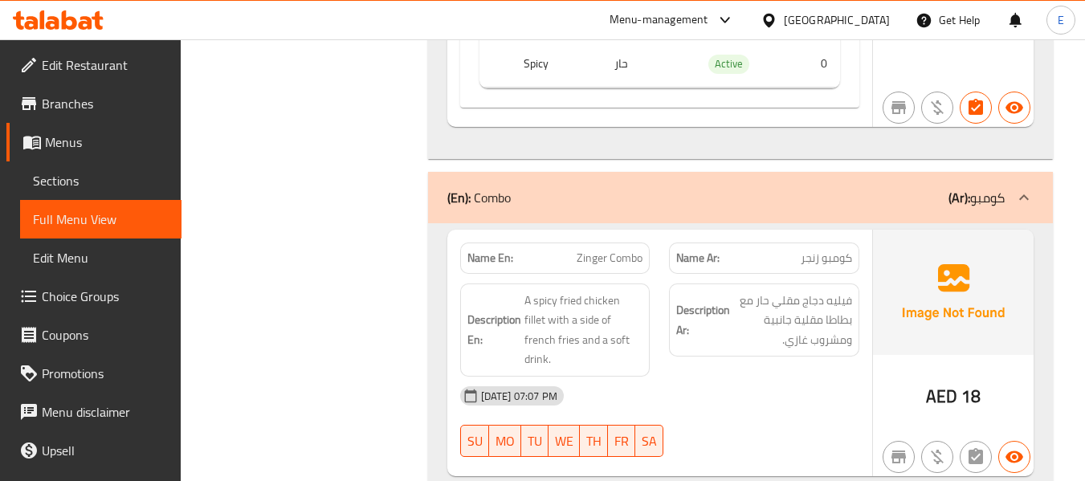
scroll to position [21536, 0]
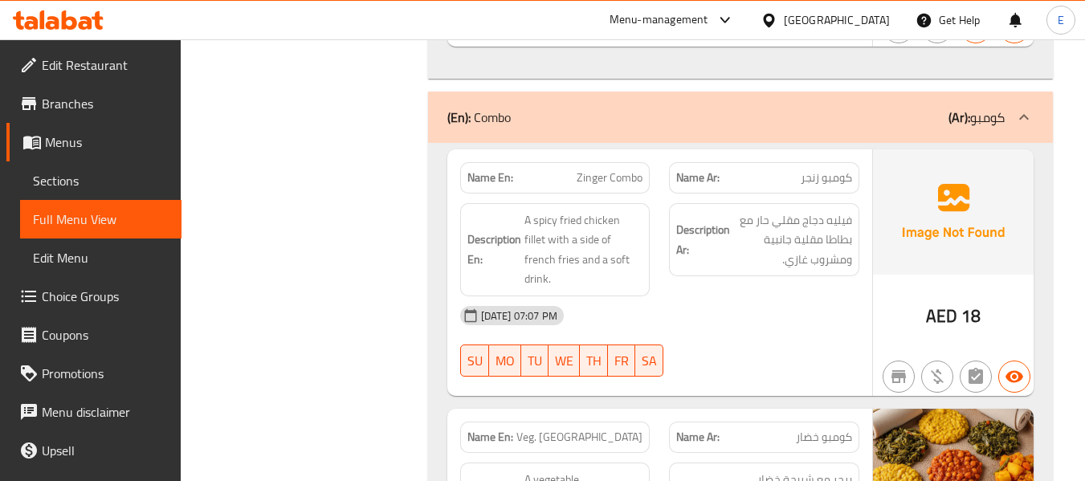
click at [823, 169] on span "كومبو زنجر" at bounding box center [825, 177] width 51 height 17
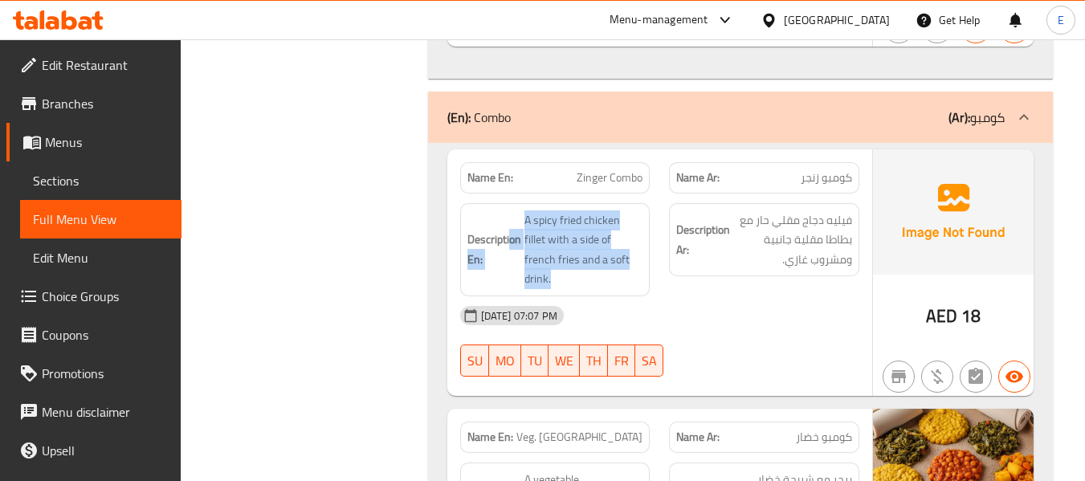
drag, startPoint x: 511, startPoint y: 157, endPoint x: 640, endPoint y: 214, distance: 140.2
click at [640, 214] on div "Description En: A spicy fried chicken fillet with a side of french fries and a …" at bounding box center [555, 249] width 190 height 93
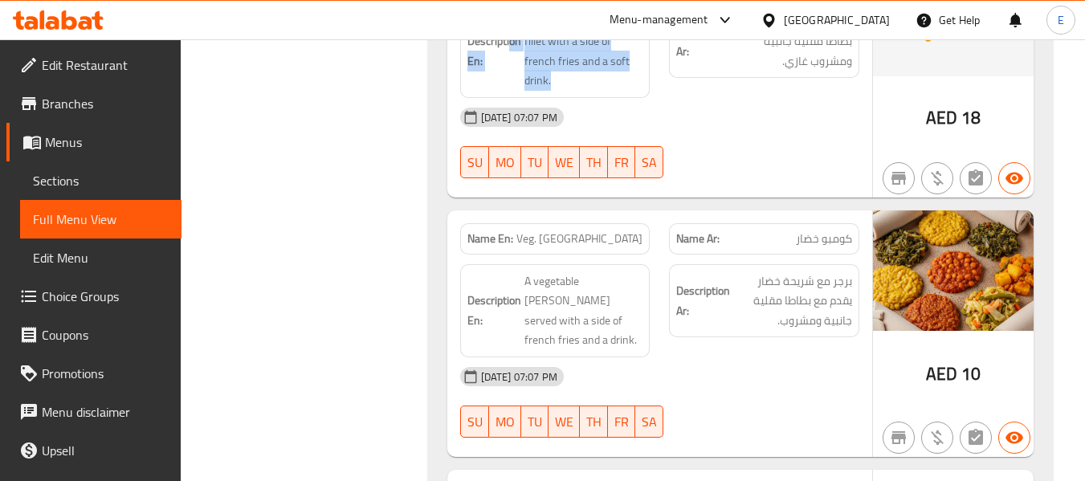
scroll to position [21777, 0]
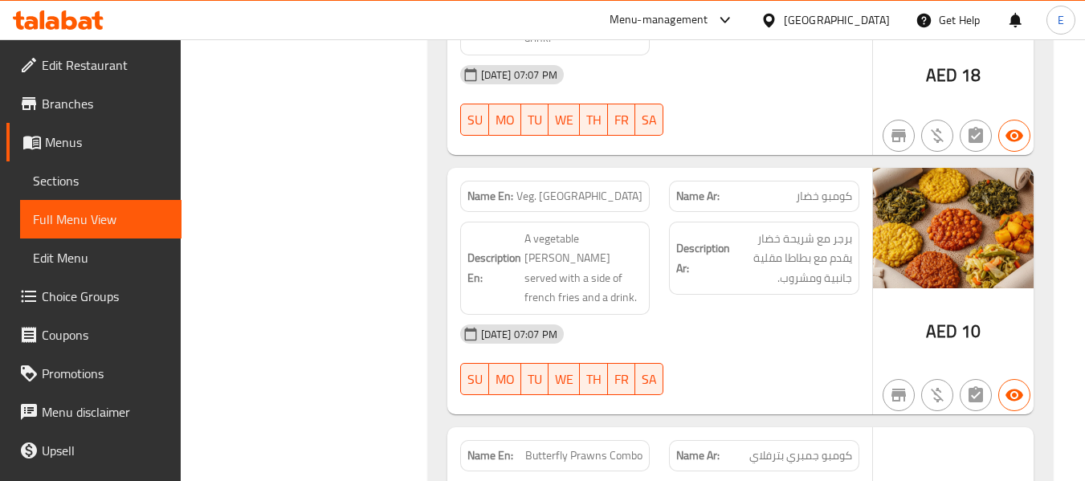
click at [619, 188] on span "Veg. [GEOGRAPHIC_DATA]" at bounding box center [579, 196] width 126 height 17
click at [845, 188] on span "كومبو خضار" at bounding box center [824, 196] width 56 height 17
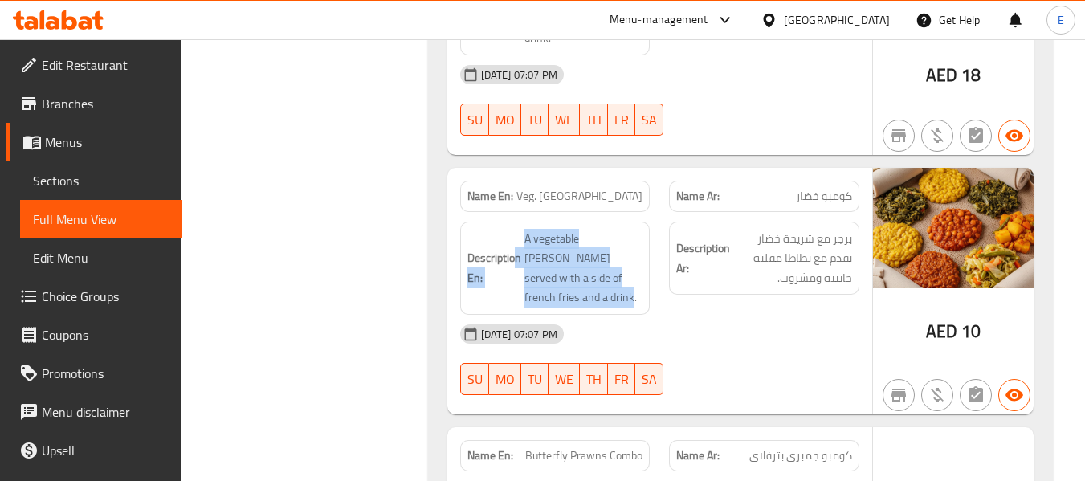
drag, startPoint x: 519, startPoint y: 159, endPoint x: 644, endPoint y: 203, distance: 132.8
click at [644, 222] on div "Description En: A vegetable patty burger served with a side of french fries and…" at bounding box center [555, 268] width 190 height 93
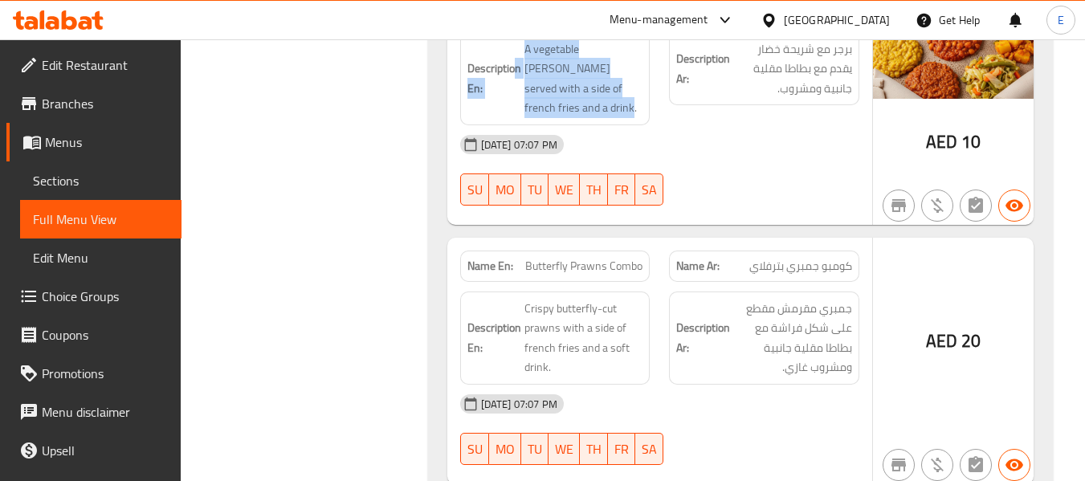
scroll to position [22098, 0]
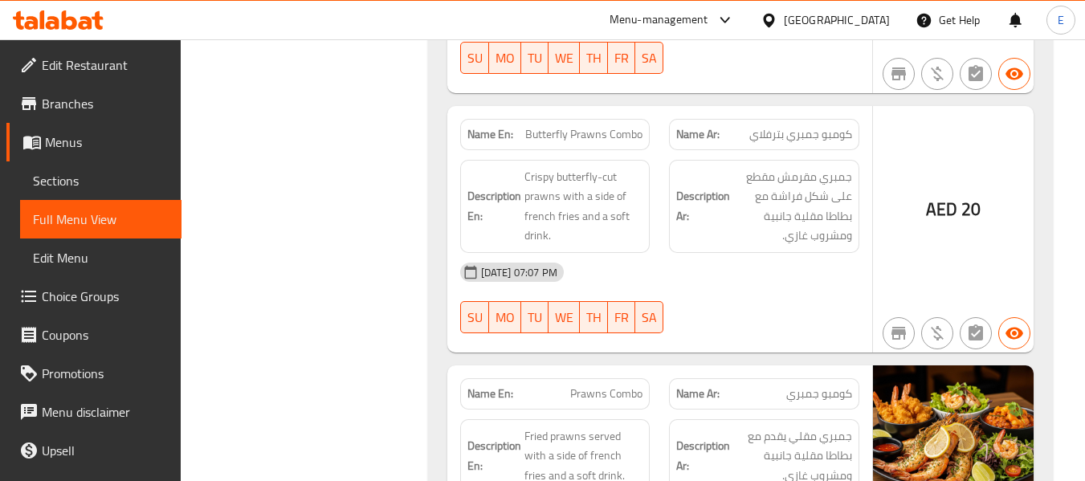
click at [951, 131] on div "AED 20" at bounding box center [953, 229] width 161 height 246
click at [764, 253] on div "28-08-2025 07:07 PM SU MO TU WE TH FR SA" at bounding box center [659, 298] width 418 height 90
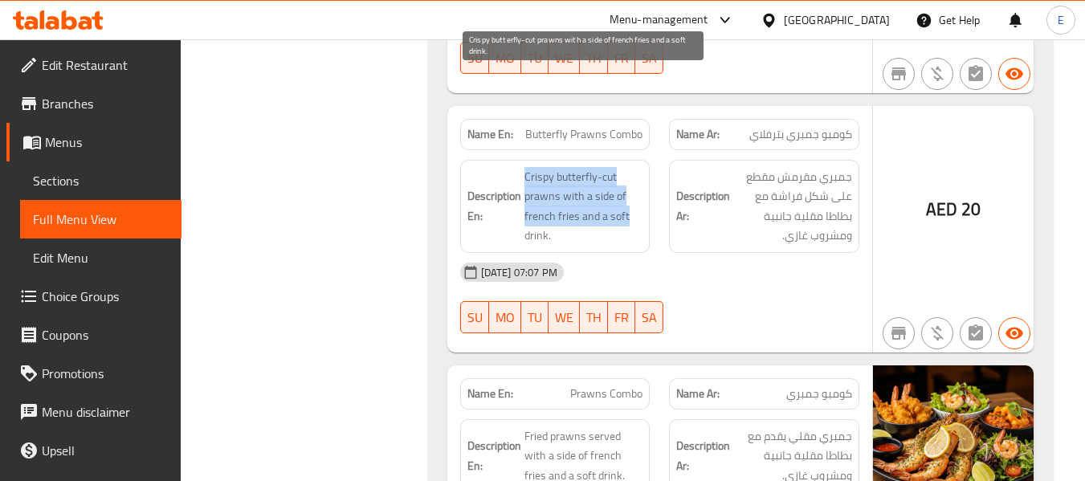
drag, startPoint x: 515, startPoint y: 72, endPoint x: 637, endPoint y: 128, distance: 133.3
click at [637, 167] on h6 "Description En: Crispy butterfly-cut prawns with a side of french fries and a s…" at bounding box center [555, 206] width 176 height 79
click at [637, 167] on span "Crispy butterfly-cut prawns with a side of french fries and a soft drink." at bounding box center [583, 206] width 119 height 79
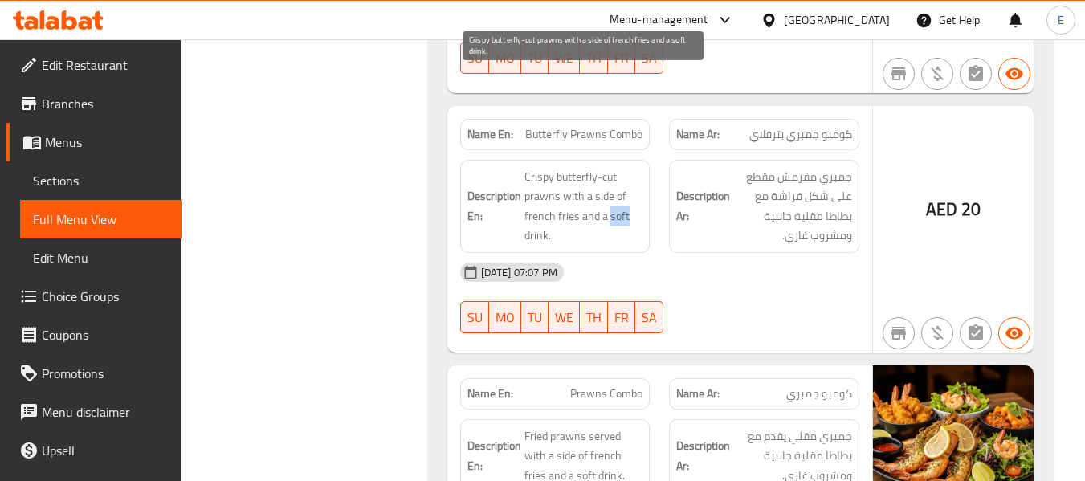
click at [637, 167] on span "Crispy butterfly-cut prawns with a side of french fries and a soft drink." at bounding box center [583, 206] width 119 height 79
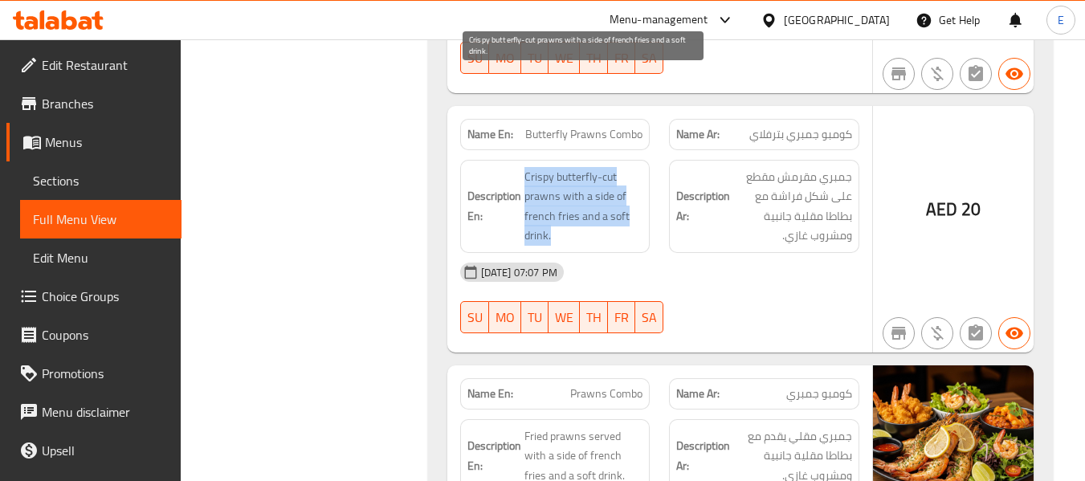
click at [637, 167] on span "Crispy butterfly-cut prawns with a side of french fries and a soft drink." at bounding box center [583, 206] width 119 height 79
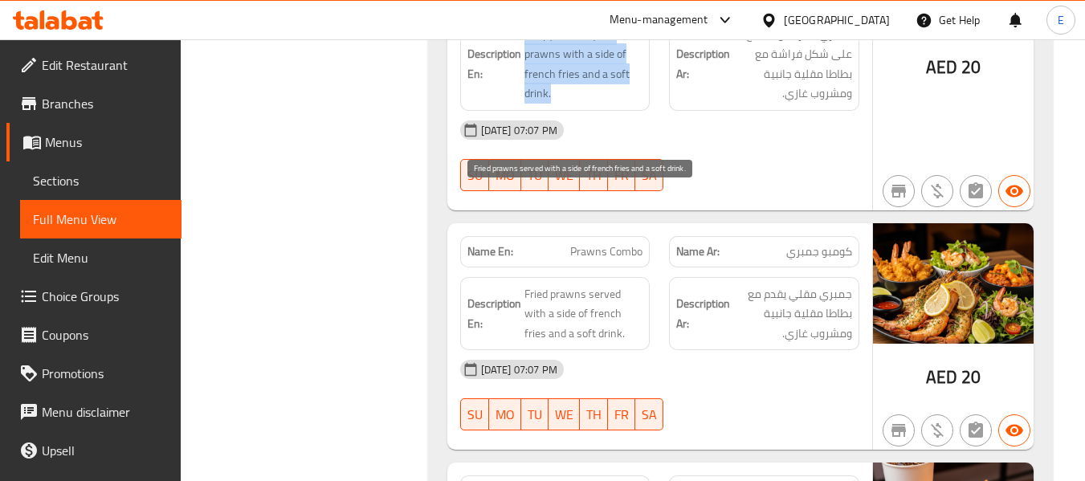
scroll to position [22339, 0]
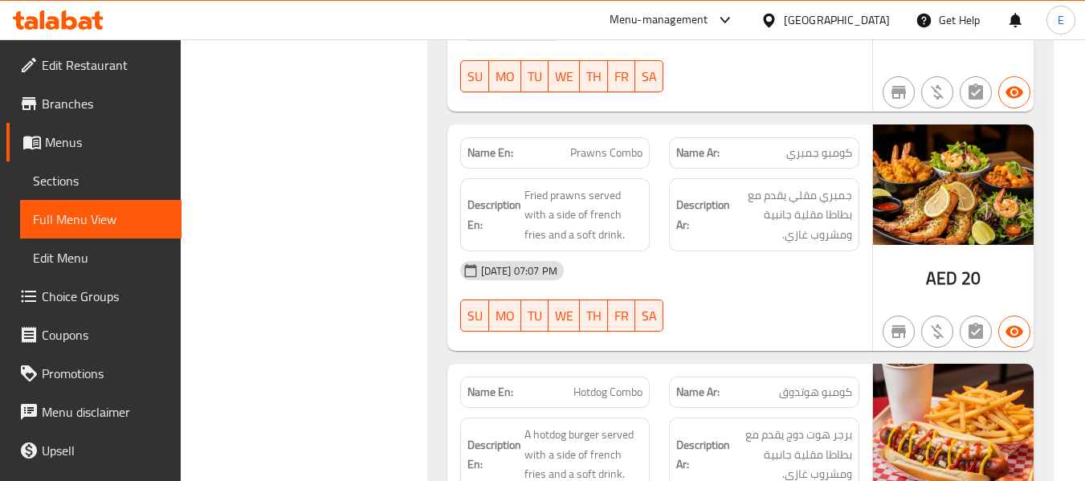
click at [810, 169] on div "Description Ar: جمبري مقلي يقدم مع بطاطا مقلية جانبية ومشروب غازي." at bounding box center [764, 215] width 210 height 93
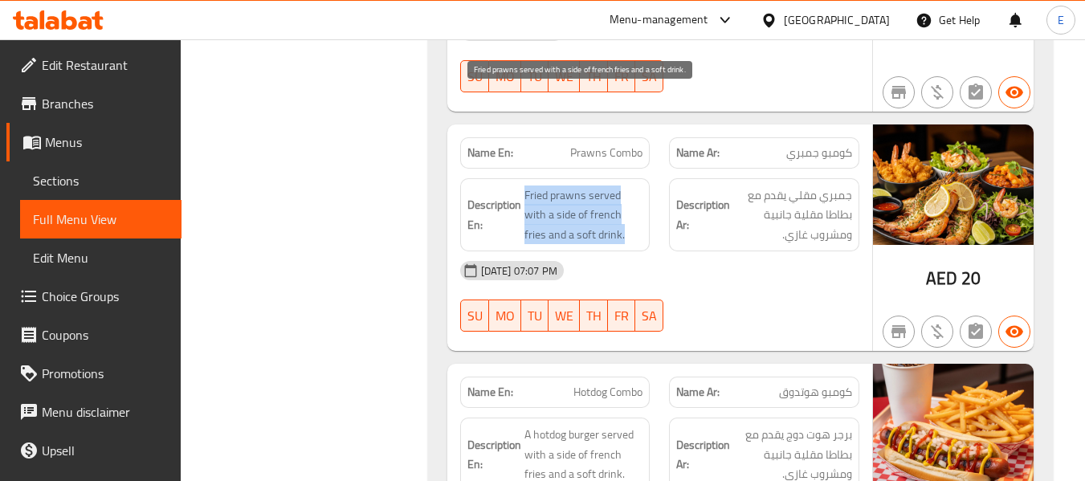
drag, startPoint x: 521, startPoint y: 80, endPoint x: 618, endPoint y: 141, distance: 114.7
click at [618, 169] on div "Description En: Fried prawns served with a side of french fries and a soft drin…" at bounding box center [555, 215] width 210 height 93
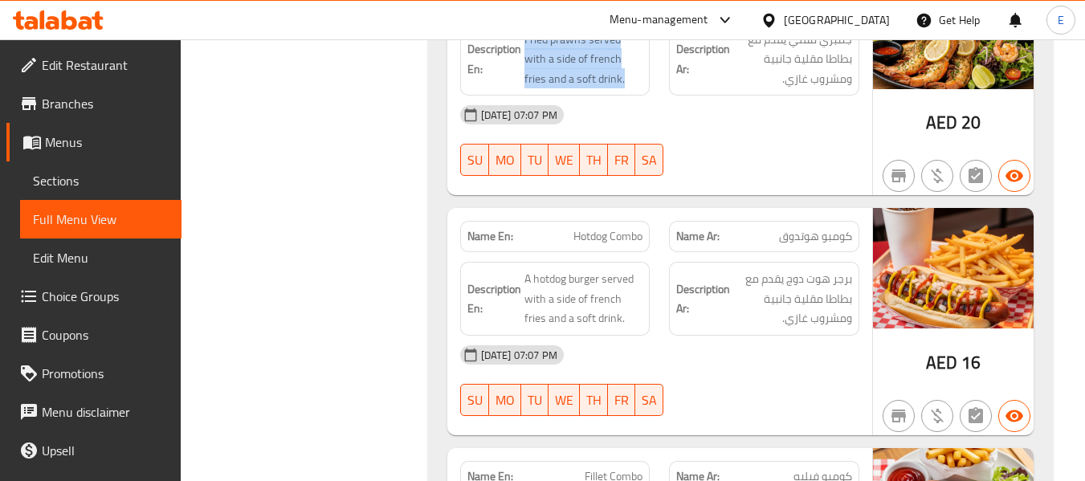
scroll to position [22499, 0]
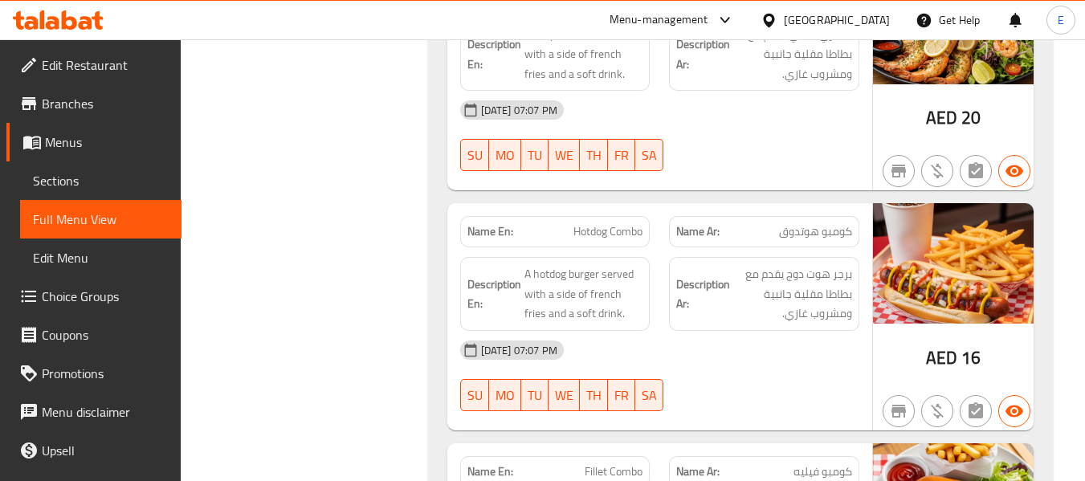
click at [808, 223] on span "كومبو هوتدوق" at bounding box center [815, 231] width 73 height 17
drag, startPoint x: 522, startPoint y: 165, endPoint x: 636, endPoint y: 222, distance: 127.1
click at [637, 257] on div "Description En: A hotdog burger served with a side of french fries and a soft d…" at bounding box center [555, 294] width 190 height 74
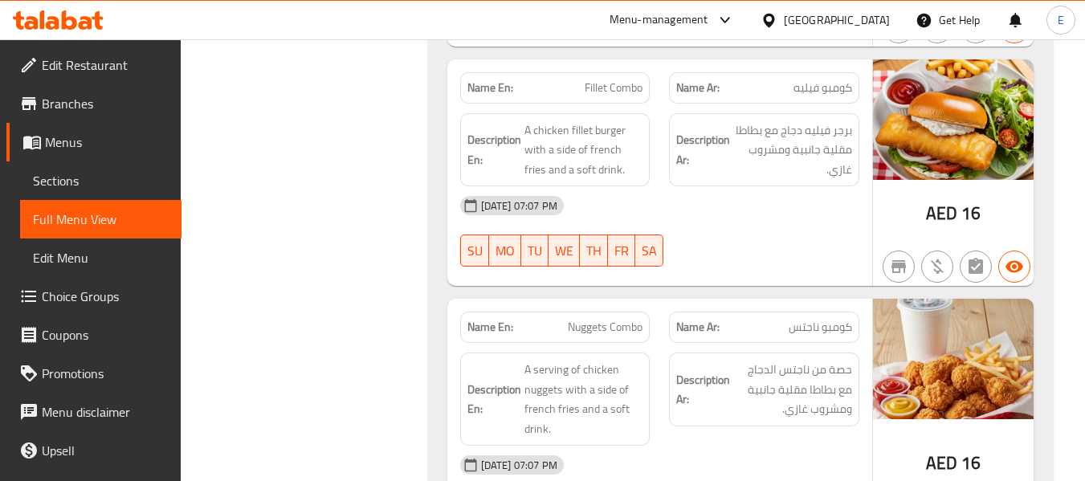
scroll to position [22901, 0]
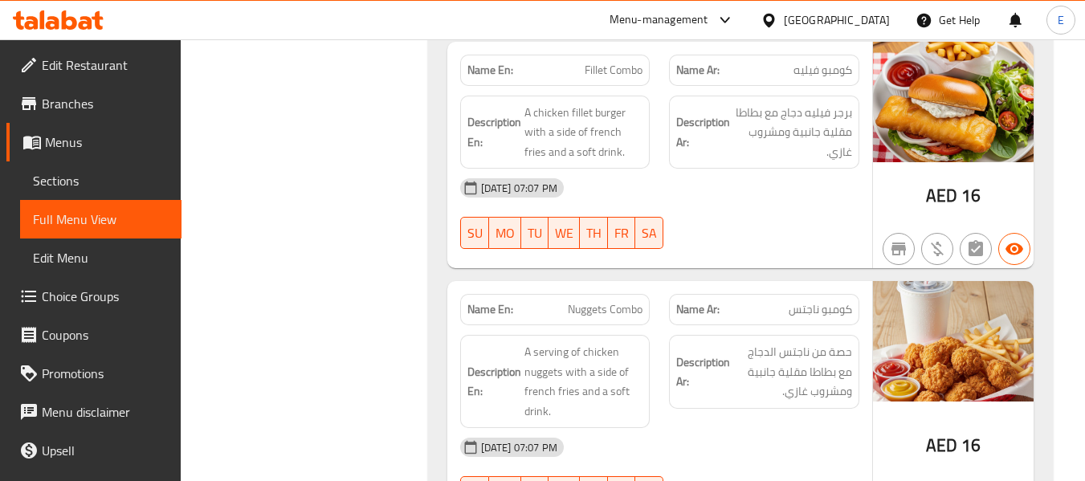
click at [593, 301] on span "Nuggets Combo" at bounding box center [605, 309] width 75 height 17
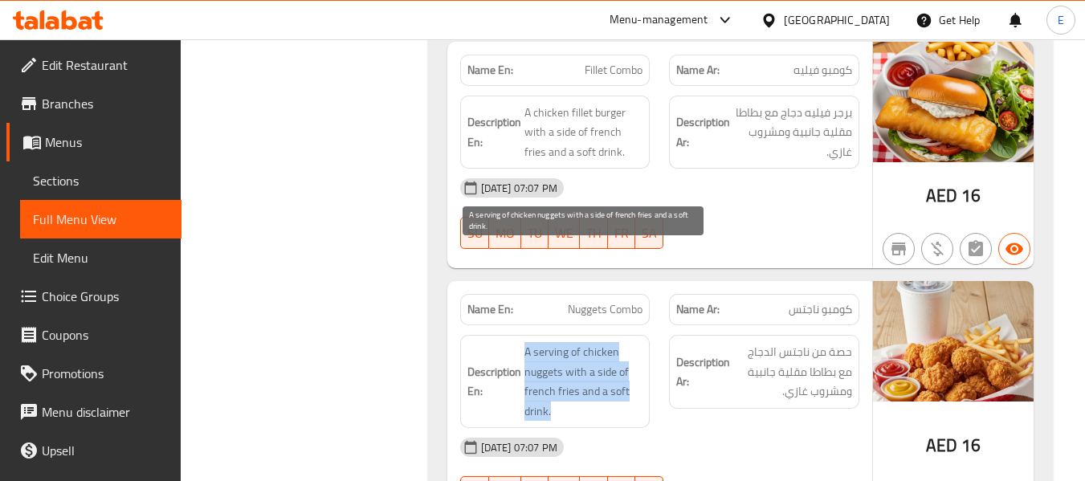
drag, startPoint x: 516, startPoint y: 246, endPoint x: 629, endPoint y: 313, distance: 131.4
click at [629, 342] on h6 "Description En: A serving of chicken nuggets with a side of french fries and a …" at bounding box center [555, 381] width 176 height 79
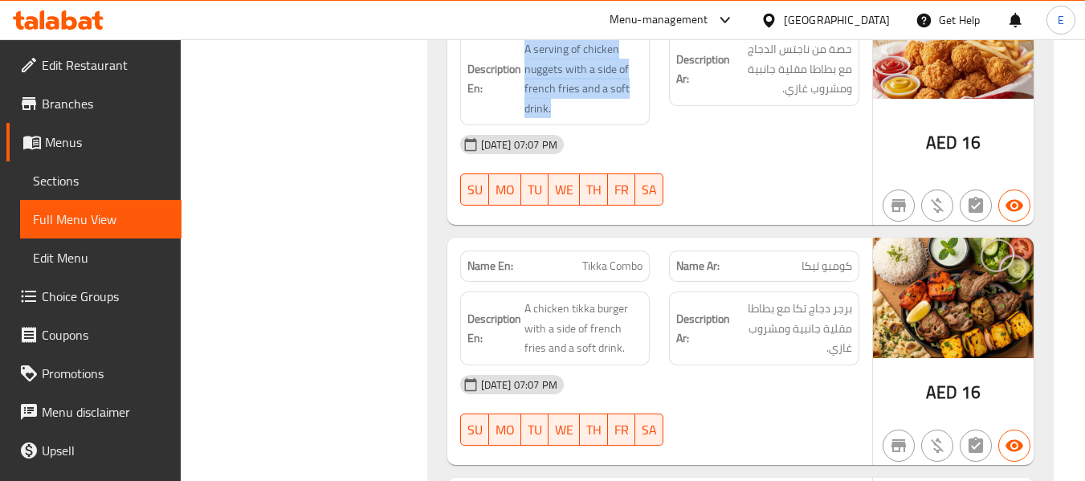
scroll to position [23222, 0]
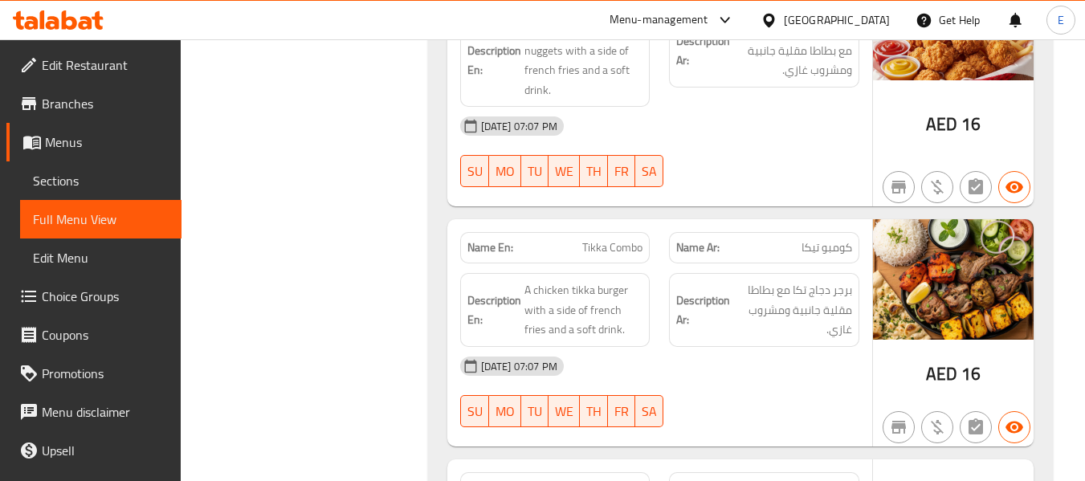
click at [802, 239] on span "كومبو تيكا" at bounding box center [826, 247] width 51 height 17
click at [605, 239] on span "Tikka Combo" at bounding box center [612, 247] width 60 height 17
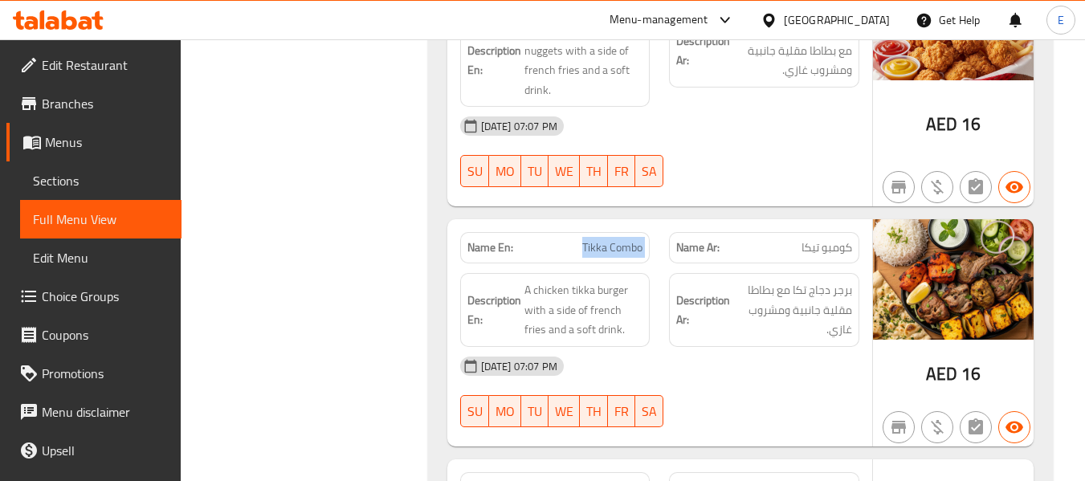
click at [605, 239] on span "Tikka Combo" at bounding box center [612, 247] width 60 height 17
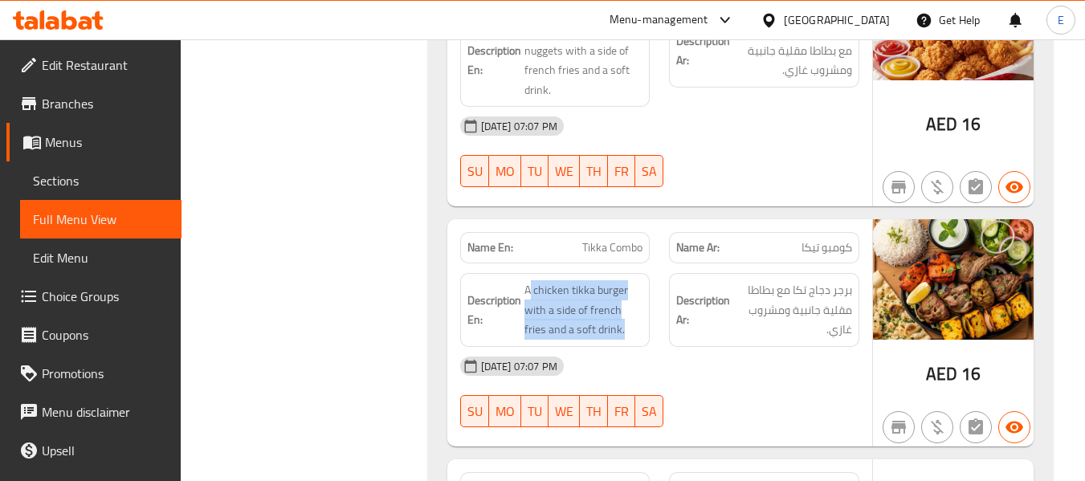
drag, startPoint x: 530, startPoint y: 195, endPoint x: 647, endPoint y: 225, distance: 120.9
click at [647, 273] on div "Description En: A chicken tikka burger with a side of french fries and a soft d…" at bounding box center [555, 310] width 190 height 74
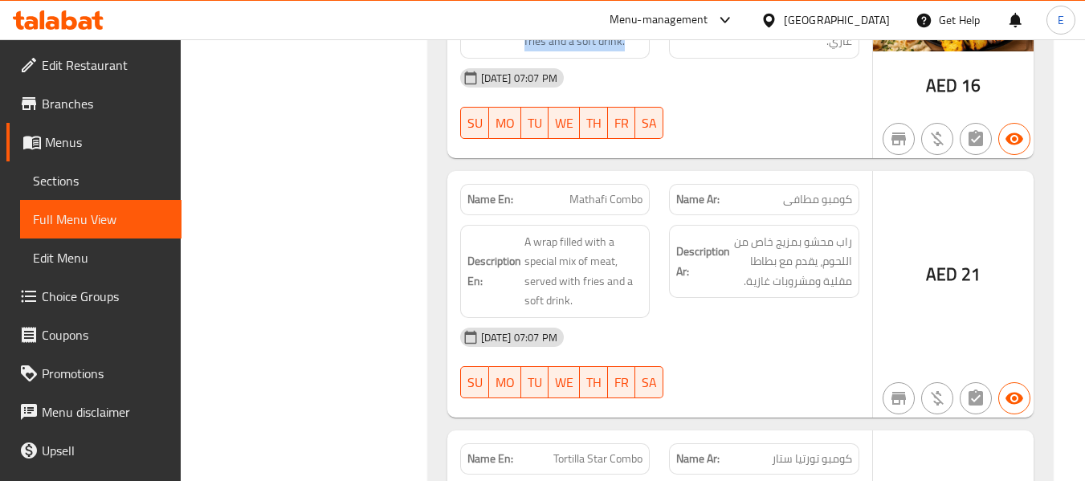
scroll to position [23543, 0]
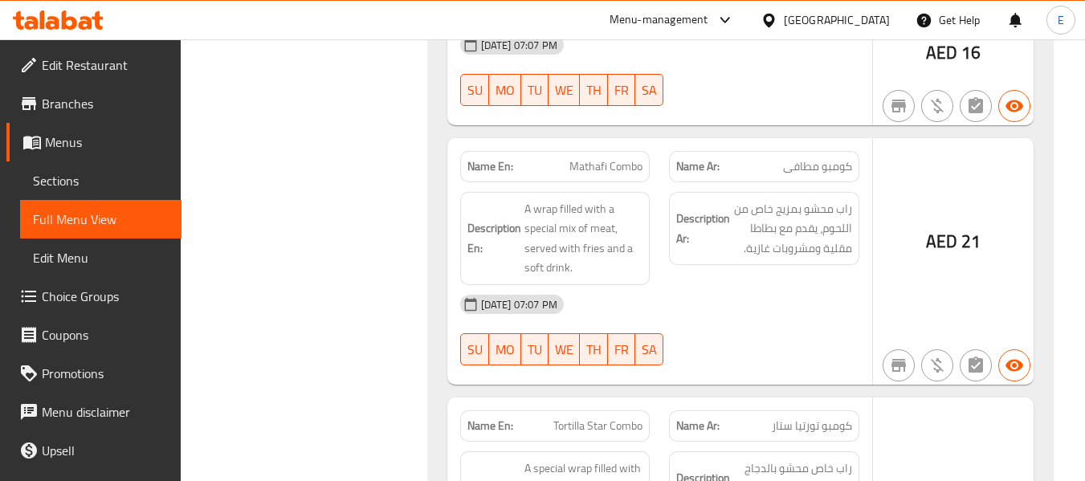
click at [860, 141] on div "Name Ar: كومبو مطافى" at bounding box center [764, 166] width 210 height 51
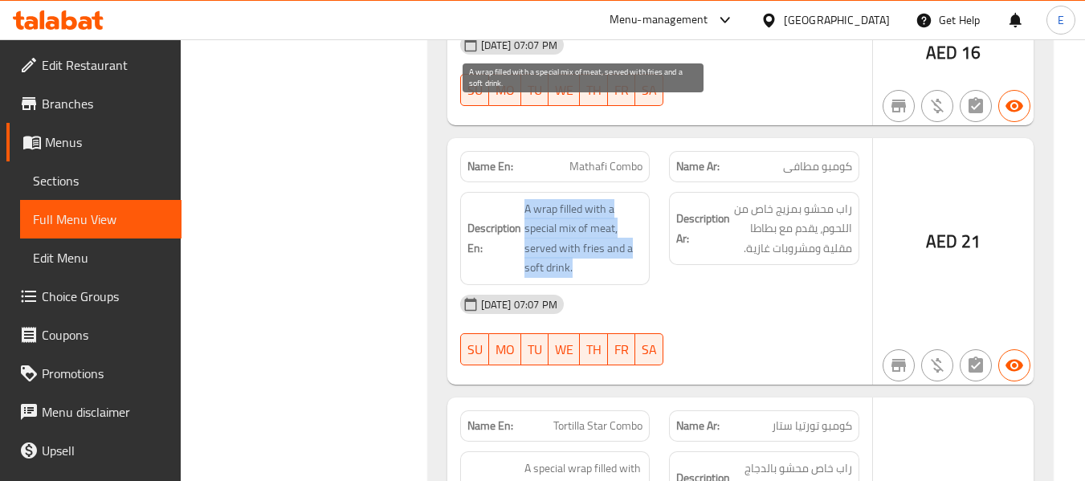
drag, startPoint x: 513, startPoint y: 101, endPoint x: 635, endPoint y: 173, distance: 141.4
click at [635, 192] on div "Description En: A wrap filled with a special mix of meat, served with fries and…" at bounding box center [555, 238] width 190 height 93
click at [635, 199] on span "A wrap filled with a special mix of meat, served with fries and a soft drink." at bounding box center [583, 238] width 119 height 79
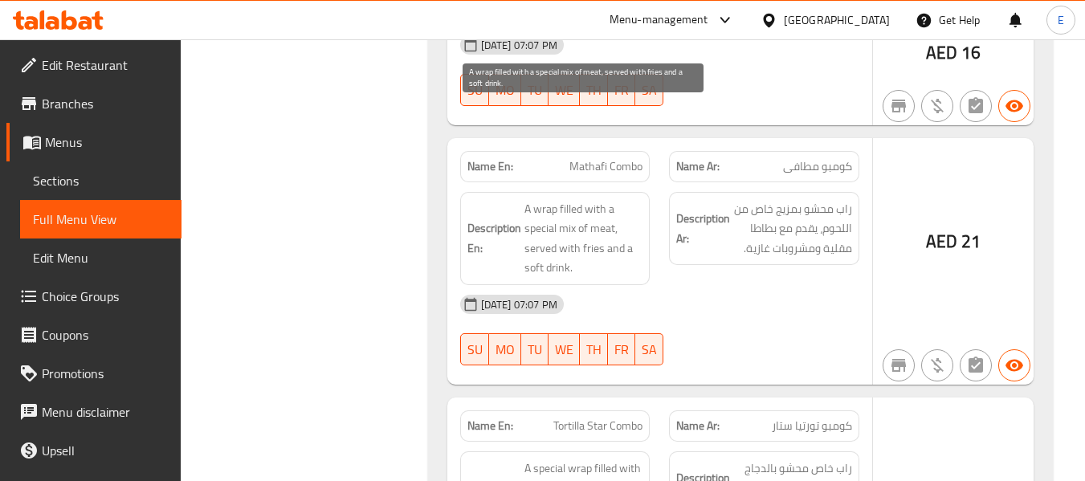
click at [635, 199] on span "A wrap filled with a special mix of meat, served with fries and a soft drink." at bounding box center [583, 238] width 119 height 79
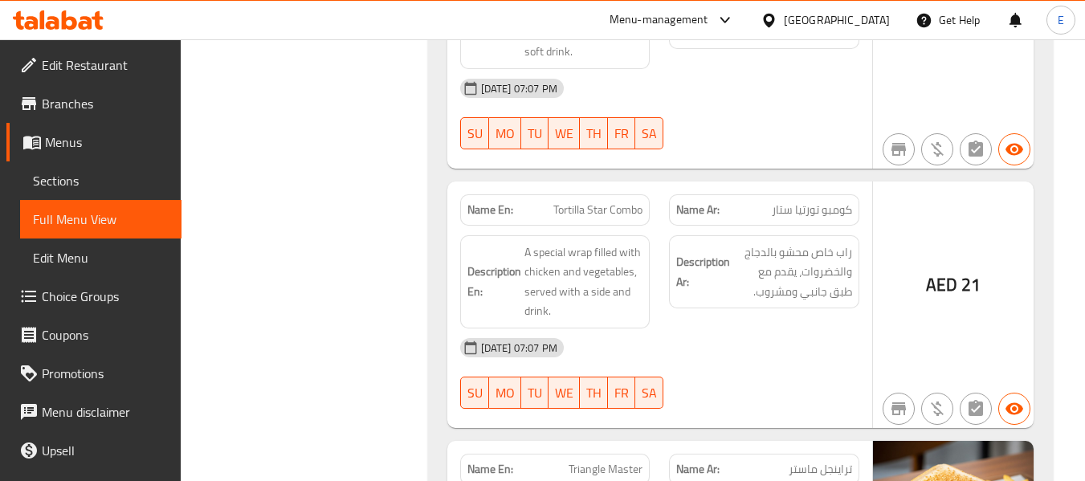
scroll to position [23784, 0]
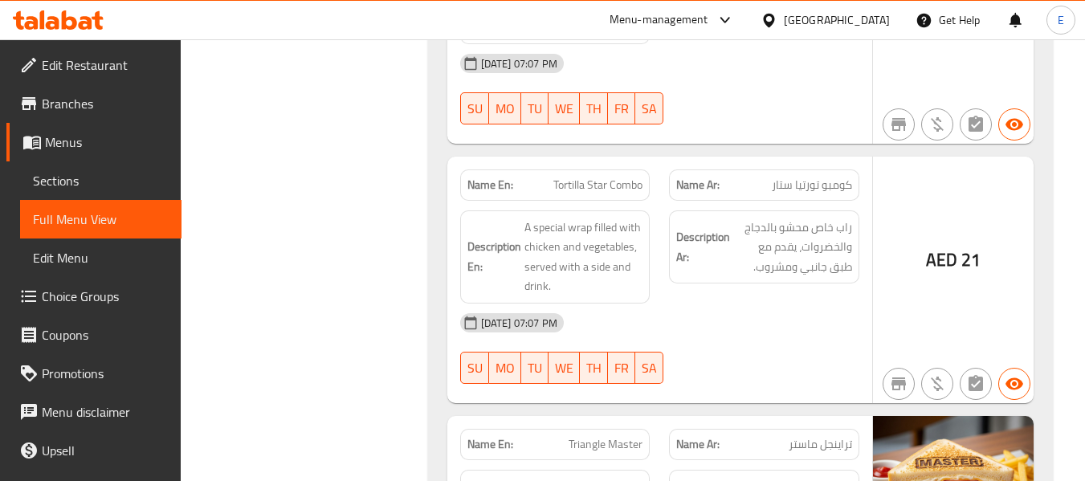
click at [825, 177] on span "كومبو تورتيا ستار" at bounding box center [812, 185] width 80 height 17
click at [646, 169] on div "Name En: Tortilla Star Combo" at bounding box center [555, 184] width 190 height 31
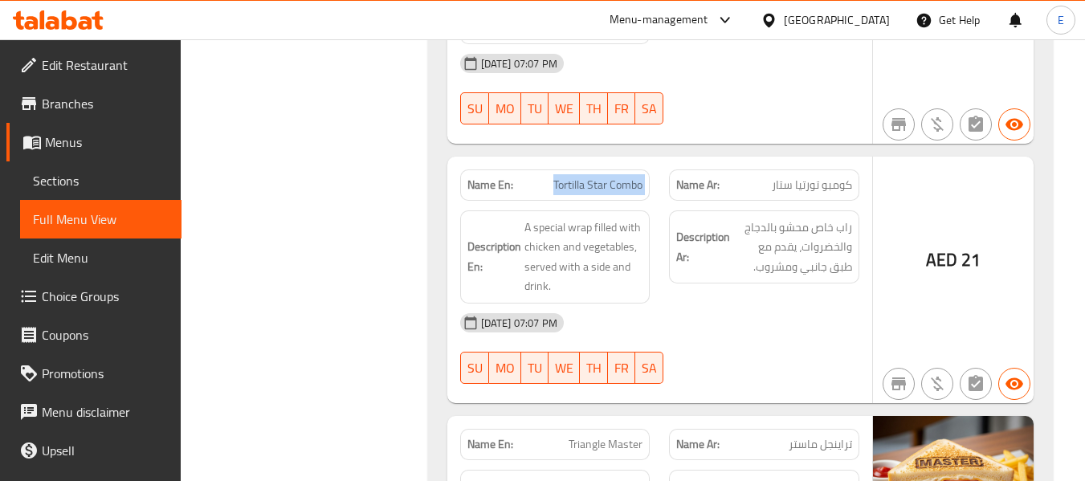
click at [646, 169] on div "Name En: Tortilla Star Combo" at bounding box center [555, 184] width 190 height 31
drag, startPoint x: 536, startPoint y: 125, endPoint x: 633, endPoint y: 207, distance: 127.1
click at [633, 207] on div "Name En: Tortilla Star Combo Name Ar: كومبو تورتيا ستار Description En: A speci…" at bounding box center [659, 280] width 425 height 246
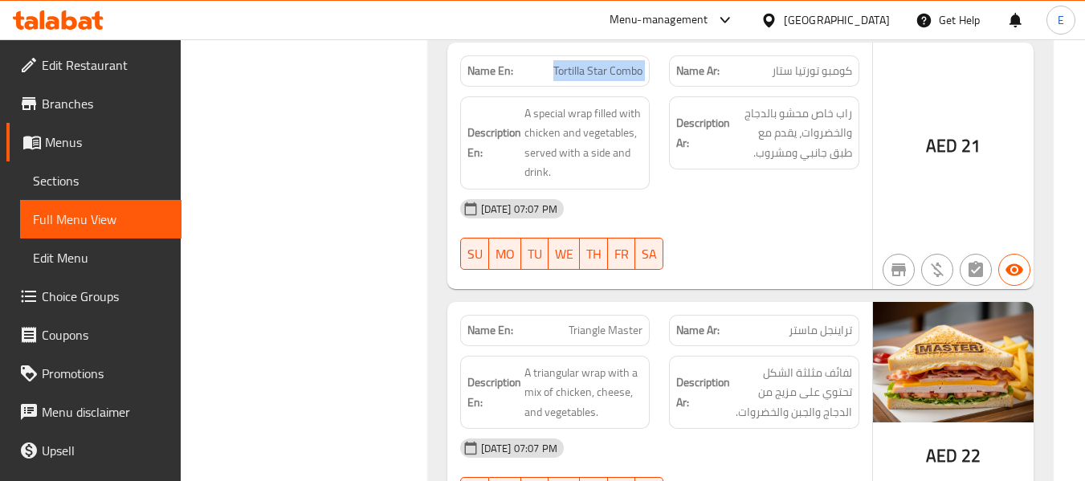
scroll to position [23914, 0]
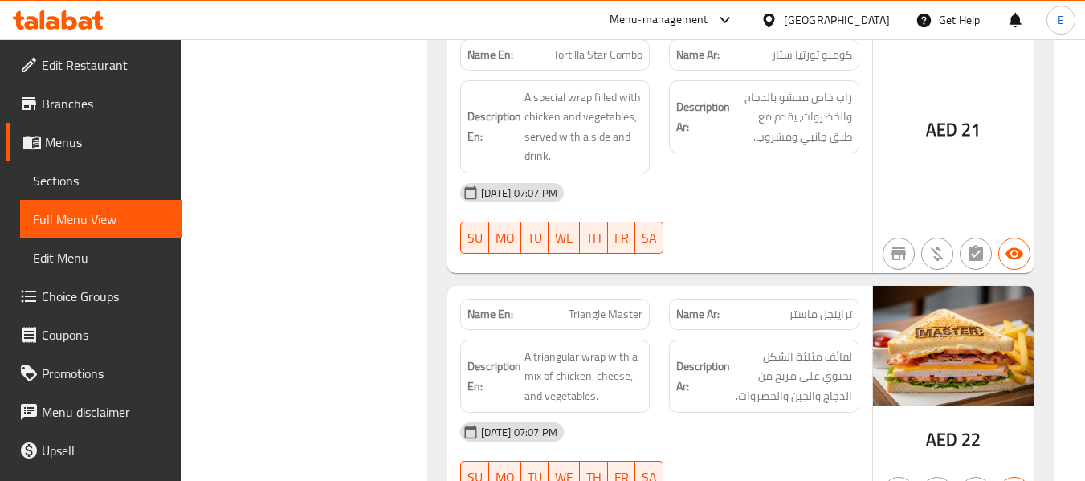
click at [789, 306] on span "تراينجل ماستر" at bounding box center [819, 314] width 63 height 17
click at [557, 299] on div "Name En: Triangle Master" at bounding box center [555, 314] width 190 height 31
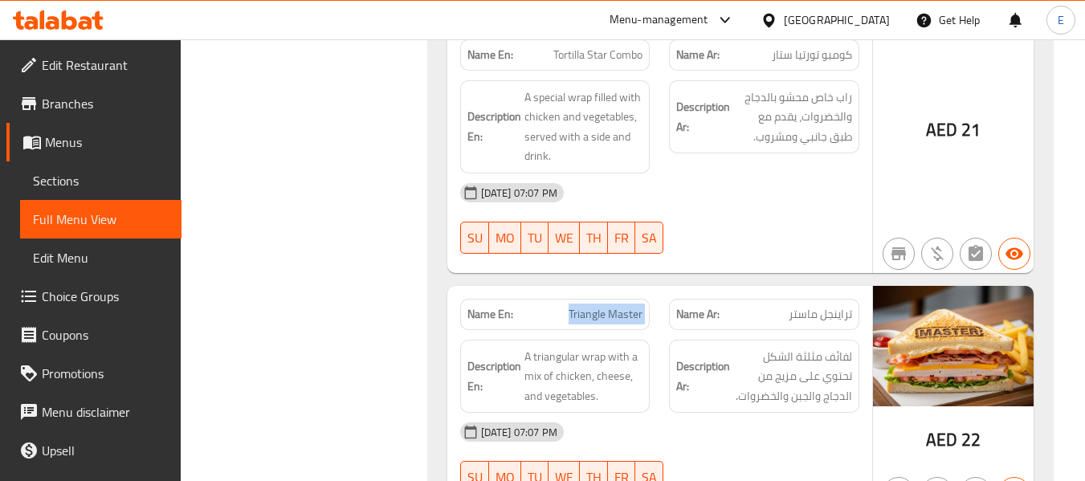
click at [557, 299] on div "Name En: Triangle Master" at bounding box center [555, 314] width 190 height 31
click at [515, 356] on strong "Description En:" at bounding box center [494, 375] width 54 height 39
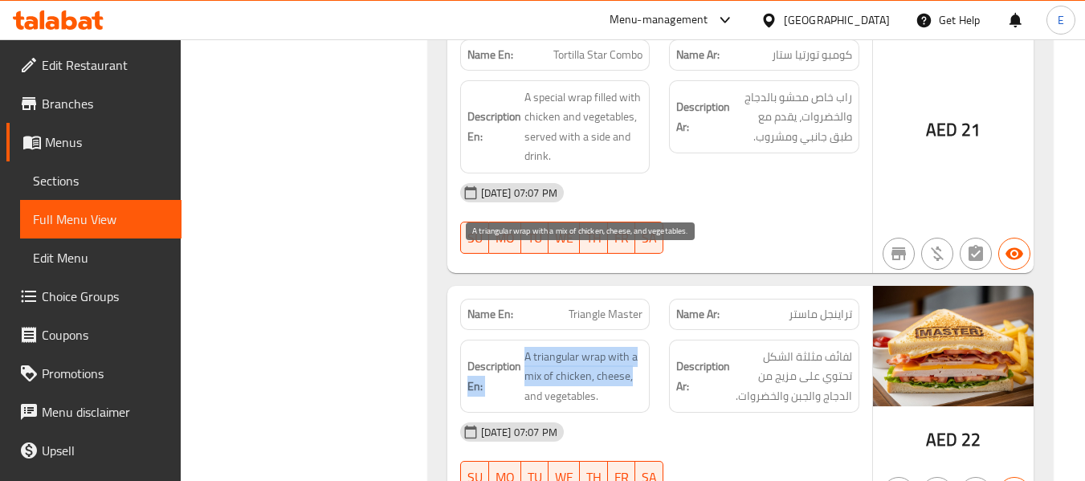
drag, startPoint x: 518, startPoint y: 257, endPoint x: 640, endPoint y: 273, distance: 123.1
click at [640, 347] on h6 "Description En: A triangular wrap with a mix of chicken, cheese, and vegetables." at bounding box center [555, 376] width 176 height 59
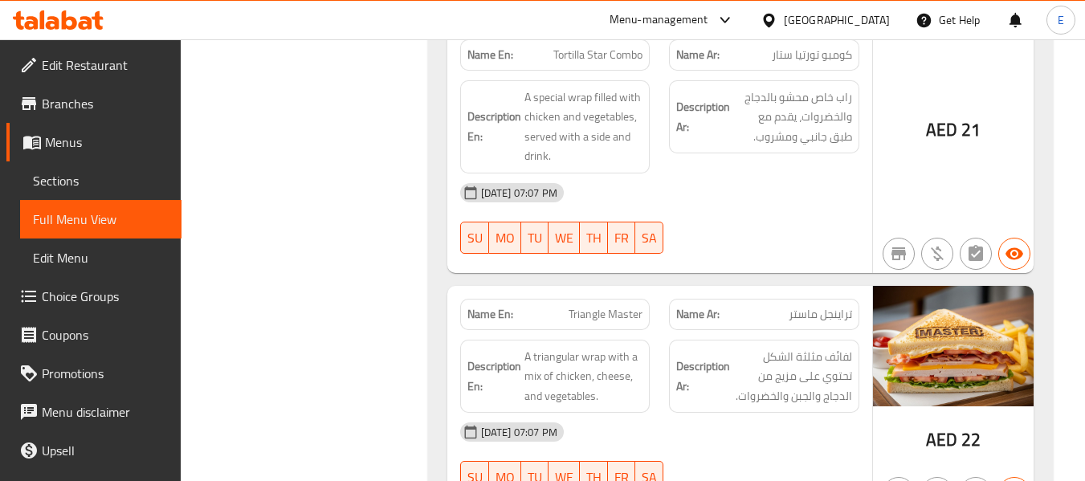
click at [817, 306] on span "تراينجل ماستر" at bounding box center [819, 314] width 63 height 17
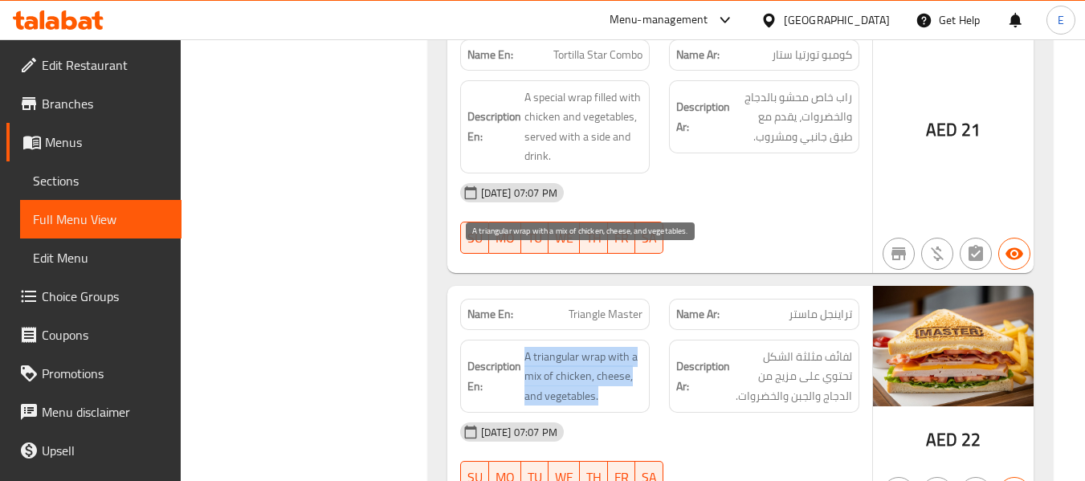
drag, startPoint x: 519, startPoint y: 253, endPoint x: 639, endPoint y: 307, distance: 131.9
click at [639, 347] on h6 "Description En: A triangular wrap with a mix of chicken, cheese, and vegetables." at bounding box center [555, 376] width 176 height 59
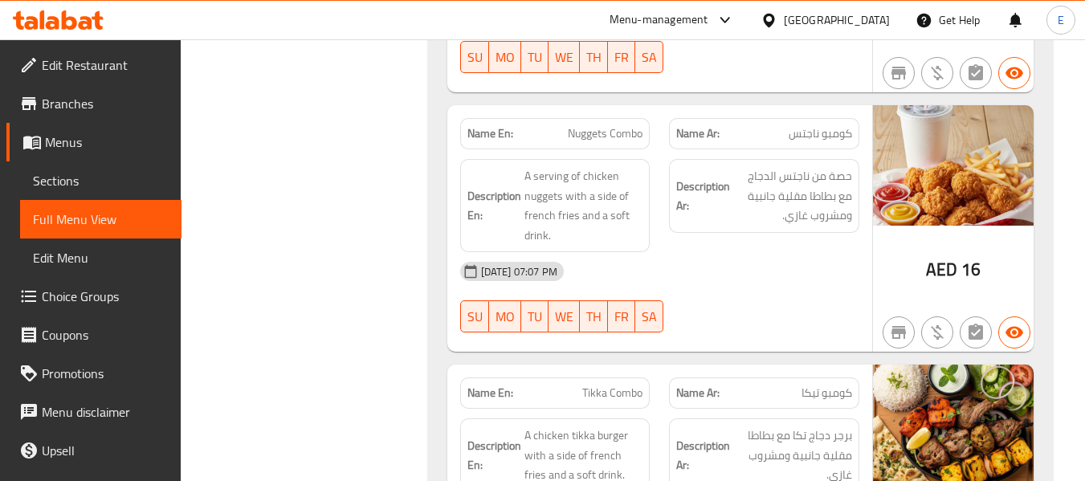
scroll to position [22870, 0]
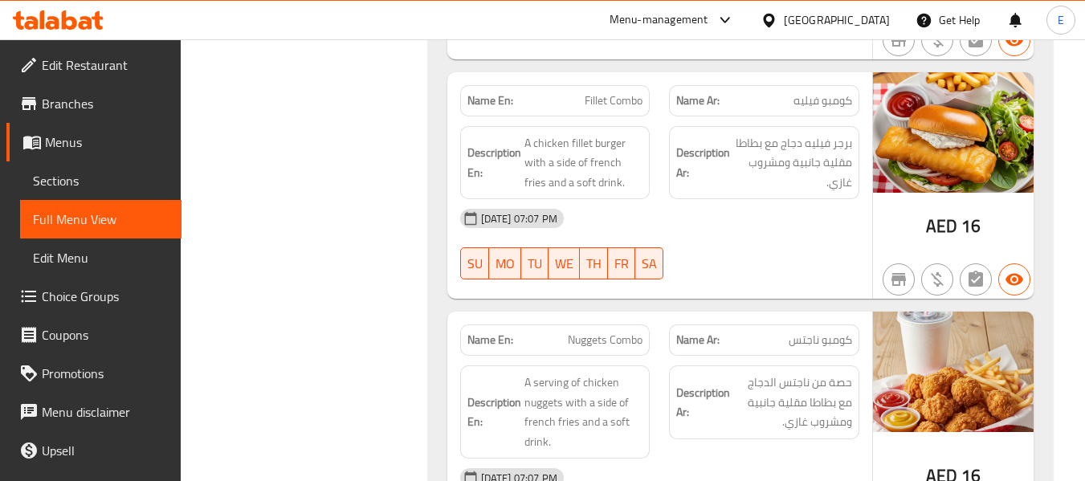
click at [440, 189] on div "Name En: Zinger Combo Name Ar: كومبو زنجر Description En: A spicy fried chicken…" at bounding box center [740, 199] width 625 height 2780
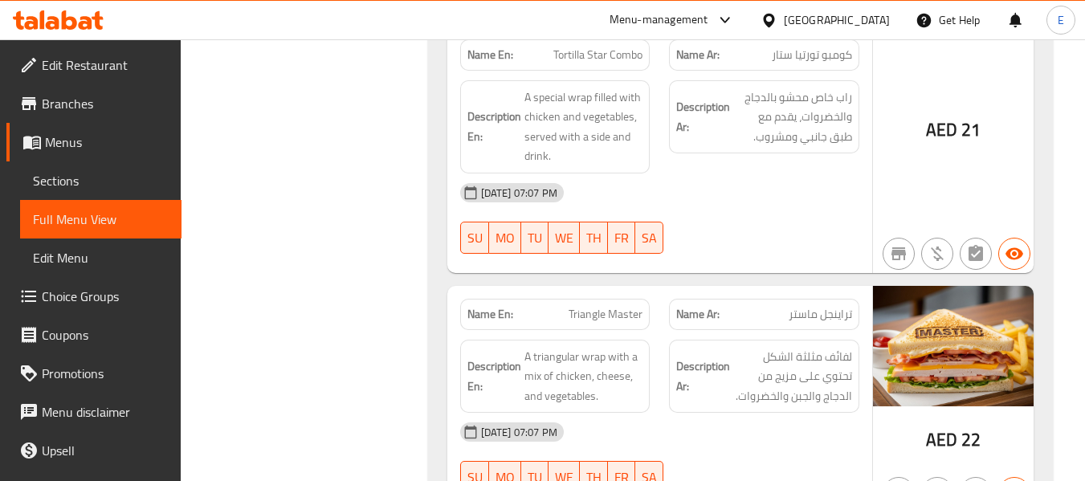
scroll to position [3933, 0]
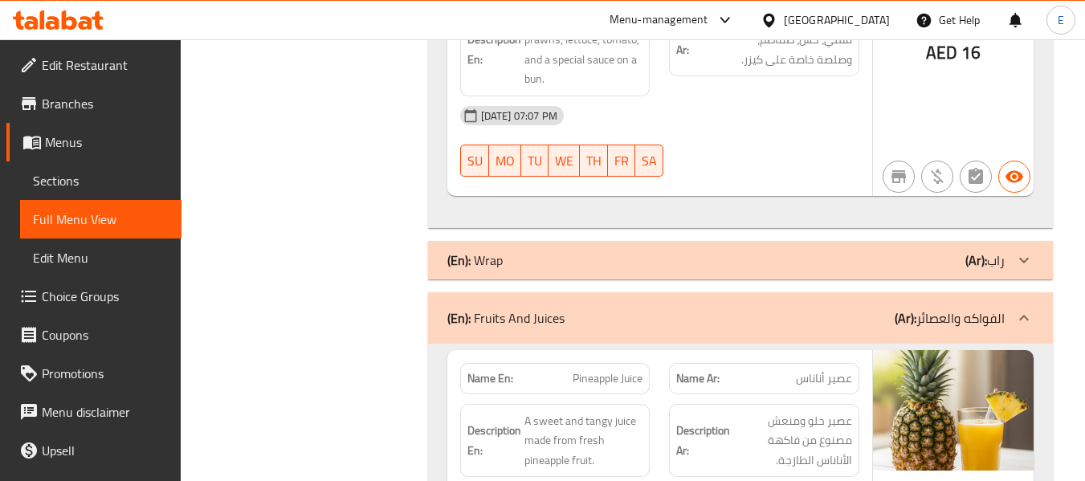
click at [788, 241] on div "(En): Wrap (Ar): راب" at bounding box center [740, 260] width 625 height 39
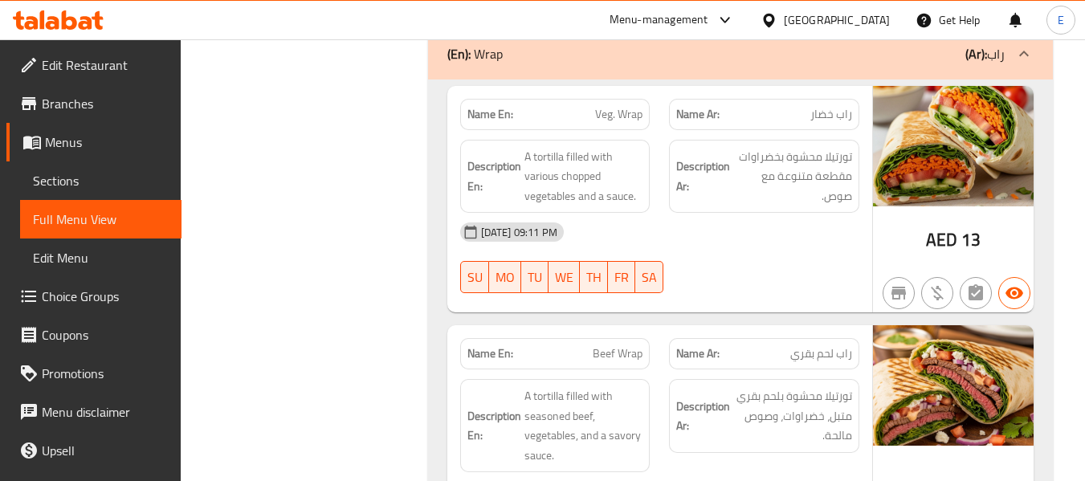
scroll to position [4174, 0]
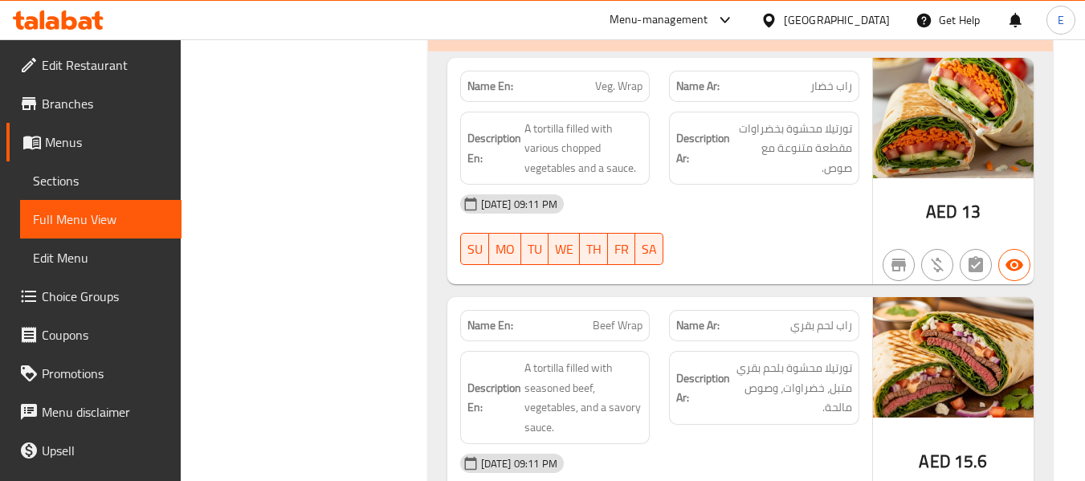
click at [833, 78] on span "راب خضار" at bounding box center [831, 86] width 42 height 17
click at [564, 78] on p "Name En: Veg. Wrap" at bounding box center [555, 86] width 176 height 17
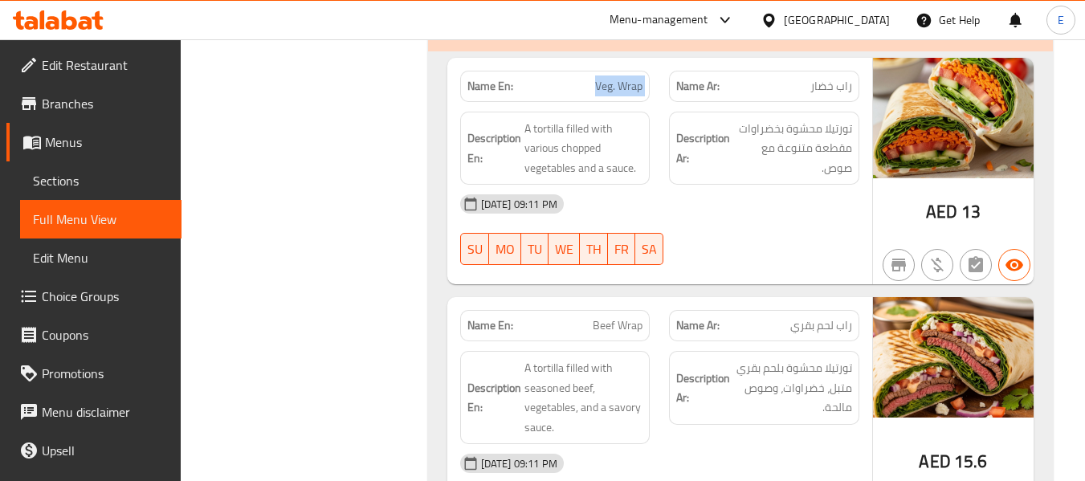
click at [564, 78] on p "Name En: Veg. Wrap" at bounding box center [555, 86] width 176 height 17
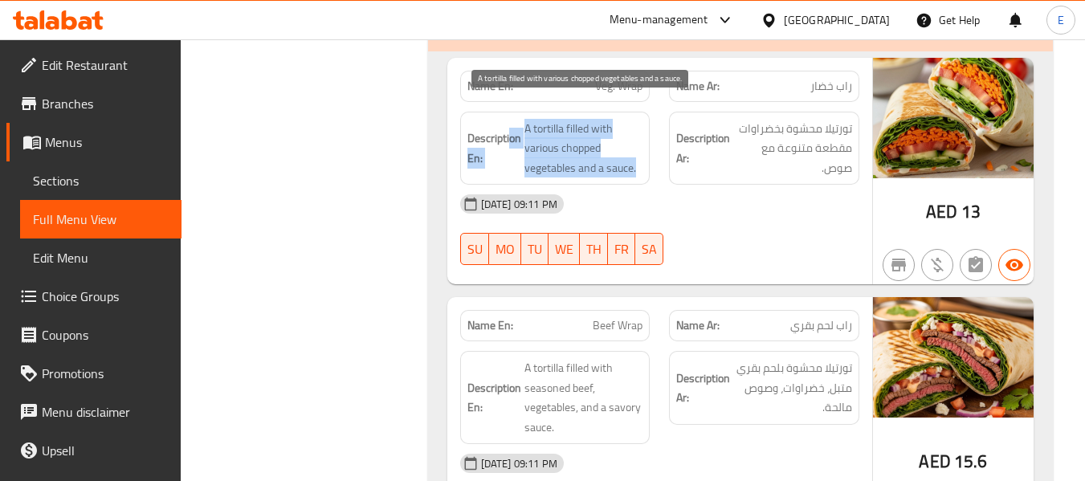
drag, startPoint x: 510, startPoint y: 99, endPoint x: 637, endPoint y: 157, distance: 140.5
click at [637, 157] on h6 "Description En: A tortilla filled with various chopped vegetables and a sauce." at bounding box center [555, 148] width 176 height 59
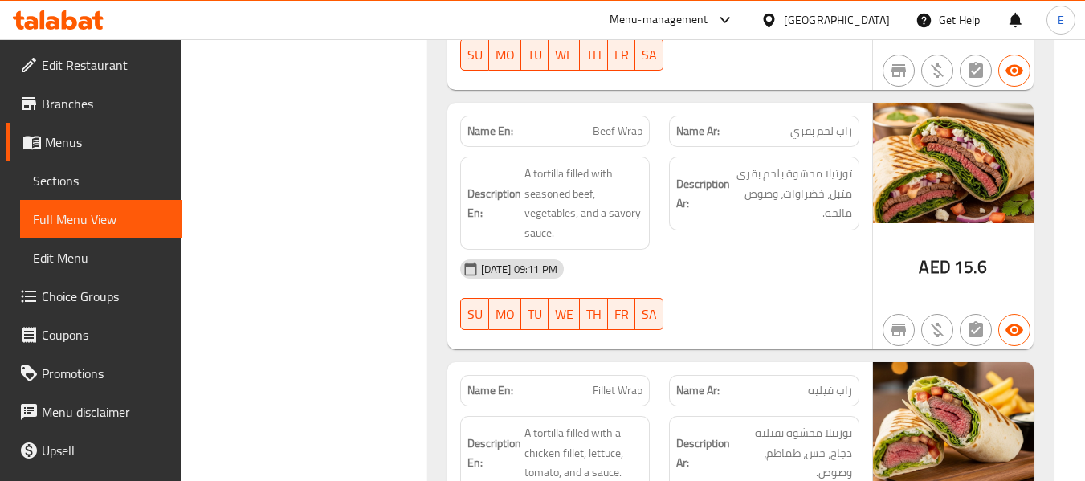
scroll to position [4415, 0]
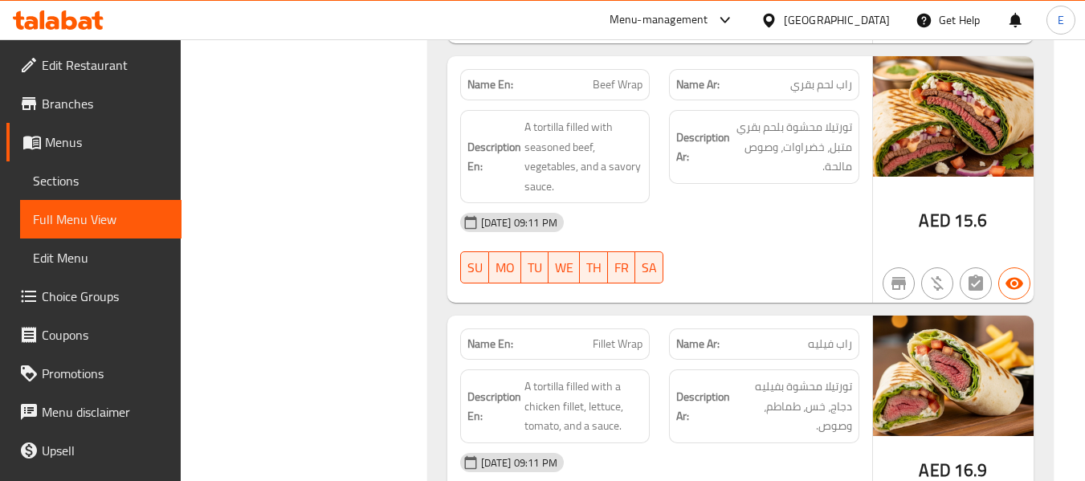
click at [613, 100] on div "Description En: A tortilla filled with seasoned beef, vegetables, and a savory …" at bounding box center [555, 156] width 210 height 112
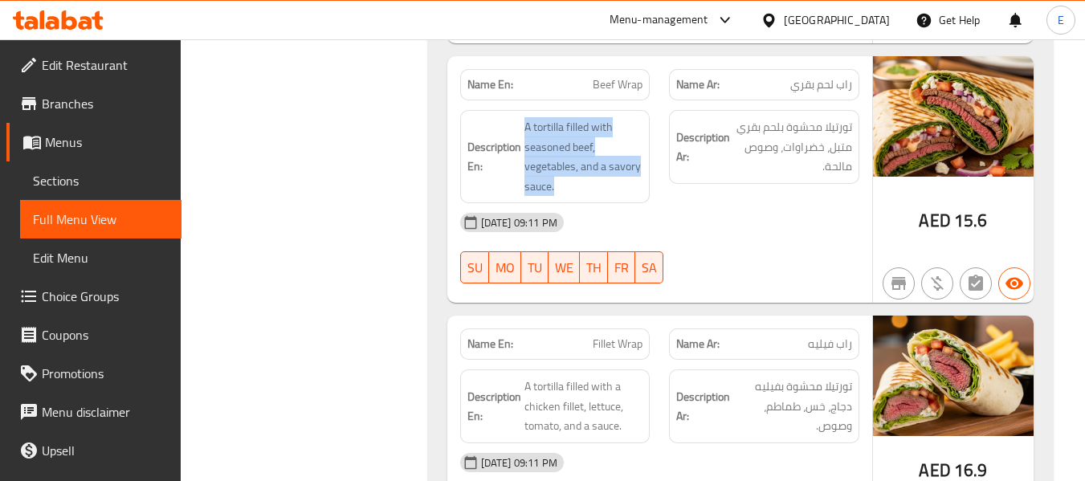
click at [613, 100] on div "Description En: A tortilla filled with seasoned beef, vegetables, and a savory …" at bounding box center [555, 156] width 210 height 112
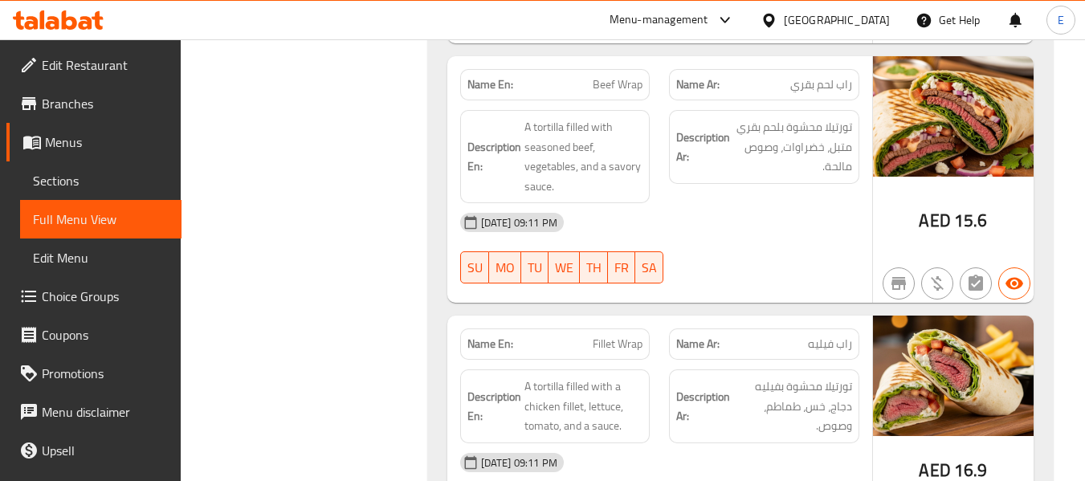
click at [646, 69] on div "Name En: Beef Wrap" at bounding box center [555, 84] width 190 height 31
click at [830, 76] on span "راب لحم بقري" at bounding box center [821, 84] width 62 height 17
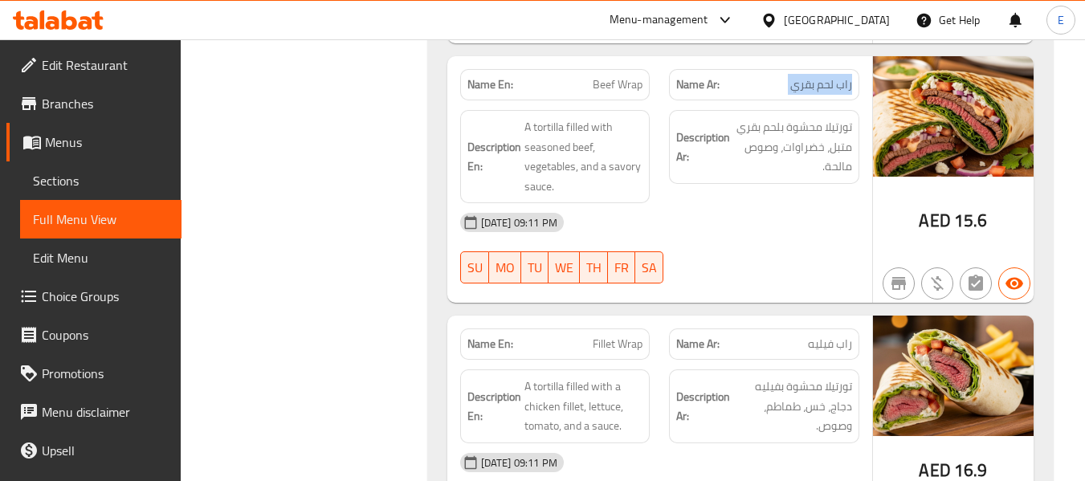
click at [830, 76] on span "راب لحم بقري" at bounding box center [821, 84] width 62 height 17
click at [797, 176] on div "Description Ar: تورتيلا محشوة بلحم بقري متبل، خضراوات، وصوص مالحة." at bounding box center [764, 156] width 210 height 112
click at [727, 224] on div "28-08-2025 09:11 PM SU MO TU WE TH FR SA" at bounding box center [659, 248] width 418 height 90
click at [843, 76] on span "راب لحم بقري" at bounding box center [821, 84] width 62 height 17
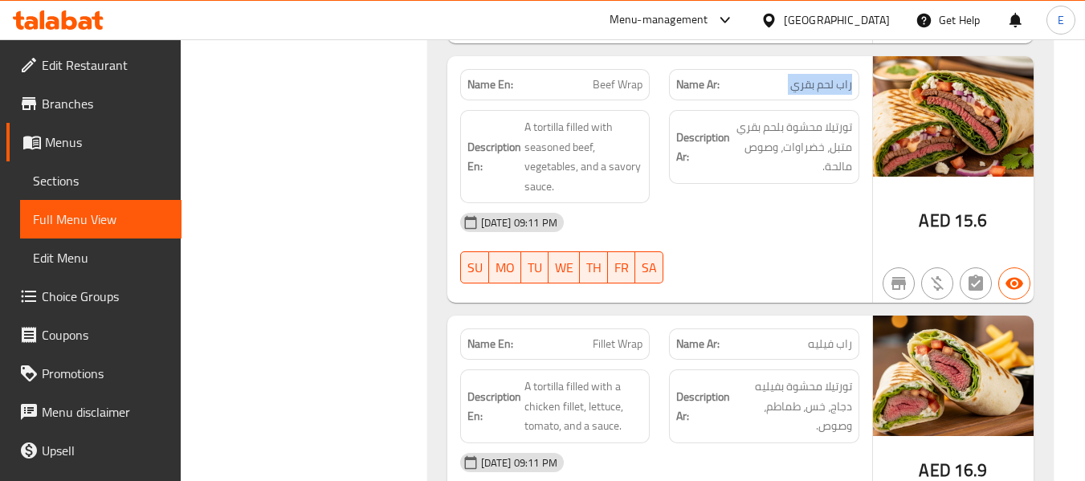
click at [843, 76] on span "راب لحم بقري" at bounding box center [821, 84] width 62 height 17
click at [577, 74] on div "Name En: Beef Wrap" at bounding box center [555, 84] width 190 height 31
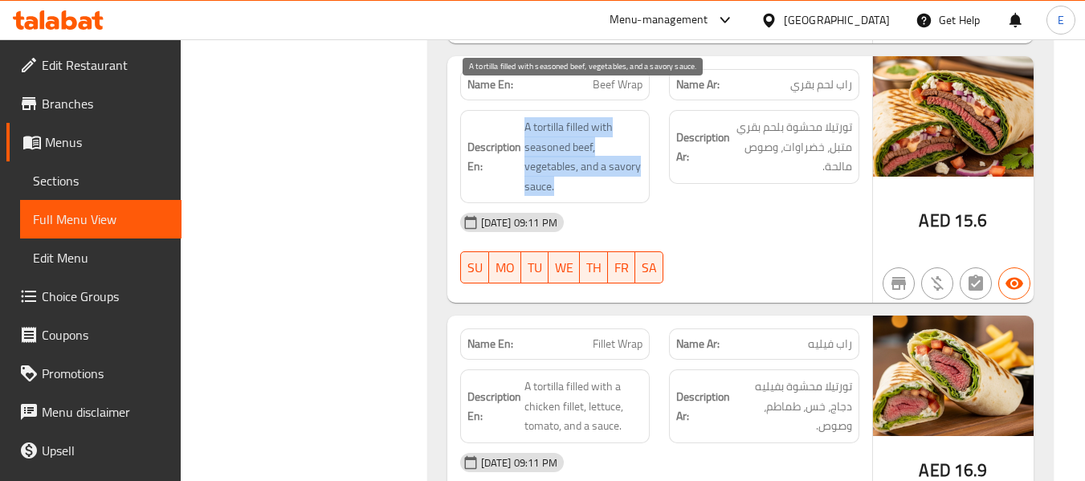
drag, startPoint x: 520, startPoint y: 100, endPoint x: 641, endPoint y: 165, distance: 136.9
click at [641, 165] on h6 "Description En: A tortilla filled with seasoned beef, vegetables, and a savory …" at bounding box center [555, 156] width 176 height 79
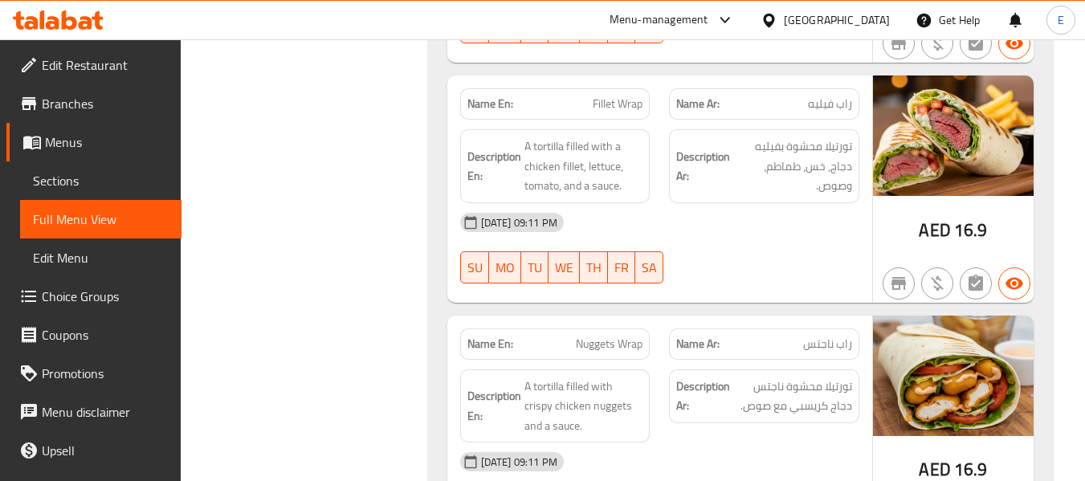
scroll to position [4656, 0]
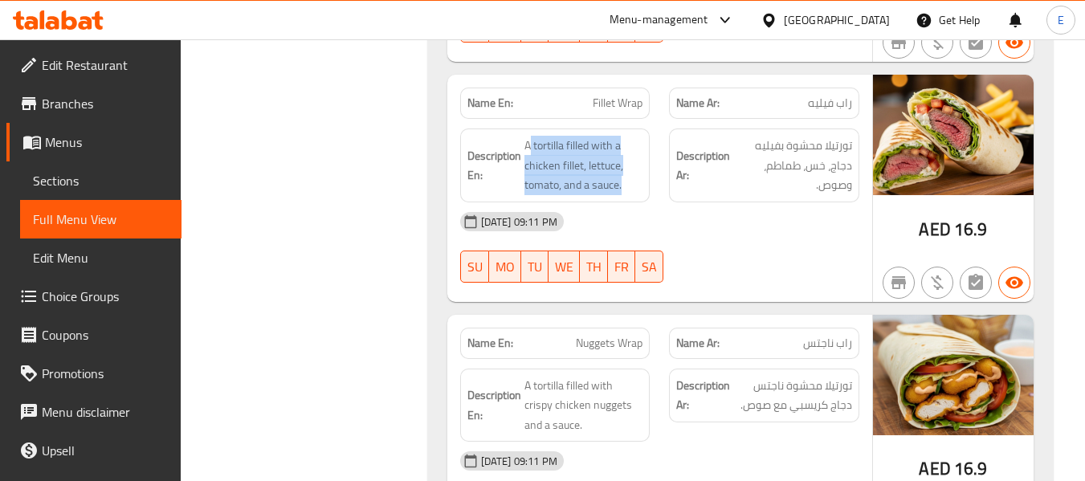
drag, startPoint x: 530, startPoint y: 115, endPoint x: 647, endPoint y: 173, distance: 131.1
click at [647, 173] on div "Description En: A tortilla filled with a chicken fillet, lettuce, tomato, and a…" at bounding box center [555, 165] width 190 height 74
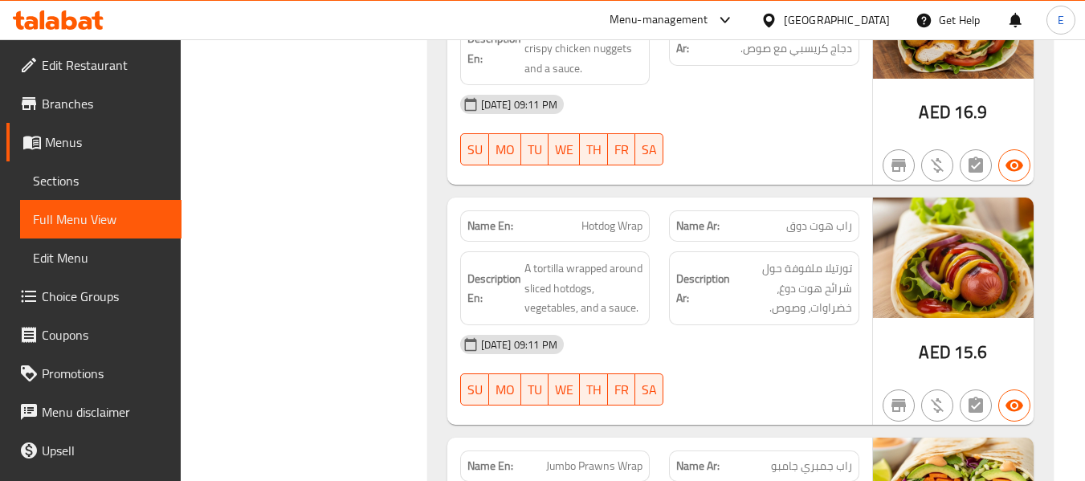
scroll to position [5057, 0]
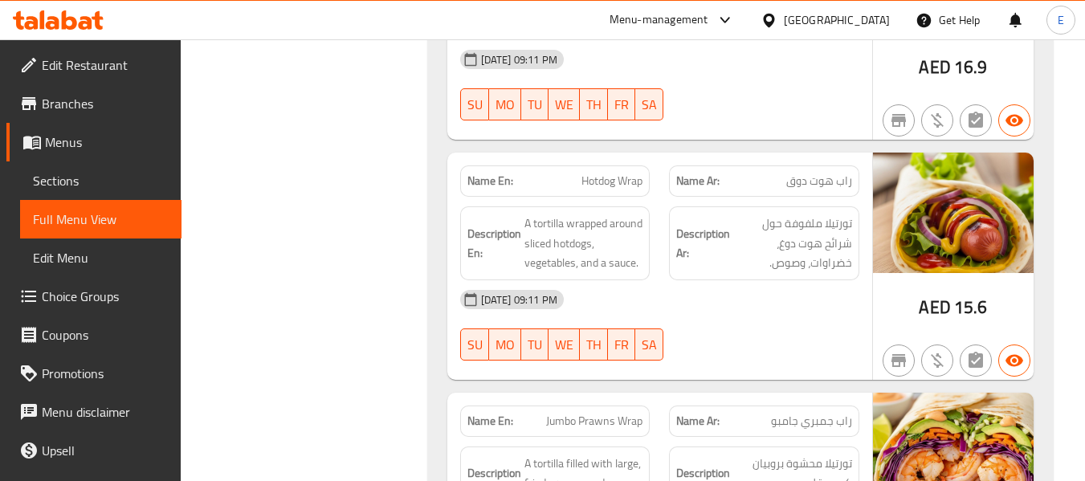
click at [603, 173] on span "Hotdog Wrap" at bounding box center [611, 181] width 61 height 17
click at [792, 173] on span "راب هوت دوق" at bounding box center [819, 181] width 66 height 17
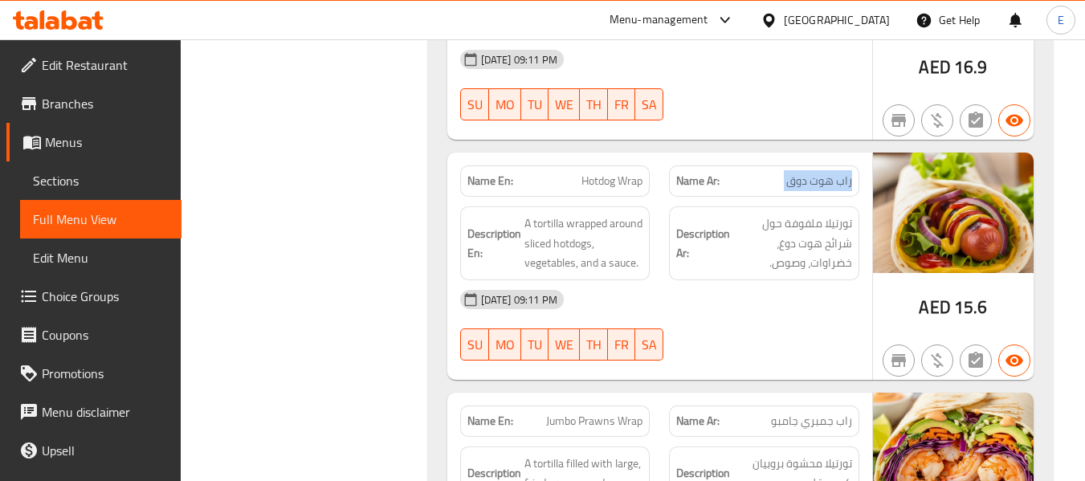
click at [792, 173] on span "راب هوت دوق" at bounding box center [819, 181] width 66 height 17
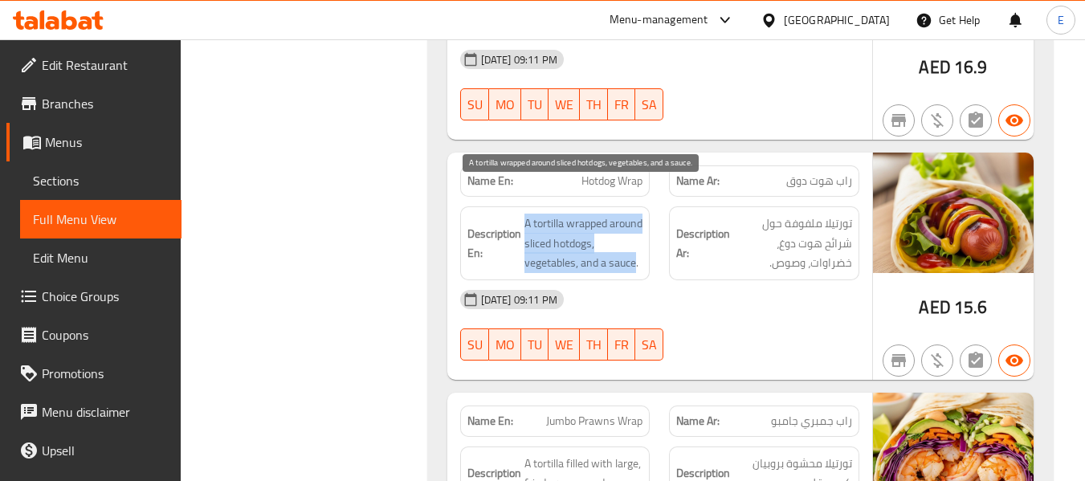
drag, startPoint x: 521, startPoint y: 187, endPoint x: 636, endPoint y: 242, distance: 127.5
click at [636, 242] on div "Description En: A tortilla wrapped around sliced hotdogs, vegetables, and a sau…" at bounding box center [555, 243] width 190 height 74
click at [636, 242] on span "A tortilla wrapped around sliced hotdogs, vegetables, and a sauce." at bounding box center [583, 243] width 119 height 59
click at [637, 242] on span "A tortilla wrapped around sliced hotdogs, vegetables, and a sauce." at bounding box center [583, 243] width 119 height 59
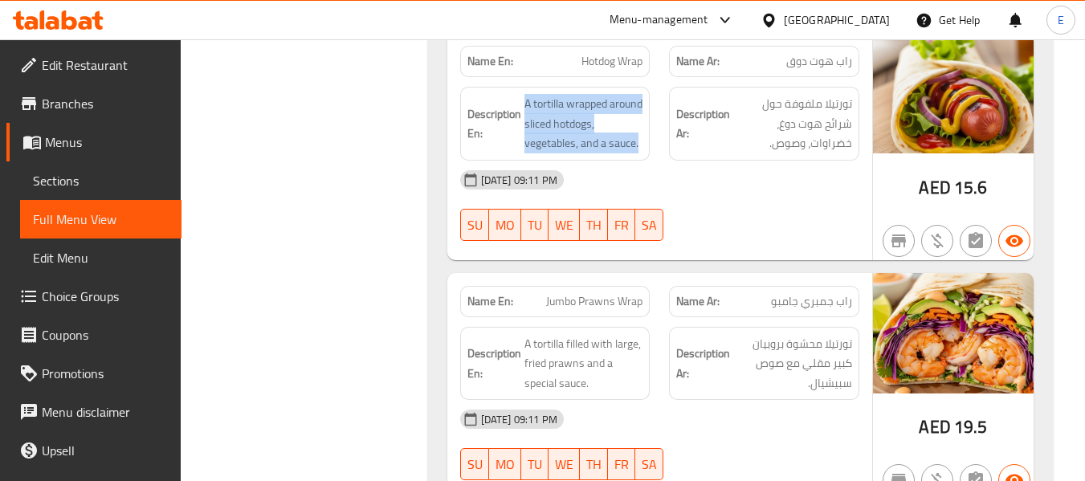
scroll to position [5298, 0]
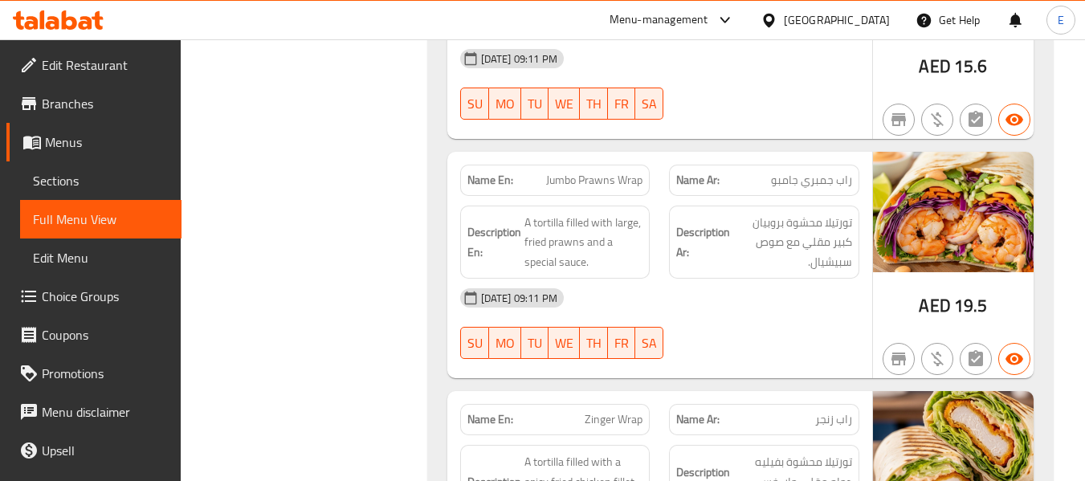
click at [818, 196] on div "Description Ar: تورتيلا محشوة بروبيان كبير مقلي مع صوص سبيشيال." at bounding box center [764, 242] width 210 height 93
click at [821, 172] on span "راب جمبري جامبو" at bounding box center [811, 180] width 81 height 17
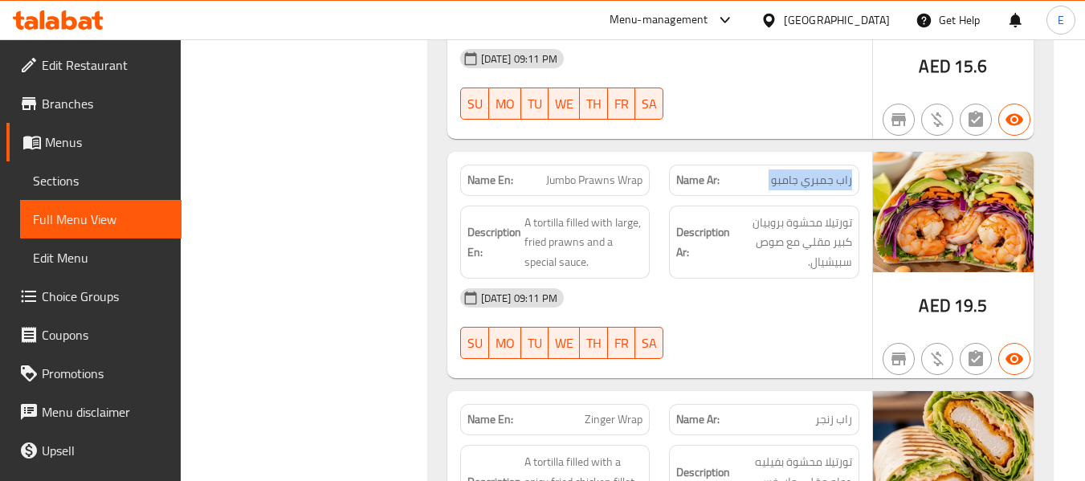
click at [821, 172] on span "راب جمبري جامبو" at bounding box center [811, 180] width 81 height 17
click at [609, 172] on span "Jumbo Prawns Wrap" at bounding box center [594, 180] width 96 height 17
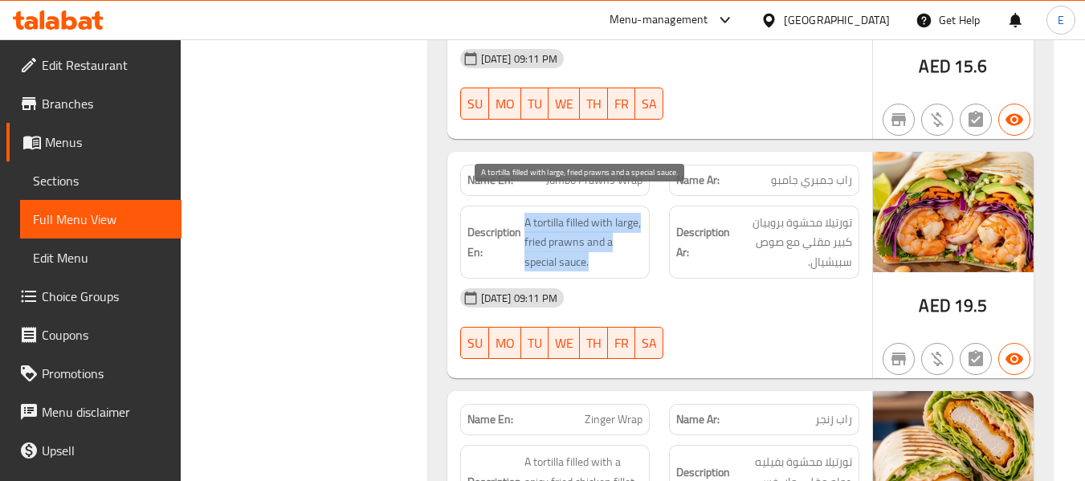
drag, startPoint x: 523, startPoint y: 193, endPoint x: 631, endPoint y: 251, distance: 122.5
click at [631, 251] on div "Description En: A tortilla filled with large, fried prawns and a special sauce." at bounding box center [555, 243] width 190 height 74
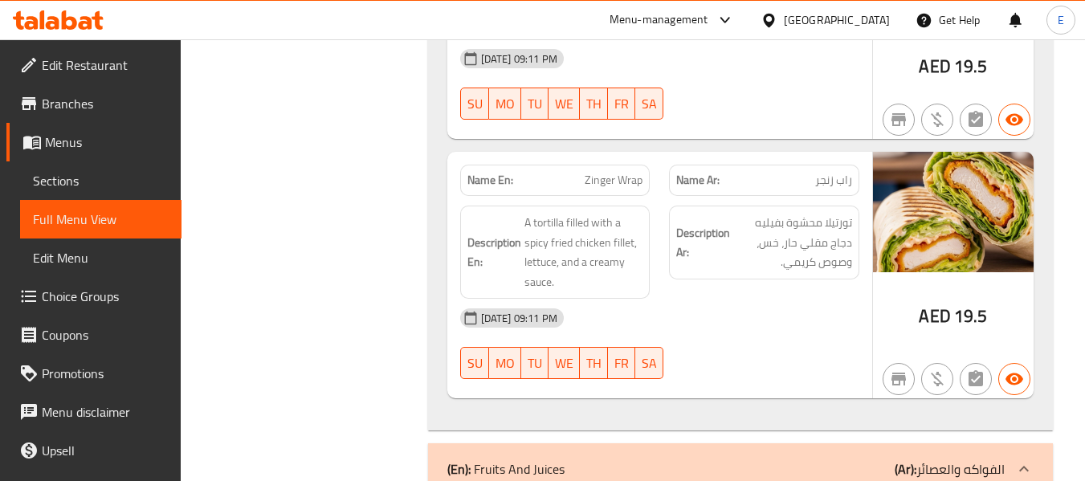
scroll to position [5539, 0]
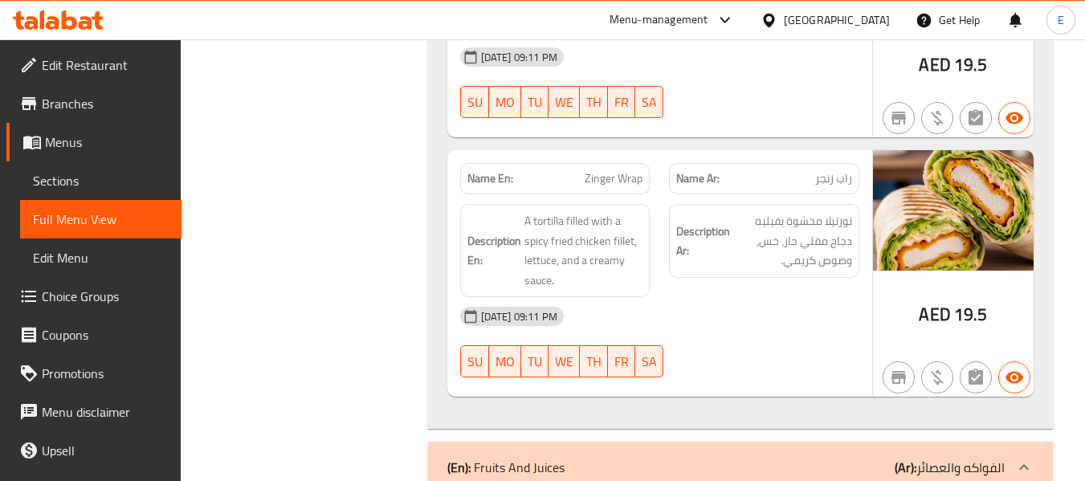
click at [632, 170] on span "Zinger Wrap" at bounding box center [614, 178] width 58 height 17
click at [841, 170] on span "راب زنجر" at bounding box center [833, 178] width 37 height 17
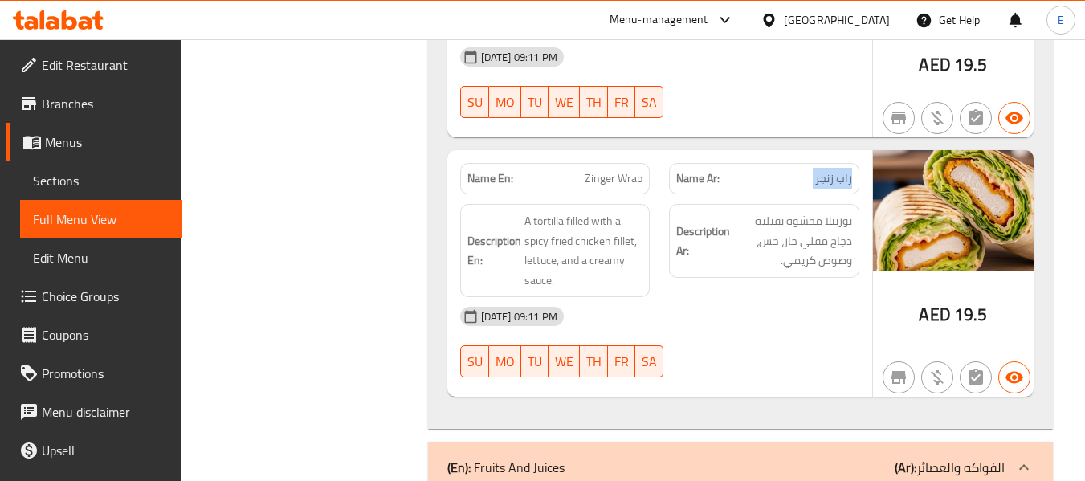
click at [841, 170] on span "راب زنجر" at bounding box center [833, 178] width 37 height 17
click at [785, 258] on div "Description Ar: تورتيلا محشوة بفيليه دجاج مقلي حار، خس، وصوص كريمي." at bounding box center [764, 241] width 190 height 74
click at [793, 231] on span "تورتيلا محشوة بفيليه دجاج مقلي حار، خس، وصوص كريمي." at bounding box center [792, 240] width 119 height 59
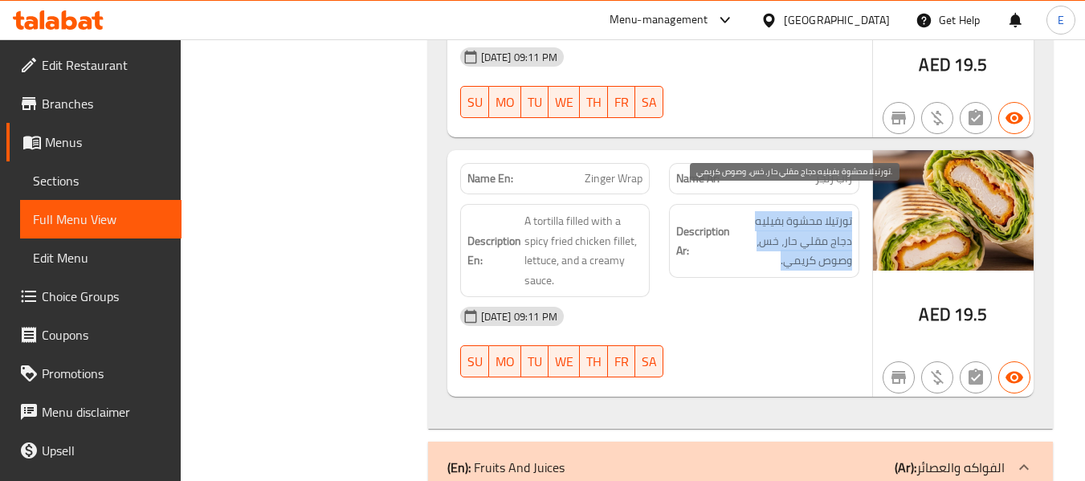
click at [793, 231] on span "تورتيلا محشوة بفيليه دجاج مقلي حار، خس، وصوص كريمي." at bounding box center [792, 240] width 119 height 59
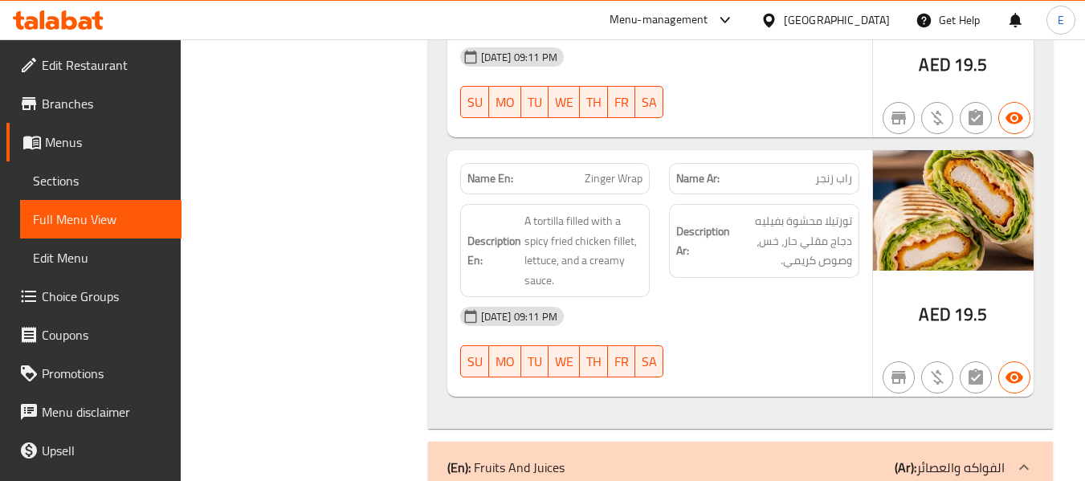
click at [678, 234] on strong "Description Ar:" at bounding box center [703, 241] width 54 height 39
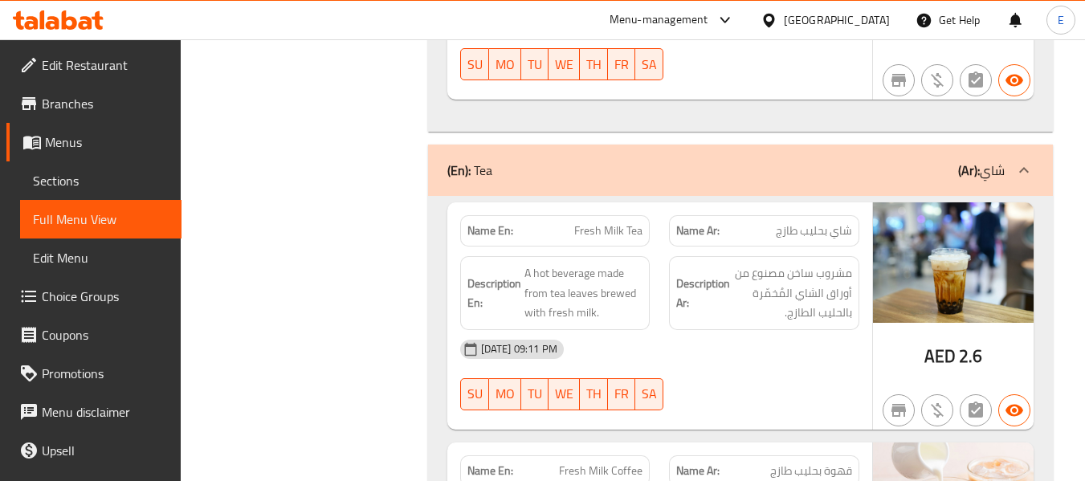
scroll to position [13745, 0]
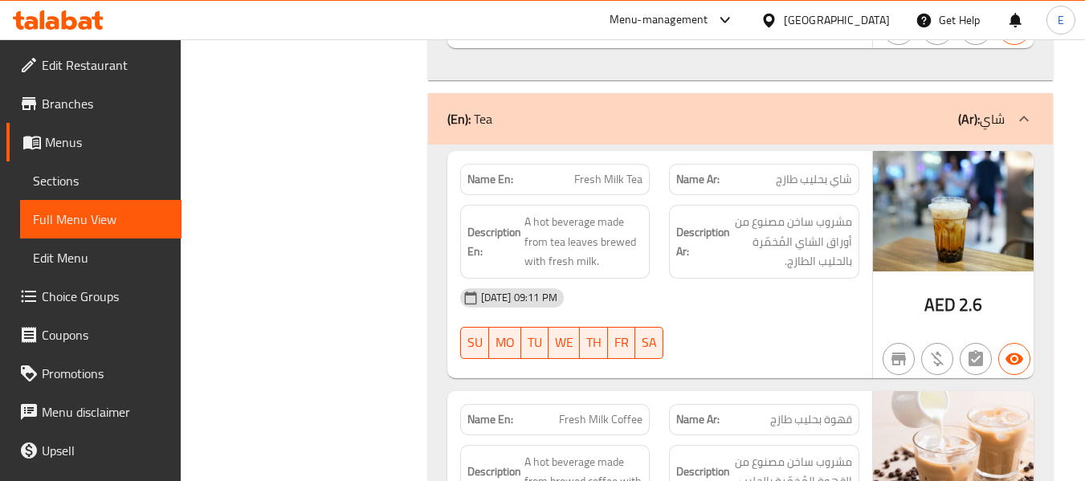
click at [813, 164] on div "Name Ar: شاي بحليب طازج" at bounding box center [764, 179] width 190 height 31
click at [610, 171] on span "Fresh Milk Tea" at bounding box center [608, 179] width 68 height 17
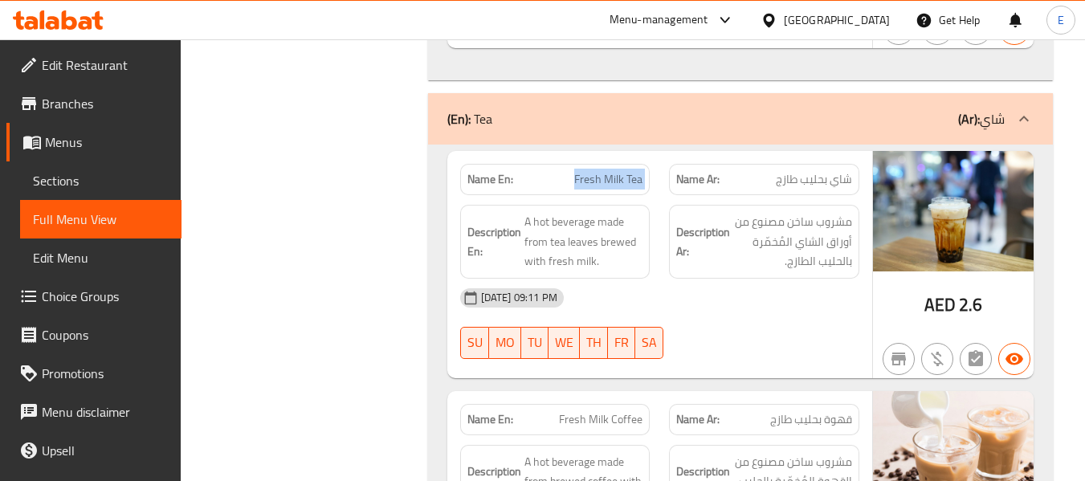
click at [610, 171] on span "Fresh Milk Tea" at bounding box center [608, 179] width 68 height 17
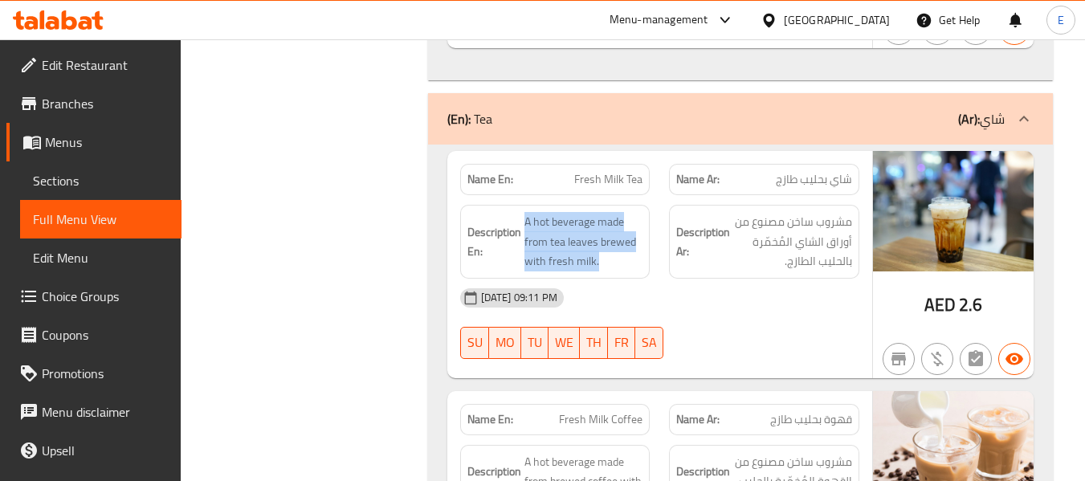
drag, startPoint x: 519, startPoint y: 171, endPoint x: 638, endPoint y: 236, distance: 136.2
click at [638, 236] on div "Description En: A hot beverage made from tea leaves brewed with fresh milk." at bounding box center [555, 242] width 190 height 74
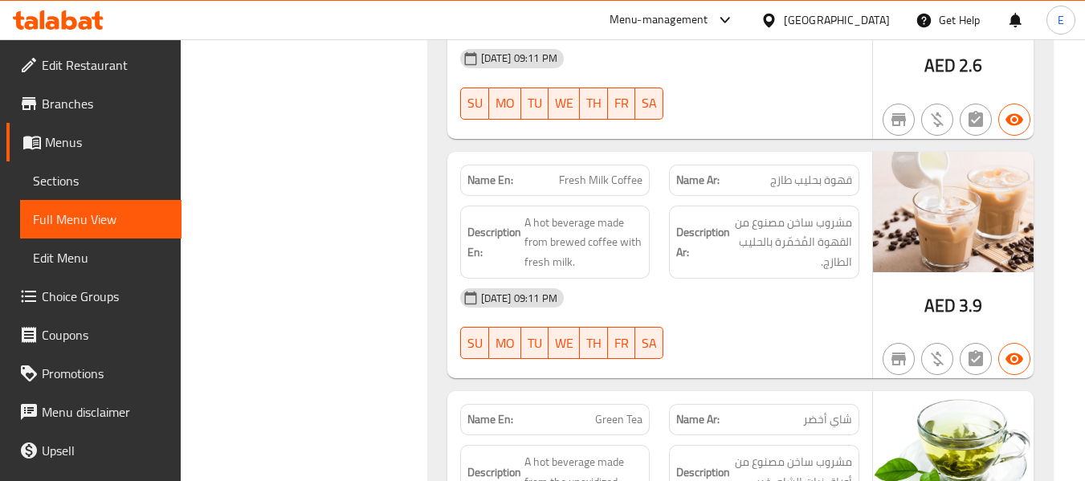
scroll to position [13986, 0]
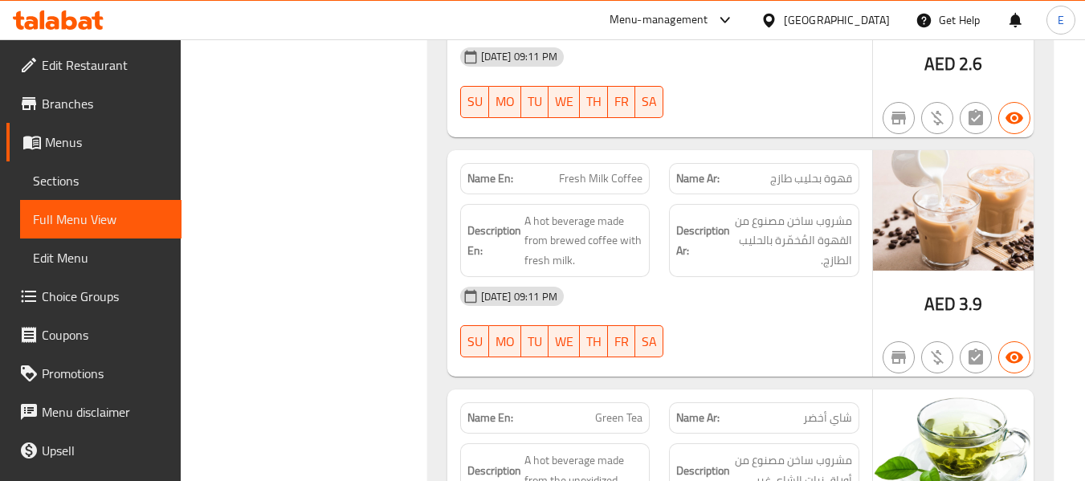
click at [590, 170] on span "Fresh Milk Coffee" at bounding box center [601, 178] width 84 height 17
click at [810, 170] on span "قهوة بحليب طازج" at bounding box center [811, 178] width 82 height 17
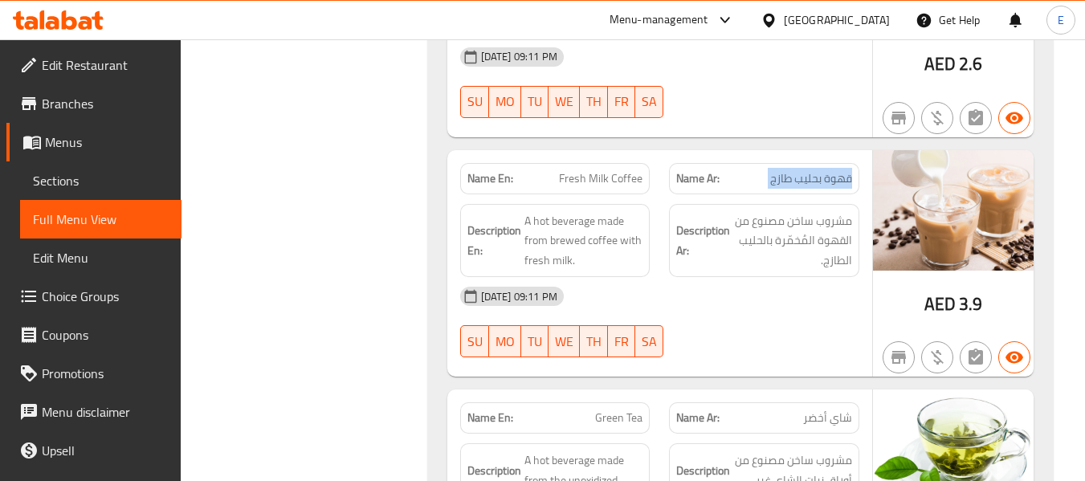
click at [810, 170] on span "قهوة بحليب طازج" at bounding box center [811, 178] width 82 height 17
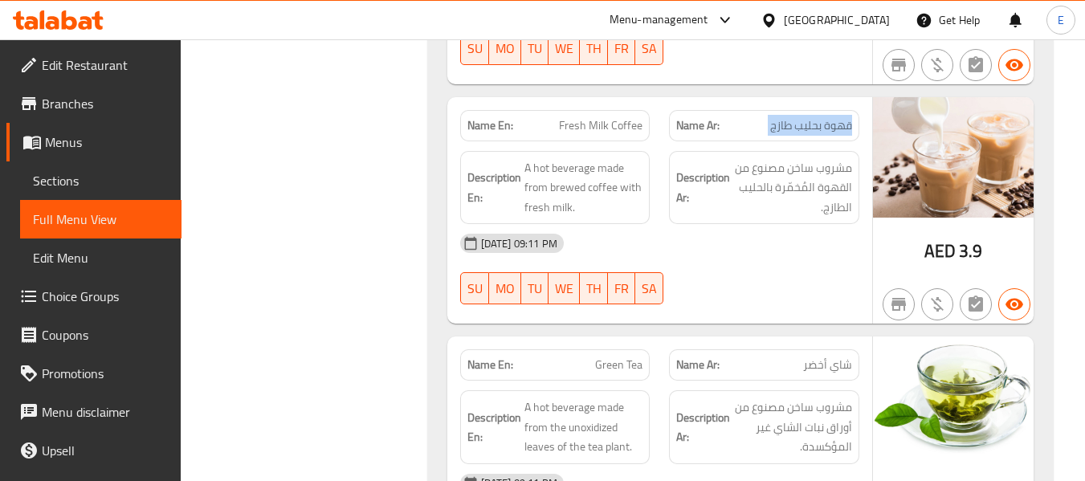
scroll to position [14067, 0]
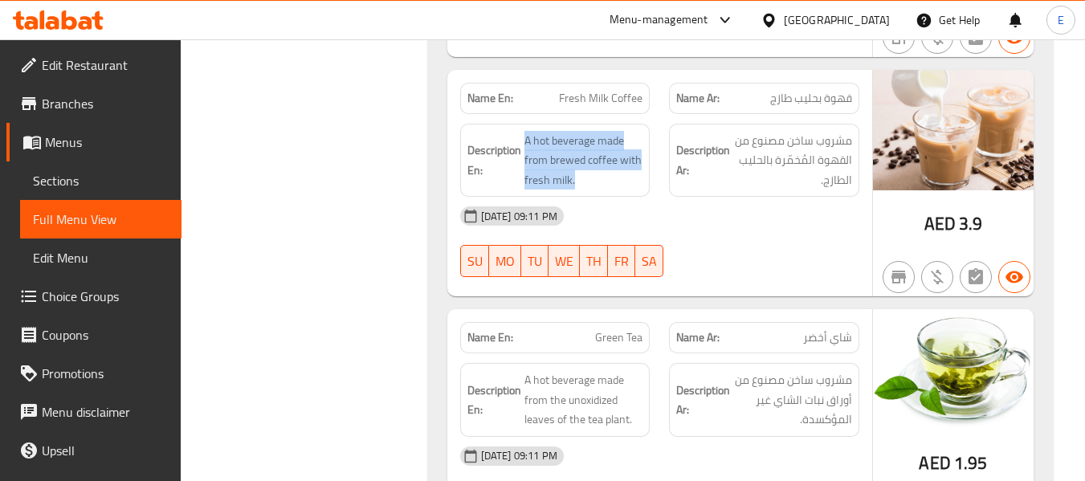
drag, startPoint x: 520, startPoint y: 90, endPoint x: 643, endPoint y: 145, distance: 134.4
click at [643, 145] on div "Description En: A hot beverage made from brewed coffee with fresh milk." at bounding box center [555, 161] width 190 height 74
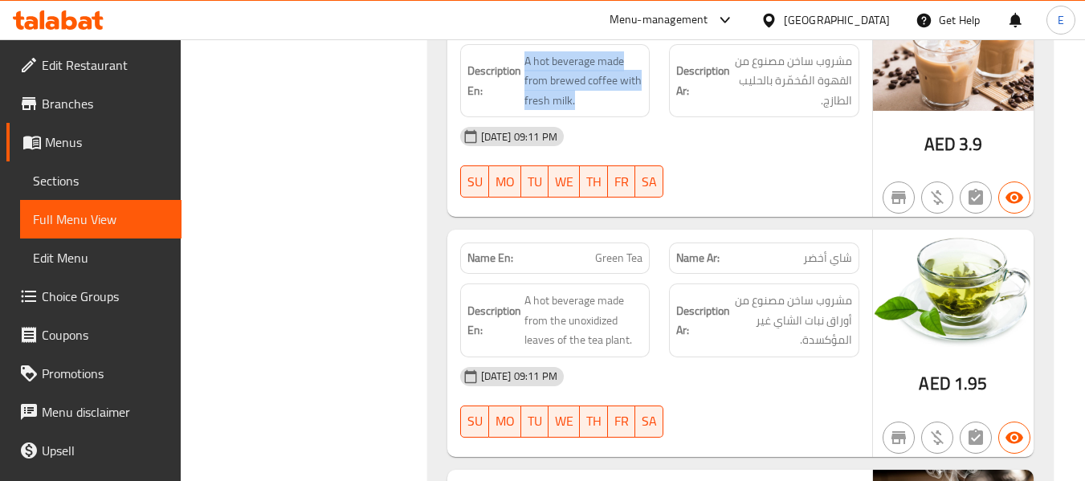
scroll to position [14147, 0]
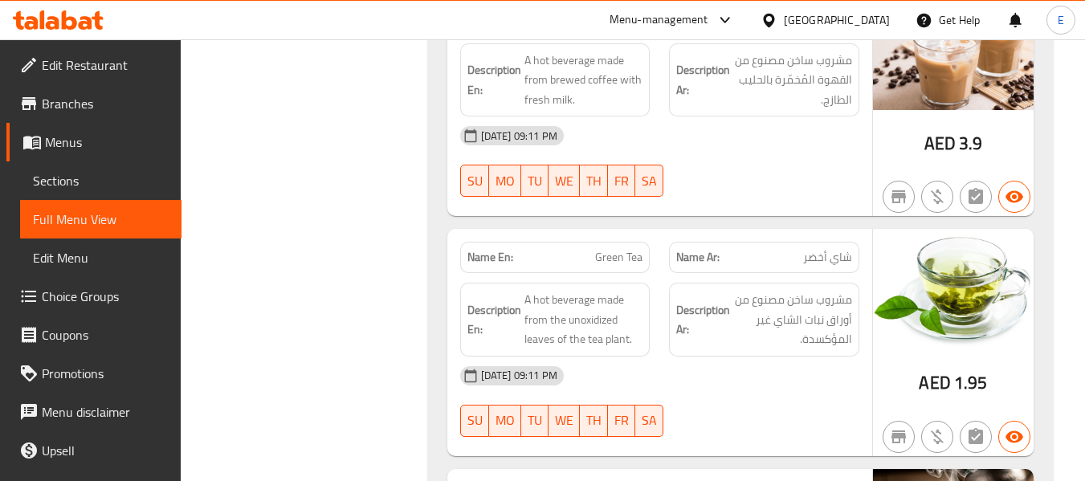
click at [625, 249] on span "Green Tea" at bounding box center [618, 257] width 47 height 17
click at [825, 249] on span "شاي أخضر" at bounding box center [827, 257] width 49 height 17
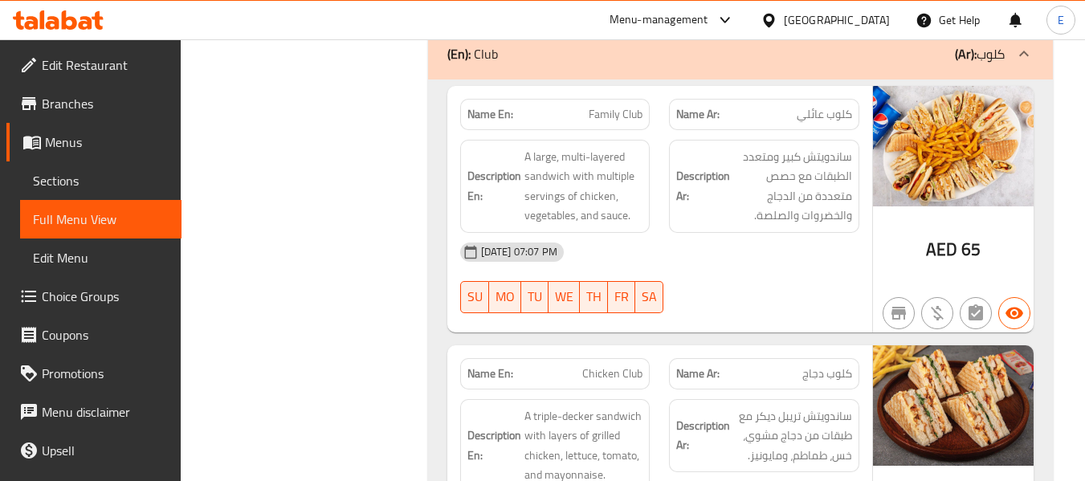
scroll to position [17519, 0]
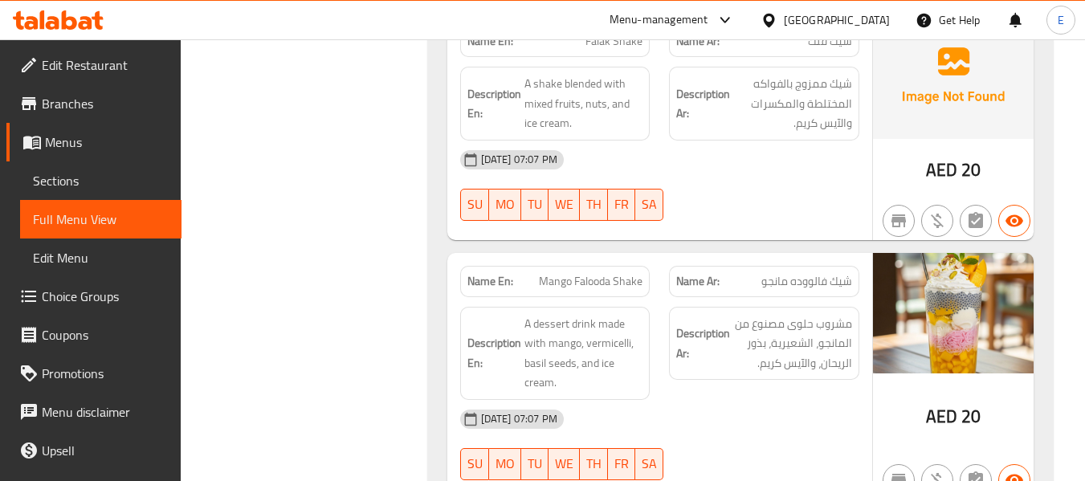
scroll to position [12651, 0]
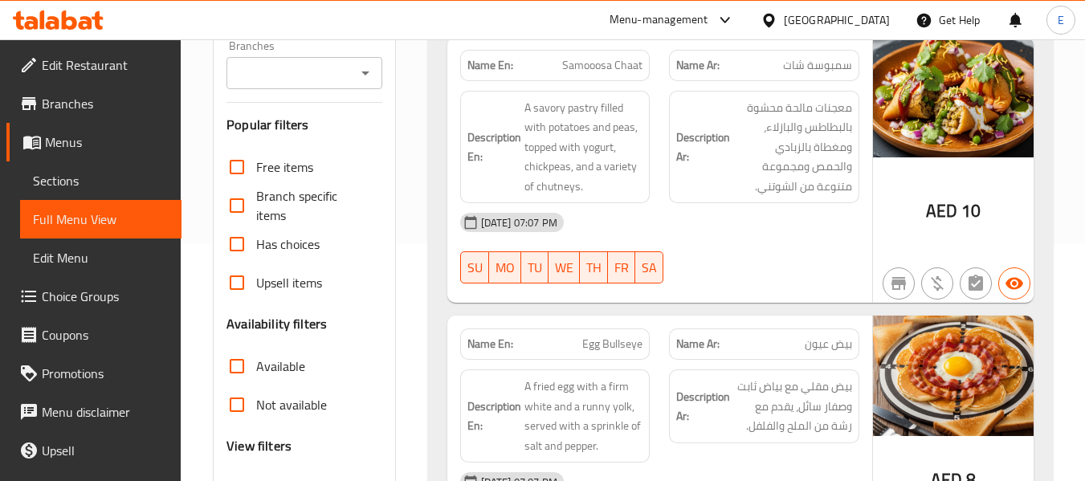
scroll to position [241, 0]
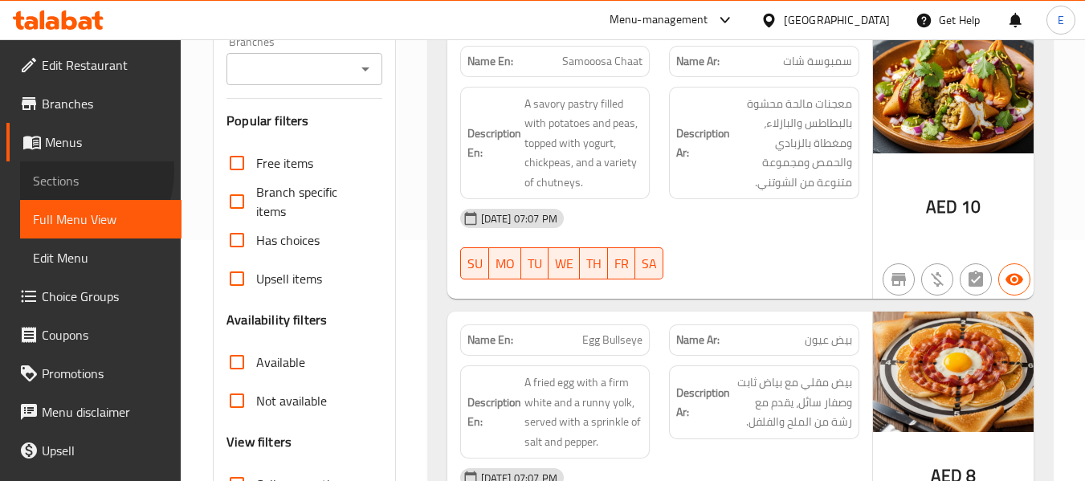
click at [63, 171] on span "Sections" at bounding box center [101, 180] width 136 height 19
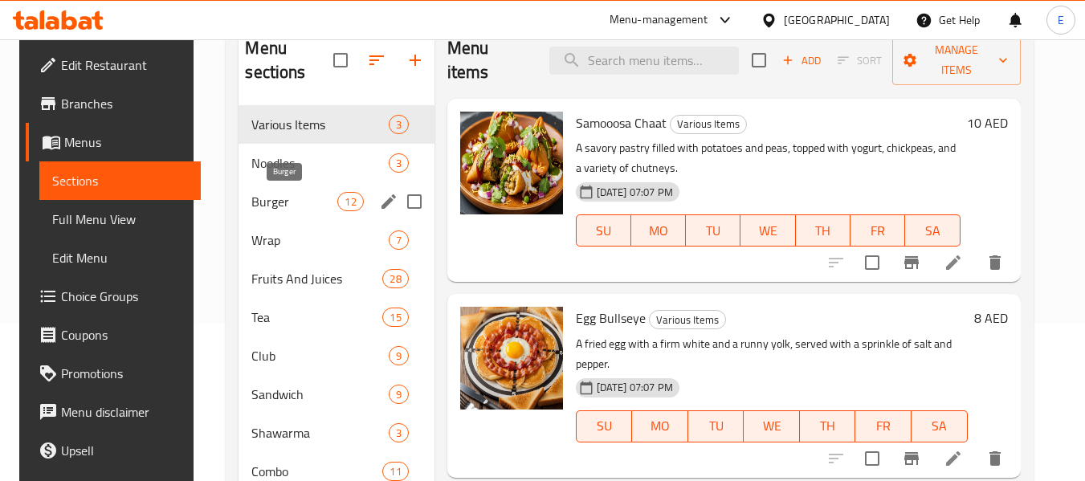
scroll to position [64, 0]
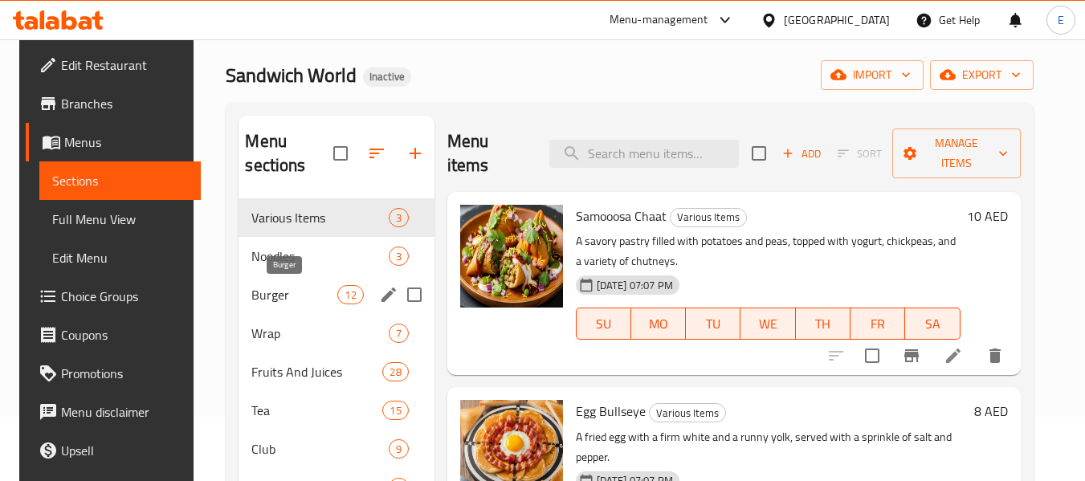
click at [287, 295] on span "Burger" at bounding box center [294, 294] width 86 height 19
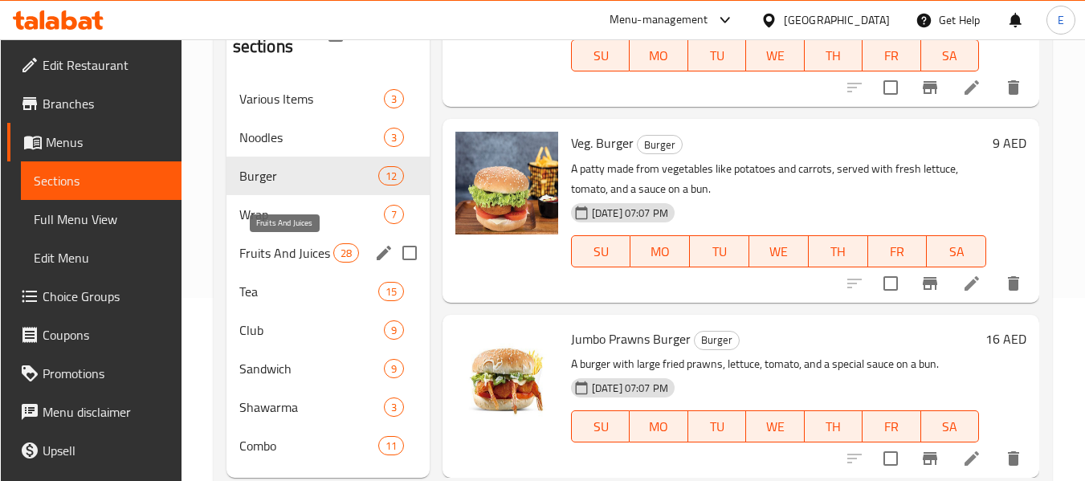
scroll to position [145, 0]
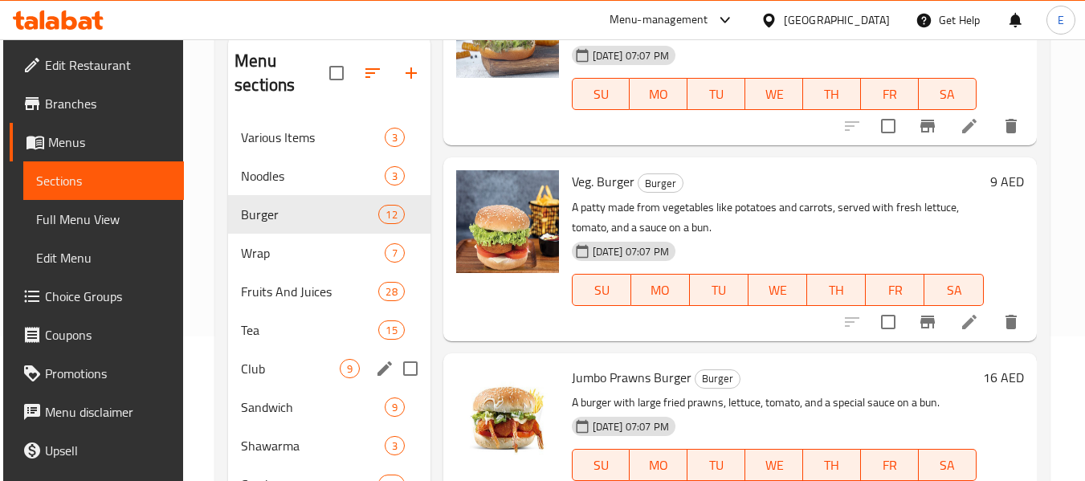
click at [265, 366] on span "Club" at bounding box center [290, 368] width 98 height 19
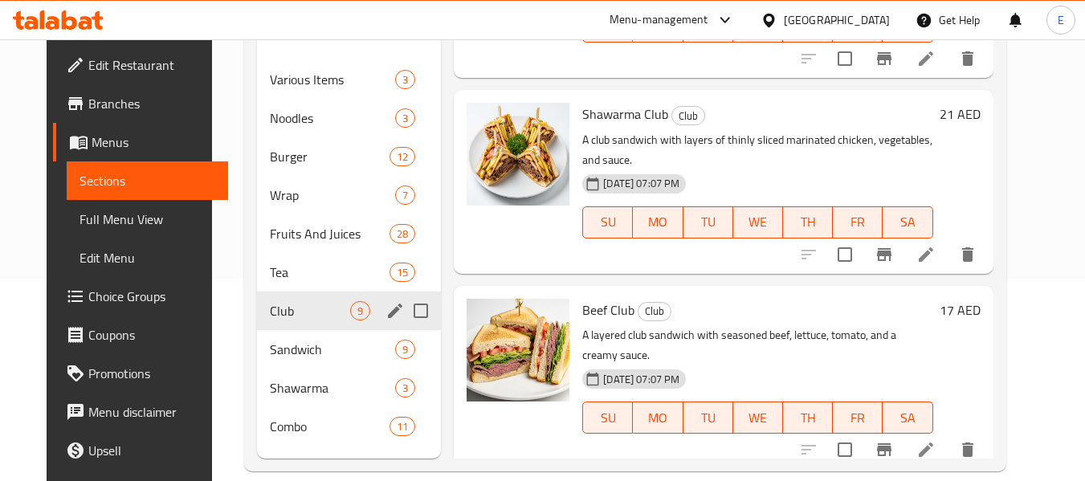
scroll to position [225, 0]
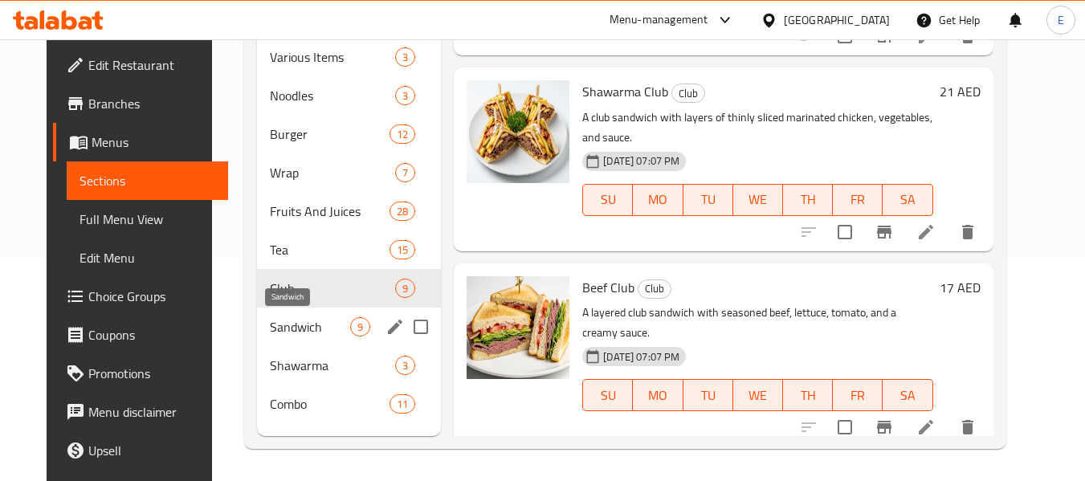
click at [313, 337] on div "Sandwich 9" at bounding box center [349, 327] width 184 height 39
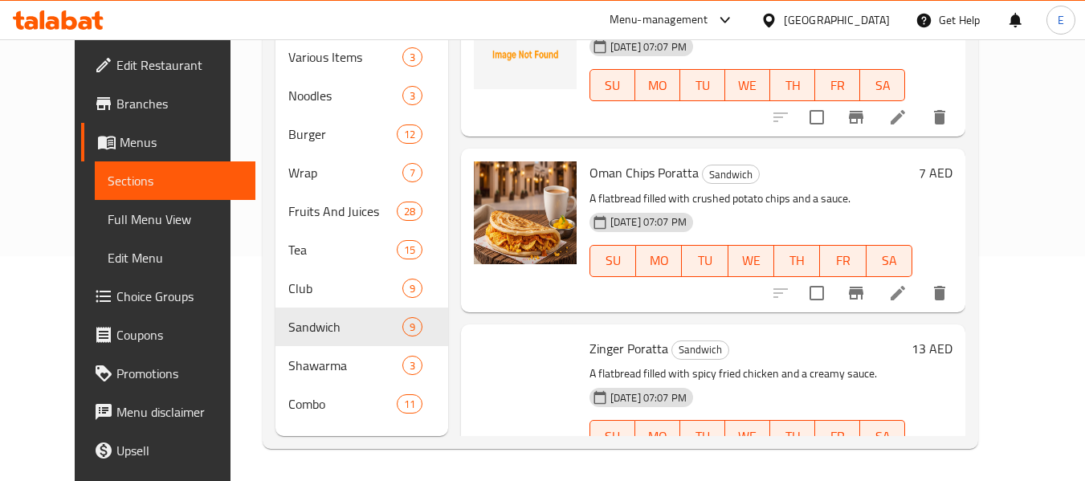
scroll to position [1182, 0]
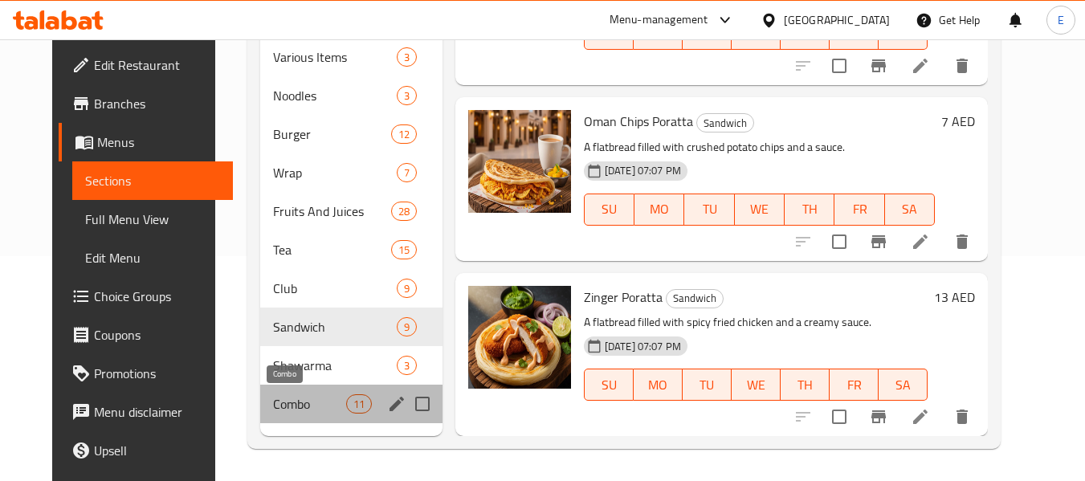
click at [287, 398] on span "Combo" at bounding box center [309, 403] width 72 height 19
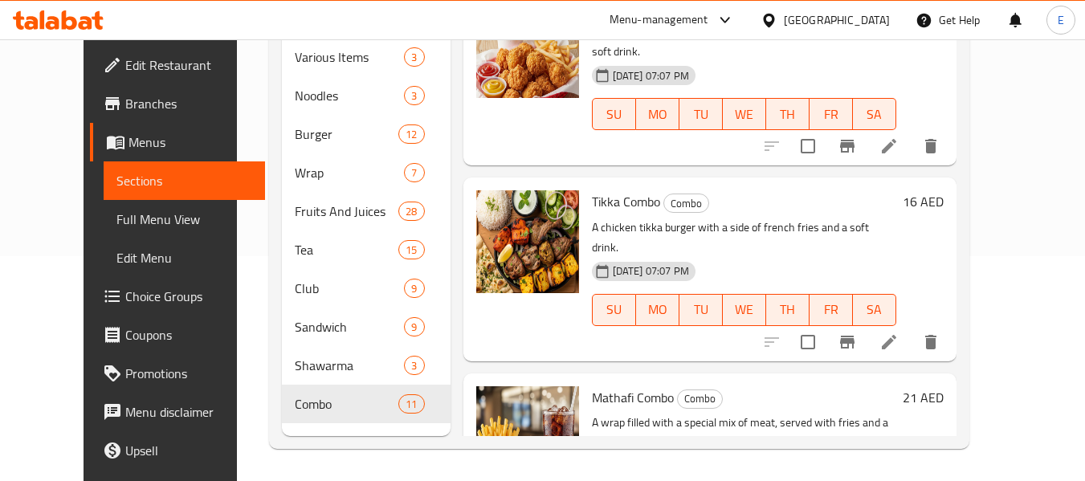
scroll to position [780, 0]
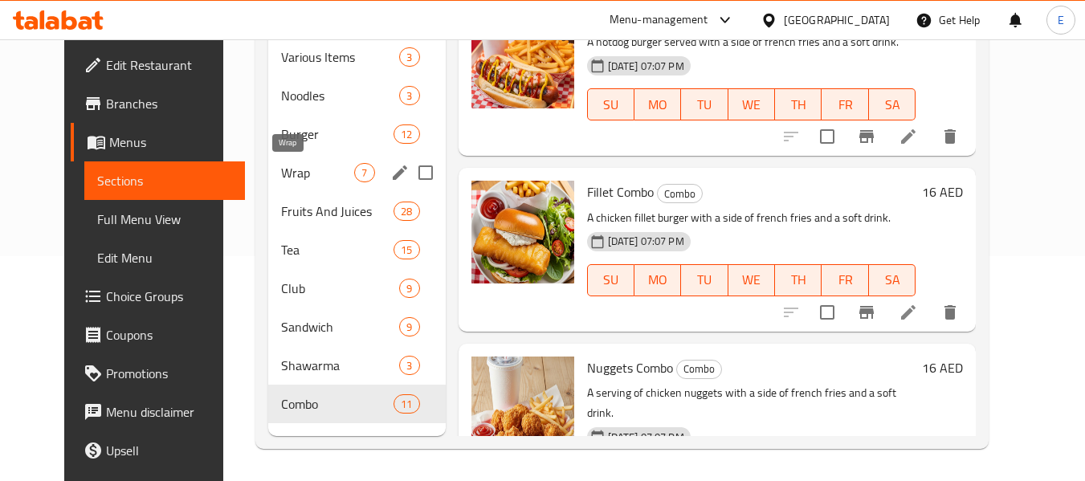
click at [288, 177] on span "Wrap" at bounding box center [317, 172] width 73 height 19
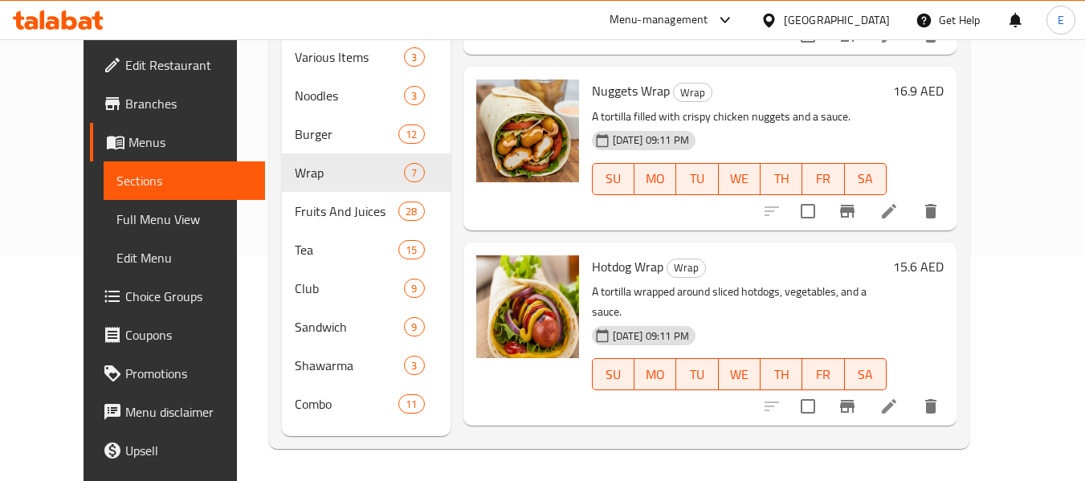
scroll to position [409, 0]
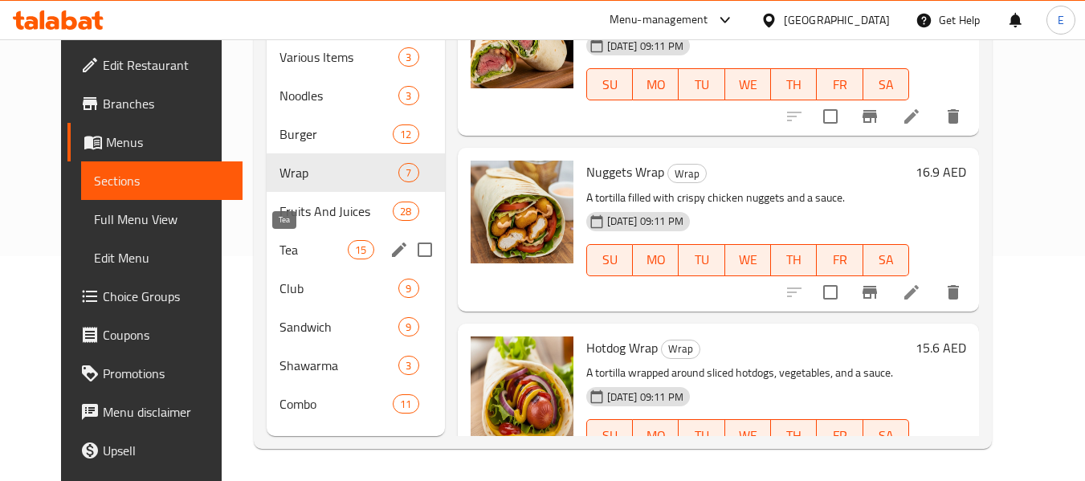
click at [279, 251] on span "Tea" at bounding box center [313, 249] width 68 height 19
